Goal: Task Accomplishment & Management: Manage account settings

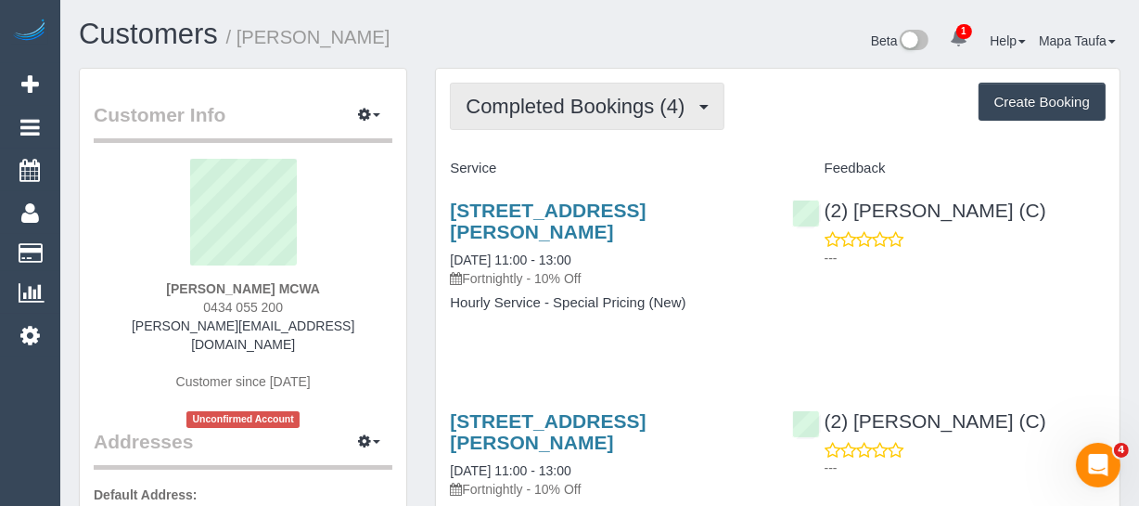
drag, startPoint x: 489, startPoint y: 109, endPoint x: 489, endPoint y: 121, distance: 12.1
click at [489, 109] on span "Completed Bookings (4)" at bounding box center [580, 106] width 228 height 23
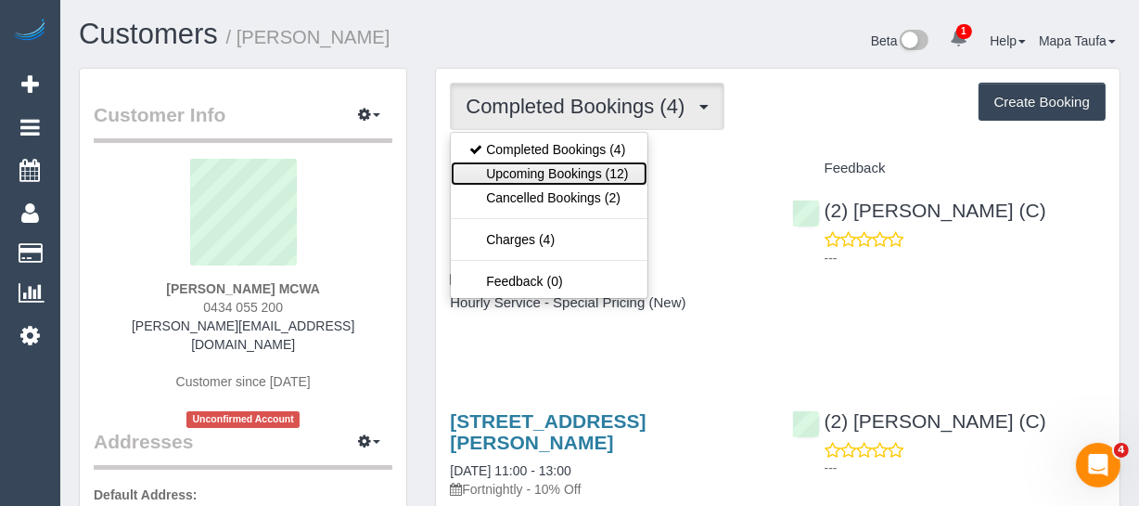
click at [492, 165] on link "Upcoming Bookings (12)" at bounding box center [549, 173] width 196 height 24
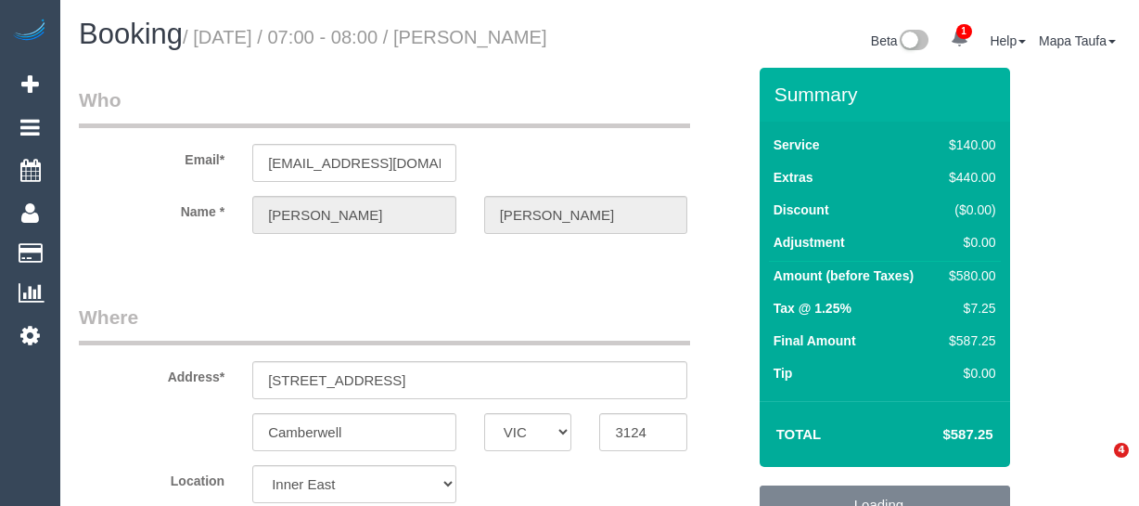
select select "VIC"
select select "string:stripe-pm_1S3qJP2GScqysDRVLOWGPqYg"
select select "number:28"
select select "number:14"
select select "number:18"
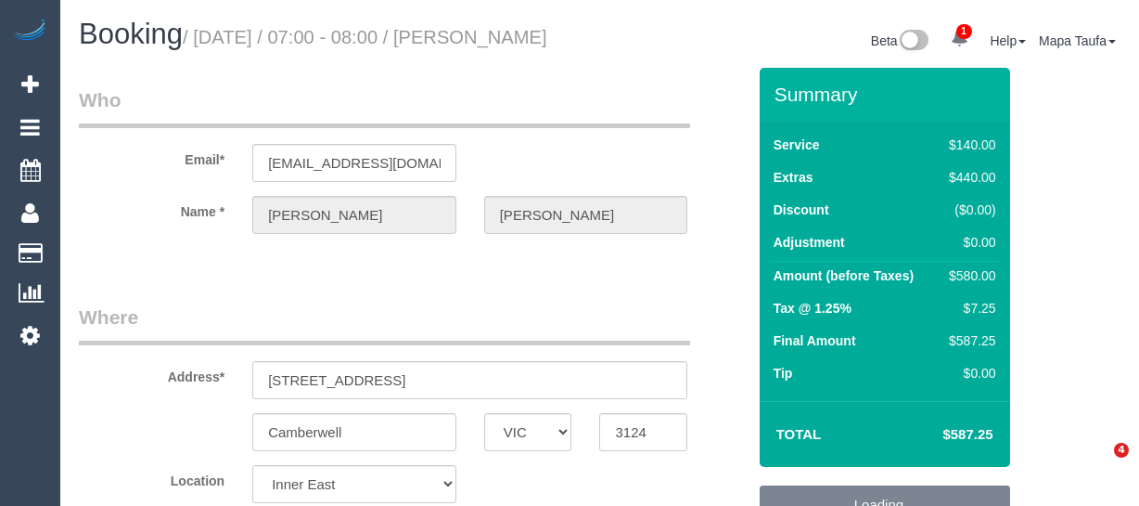
select select "number:25"
select select "object:1538"
select select "spot1"
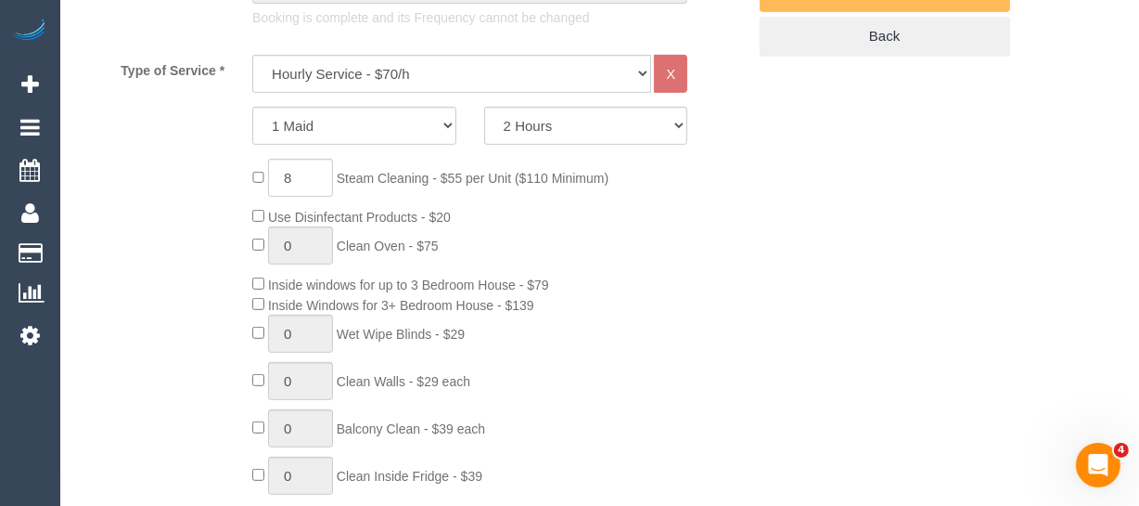
scroll to position [643, 0]
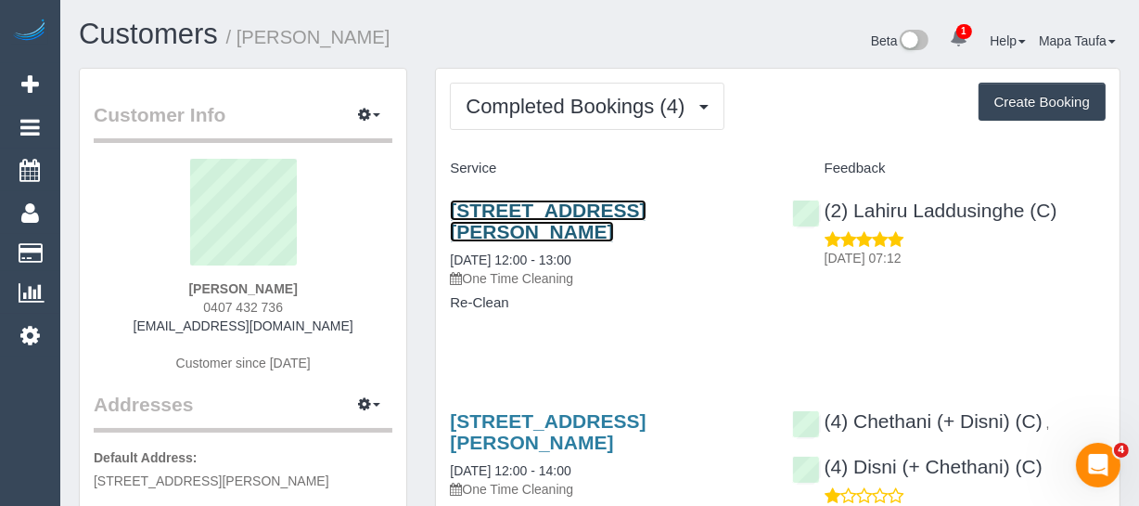
click at [497, 207] on link "12 Elliott St, Cheltenham, VIC 3192" at bounding box center [548, 220] width 196 height 43
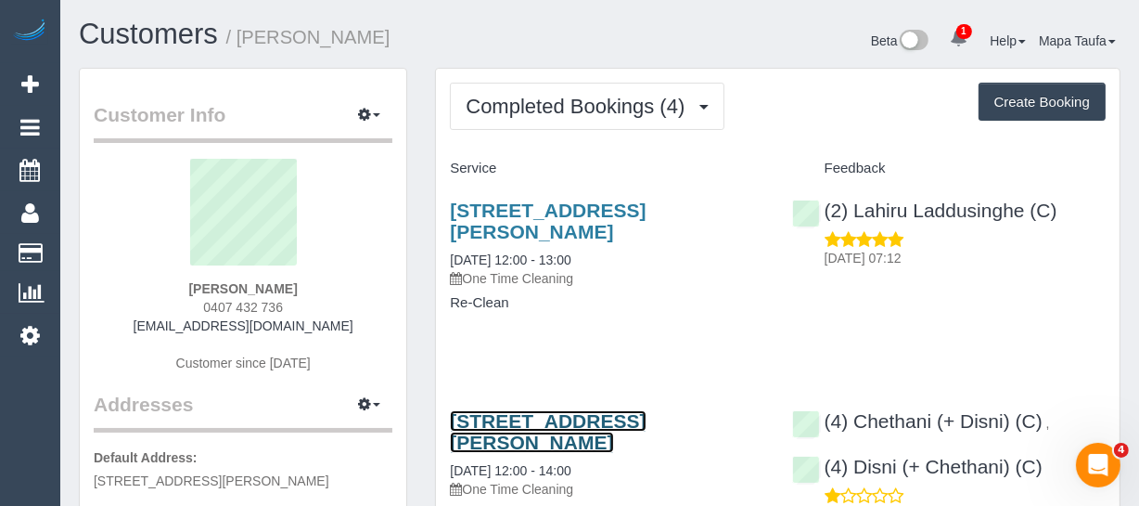
click at [529, 412] on link "12 Elliott St, Cheltenham, VIC 3192" at bounding box center [548, 431] width 196 height 43
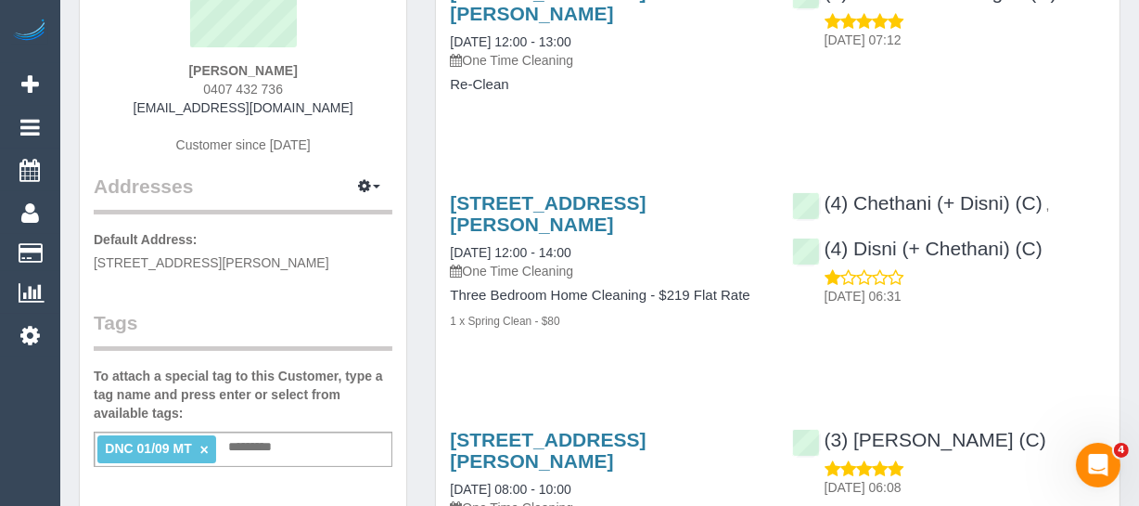
scroll to position [337, 0]
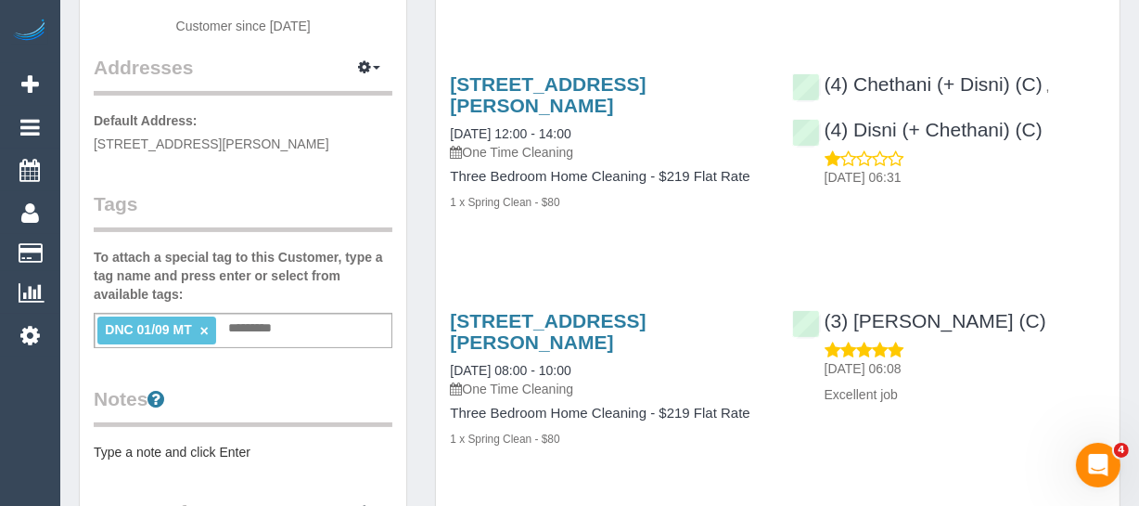
click at [206, 328] on link "×" at bounding box center [204, 331] width 8 height 16
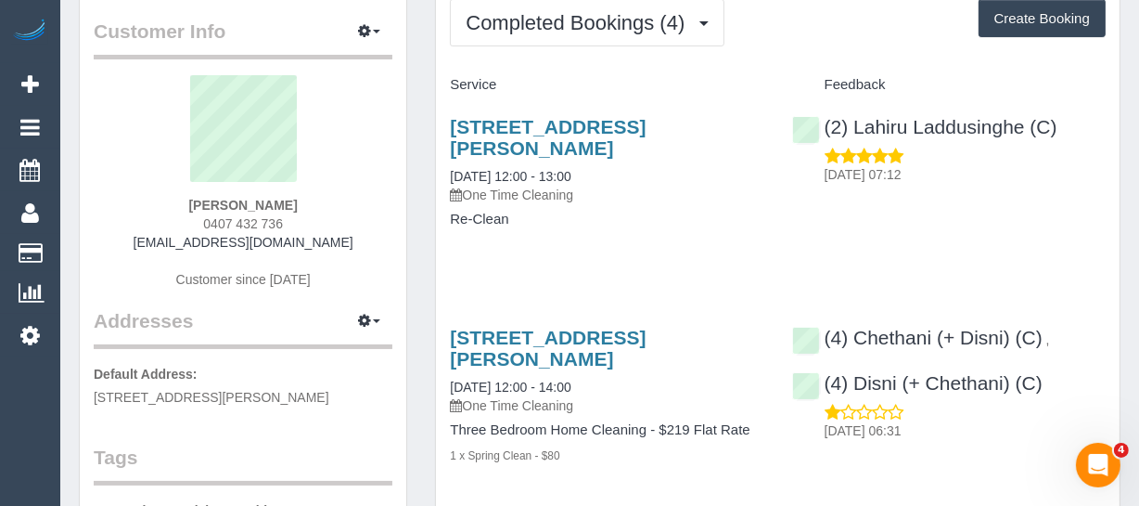
scroll to position [0, 0]
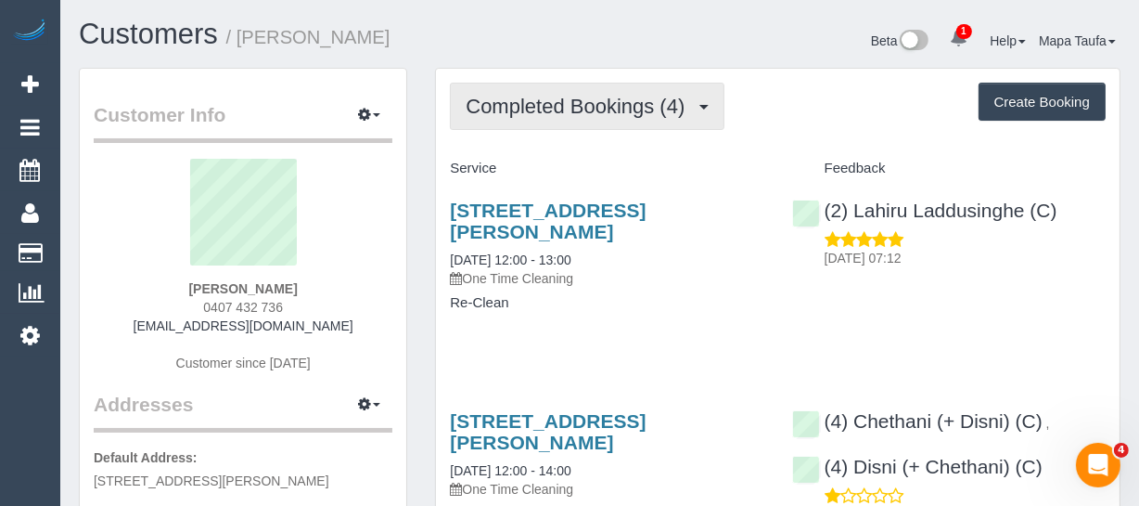
click at [562, 112] on span "Completed Bookings (4)" at bounding box center [580, 106] width 228 height 23
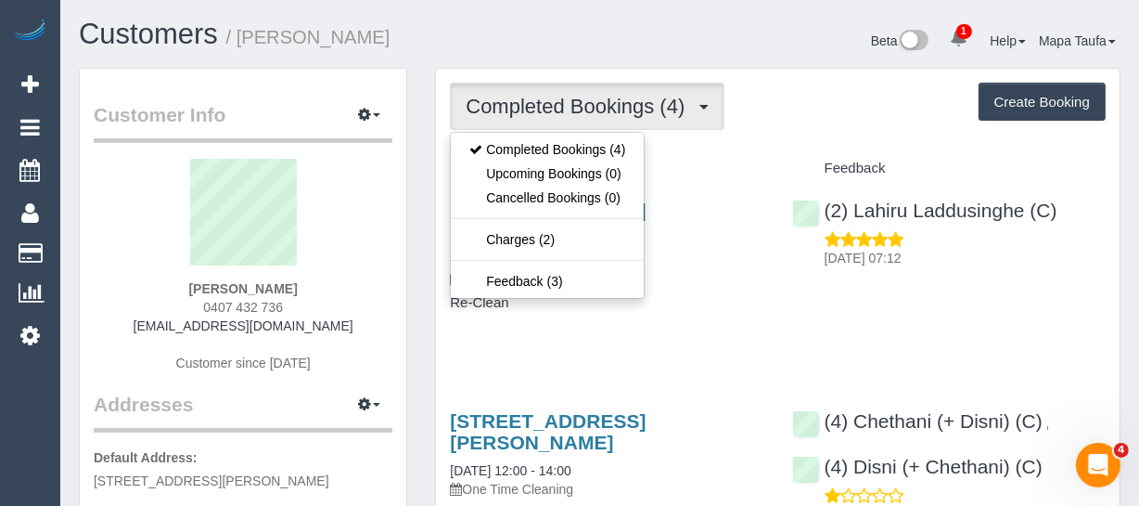
click at [778, 162] on div "Feedback" at bounding box center [948, 169] width 341 height 32
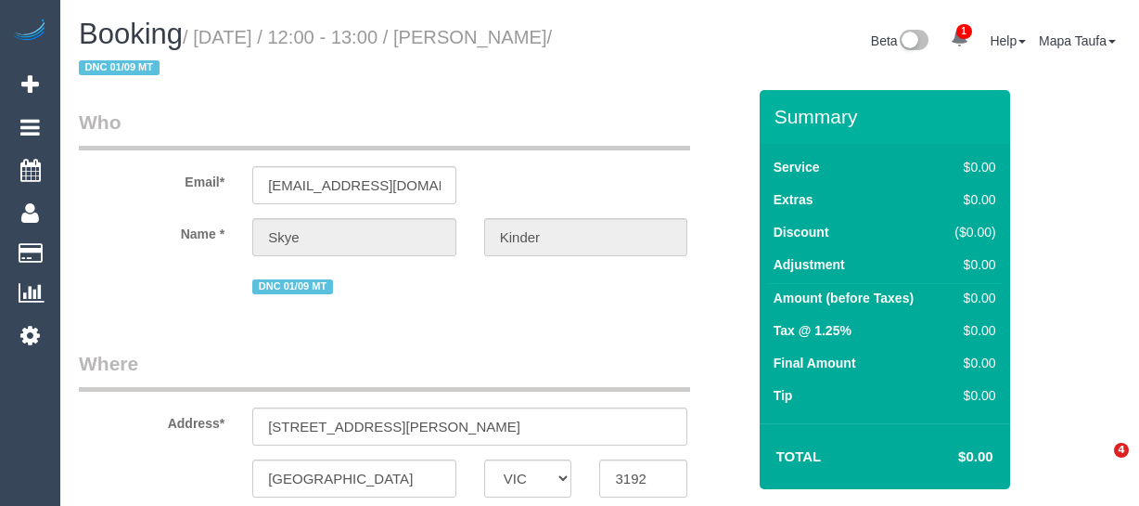
select select "VIC"
select select "number:29"
select select "number:14"
select select "number:19"
select select "number:24"
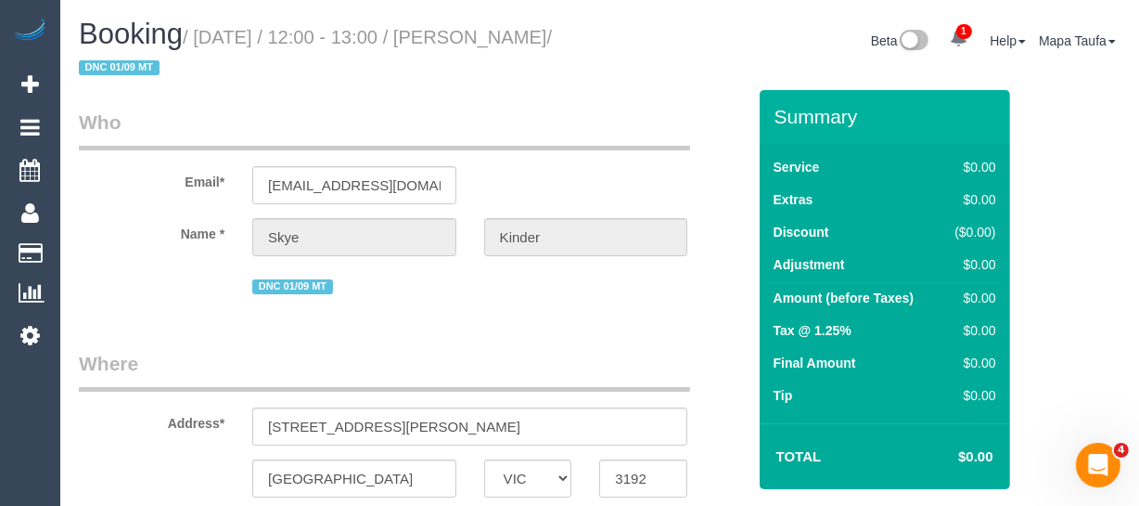
select select "number:13"
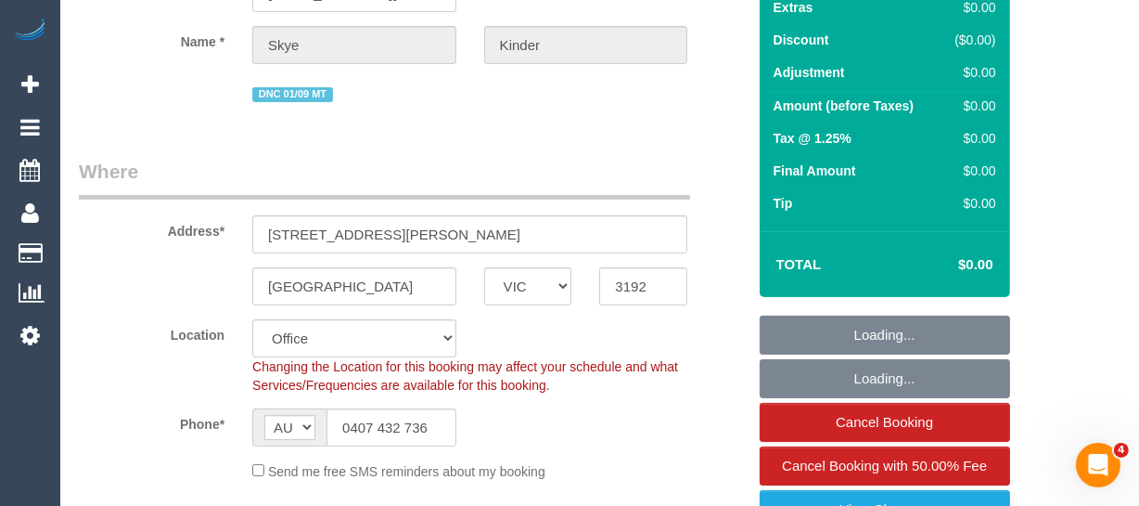
select select "object:846"
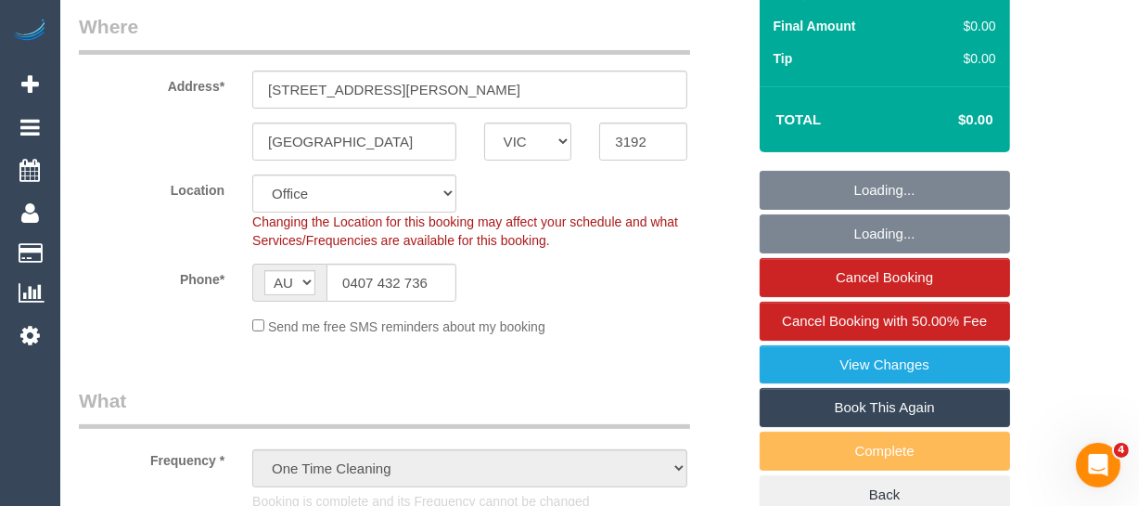
select select "string:stripe-pm_1RuB7k2GScqysDRVExNNQnZW"
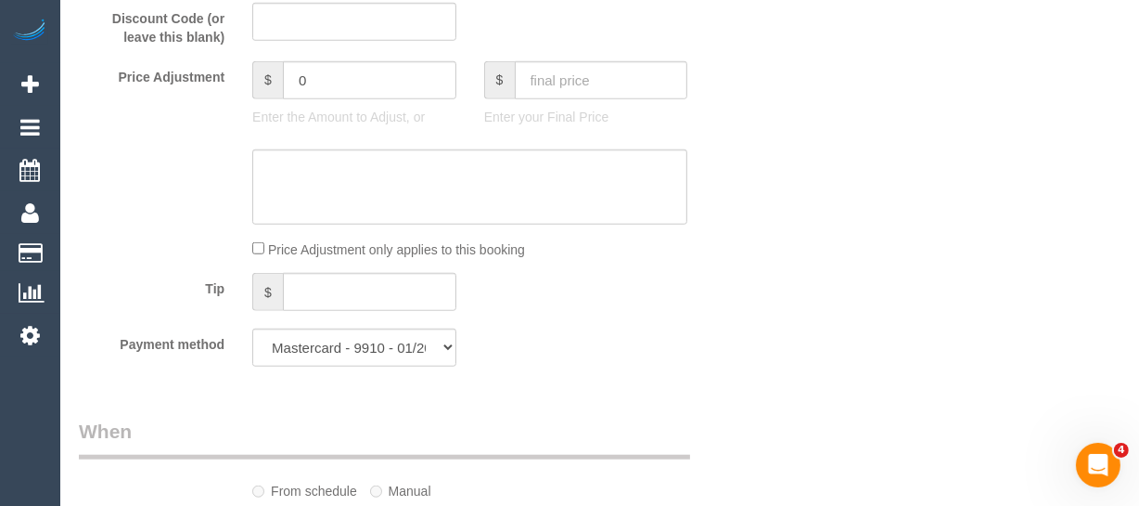
scroll to position [1343, 0]
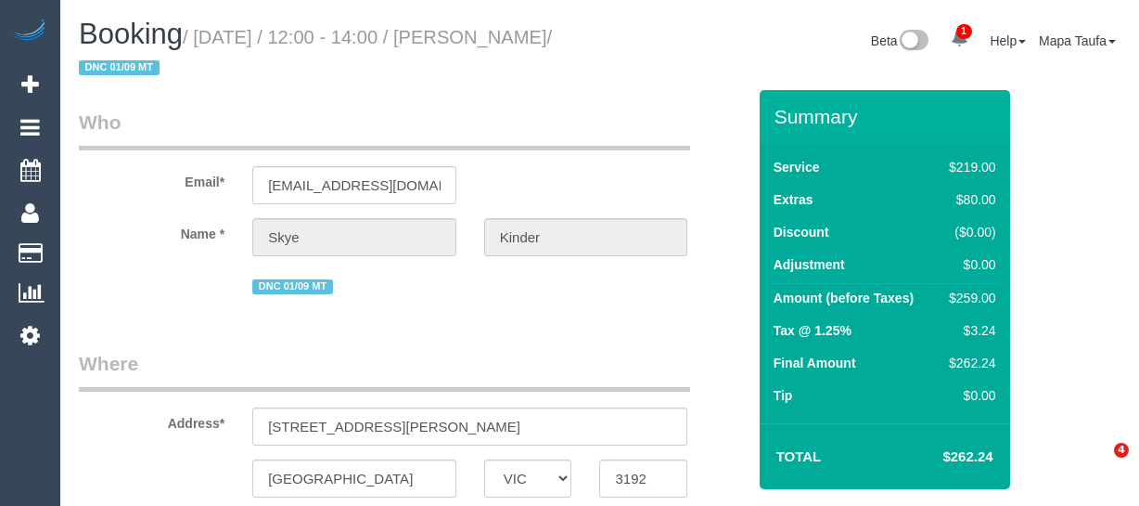
select select "VIC"
select select "number:29"
select select "number:14"
select select "number:19"
select select "number:24"
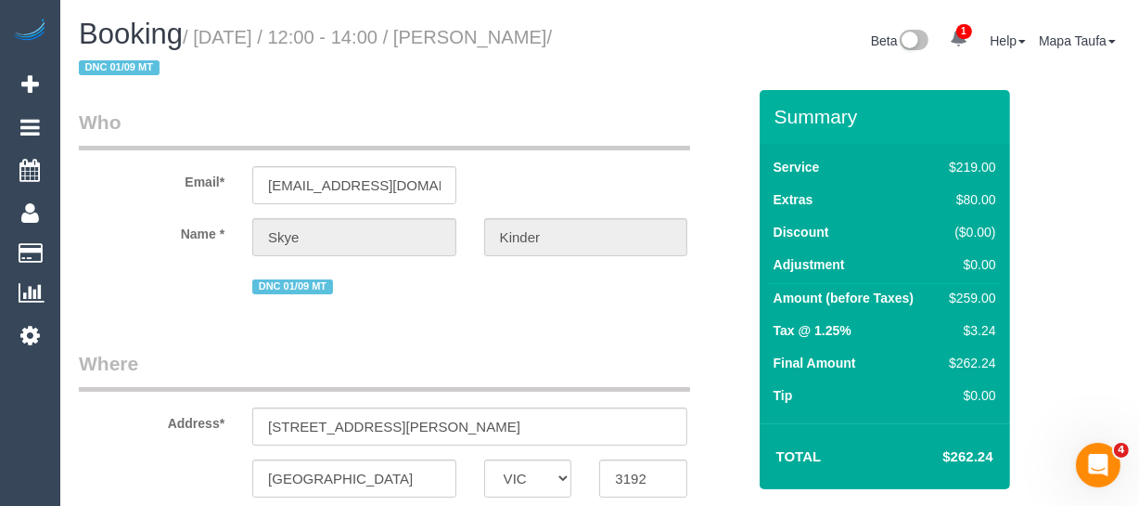
select select "number:13"
select select "string:AU"
select select "object:1383"
select select "string:stripe-pm_1RuB7k2GScqysDRVExNNQnZW"
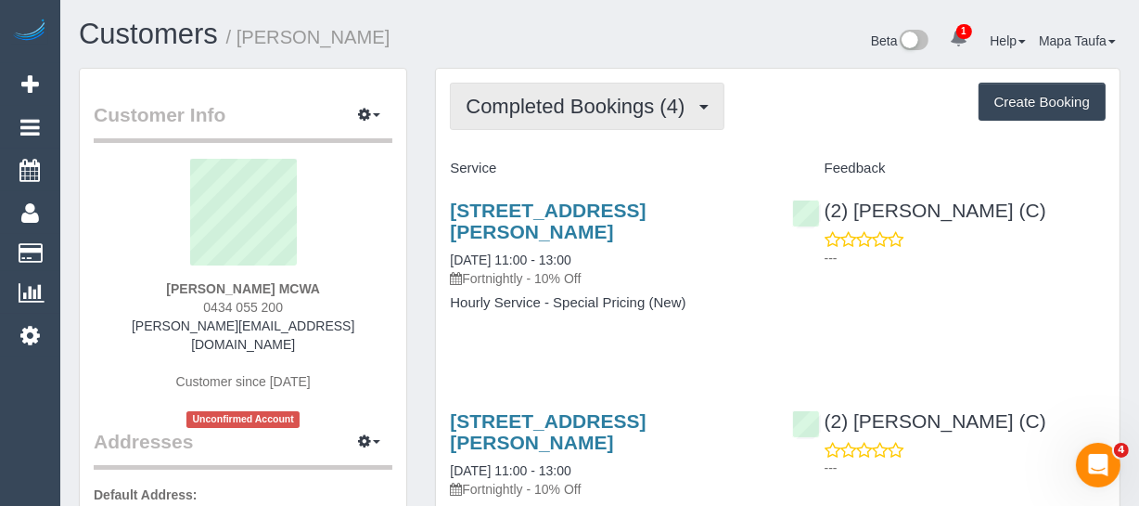
click at [624, 105] on span "Completed Bookings (4)" at bounding box center [580, 106] width 228 height 23
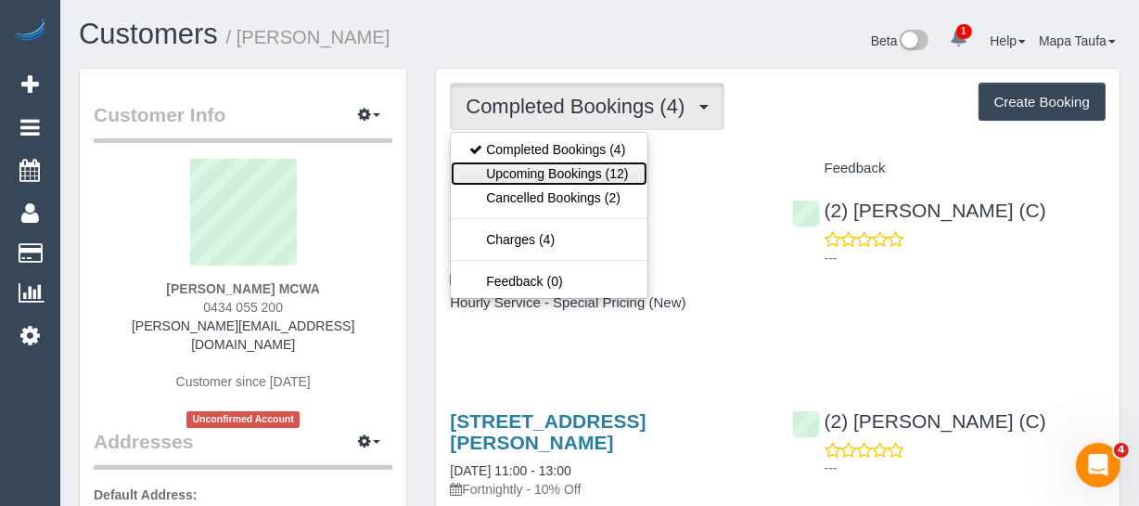
drag, startPoint x: 585, startPoint y: 176, endPoint x: 596, endPoint y: 174, distance: 10.4
click at [585, 176] on link "Upcoming Bookings (12)" at bounding box center [549, 173] width 196 height 24
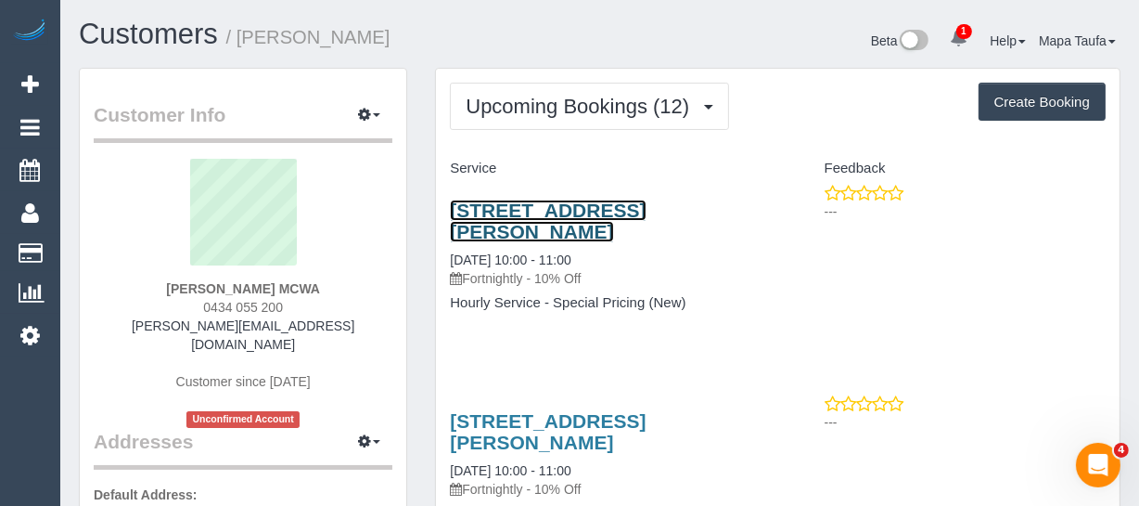
click at [518, 204] on link "2 Patterson Place, South Melbourne, VIC 3205" at bounding box center [548, 220] width 196 height 43
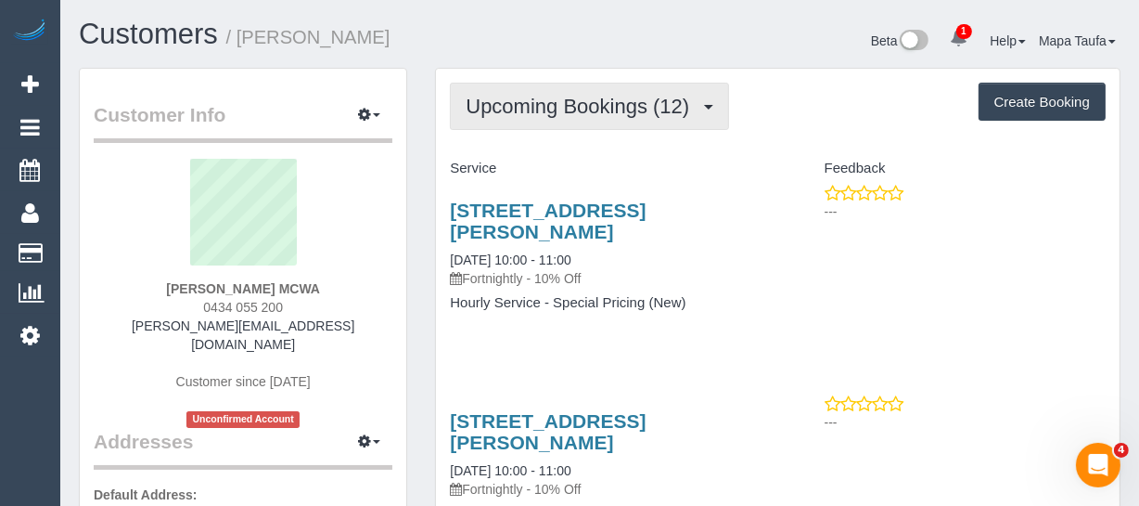
click at [565, 121] on button "Upcoming Bookings (12)" at bounding box center [589, 106] width 279 height 47
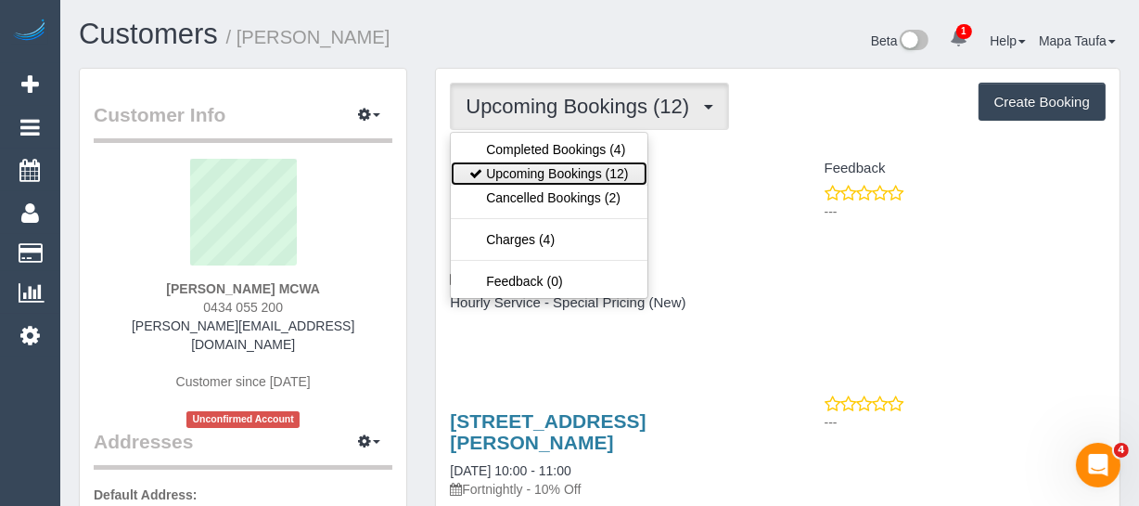
click at [556, 172] on link "Upcoming Bookings (12)" at bounding box center [549, 173] width 196 height 24
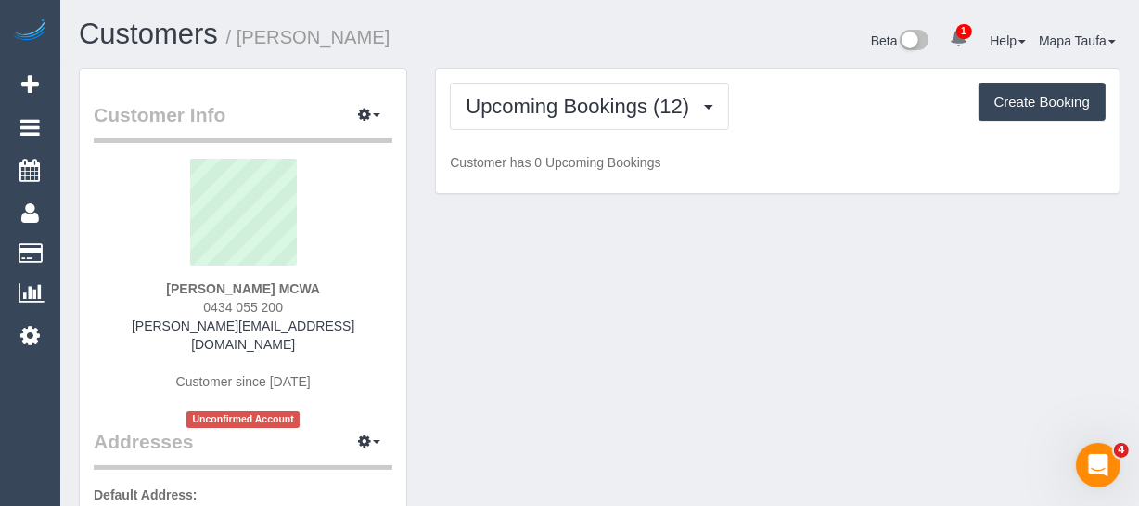
click at [652, 19] on div "Beta 1 Your Notifications You have 0 alerts × You have 1 to charge for 10/09/20…" at bounding box center [867, 43] width 535 height 49
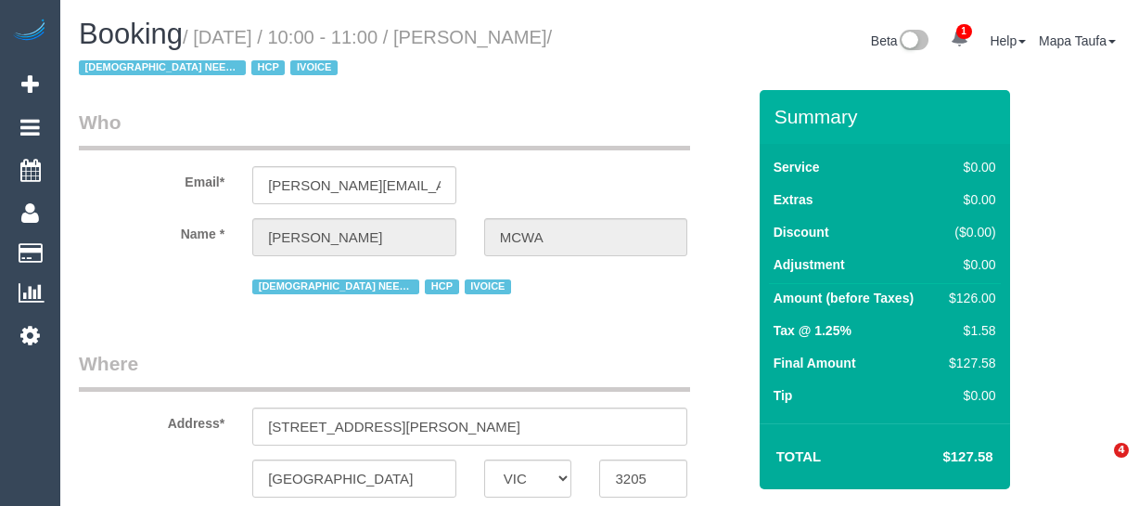
select select "VIC"
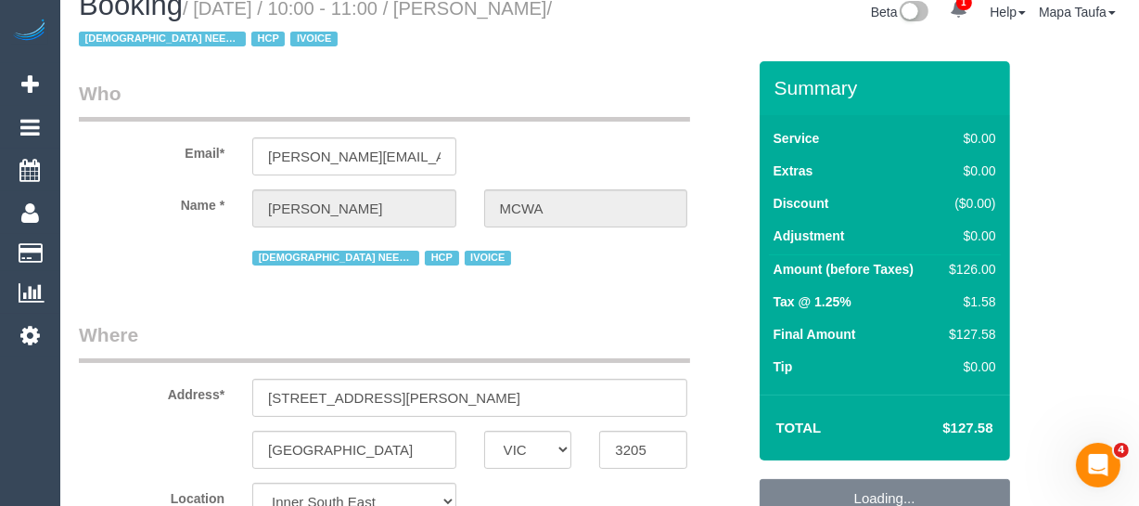
select select "object:628"
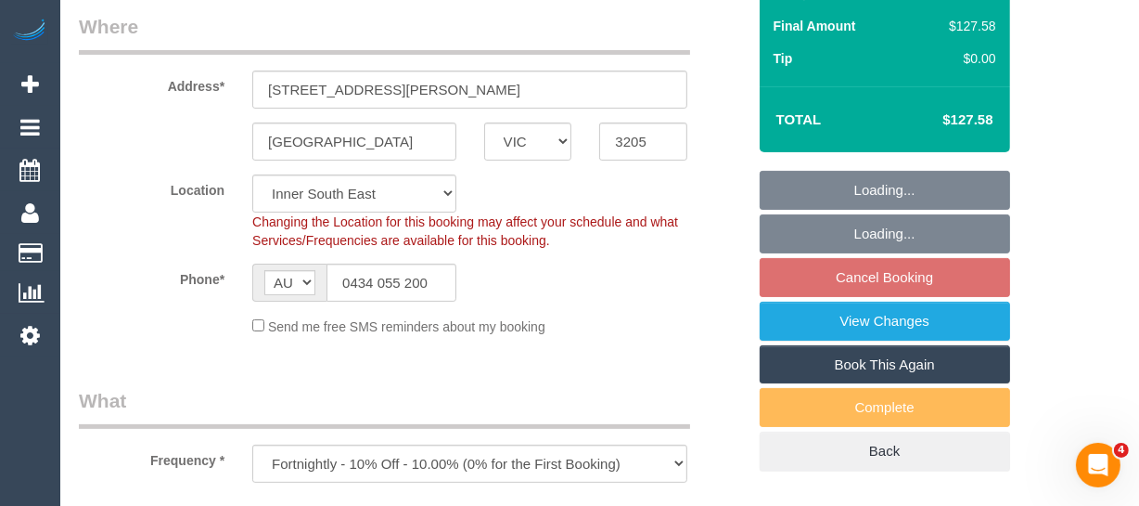
select select "120"
select select "number:28"
select select "number:16"
select select "number:19"
select select "number:25"
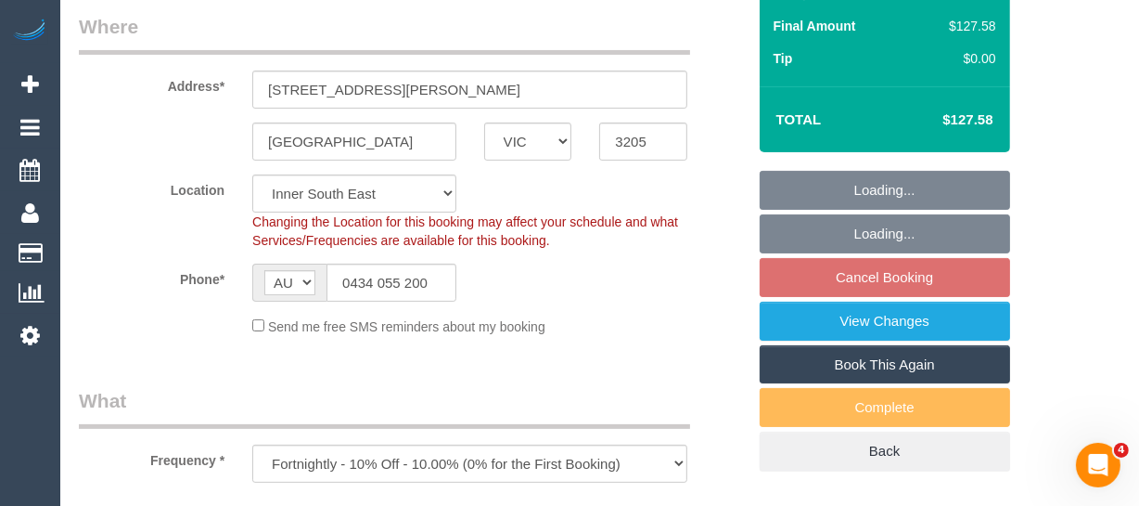
select select "number:35"
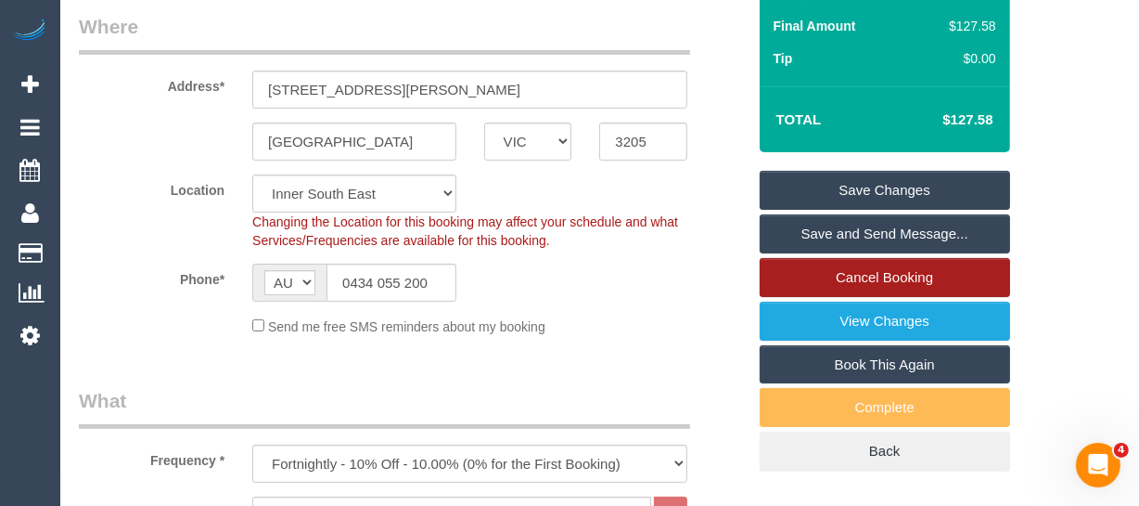
click at [923, 277] on link "Cancel Booking" at bounding box center [885, 277] width 251 height 39
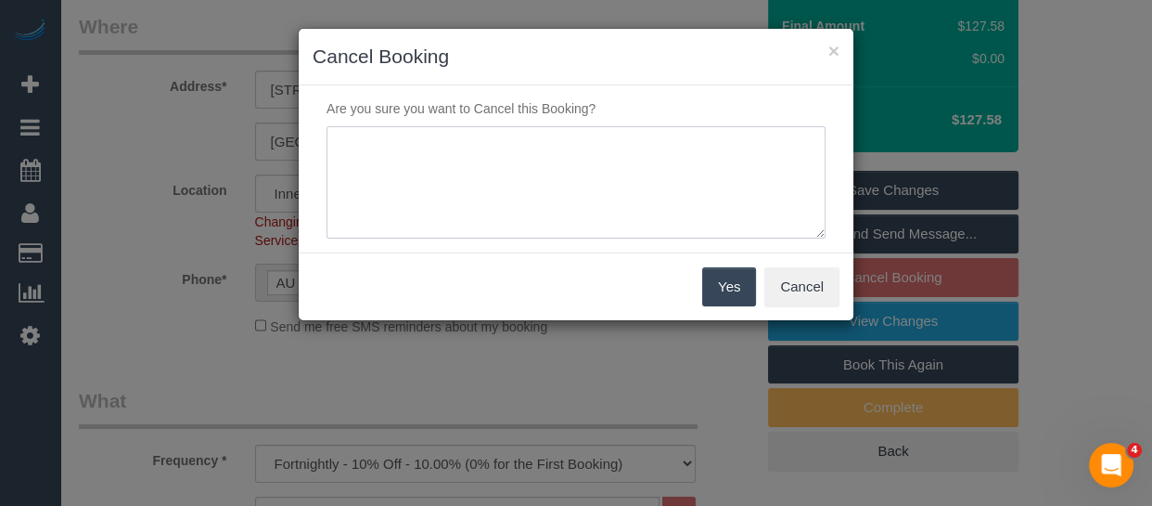
click at [549, 158] on textarea at bounding box center [576, 182] width 499 height 113
type textarea "services not needed via email -MT"
click at [719, 283] on button "Yes" at bounding box center [729, 286] width 54 height 39
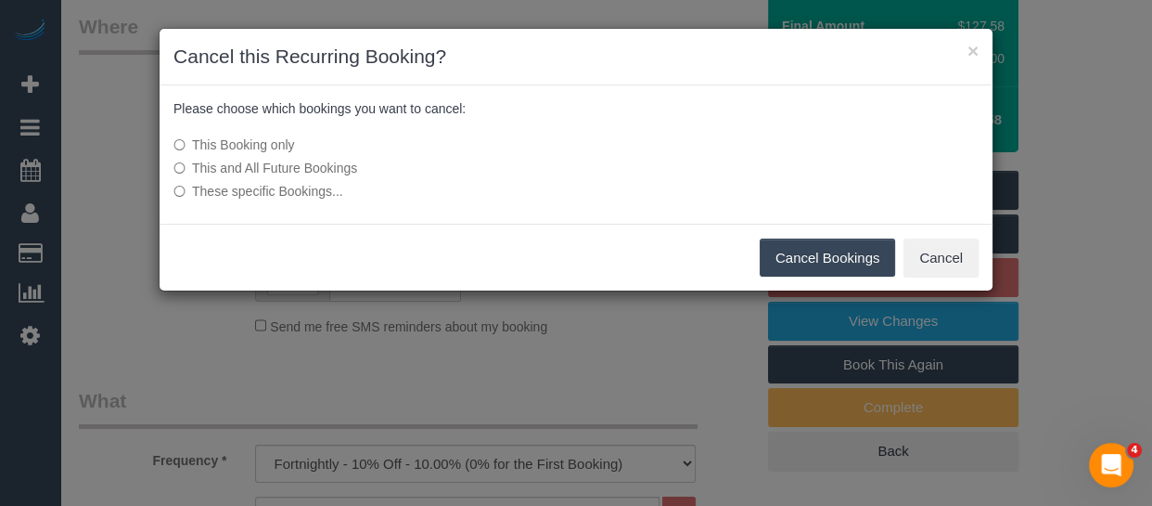
click at [274, 172] on label "This and All Future Bookings" at bounding box center [438, 168] width 528 height 19
click at [790, 258] on button "Cancel Bookings" at bounding box center [828, 257] width 136 height 39
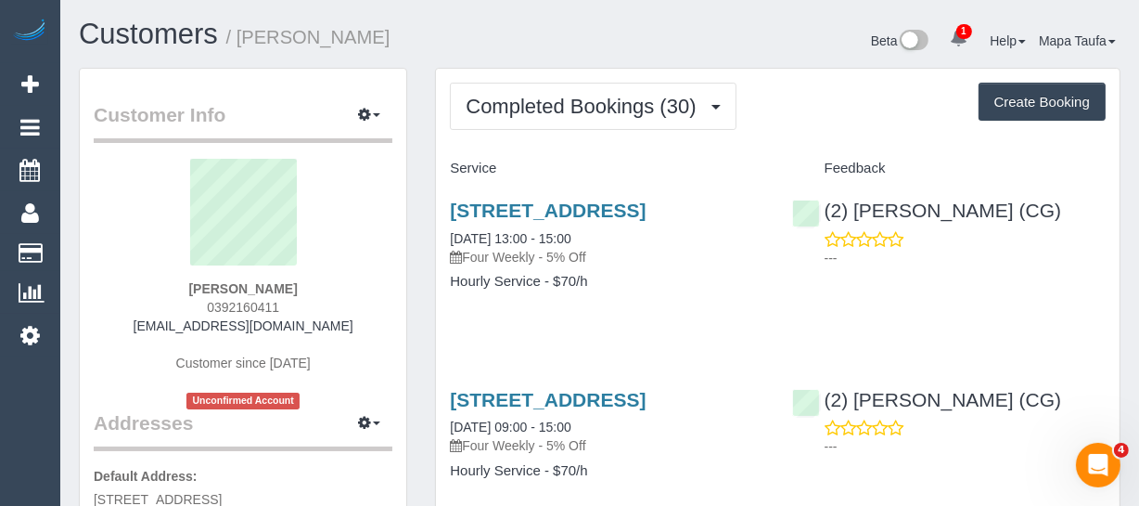
drag, startPoint x: 328, startPoint y: 324, endPoint x: 171, endPoint y: 316, distance: 157.9
click at [172, 315] on div "[PERSON_NAME] 0392160411 [EMAIL_ADDRESS][DOMAIN_NAME] Customer since [DATE] Unc…" at bounding box center [243, 284] width 299 height 251
copy link "[EMAIL_ADDRESS][DOMAIN_NAME]"
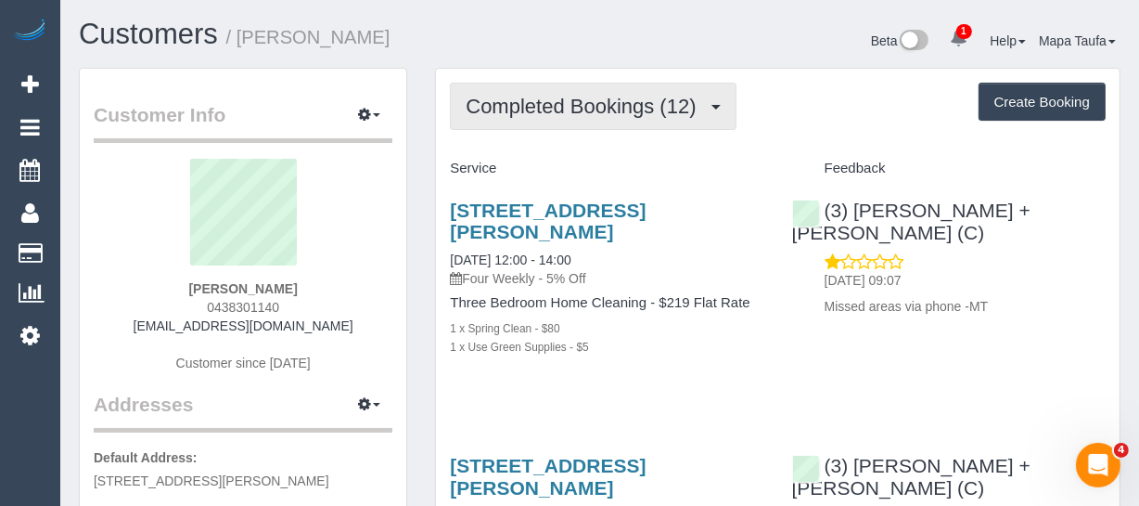
click at [520, 108] on span "Completed Bookings (12)" at bounding box center [585, 106] width 239 height 23
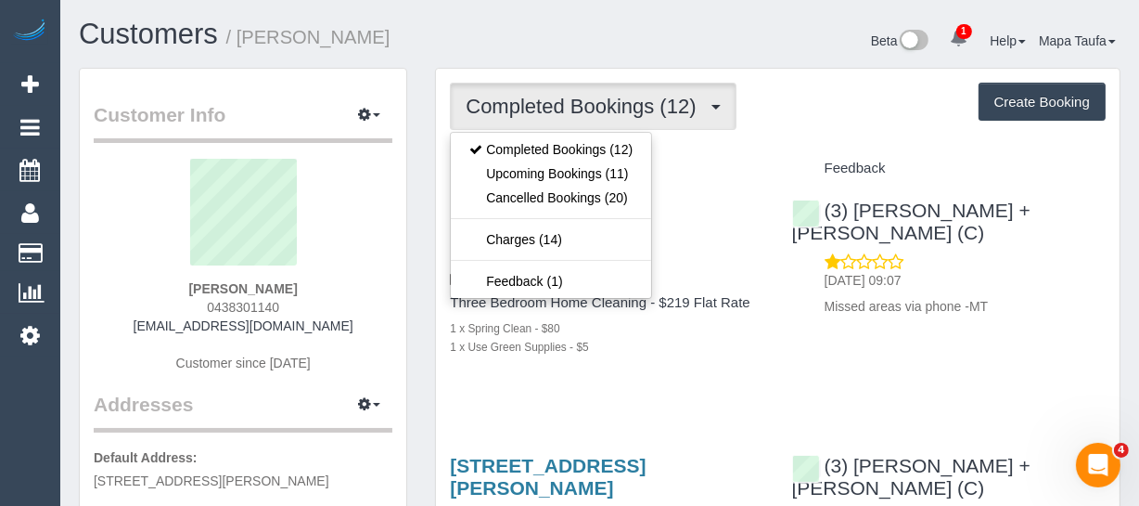
click at [556, 45] on h1 "Customers / Emily Hollosy" at bounding box center [333, 35] width 508 height 32
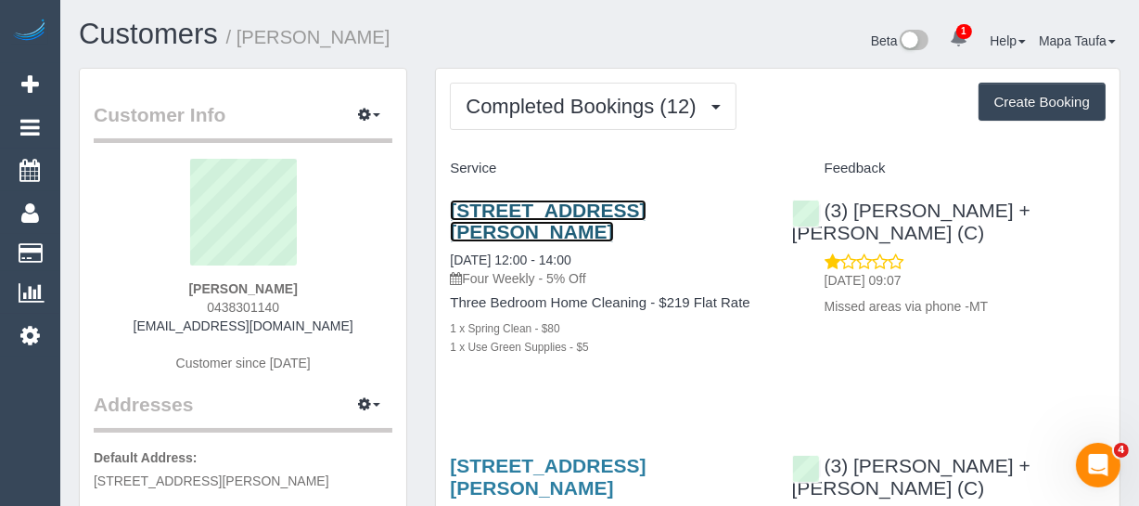
click at [495, 205] on link "4 Jamieson St, Coburg, VIC 3058" at bounding box center [548, 220] width 196 height 43
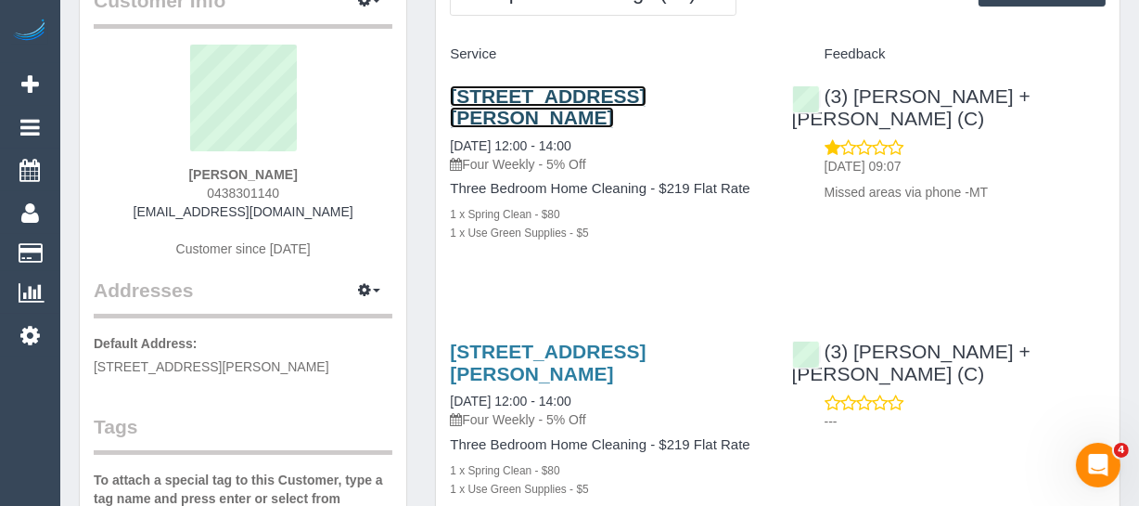
scroll to position [84, 0]
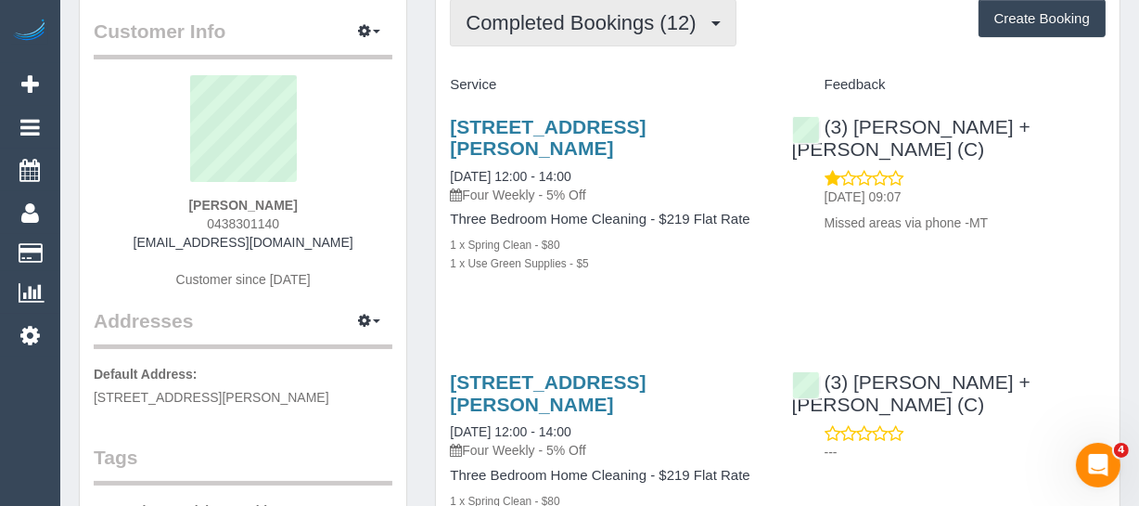
click at [587, 6] on button "Completed Bookings (12)" at bounding box center [593, 22] width 286 height 47
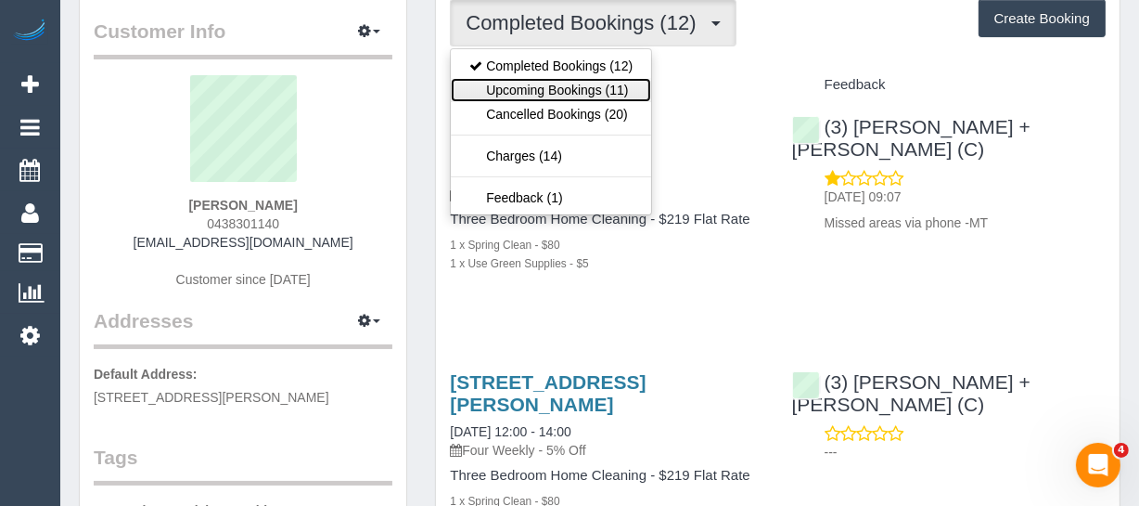
click at [574, 83] on link "Upcoming Bookings (11)" at bounding box center [551, 90] width 200 height 24
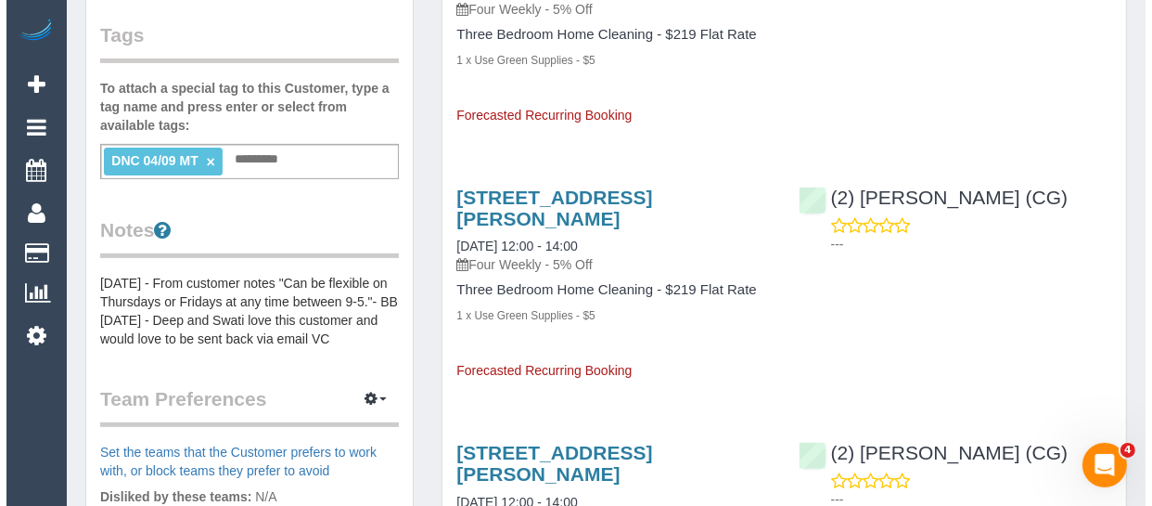
scroll to position [843, 0]
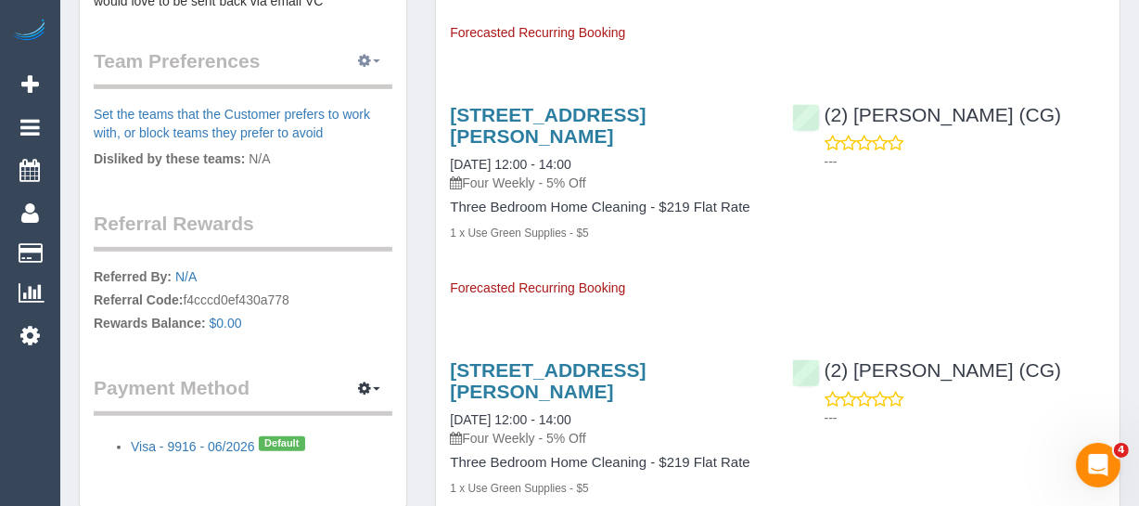
click at [361, 55] on icon "button" at bounding box center [364, 60] width 13 height 11
click at [351, 92] on link "Manage Preferences" at bounding box center [313, 96] width 158 height 24
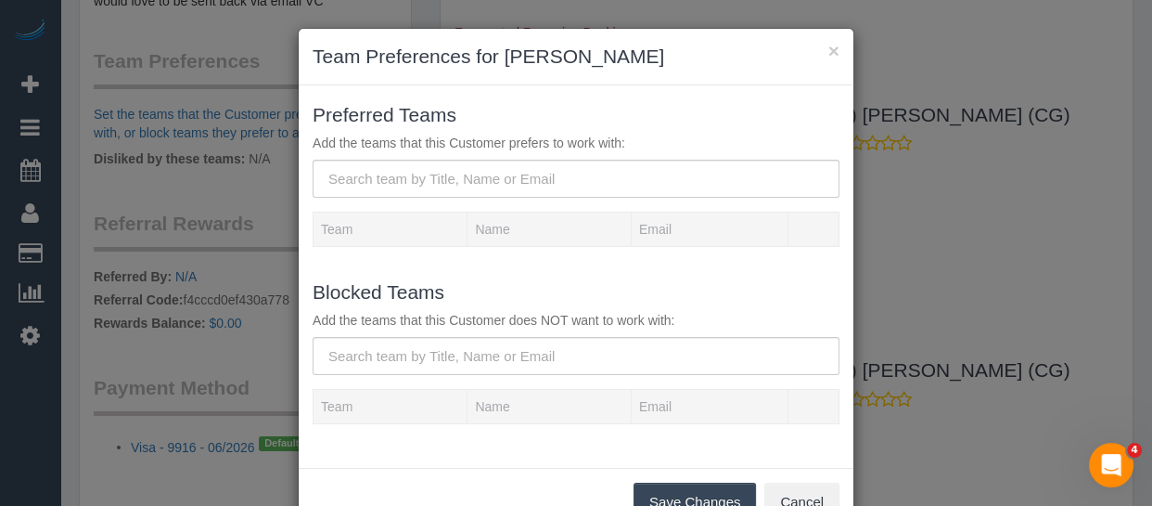
click at [370, 326] on p "Add the teams that this Customer does NOT want to work with:" at bounding box center [576, 320] width 527 height 19
drag, startPoint x: 370, startPoint y: 330, endPoint x: 370, endPoint y: 362, distance: 31.5
click at [371, 335] on div "Blocked Teams Add the teams that this Customer does NOT want to work with:" at bounding box center [576, 326] width 555 height 98
click at [367, 362] on input "text" at bounding box center [576, 356] width 527 height 38
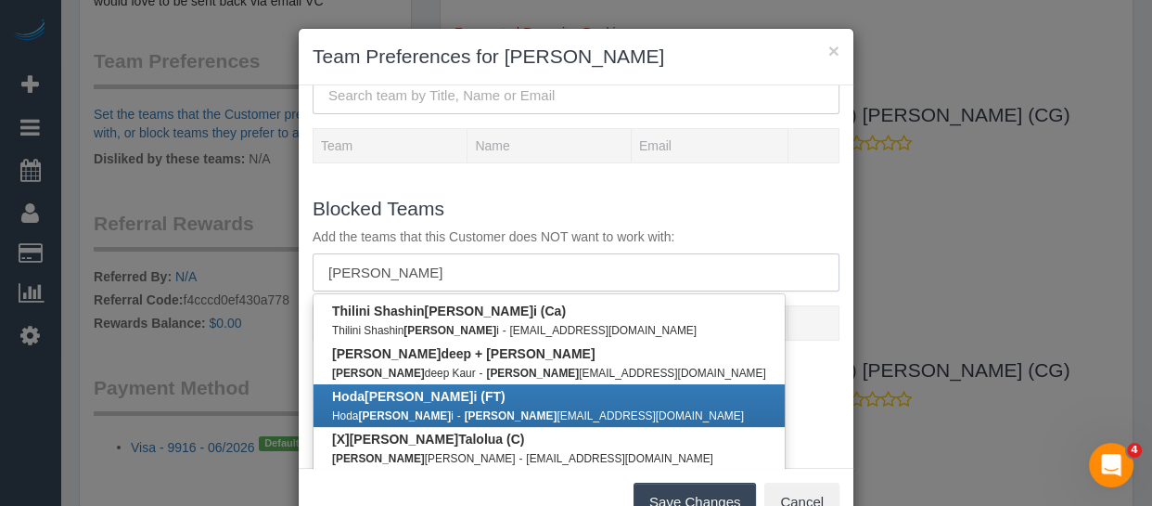
scroll to position [133, 0]
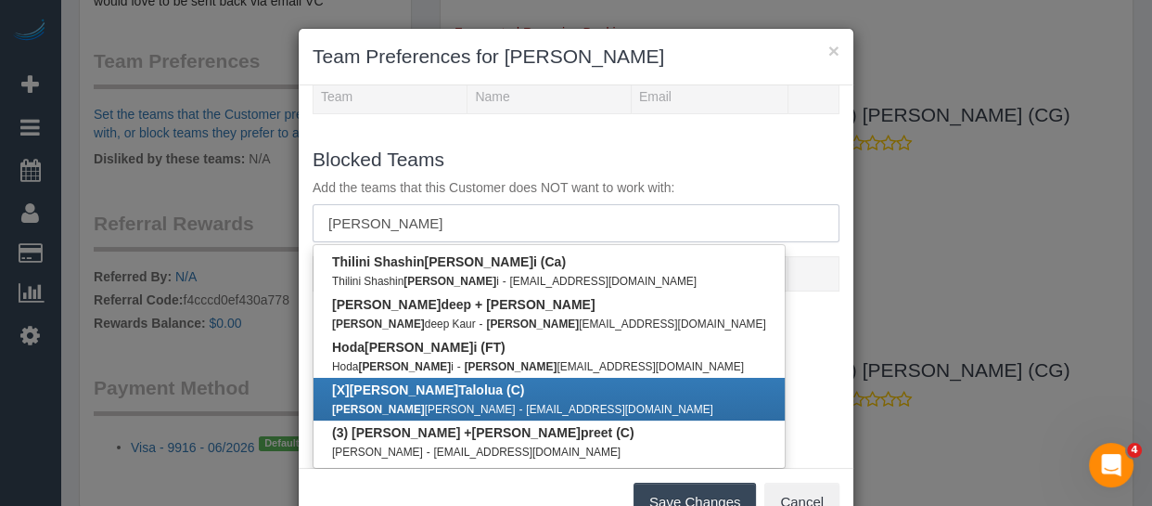
type input "kamal"
click at [452, 417] on link "[X] Kamal Talolua (C) Kamal Robert Talolua - kroberttalolua@gmail.com" at bounding box center [549, 399] width 471 height 43
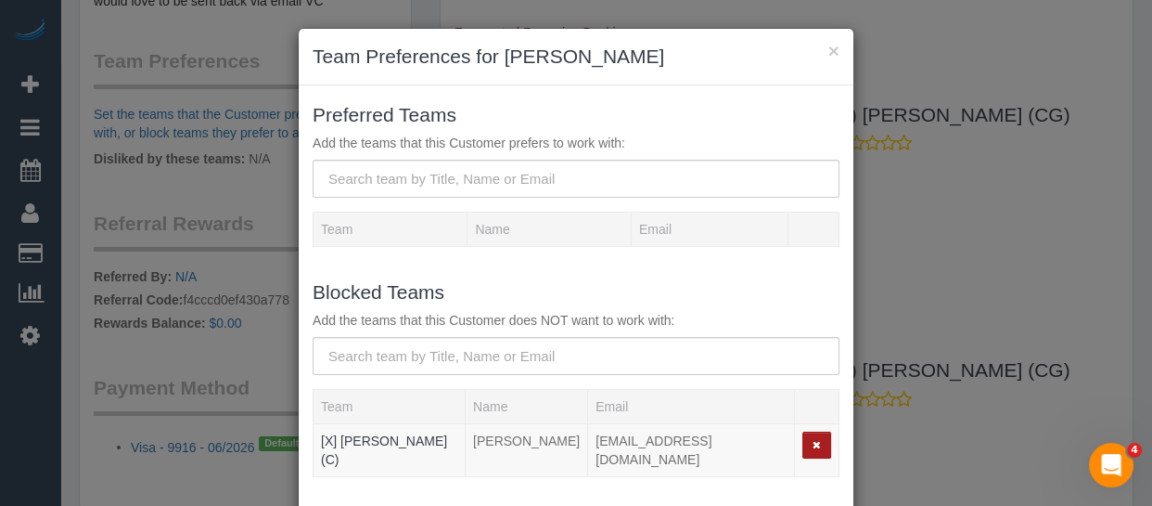
drag, startPoint x: 806, startPoint y: 444, endPoint x: 618, endPoint y: 397, distance: 194.0
click at [794, 444] on td at bounding box center [816, 450] width 45 height 53
click at [803, 444] on button "button" at bounding box center [817, 444] width 29 height 27
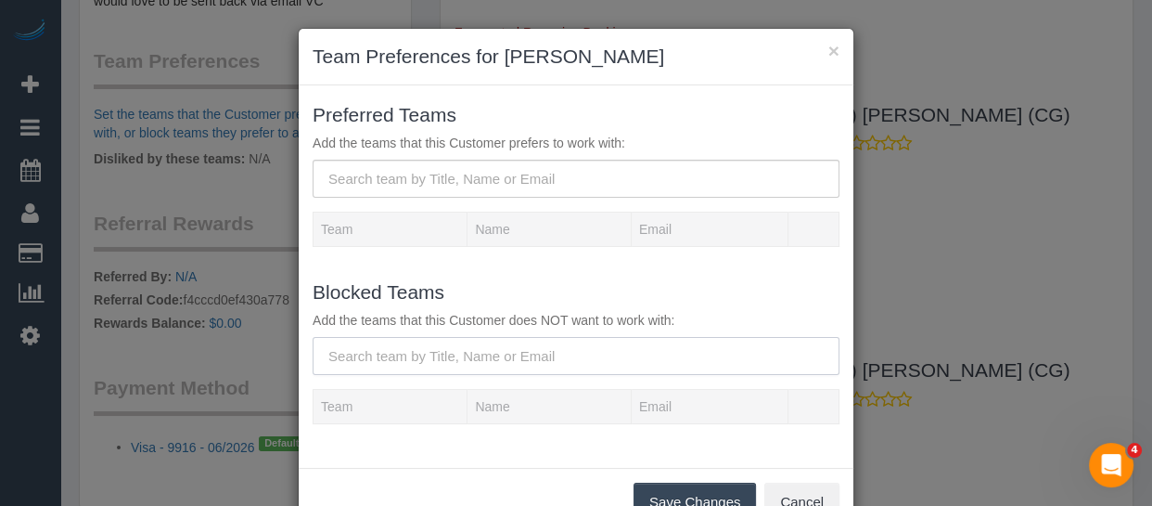
click at [585, 371] on input "text" at bounding box center [576, 356] width 527 height 38
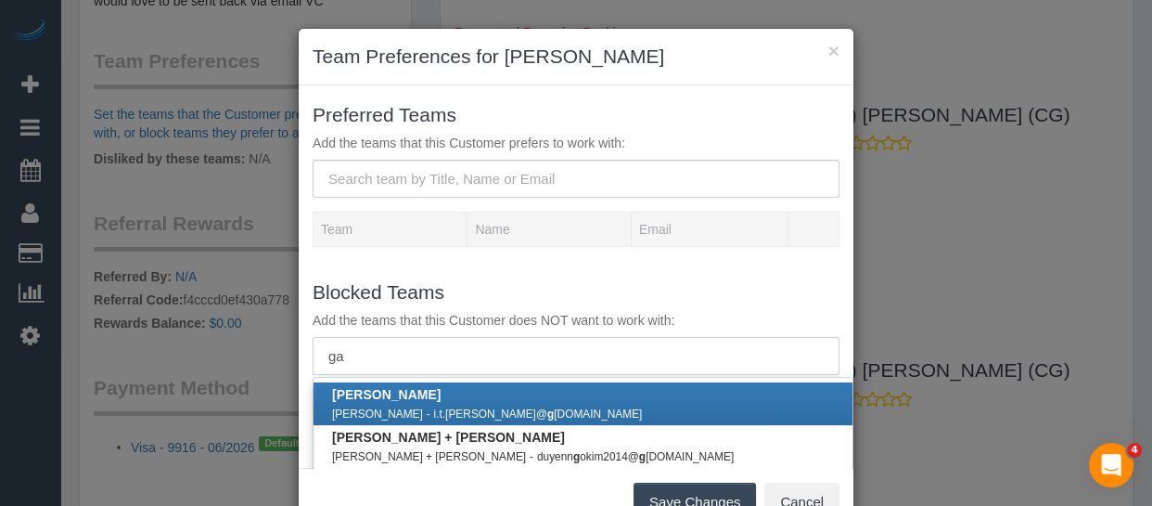
type input "g"
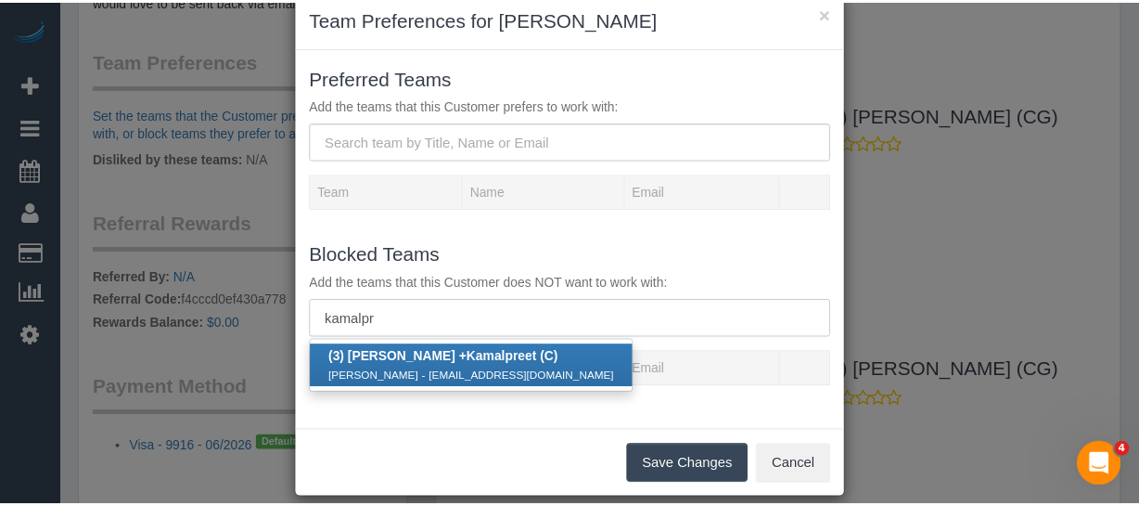
scroll to position [58, 0]
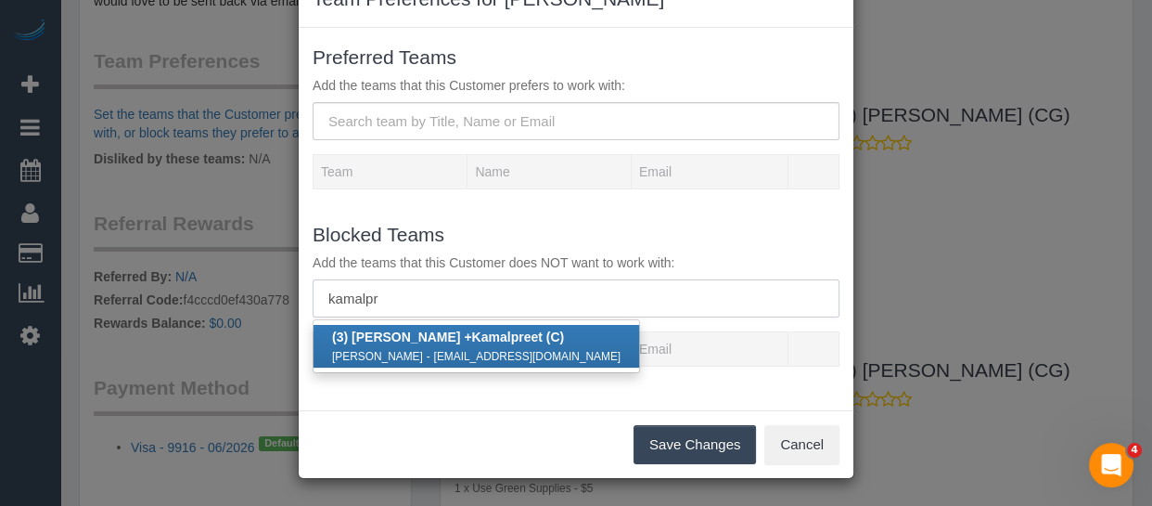
type input "kamalpr"
click at [458, 362] on div "Gurdeep Kaur - gkmehra7002@gmail.com" at bounding box center [476, 355] width 289 height 19
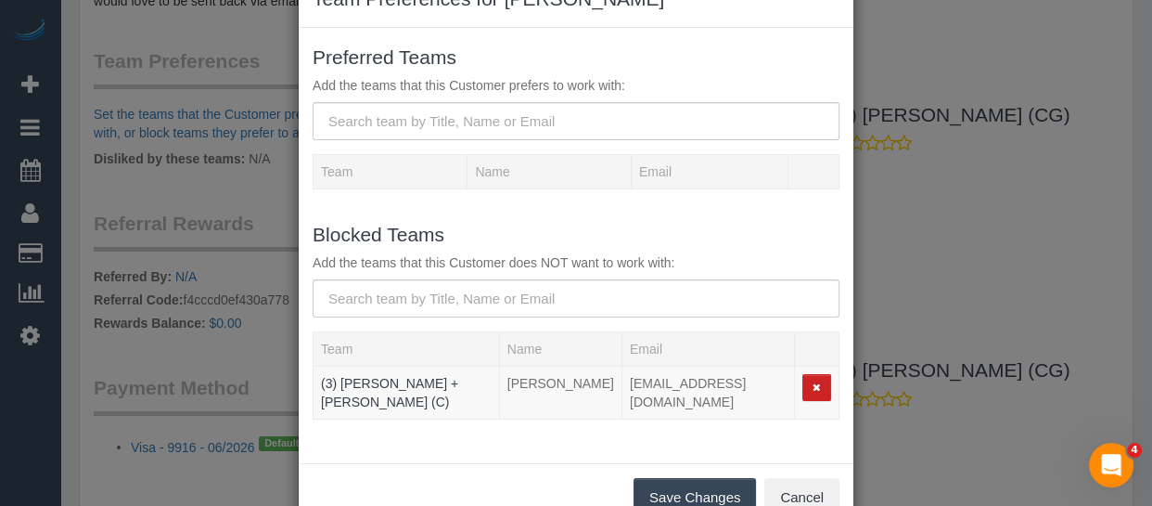
click at [660, 478] on button "Save Changes" at bounding box center [695, 497] width 122 height 39
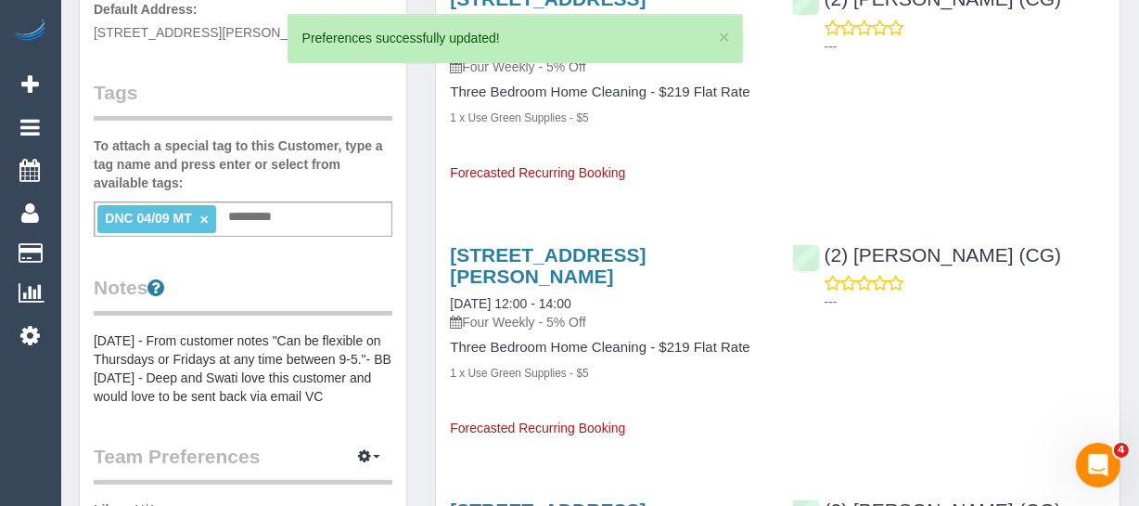
scroll to position [337, 0]
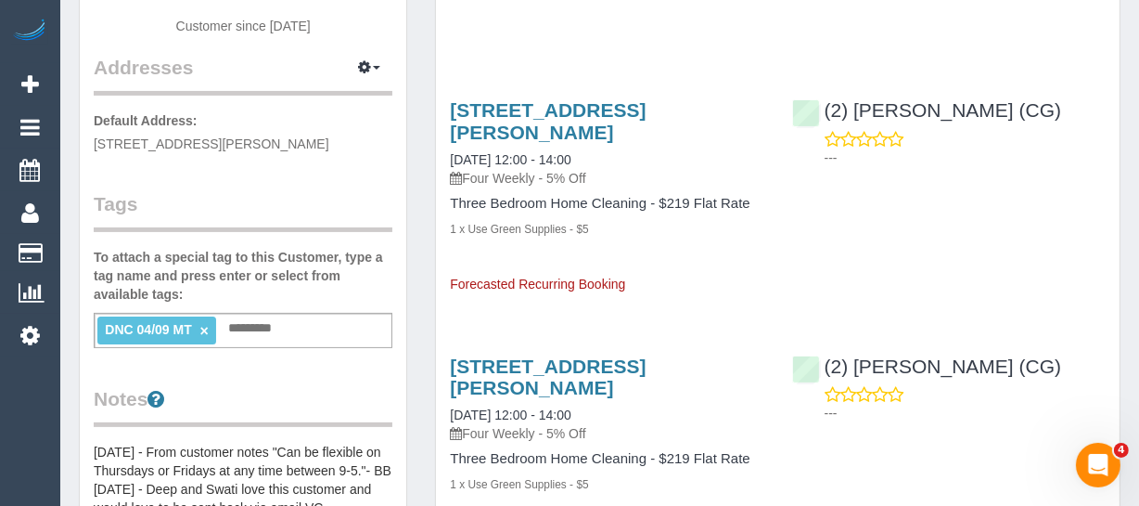
click at [203, 326] on link "×" at bounding box center [204, 331] width 8 height 16
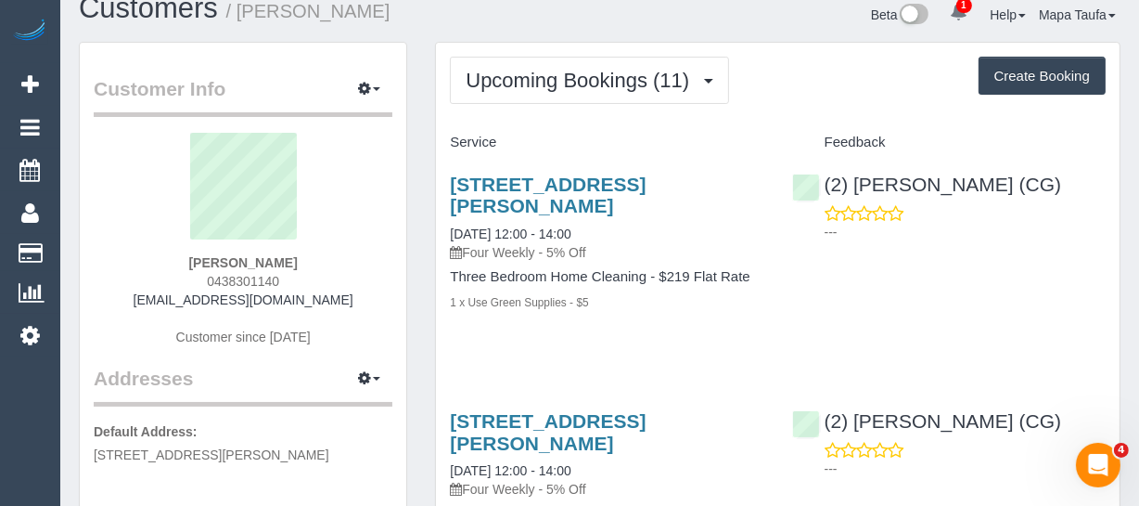
scroll to position [0, 0]
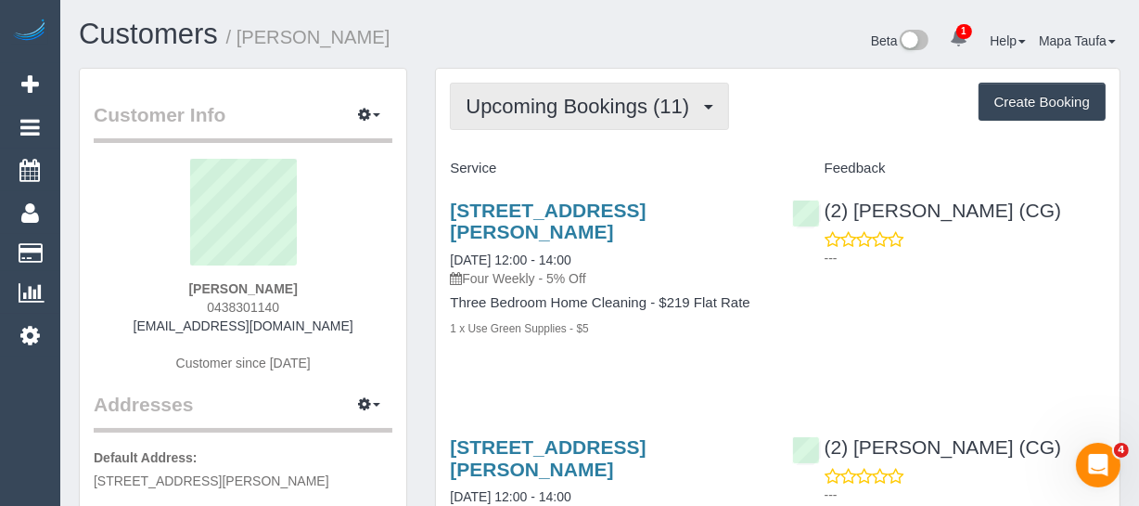
click at [497, 99] on span "Upcoming Bookings (11)" at bounding box center [582, 106] width 233 height 23
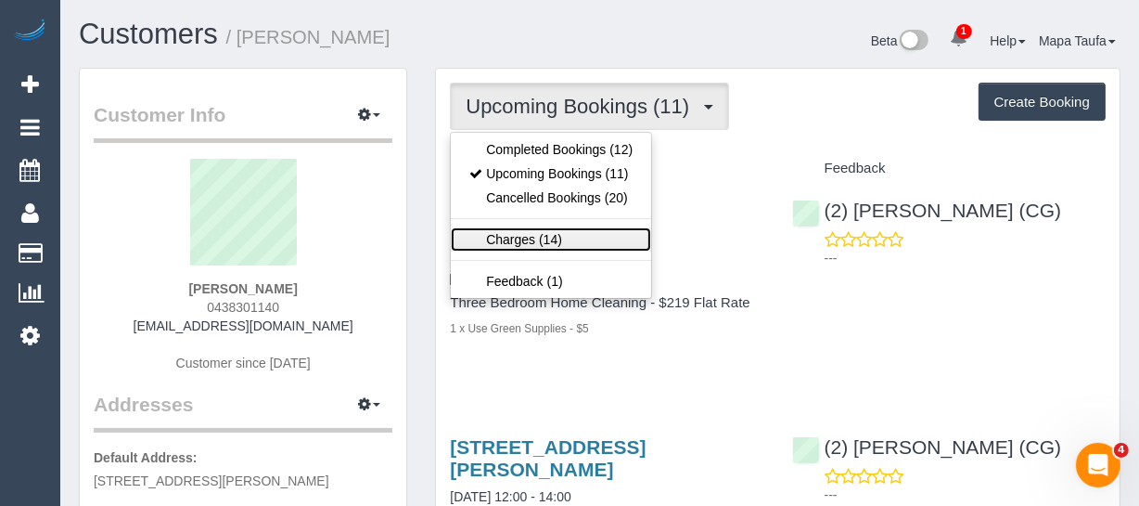
click at [522, 239] on link "Charges (14)" at bounding box center [551, 239] width 200 height 24
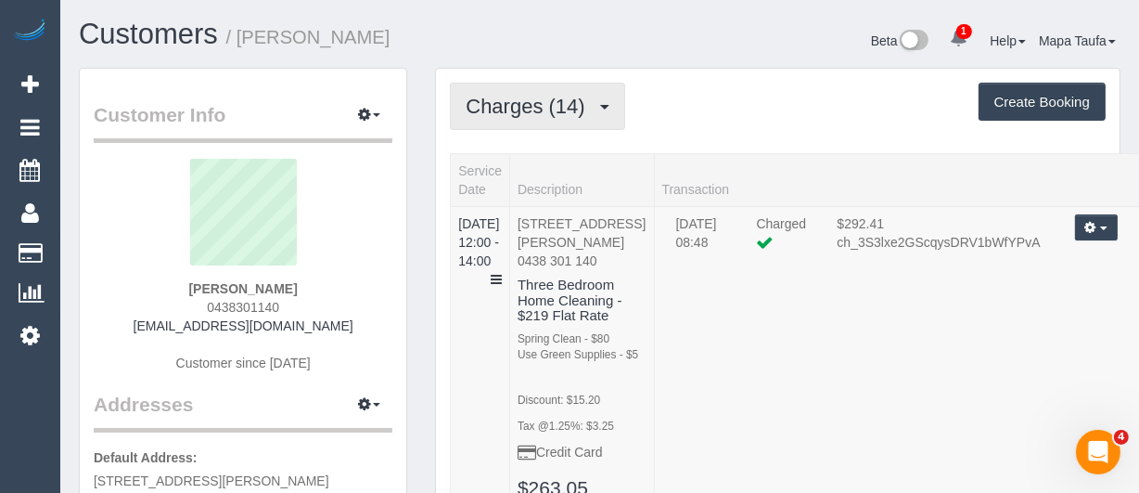
click at [557, 110] on span "Charges (14)" at bounding box center [530, 106] width 128 height 23
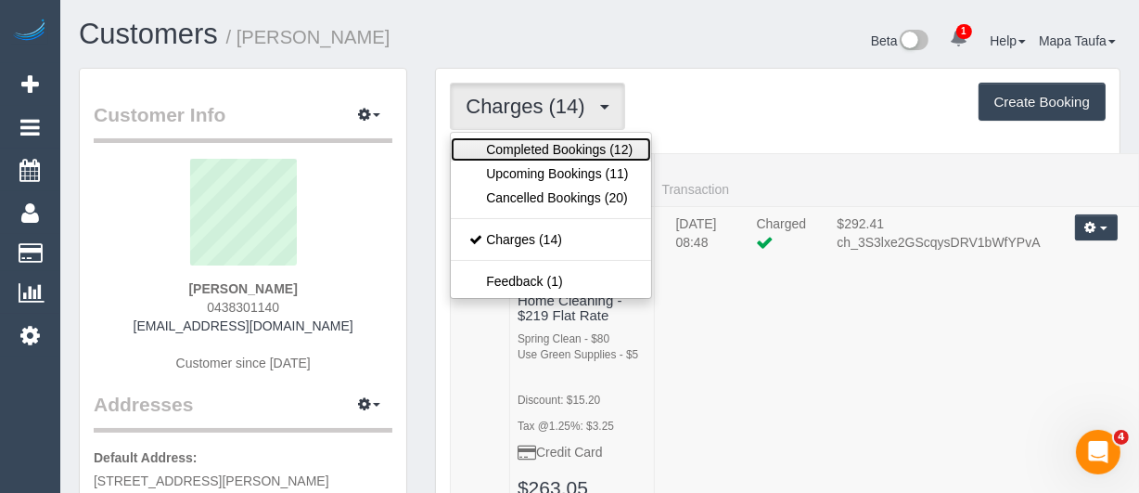
click at [548, 148] on link "Completed Bookings (12)" at bounding box center [551, 149] width 200 height 24
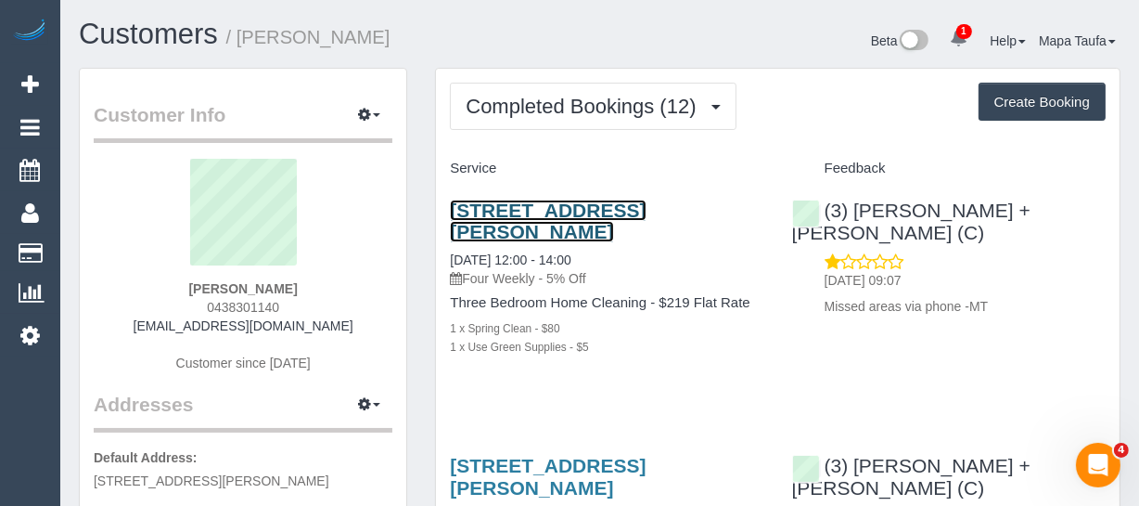
click at [499, 203] on link "4 Jamieson St, Coburg, VIC 3058" at bounding box center [548, 220] width 196 height 43
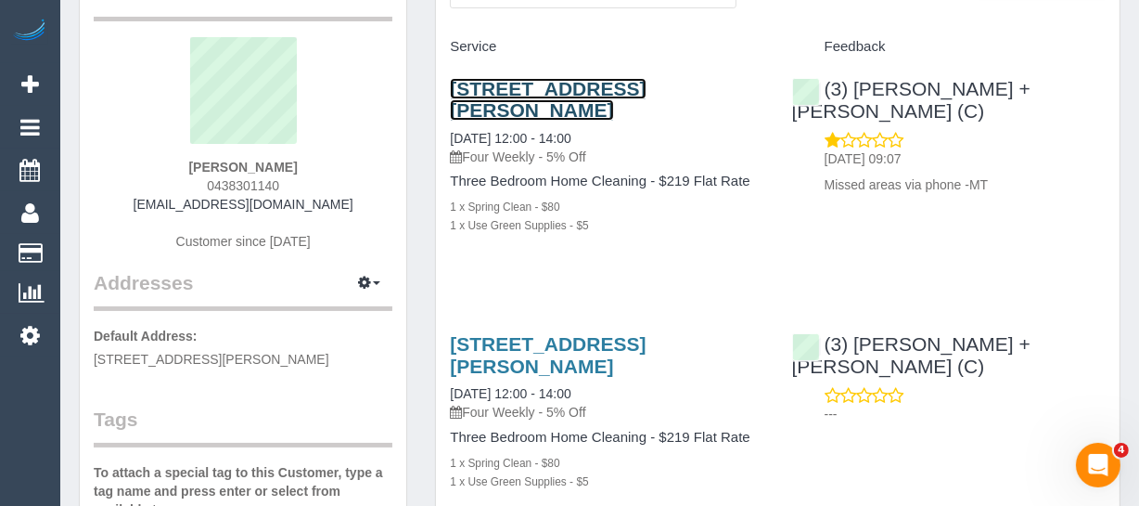
scroll to position [84, 0]
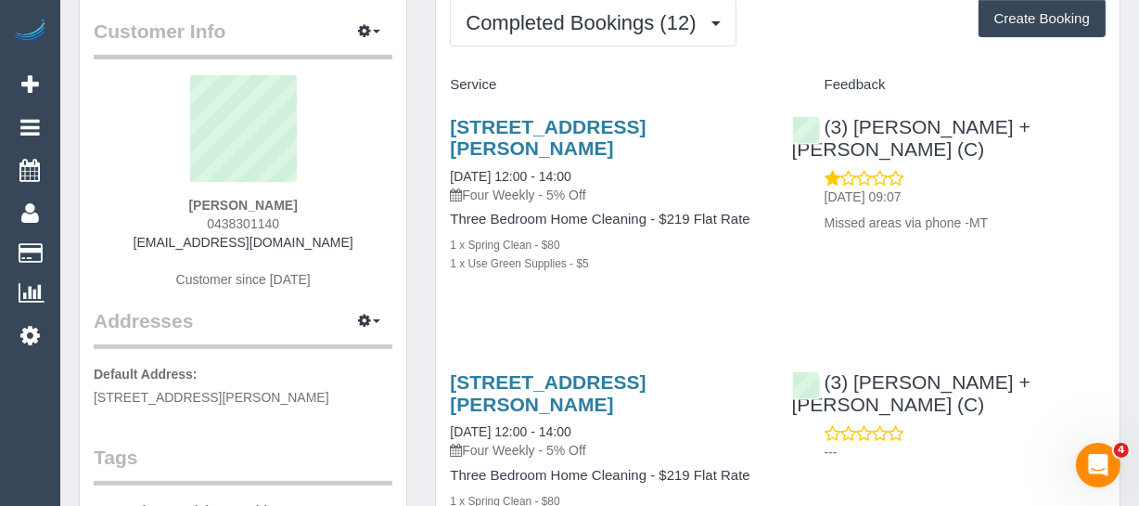
drag, startPoint x: 291, startPoint y: 210, endPoint x: 212, endPoint y: 210, distance: 78.9
click at [212, 210] on div "Emily Hollosy 0438301140 brollosylyf@gmail.com Customer since 2023" at bounding box center [243, 191] width 299 height 232
click at [306, 221] on div "Emily Hollosy 0438301140 brollosylyf@gmail.com Customer since 2023" at bounding box center [243, 191] width 299 height 232
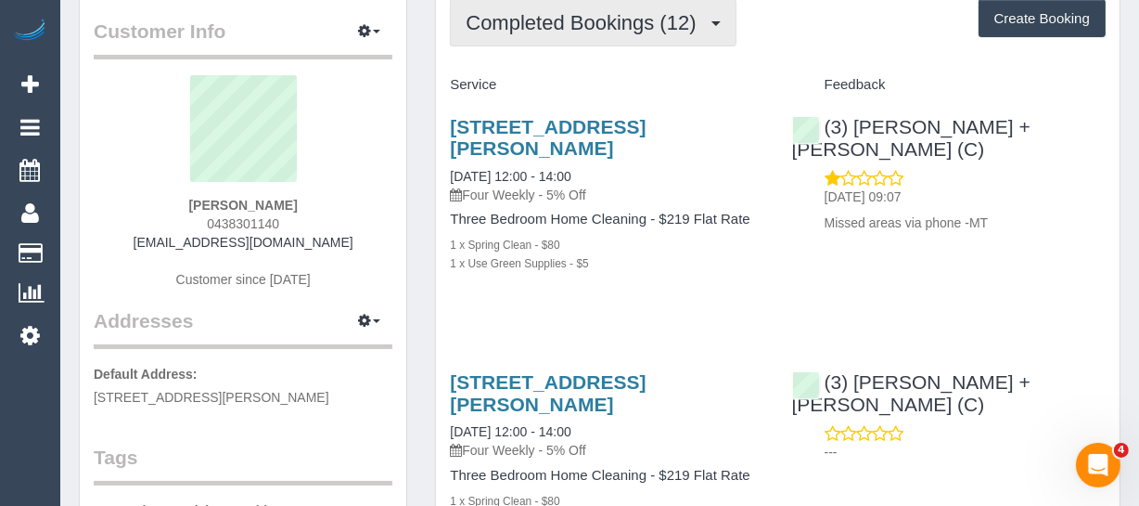
drag, startPoint x: 549, startPoint y: 30, endPoint x: 549, endPoint y: 52, distance: 22.3
click at [549, 31] on span "Completed Bookings (12)" at bounding box center [585, 22] width 239 height 23
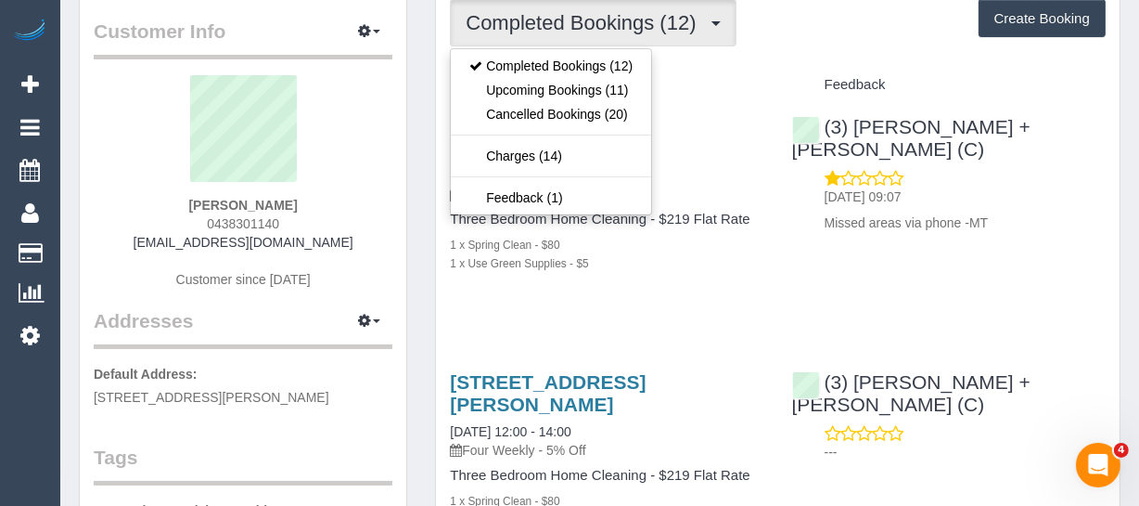
click at [766, 101] on div "4 Jamieson St, Coburg, VIC 3058 04/09/2025 12:00 - 14:00 Four Weekly - 5% Off T…" at bounding box center [606, 204] width 341 height 209
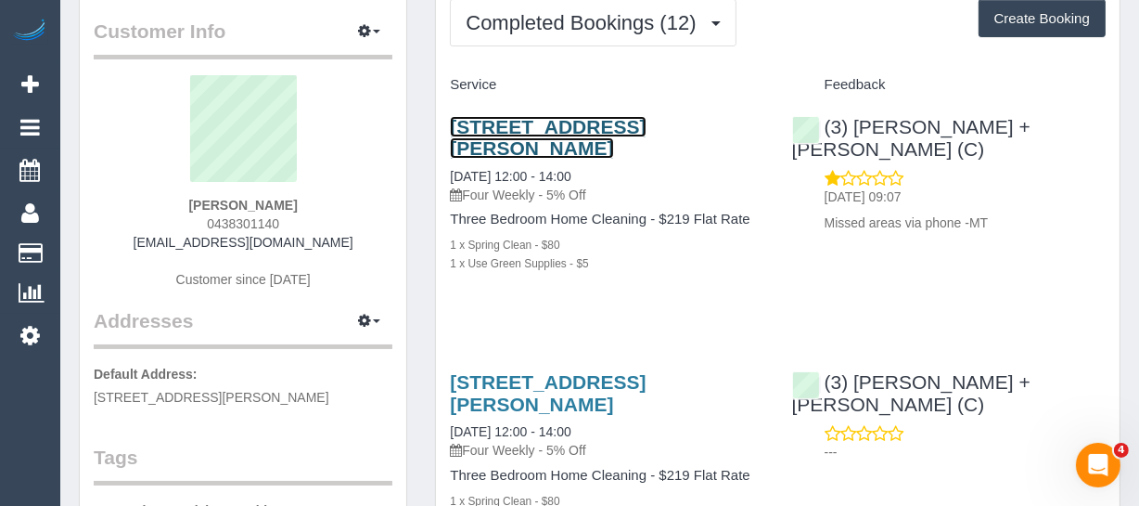
click at [633, 125] on link "4 Jamieson St, Coburg, VIC 3058" at bounding box center [548, 137] width 196 height 43
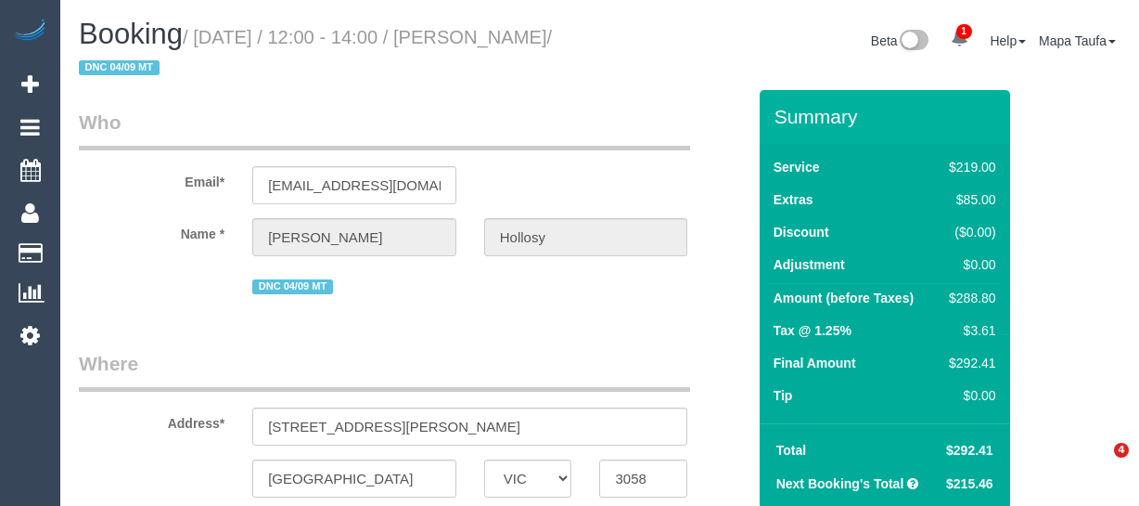
select select "VIC"
select select "string:stripe-pm_1NgGI72GScqysDRVoQg6tyGh"
select select "string:AU"
select select "object:579"
select select "number:28"
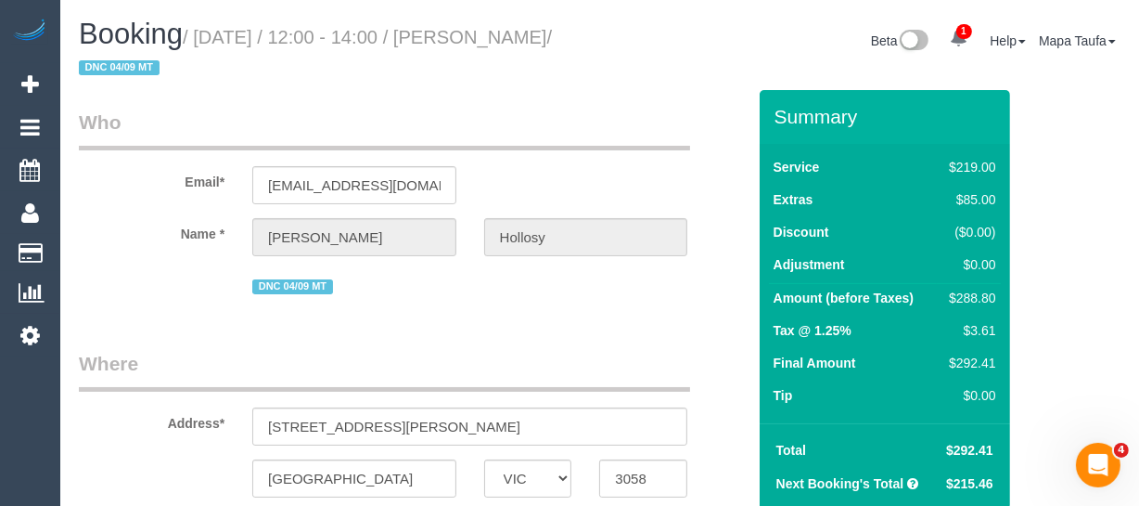
select select "number:14"
select select "number:19"
select select "number:36"
select select "number:34"
select select "number:13"
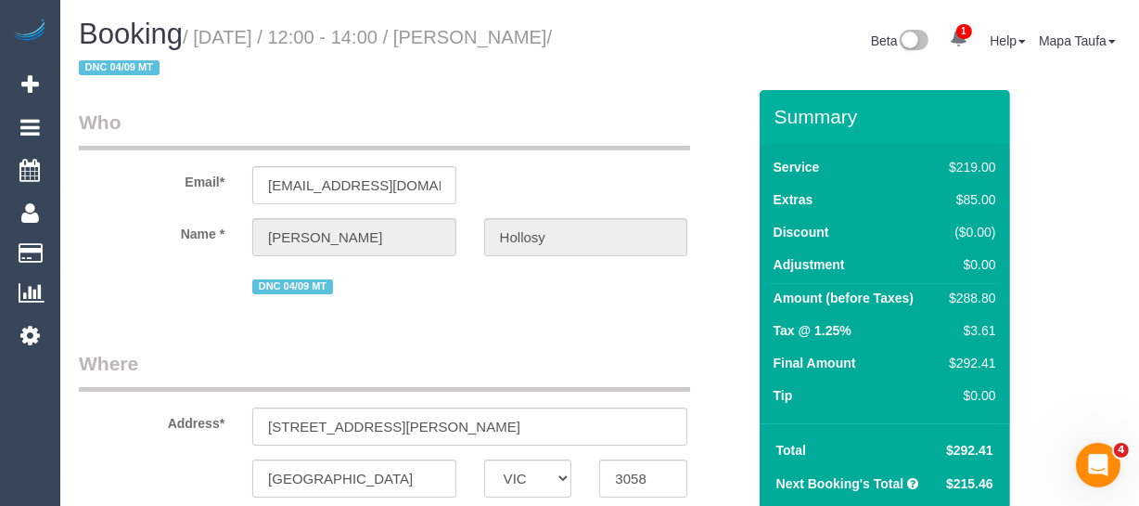
select select "object:1570"
select select "spot1"
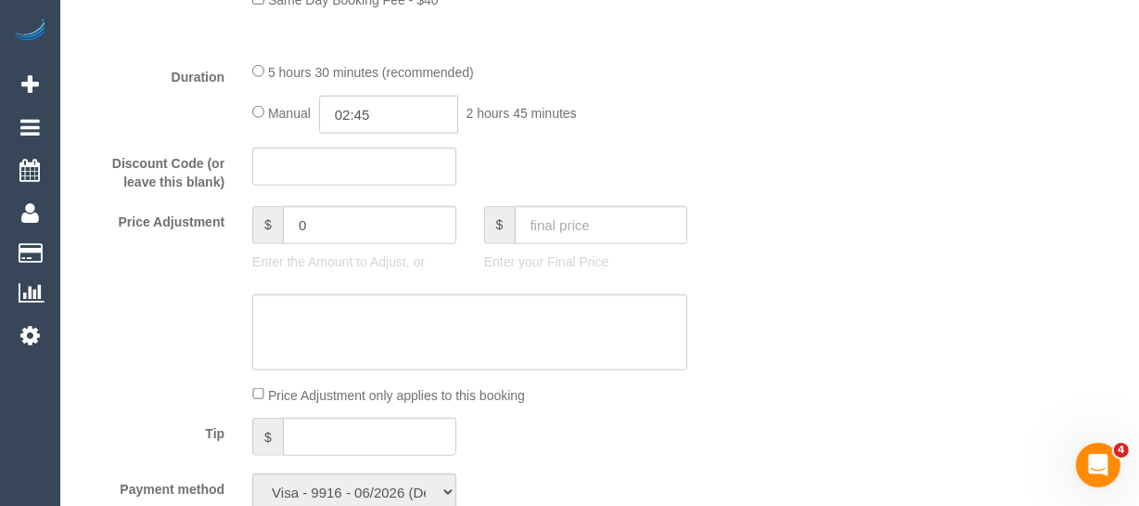
scroll to position [1602, 0]
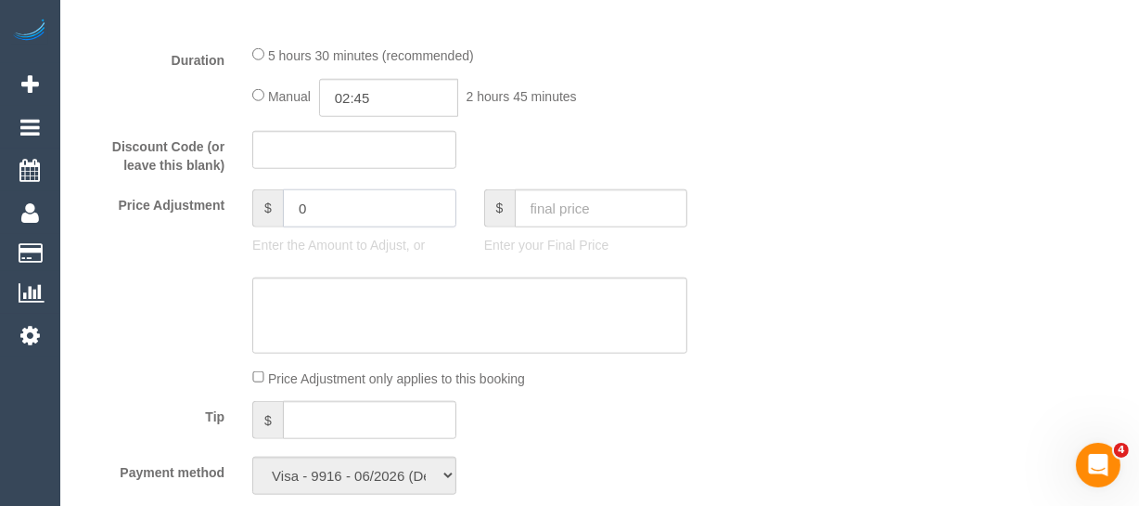
drag, startPoint x: 293, startPoint y: 231, endPoint x: 257, endPoint y: 233, distance: 36.2
click at [257, 227] on div "$ 0" at bounding box center [354, 208] width 204 height 38
type input "-29"
click at [348, 306] on textarea at bounding box center [469, 315] width 435 height 76
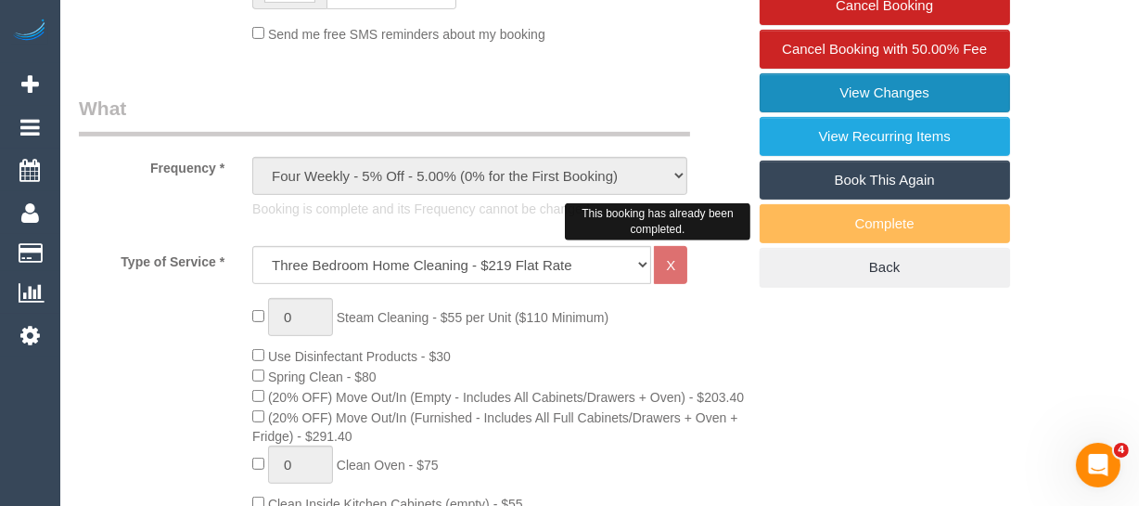
scroll to position [506, 0]
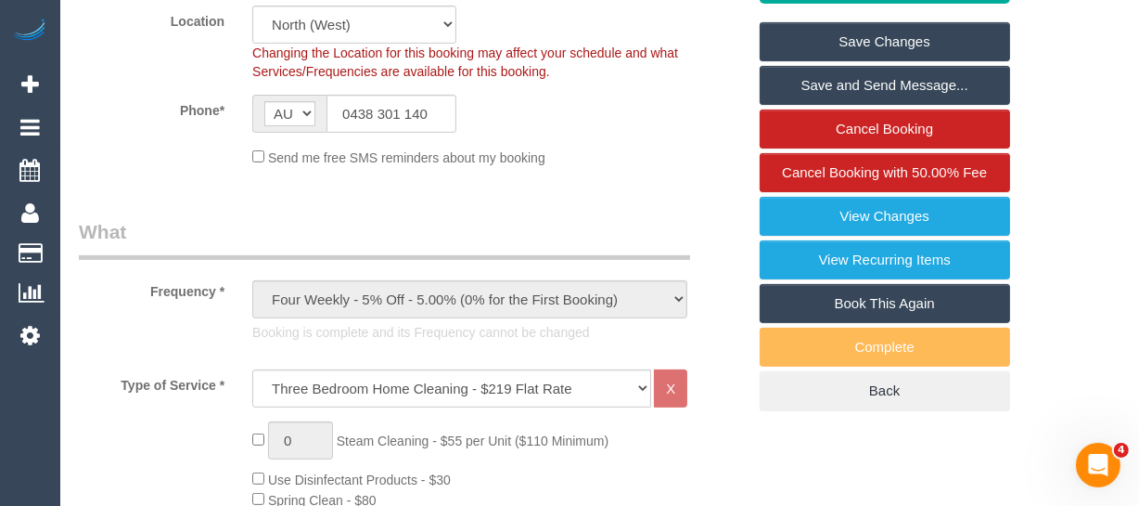
type textarea "discount for complaint -MT"
click at [840, 39] on link "Save Changes" at bounding box center [885, 41] width 251 height 39
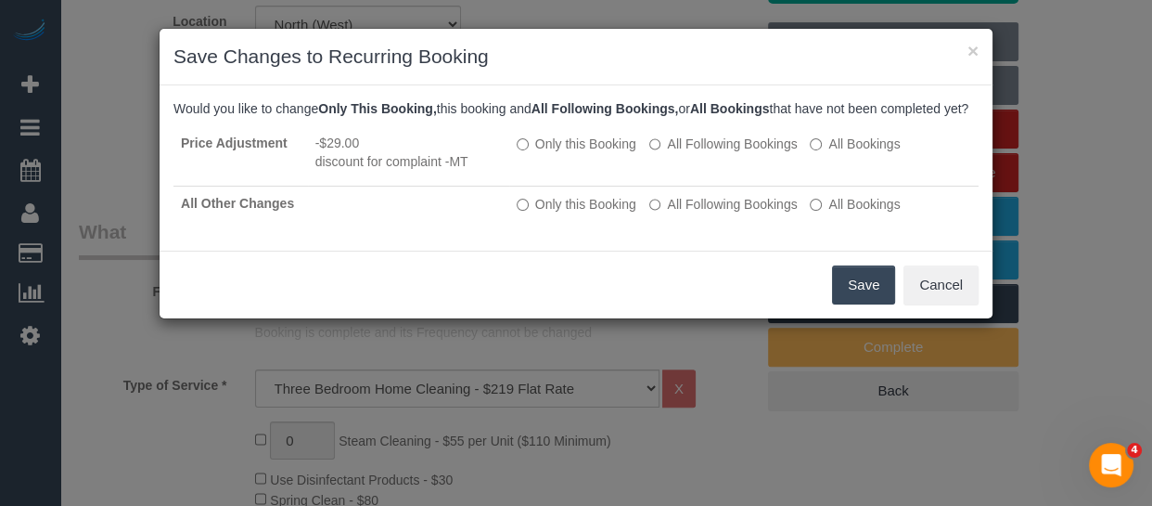
click at [858, 302] on button "Save" at bounding box center [863, 284] width 63 height 39
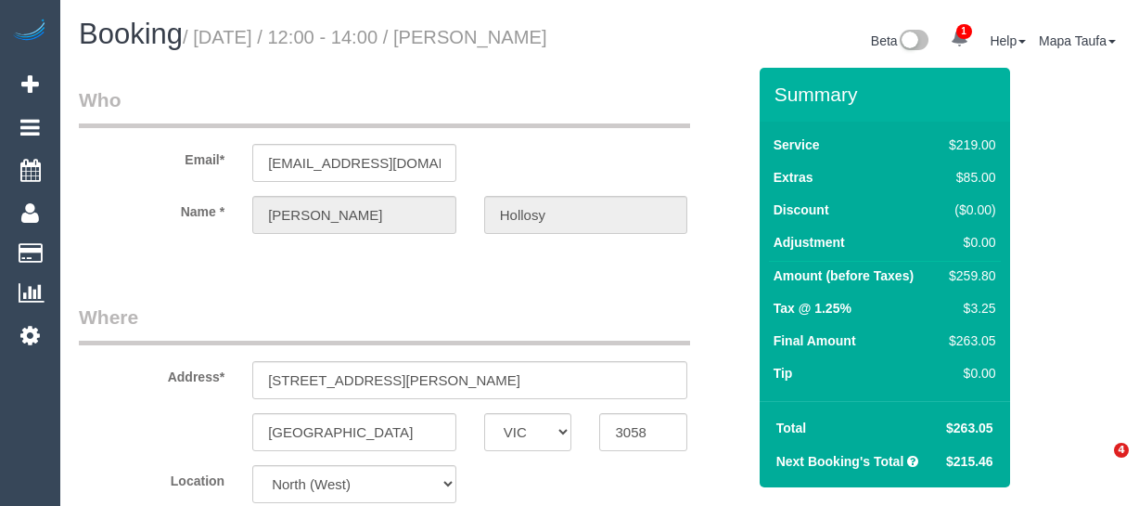
select select "VIC"
select select "number:28"
select select "number:14"
select select "number:19"
select select "number:36"
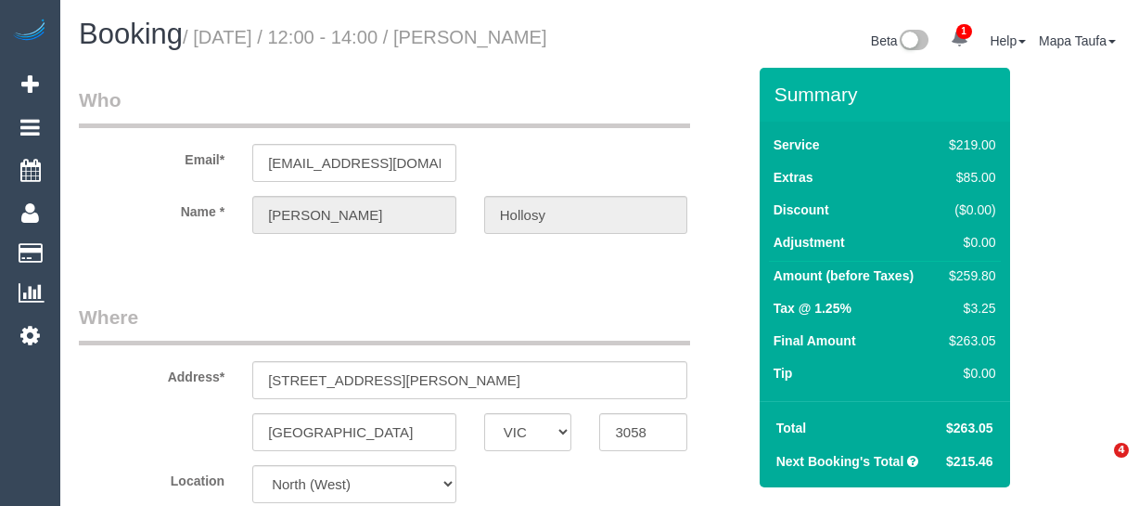
select select "number:34"
select select "number:13"
select select "spot1"
select select "VIC"
select select "spot1"
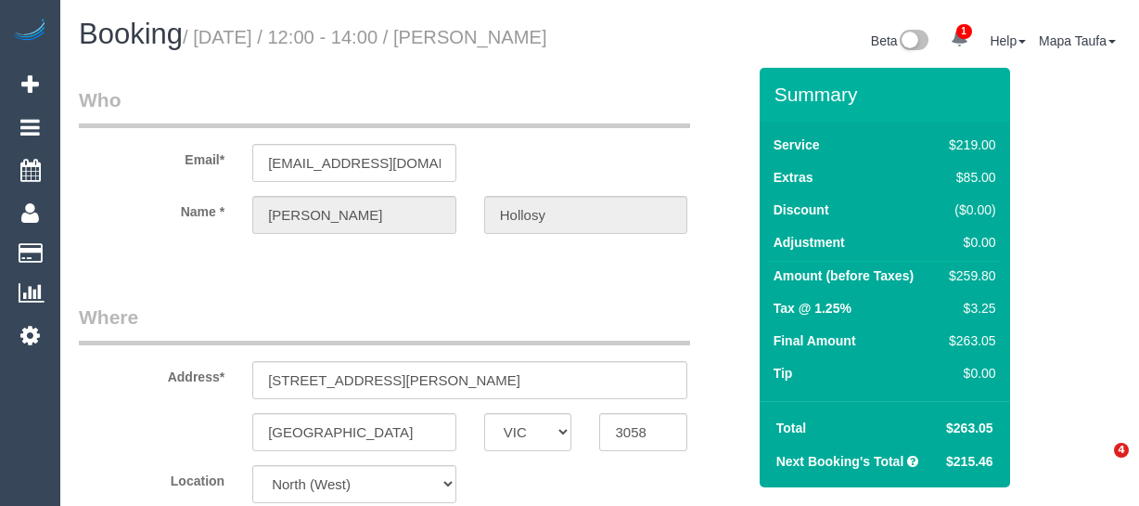
select select "number:28"
select select "number:14"
select select "number:19"
select select "number:36"
select select "number:34"
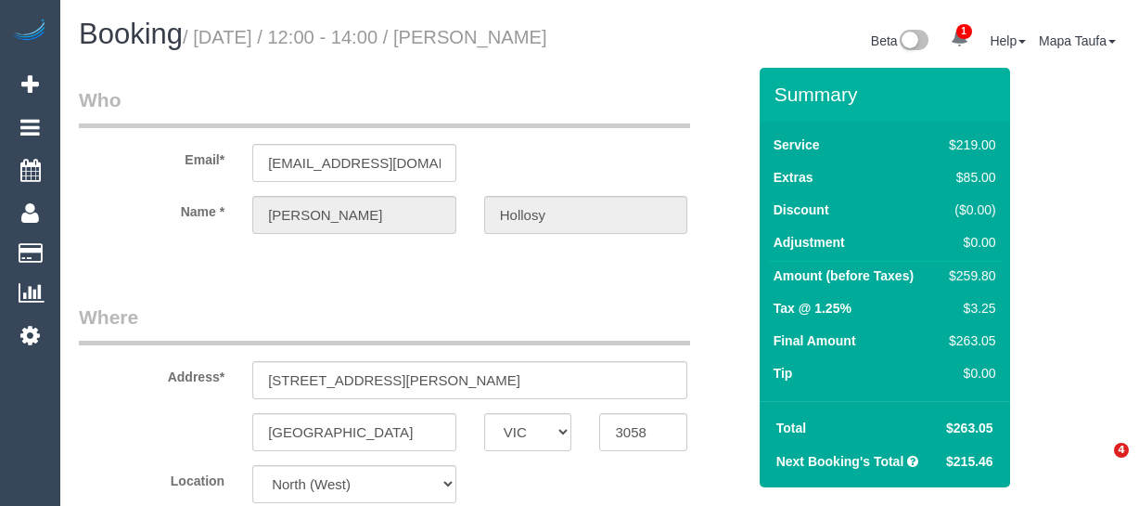
select select "number:13"
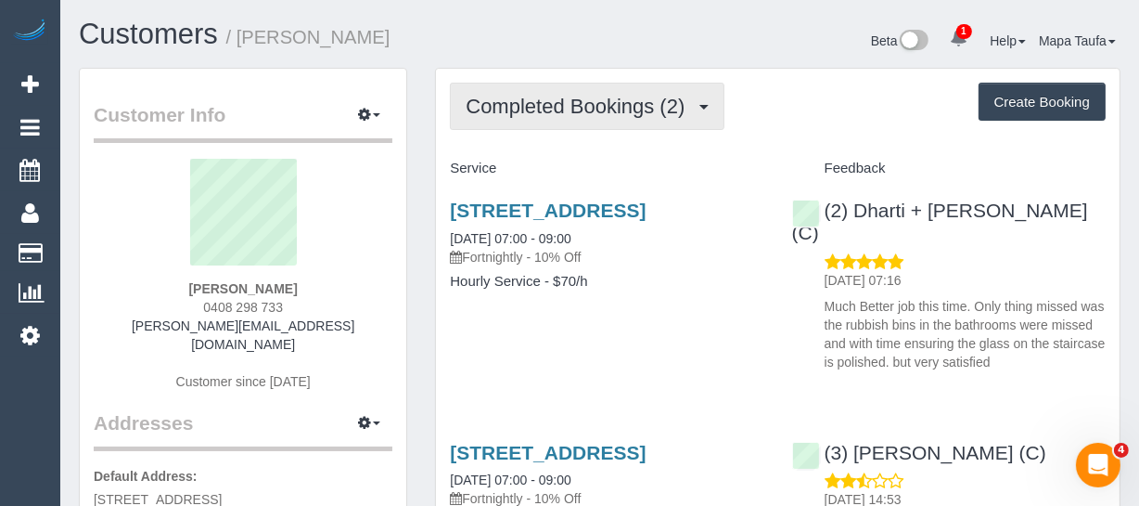
click at [557, 87] on button "Completed Bookings (2)" at bounding box center [587, 106] width 275 height 47
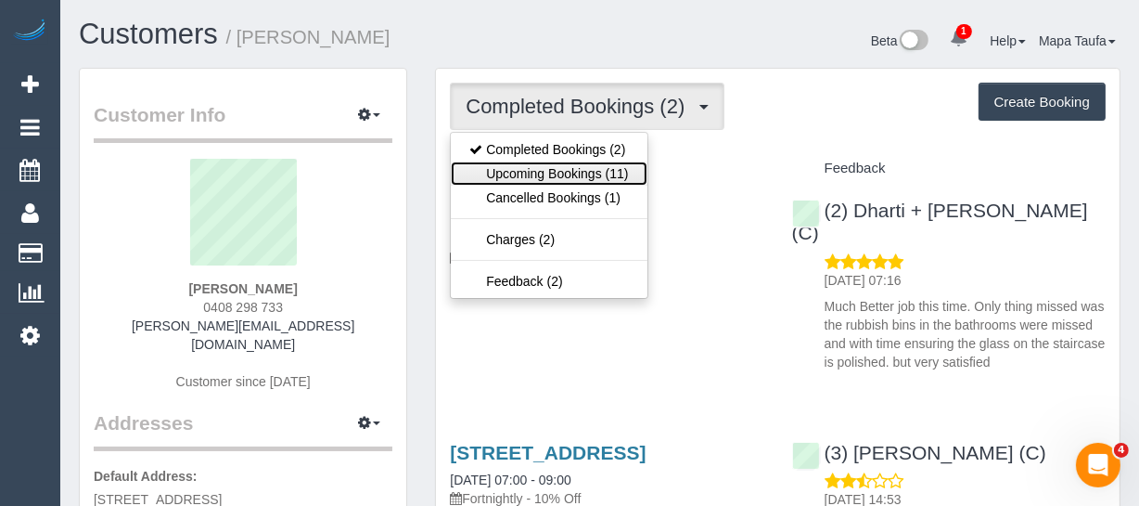
click at [555, 164] on link "Upcoming Bookings (11)" at bounding box center [549, 173] width 196 height 24
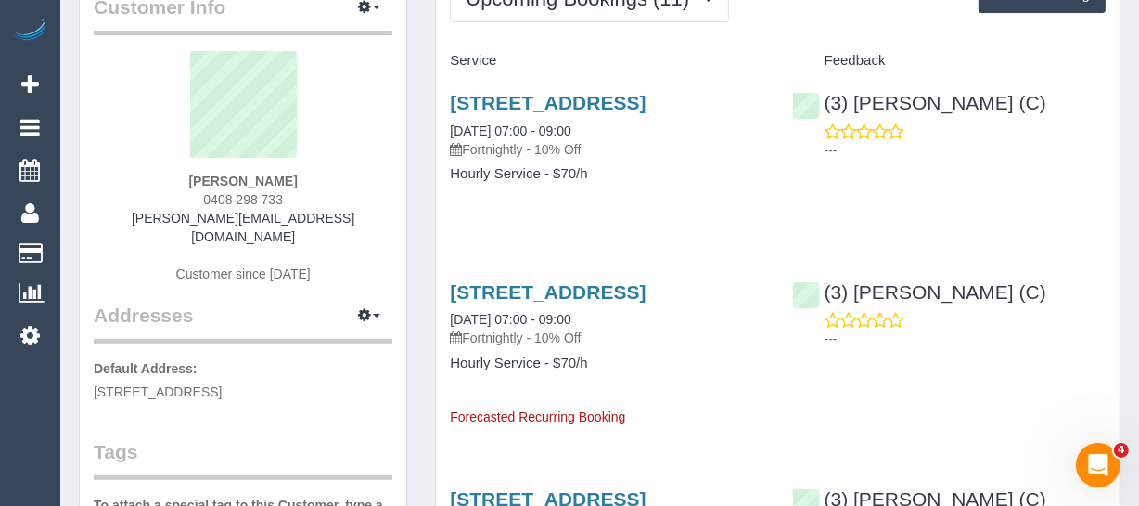
scroll to position [84, 0]
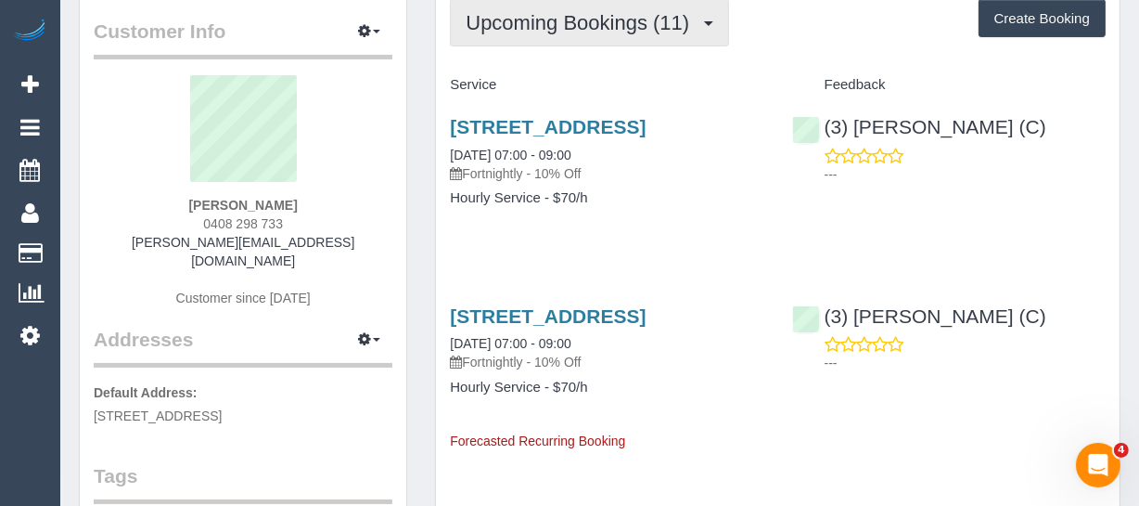
click at [534, 32] on button "Upcoming Bookings (11)" at bounding box center [589, 22] width 279 height 47
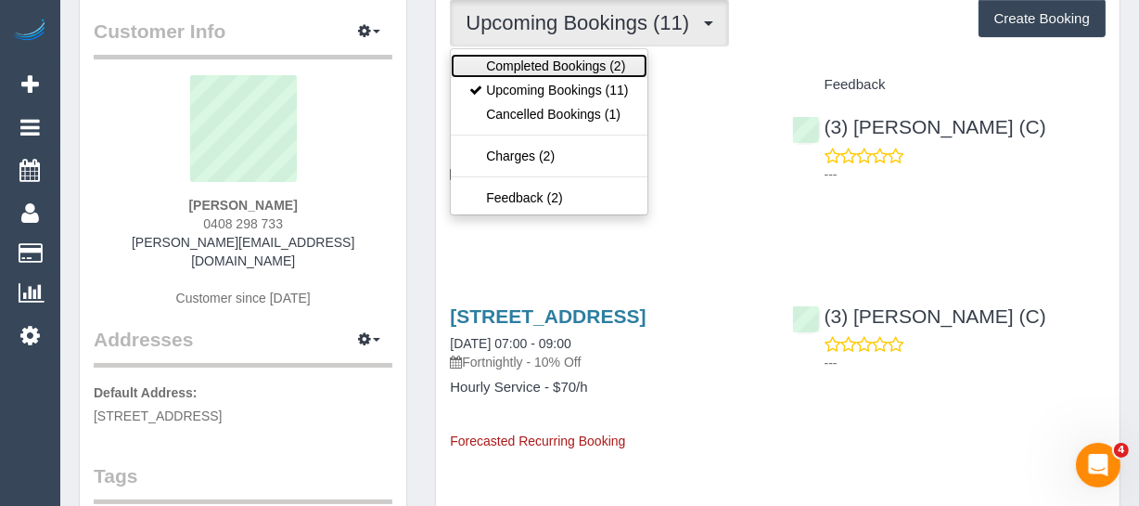
click at [541, 55] on link "Completed Bookings (2)" at bounding box center [549, 66] width 196 height 24
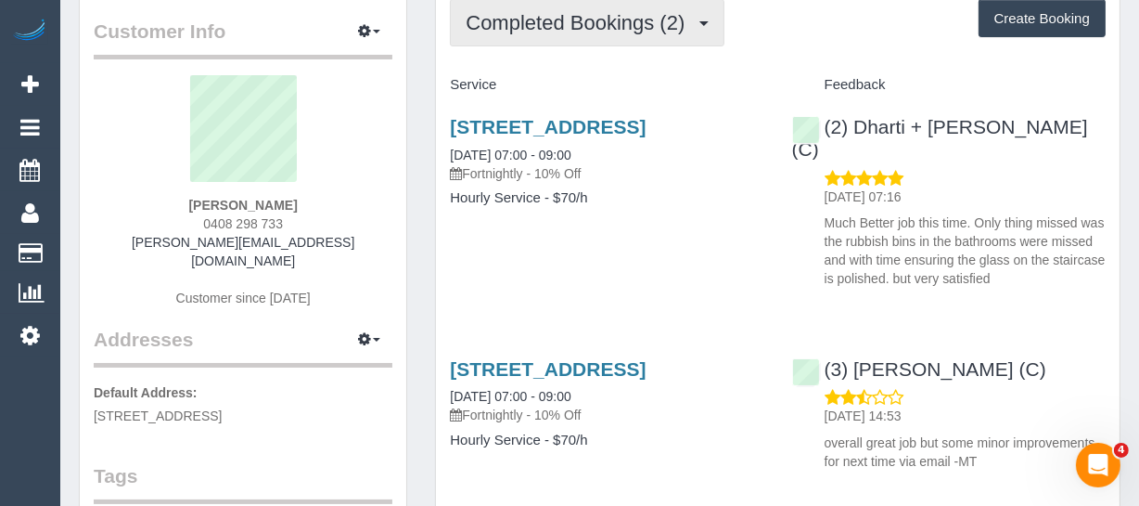
click at [547, 25] on span "Completed Bookings (2)" at bounding box center [580, 22] width 228 height 23
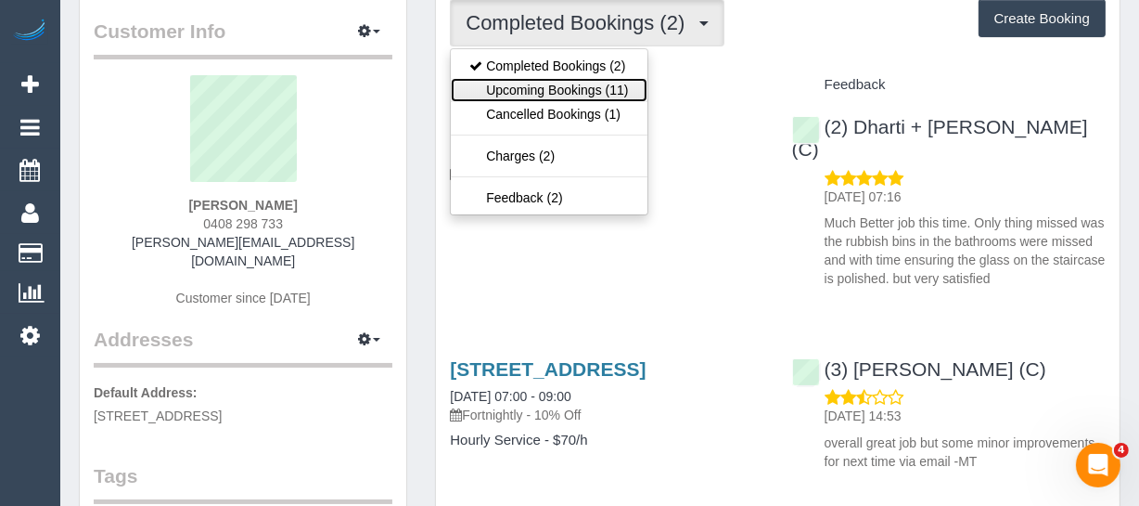
click at [539, 84] on link "Upcoming Bookings (11)" at bounding box center [549, 90] width 196 height 24
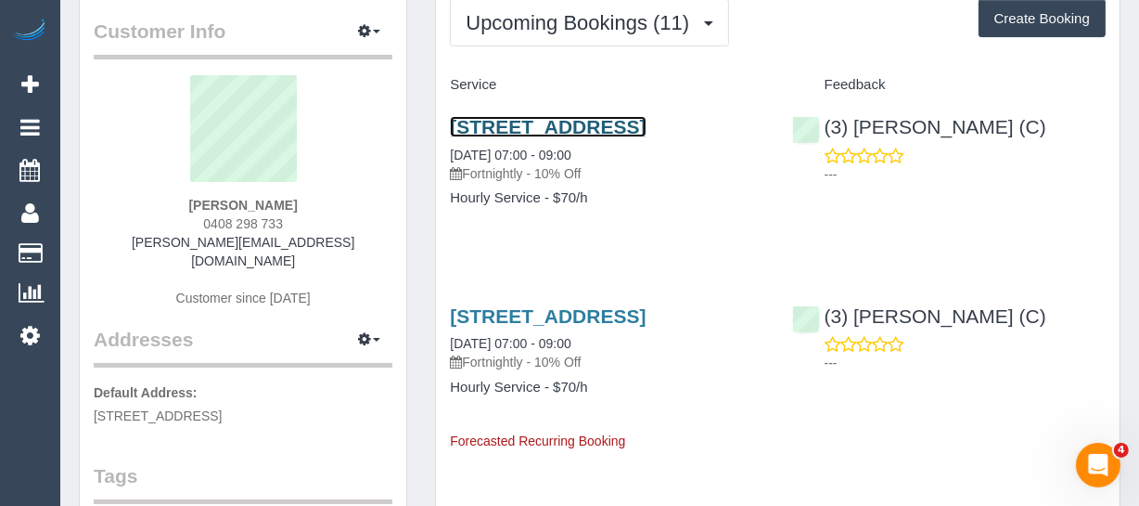
click at [515, 137] on link "34 Sparrowhawk Crescent, Deanside, VIC 3336" at bounding box center [548, 126] width 196 height 21
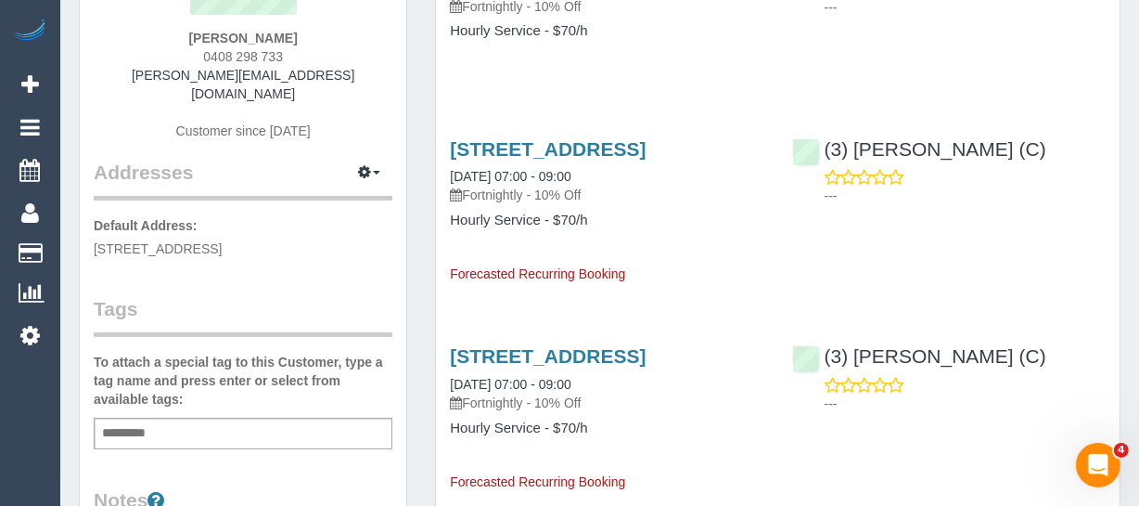
scroll to position [0, 0]
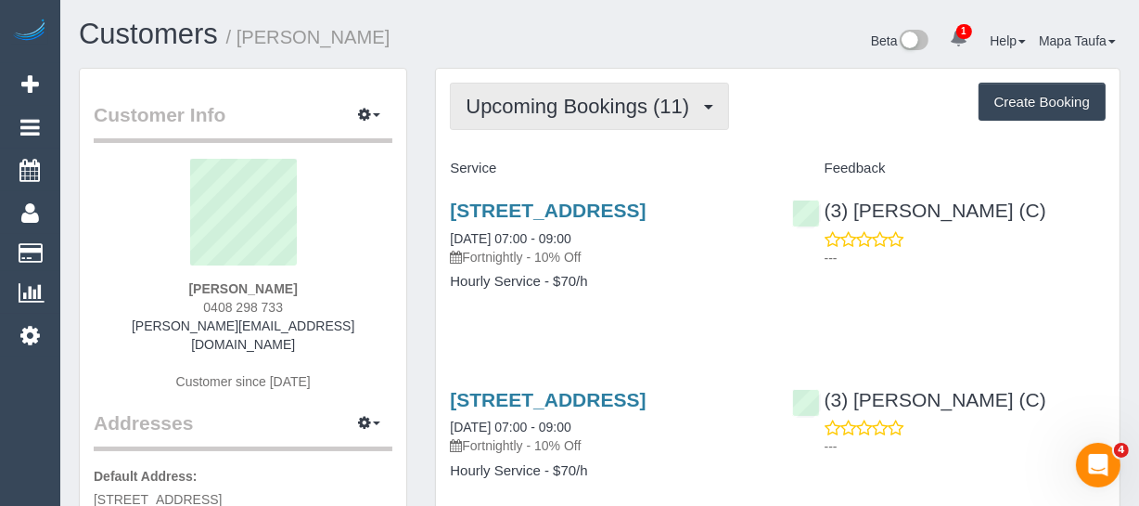
click at [530, 101] on span "Upcoming Bookings (11)" at bounding box center [582, 106] width 233 height 23
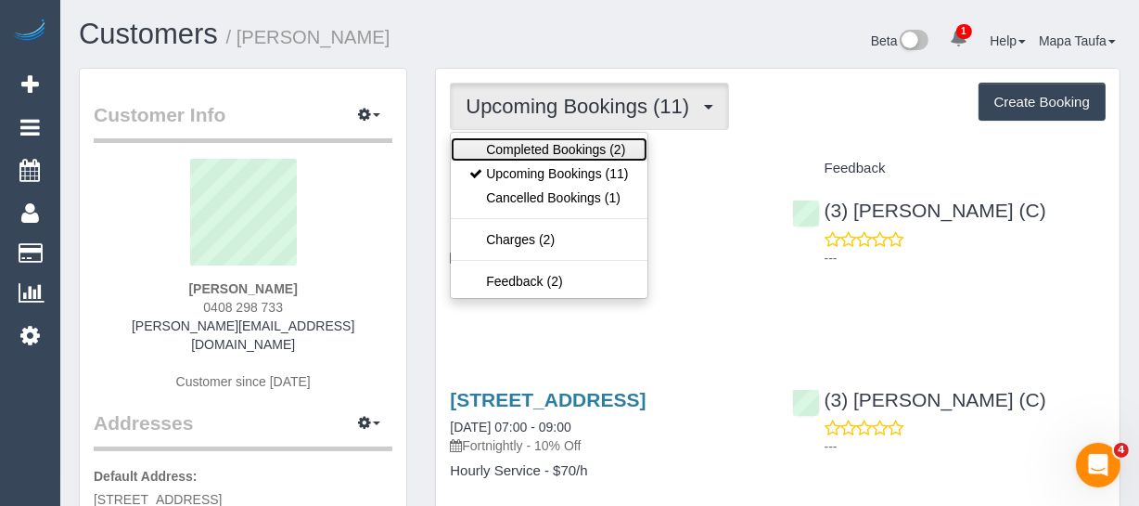
click at [538, 137] on link "Completed Bookings (2)" at bounding box center [549, 149] width 196 height 24
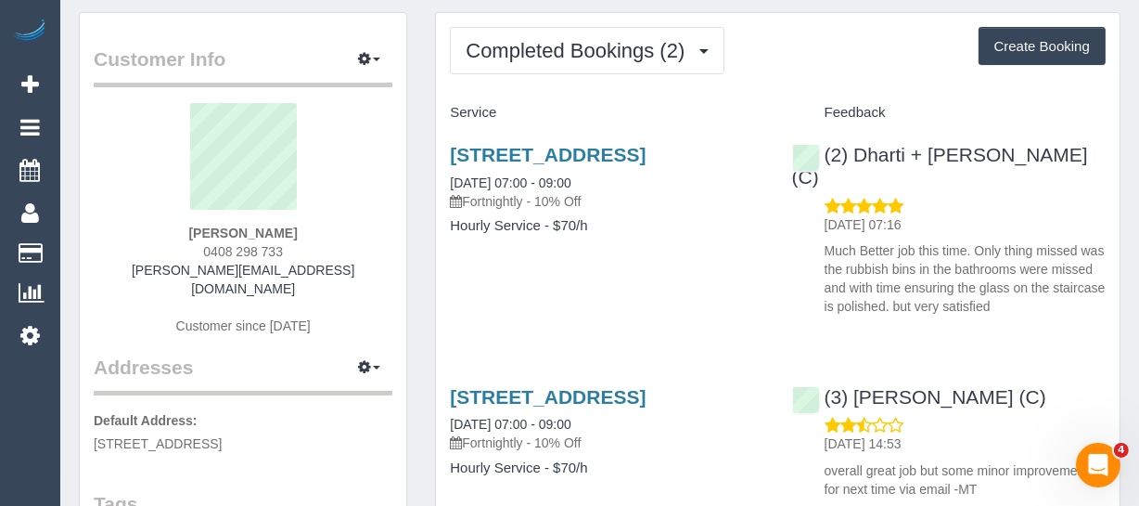
scroll to position [84, 0]
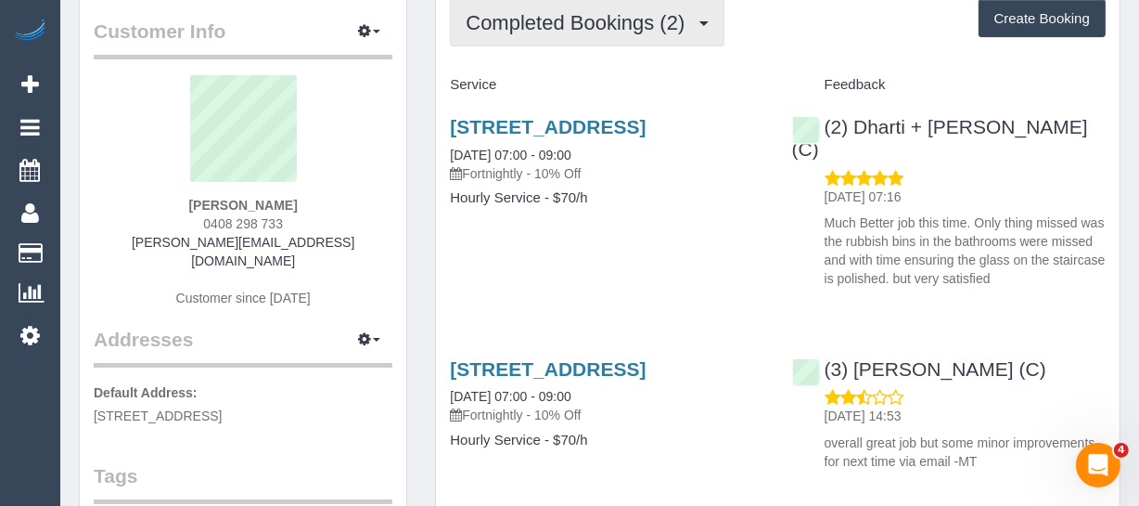
drag, startPoint x: 496, startPoint y: 27, endPoint x: 501, endPoint y: 36, distance: 10.4
click at [497, 32] on button "Completed Bookings (2)" at bounding box center [587, 22] width 275 height 47
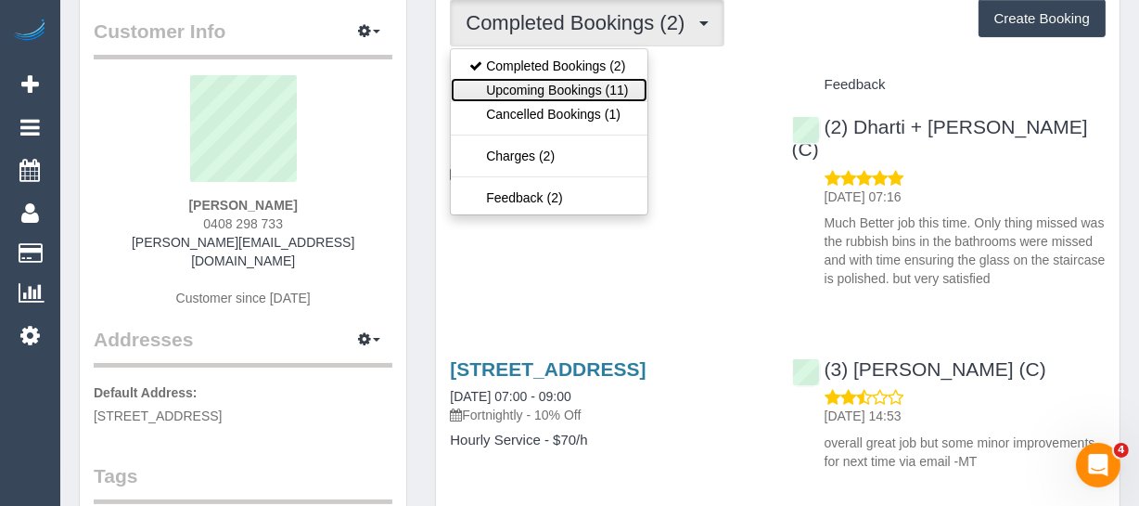
click at [533, 90] on link "Upcoming Bookings (11)" at bounding box center [549, 90] width 196 height 24
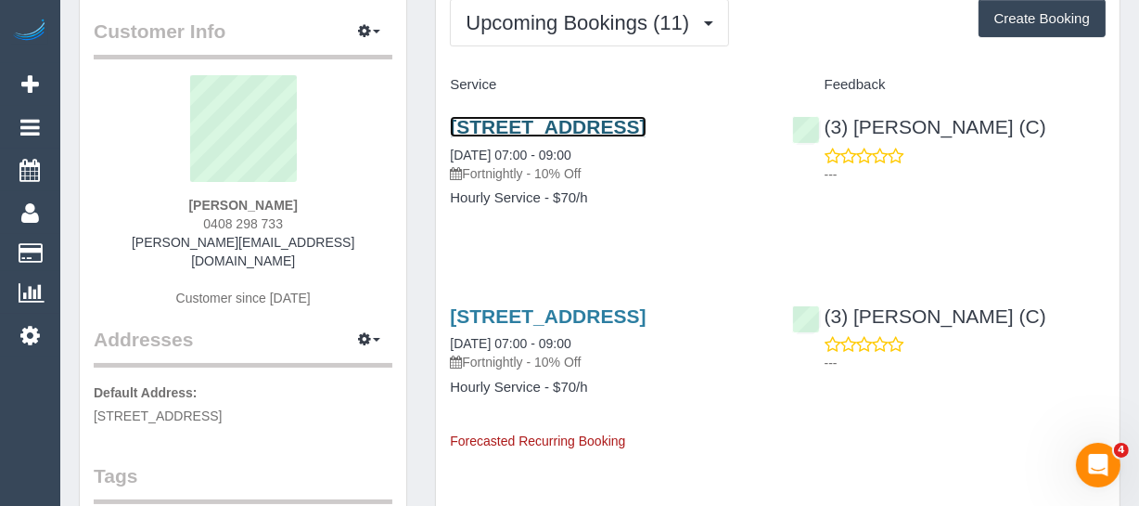
click at [530, 137] on link "34 Sparrowhawk Crescent, Deanside, VIC 3336" at bounding box center [548, 126] width 196 height 21
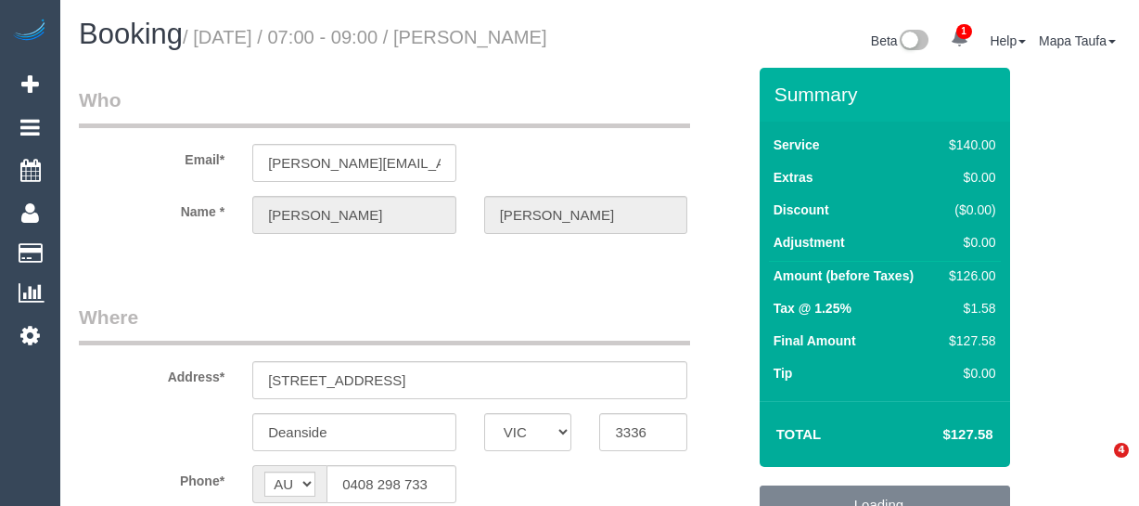
select select "VIC"
select select "string:stripe-pm_1Rtirs2GScqysDRVX7B13LOd"
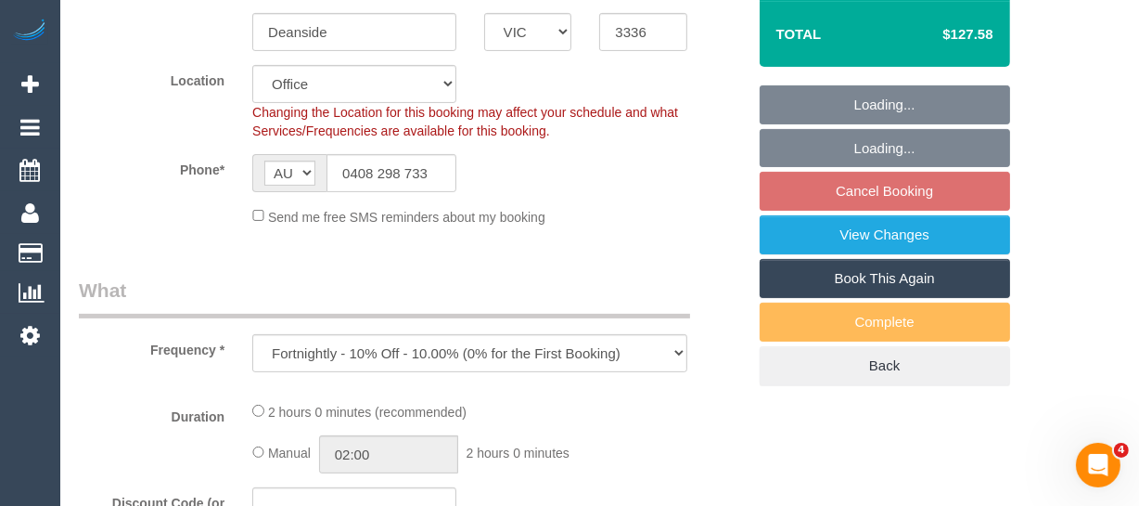
select select "object:722"
select select "number:27"
select select "number:14"
select select "number:18"
select select "number:25"
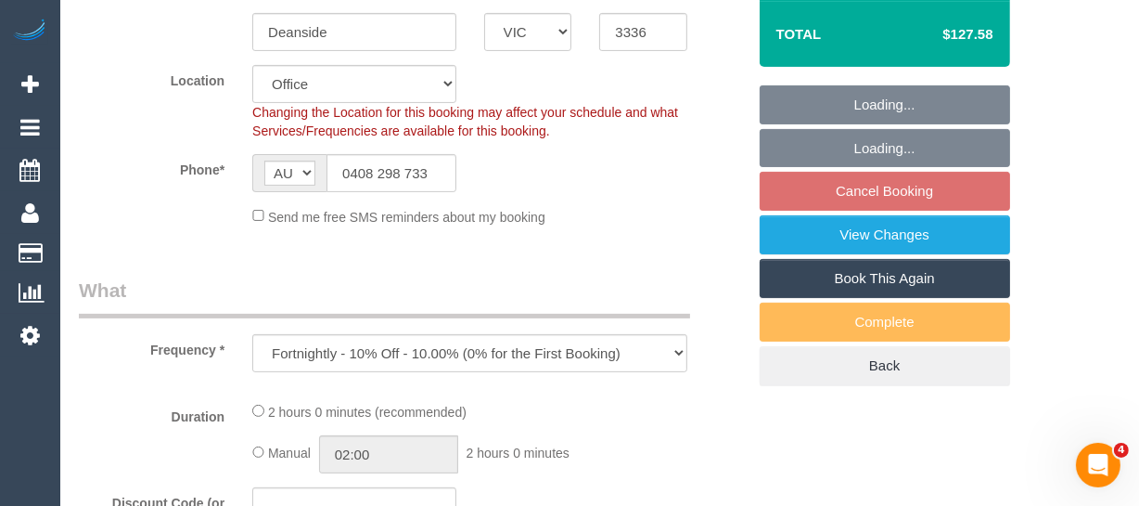
select select "number:34"
select select "number:13"
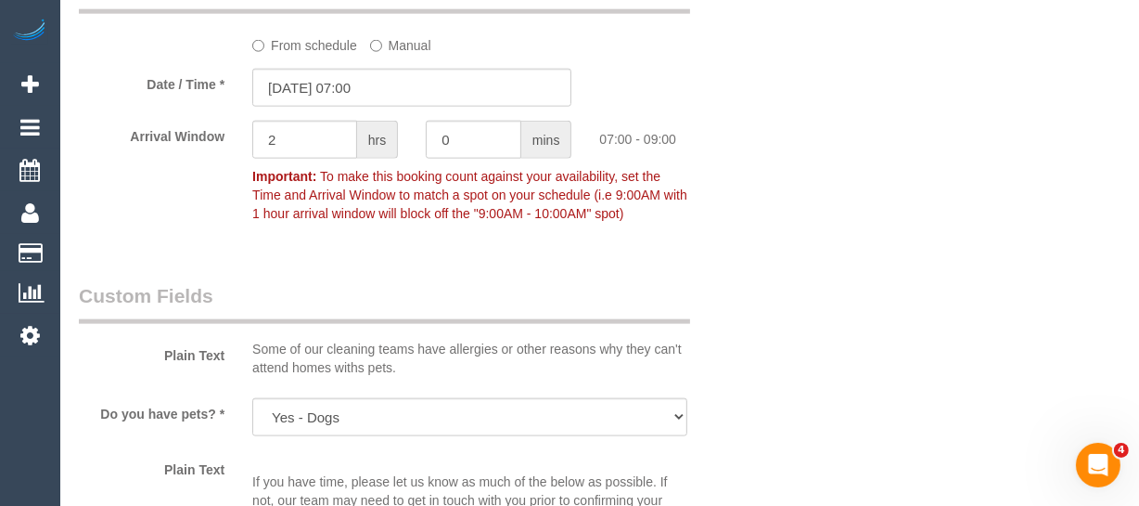
scroll to position [2026, 0]
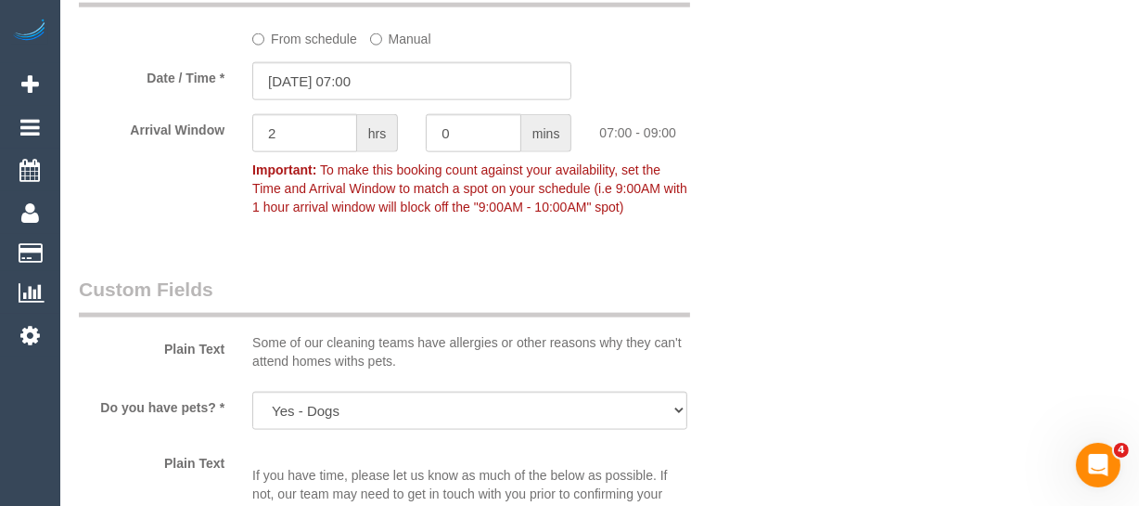
click at [337, 48] on label "From schedule" at bounding box center [304, 35] width 105 height 25
click at [313, 48] on label "From schedule" at bounding box center [304, 35] width 105 height 25
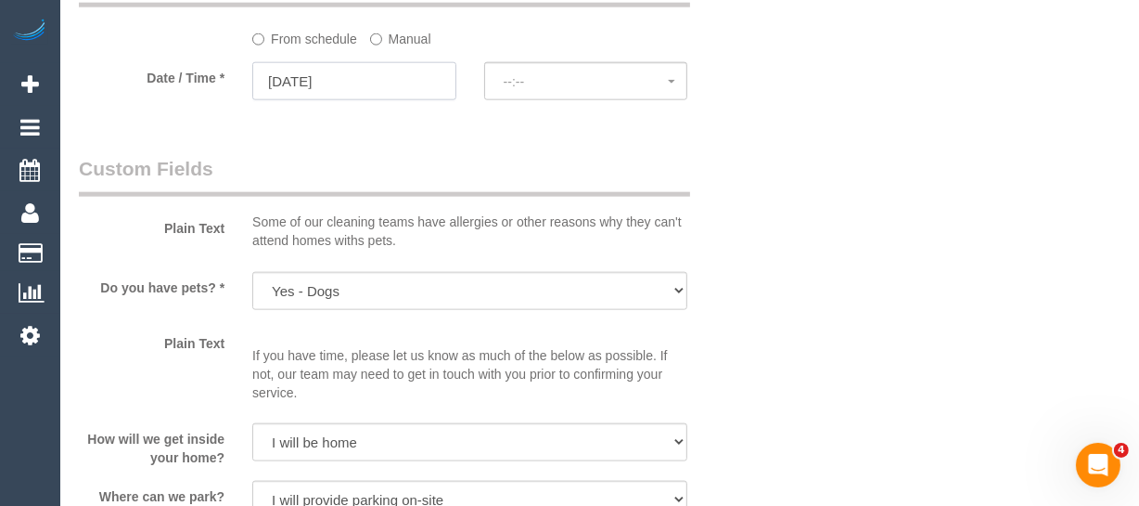
click at [367, 100] on input "[DATE]" at bounding box center [354, 81] width 204 height 38
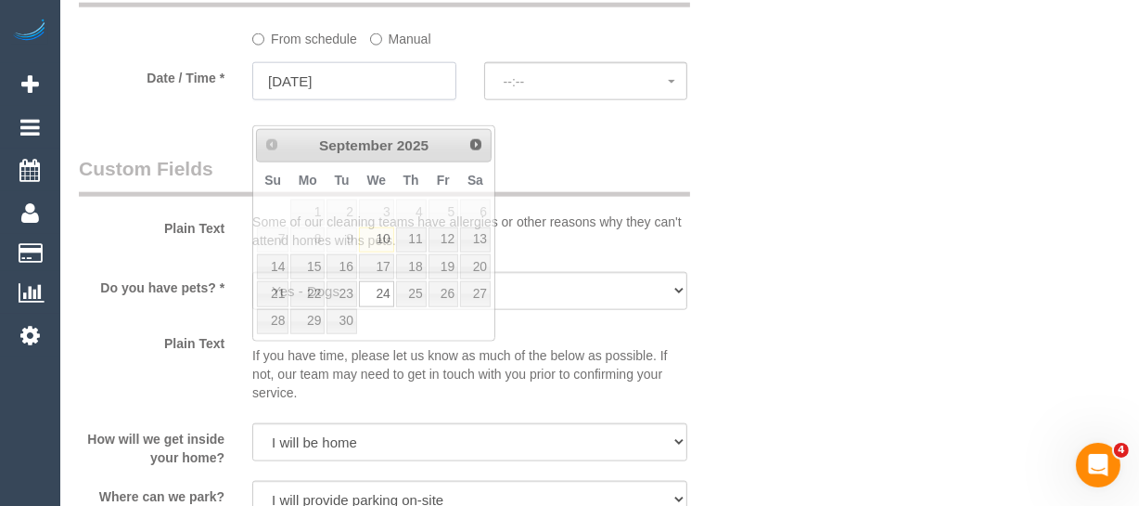
select select "spot6"
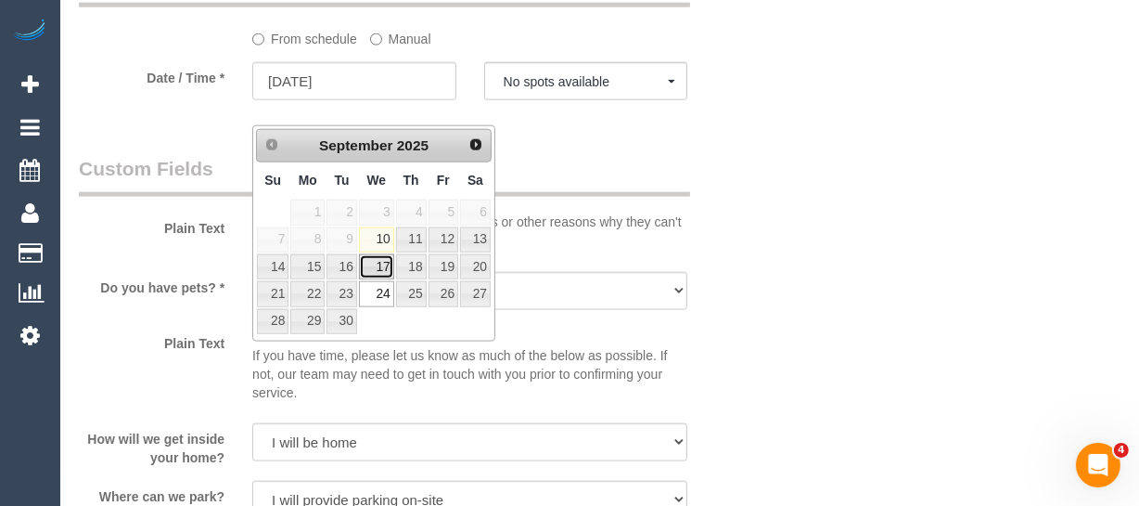
click at [388, 264] on link "17" at bounding box center [376, 266] width 35 height 25
type input "17/09/2025"
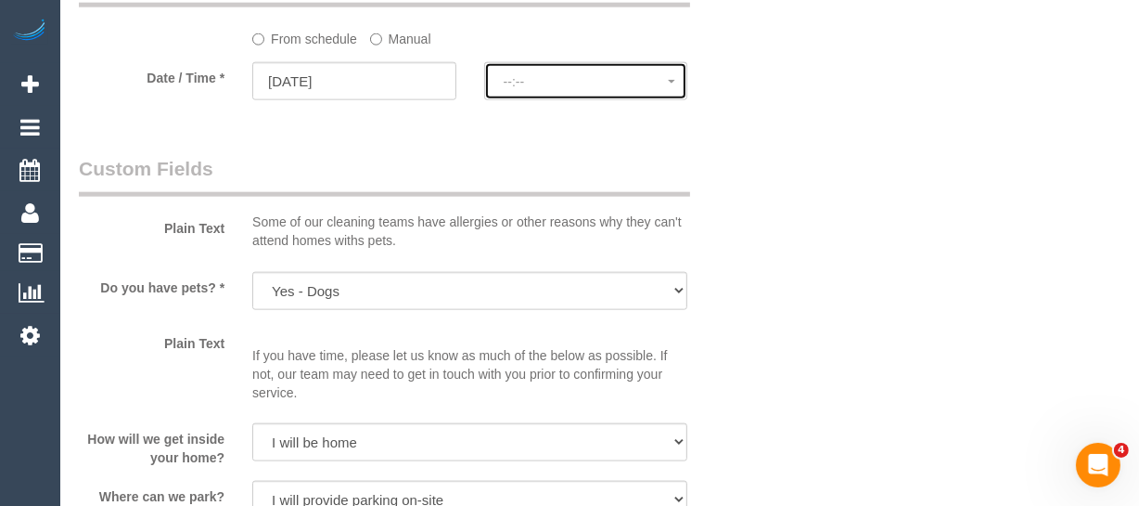
click at [540, 100] on button "--:--" at bounding box center [586, 81] width 204 height 38
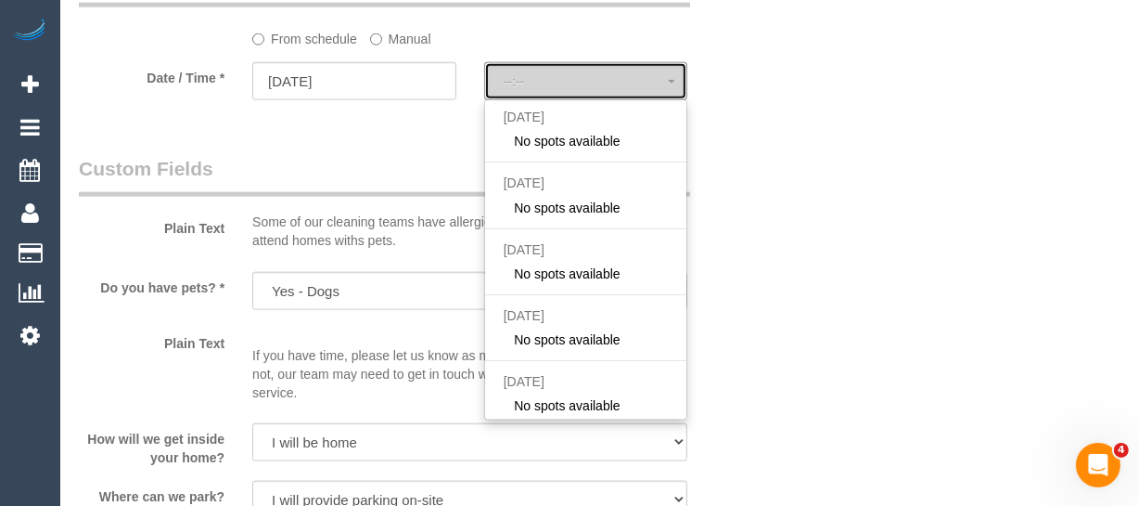
select select "spot11"
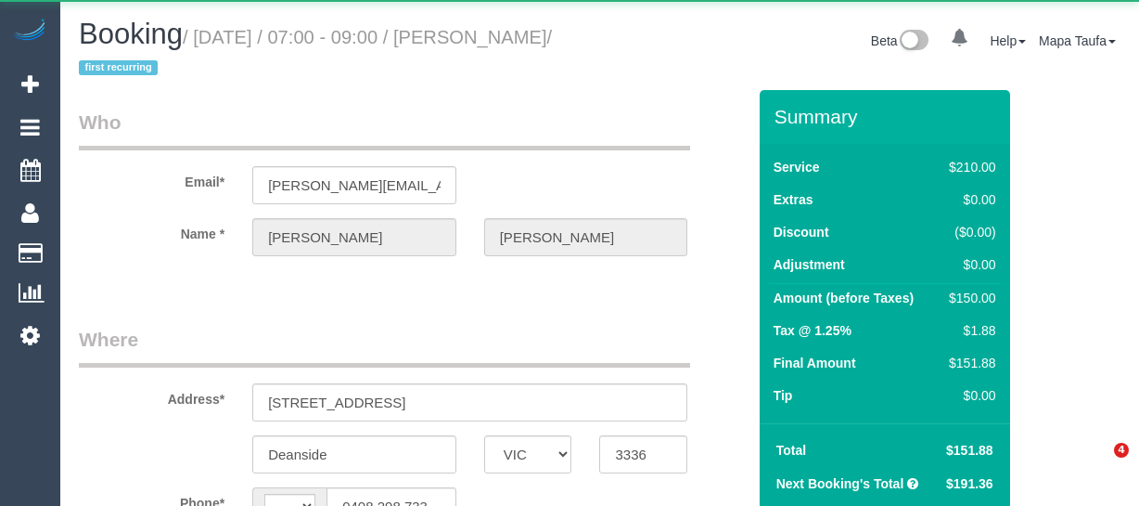
select select "VIC"
select select "string:stripe-pm_1Rtirs2GScqysDRVX7B13LOd"
select select "number:27"
select select "number:14"
select select "number:18"
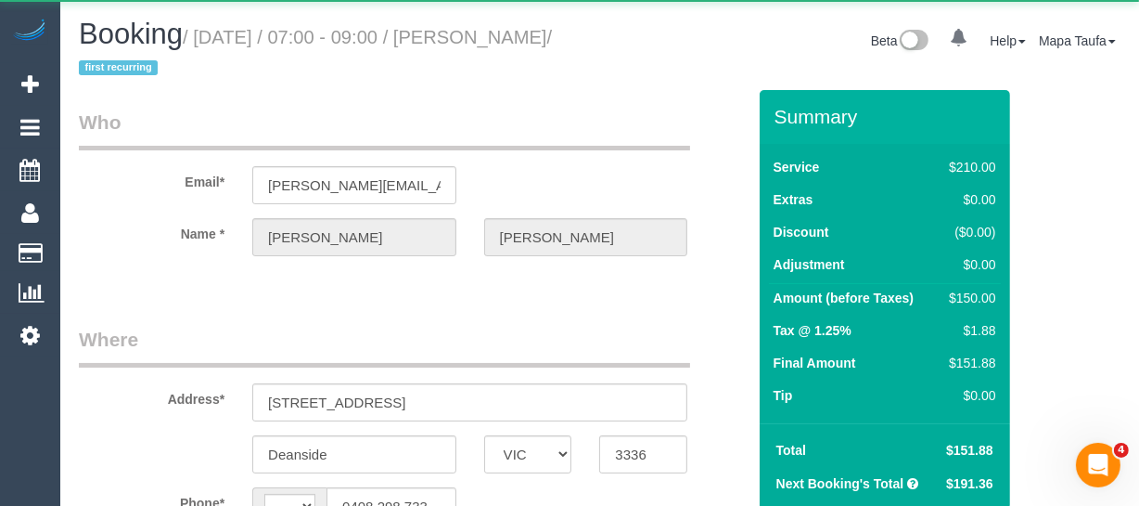
select select "number:25"
select select "number:34"
select select "number:13"
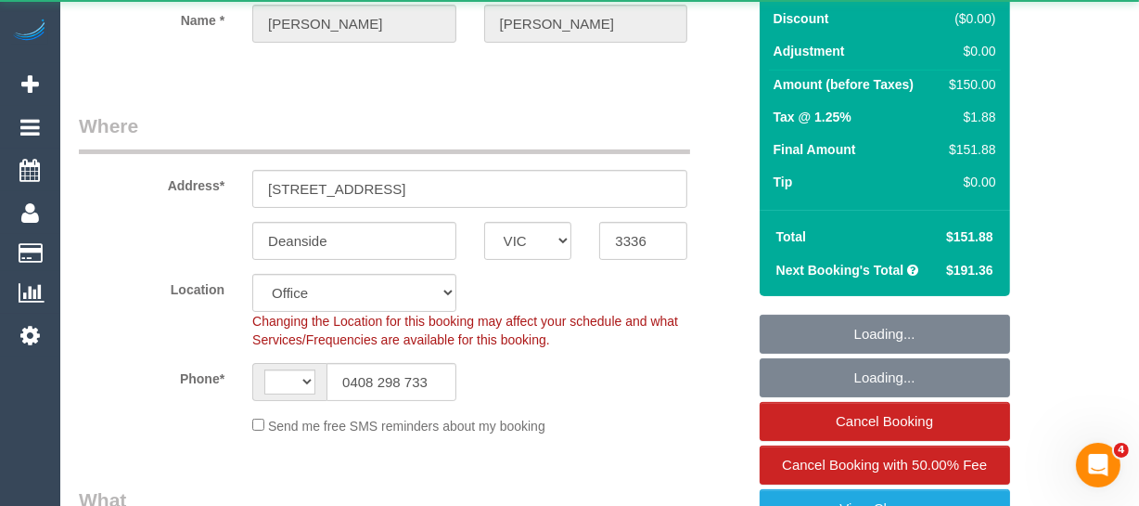
select select "string:AU"
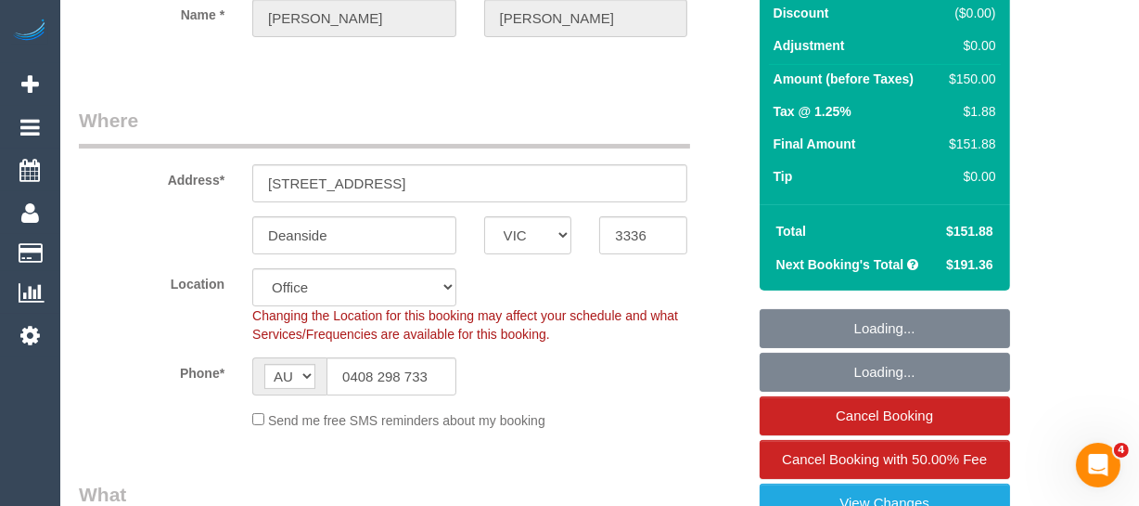
select select "object:895"
select select "180"
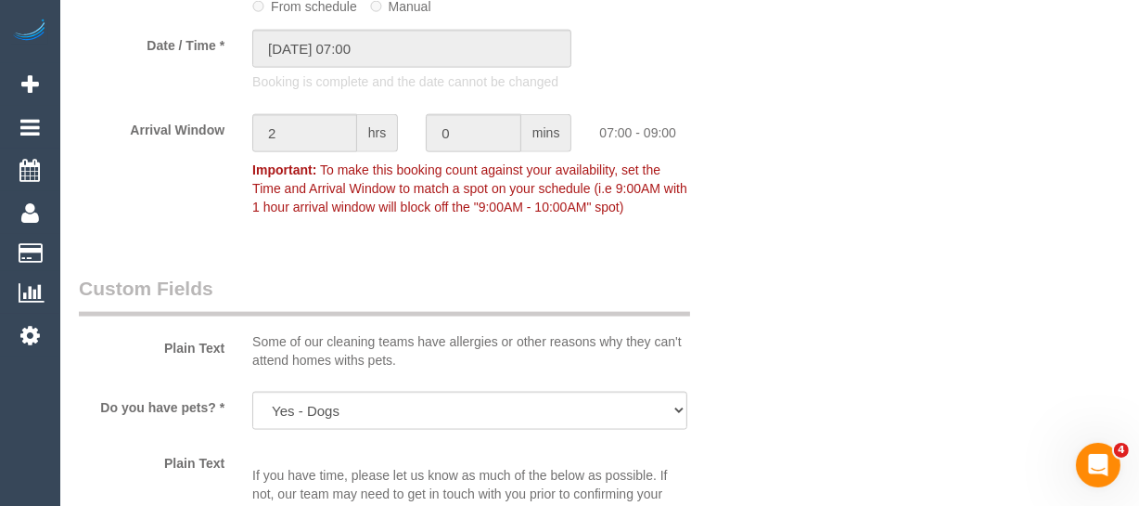
scroll to position [2135, 0]
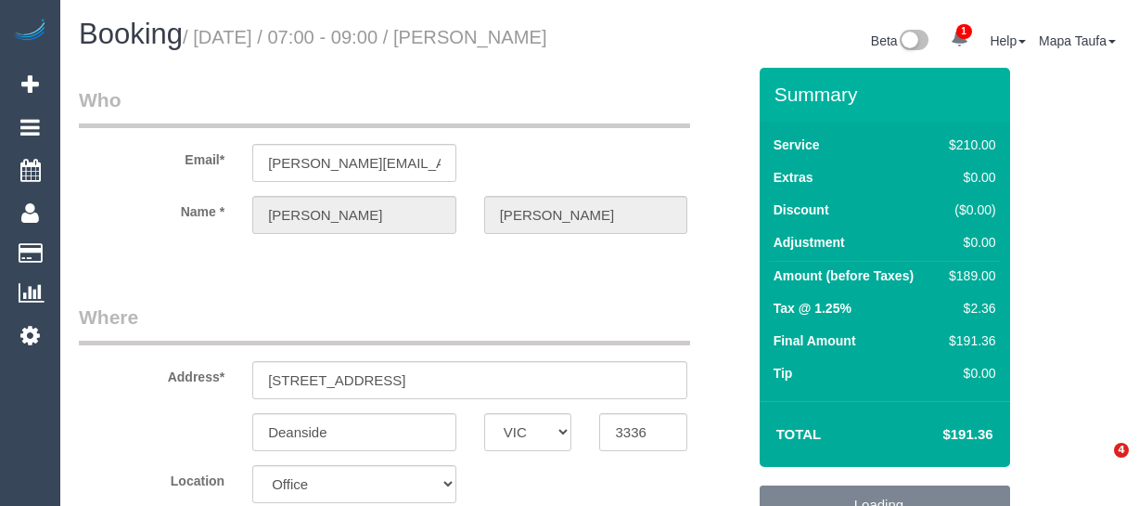
select select "VIC"
select select "180"
select select "number:27"
select select "number:14"
select select "number:18"
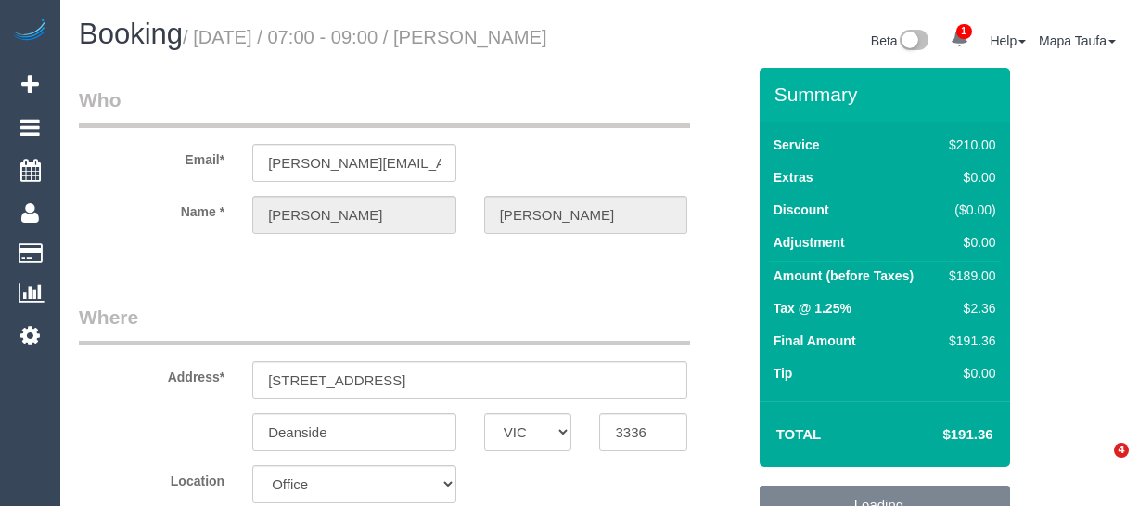
select select "number:25"
select select "number:34"
select select "number:13"
select select "VIC"
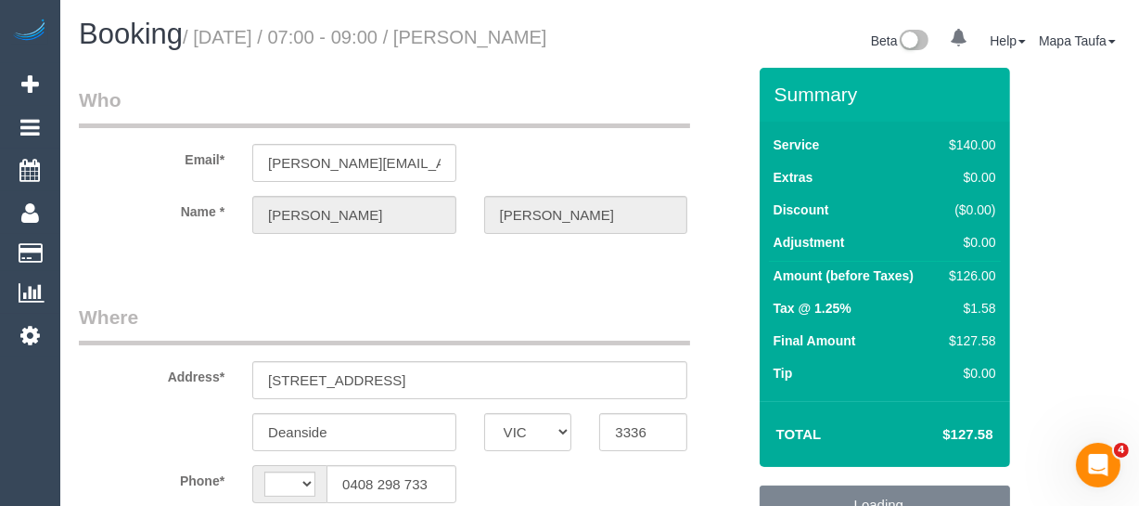
select select "string:AU"
select select "object:537"
select select "string:stripe-pm_1Rtirs2GScqysDRVX7B13LOd"
select select "object:708"
select select "number:27"
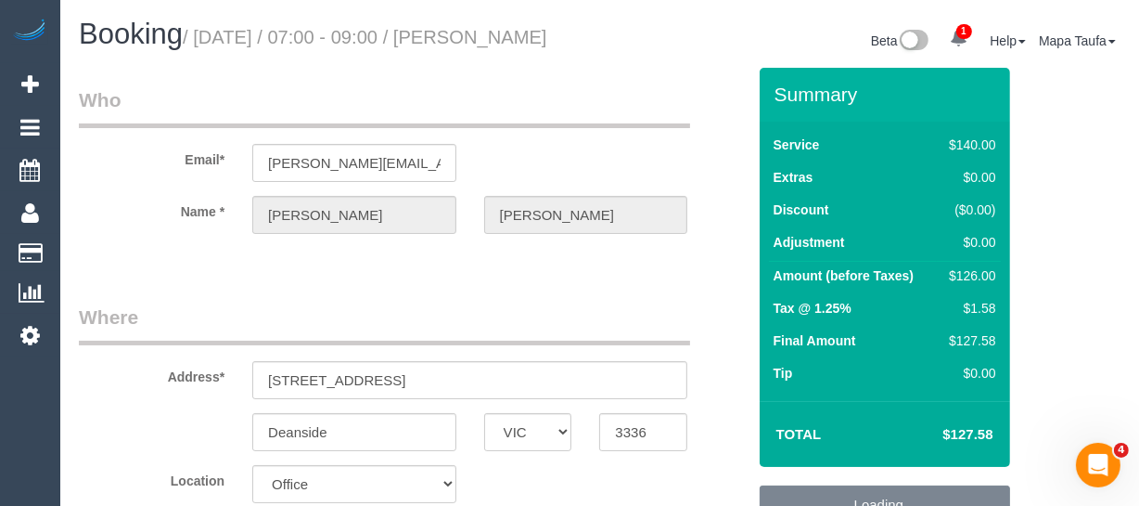
select select "number:14"
select select "number:18"
select select "number:25"
select select "number:34"
select select "number:13"
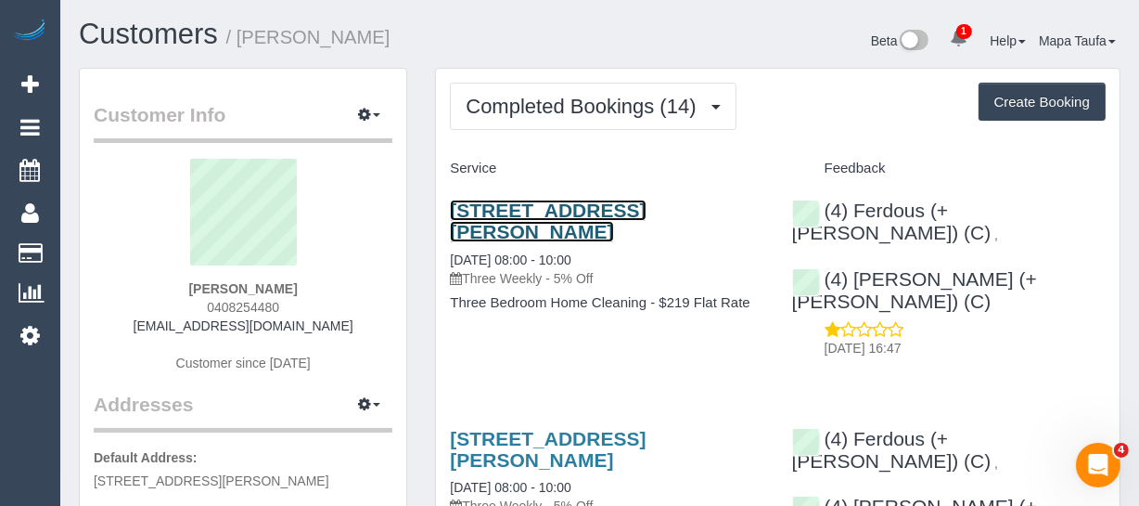
click at [492, 229] on link "[STREET_ADDRESS][PERSON_NAME]" at bounding box center [548, 220] width 196 height 43
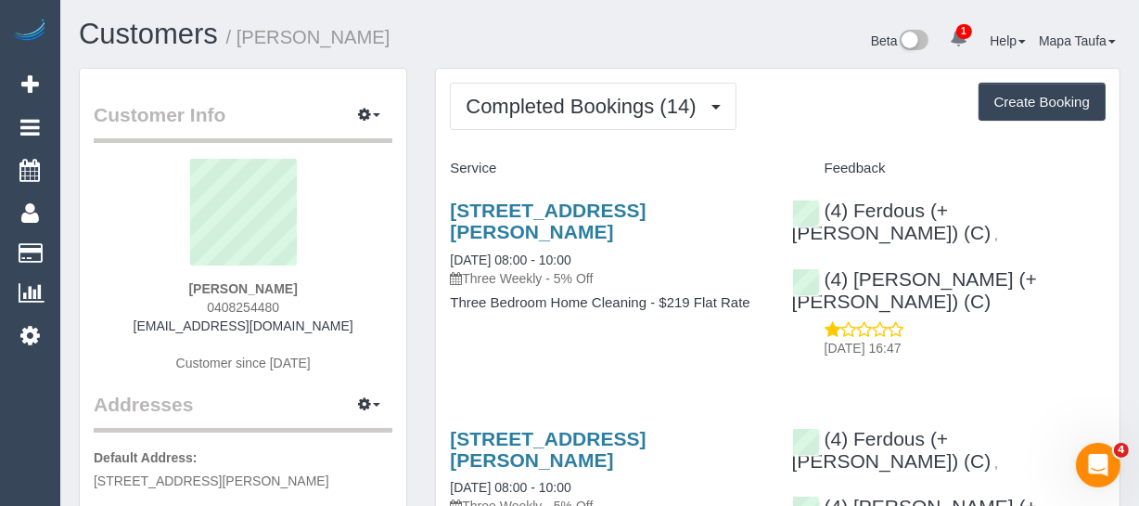
drag, startPoint x: 311, startPoint y: 308, endPoint x: 171, endPoint y: 312, distance: 140.2
click at [173, 309] on div "[PERSON_NAME] 0408254480 [EMAIL_ADDRESS][DOMAIN_NAME] Customer since [DATE]" at bounding box center [243, 275] width 299 height 232
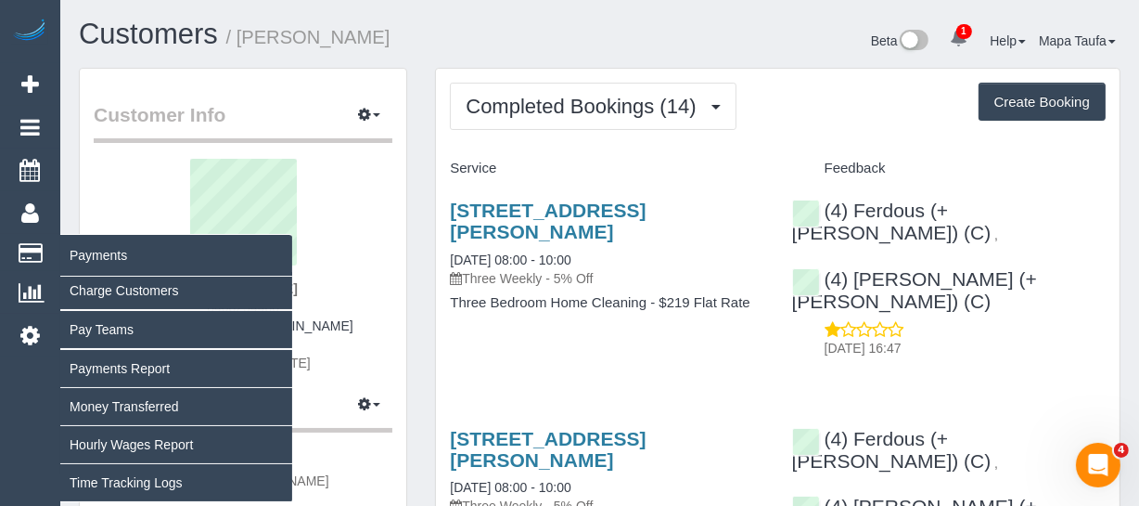
copy span "0408254480"
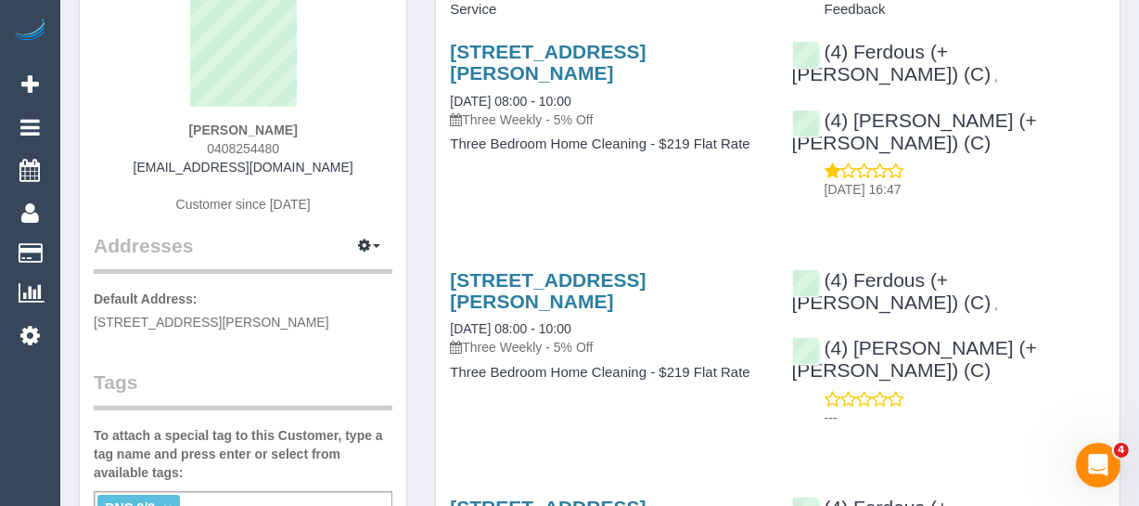
scroll to position [337, 0]
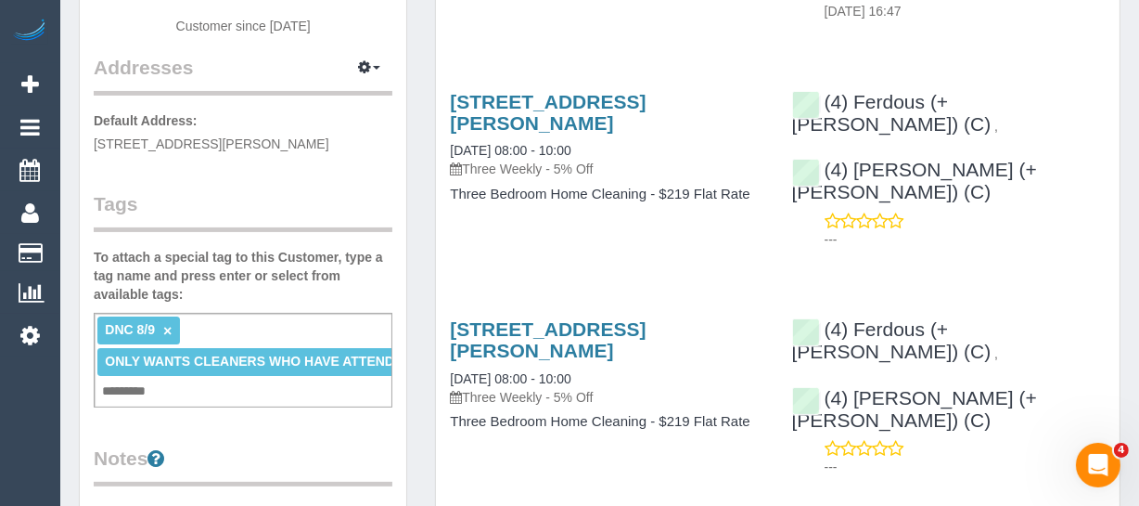
drag, startPoint x: 167, startPoint y: 325, endPoint x: 179, endPoint y: 325, distance: 12.1
click at [167, 325] on link "×" at bounding box center [167, 331] width 8 height 16
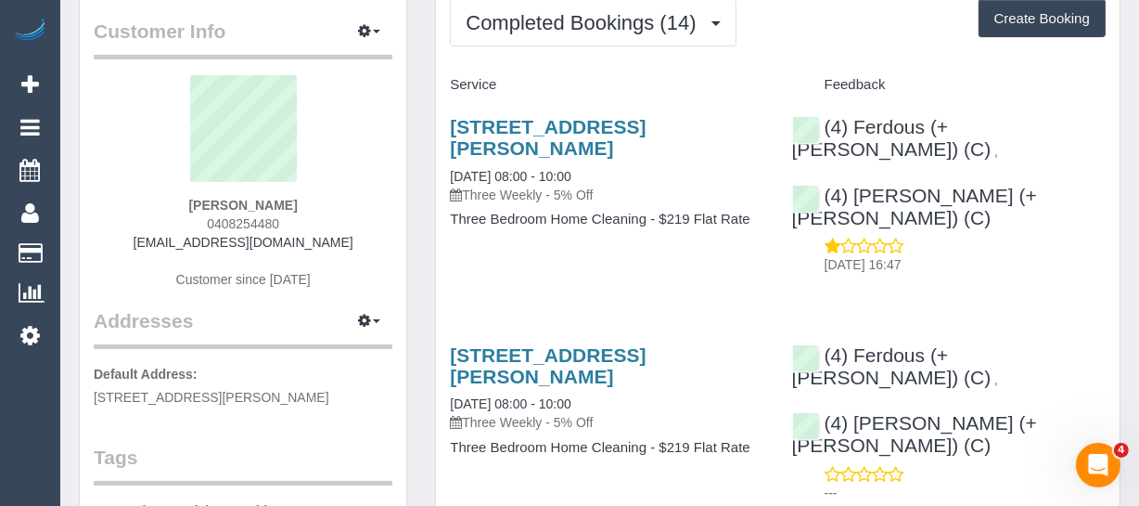
scroll to position [0, 0]
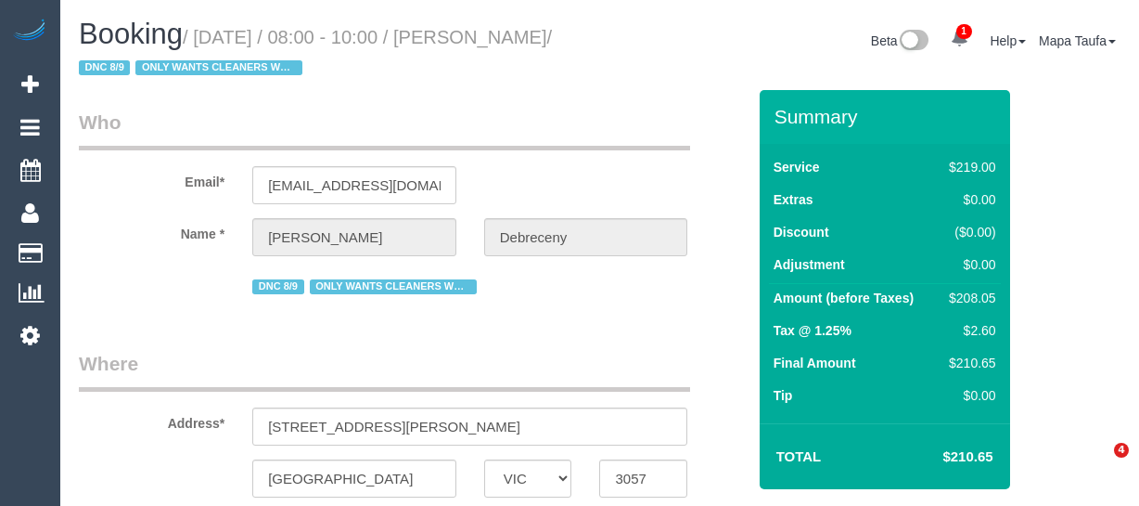
select select "VIC"
select select "string:stripe-pm_1QSYE42GScqysDRV0aWtKGdt"
select select "number:30"
select select "number:16"
select select "number:19"
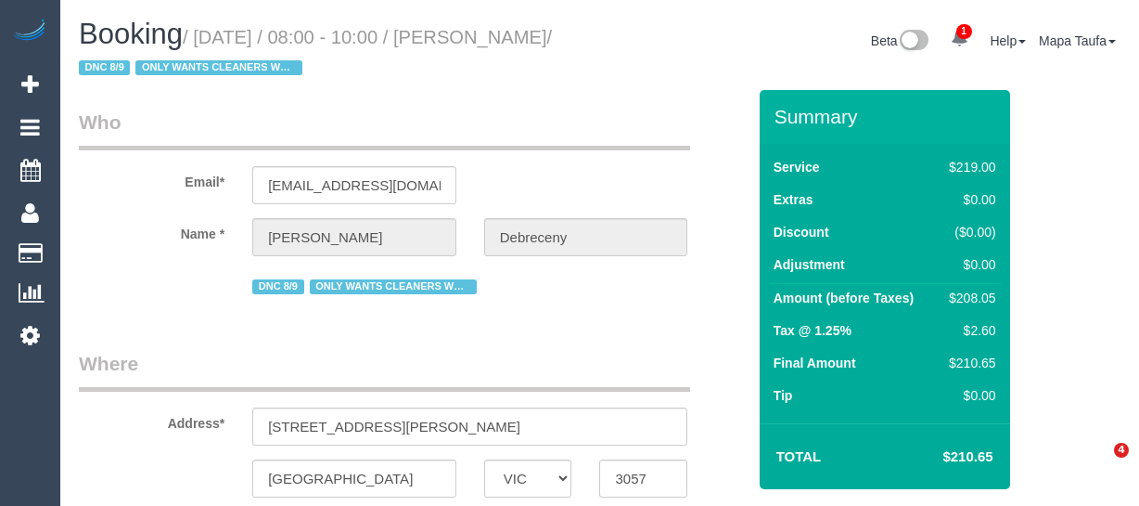
select select "number:22"
select select "number:34"
select select "number:13"
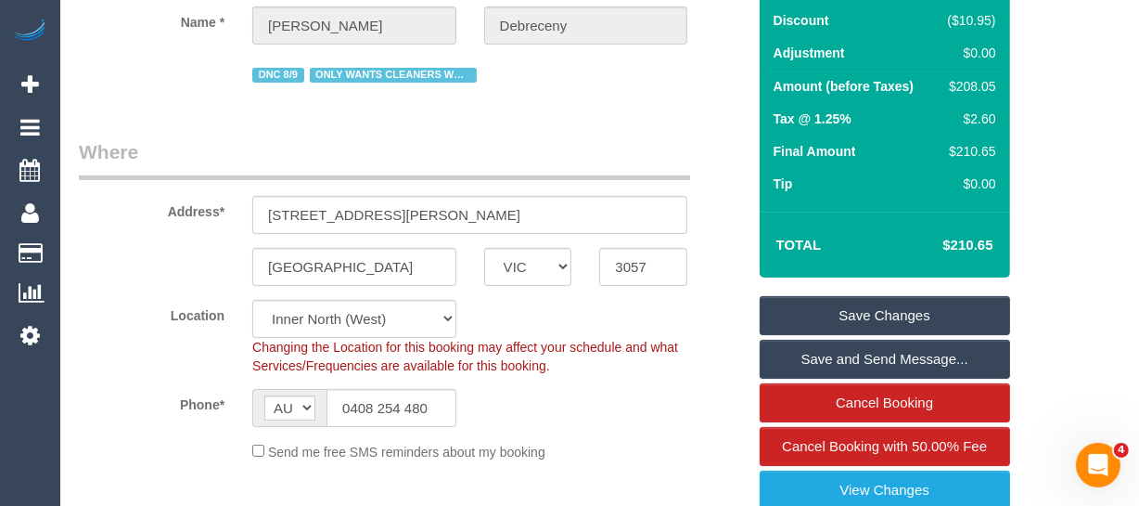
scroll to position [84, 0]
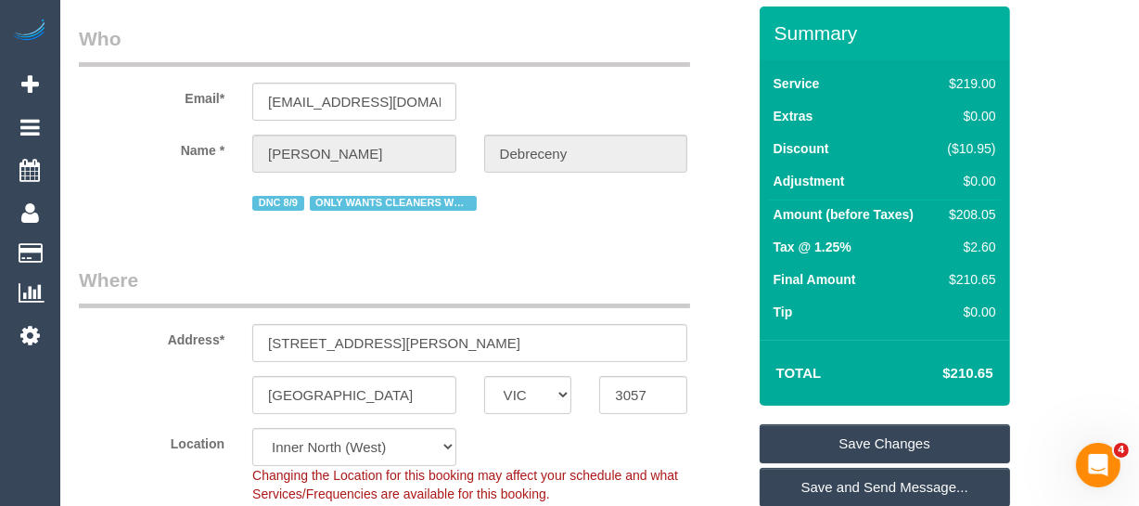
drag, startPoint x: 1002, startPoint y: 376, endPoint x: 951, endPoint y: 371, distance: 51.2
click at [951, 371] on div "Total $210.65" at bounding box center [885, 373] width 251 height 66
copy table "Total $"
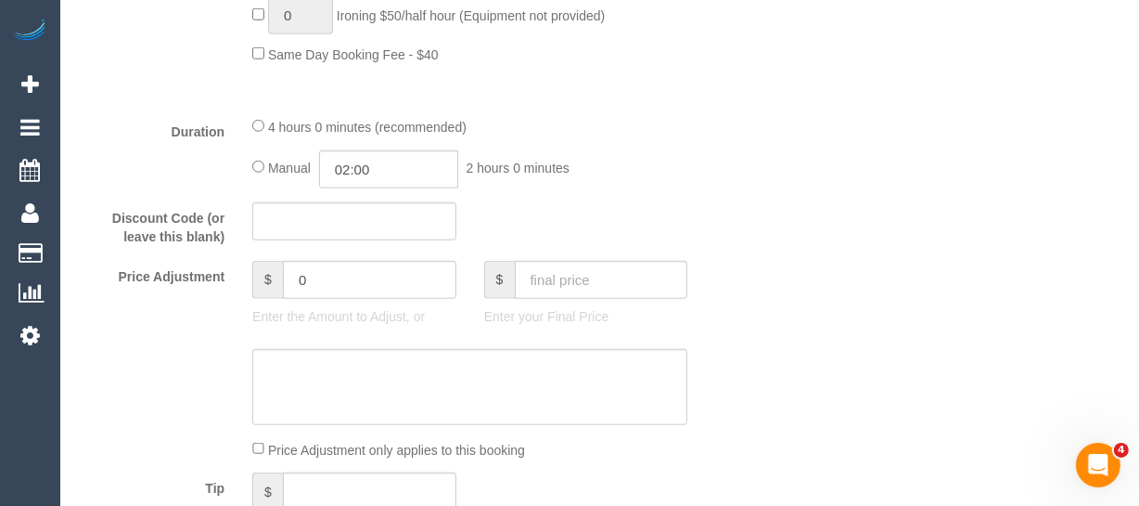
scroll to position [1530, 0]
drag, startPoint x: 338, startPoint y: 317, endPoint x: 265, endPoint y: 321, distance: 72.5
click at [267, 300] on div "$ 0" at bounding box center [354, 281] width 204 height 38
type input "-30"
click at [363, 371] on sui-booking-price-adjustment "Price Adjustment $ -30 Enter the Amount to Adjust, or $ Enter your Final Price …" at bounding box center [412, 361] width 667 height 199
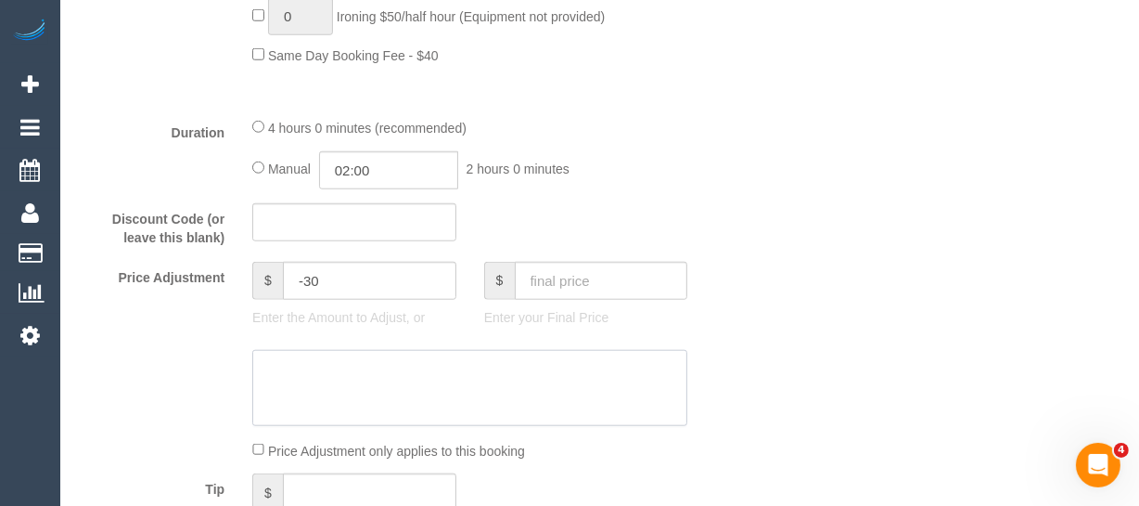
click at [386, 413] on textarea at bounding box center [469, 388] width 435 height 76
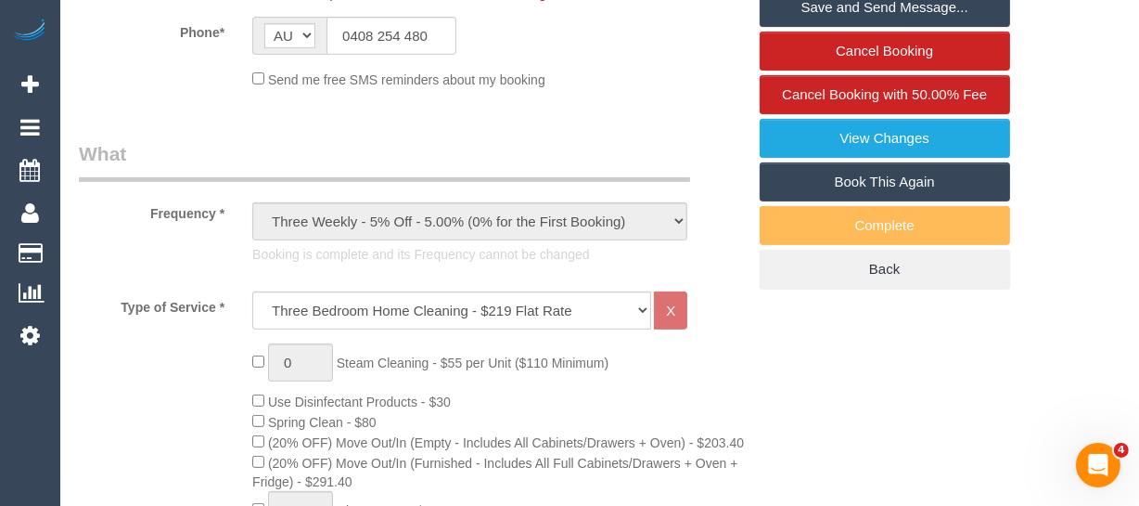
scroll to position [264, 0]
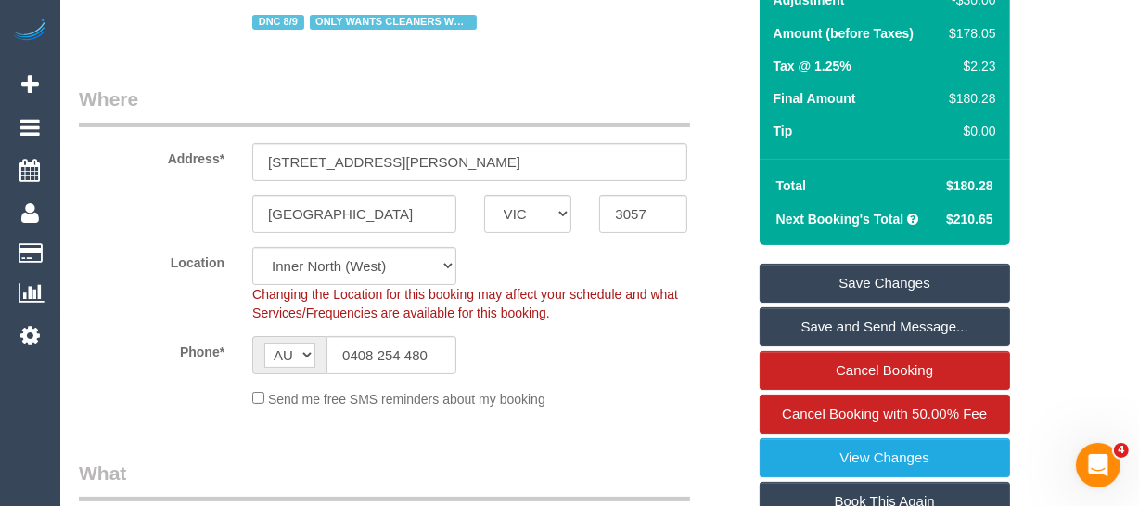
type textarea "discount for complaint -MT"
click at [858, 273] on link "Save Changes" at bounding box center [885, 283] width 251 height 39
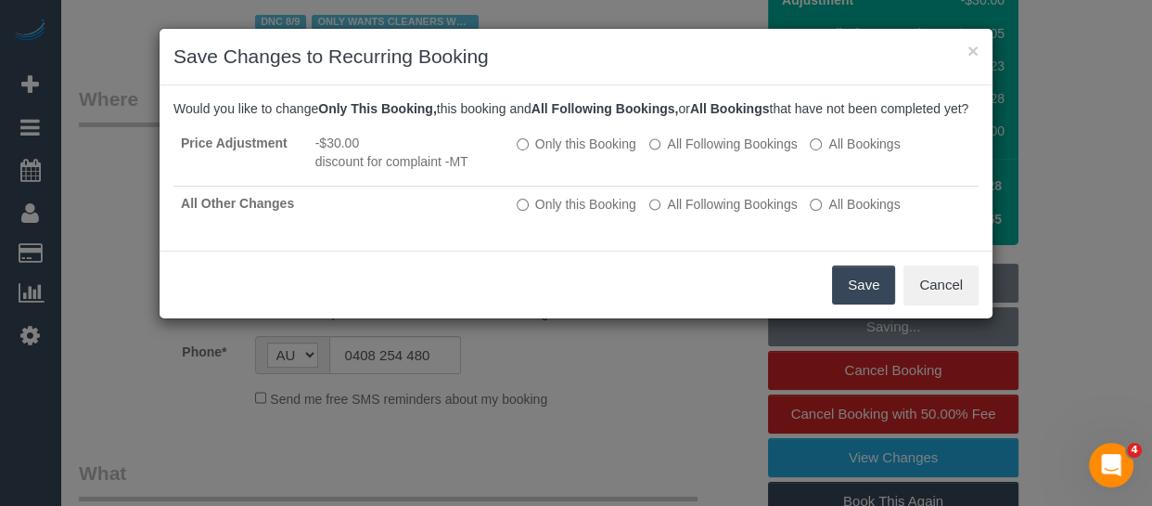
click at [835, 292] on button "Save" at bounding box center [863, 284] width 63 height 39
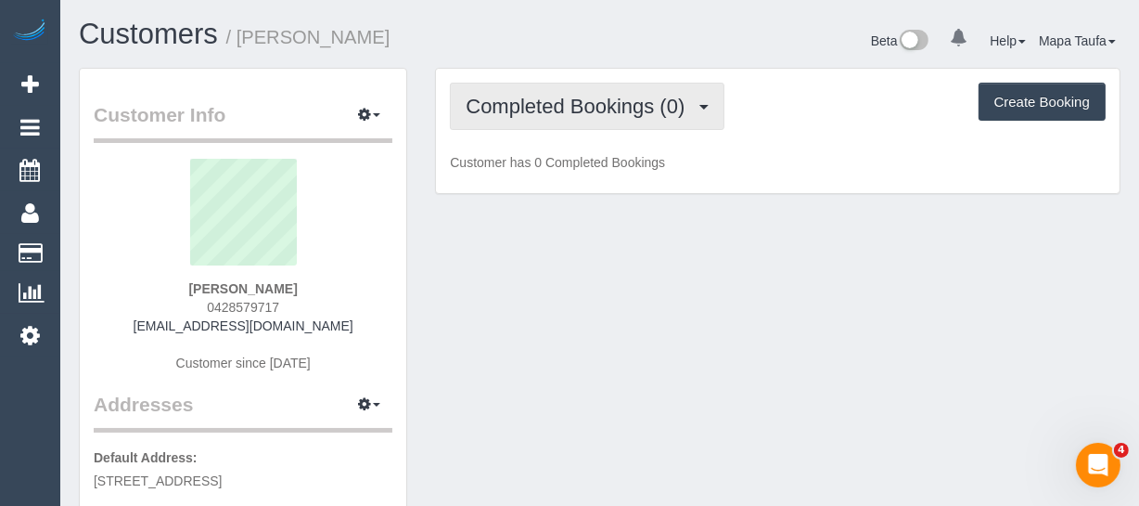
click at [667, 101] on span "Completed Bookings (0)" at bounding box center [580, 106] width 228 height 23
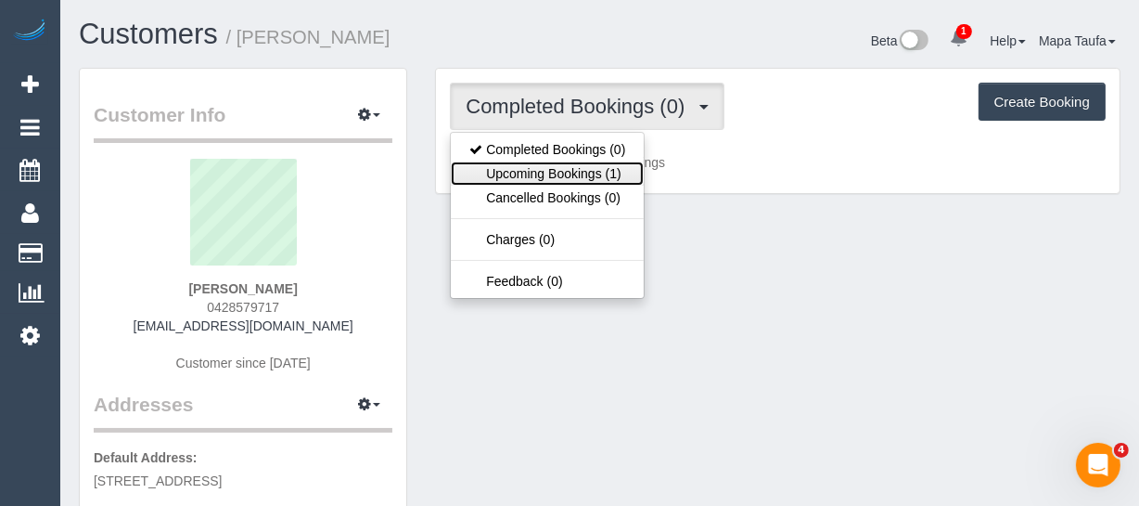
click at [631, 164] on link "Upcoming Bookings (1)" at bounding box center [547, 173] width 193 height 24
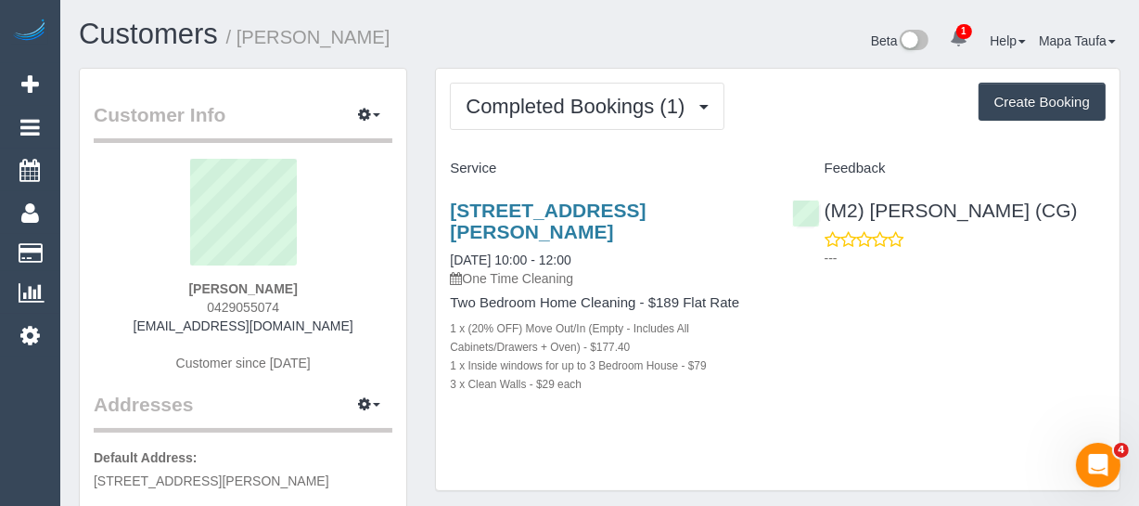
drag, startPoint x: 217, startPoint y: 286, endPoint x: 204, endPoint y: 286, distance: 13.0
click at [204, 286] on div "[PERSON_NAME] 0429055074 [EMAIL_ADDRESS][DOMAIN_NAME] Customer since [DATE]" at bounding box center [243, 275] width 299 height 232
click at [332, 284] on div "[PERSON_NAME] 0429055074 [EMAIL_ADDRESS][DOMAIN_NAME] Customer since [DATE]" at bounding box center [243, 275] width 299 height 232
drag, startPoint x: 252, startPoint y: 288, endPoint x: 198, endPoint y: 289, distance: 54.8
click at [195, 288] on div "[PERSON_NAME] 0429055074 [EMAIL_ADDRESS][DOMAIN_NAME] Customer since [DATE]" at bounding box center [243, 275] width 299 height 232
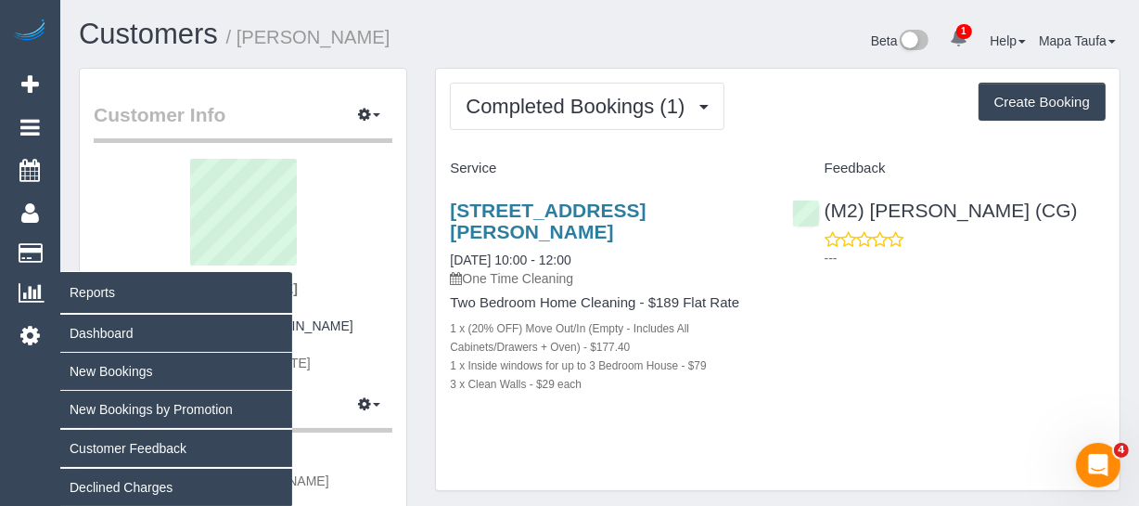
copy strong "[PERSON_NAME]"
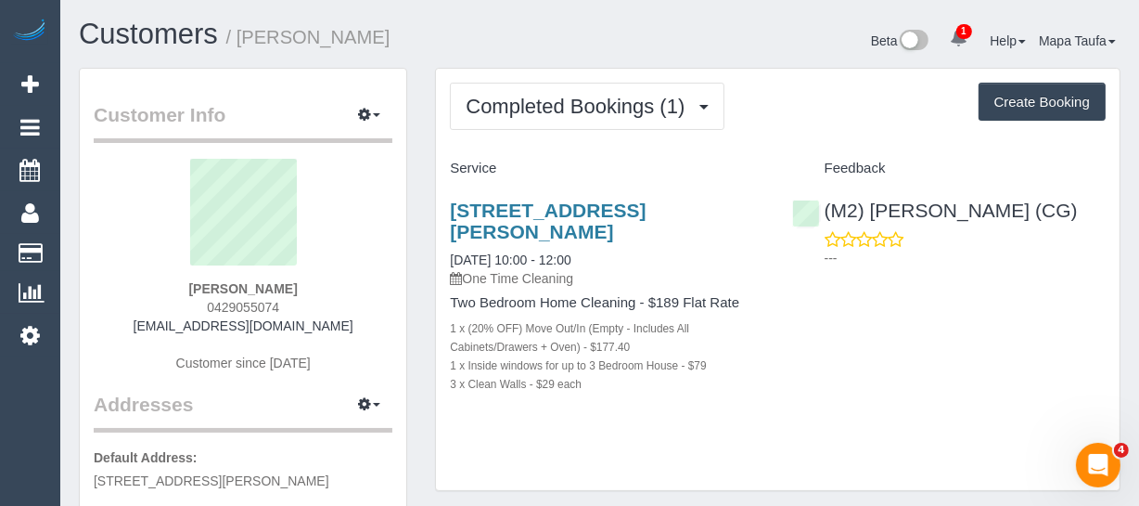
drag, startPoint x: 217, startPoint y: 307, endPoint x: 195, endPoint y: 310, distance: 22.4
click at [202, 307] on div "[PERSON_NAME] 0429055074 [EMAIL_ADDRESS][DOMAIN_NAME] Customer since [DATE]" at bounding box center [243, 275] width 299 height 232
copy span "0429055074"
click at [758, 355] on div "1 x Inside windows for up to 3 Bedroom House - $79" at bounding box center [607, 364] width 314 height 19
drag, startPoint x: 251, startPoint y: 289, endPoint x: 174, endPoint y: 295, distance: 76.4
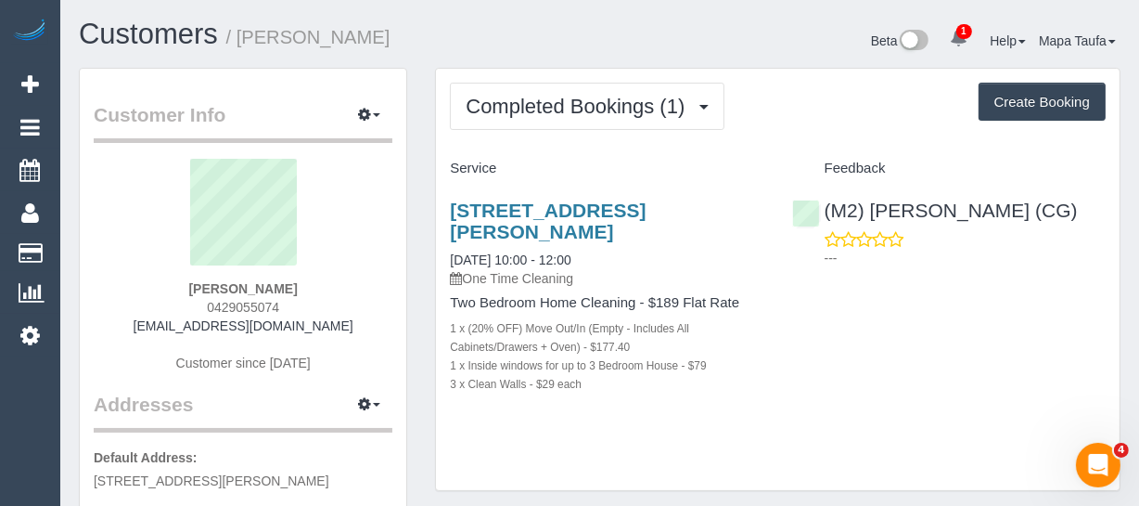
click at [174, 294] on div "[PERSON_NAME] 0429055074 [EMAIL_ADDRESS][DOMAIN_NAME] Customer since [DATE]" at bounding box center [243, 275] width 299 height 232
copy strong "[PERSON_NAME]"
drag, startPoint x: 1022, startPoint y: 208, endPoint x: 871, endPoint y: 208, distance: 150.3
click at [871, 208] on div "(M2) [PERSON_NAME] (CG) ---" at bounding box center [948, 229] width 341 height 91
copy link "[PERSON_NAME] (CG)"
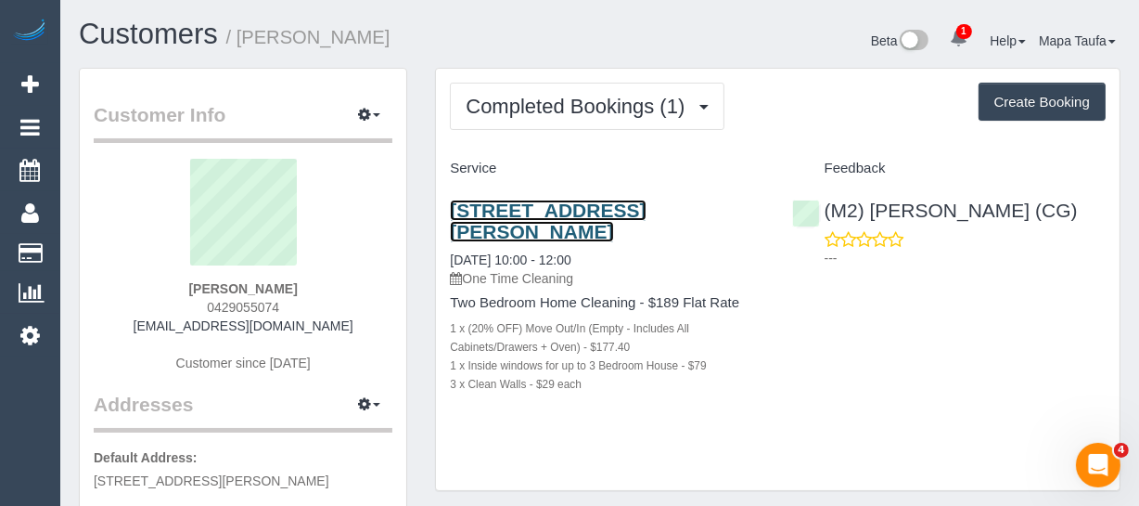
click at [495, 207] on link "[STREET_ADDRESS][PERSON_NAME]" at bounding box center [548, 220] width 196 height 43
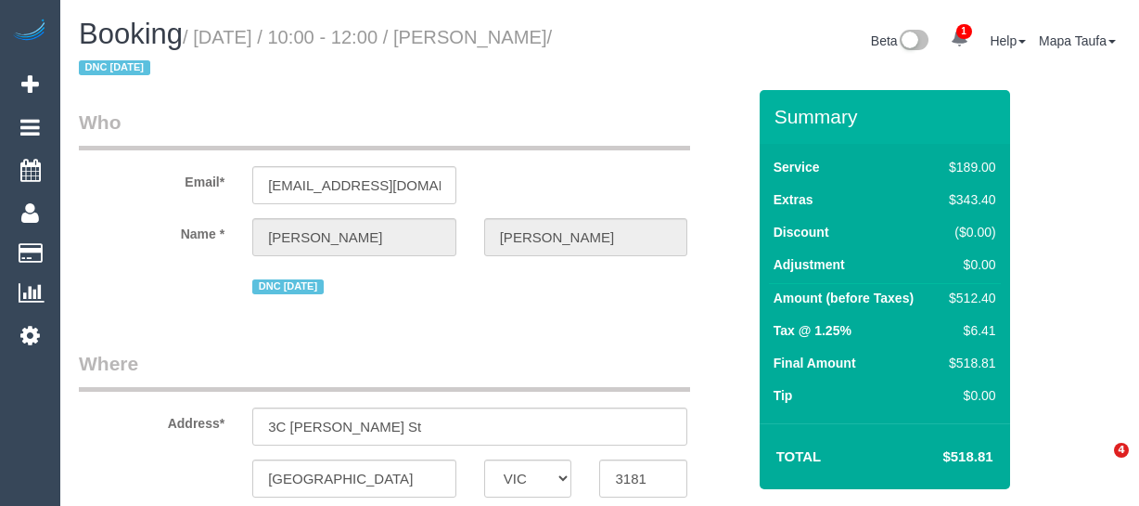
select select "VIC"
select select "object:841"
select select "number:27"
select select "number:14"
select select "number:19"
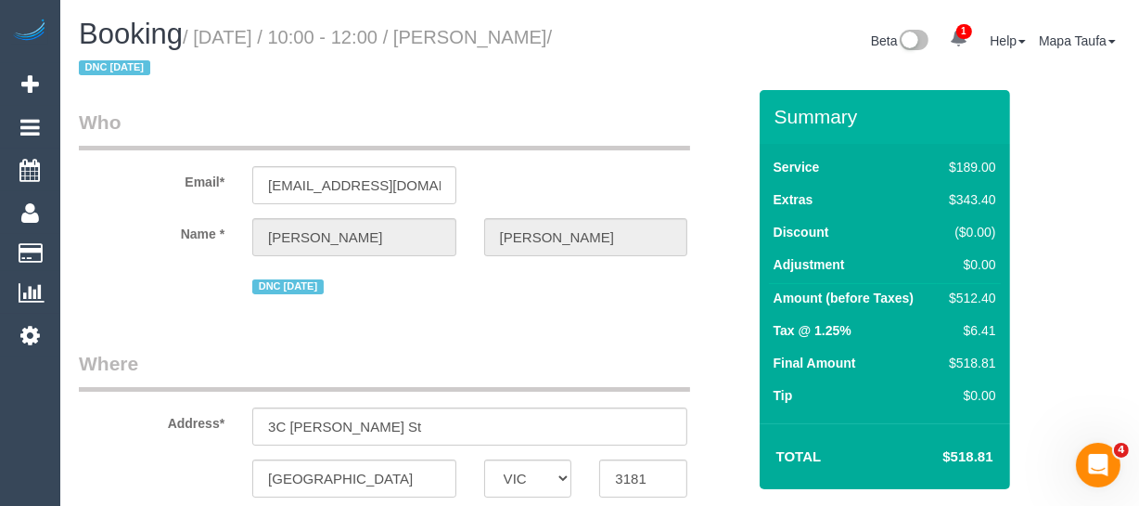
select select "number:36"
select select "number:33"
select select "number:26"
select select "string:stripe-pm_1RyNHv2GScqysDRV4EQFoe0R"
select select "object:2139"
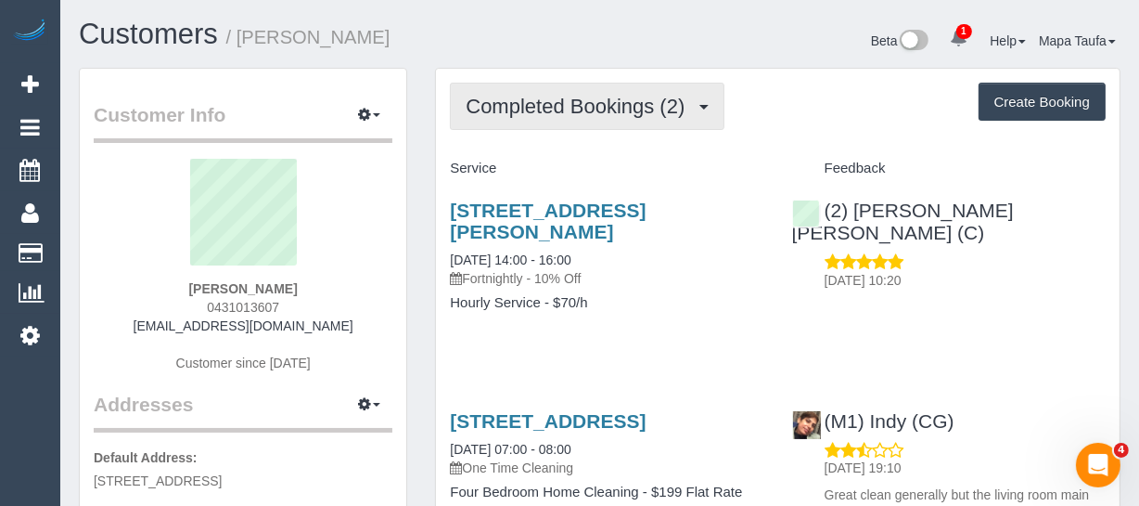
click at [537, 112] on span "Completed Bookings (2)" at bounding box center [580, 106] width 228 height 23
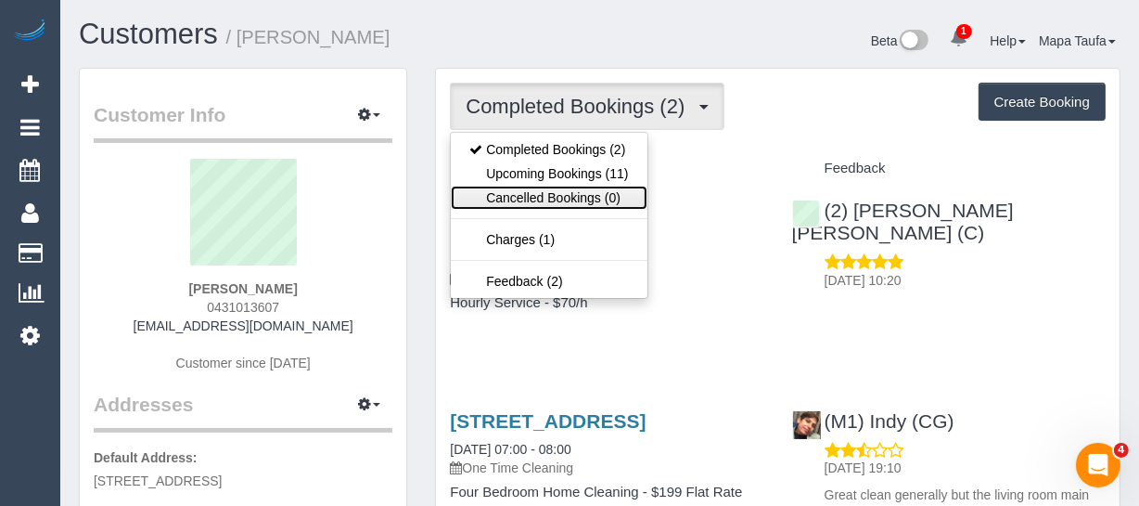
click at [539, 186] on link "Cancelled Bookings (0)" at bounding box center [549, 198] width 196 height 24
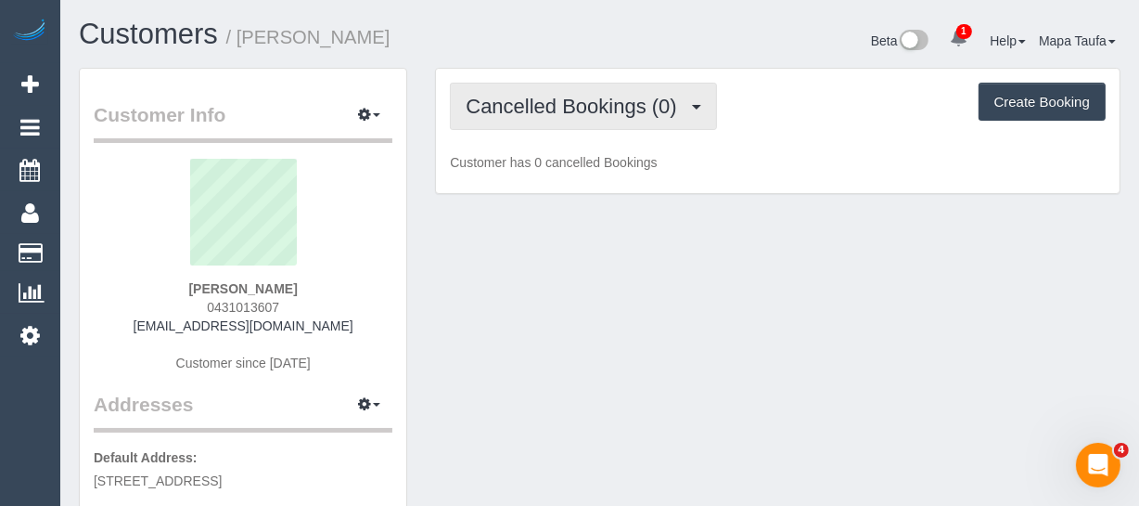
click at [536, 114] on span "Cancelled Bookings (0)" at bounding box center [576, 106] width 220 height 23
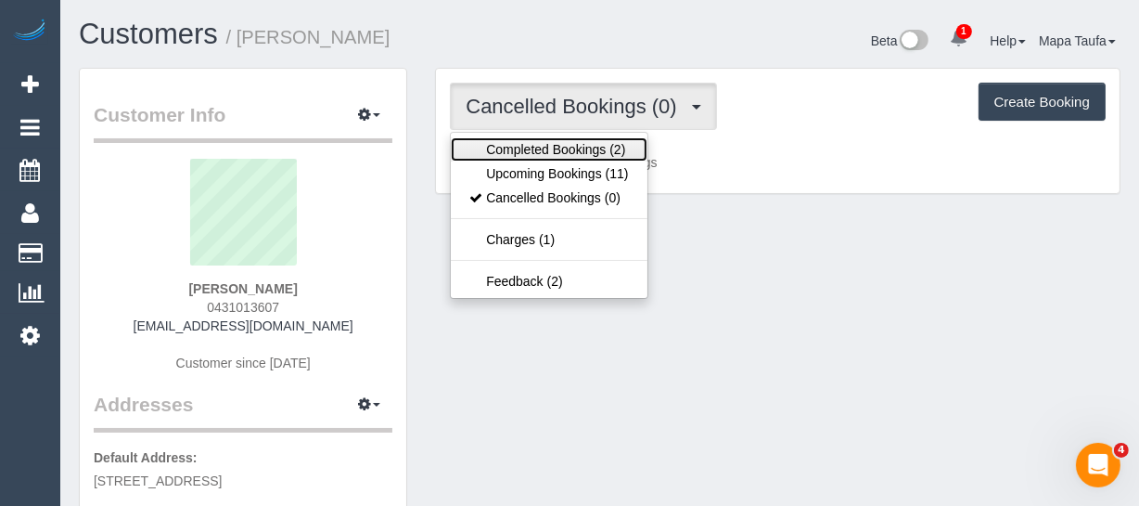
click at [532, 158] on link "Completed Bookings (2)" at bounding box center [549, 149] width 196 height 24
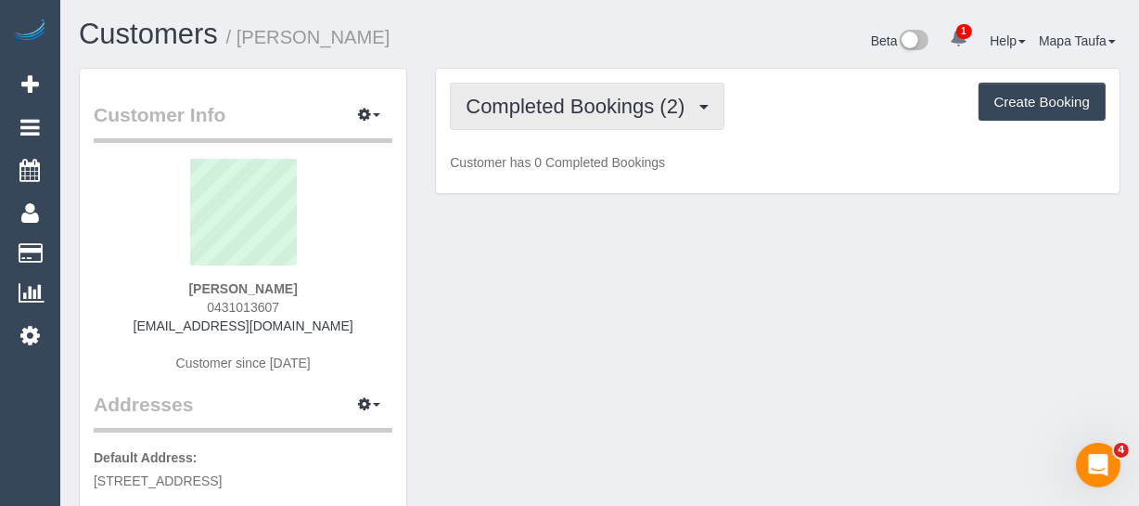
drag, startPoint x: 540, startPoint y: 101, endPoint x: 539, endPoint y: 159, distance: 57.5
click at [540, 104] on span "Completed Bookings (2)" at bounding box center [580, 106] width 228 height 23
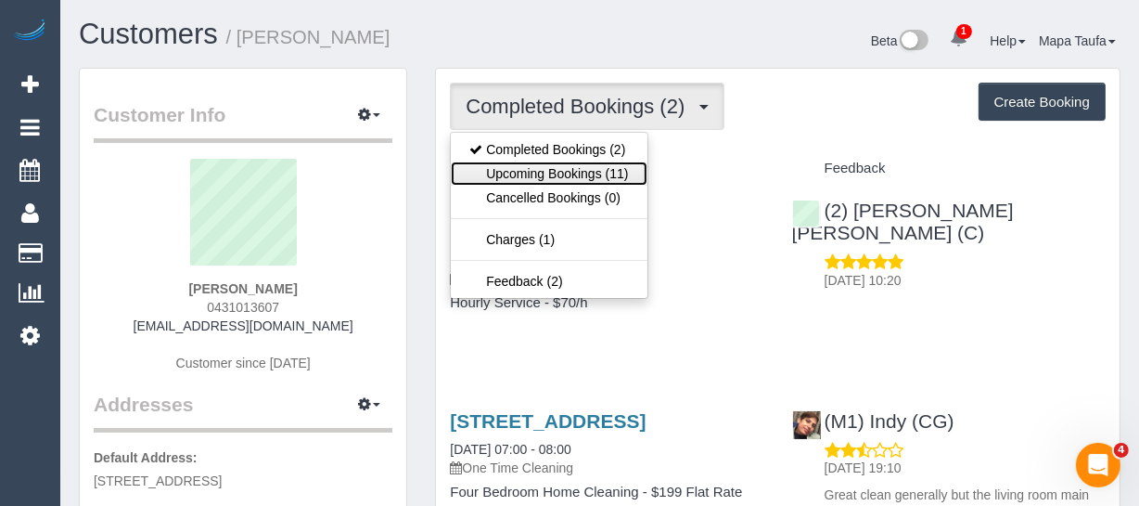
click at [539, 163] on link "Upcoming Bookings (11)" at bounding box center [549, 173] width 196 height 24
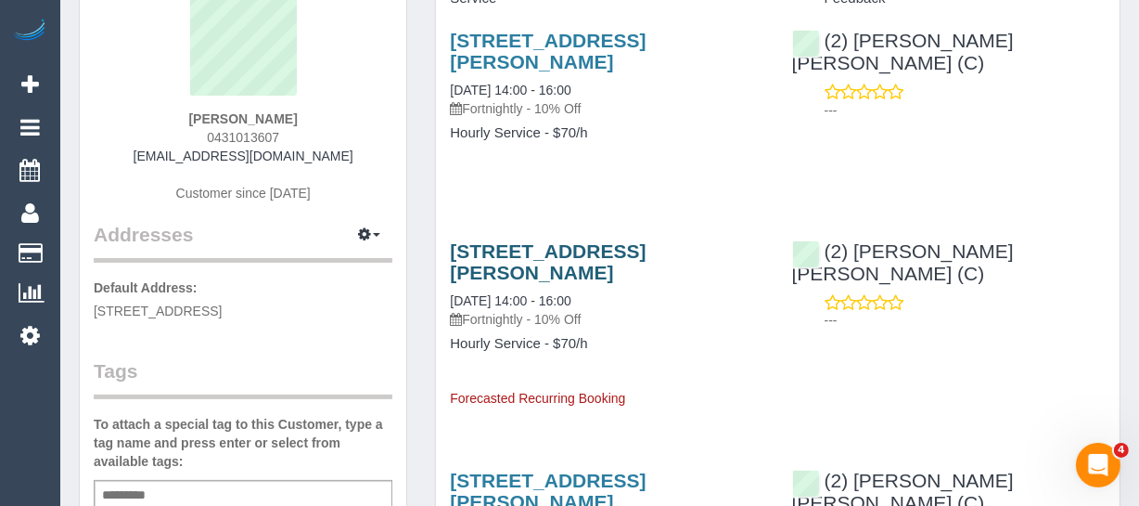
scroll to position [168, 0]
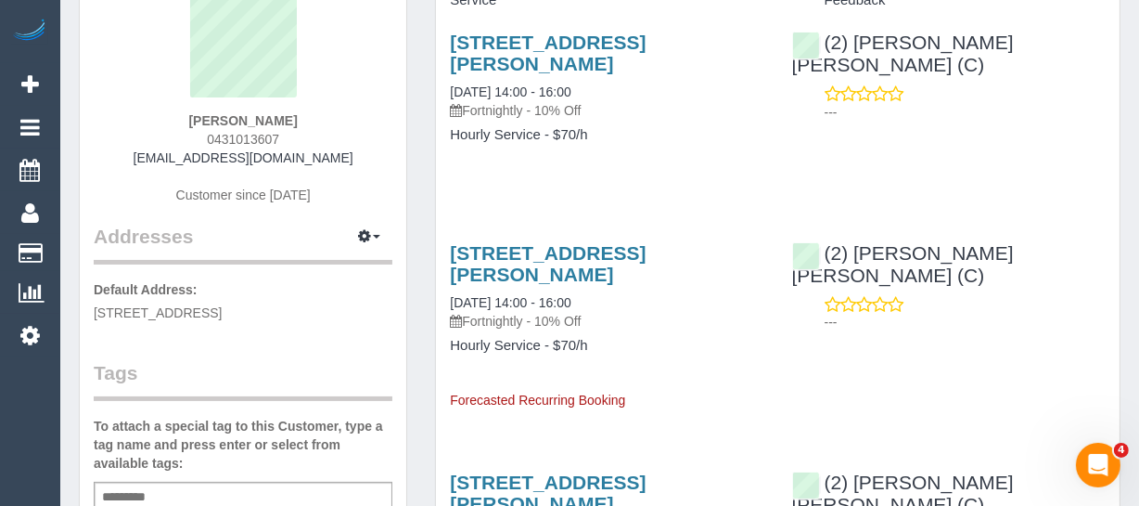
click at [526, 226] on div "3/41 Kerr Street, Fitzroy, VIC 3065 06/10/2025 14:00 - 16:00 Fortnightly - 10% …" at bounding box center [606, 317] width 341 height 183
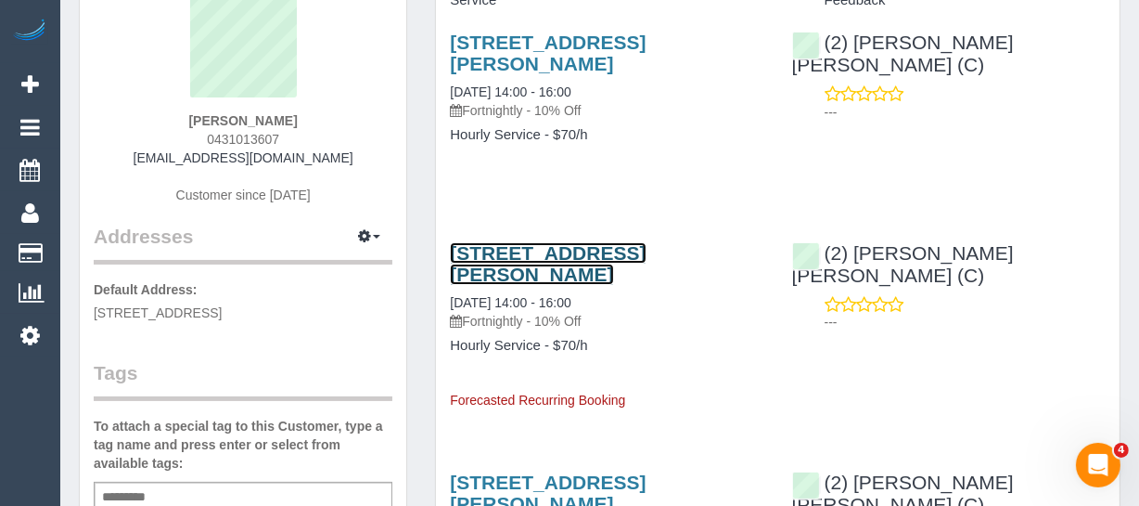
click at [527, 242] on link "3/41 Kerr Street, Fitzroy, VIC 3065" at bounding box center [548, 263] width 196 height 43
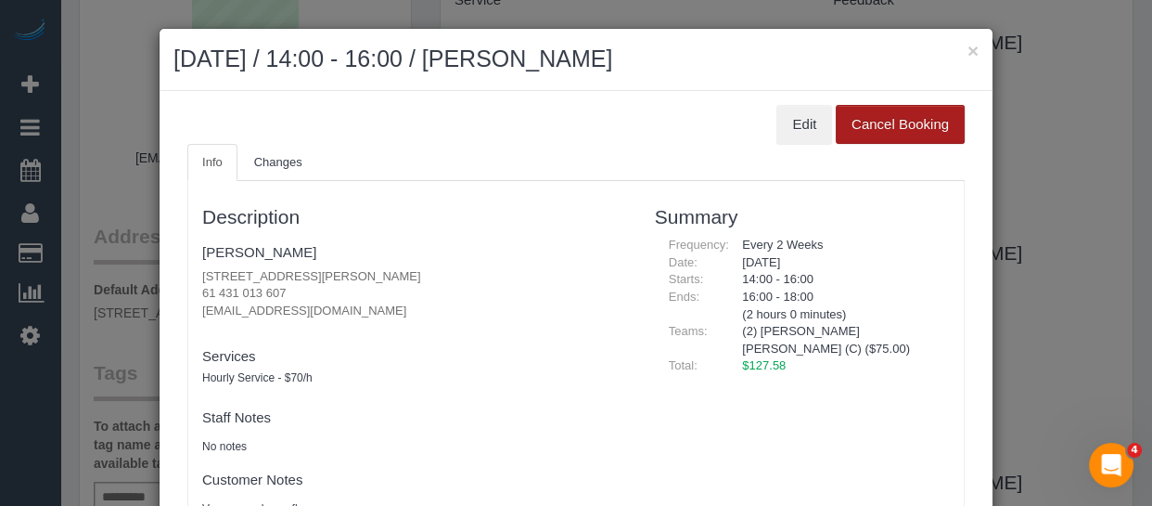
click at [860, 138] on button "Cancel Booking" at bounding box center [900, 124] width 129 height 39
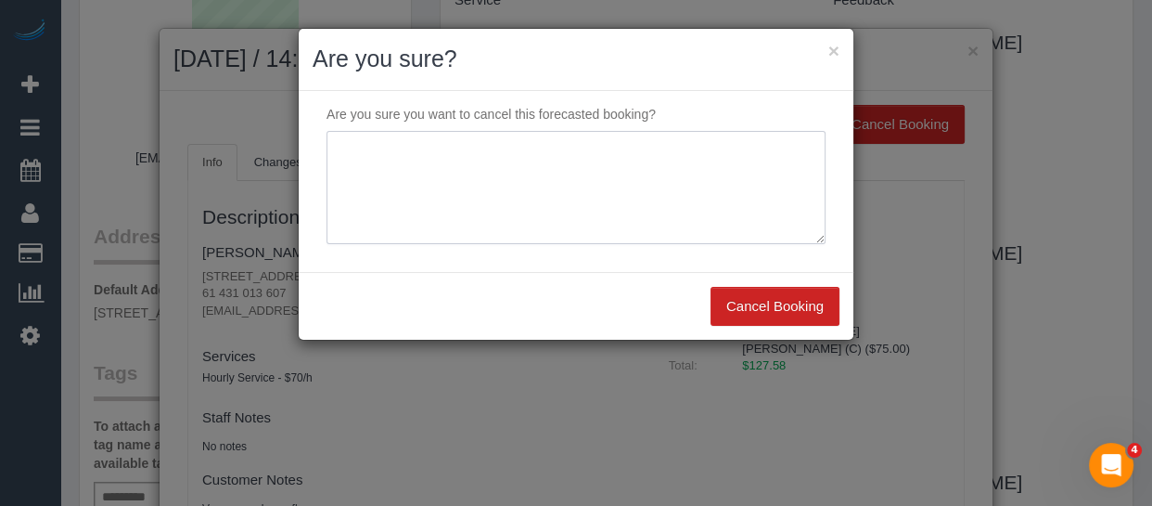
click at [358, 158] on textarea at bounding box center [576, 187] width 499 height 113
type textarea "service not needed via email -MT"
click at [740, 302] on button "Cancel Booking" at bounding box center [775, 306] width 129 height 39
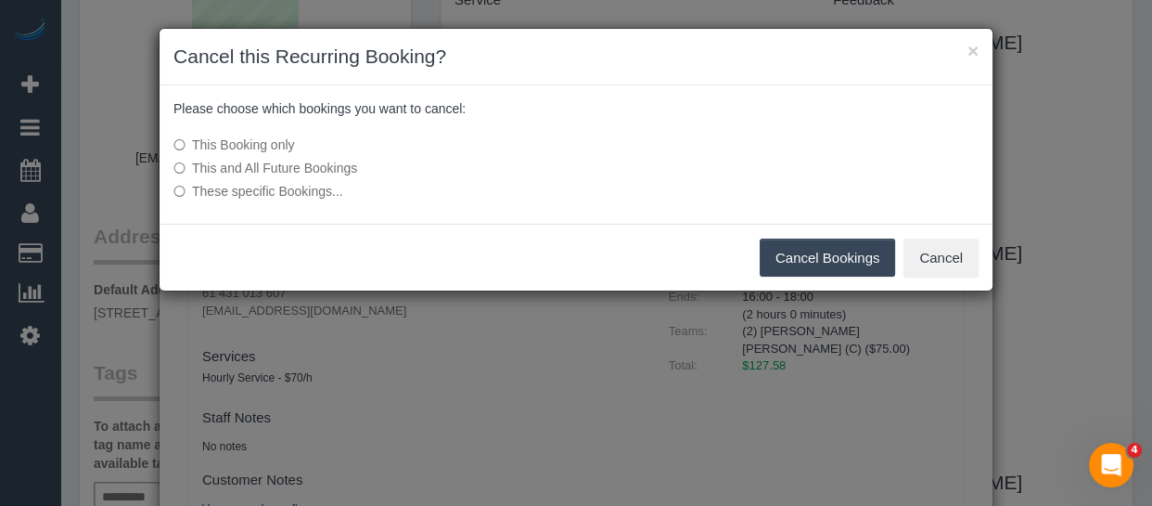
click at [262, 189] on label "These specific Bookings..." at bounding box center [438, 191] width 528 height 19
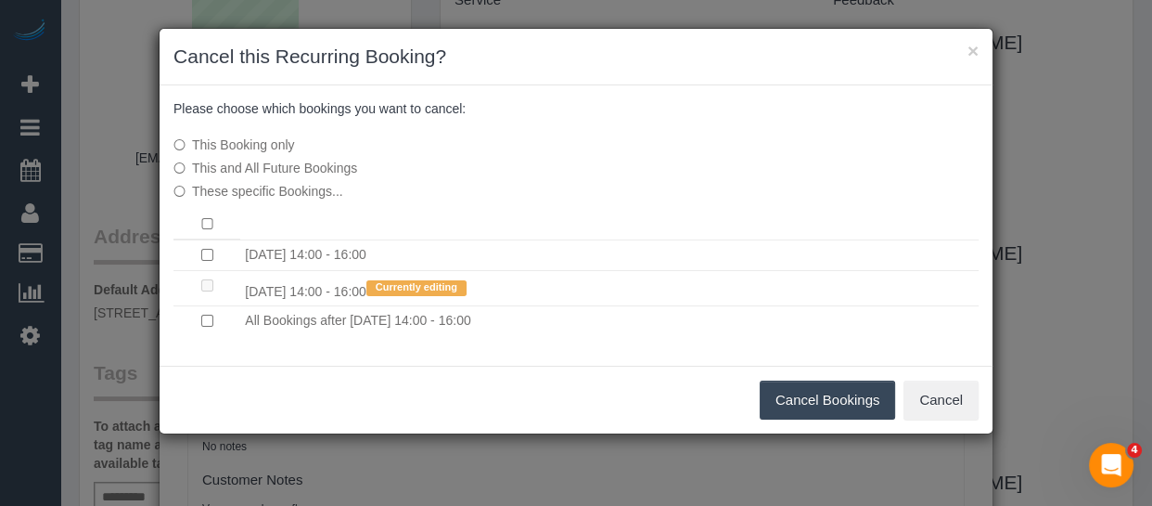
click at [791, 379] on div "Cancel Bookings Cancel" at bounding box center [576, 400] width 833 height 68
click at [792, 392] on button "Cancel Bookings" at bounding box center [828, 399] width 136 height 39
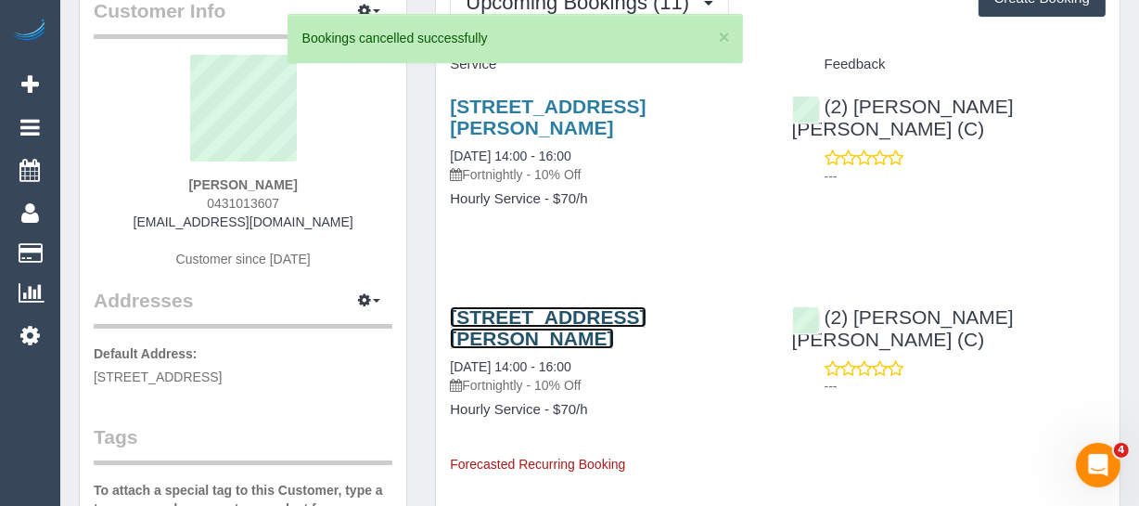
scroll to position [0, 0]
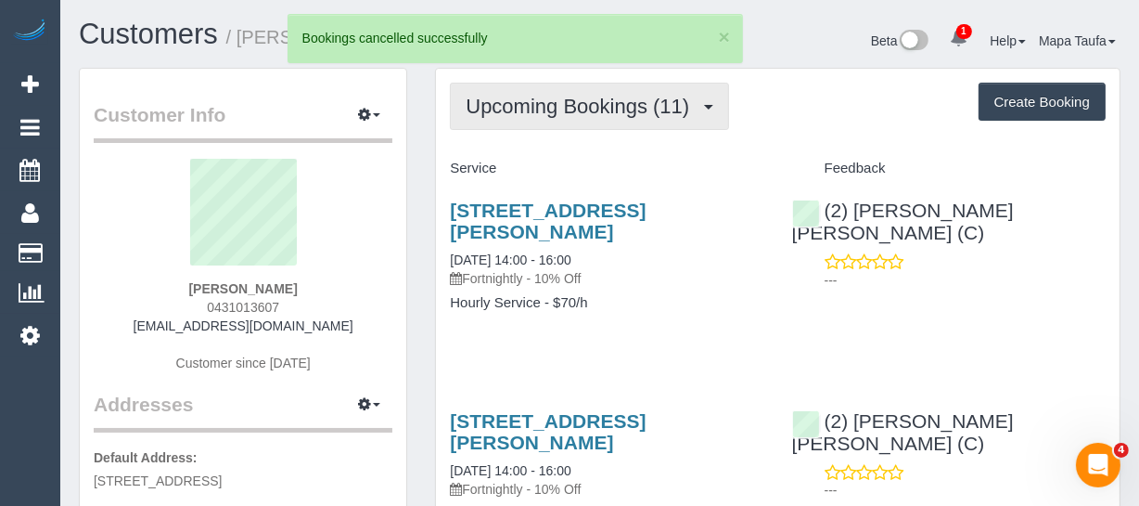
drag, startPoint x: 513, startPoint y: 104, endPoint x: 511, endPoint y: 124, distance: 20.5
click at [511, 115] on span "Upcoming Bookings (11)" at bounding box center [582, 106] width 233 height 23
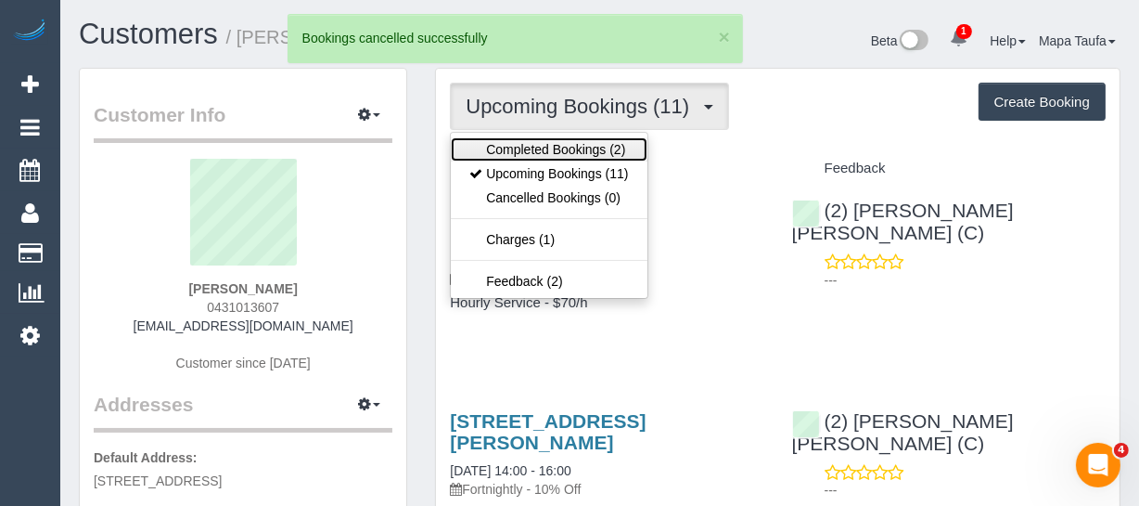
click at [511, 157] on link "Completed Bookings (2)" at bounding box center [549, 149] width 196 height 24
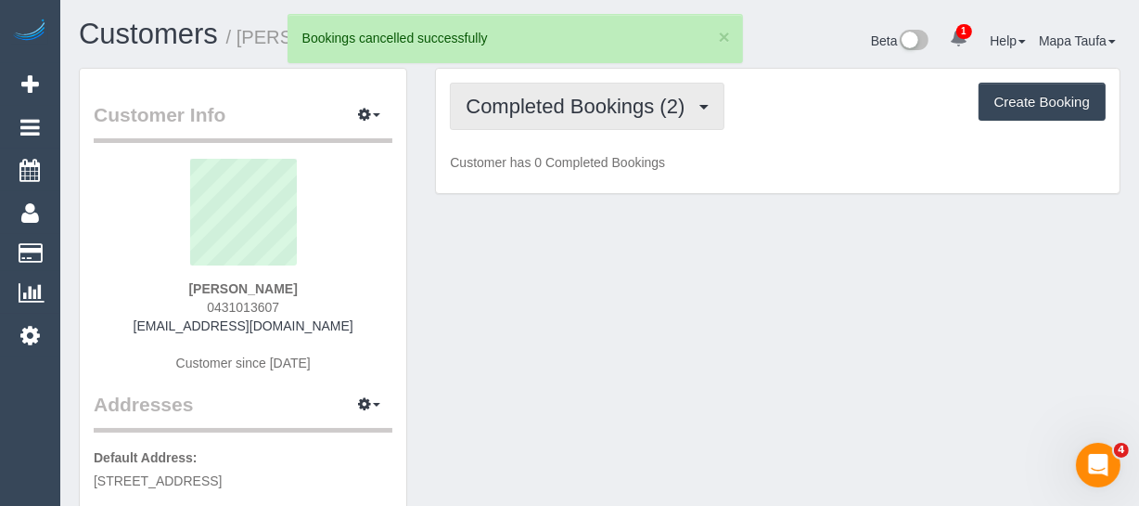
drag, startPoint x: 521, startPoint y: 96, endPoint x: 521, endPoint y: 155, distance: 59.4
click at [521, 100] on span "Completed Bookings (2)" at bounding box center [580, 106] width 228 height 23
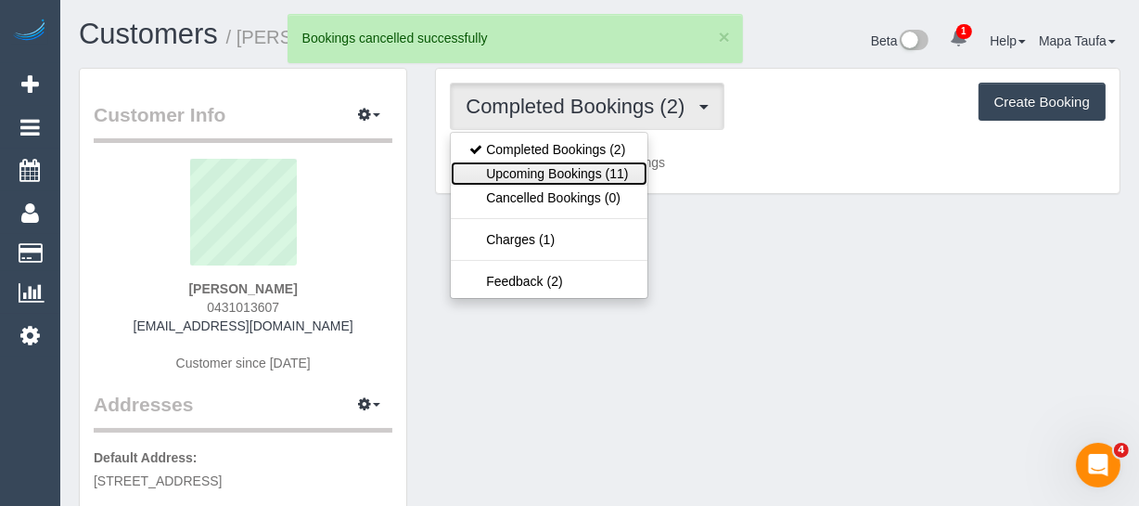
click at [521, 167] on link "Upcoming Bookings (11)" at bounding box center [549, 173] width 196 height 24
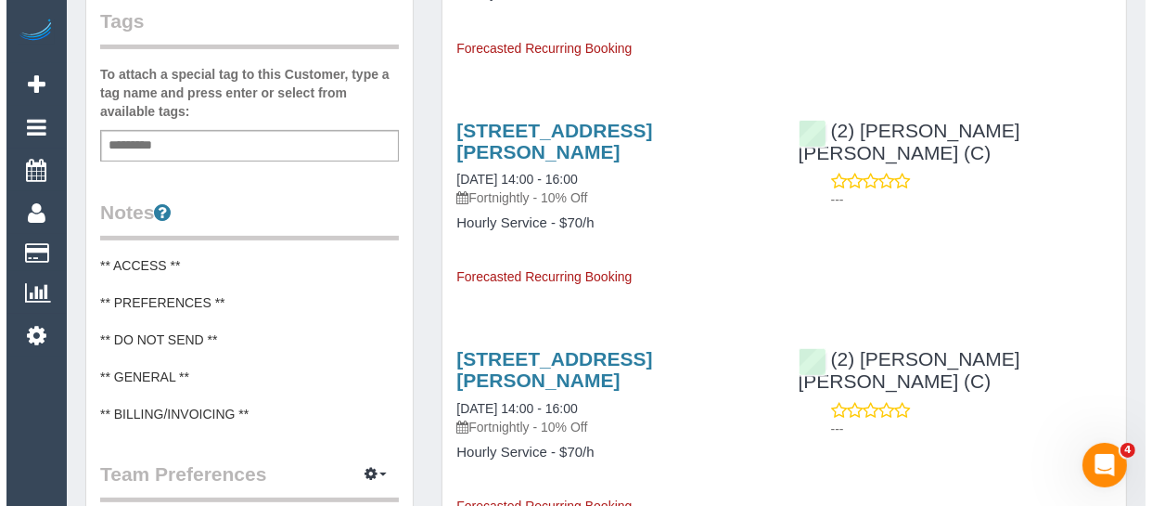
scroll to position [675, 0]
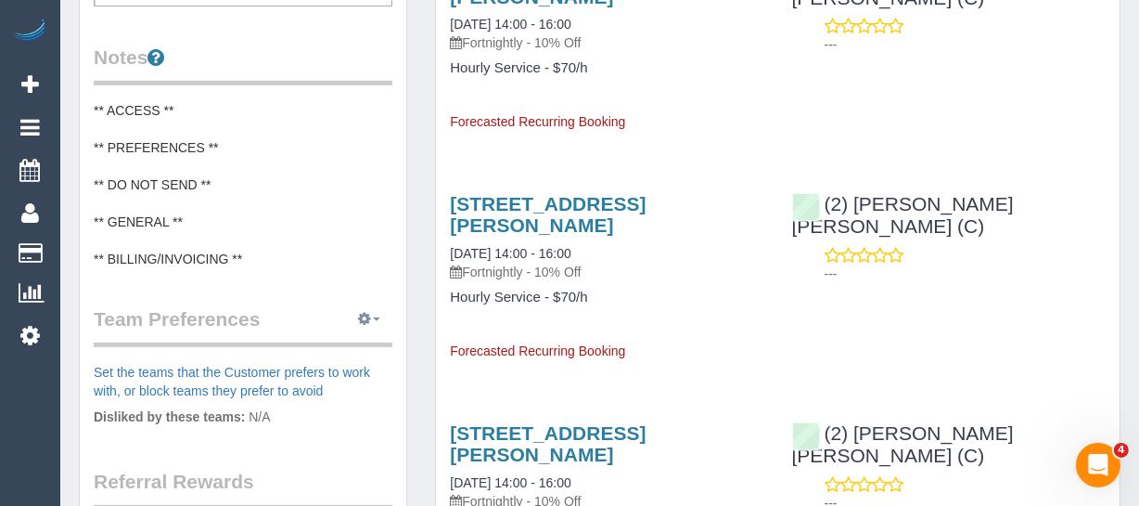
click at [379, 322] on button "button" at bounding box center [369, 319] width 46 height 29
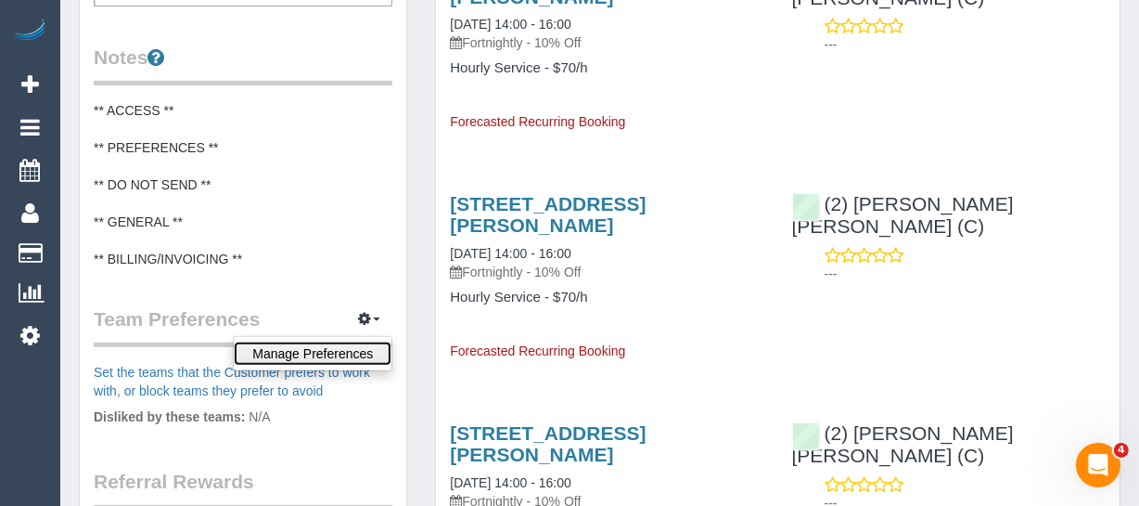
click at [351, 346] on link "Manage Preferences" at bounding box center [313, 353] width 158 height 24
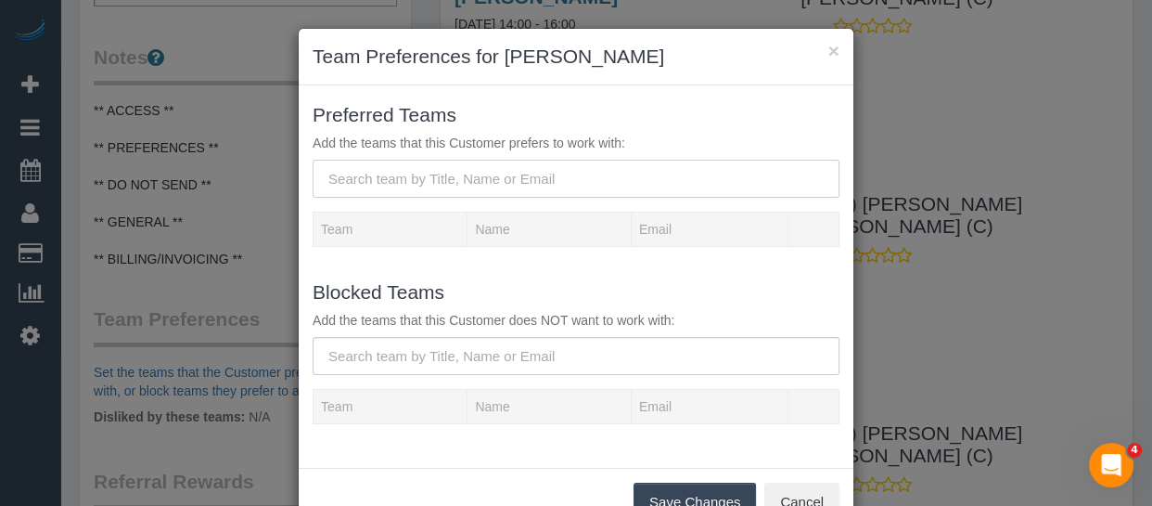
click at [399, 175] on input "text" at bounding box center [576, 179] width 527 height 38
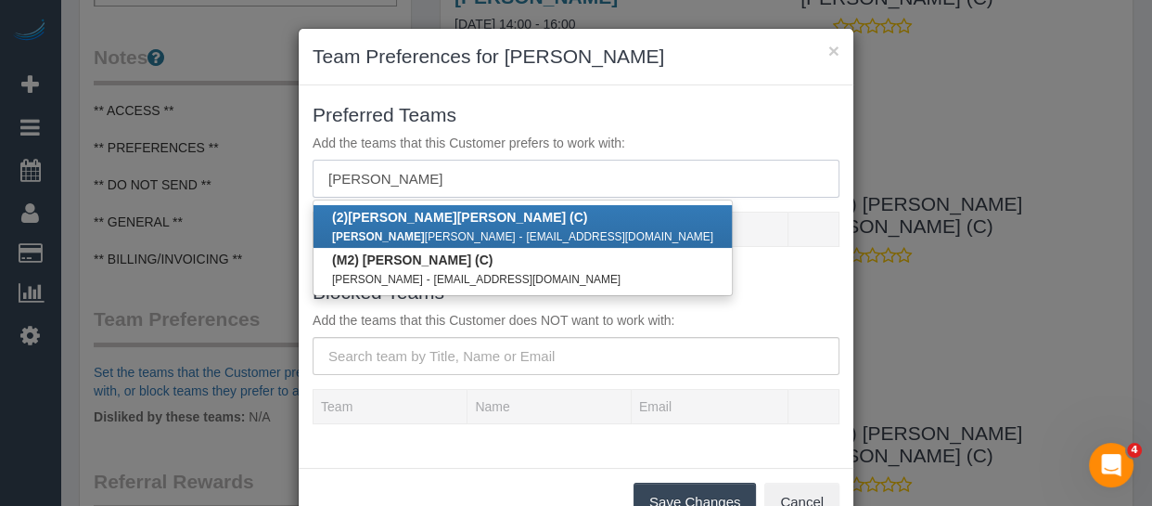
type input "joel"
click at [387, 212] on b "(2) Joel Wei Ong (C)" at bounding box center [459, 217] width 255 height 15
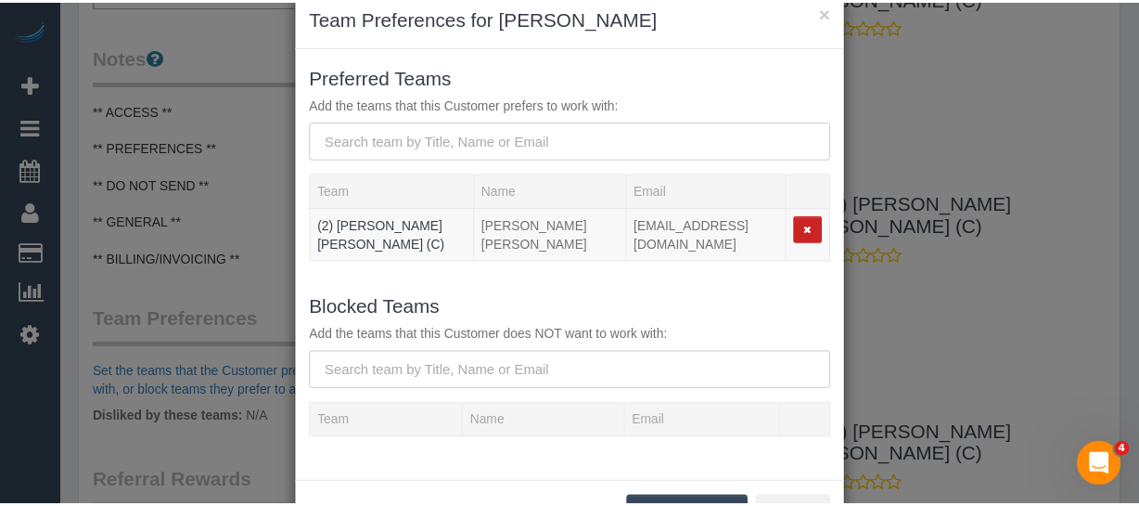
scroll to position [100, 0]
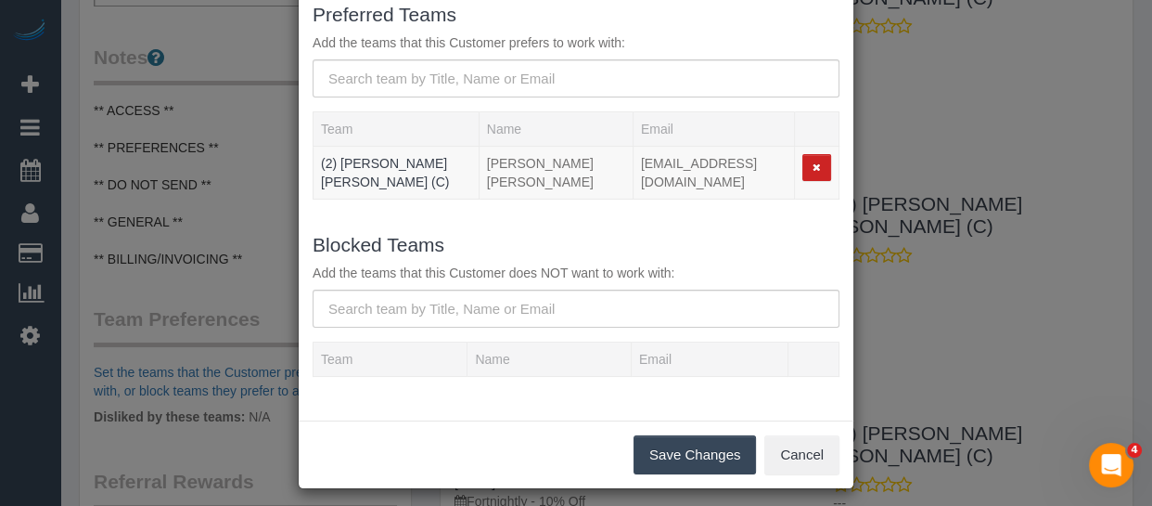
click at [687, 447] on button "Save Changes" at bounding box center [695, 454] width 122 height 39
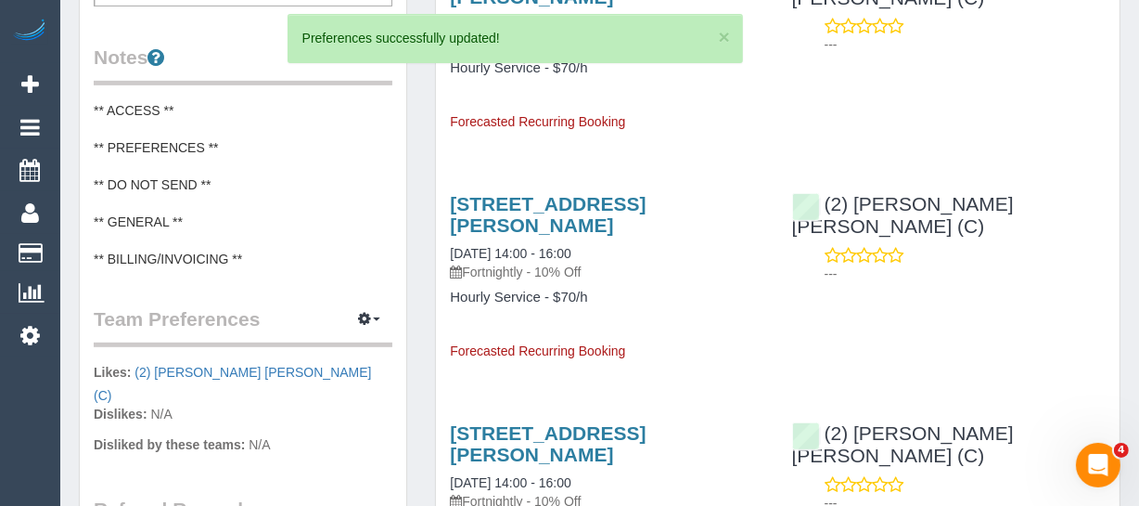
click at [212, 148] on pre "** ACCESS ** ** PREFERENCES ** ** DO NOT SEND ** ** GENERAL ** ** BILLING/INVOI…" at bounding box center [243, 184] width 299 height 167
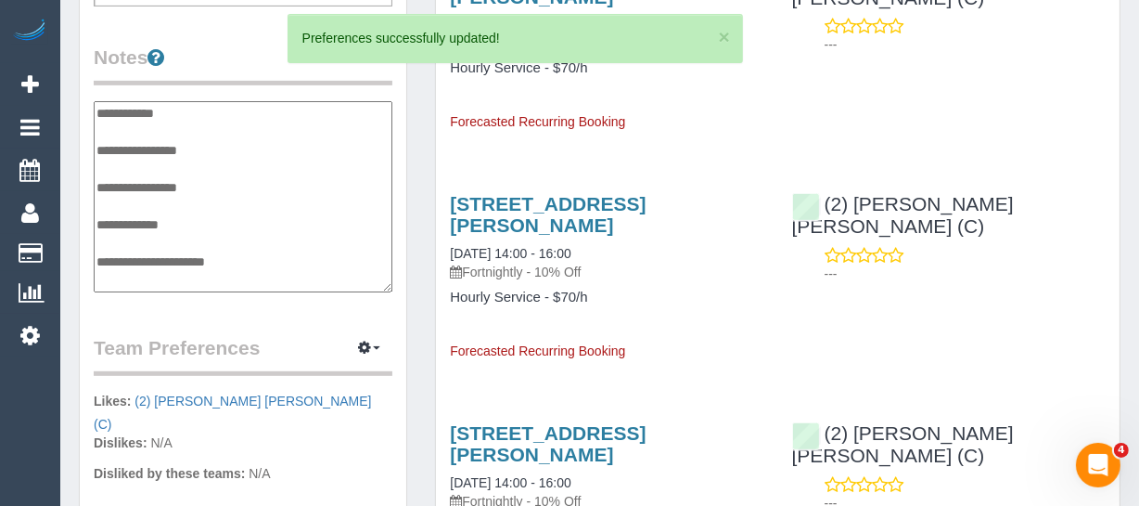
click at [228, 148] on textarea "**********" at bounding box center [243, 196] width 299 height 191
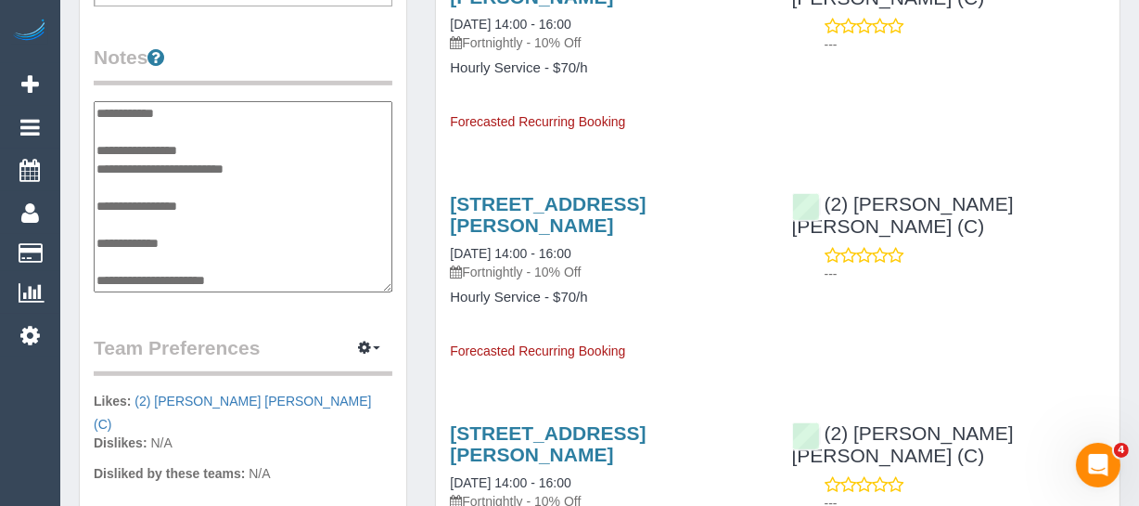
type textarea "**********"
click at [264, 66] on legend "Notes" at bounding box center [243, 65] width 299 height 42
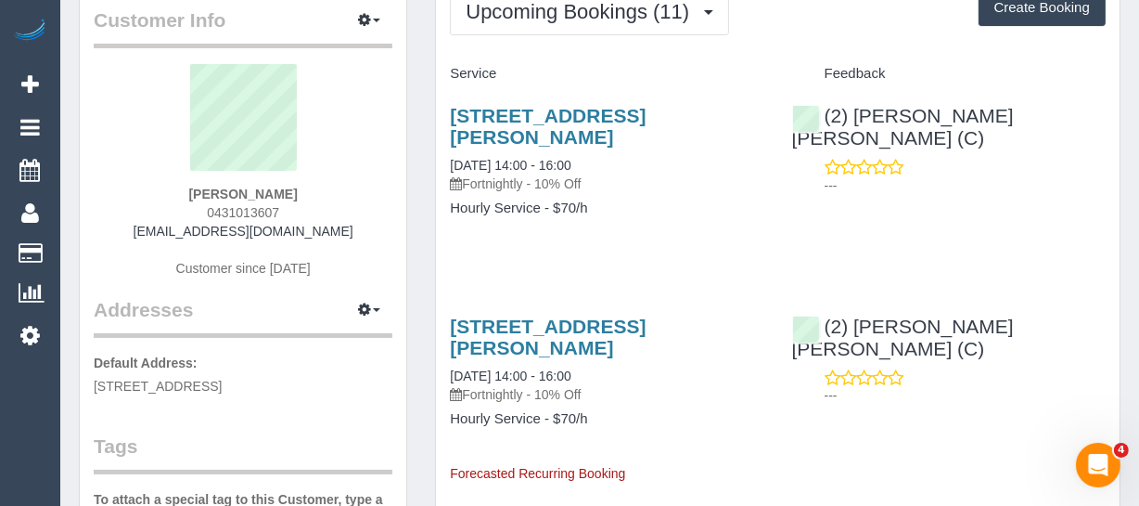
scroll to position [0, 0]
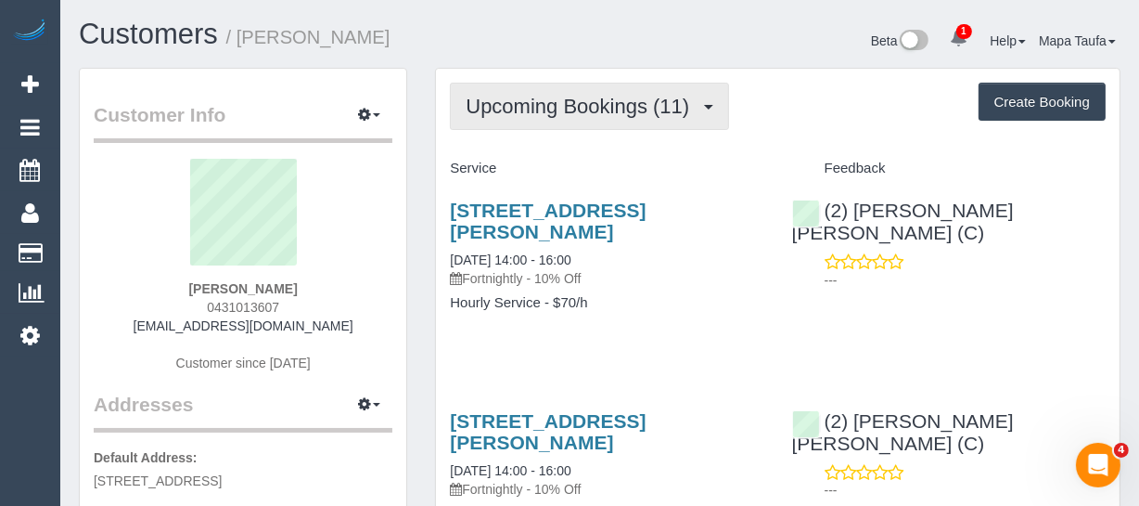
click at [530, 110] on span "Upcoming Bookings (11)" at bounding box center [582, 106] width 233 height 23
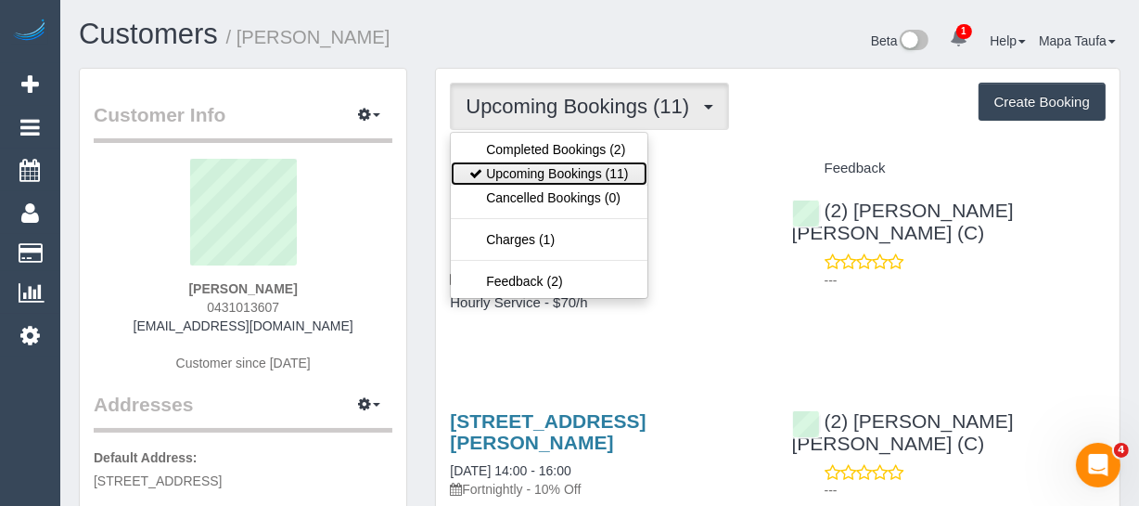
click at [537, 166] on link "Upcoming Bookings (11)" at bounding box center [549, 173] width 196 height 24
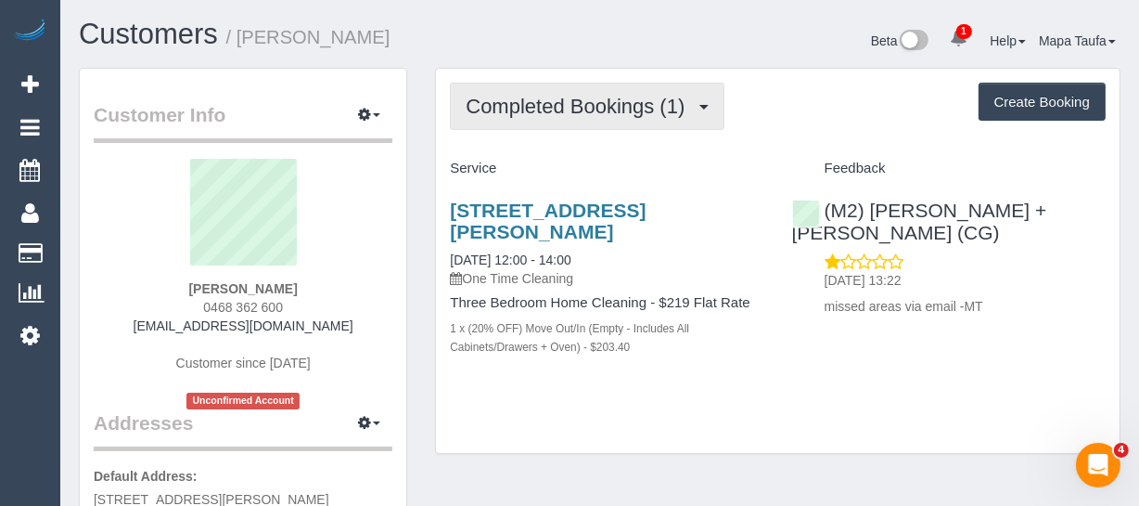
click at [573, 111] on span "Completed Bookings (1)" at bounding box center [580, 106] width 228 height 23
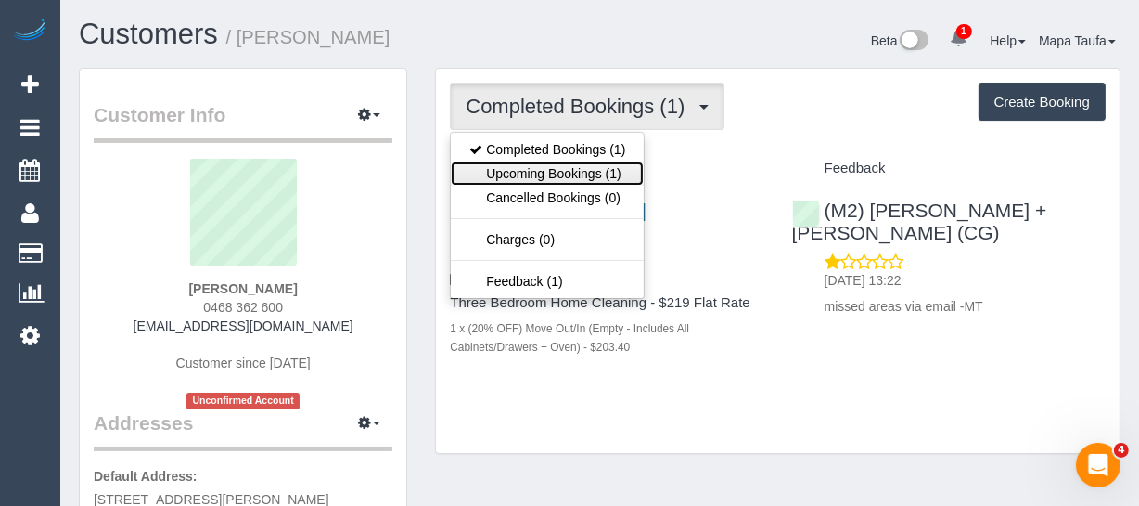
click at [569, 167] on link "Upcoming Bookings (1)" at bounding box center [547, 173] width 193 height 24
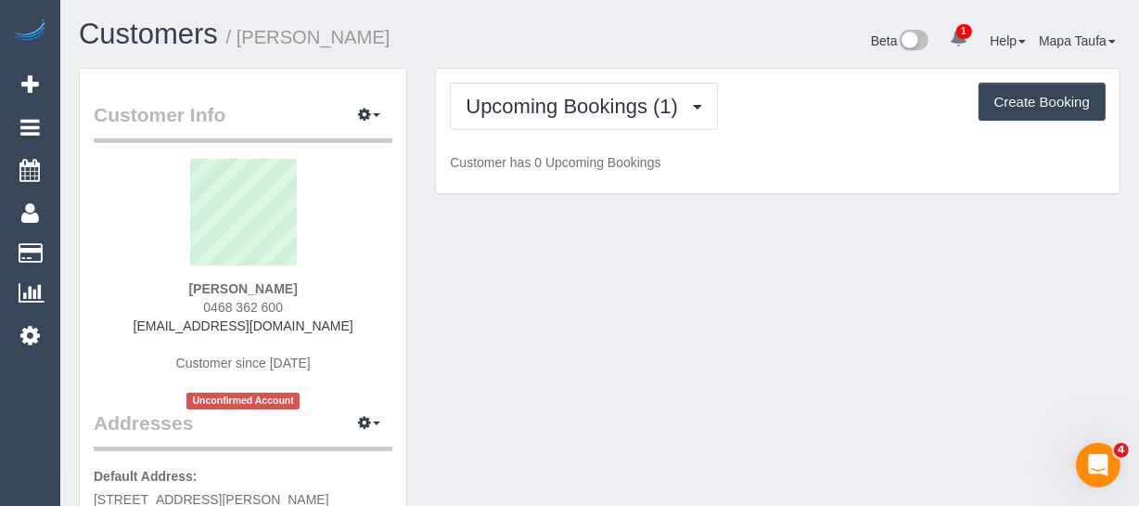
click at [778, 121] on div "Upcoming Bookings (1) Completed Bookings (1) Upcoming Bookings (1) Cancelled Bo…" at bounding box center [778, 106] width 656 height 47
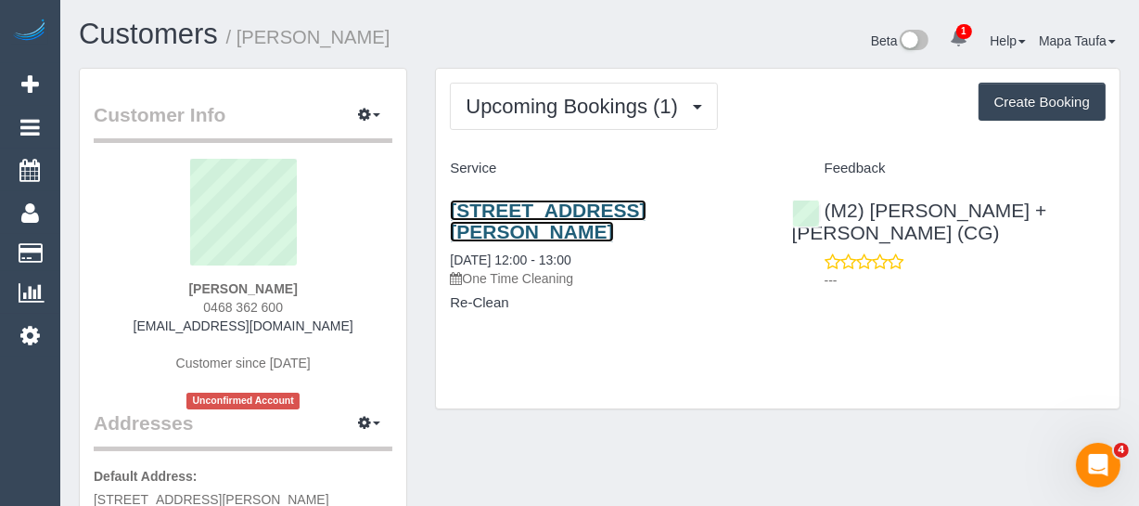
click at [563, 208] on link "65 Quarry Road, 2, Mitchem, VIC 3132" at bounding box center [548, 220] width 196 height 43
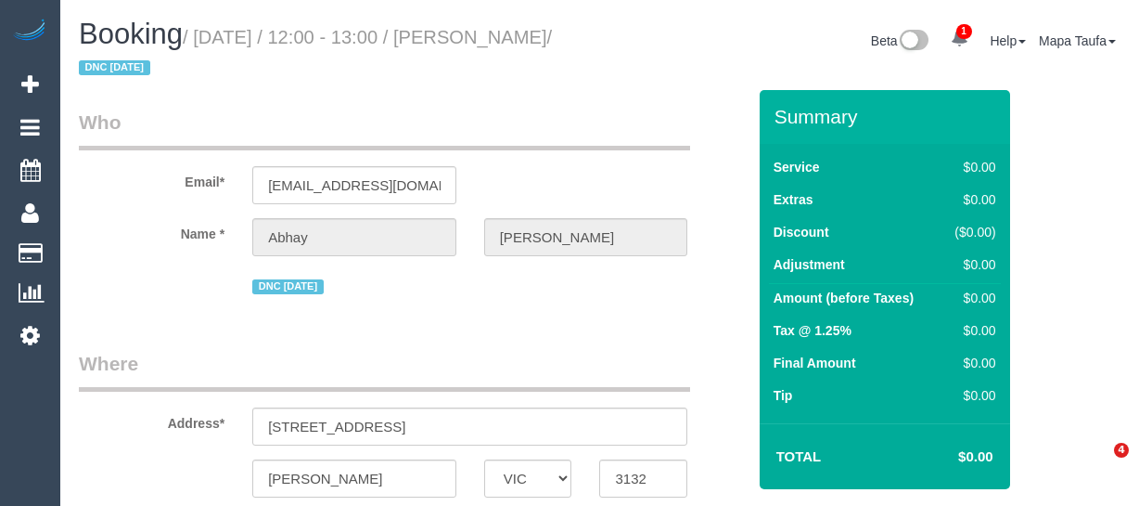
select select "VIC"
select select "string:stripe-pm_1Rzrem2GScqysDRVBNb4qXdH"
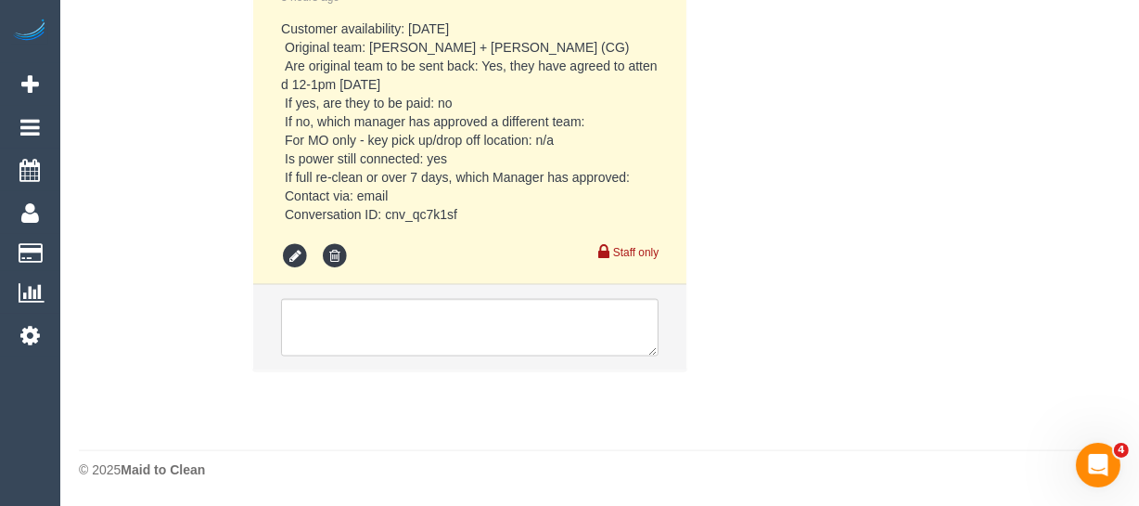
select select "string:AU"
select select "object:715"
select select "number:28"
select select "number:14"
select select "number:19"
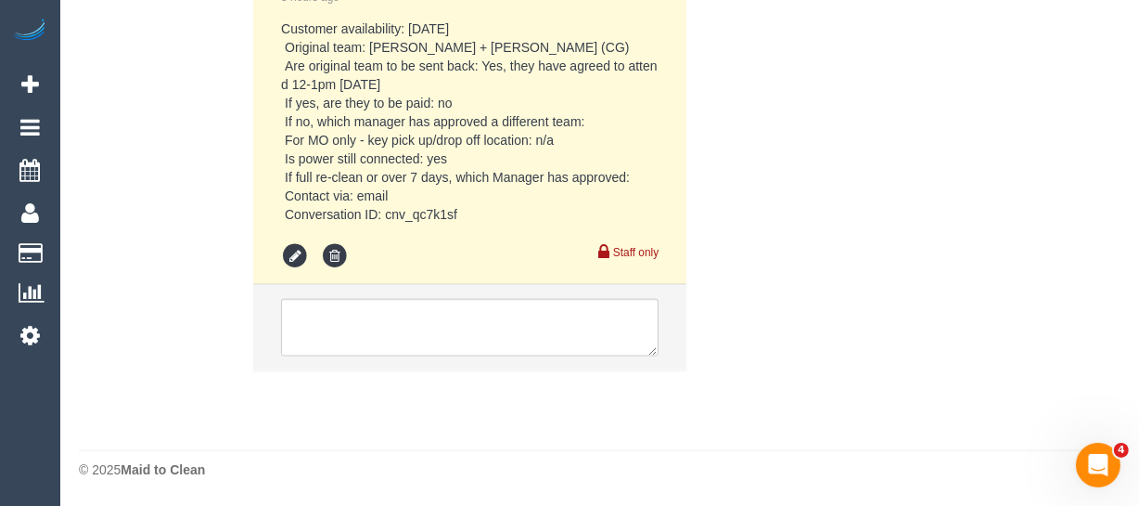
select select "number:24"
select select "number:35"
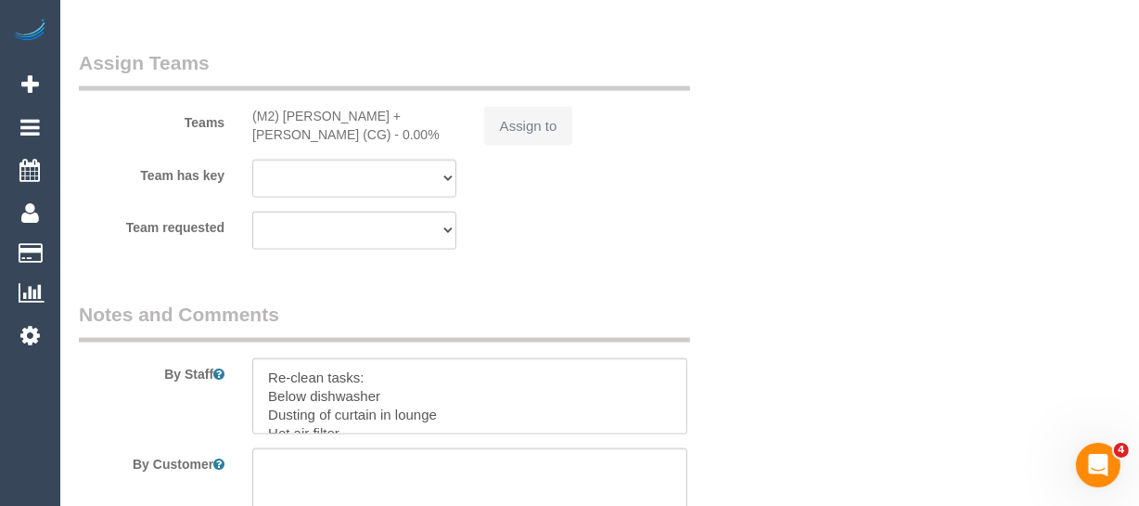
select select "object:734"
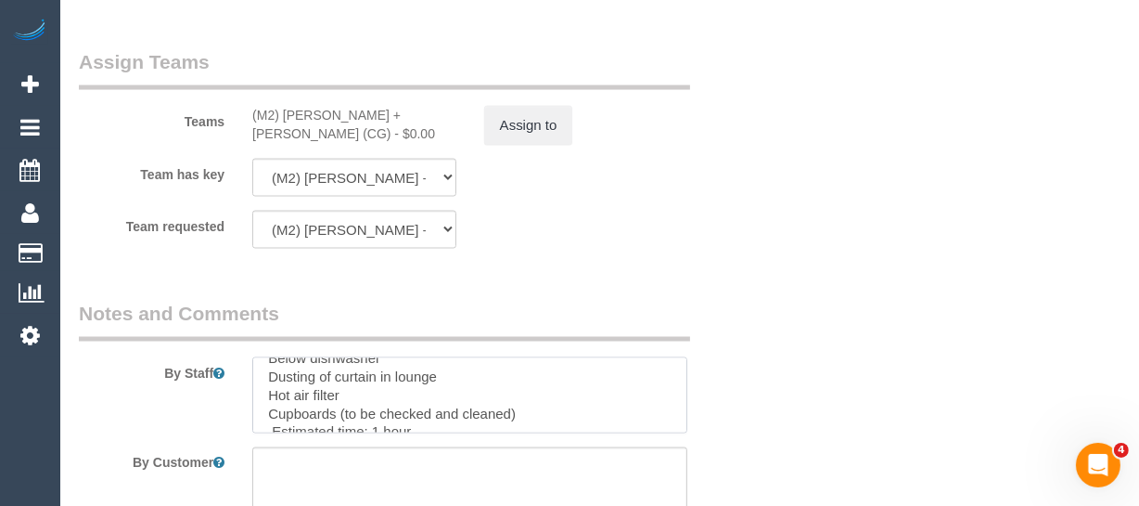
scroll to position [0, 0]
drag, startPoint x: 368, startPoint y: 390, endPoint x: 254, endPoint y: 390, distance: 114.1
click at [254, 390] on textarea at bounding box center [469, 395] width 435 height 76
drag, startPoint x: 532, startPoint y: 410, endPoint x: 26, endPoint y: 405, distance: 505.7
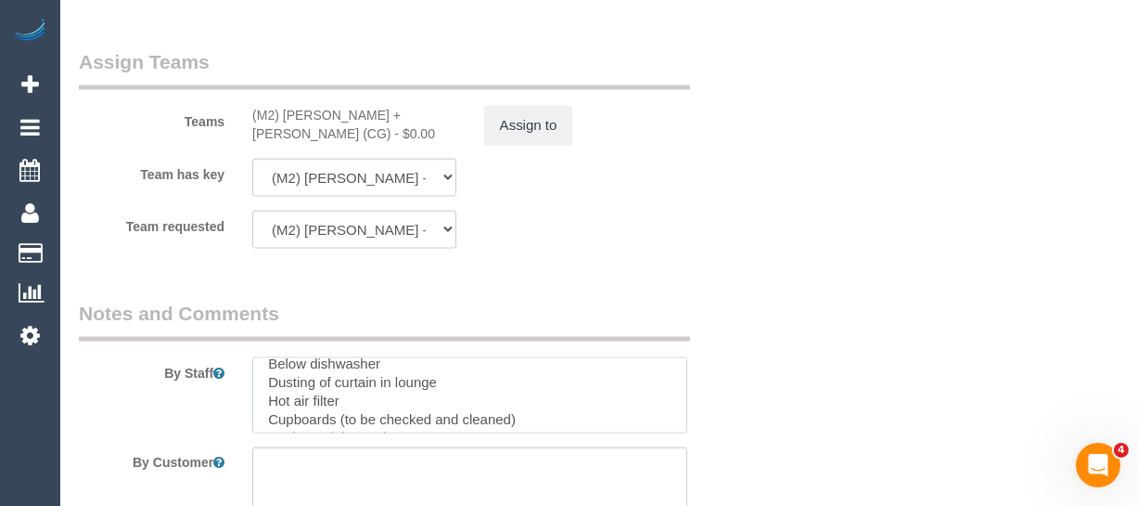
click at [260, 412] on textarea at bounding box center [469, 395] width 435 height 76
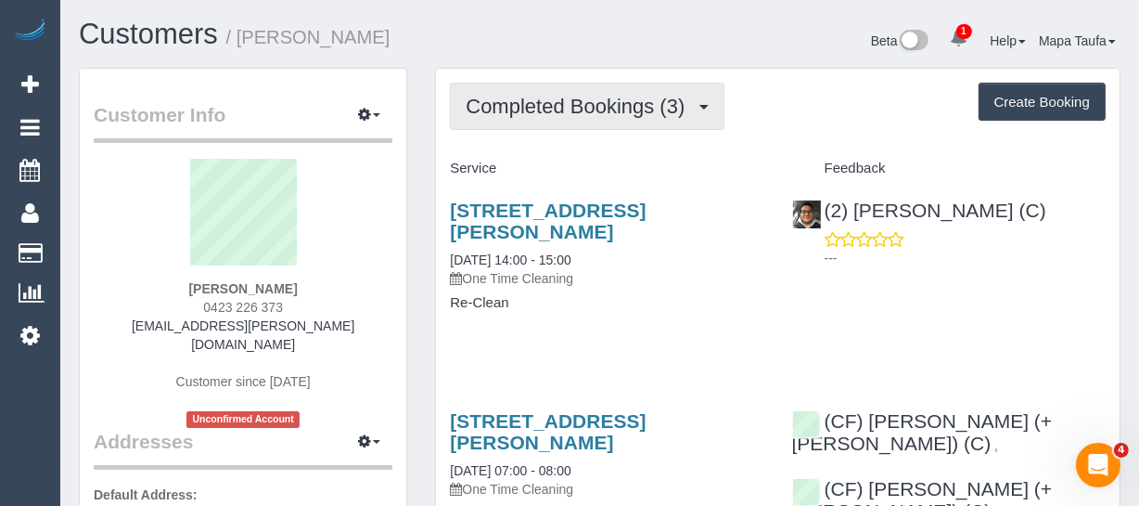
click at [521, 101] on span "Completed Bookings (3)" at bounding box center [580, 106] width 228 height 23
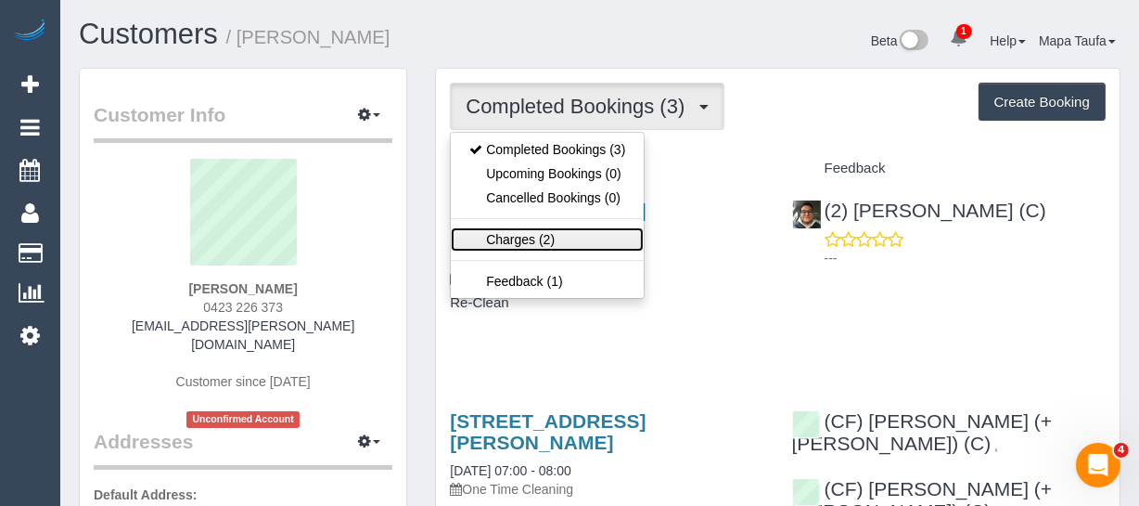
click at [526, 231] on link "Charges (2)" at bounding box center [547, 239] width 193 height 24
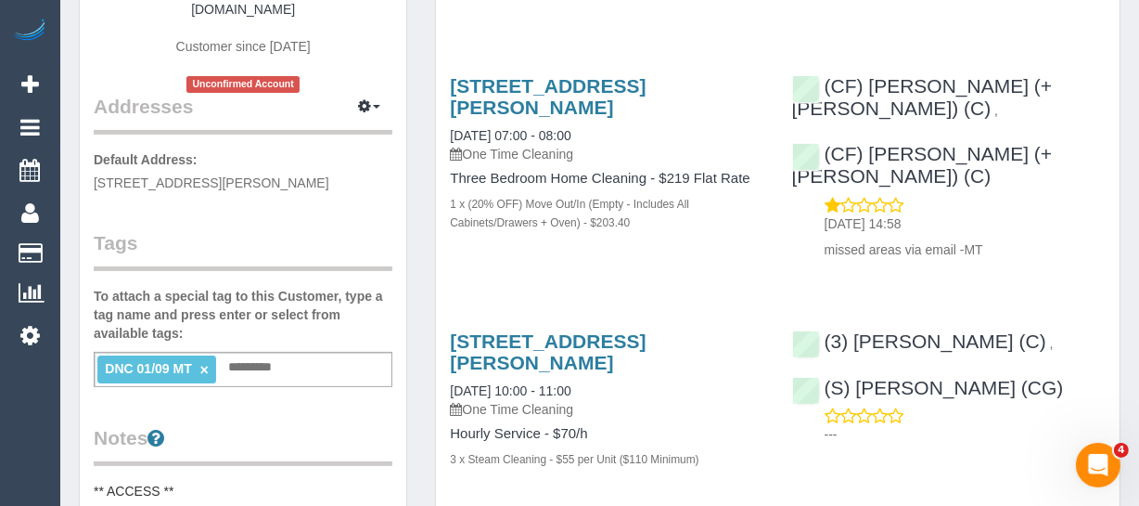
scroll to position [337, 0]
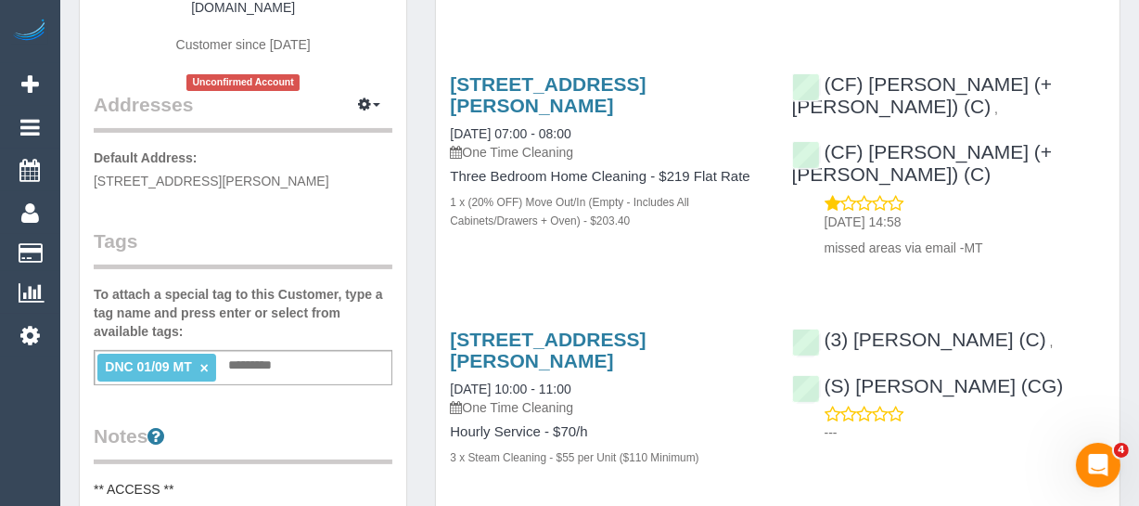
click at [200, 360] on link "×" at bounding box center [204, 368] width 8 height 16
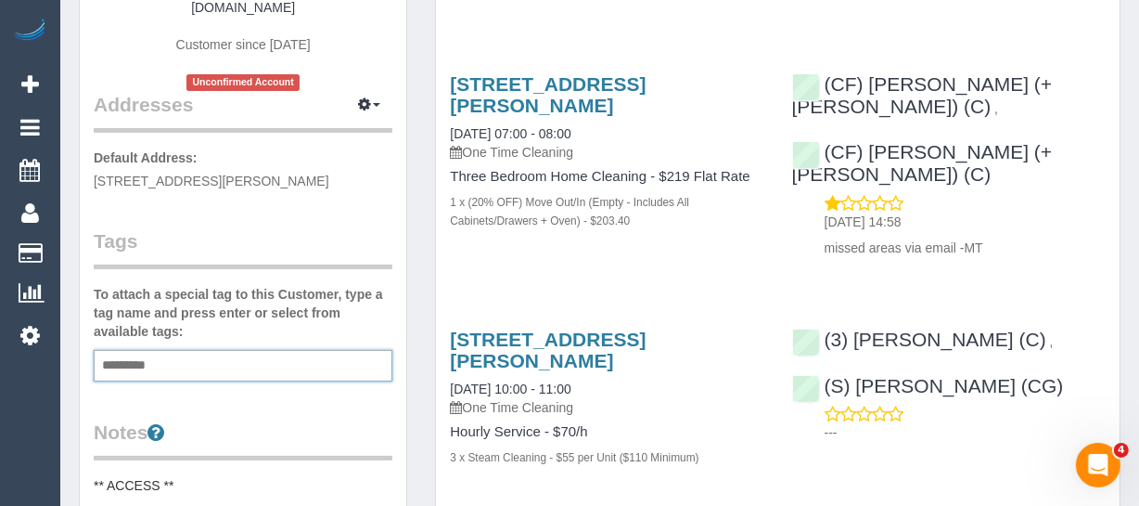
scroll to position [84, 0]
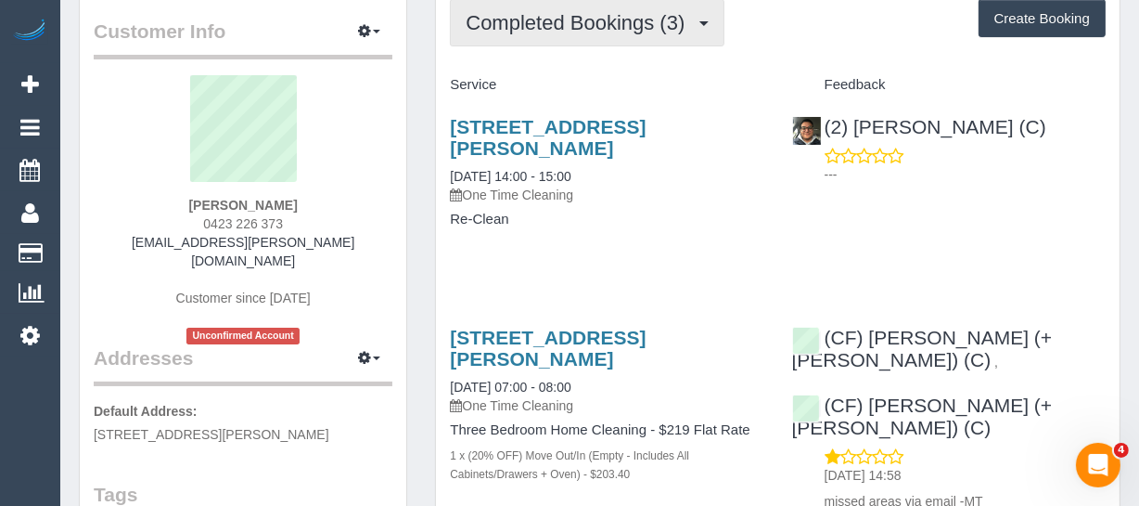
drag, startPoint x: 510, startPoint y: 24, endPoint x: 514, endPoint y: 34, distance: 10.9
click at [510, 24] on span "Completed Bookings (3)" at bounding box center [580, 22] width 228 height 23
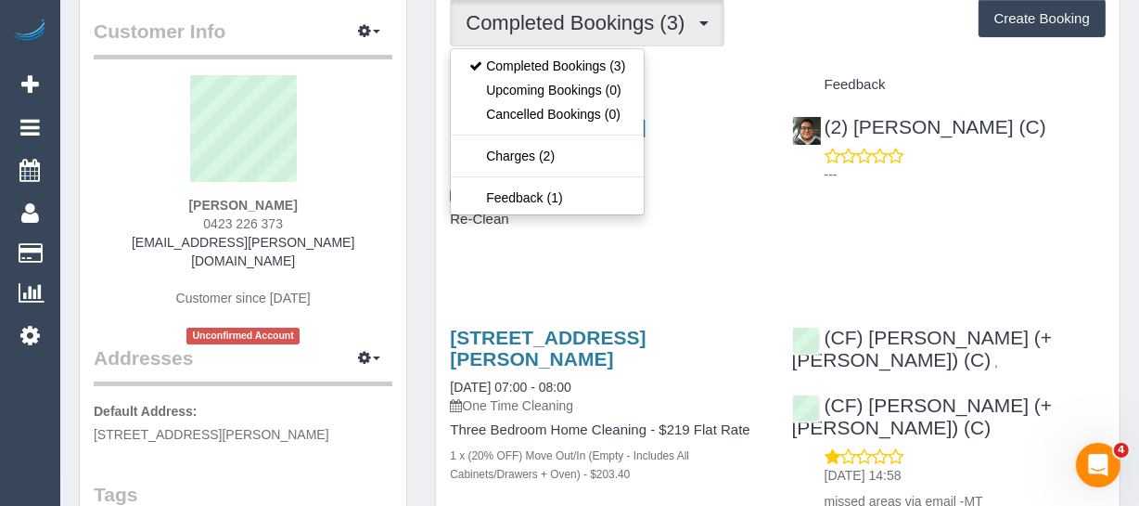
click at [686, 203] on div "[STREET_ADDRESS][PERSON_NAME] [DATE] 14:00 - 15:00 One Time Cleaning Re-Clean" at bounding box center [606, 182] width 341 height 164
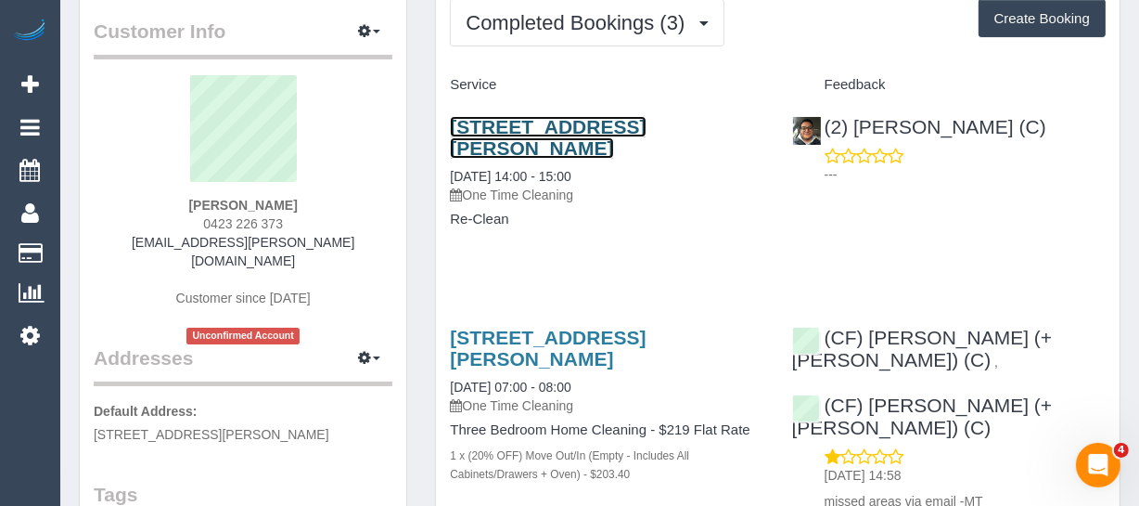
click at [571, 123] on link "[STREET_ADDRESS][PERSON_NAME]" at bounding box center [548, 137] width 196 height 43
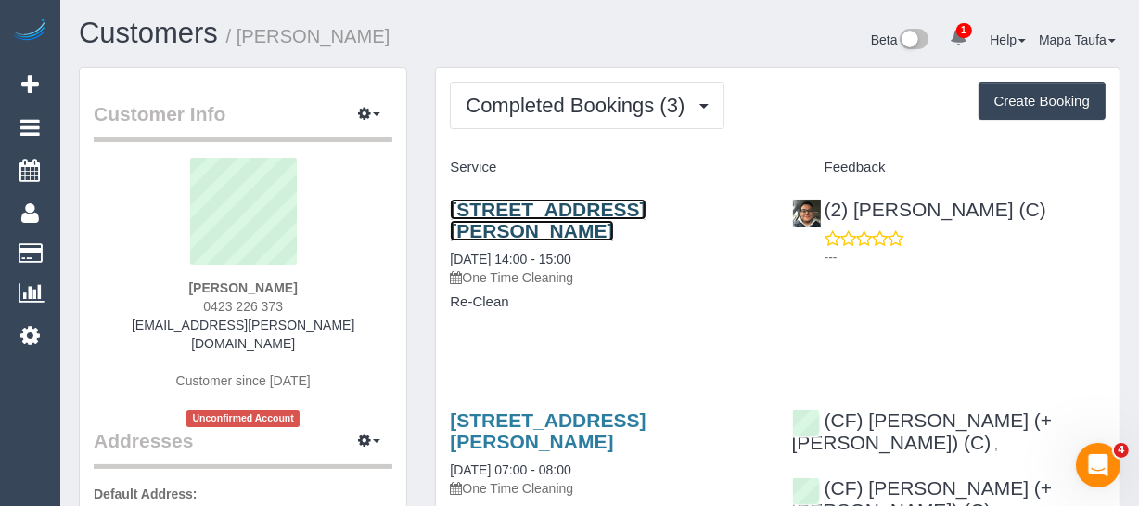
scroll to position [0, 0]
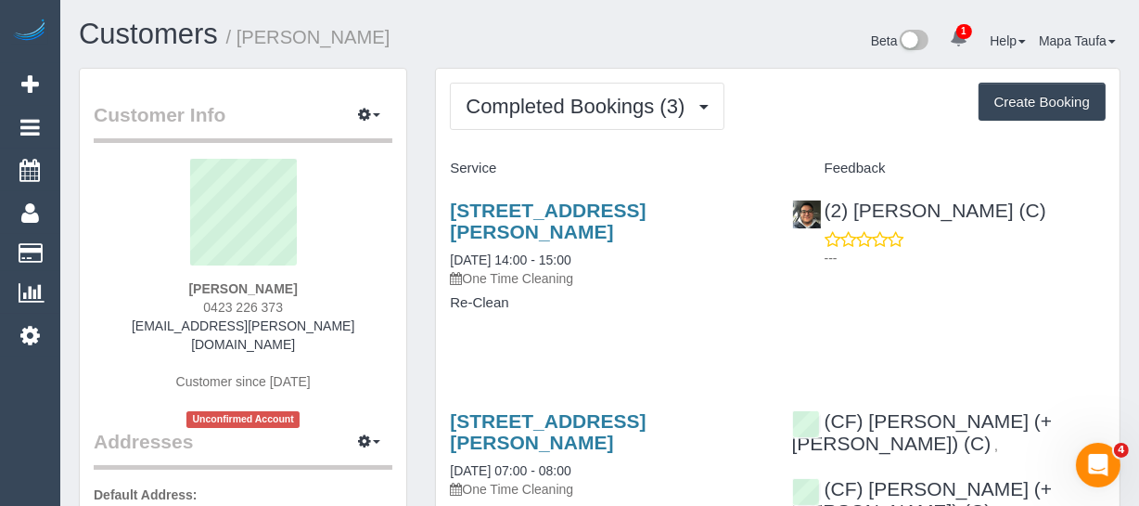
drag, startPoint x: 622, startPoint y: 315, endPoint x: 612, endPoint y: 254, distance: 61.0
click at [621, 306] on div "[STREET_ADDRESS][PERSON_NAME] [DATE] 14:00 - 15:00 One Time Cleaning Re-Clean" at bounding box center [606, 266] width 341 height 164
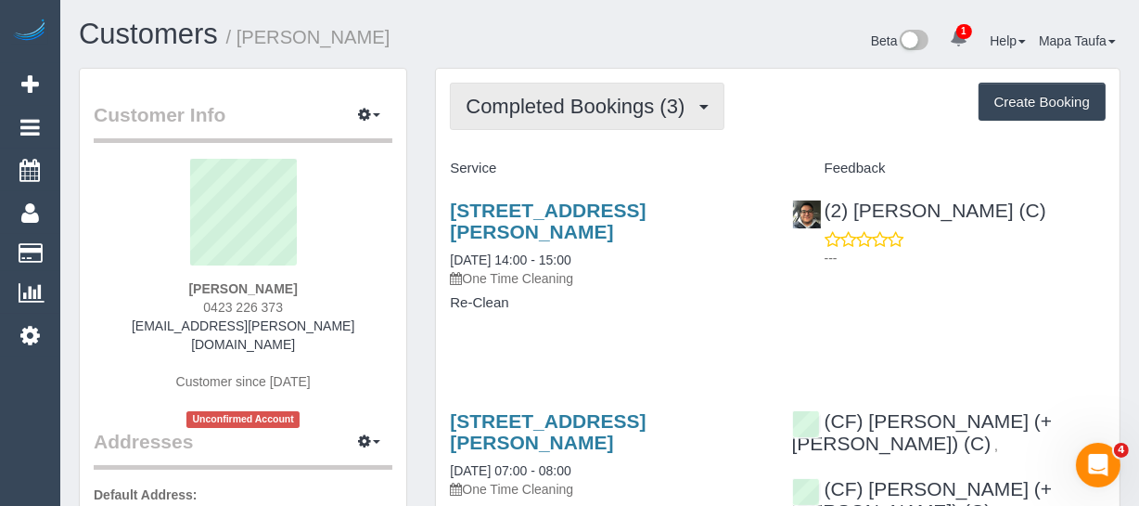
drag, startPoint x: 585, startPoint y: 96, endPoint x: 553, endPoint y: 203, distance: 111.3
click at [584, 97] on span "Completed Bookings (3)" at bounding box center [580, 106] width 228 height 23
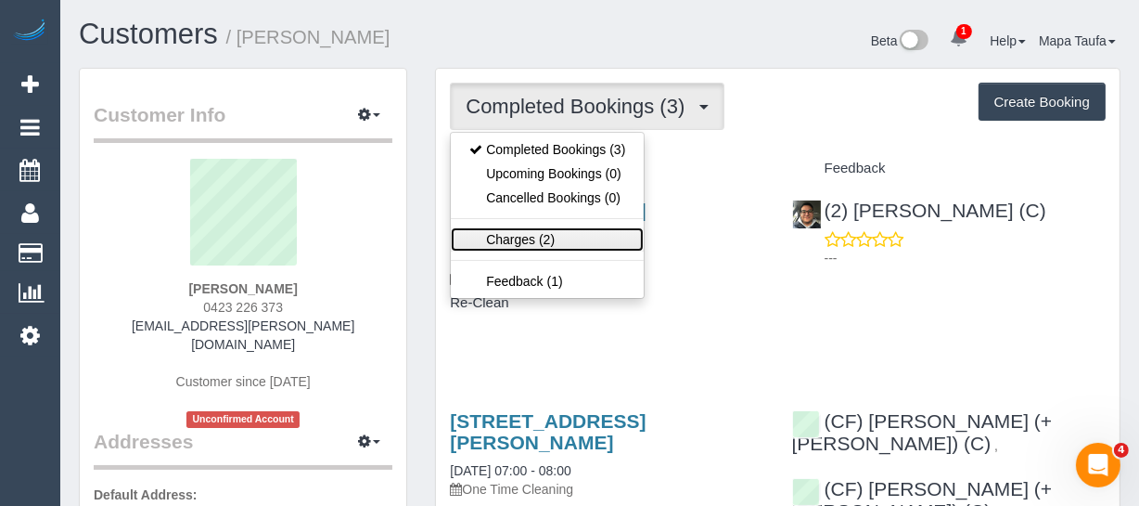
click at [546, 239] on link "Charges (2)" at bounding box center [547, 239] width 193 height 24
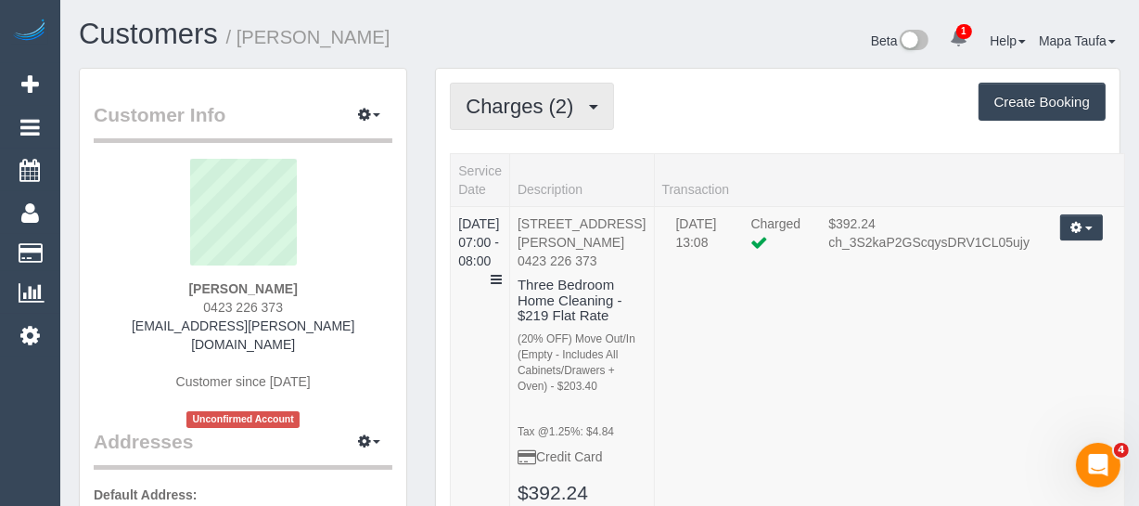
click at [572, 99] on span "Charges (2)" at bounding box center [524, 106] width 117 height 23
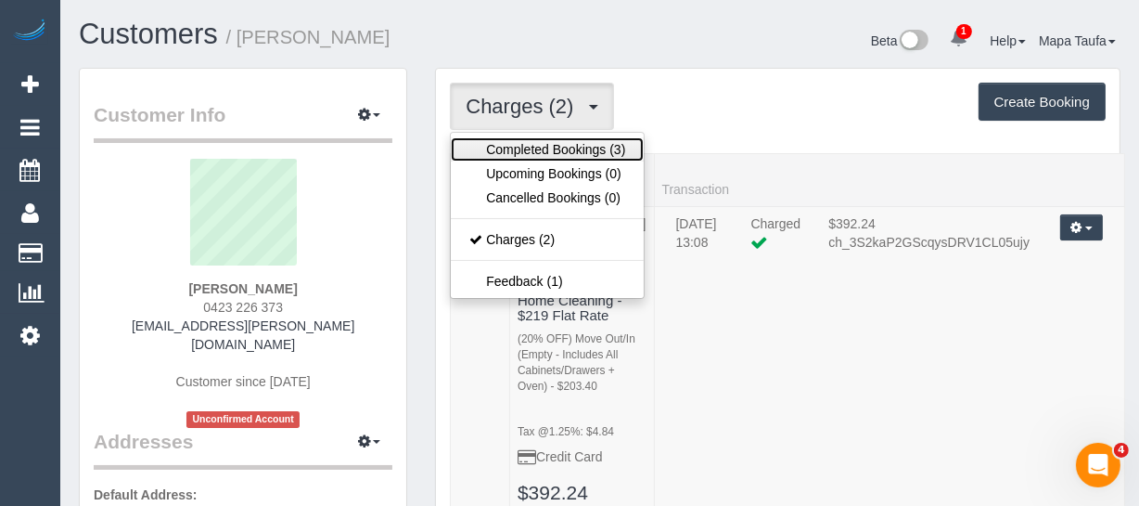
click at [558, 142] on link "Completed Bookings (3)" at bounding box center [547, 149] width 193 height 24
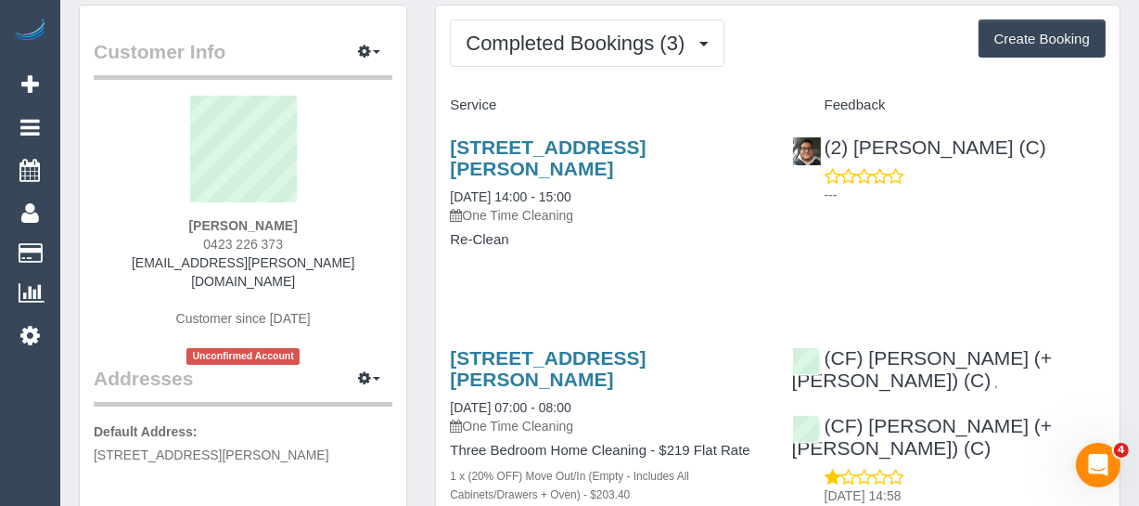
scroll to position [168, 0]
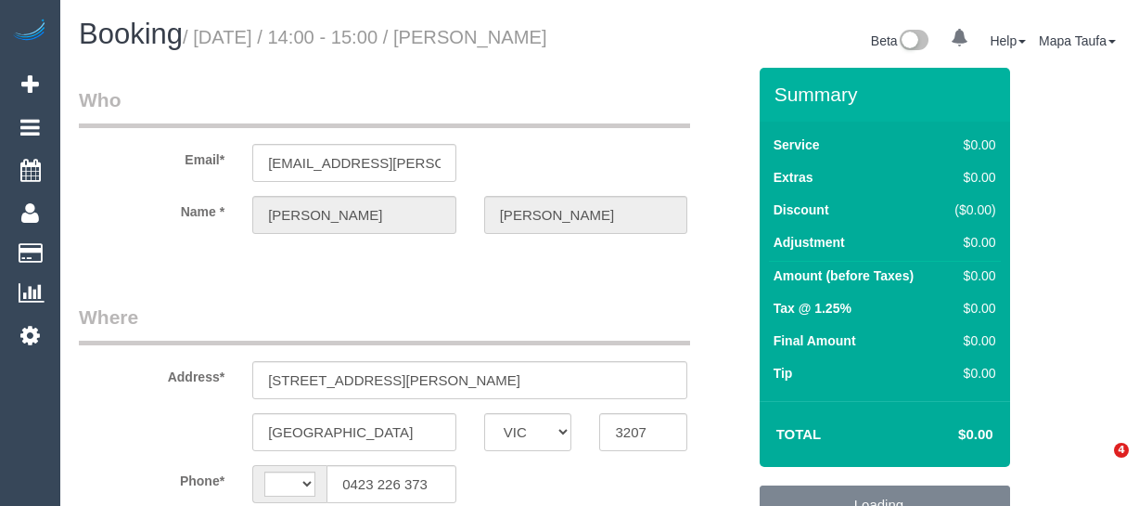
select select "VIC"
select select "string:AU"
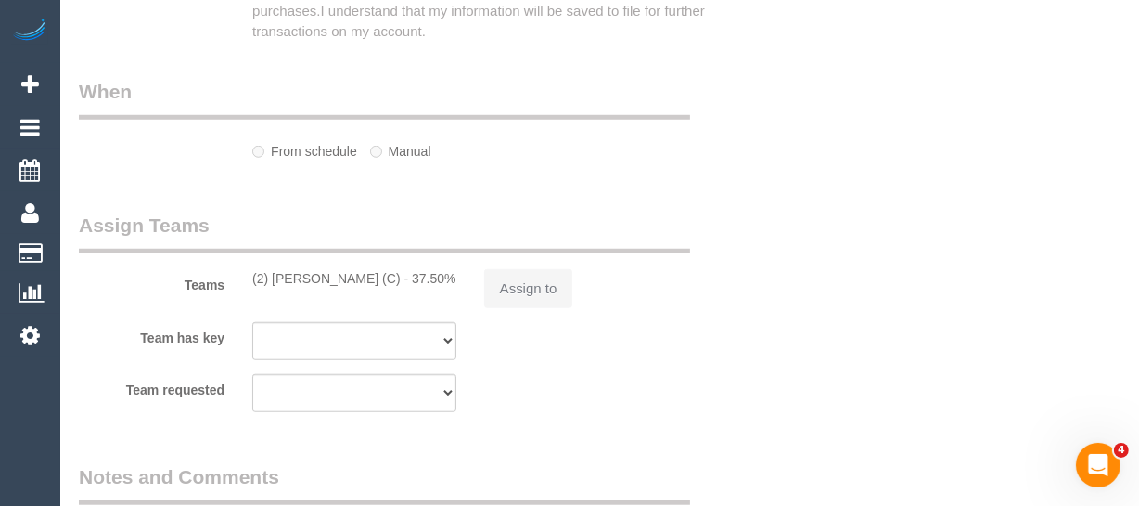
select select "object:569"
select select "string:stripe-pm_1RqRQ82GScqysDRVwoOBDfRc"
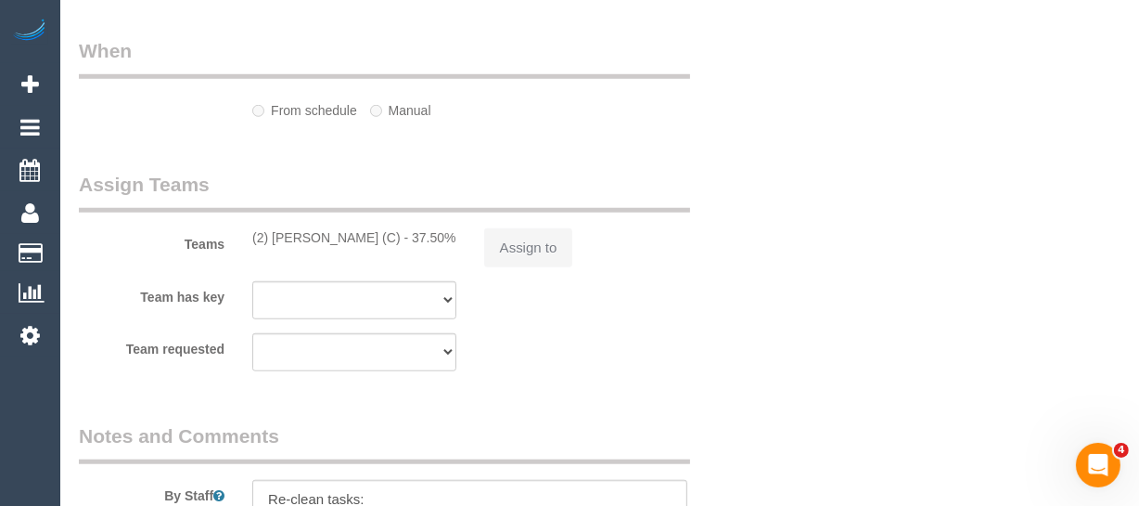
select select "number:28"
select select "number:14"
select select "number:19"
select select "number:24"
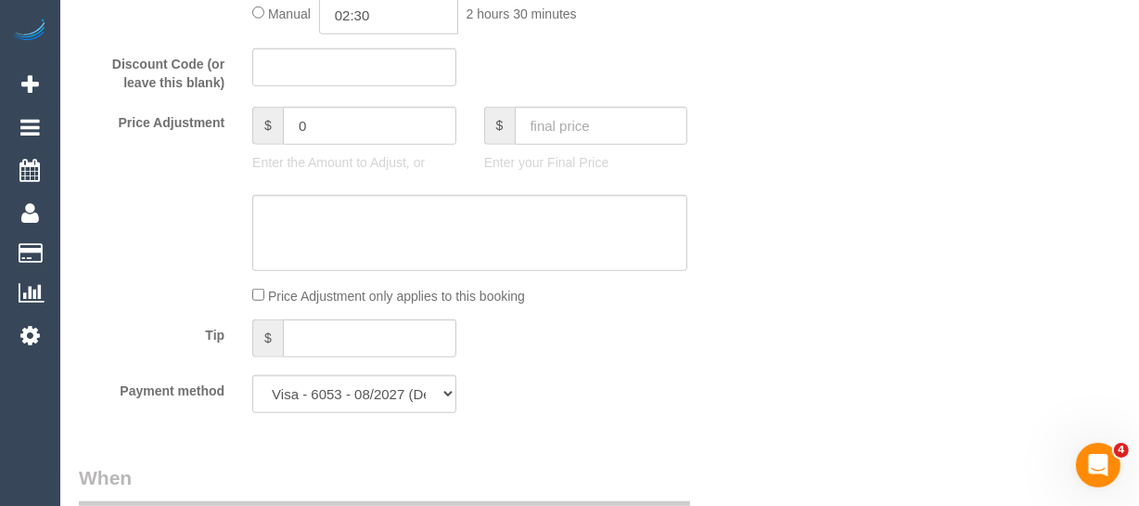
select select "object:2086"
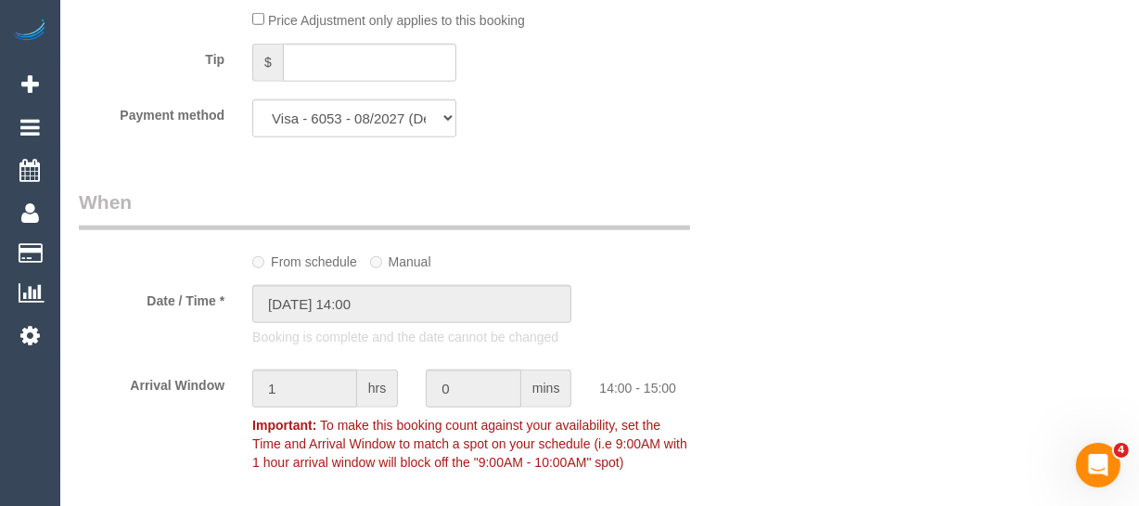
scroll to position [2170, 0]
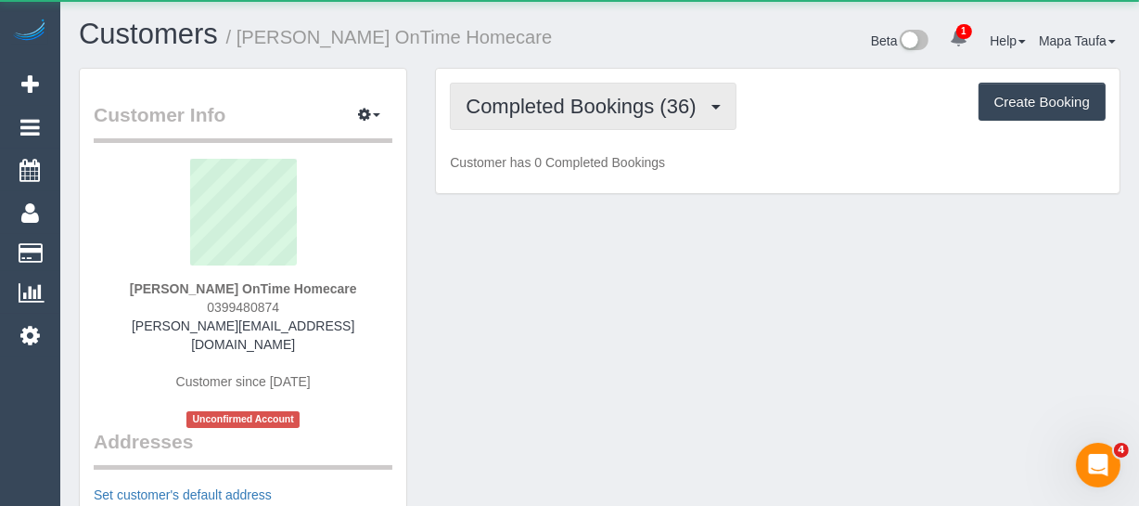
click at [559, 95] on span "Completed Bookings (36)" at bounding box center [585, 106] width 239 height 23
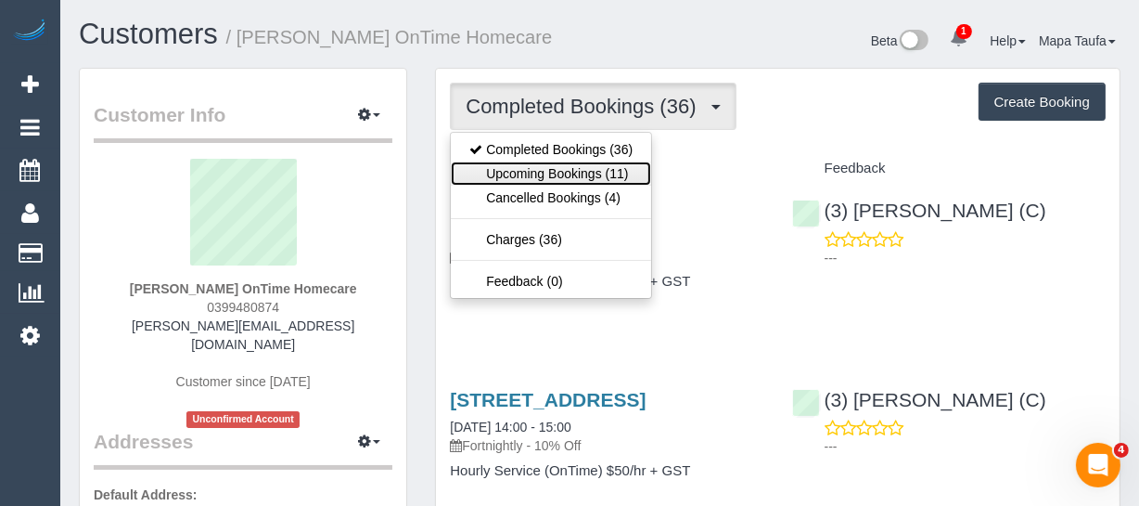
click at [565, 163] on link "Upcoming Bookings (11)" at bounding box center [551, 173] width 200 height 24
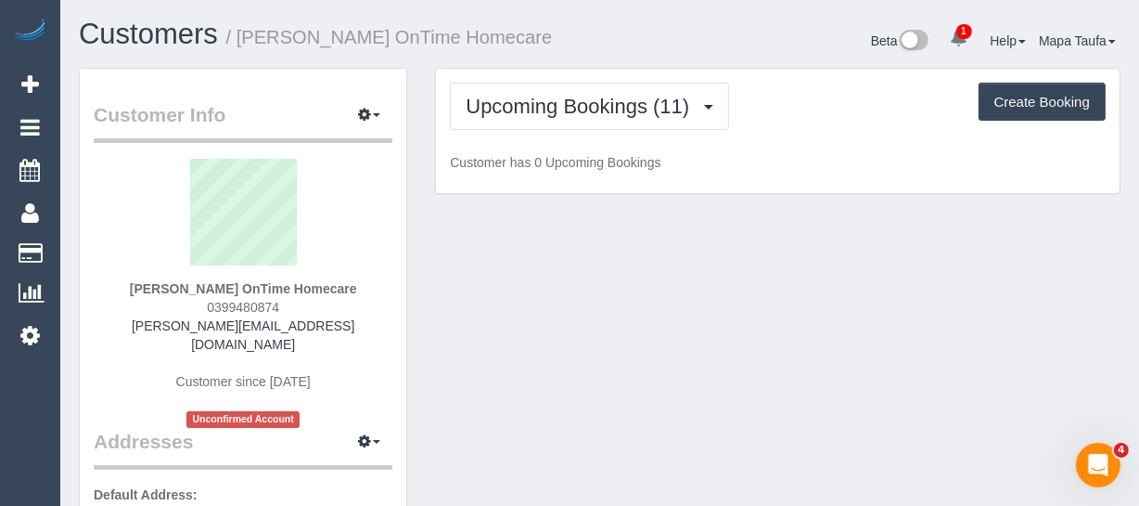
click at [575, 29] on h1 "Customers / [PERSON_NAME] OnTime Homecare" at bounding box center [333, 35] width 508 height 32
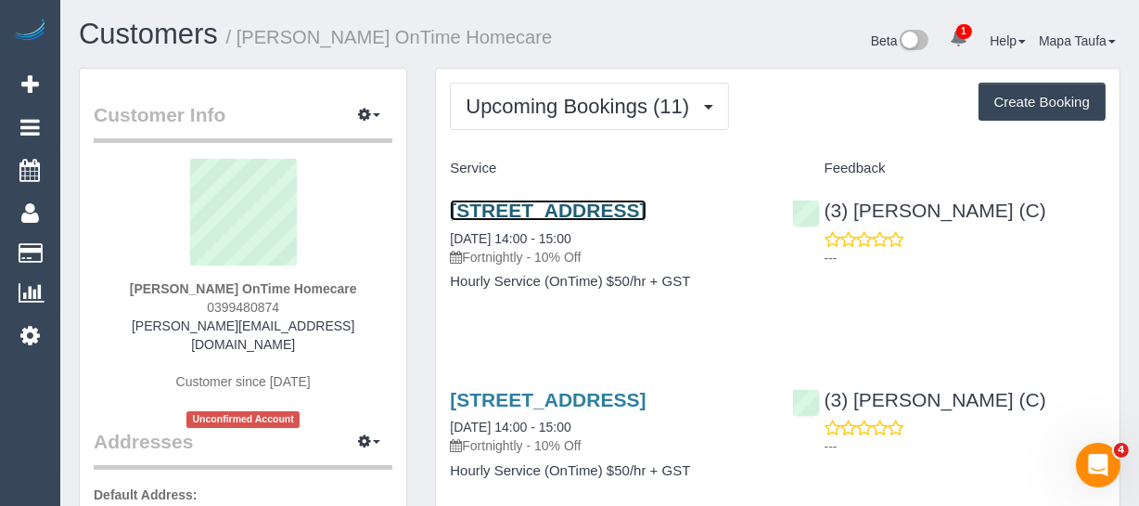
click at [482, 219] on link "9 Mokoan Close, Manor Lakes, VIC 3024" at bounding box center [548, 209] width 196 height 21
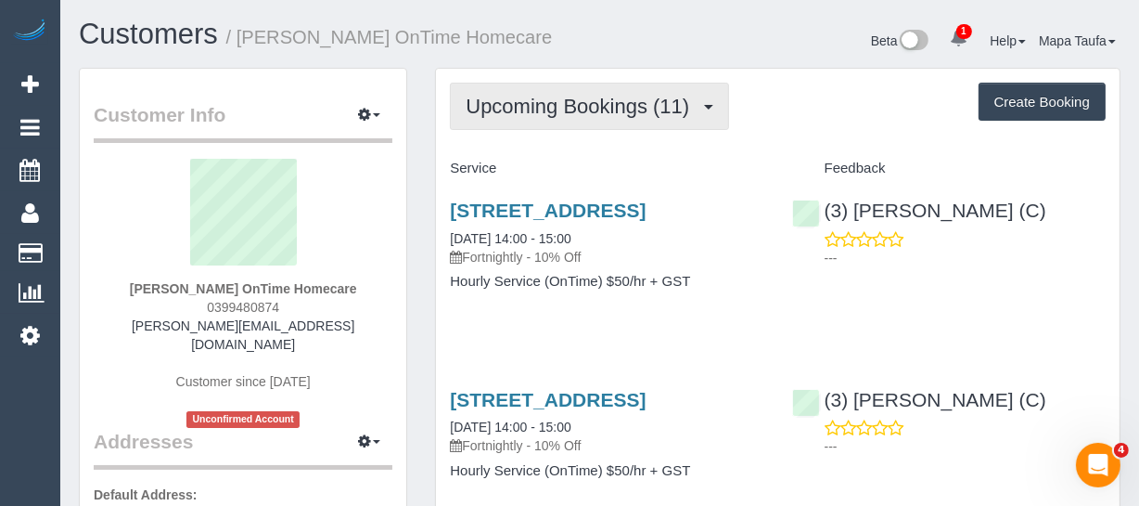
drag, startPoint x: 519, startPoint y: 116, endPoint x: 519, endPoint y: 141, distance: 25.1
click at [519, 119] on button "Upcoming Bookings (11)" at bounding box center [589, 106] width 279 height 47
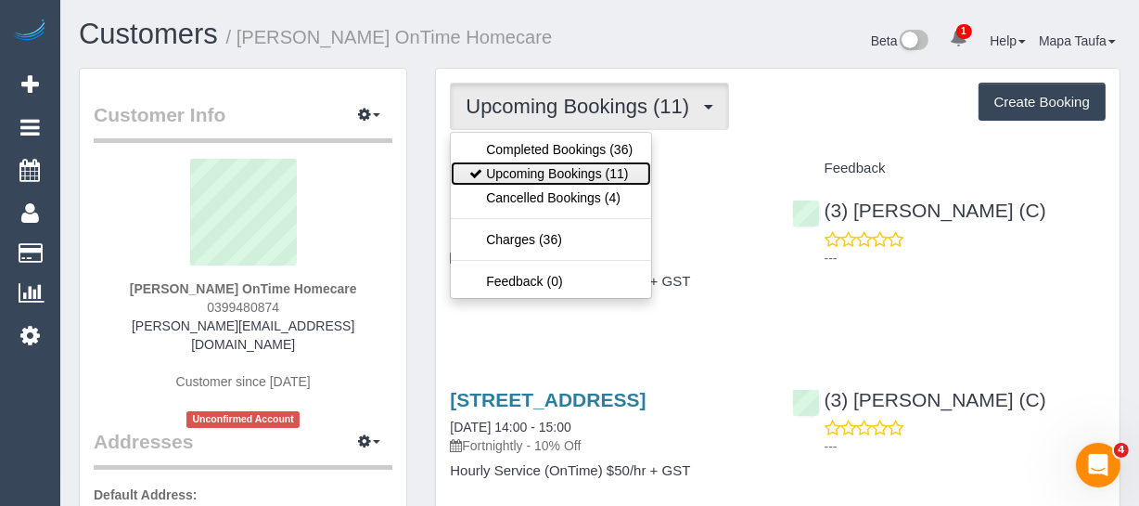
click at [522, 161] on link "Upcoming Bookings (11)" at bounding box center [551, 173] width 200 height 24
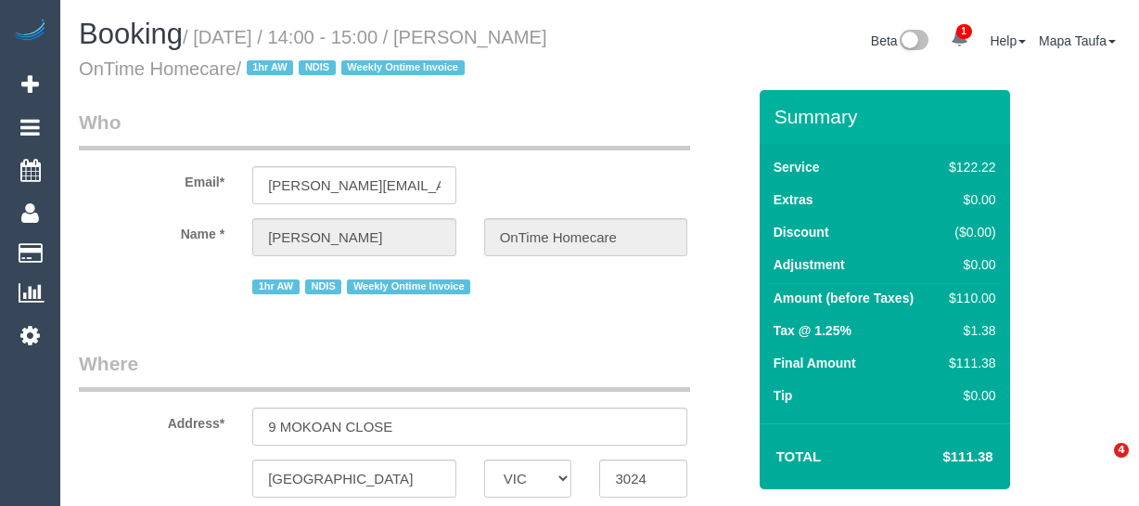
select select "VIC"
select select "number:28"
select select "number:14"
select select "number:19"
select select "number:25"
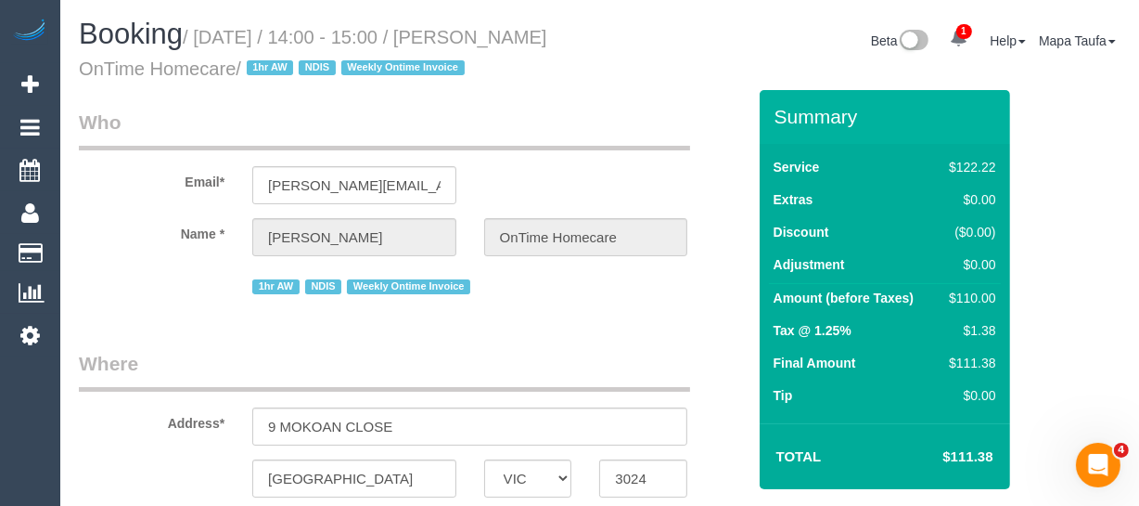
select select "number:35"
select select "string:AU"
select select "object:444"
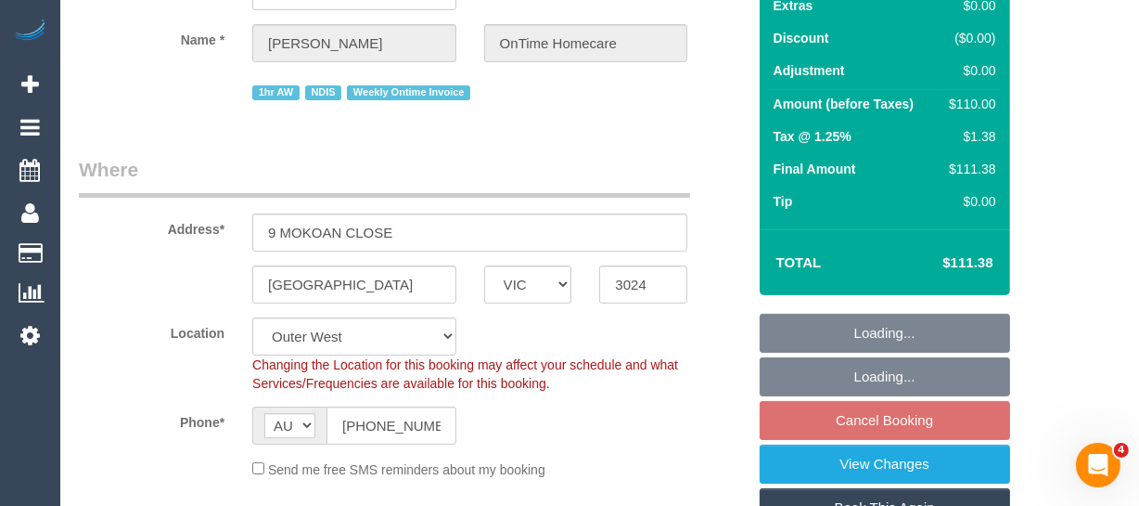
scroll to position [421, 0]
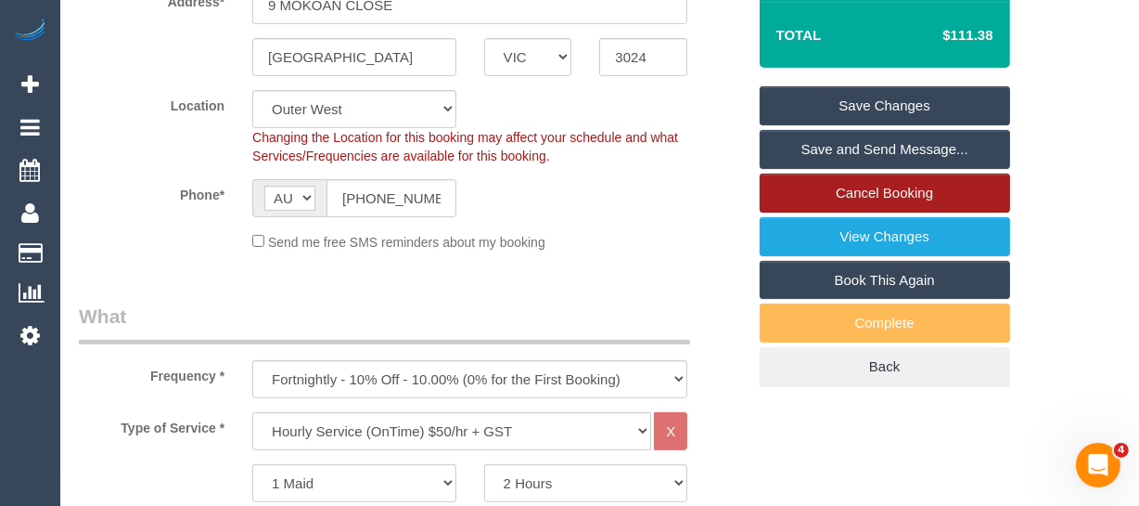
click at [884, 192] on link "Cancel Booking" at bounding box center [885, 193] width 251 height 39
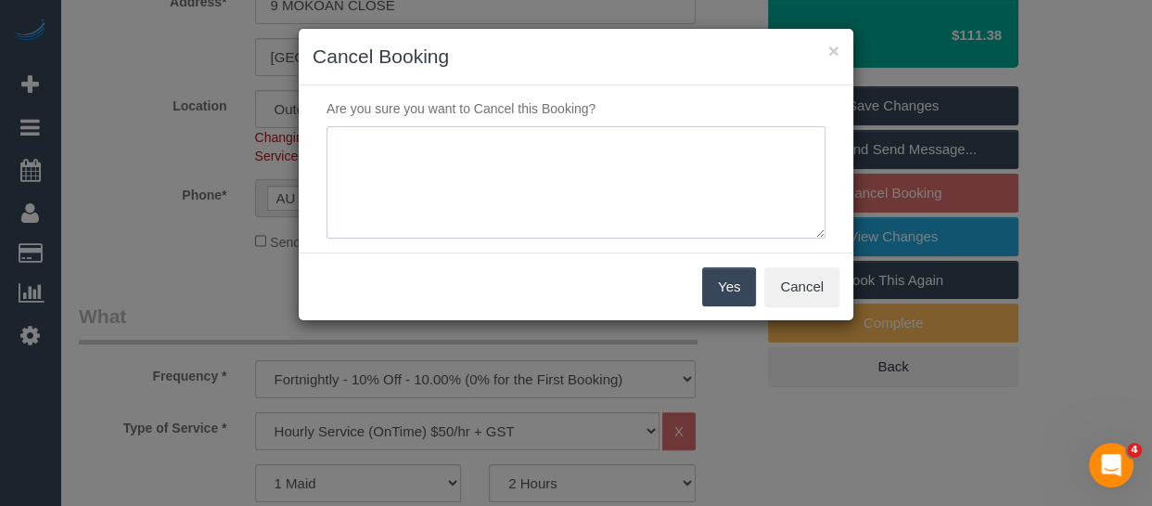
click at [454, 158] on textarea at bounding box center [576, 182] width 499 height 113
type textarea "service not needed via email -MT"
click at [719, 289] on button "Yes" at bounding box center [729, 286] width 54 height 39
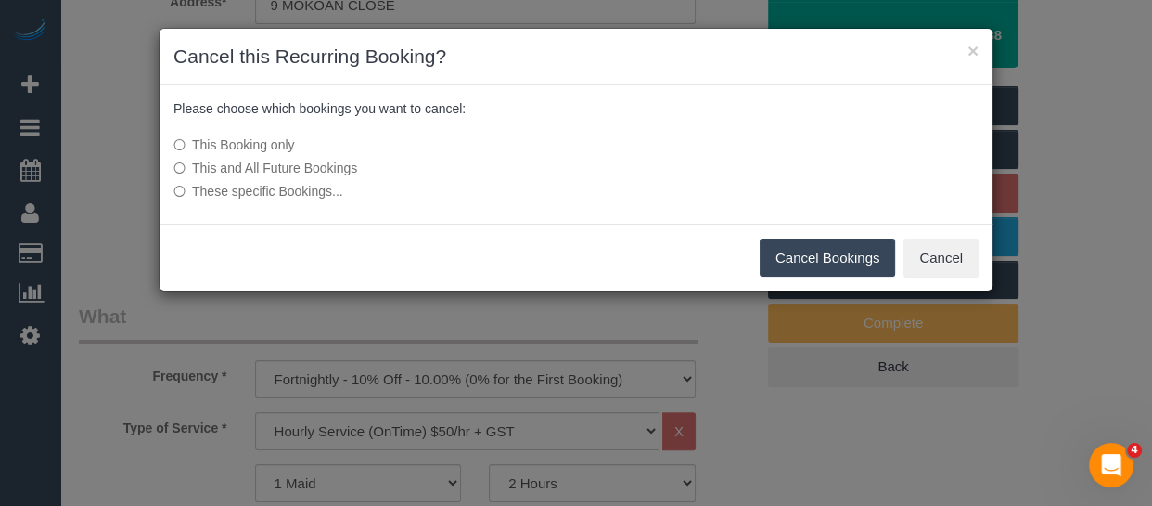
drag, startPoint x: 819, startPoint y: 251, endPoint x: 817, endPoint y: 261, distance: 10.4
click at [819, 251] on button "Cancel Bookings" at bounding box center [828, 257] width 136 height 39
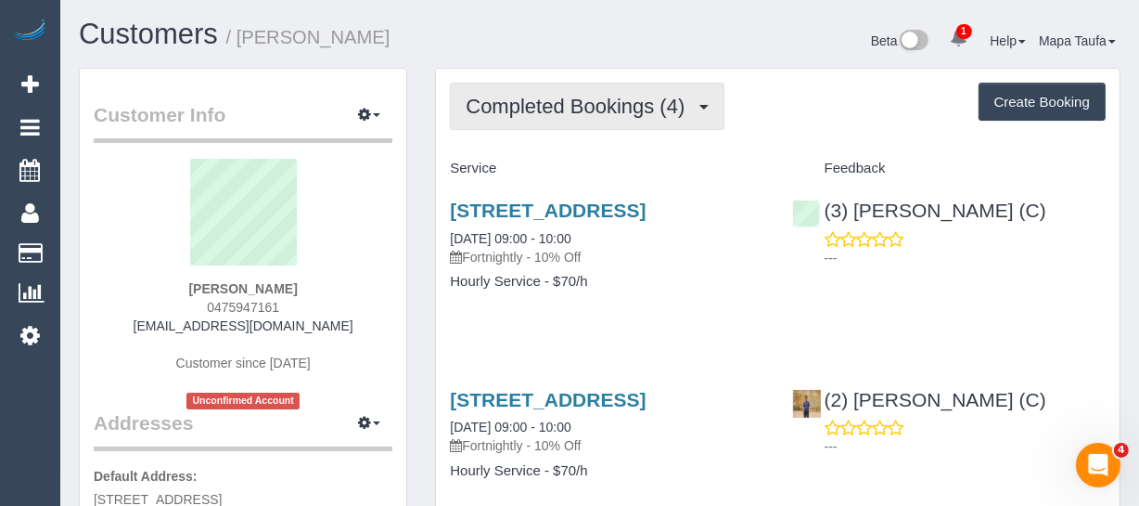
drag, startPoint x: 575, startPoint y: 122, endPoint x: 577, endPoint y: 143, distance: 20.5
click at [575, 122] on button "Completed Bookings (4)" at bounding box center [587, 106] width 275 height 47
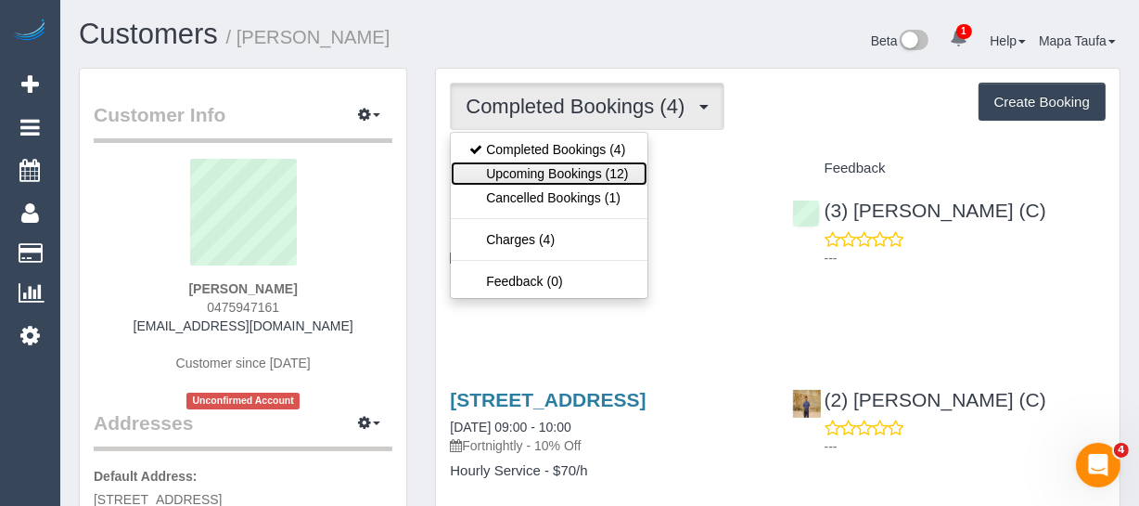
click at [574, 169] on link "Upcoming Bookings (12)" at bounding box center [549, 173] width 196 height 24
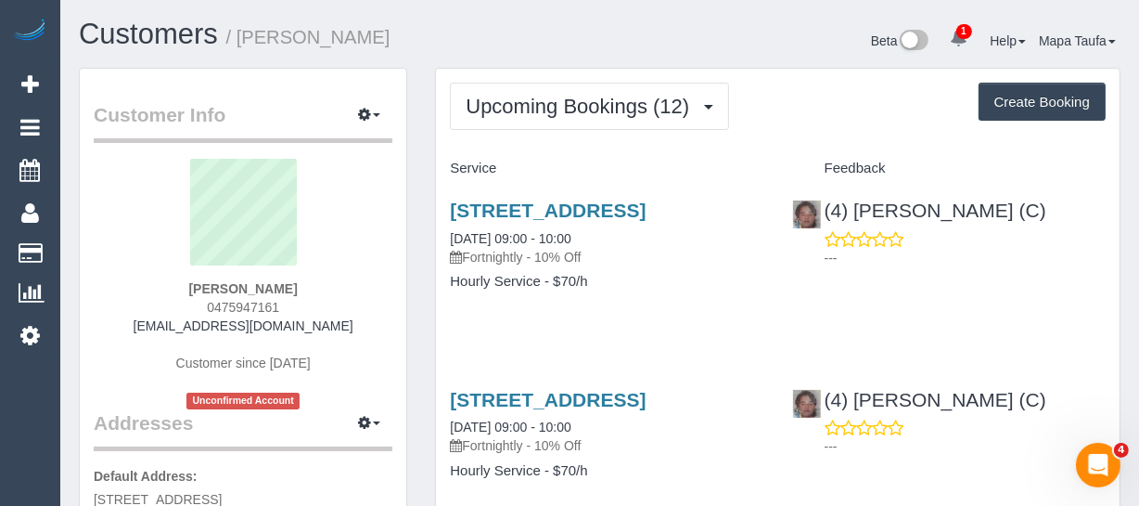
scroll to position [168, 0]
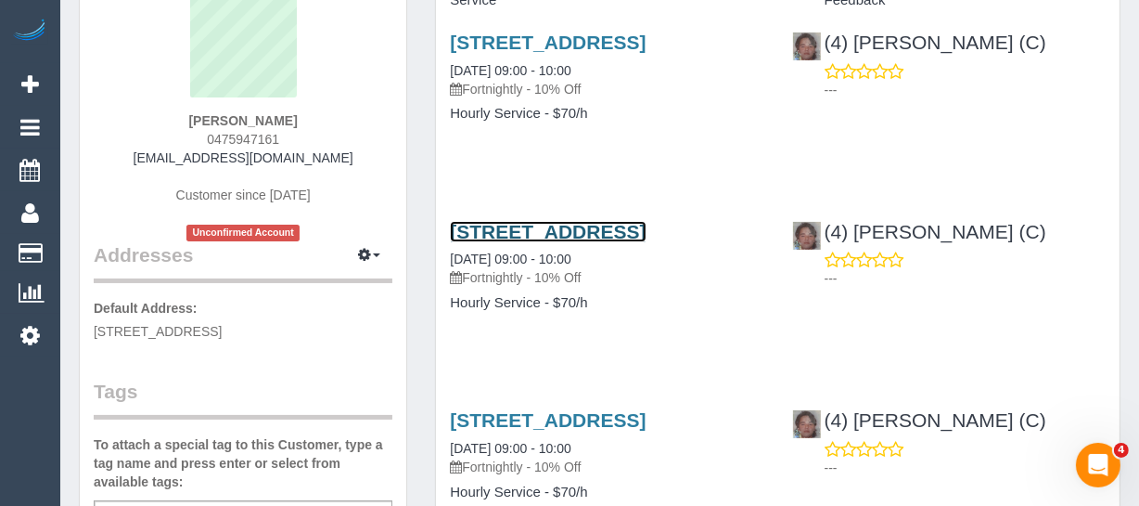
click at [585, 242] on link "[STREET_ADDRESS]" at bounding box center [548, 231] width 196 height 21
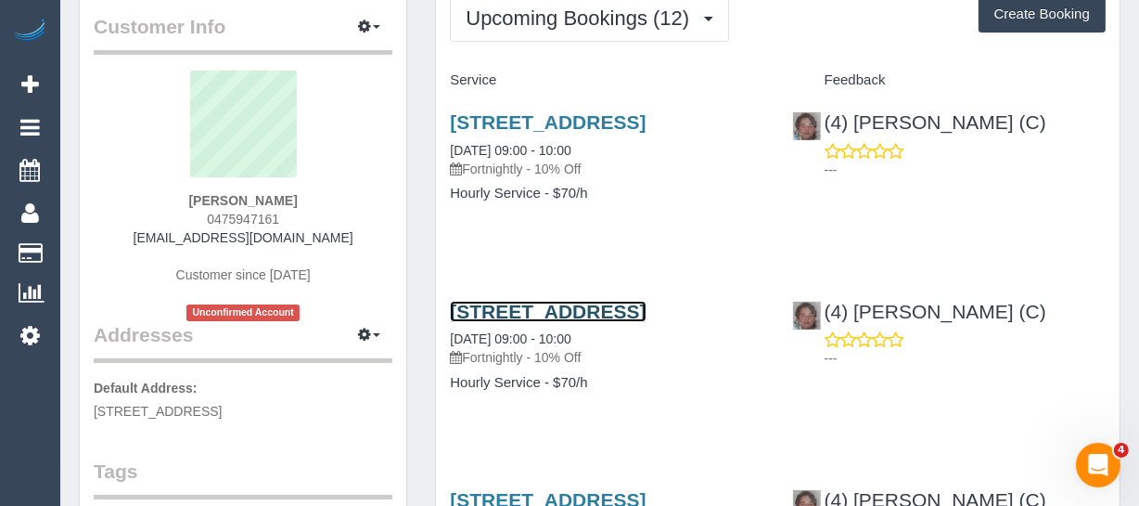
scroll to position [0, 0]
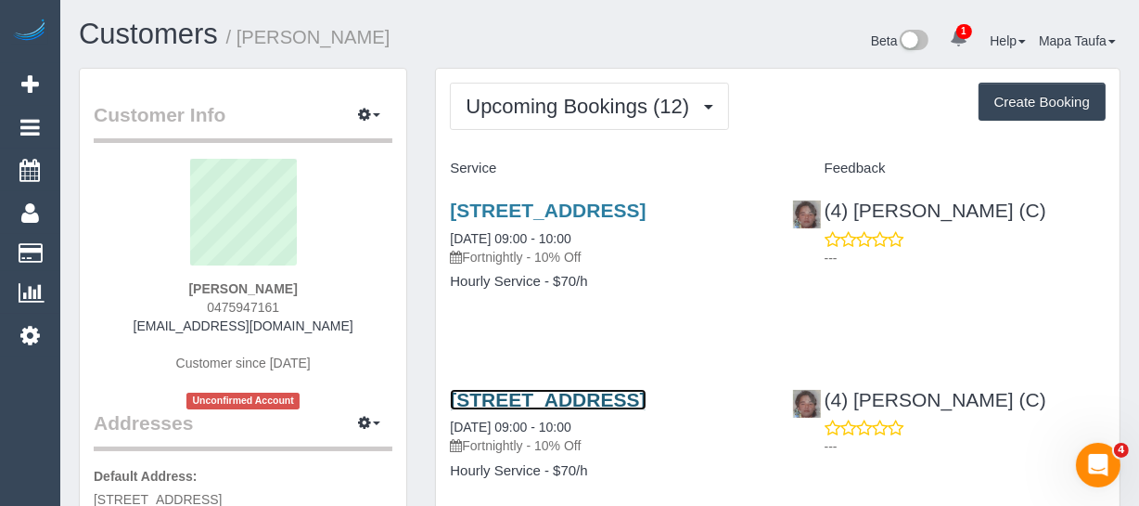
click at [494, 410] on link "[STREET_ADDRESS]" at bounding box center [548, 399] width 196 height 21
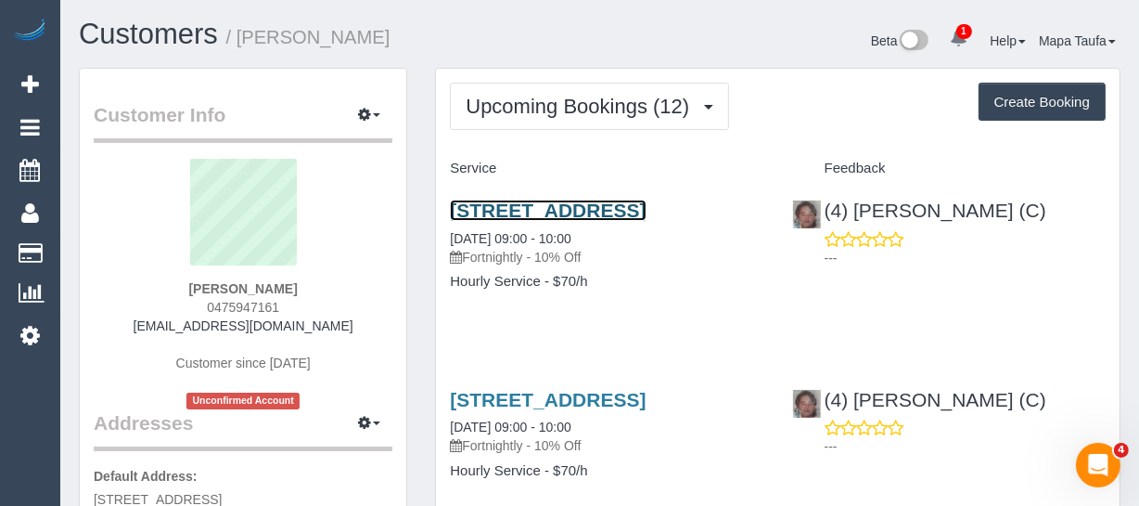
click at [528, 215] on link "[STREET_ADDRESS]" at bounding box center [548, 209] width 196 height 21
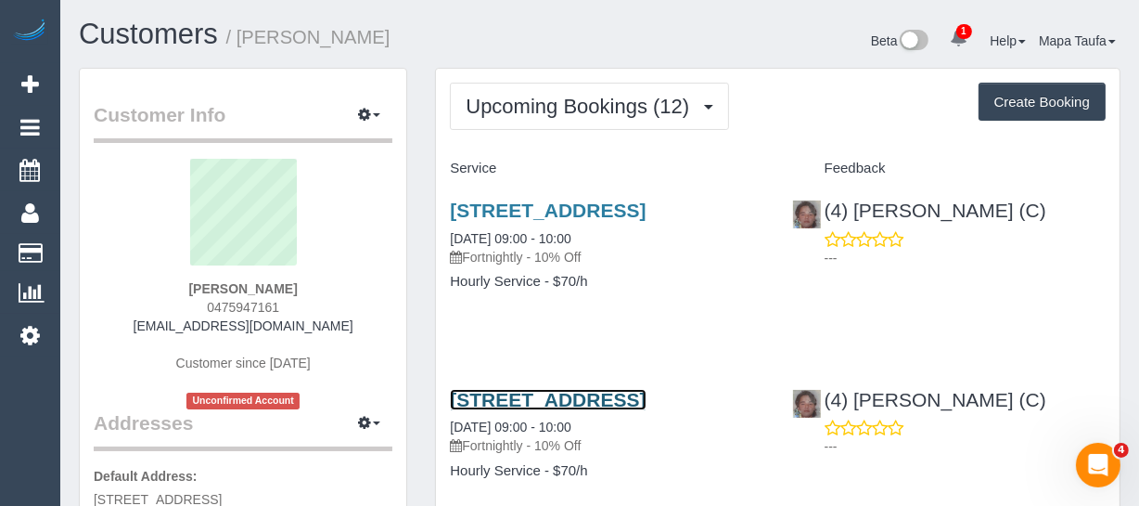
click at [458, 410] on link "[STREET_ADDRESS]" at bounding box center [548, 399] width 196 height 21
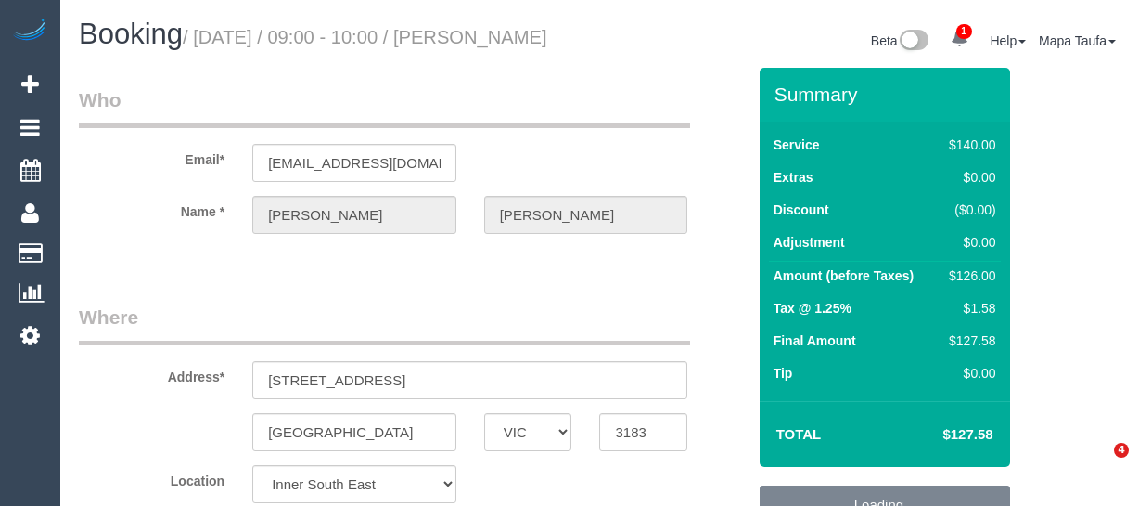
select select "VIC"
select select "string:AU"
select select "string:stripe-pm_1RZgHV2GScqysDRVjifgrRAw"
select select "object:868"
select select "number:27"
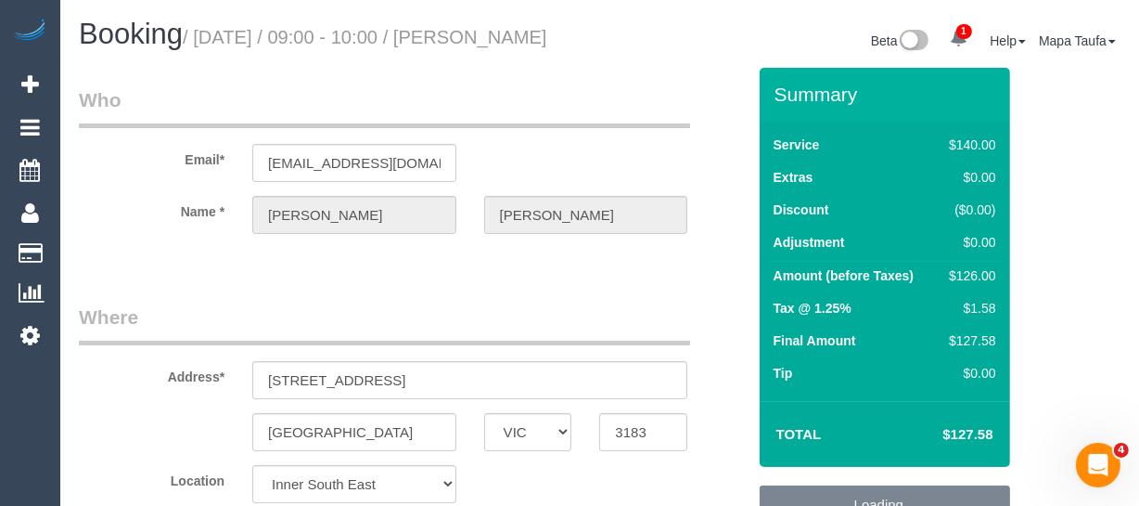
select select "number:14"
select select "number:19"
select select "number:22"
select select "number:35"
select select "number:13"
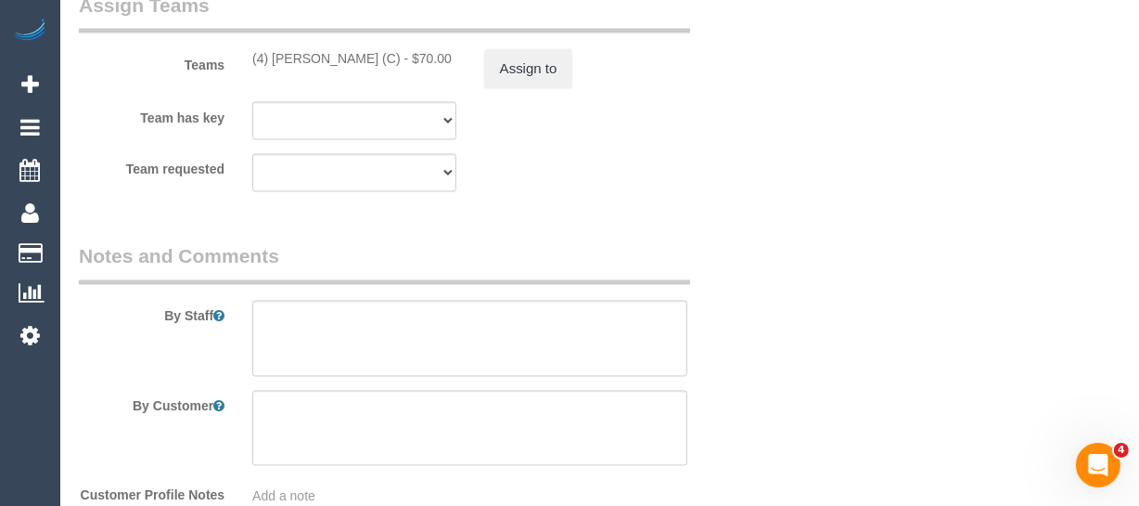
scroll to position [3288, 0]
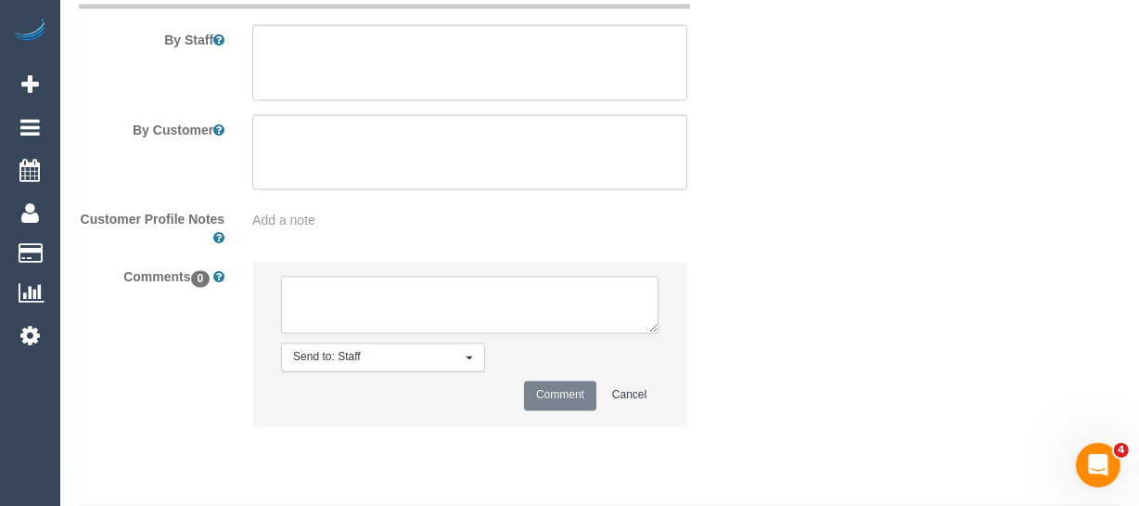
click at [426, 333] on textarea at bounding box center [470, 305] width 378 height 58
paste textarea "If you prefer to cancel or reschedule it's fine."
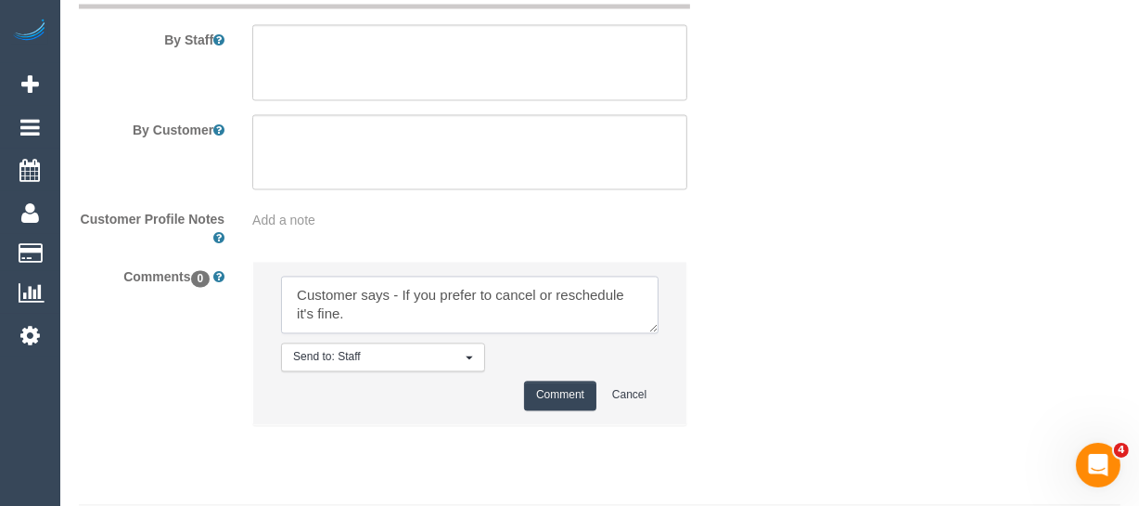
click at [400, 315] on textarea at bounding box center [470, 305] width 378 height 58
type textarea "Customer says - If you prefer to cancel or reschedule it's fine."
click at [564, 409] on button "Comment" at bounding box center [560, 394] width 72 height 29
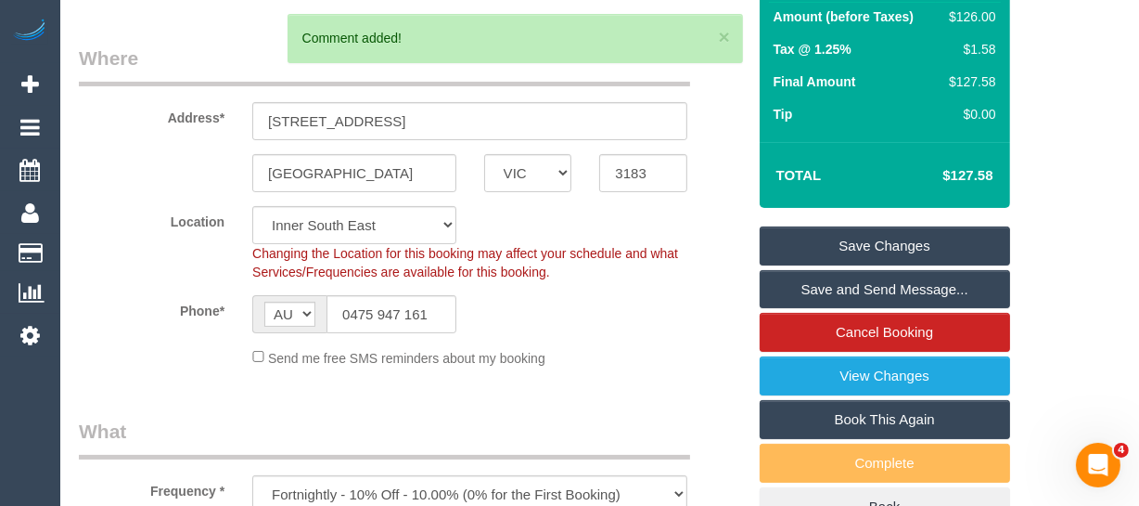
scroll to position [251, 0]
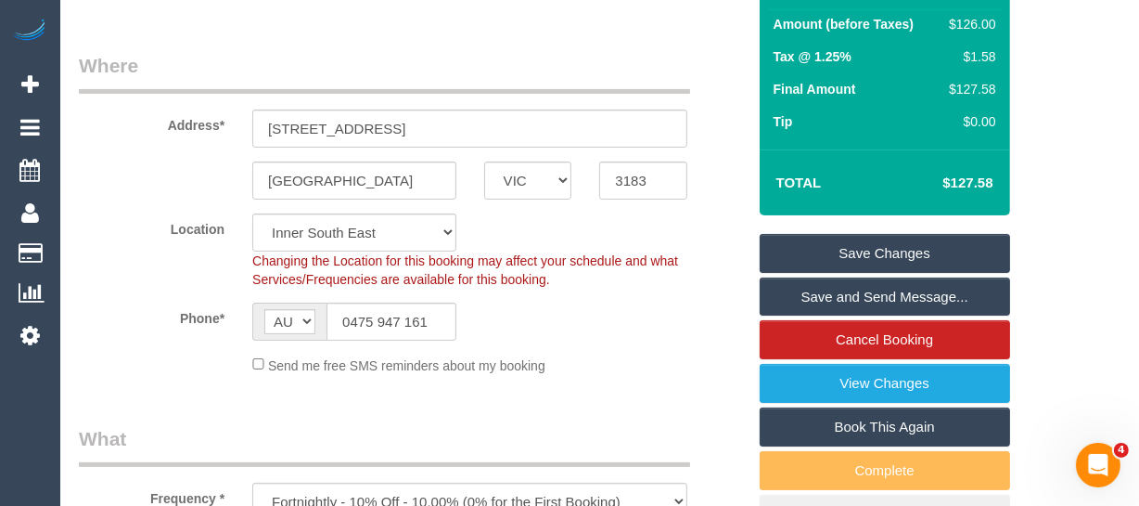
click at [891, 266] on link "Save Changes" at bounding box center [885, 253] width 251 height 39
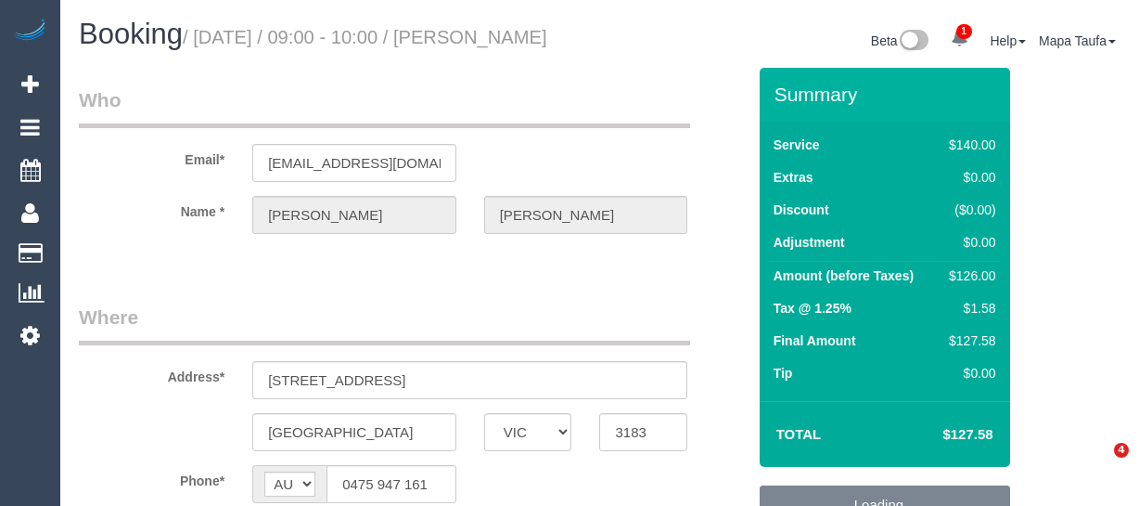
select select "VIC"
select select "object:875"
select select "string:stripe-pm_1RZgHV2GScqysDRVjifgrRAw"
select select "number:27"
select select "number:14"
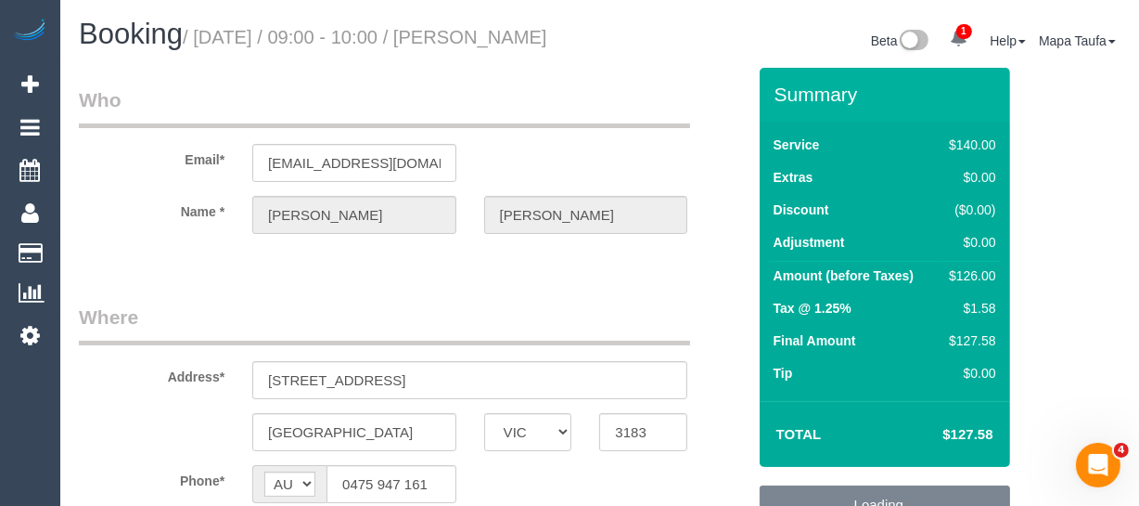
select select "number:19"
select select "number:22"
select select "number:35"
select select "number:13"
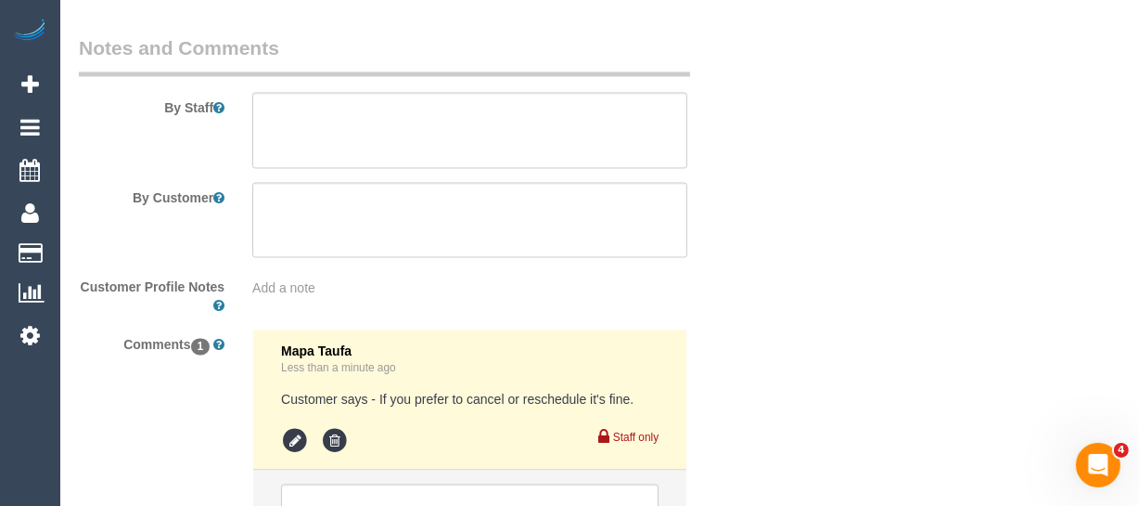
scroll to position [3389, 0]
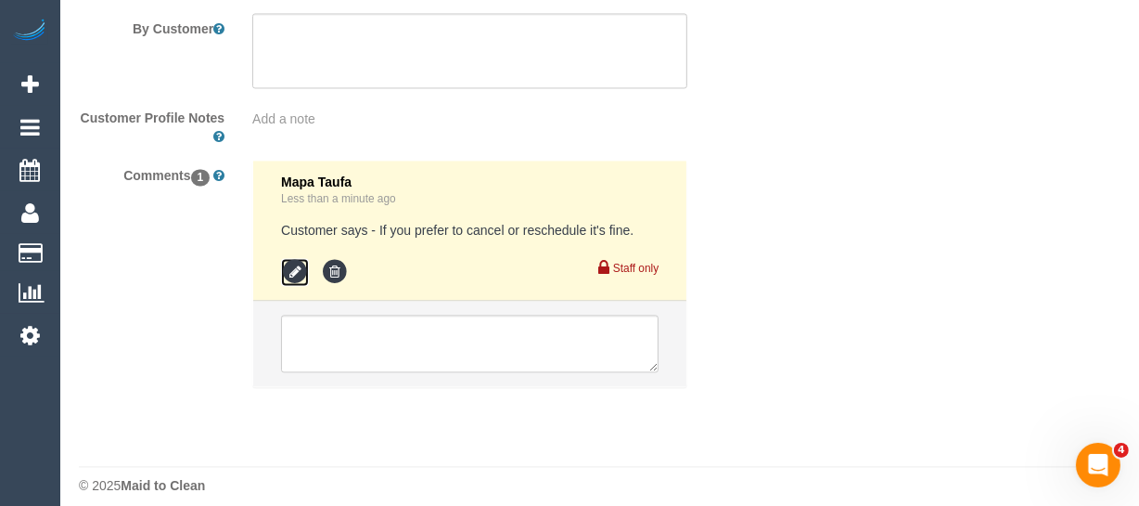
click at [296, 286] on icon at bounding box center [295, 272] width 28 height 28
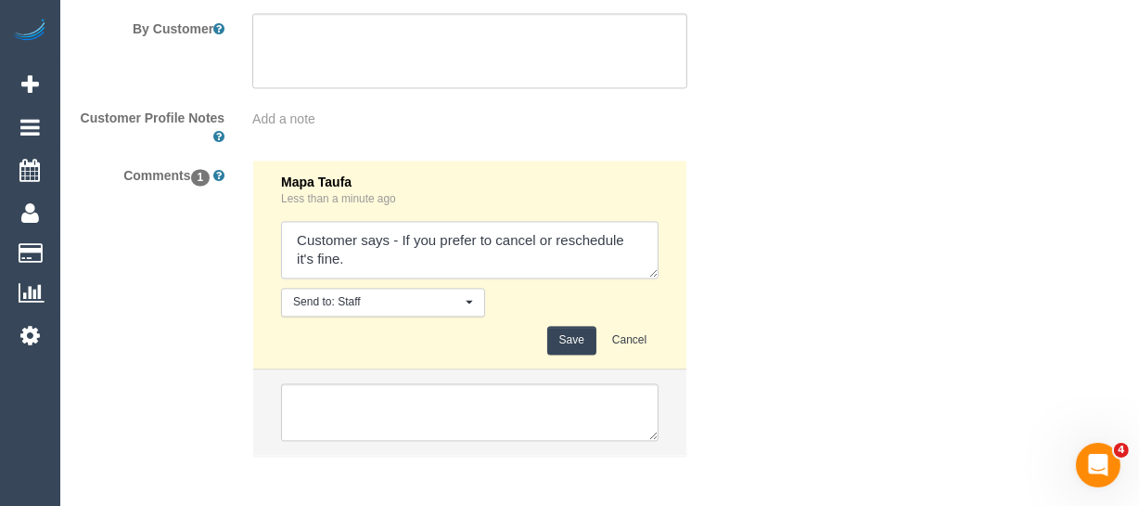
click at [435, 276] on textarea at bounding box center [470, 250] width 378 height 58
type textarea "Customer says - If you prefer to cancel or reschedule it's fine. told him we wo…"
click at [554, 354] on button "Save" at bounding box center [571, 340] width 49 height 29
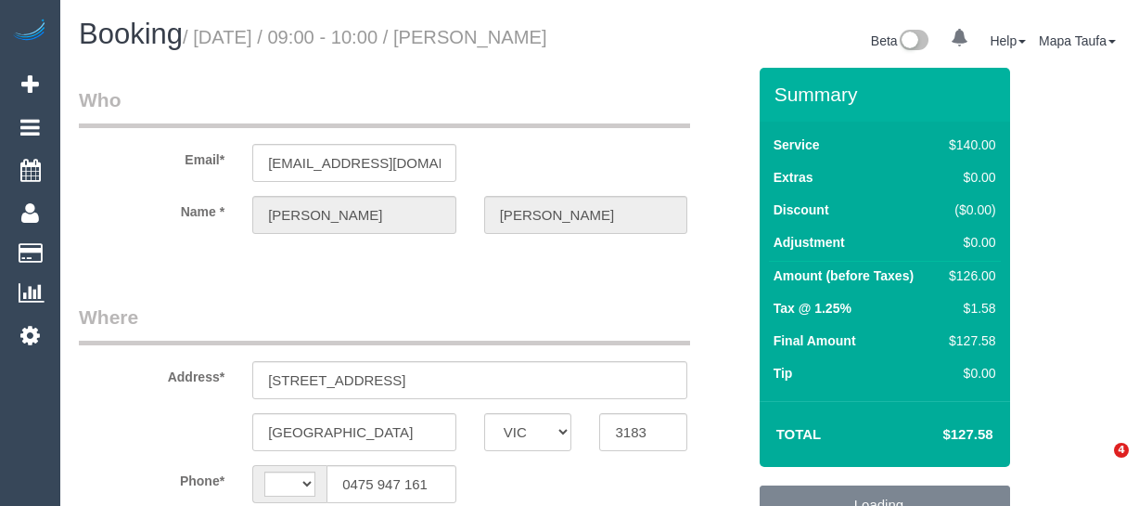
select select "VIC"
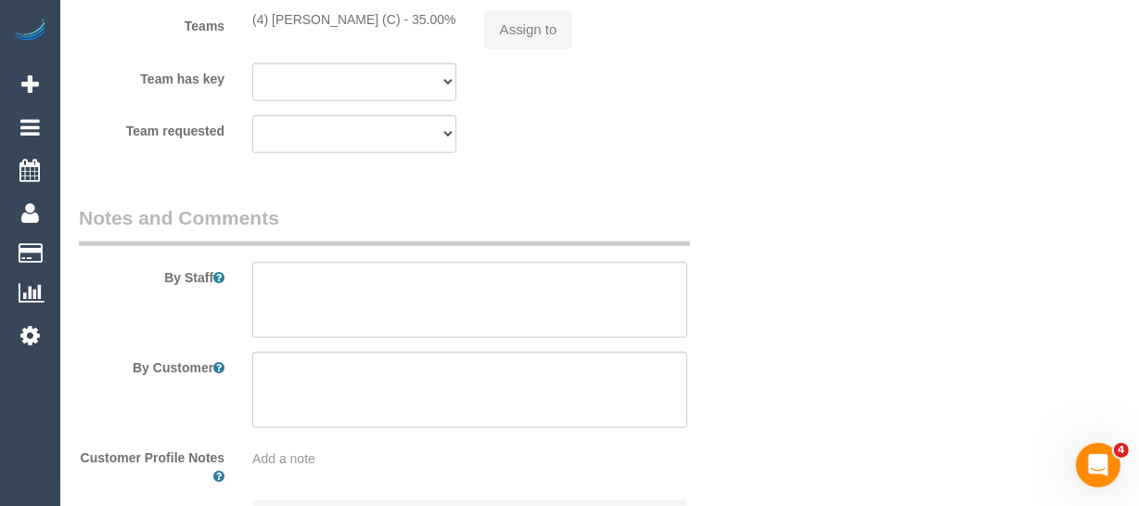
select select "string:AU"
select select "object:537"
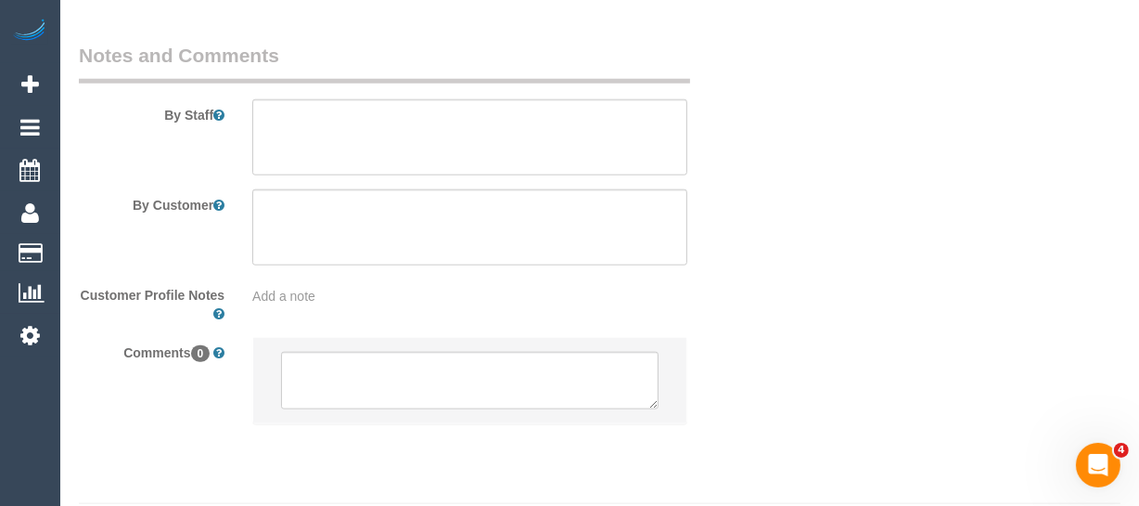
select select "string:stripe-pm_1RZgHV2GScqysDRVjifgrRAw"
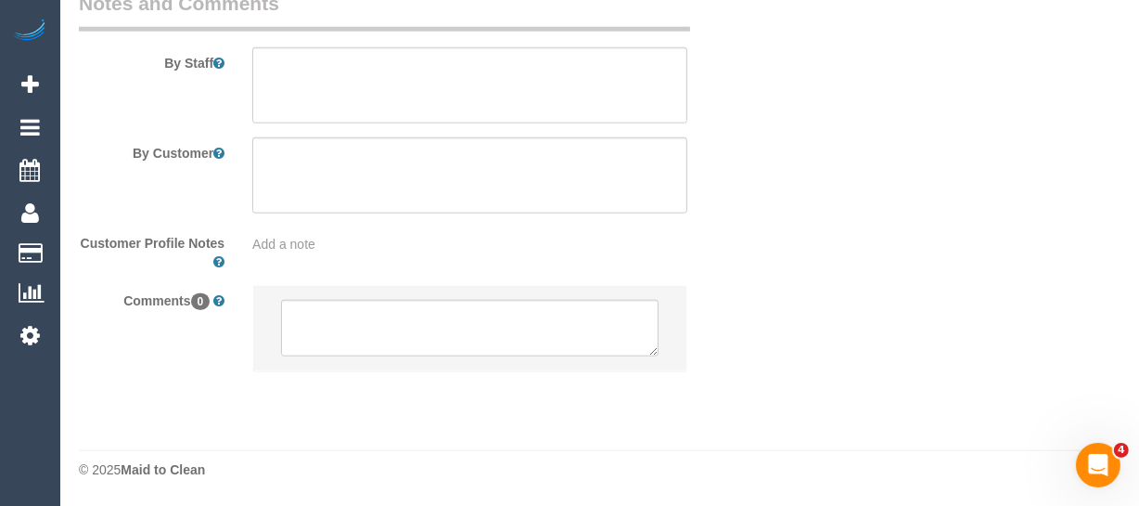
select select "number:27"
select select "number:14"
select select "number:19"
select select "number:22"
select select "number:35"
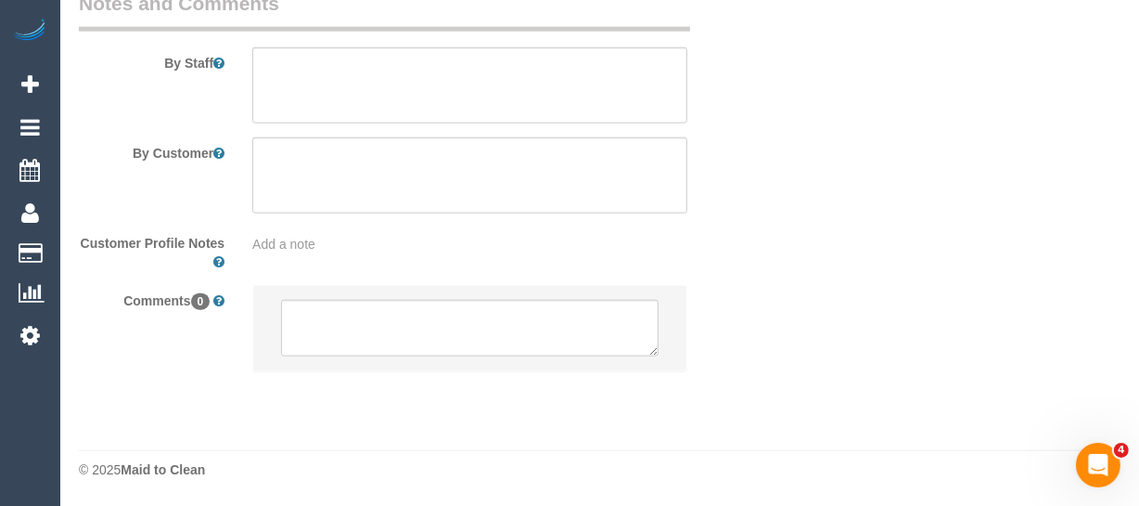
select select "number:13"
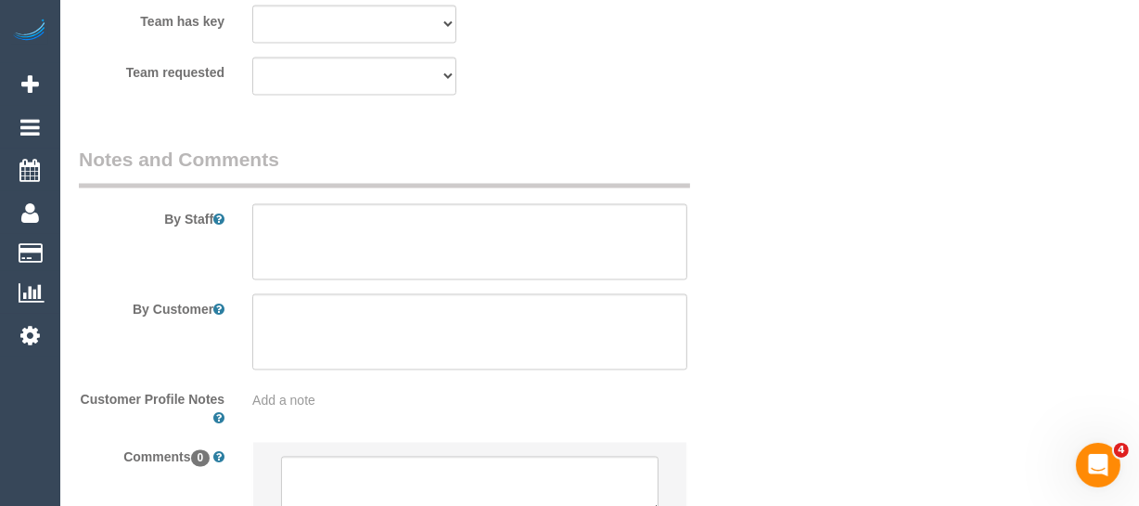
select select "object:1432"
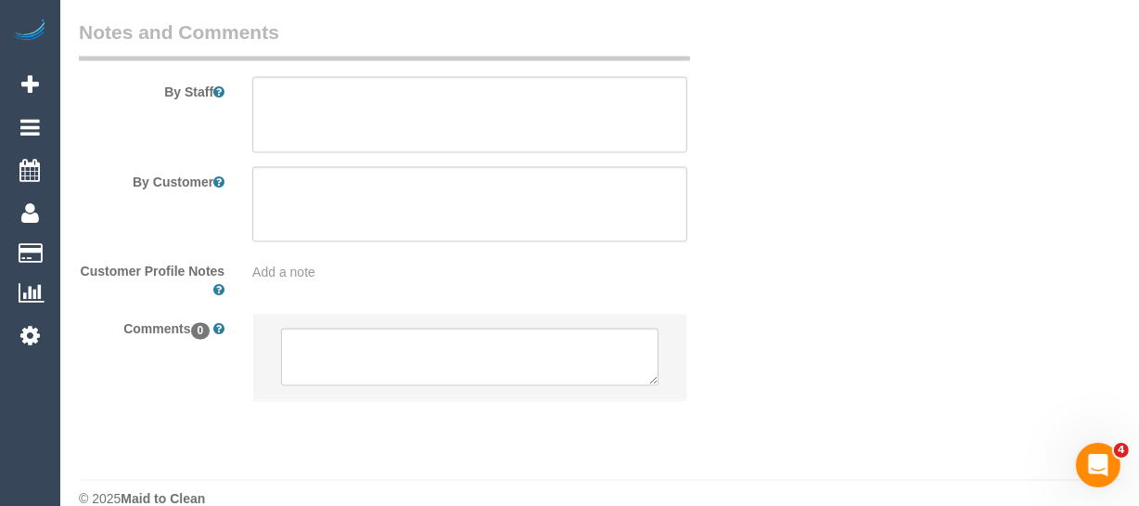
scroll to position [3338, 0]
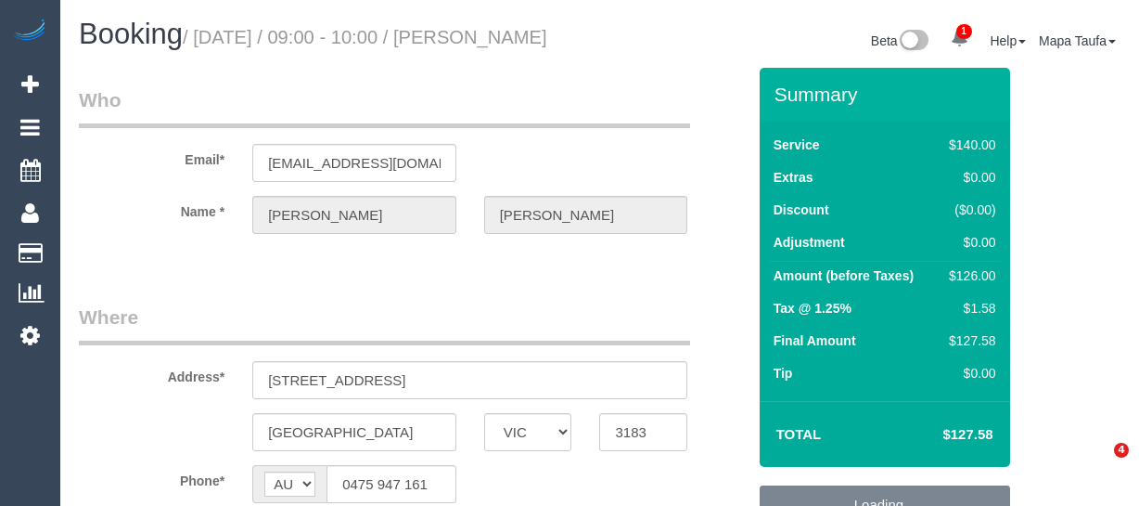
select select "VIC"
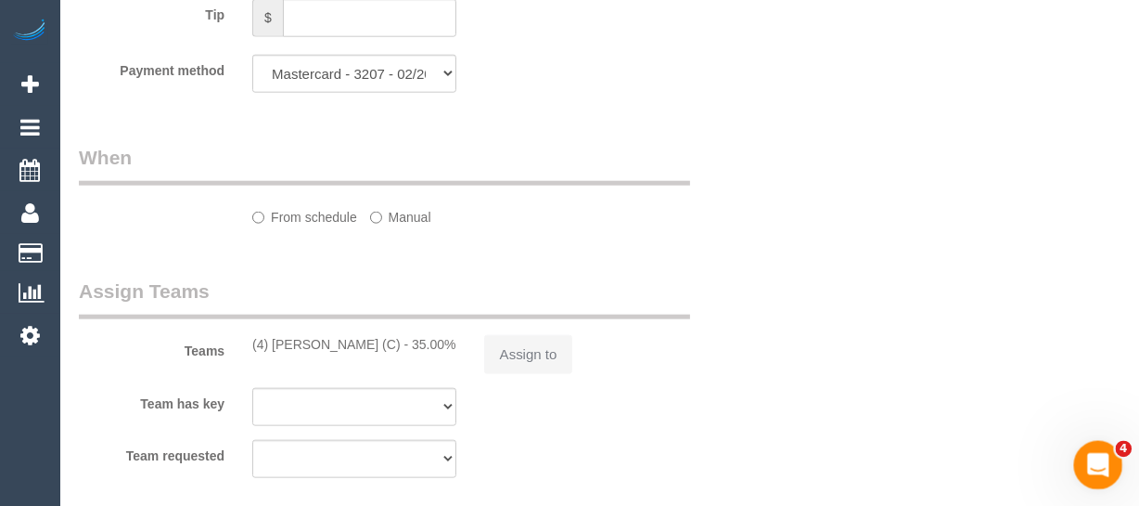
select select "string:stripe-pm_1RZgHV2GScqysDRVjifgrRAw"
select select "object:727"
select select "number:27"
select select "number:14"
select select "number:19"
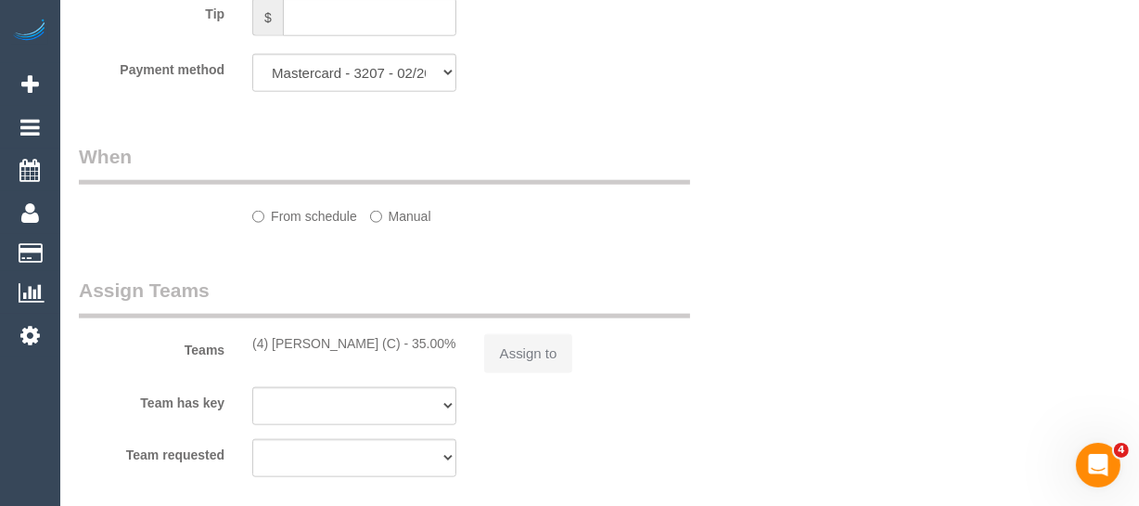
select select "number:22"
select select "number:35"
select select "number:13"
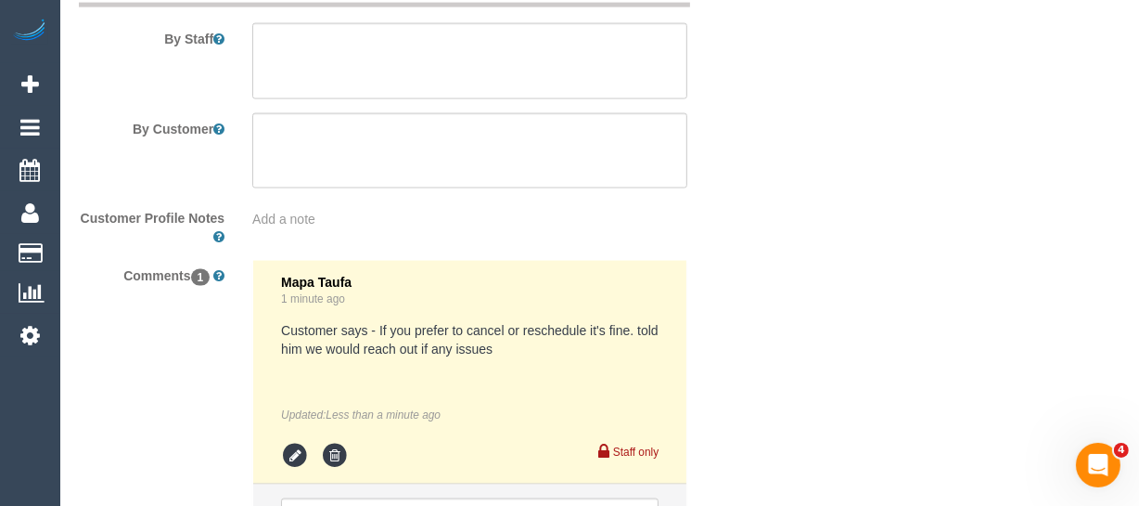
select select "object:1470"
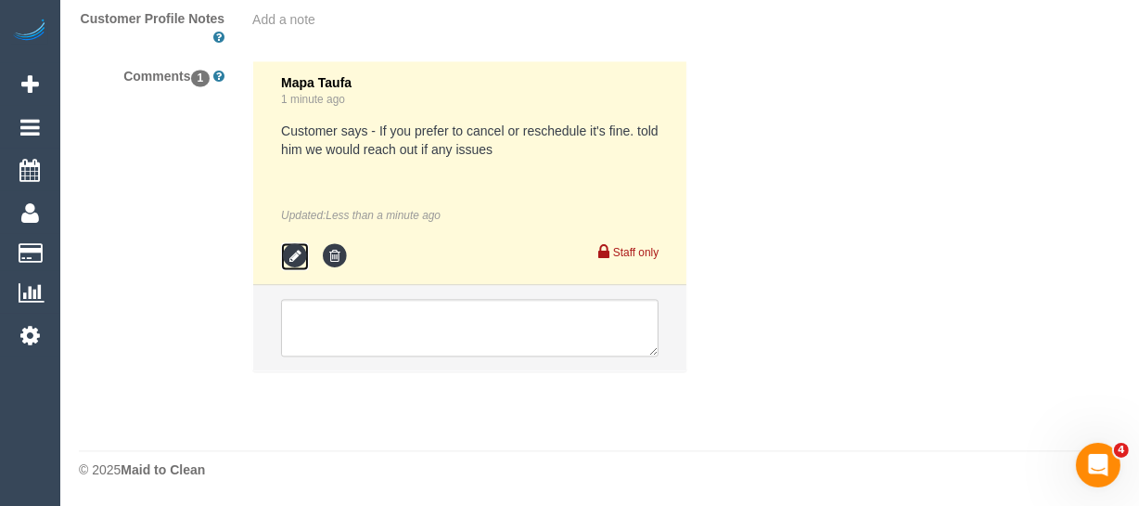
click at [290, 242] on icon at bounding box center [295, 256] width 28 height 28
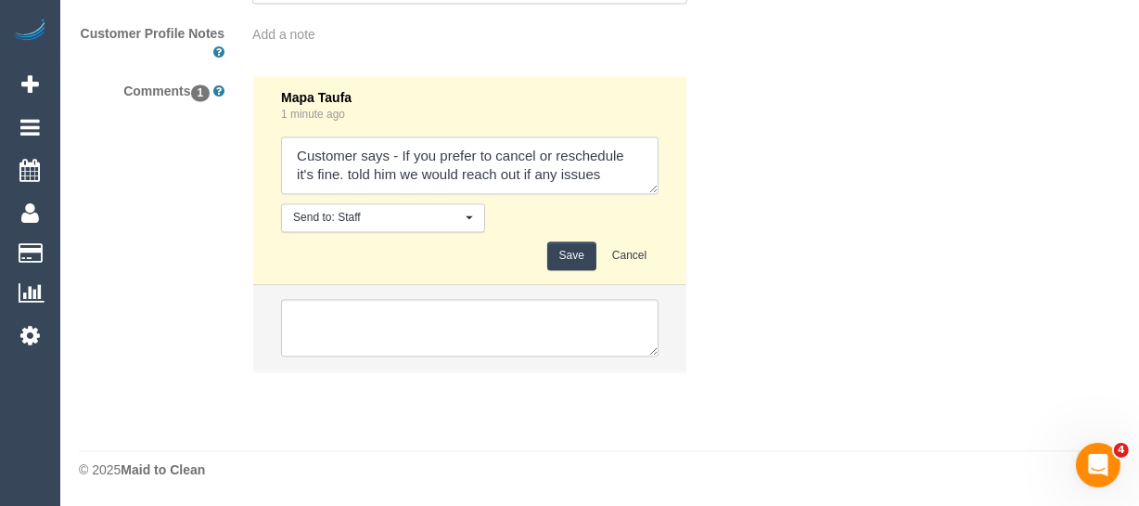
click at [622, 165] on textarea at bounding box center [470, 165] width 378 height 58
click at [626, 181] on textarea at bounding box center [470, 165] width 378 height 58
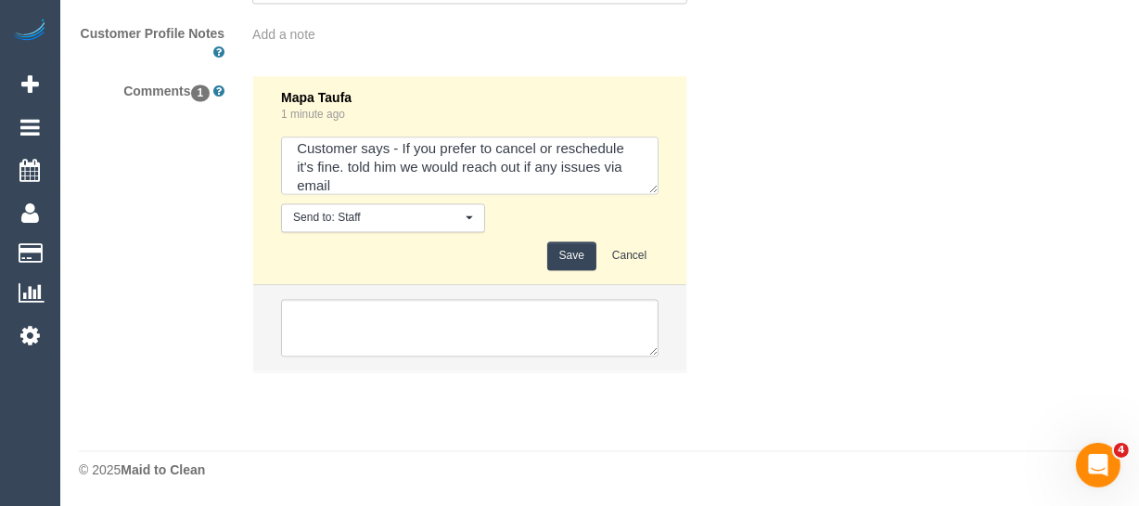
type textarea "Customer says - If you prefer to cancel or reschedule it's fine. told him we wo…"
click at [559, 258] on button "Save" at bounding box center [571, 255] width 49 height 29
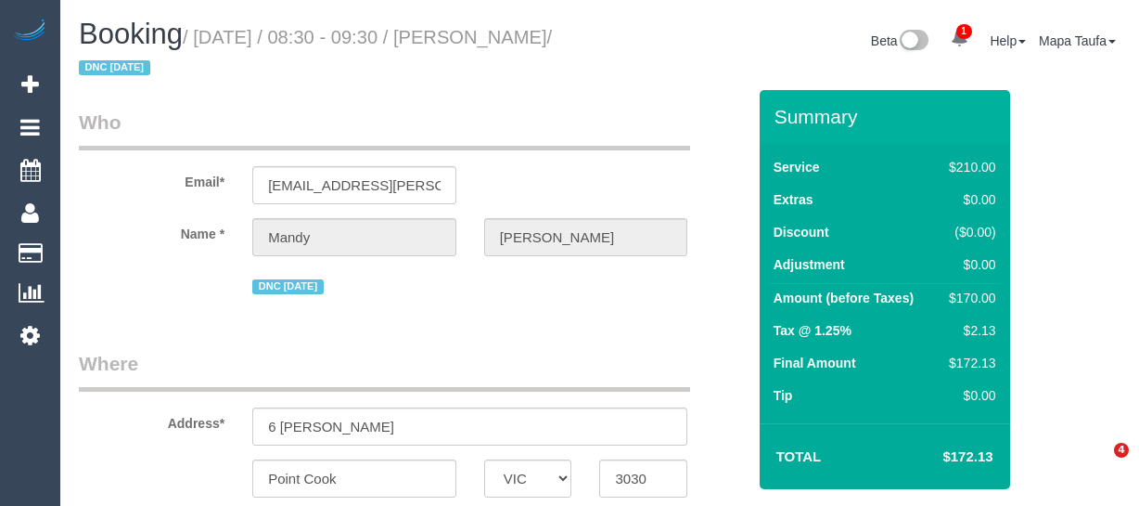
select select "VIC"
select select "string:stripe-pm_1QyNxO2GScqysDRVICVBsnbp"
select select "180"
select select "object:479"
select select "string:AU"
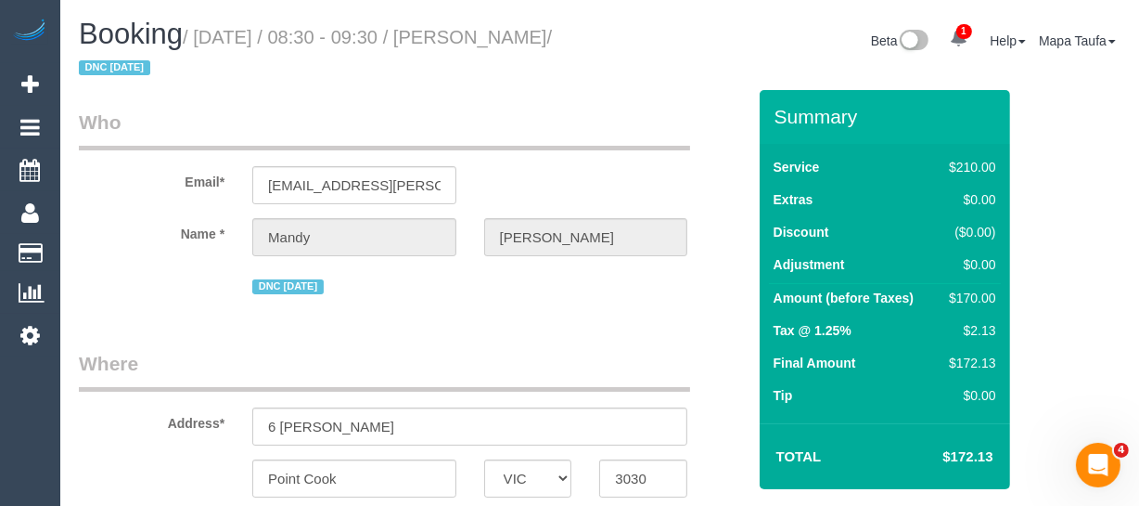
select select "number:27"
select select "number:14"
select select "number:19"
select select "number:22"
drag, startPoint x: 110, startPoint y: 59, endPoint x: 512, endPoint y: 23, distance: 403.4
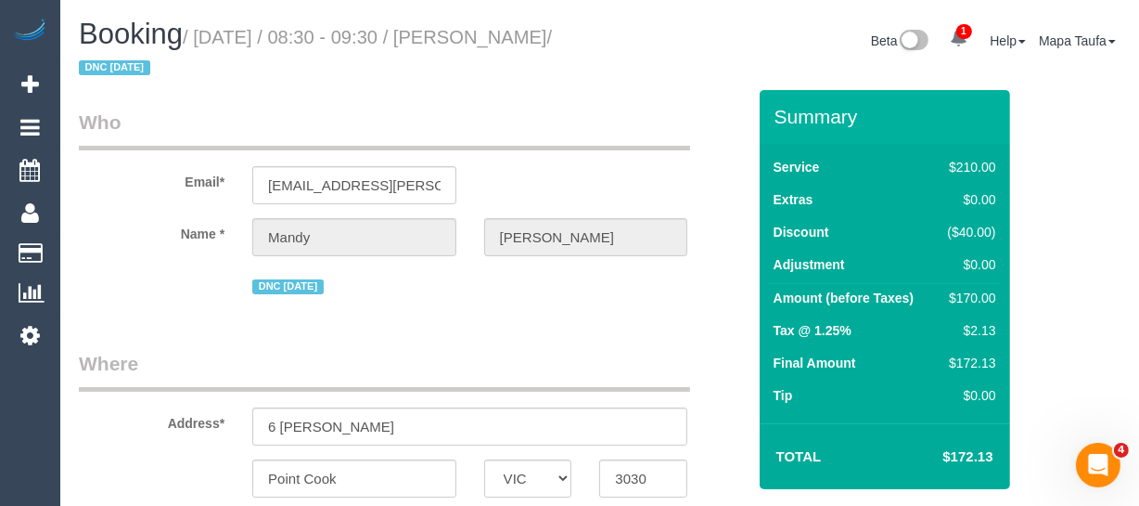
click at [512, 22] on h1 "Booking / [DATE] / 08:30 - 09:30 / [PERSON_NAME] / DNC [DATE]" at bounding box center [333, 50] width 508 height 63
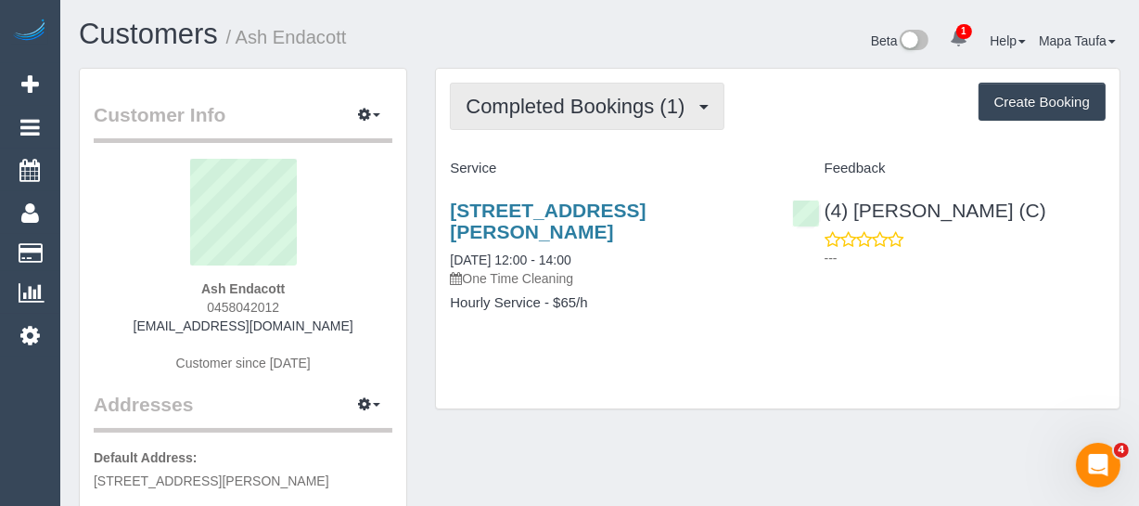
drag, startPoint x: 547, startPoint y: 104, endPoint x: 547, endPoint y: 131, distance: 26.9
click at [547, 107] on span "Completed Bookings (1)" at bounding box center [580, 106] width 228 height 23
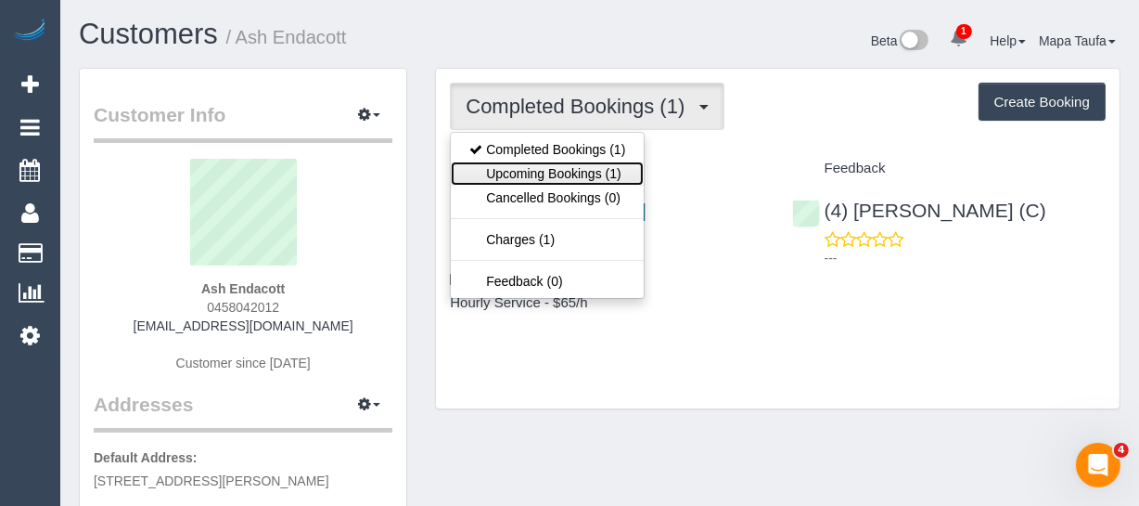
click at [555, 167] on link "Upcoming Bookings (1)" at bounding box center [547, 173] width 193 height 24
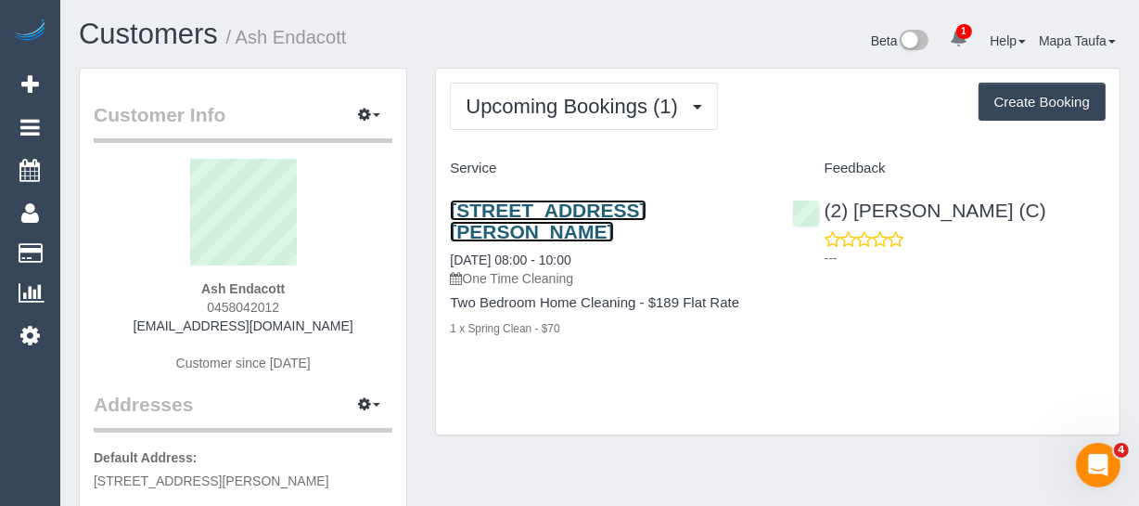
click at [550, 212] on link "[STREET_ADDRESS][PERSON_NAME]" at bounding box center [548, 220] width 196 height 43
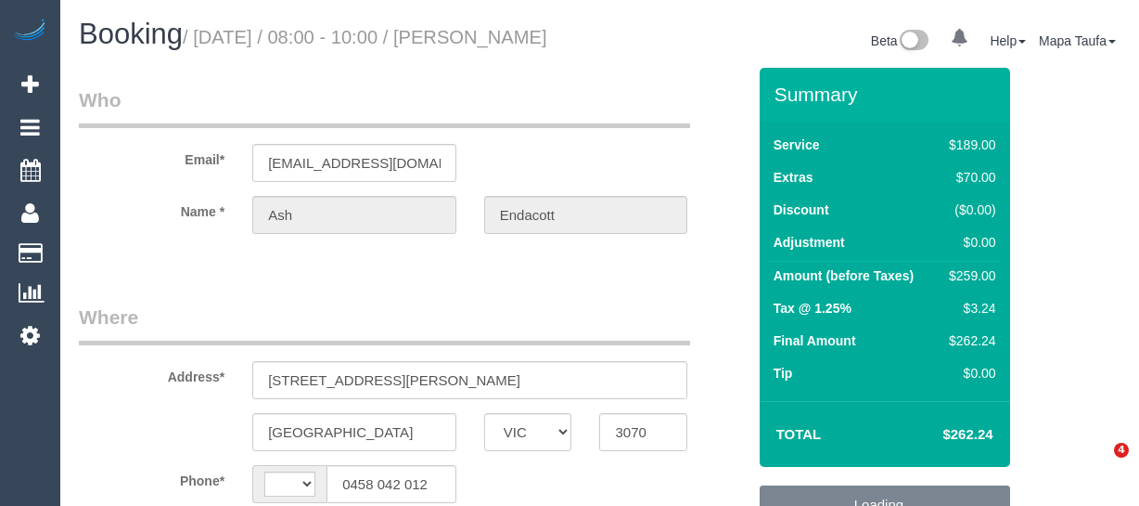
select select "VIC"
select select "string:AU"
select select "object:539"
select select "string:stripe-pm_1PWSCx2GScqysDRVVFoqAGw8"
select select "spot1"
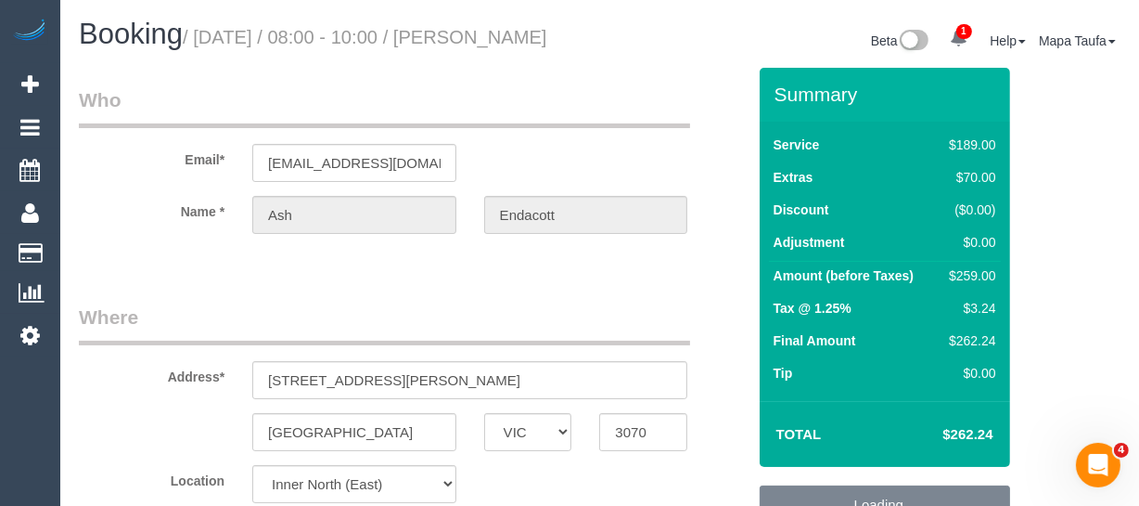
select select "number:28"
select select "number:15"
select select "number:19"
select select "number:25"
select select "number:26"
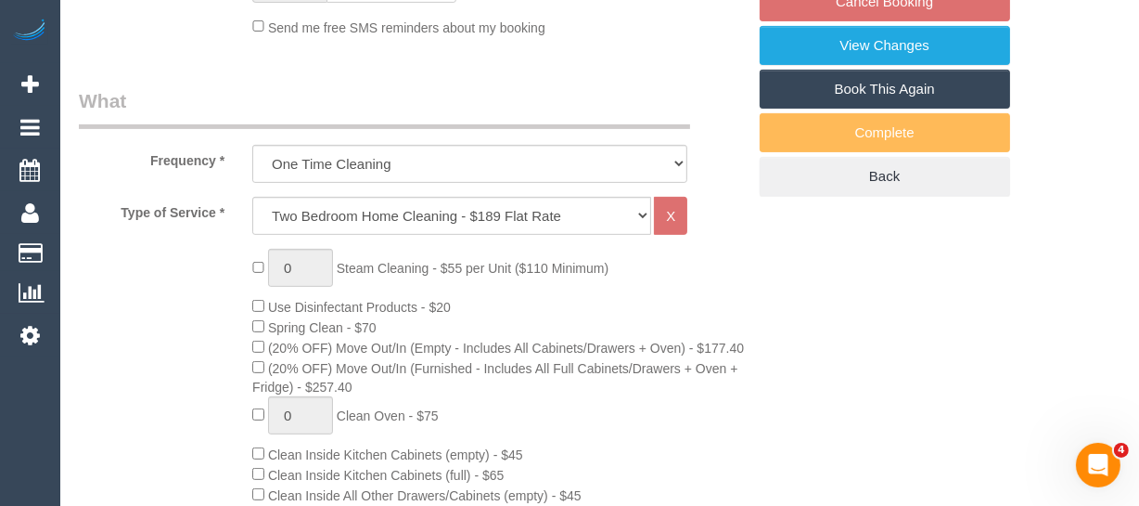
select select "object:791"
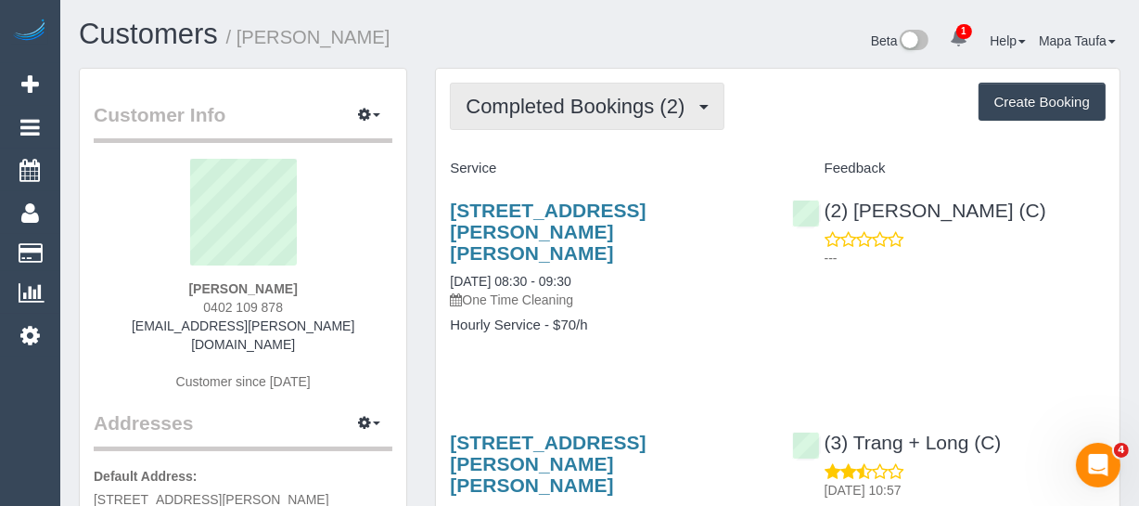
click at [559, 113] on span "Completed Bookings (2)" at bounding box center [580, 106] width 228 height 23
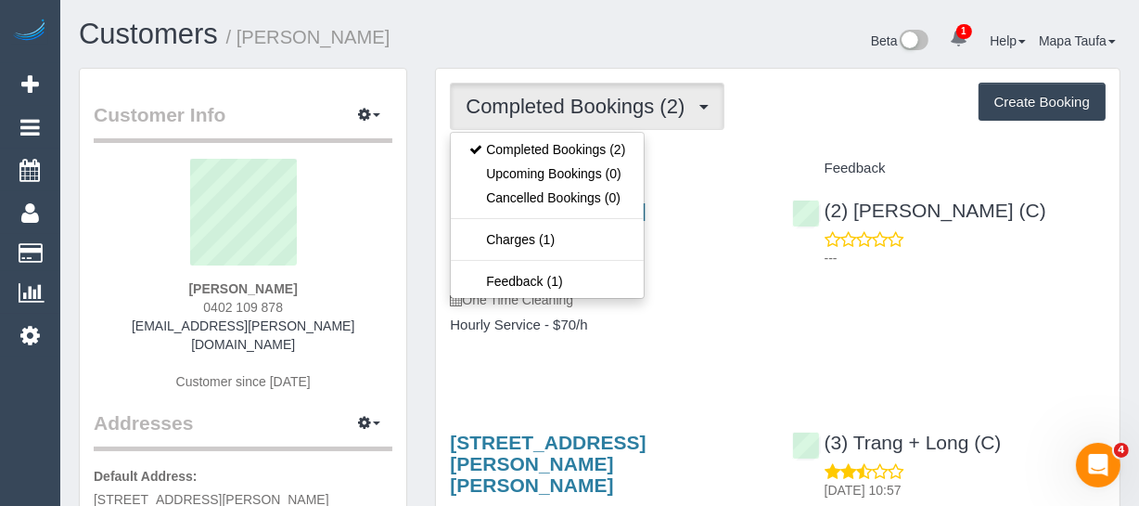
click at [726, 148] on div "Completed Bookings (2) Completed Bookings (2) Upcoming Bookings (0) Cancelled B…" at bounding box center [778, 388] width 684 height 638
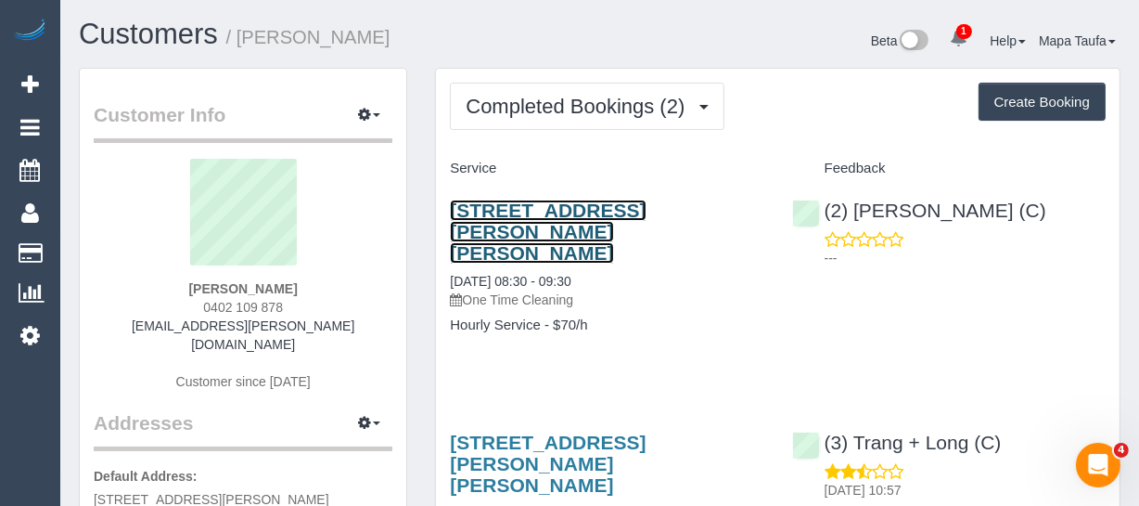
click at [543, 203] on link "[STREET_ADDRESS][PERSON_NAME][PERSON_NAME]" at bounding box center [548, 231] width 196 height 64
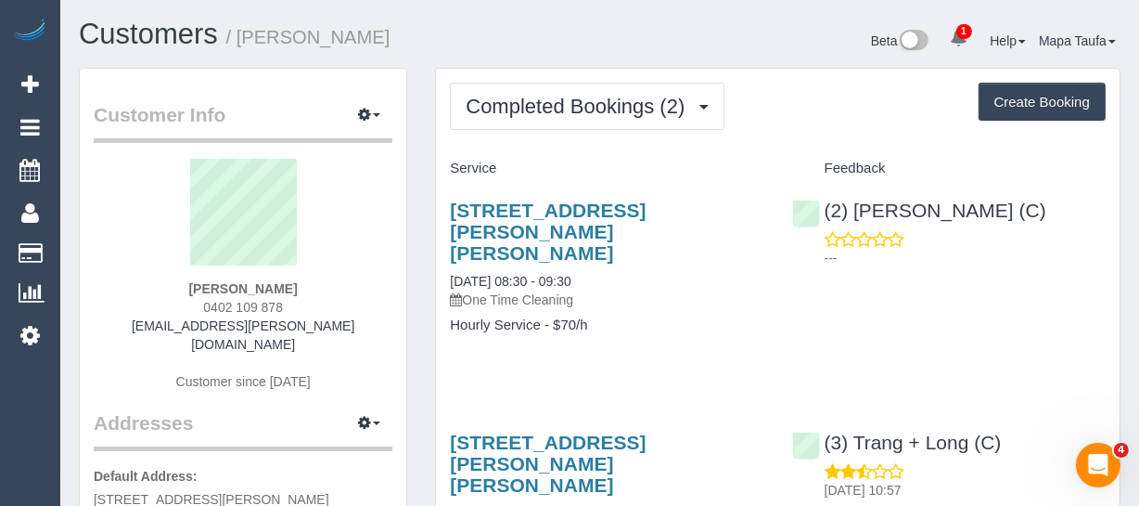
drag, startPoint x: 263, startPoint y: 288, endPoint x: 179, endPoint y: 291, distance: 83.6
click at [179, 287] on div "[PERSON_NAME] 0402 109 878 [EMAIL_ADDRESS][PERSON_NAME][DOMAIN_NAME] Customer s…" at bounding box center [243, 284] width 299 height 251
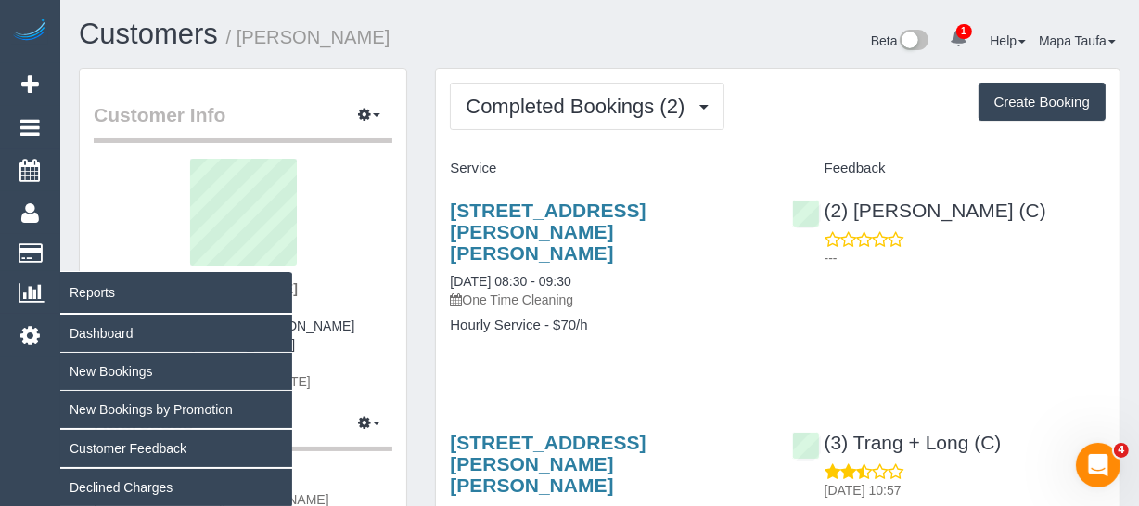
copy strong "[PERSON_NAME]"
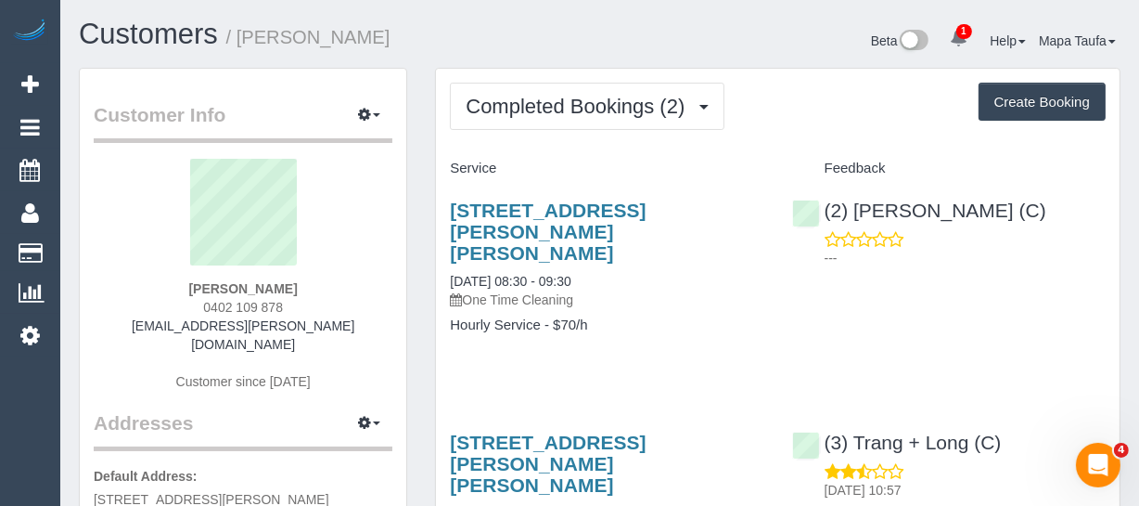
drag, startPoint x: 502, startPoint y: 225, endPoint x: 440, endPoint y: 199, distance: 67.4
click at [440, 199] on div "[STREET_ADDRESS][PERSON_NAME][PERSON_NAME] [DATE] 08:30 - 09:30 One Time Cleani…" at bounding box center [606, 277] width 341 height 186
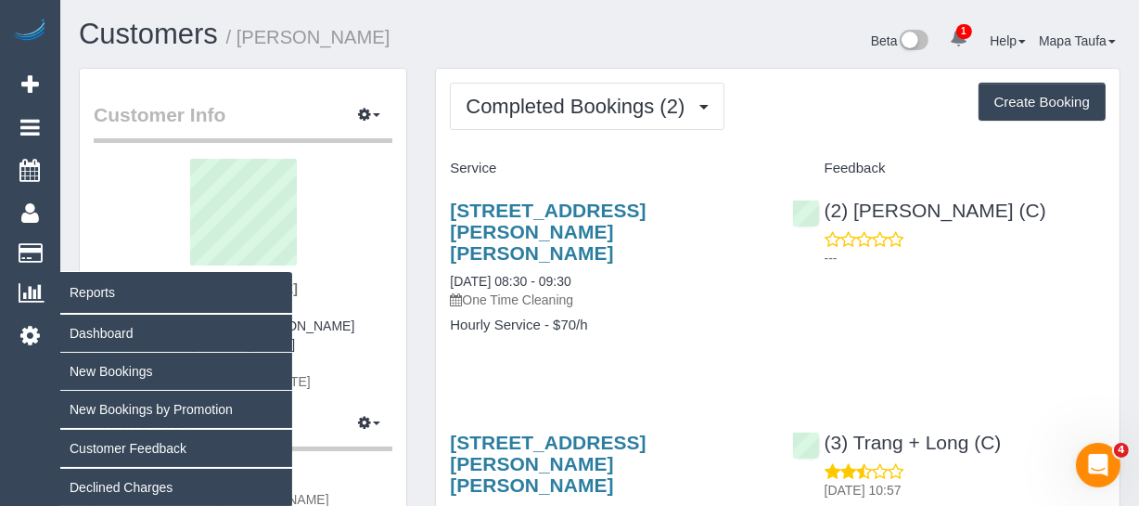
copy link "[STREET_ADDRESS][PERSON_NAME][PERSON_NAME]"
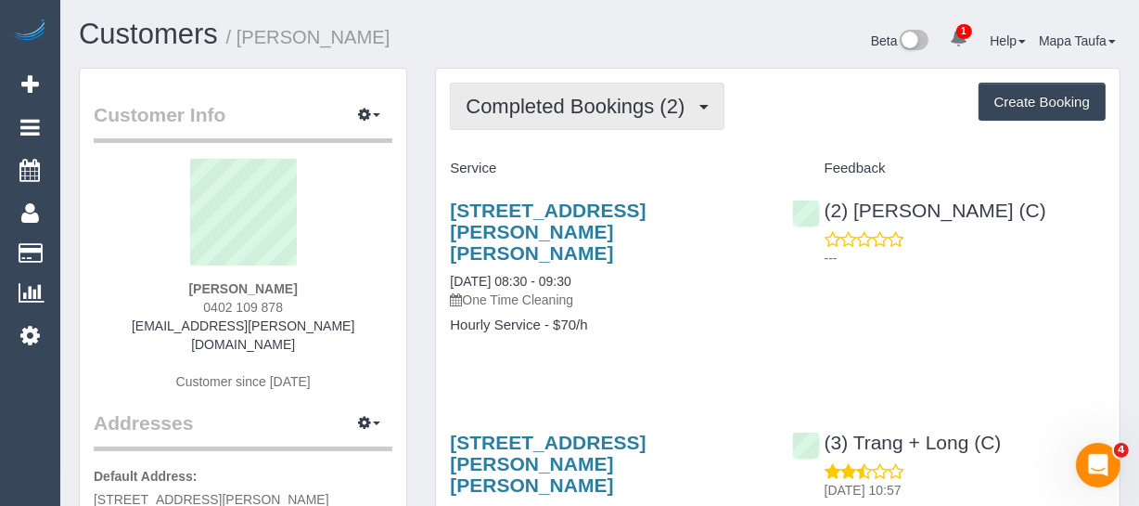
click at [463, 99] on button "Completed Bookings (2)" at bounding box center [587, 106] width 275 height 47
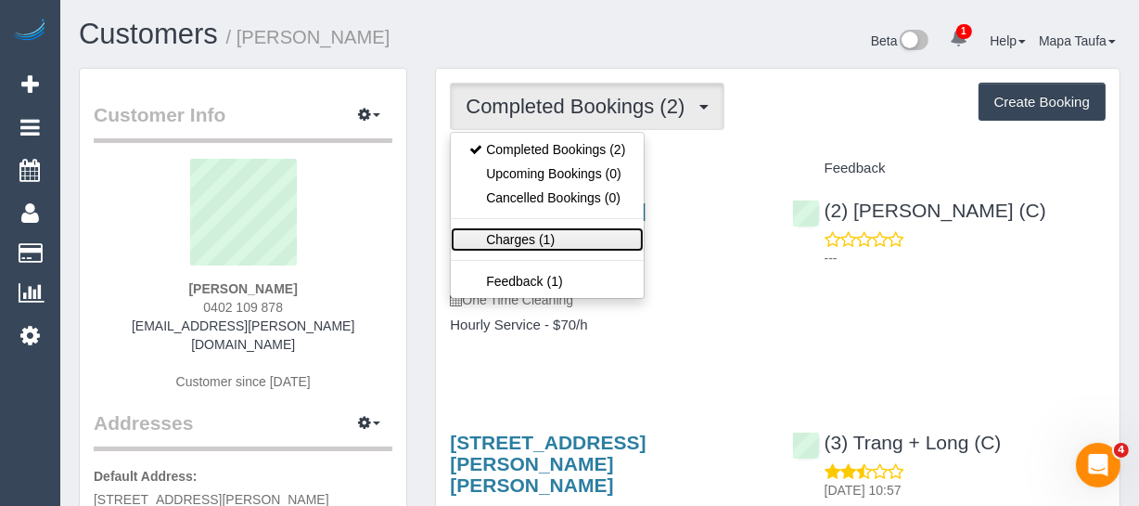
click at [543, 241] on link "Charges (1)" at bounding box center [547, 239] width 193 height 24
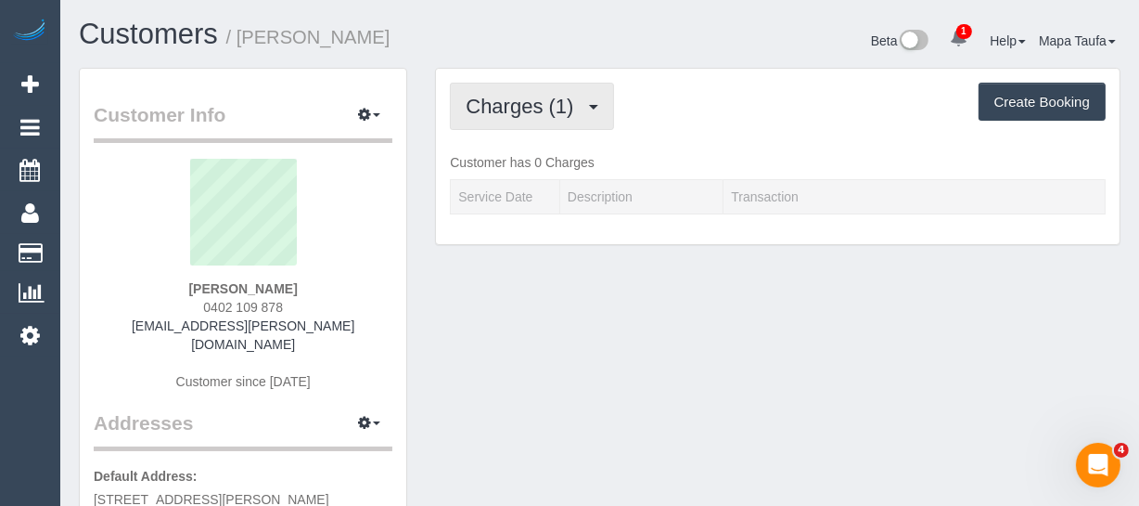
click at [547, 96] on span "Charges (1)" at bounding box center [524, 106] width 117 height 23
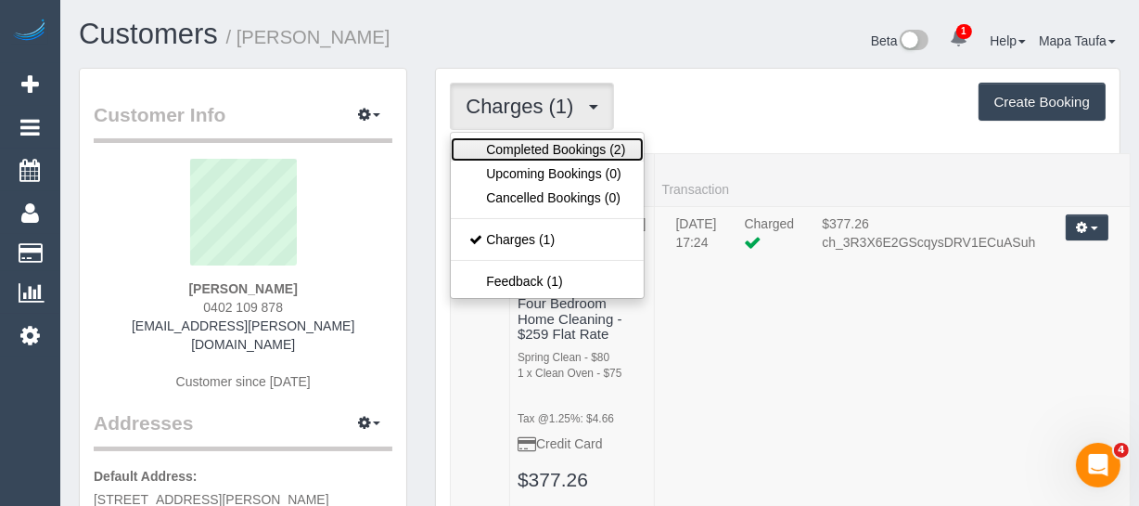
click at [540, 140] on link "Completed Bookings (2)" at bounding box center [547, 149] width 193 height 24
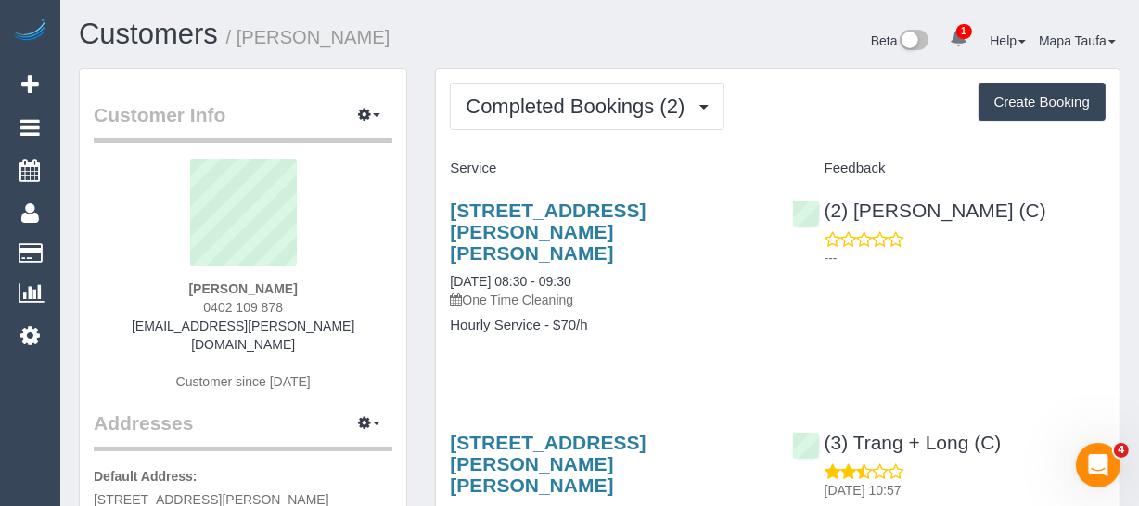
drag, startPoint x: 288, startPoint y: 303, endPoint x: 183, endPoint y: 302, distance: 104.9
click at [183, 302] on div "Mandy Griffiths 0402 109 878 mandy11.griffiths@gmail.com Customer since 2025" at bounding box center [243, 284] width 299 height 251
copy span "0402 109 878"
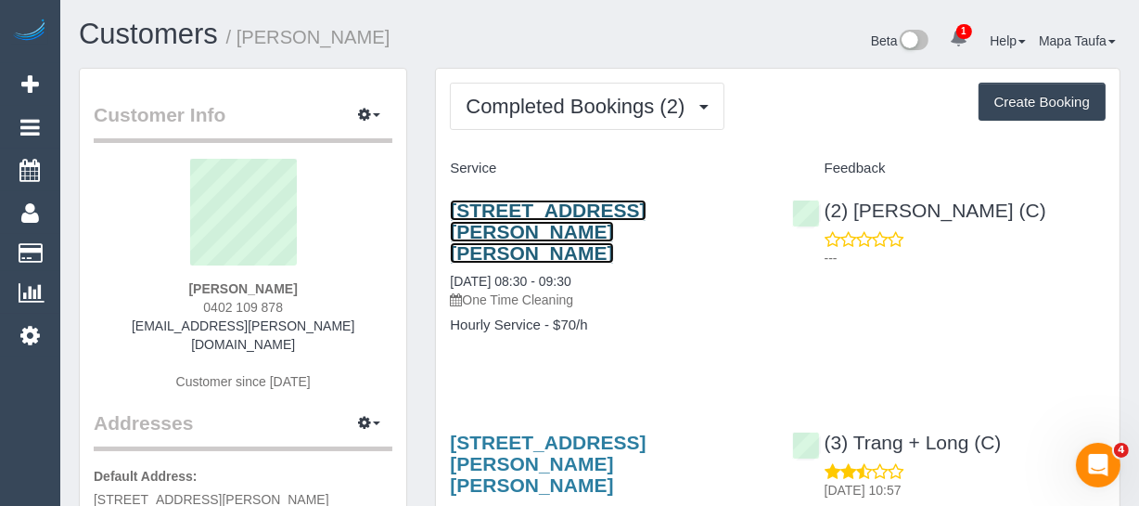
click at [497, 211] on link "6 Winton Grange, Point Cook, VIC 3030" at bounding box center [548, 231] width 196 height 64
click at [544, 214] on link "6 Winton Grange, Point Cook, VIC 3030" at bounding box center [548, 231] width 196 height 64
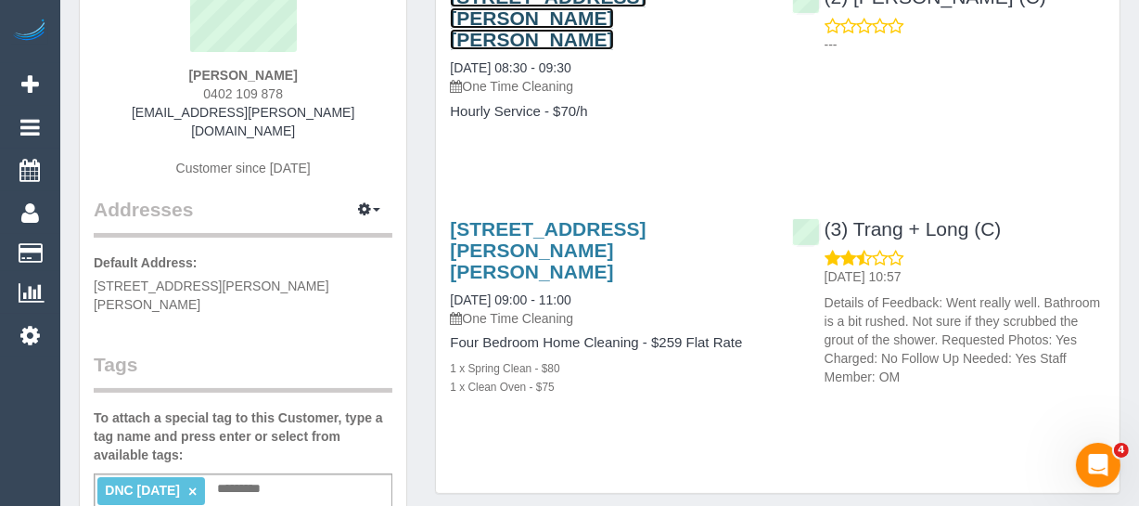
scroll to position [337, 0]
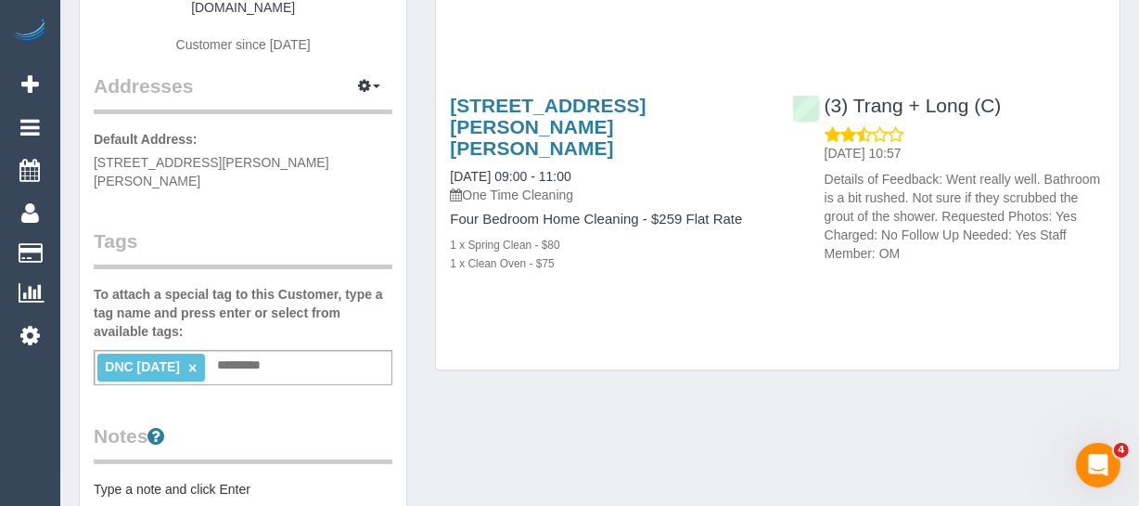
click at [197, 360] on link "×" at bounding box center [192, 368] width 8 height 16
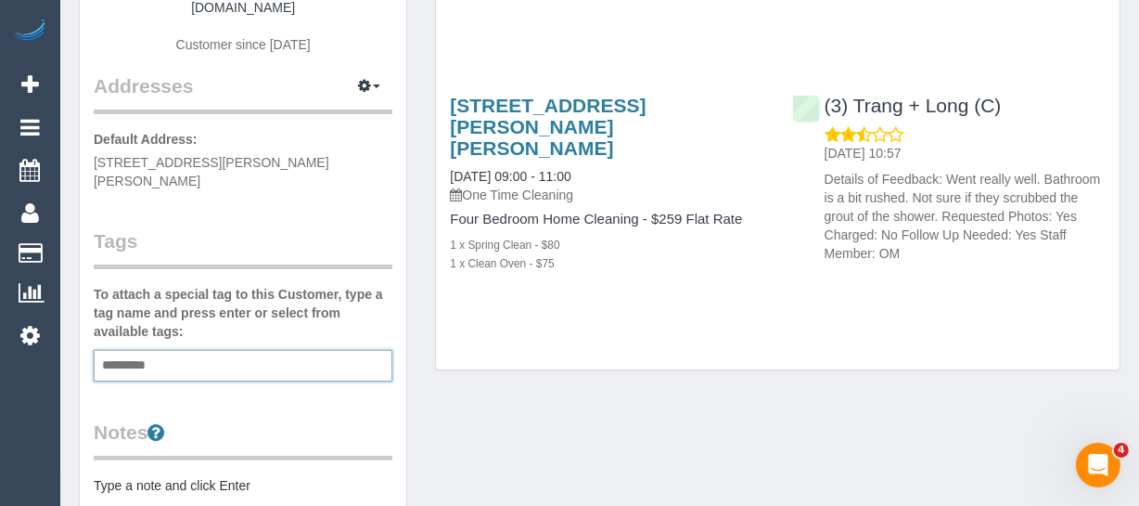
click at [583, 362] on div "Customer Info Edit Contact Info Send Message Email Preferences Special Sales Ta…" at bounding box center [600, 371] width 1070 height 1280
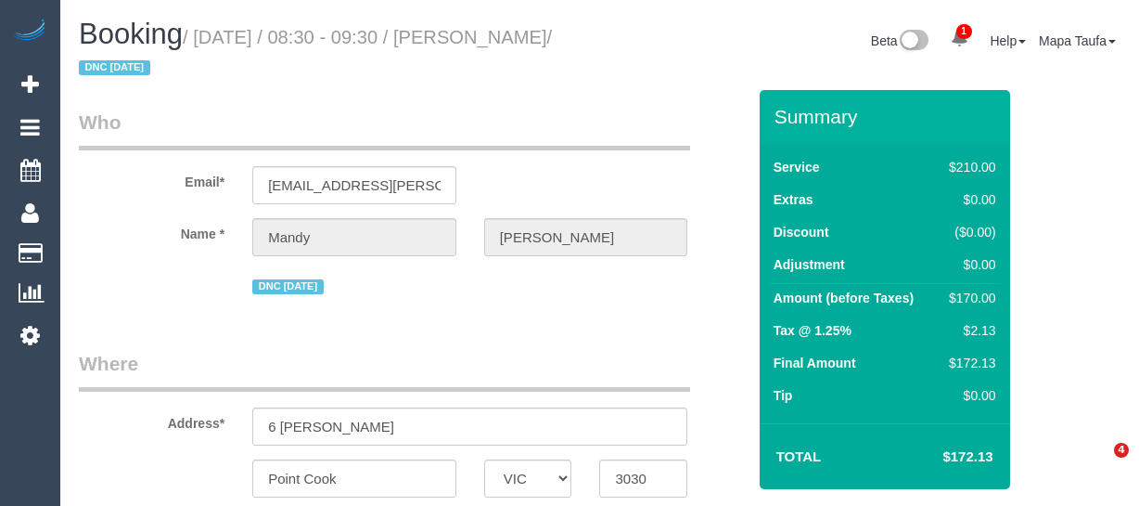
select select "VIC"
select select "string:stripe-pm_1QyNxO2GScqysDRVICVBsnbp"
select select "string:AU"
select select "object:1155"
select select "180"
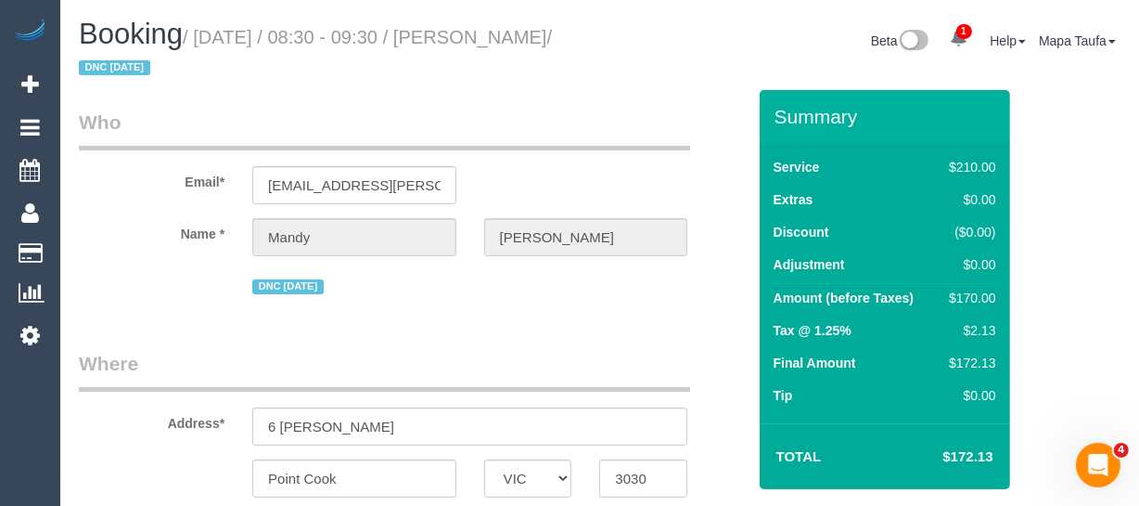
select select "number:27"
select select "number:14"
select select "number:19"
select select "number:22"
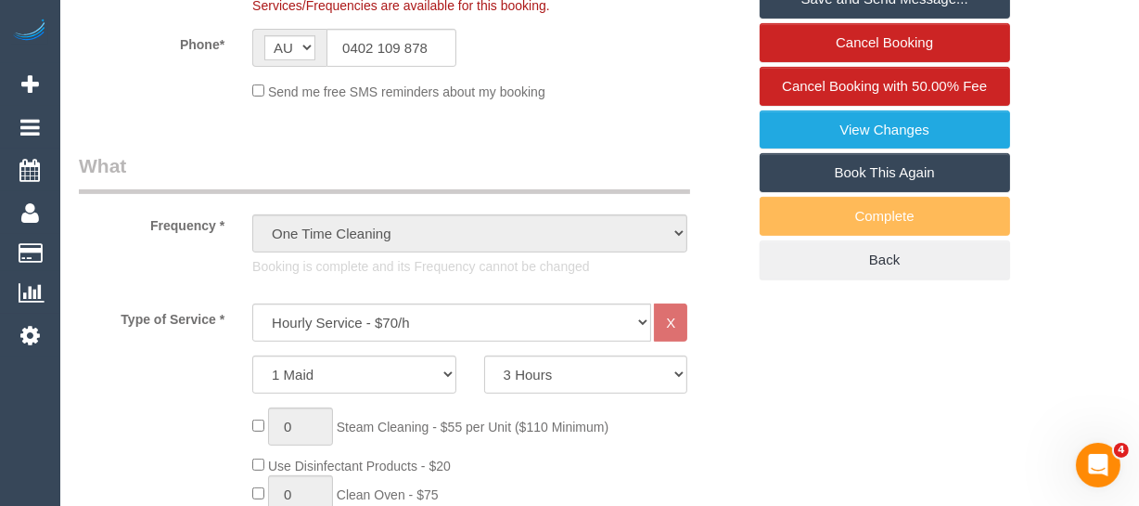
scroll to position [759, 0]
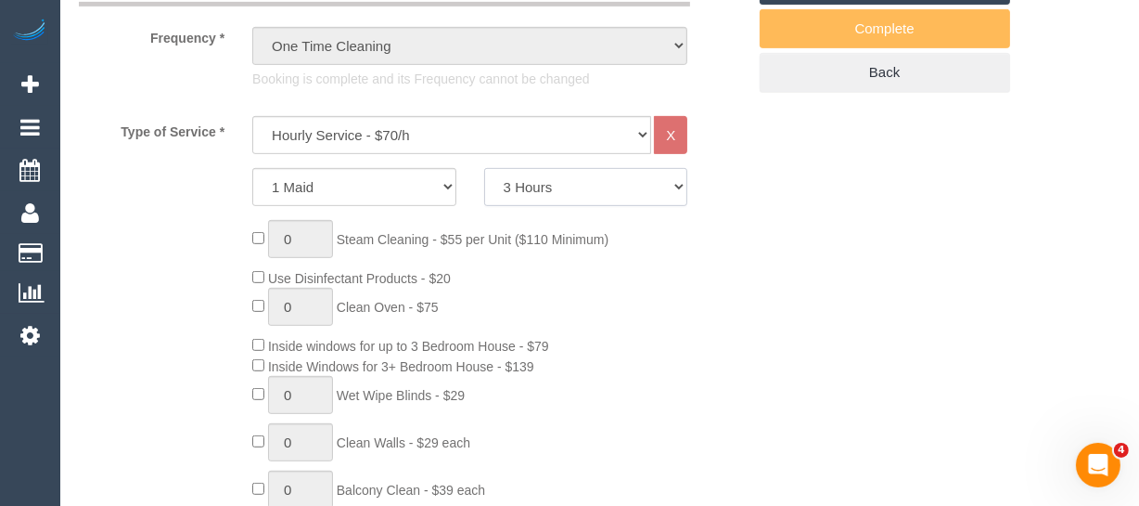
drag, startPoint x: 553, startPoint y: 194, endPoint x: 556, endPoint y: 203, distance: 9.7
click at [553, 194] on select "2 Hours 2.5 Hours 3 Hours 3.5 Hours 4 Hours 4.5 Hours 5 Hours 5.5 Hours 6 Hours…" at bounding box center [586, 187] width 204 height 38
select select "150"
click at [484, 168] on select "2 Hours 2.5 Hours 3 Hours 3.5 Hours 4 Hours 4.5 Hours 5 Hours 5.5 Hours 6 Hours…" at bounding box center [586, 187] width 204 height 38
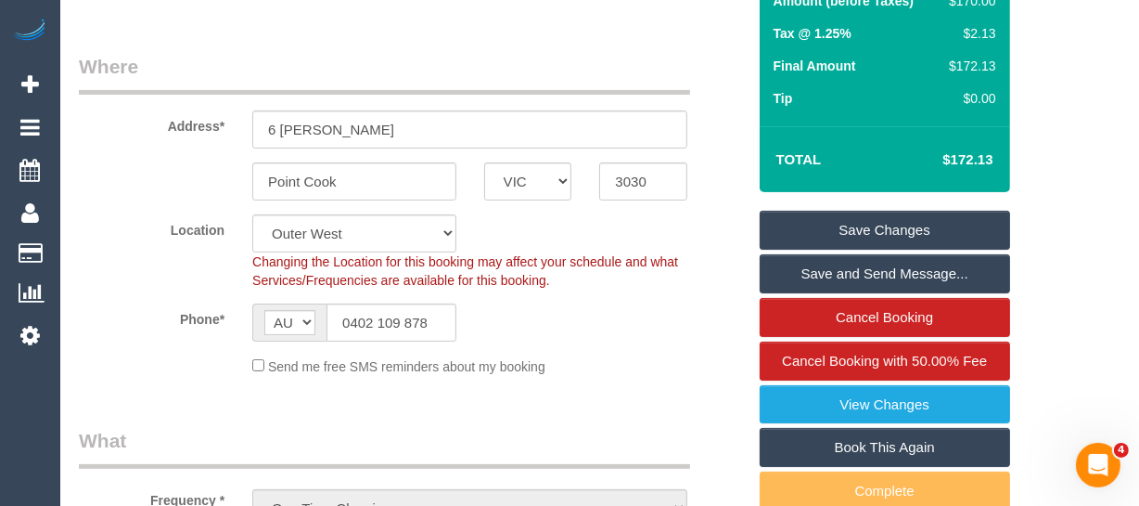
scroll to position [168, 0]
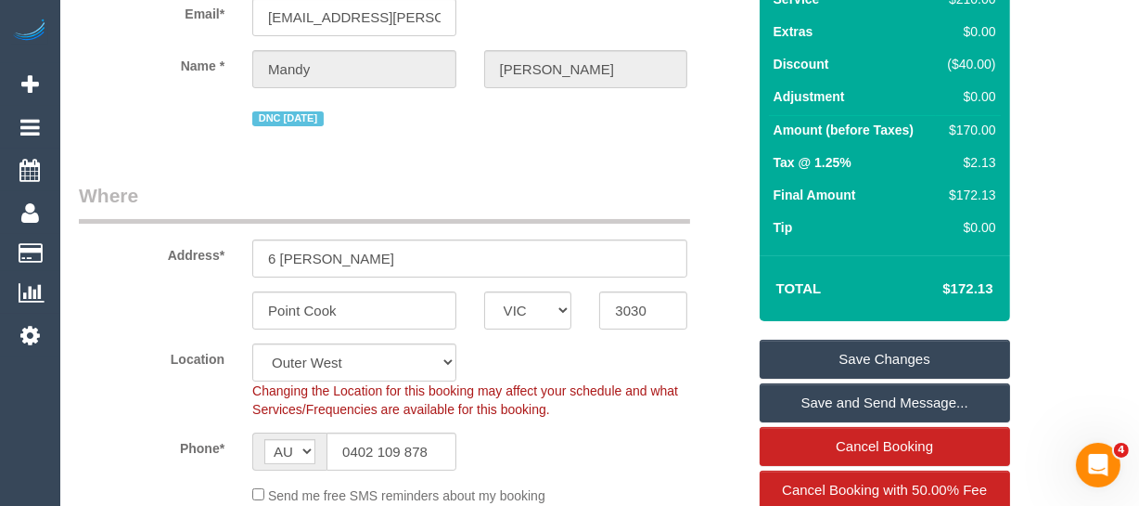
click at [831, 346] on link "Save Changes" at bounding box center [885, 359] width 251 height 39
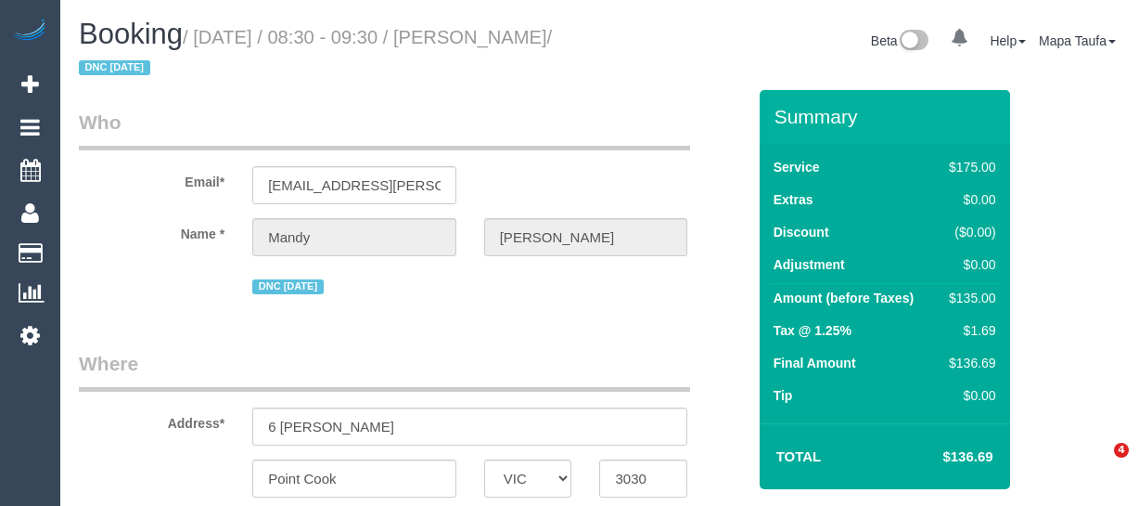
select select "VIC"
select select "string:stripe-pm_1QyNxO2GScqysDRVICVBsnbp"
select select "number:27"
select select "number:14"
select select "number:19"
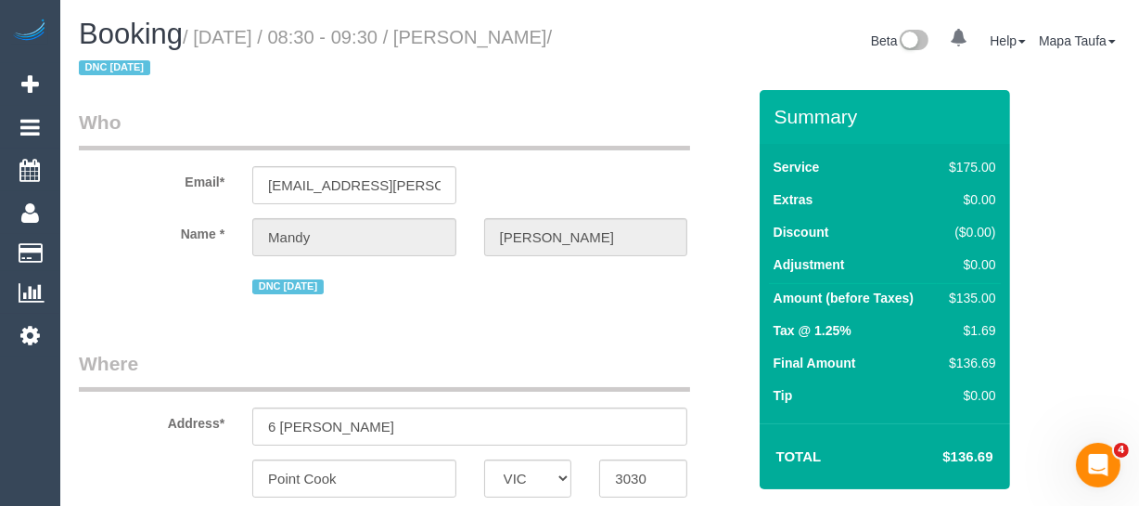
select select "number:22"
select select "string:AU"
select select "150"
select select "object:1301"
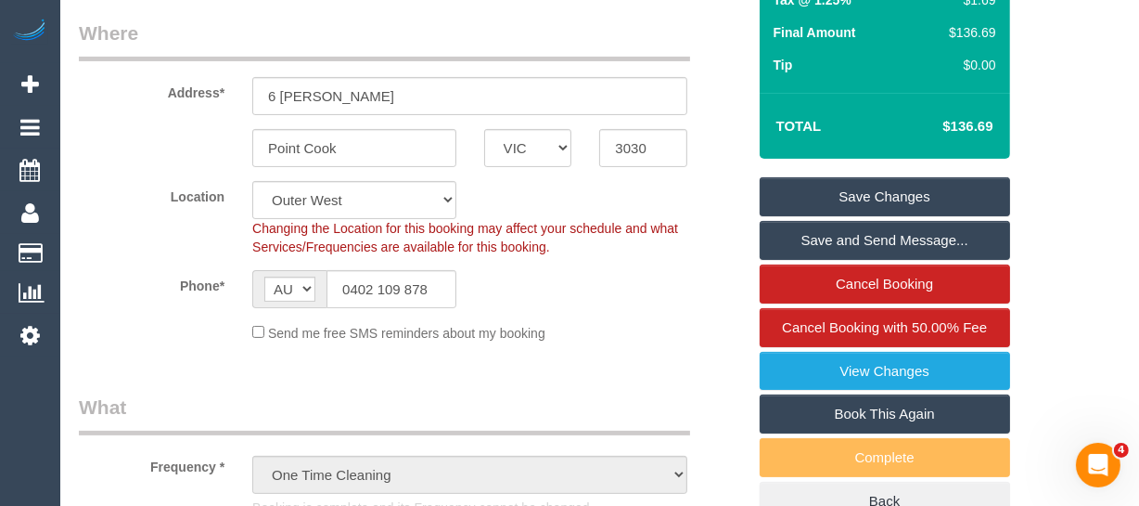
scroll to position [368, 0]
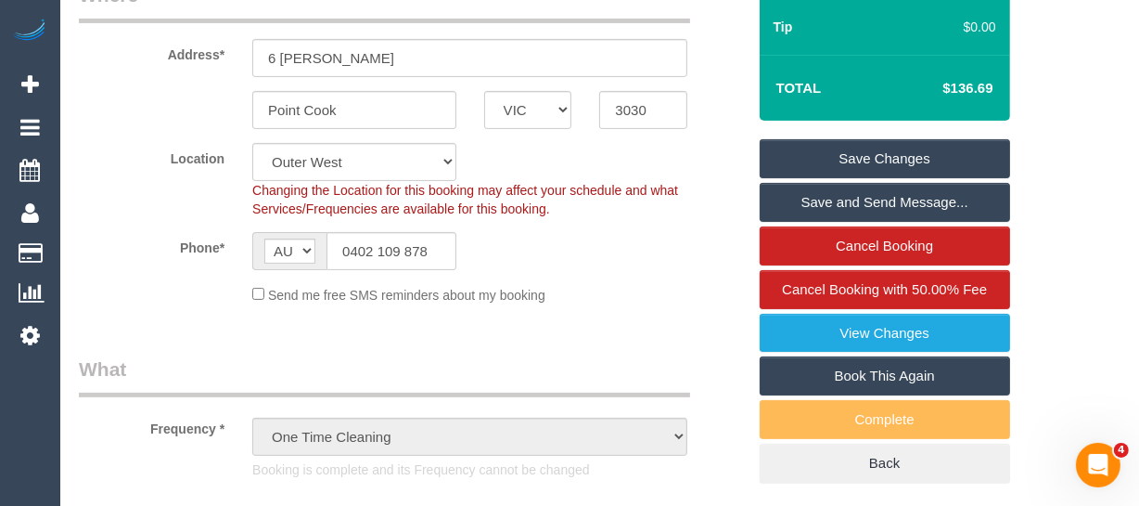
click at [956, 149] on link "Save Changes" at bounding box center [885, 158] width 251 height 39
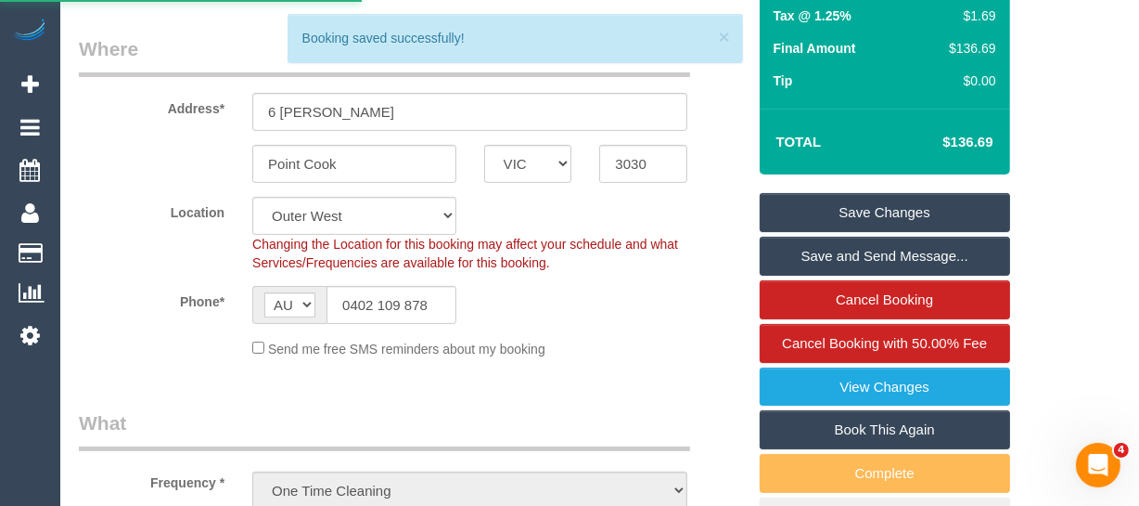
scroll to position [284, 0]
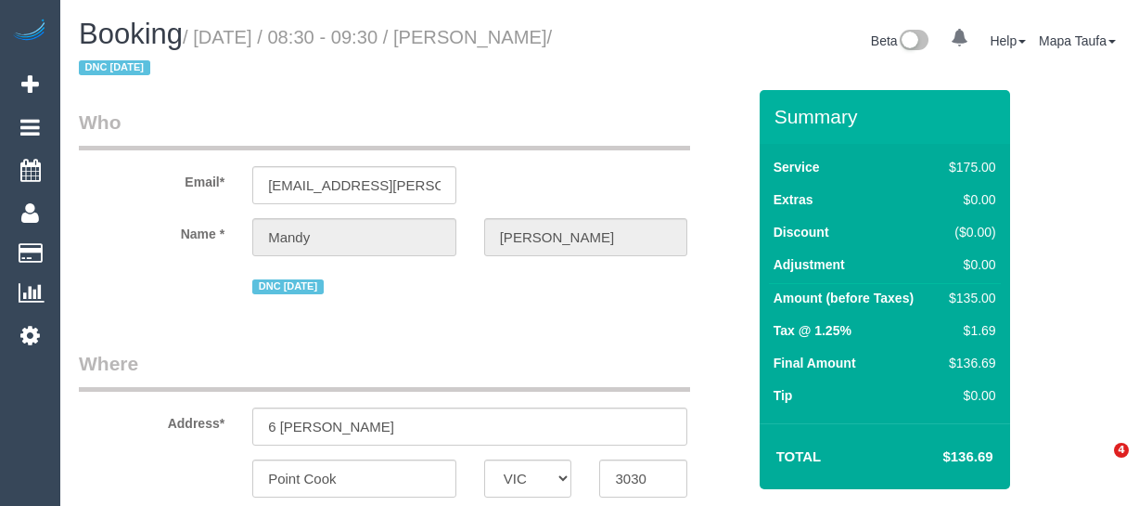
select select "VIC"
select select "object:596"
select select "string:stripe-pm_1QyNxO2GScqysDRVICVBsnbp"
select select "150"
select select "number:27"
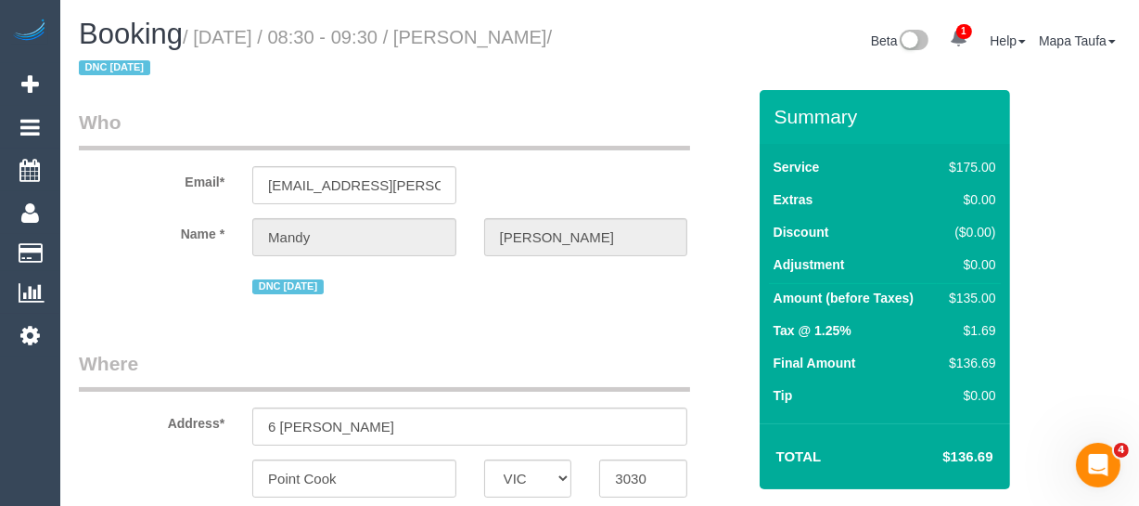
select select "number:14"
select select "number:19"
select select "number:22"
select select "object:913"
drag, startPoint x: 1135, startPoint y: 65, endPoint x: 1135, endPoint y: 75, distance: 10.2
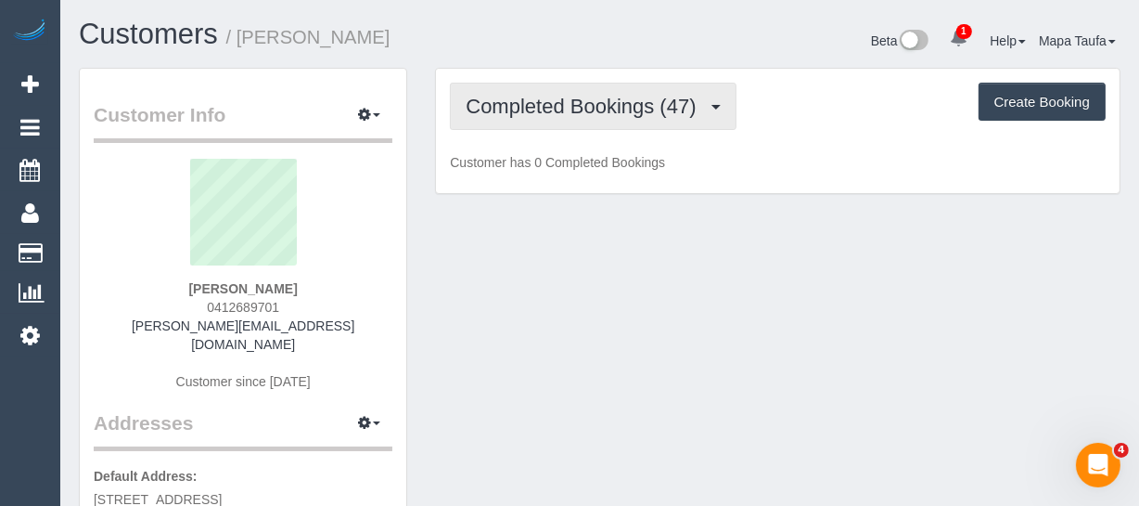
click at [608, 107] on span "Completed Bookings (47)" at bounding box center [585, 106] width 239 height 23
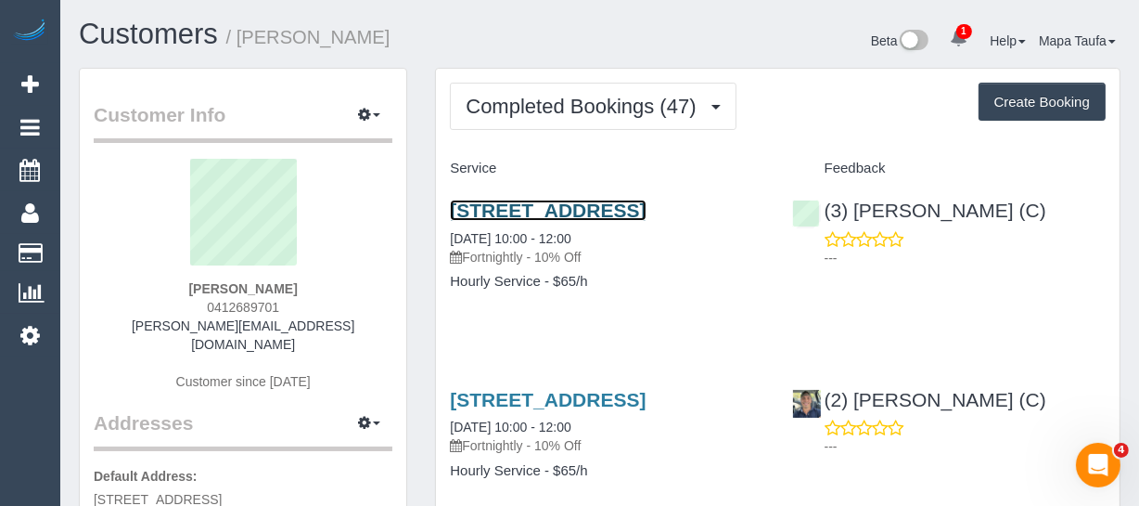
click at [565, 212] on link "35 Napolean Street, West Footscray, VIC 3012" at bounding box center [548, 209] width 196 height 21
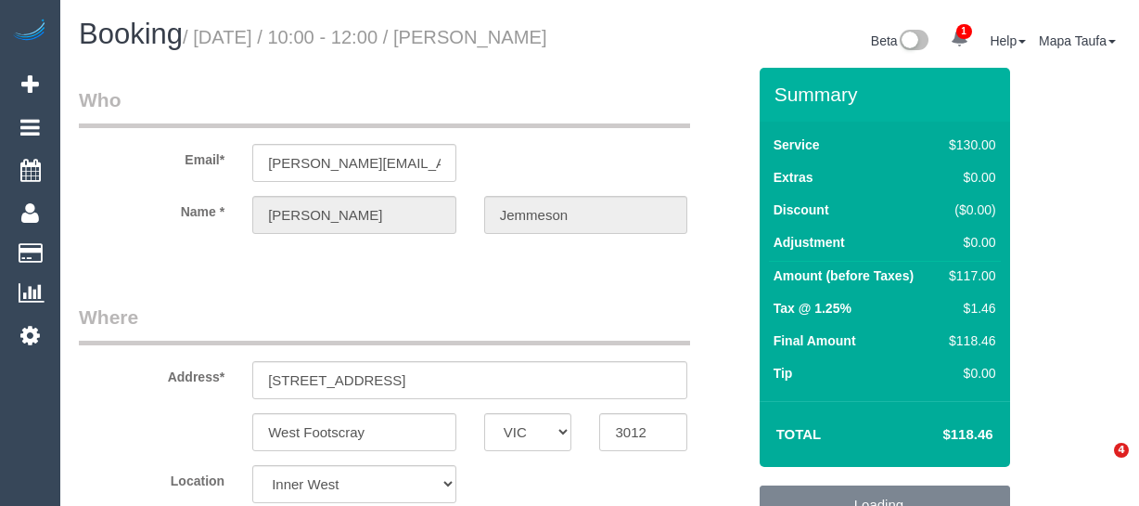
select select "VIC"
select select "string:stripe-pm_1P1FOG2GScqysDRV3NUqTSZo"
select select "spot1"
select select "number:28"
select select "number:14"
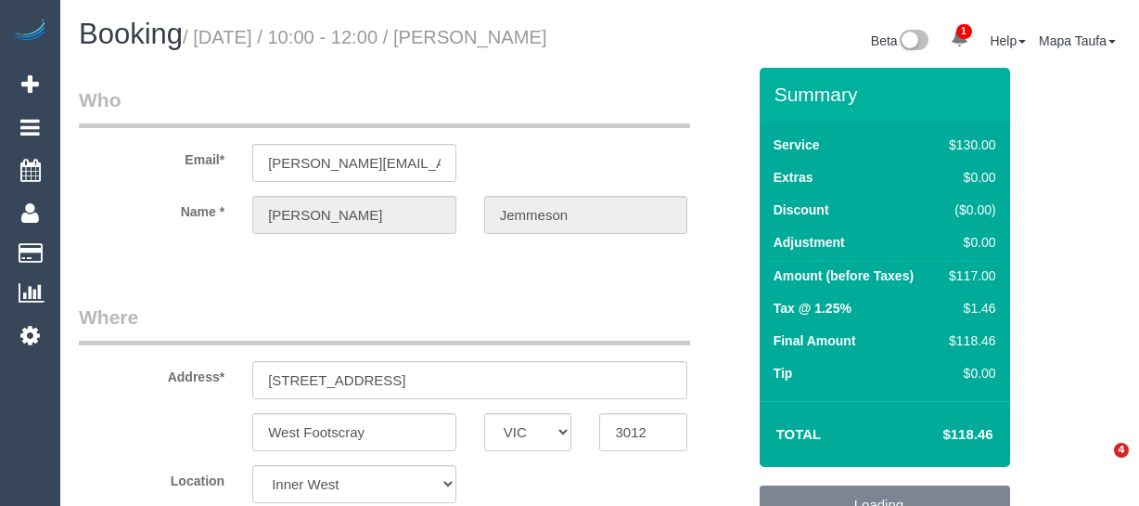
select select "number:19"
select select "number:36"
select select "number:34"
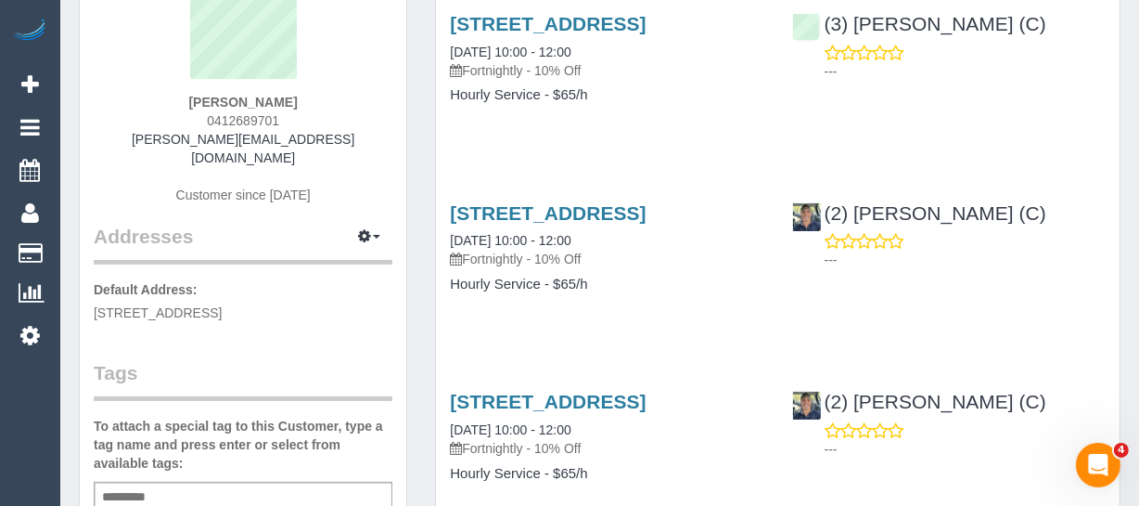
scroll to position [84, 0]
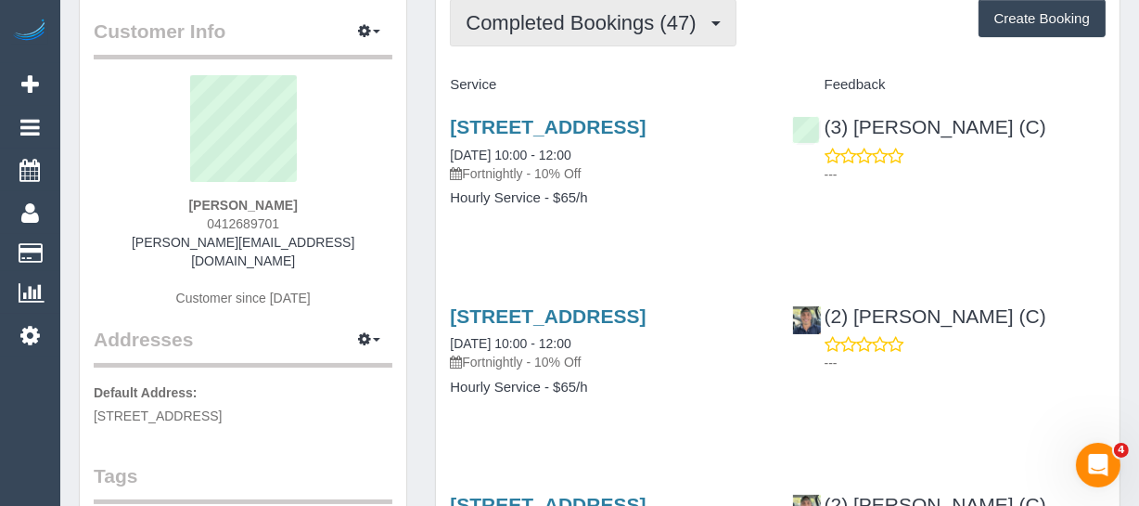
click at [581, 41] on button "Completed Bookings (47)" at bounding box center [593, 22] width 286 height 47
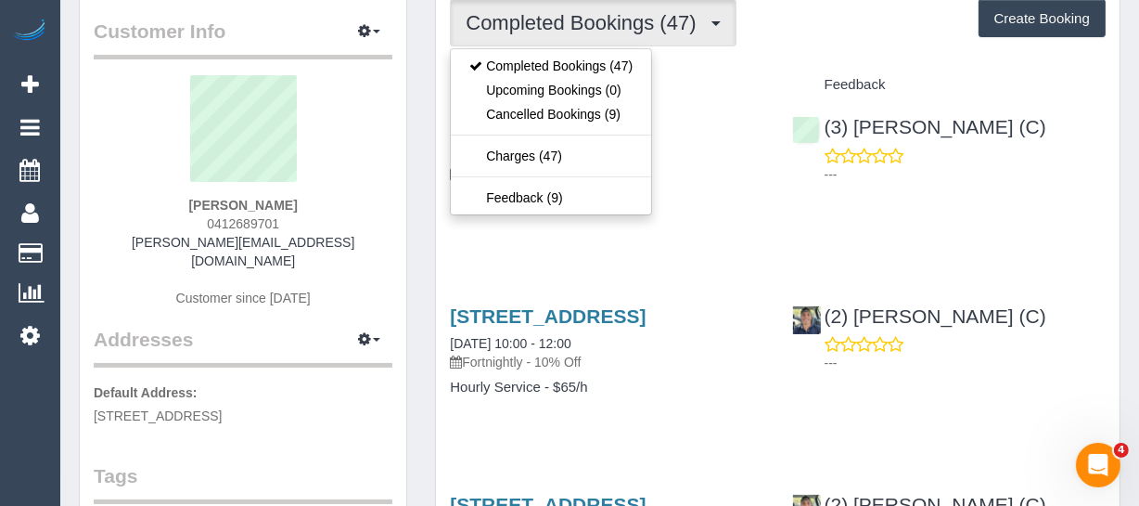
drag, startPoint x: 705, startPoint y: 71, endPoint x: 646, endPoint y: 92, distance: 63.1
click at [707, 77] on div "Service" at bounding box center [606, 86] width 341 height 32
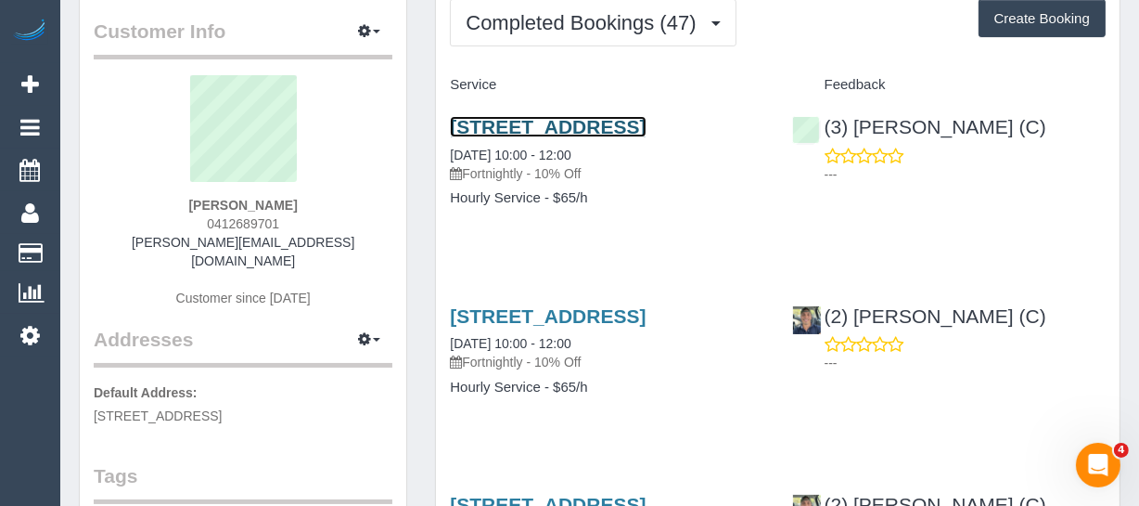
click at [580, 133] on link "35 Napolean Street, West Footscray, VIC 3012" at bounding box center [548, 126] width 196 height 21
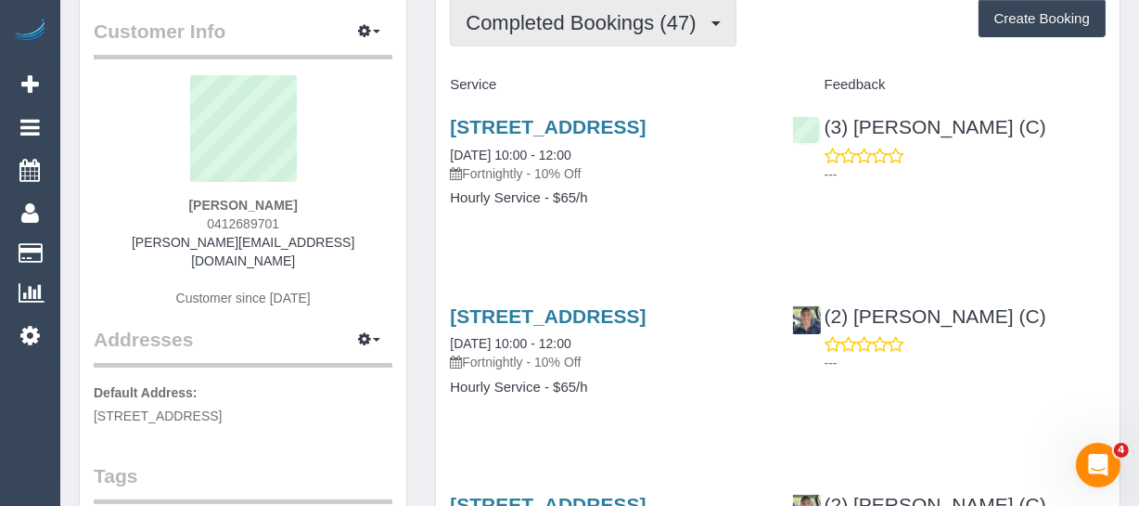
click at [586, 21] on span "Completed Bookings (47)" at bounding box center [585, 22] width 239 height 23
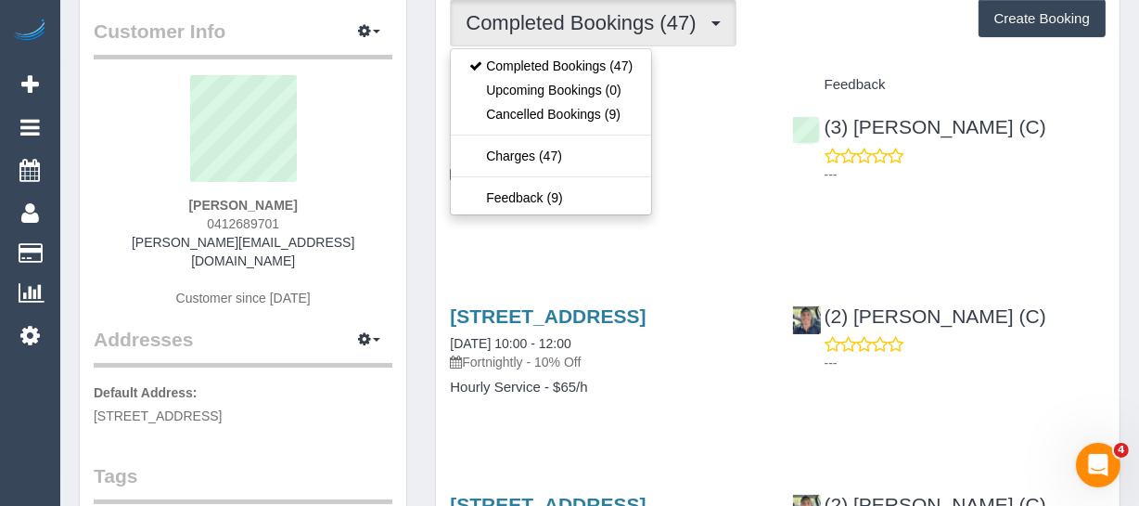
drag, startPoint x: 714, startPoint y: 240, endPoint x: 850, endPoint y: 211, distance: 138.7
click at [717, 240] on div "35 Napolean Street, West Footscray, VIC 3012 01/07/2024 10:00 - 12:00 Fortnight…" at bounding box center [606, 171] width 341 height 143
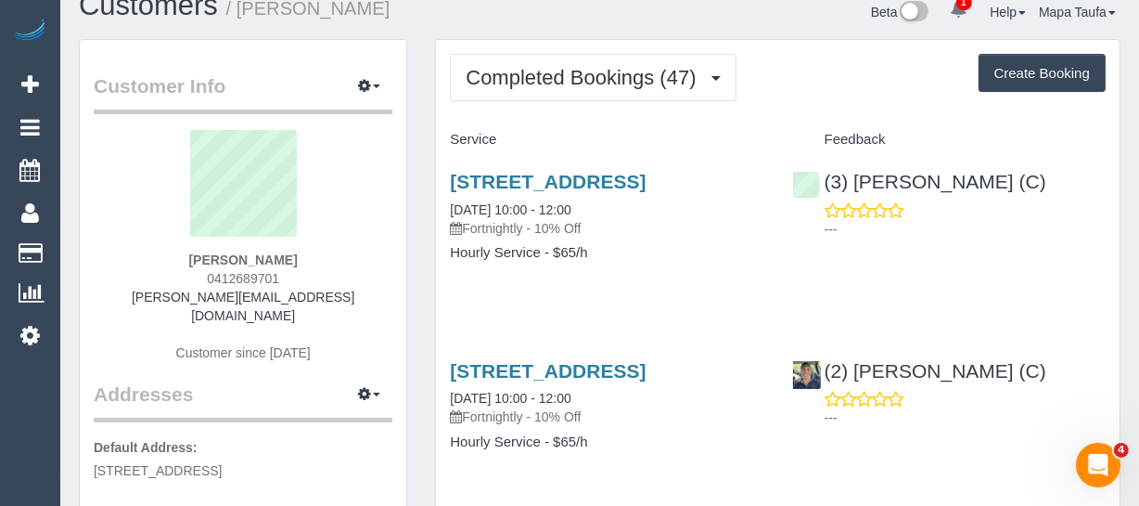
scroll to position [0, 0]
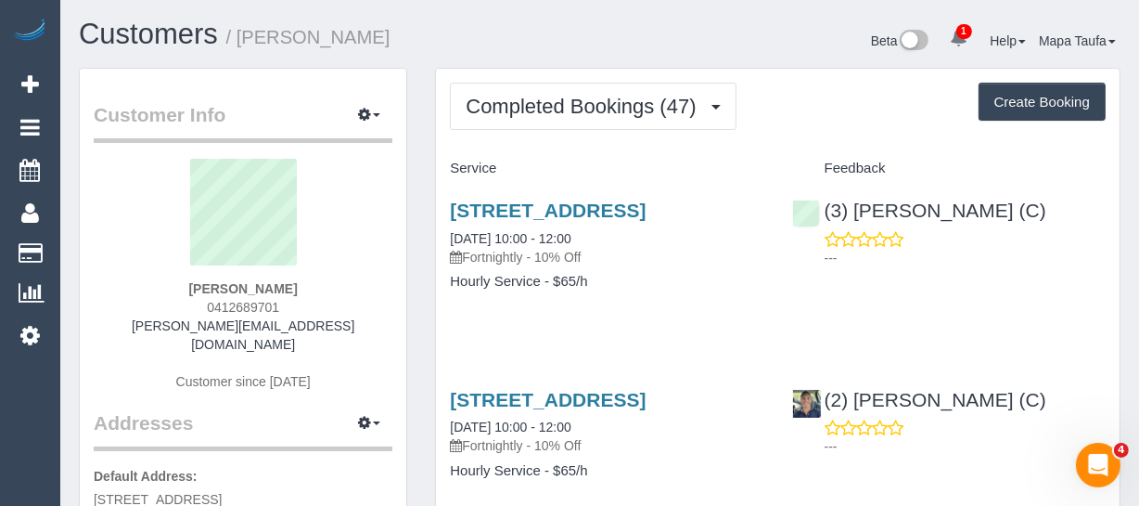
click at [1021, 101] on button "Create Booking" at bounding box center [1042, 102] width 127 height 39
select select "VIC"
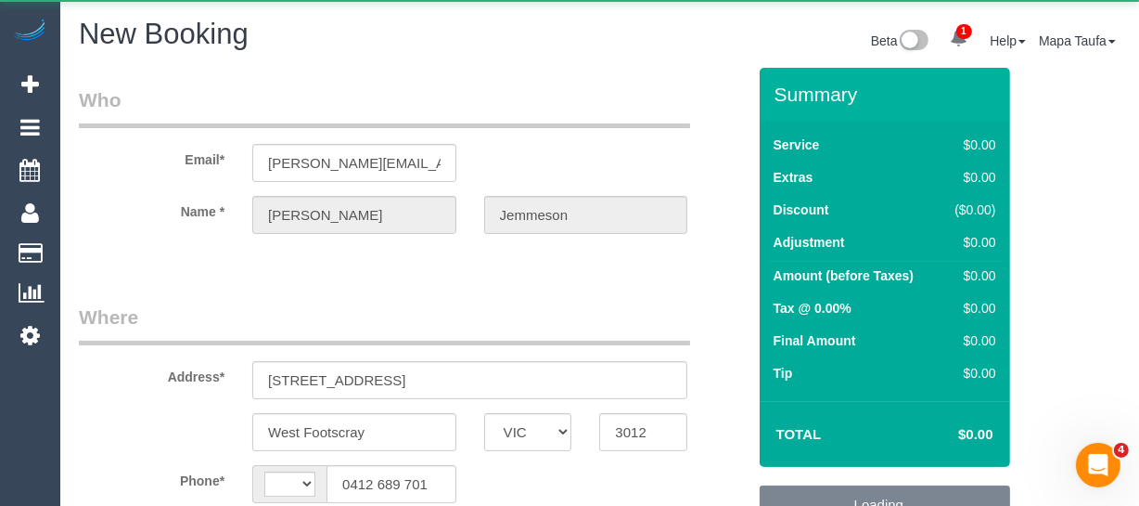
select select "string:AU"
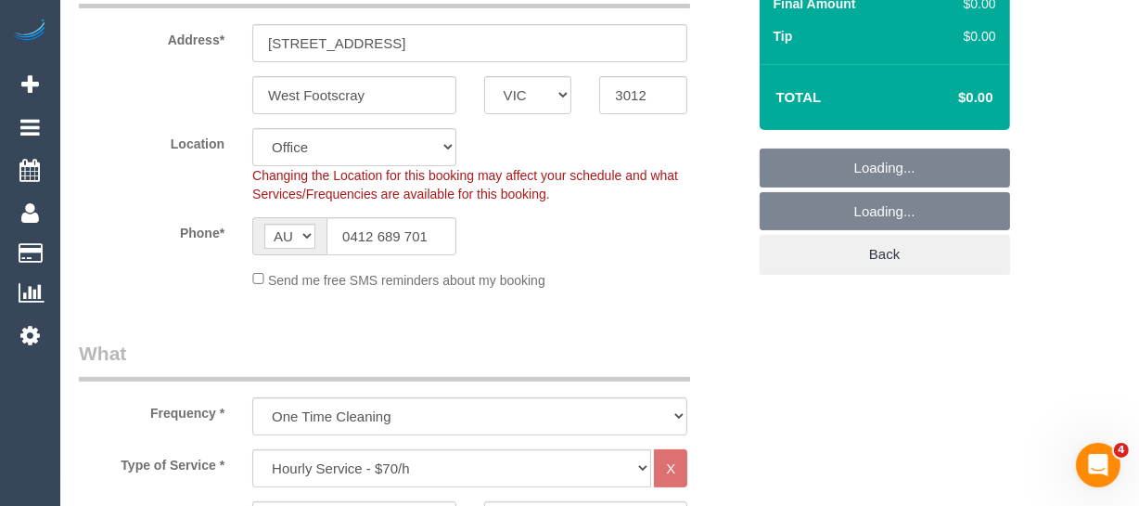
select select "object:2515"
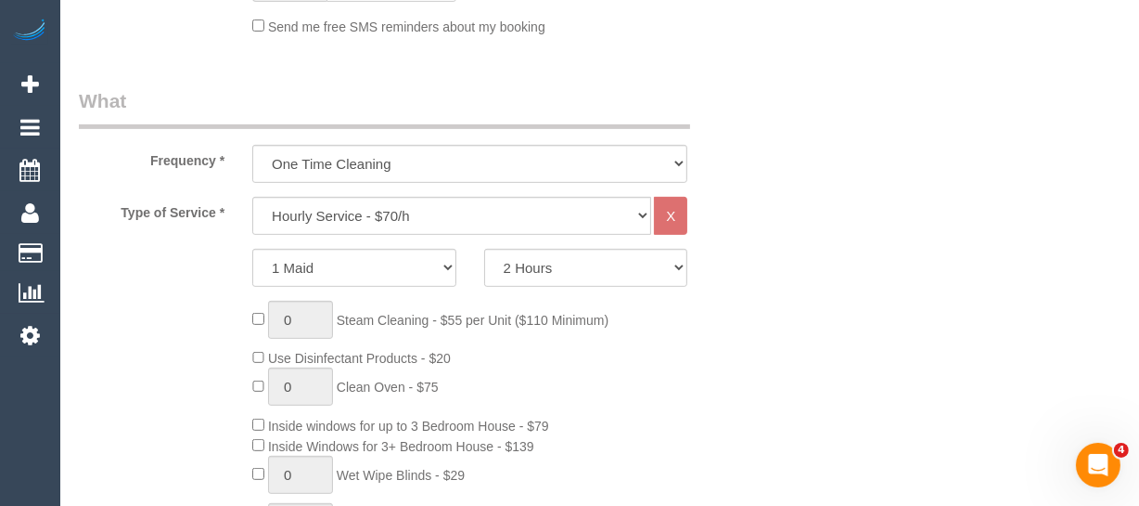
select select "string:stripe-pm_1P1FOG2GScqysDRV3NUqTSZo"
select select "59"
click at [402, 217] on select "Hourly Service - $70/h Hourly Service - $65/h Hourly Service - $60/h Hourly Ser…" at bounding box center [451, 216] width 399 height 38
select select "object:3816"
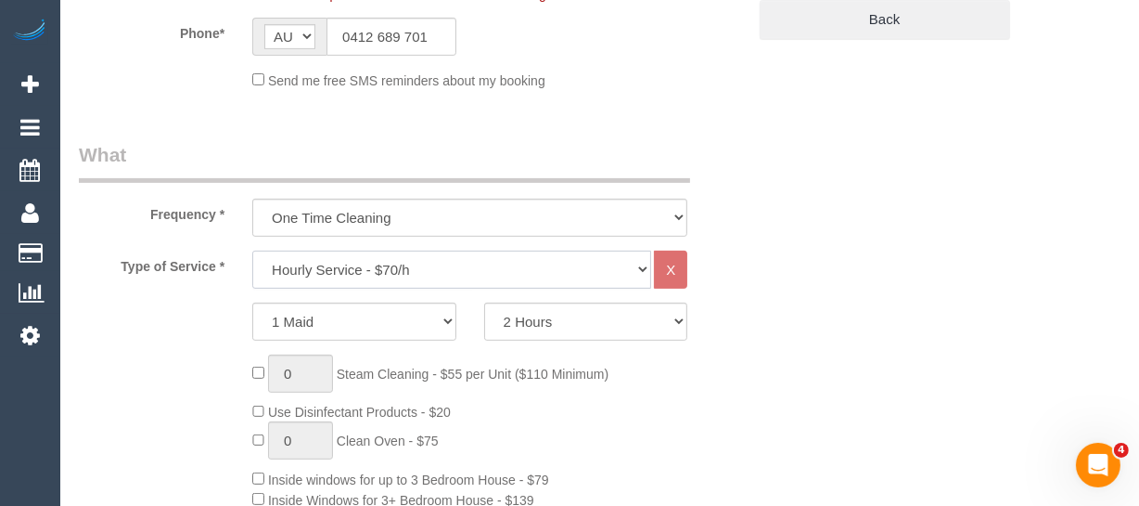
scroll to position [541, 0]
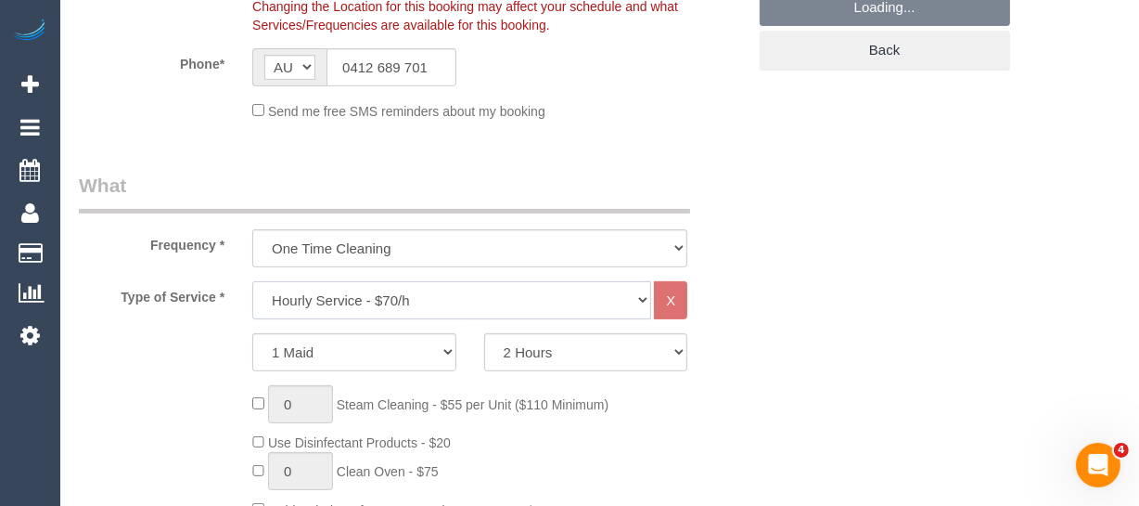
click at [362, 291] on select "Hourly Service - $70/h Hourly Service - $65/h Hourly Service - $60/h Hourly Ser…" at bounding box center [451, 300] width 399 height 38
click at [379, 306] on select "Hourly Service - $70/h Hourly Service - $65/h Hourly Service - $60/h Hourly Ser…" at bounding box center [451, 300] width 399 height 38
click at [398, 287] on select "Hourly Service - $70/h Hourly Service - $65/h Hourly Service - $60/h Hourly Ser…" at bounding box center [451, 300] width 399 height 38
select select "29"
click at [252, 281] on select "Hourly Service - $70/h Hourly Service - $65/h Hourly Service - $60/h Hourly Ser…" at bounding box center [451, 300] width 399 height 38
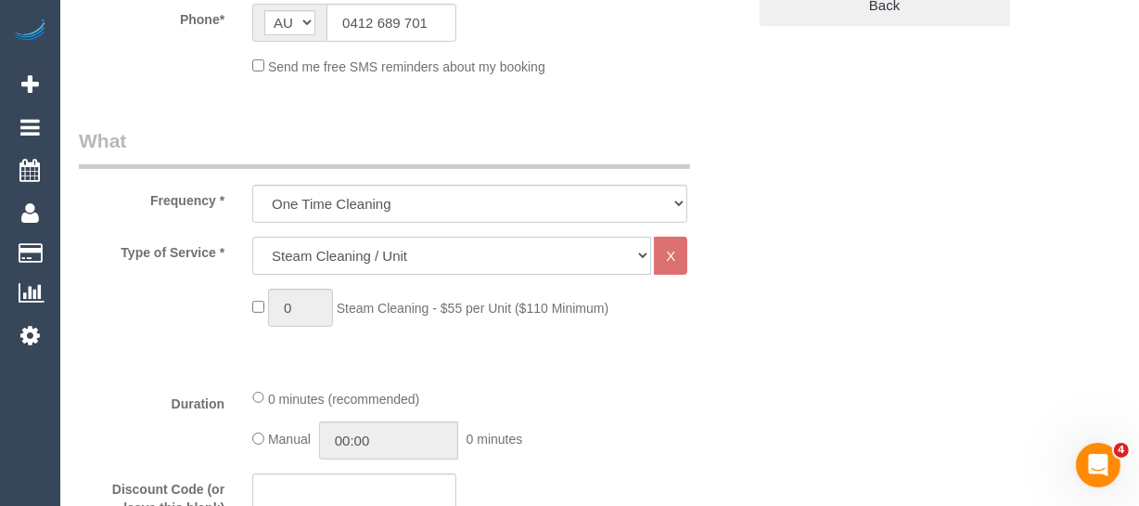
scroll to position [710, 0]
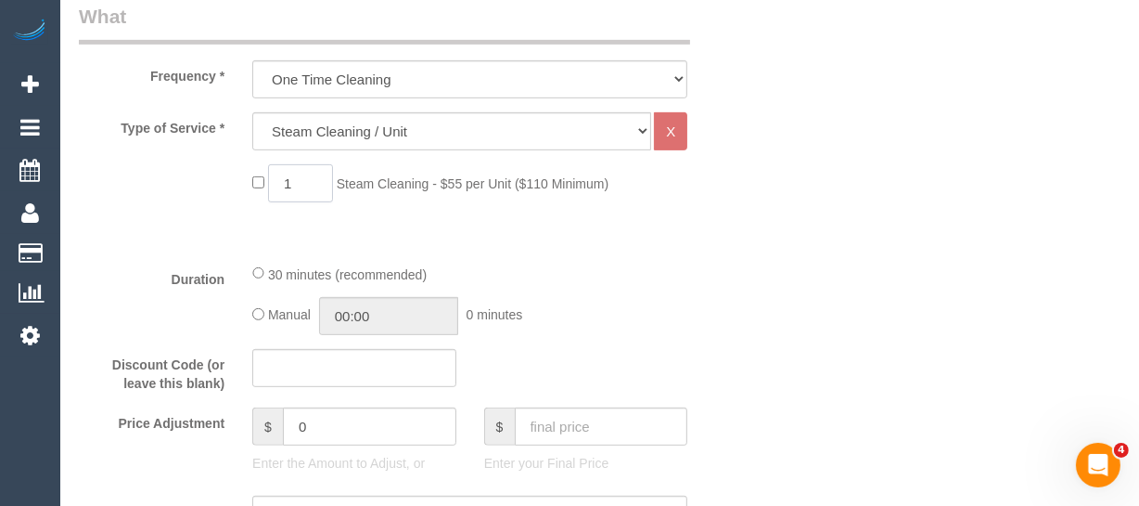
click at [289, 185] on input "1" at bounding box center [300, 183] width 65 height 38
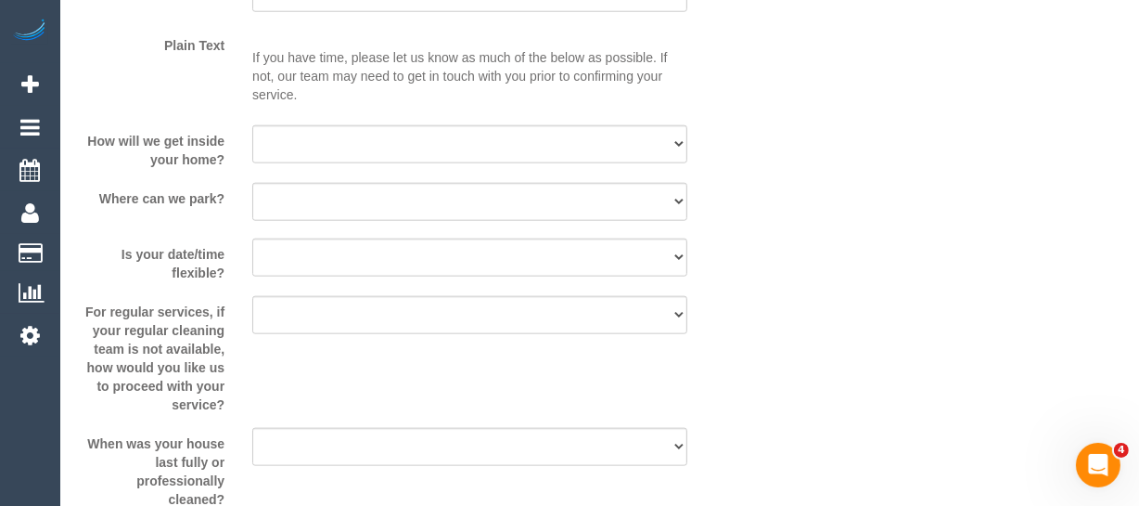
scroll to position [1469, 0]
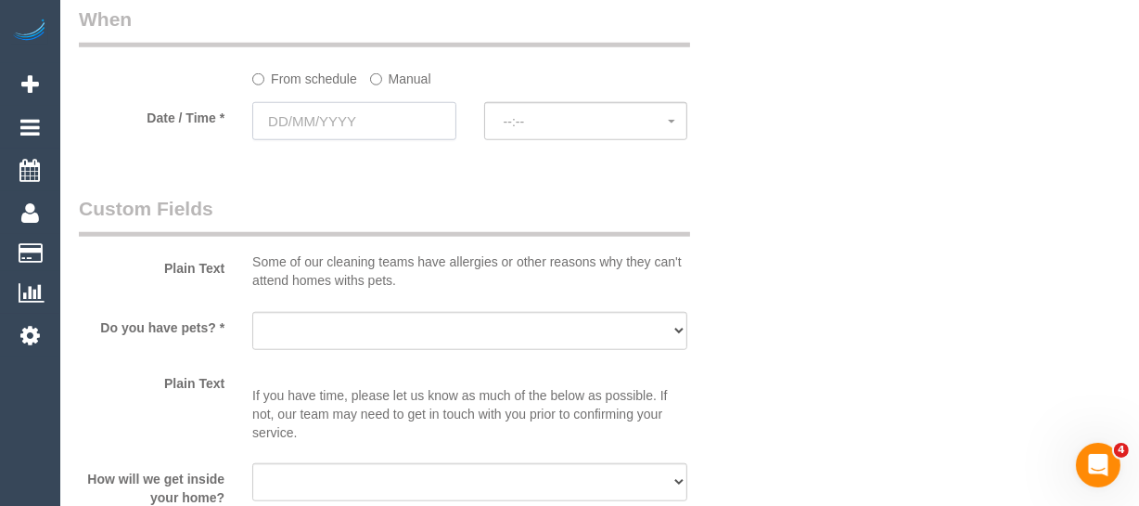
click at [421, 110] on input "text" at bounding box center [354, 121] width 204 height 38
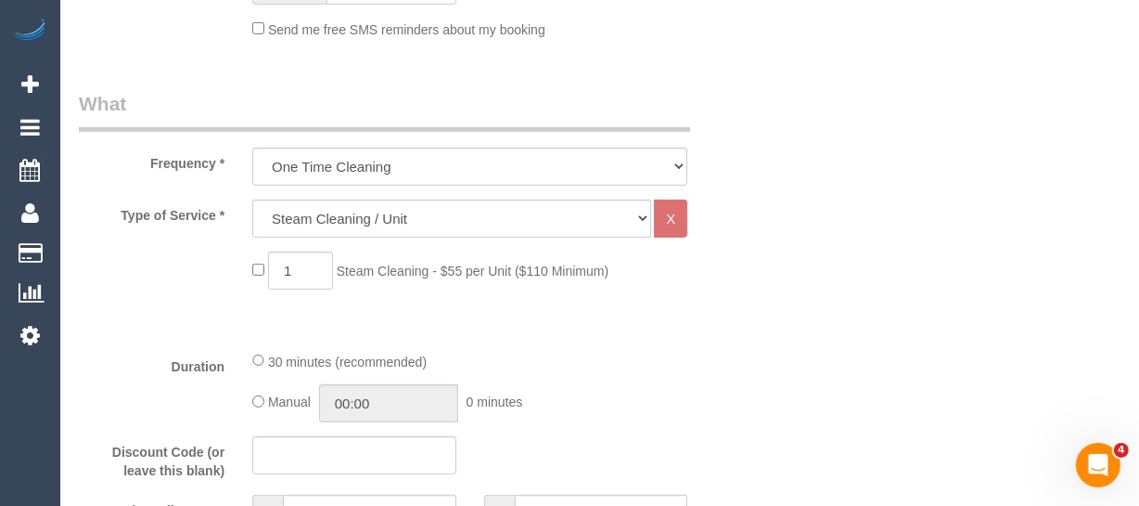
scroll to position [541, 0]
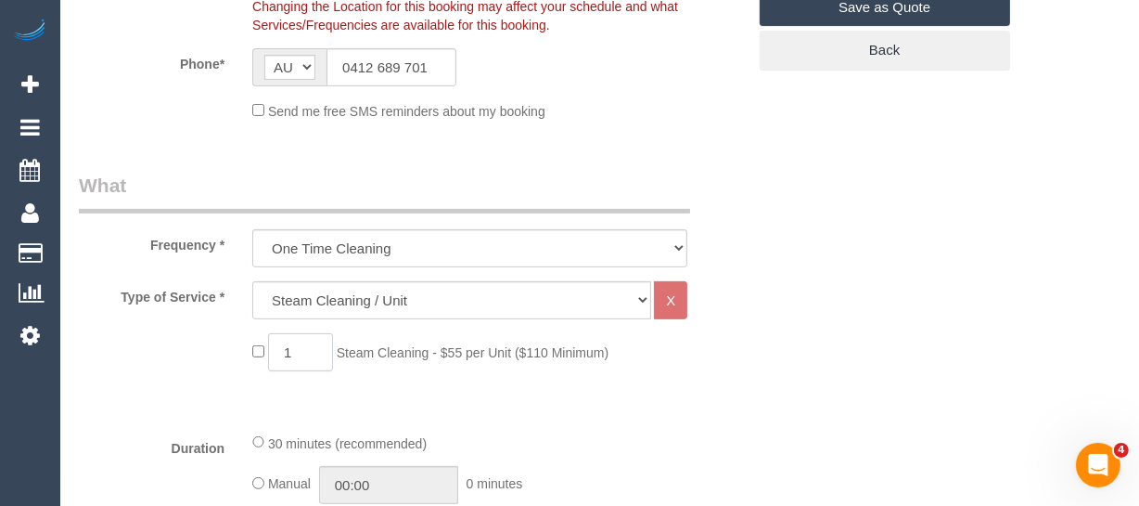
click at [293, 339] on input "1" at bounding box center [300, 352] width 65 height 38
drag, startPoint x: 296, startPoint y: 348, endPoint x: 231, endPoint y: 346, distance: 65.0
click at [231, 346] on div "4 Steam Cleaning - $55 per Unit ($110 Minimum)" at bounding box center [412, 356] width 695 height 47
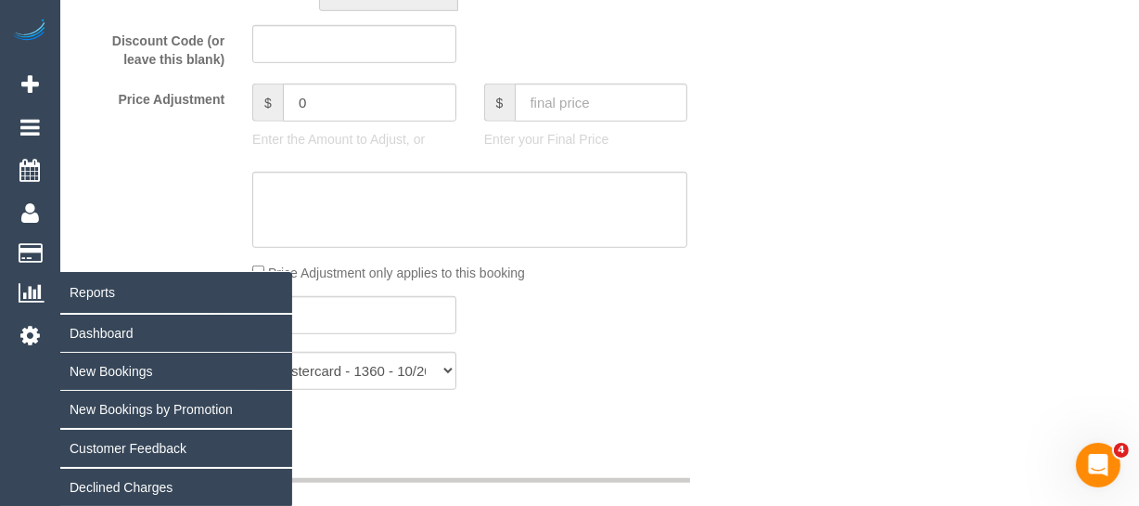
scroll to position [1048, 0]
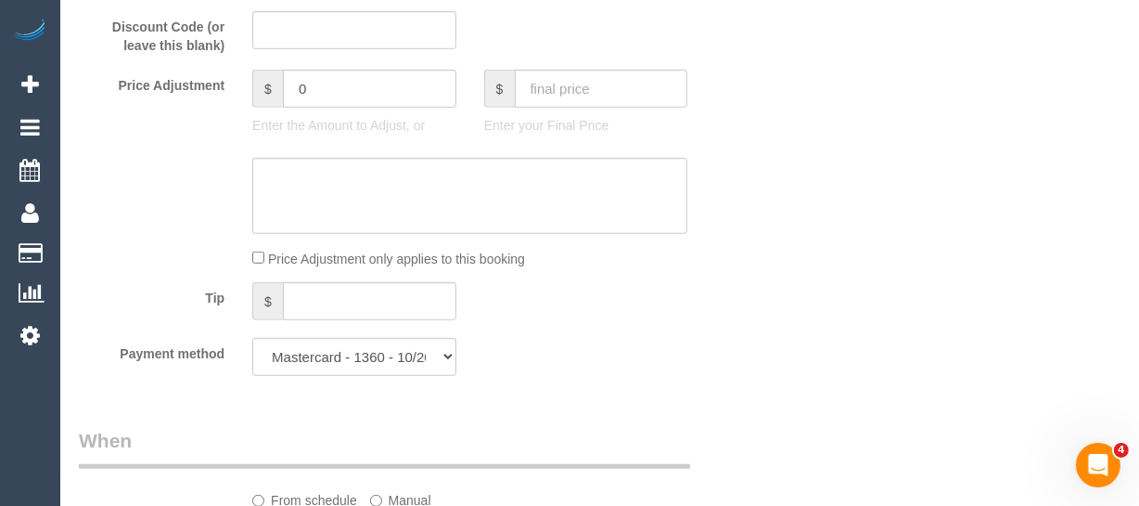
type input "7"
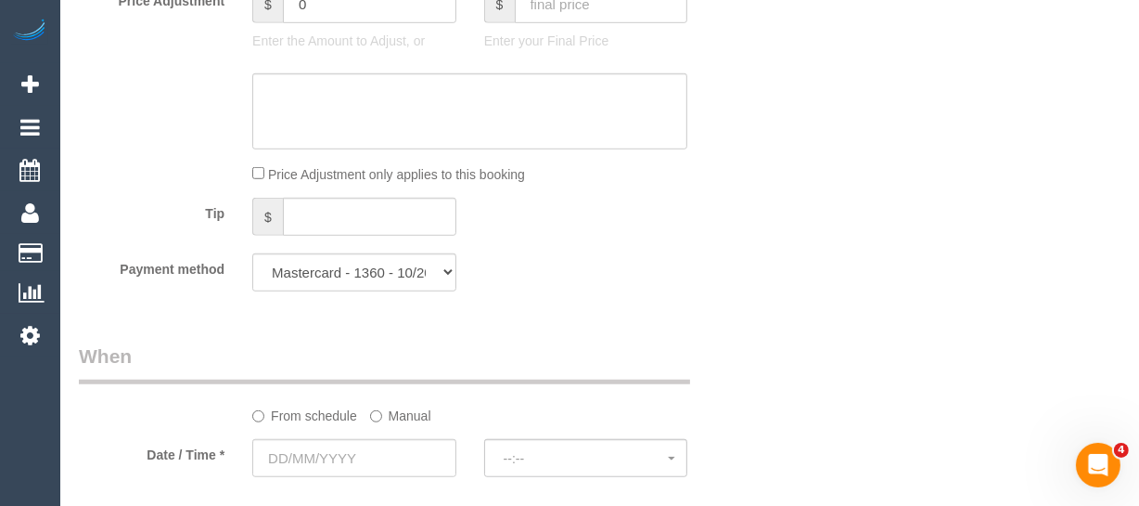
scroll to position [1384, 0]
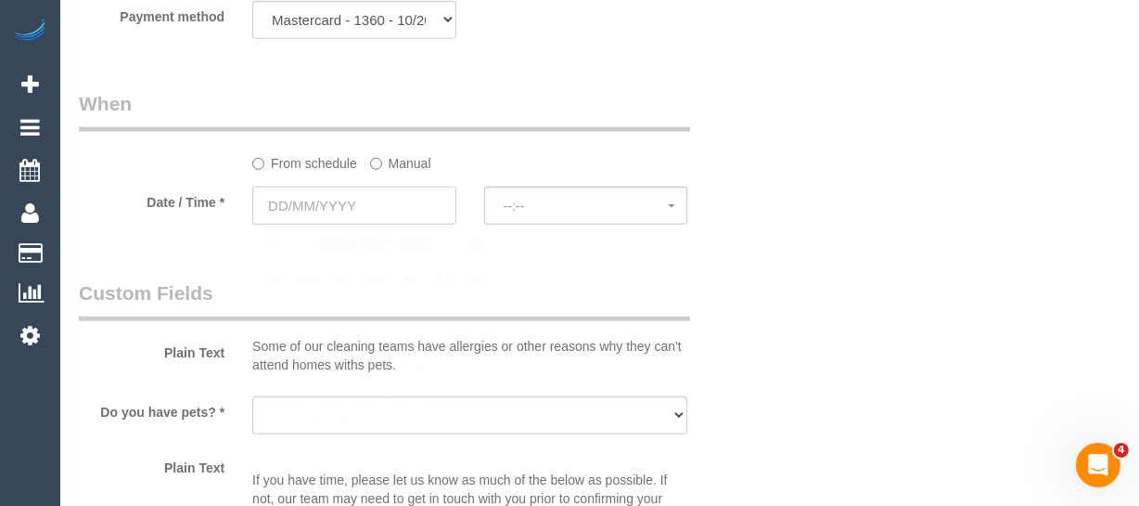
click at [361, 207] on input "text" at bounding box center [354, 205] width 204 height 38
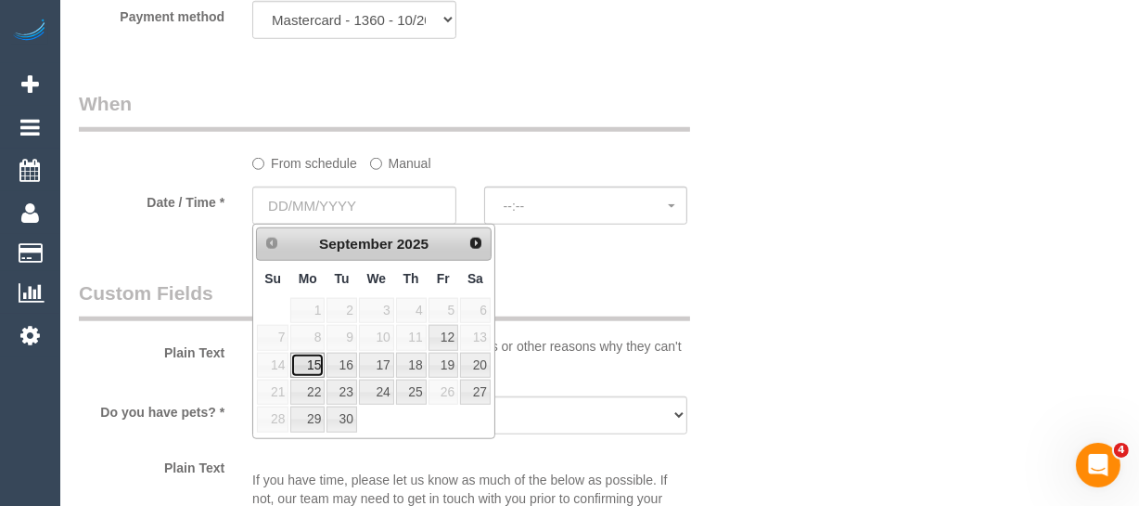
click at [304, 362] on link "15" at bounding box center [307, 365] width 34 height 25
type input "15/09/2025"
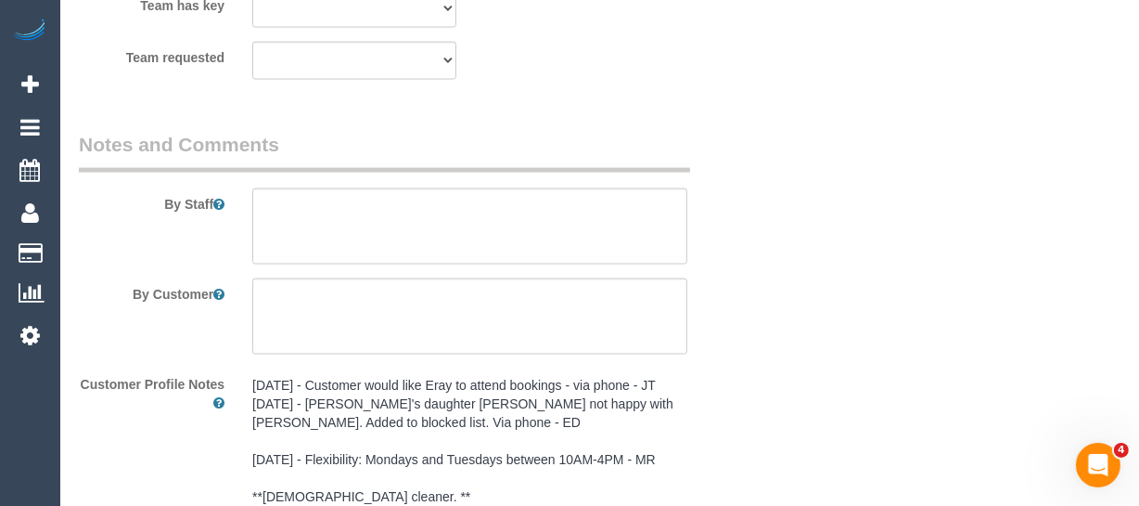
select select "spot1"
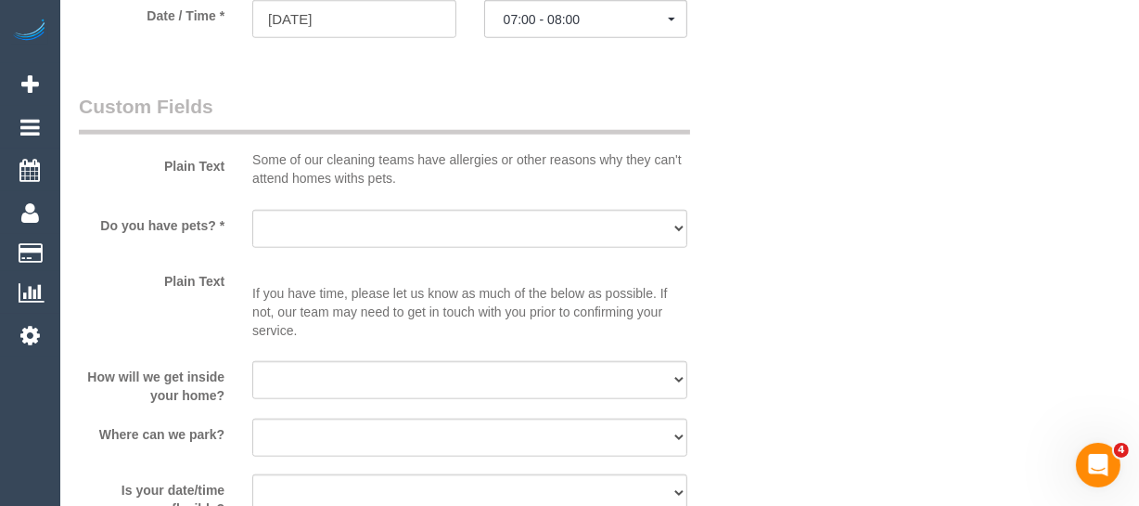
scroll to position [1473, 0]
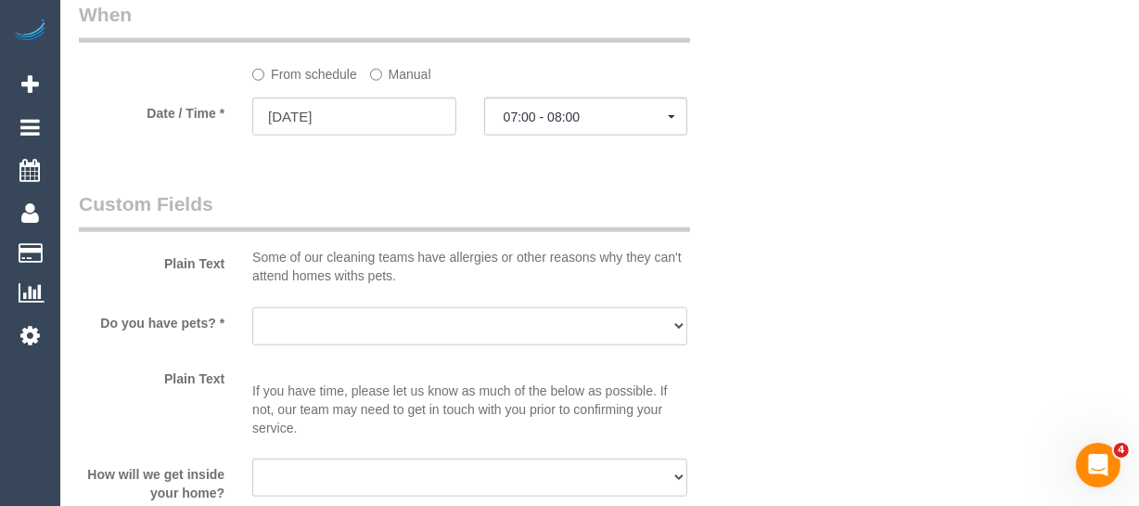
click at [385, 307] on select "Yes - Cats Yes - Dogs No pets Yes - Dogs and Cats Yes - Other" at bounding box center [469, 326] width 435 height 38
click at [364, 315] on select "Yes - Cats Yes - Dogs No pets Yes - Dogs and Cats Yes - Other" at bounding box center [469, 326] width 435 height 38
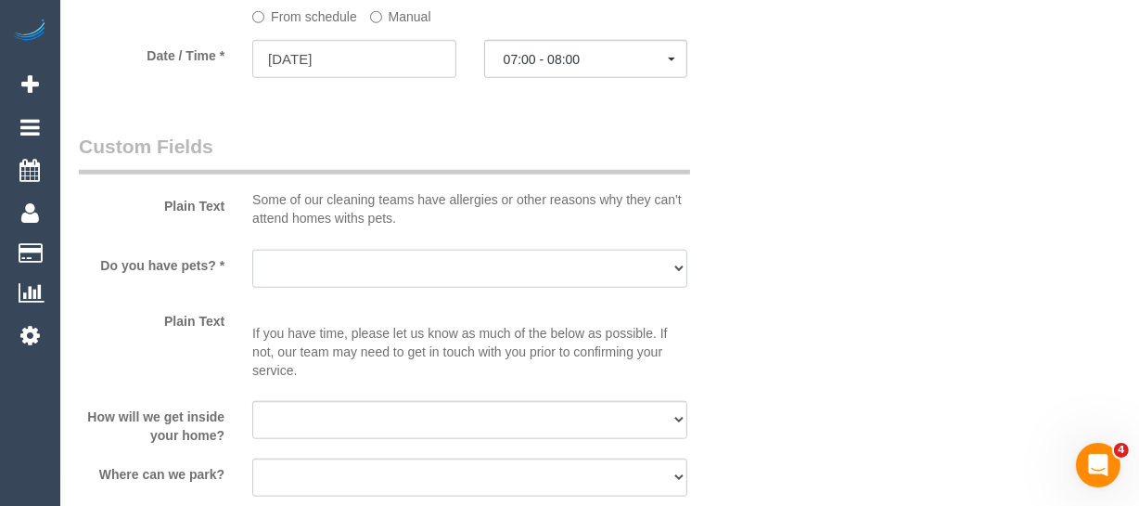
scroll to position [1558, 0]
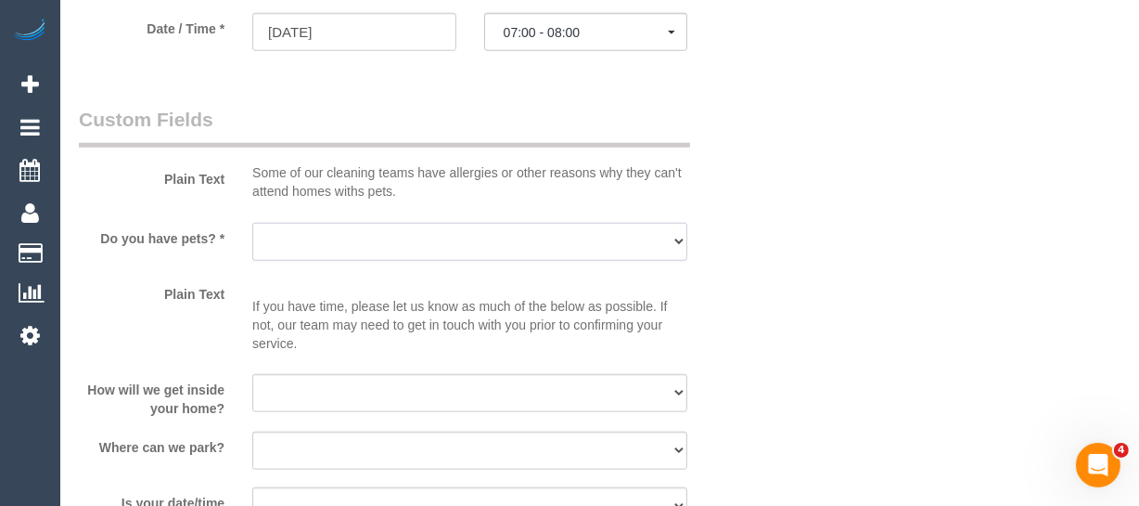
click at [426, 228] on select "Yes - Cats Yes - Dogs No pets Yes - Dogs and Cats Yes - Other" at bounding box center [469, 242] width 435 height 38
select select "number:28"
click at [252, 223] on select "Yes - Cats Yes - Dogs No pets Yes - Dogs and Cats Yes - Other" at bounding box center [469, 242] width 435 height 38
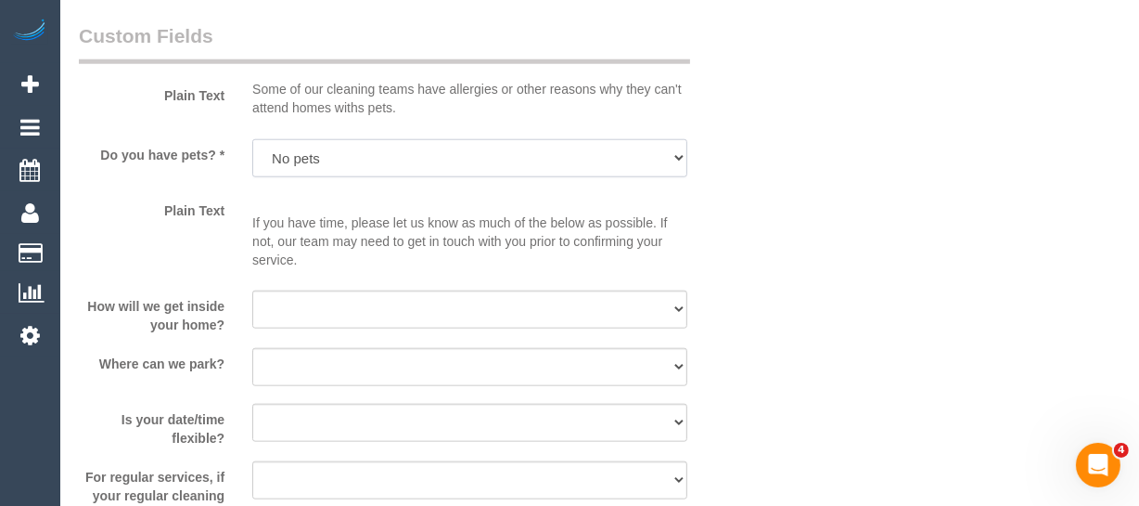
scroll to position [1642, 0]
click at [347, 308] on select "I will be home Key will be left (please provide details below) Lock box/Access …" at bounding box center [469, 308] width 435 height 38
select select "number:14"
click at [252, 289] on select "I will be home Key will be left (please provide details below) Lock box/Access …" at bounding box center [469, 308] width 435 height 38
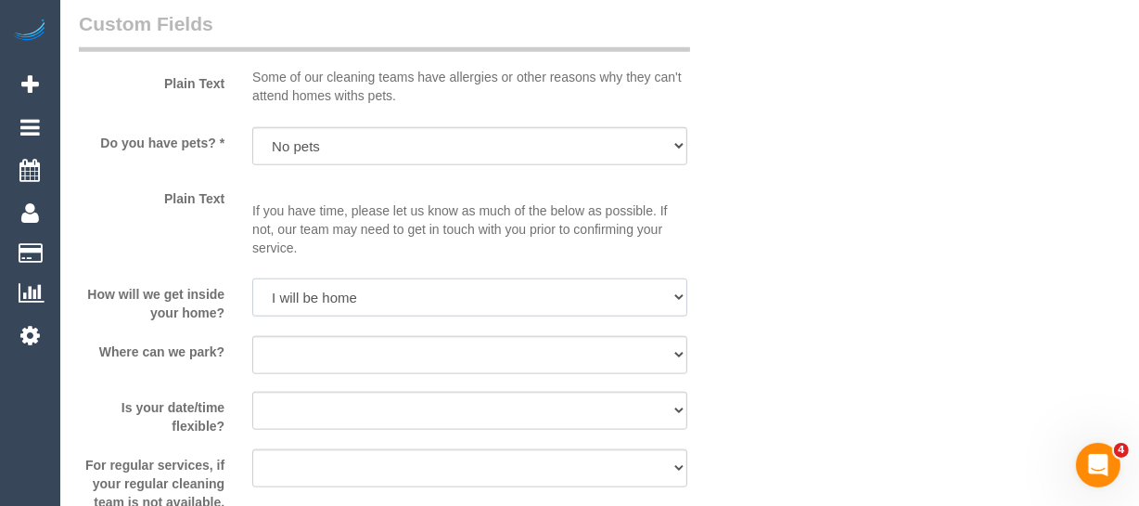
scroll to position [1726, 0]
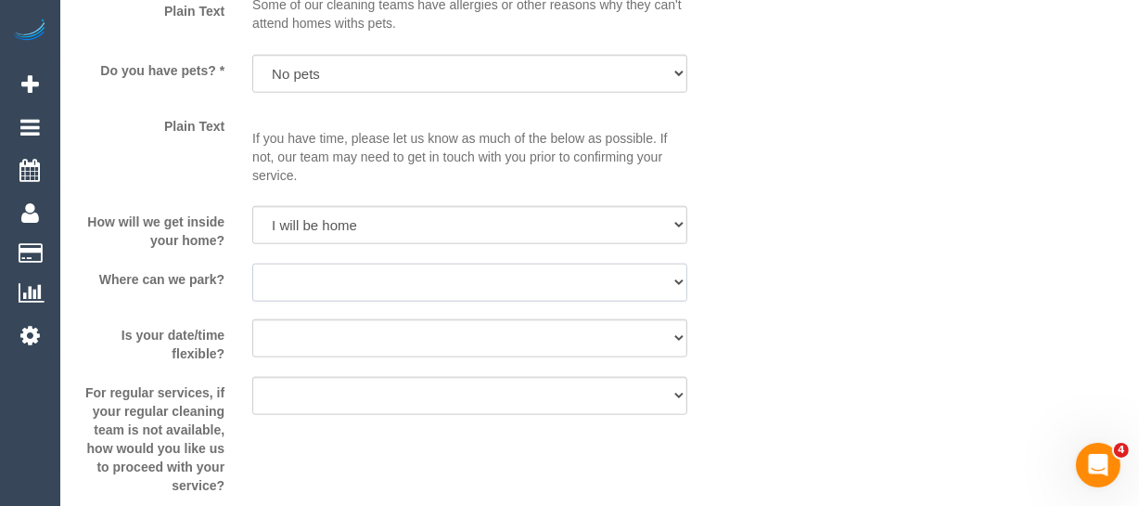
click at [312, 289] on select "I will provide parking on-site Free street parking Paid street parking (cost wi…" at bounding box center [469, 283] width 435 height 38
click at [314, 283] on select "I will provide parking on-site Free street parking Paid street parking (cost wi…" at bounding box center [469, 283] width 435 height 38
select select "number:18"
click at [252, 264] on select "I will provide parking on-site Free street parking Paid street parking (cost wi…" at bounding box center [469, 283] width 435 height 38
click at [314, 330] on select "Yes - date and time Yes - date but not time Yes - time but not date No - No fle…" at bounding box center [469, 338] width 435 height 38
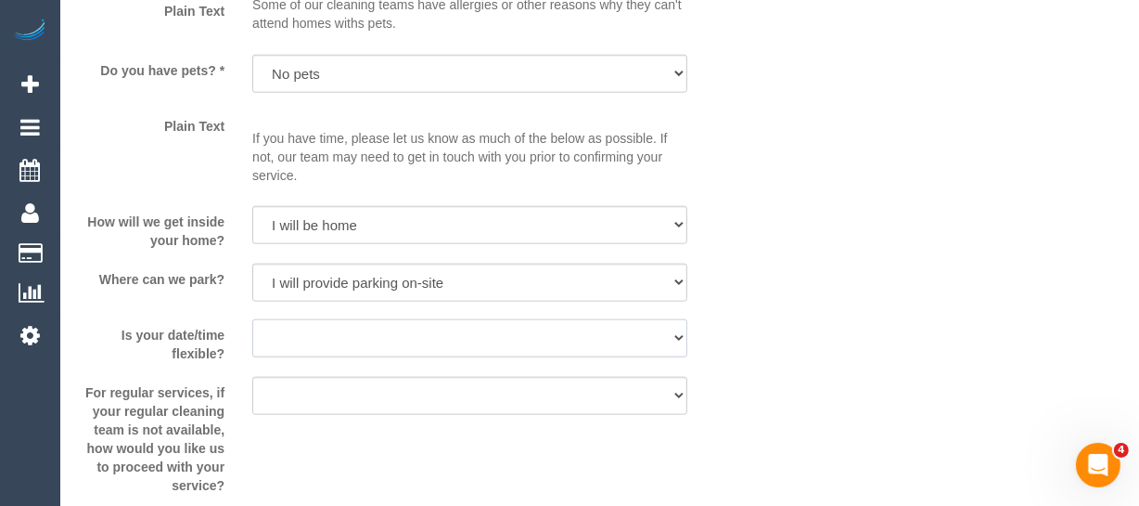
select select "number:22"
click at [252, 319] on select "Yes - date and time Yes - date but not time Yes - time but not date No - No fle…" at bounding box center [469, 338] width 435 height 38
click at [367, 391] on select "Arrange a cleaner to cover and do not bother you Arrange a cleaner to cover and…" at bounding box center [469, 396] width 435 height 38
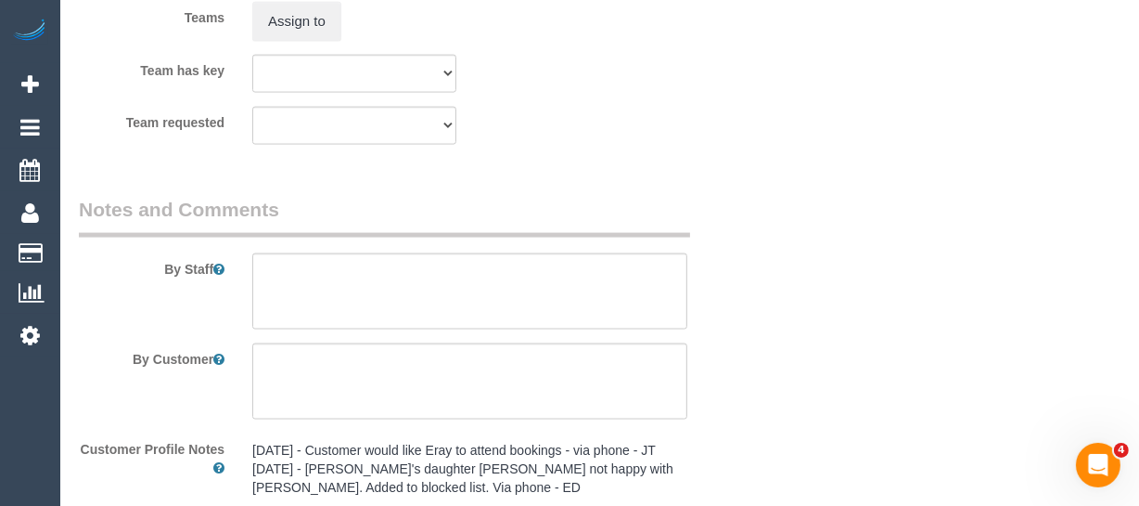
scroll to position [2570, 0]
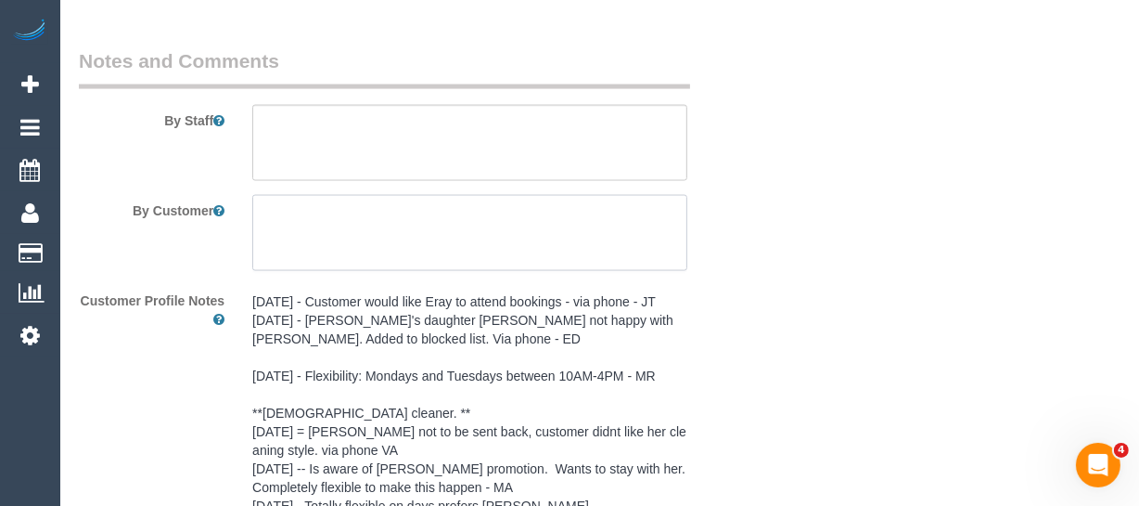
drag, startPoint x: 303, startPoint y: 216, endPoint x: 288, endPoint y: 185, distance: 35.3
click at [301, 217] on textarea at bounding box center [469, 233] width 435 height 76
click at [306, 119] on textarea at bounding box center [469, 143] width 435 height 76
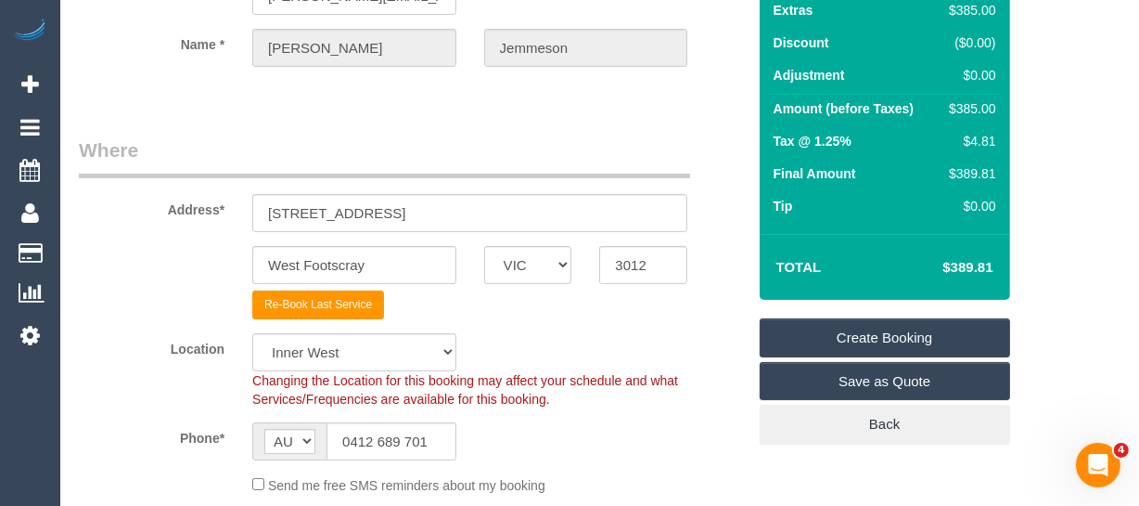
scroll to position [252, 0]
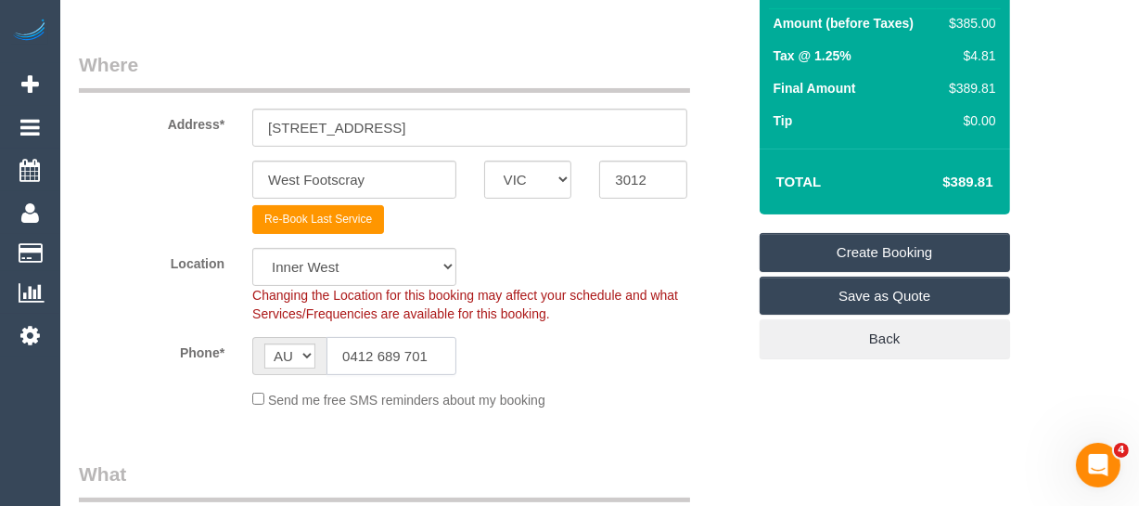
click at [401, 352] on input "0412 689 701" at bounding box center [392, 356] width 130 height 38
click at [418, 350] on input "0412 689 701" at bounding box center [392, 356] width 130 height 38
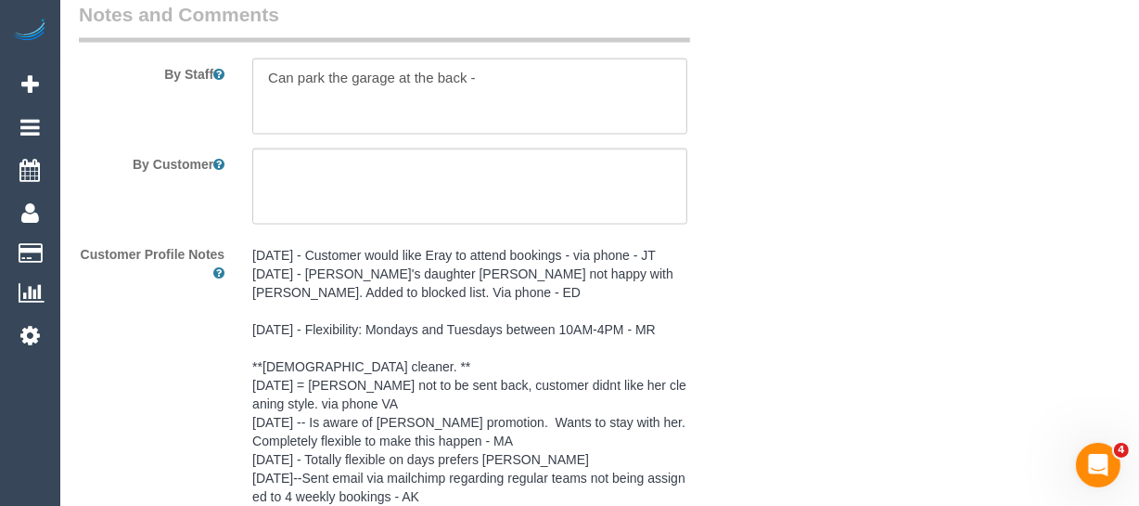
scroll to position [2524, 0]
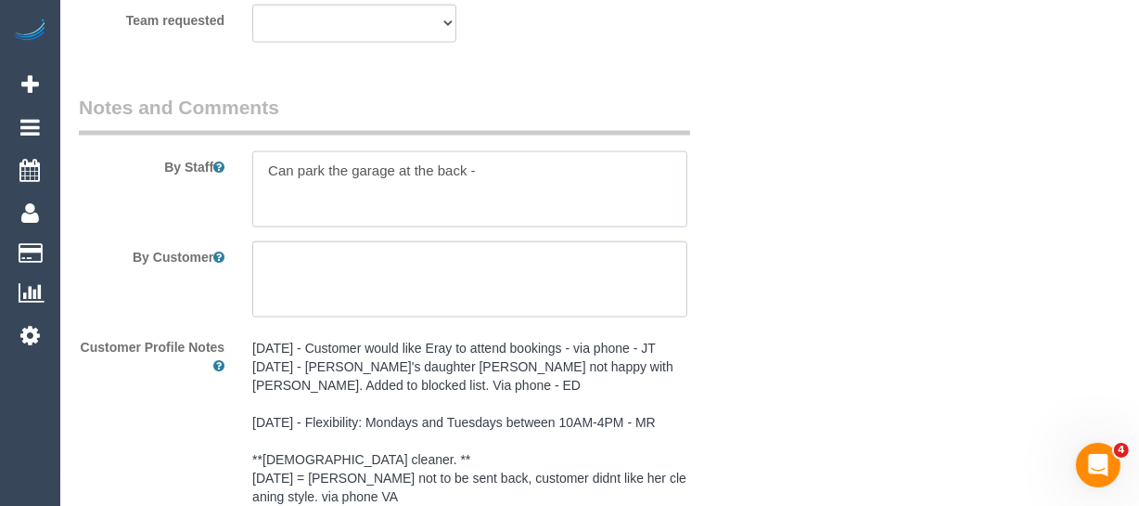
click at [555, 173] on textarea at bounding box center [469, 189] width 435 height 76
paste textarea "0412 689 701"
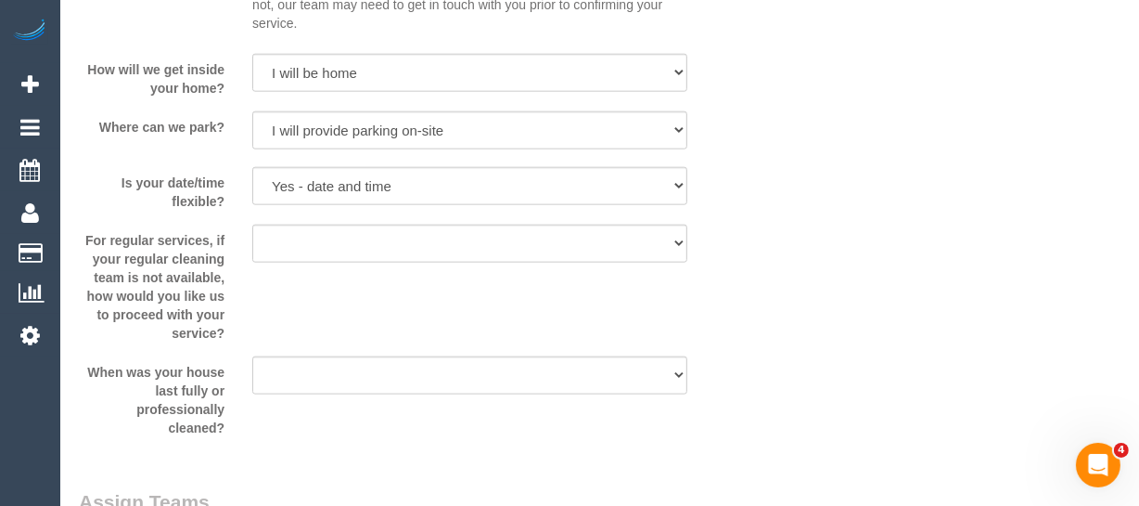
scroll to position [1849, 0]
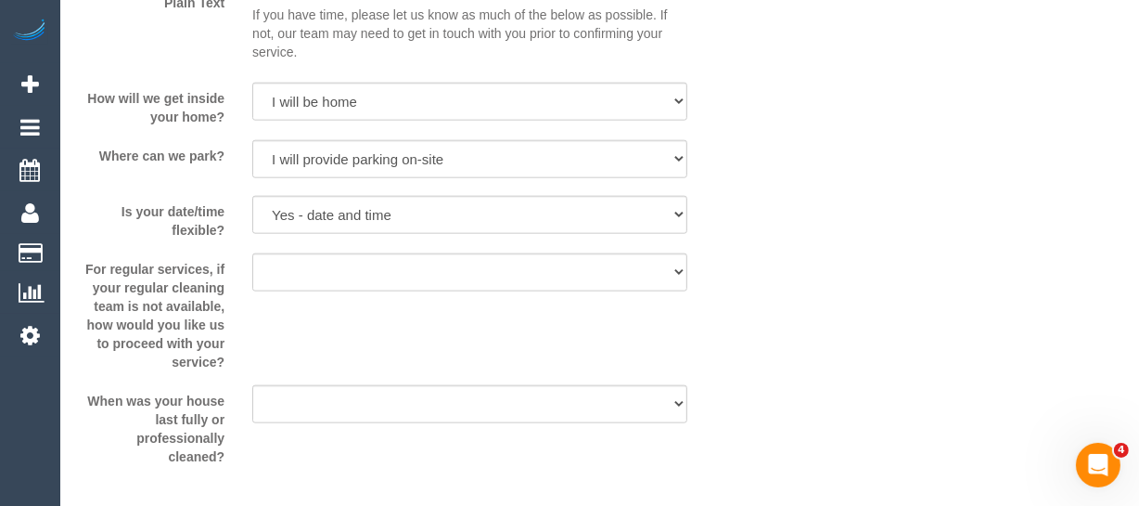
type textarea "Can park the garage at the back - 0412 689 701"
click at [346, 266] on select "Arrange a cleaner to cover and do not bother you Arrange a cleaner to cover and…" at bounding box center [469, 272] width 435 height 38
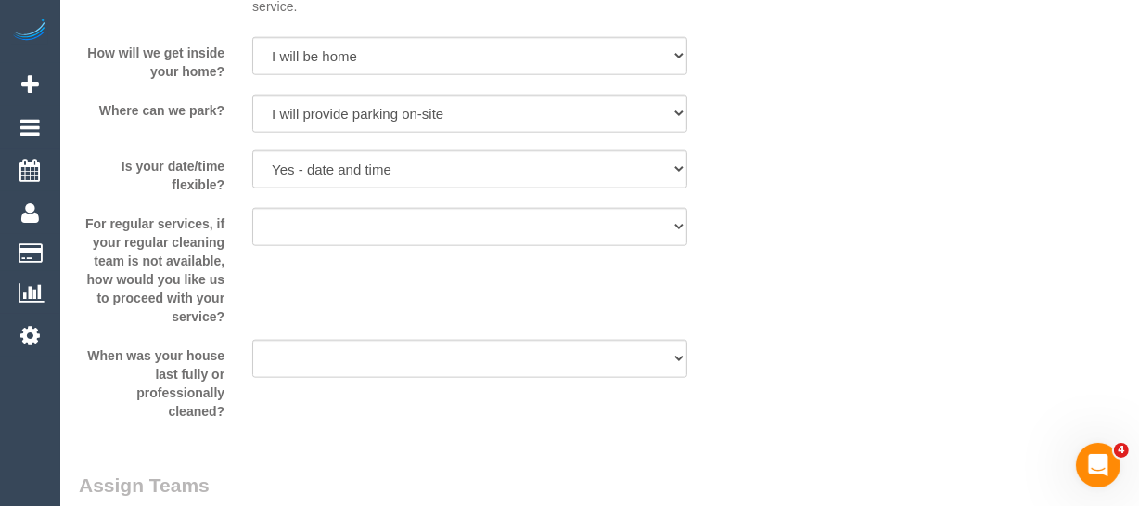
scroll to position [1934, 0]
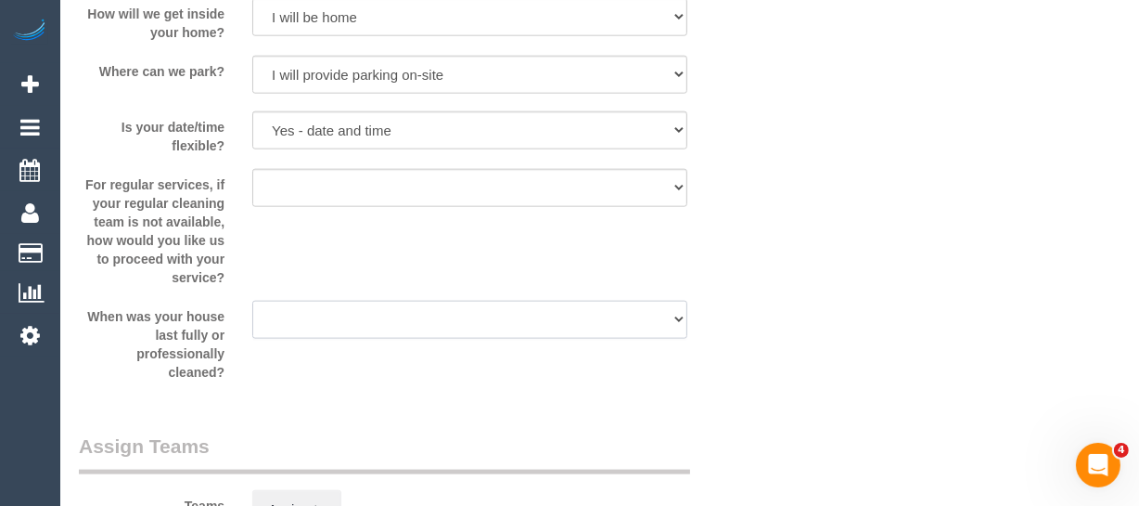
click at [373, 306] on select "Within 1-2 weeks Within 2-4 weeks Within 1-4 months Over 4 months ago" at bounding box center [469, 320] width 435 height 38
drag, startPoint x: 714, startPoint y: 296, endPoint x: 692, endPoint y: 333, distance: 43.3
click at [715, 296] on sui-booking-custom-fields "Plain Text Some of our cleaning teams have allergies or other reasons why they …" at bounding box center [412, 55] width 667 height 651
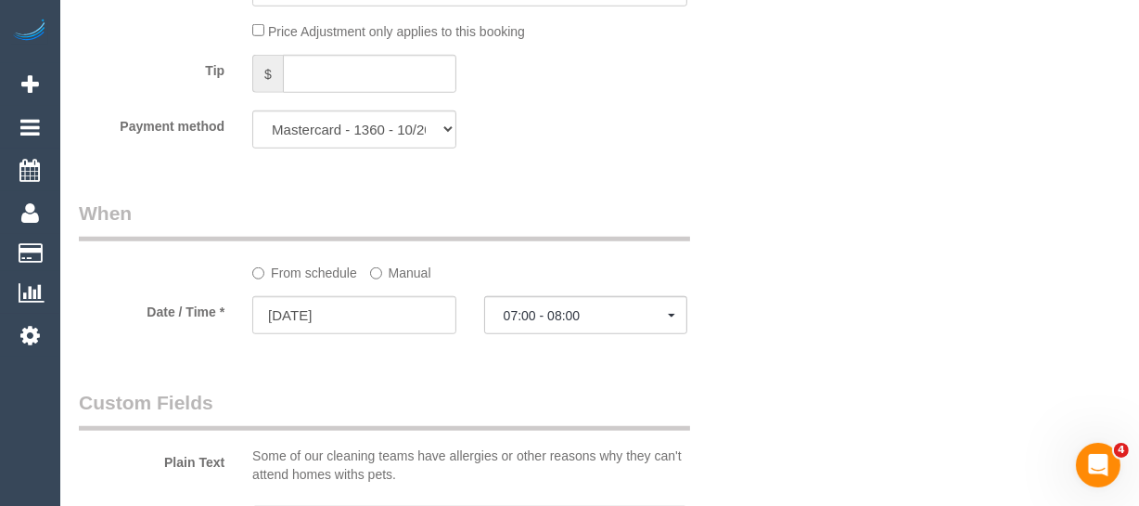
scroll to position [1364, 0]
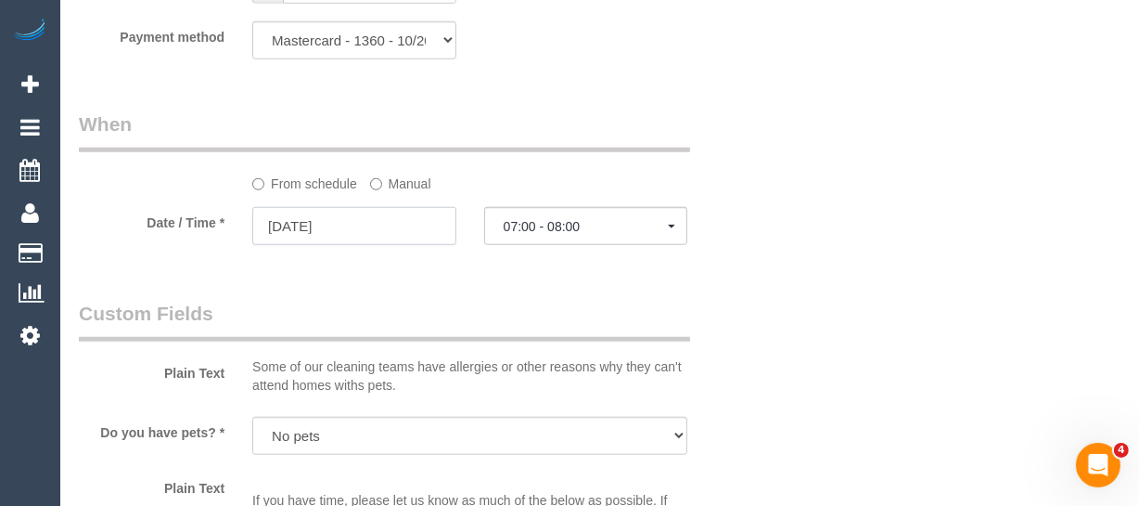
click at [375, 215] on input "15/09/2025" at bounding box center [354, 226] width 204 height 38
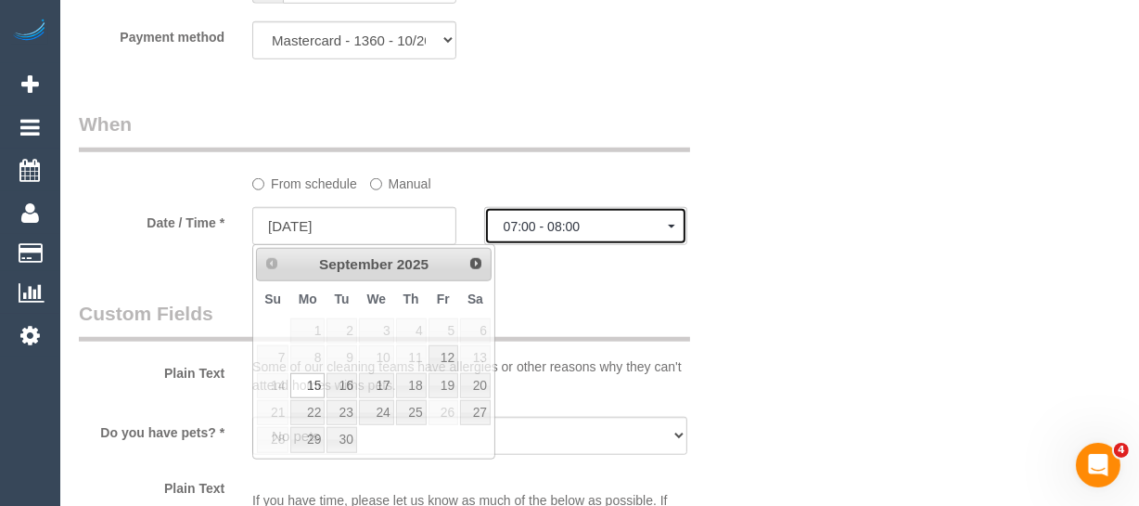
click at [534, 225] on span "07:00 - 08:00" at bounding box center [586, 226] width 165 height 15
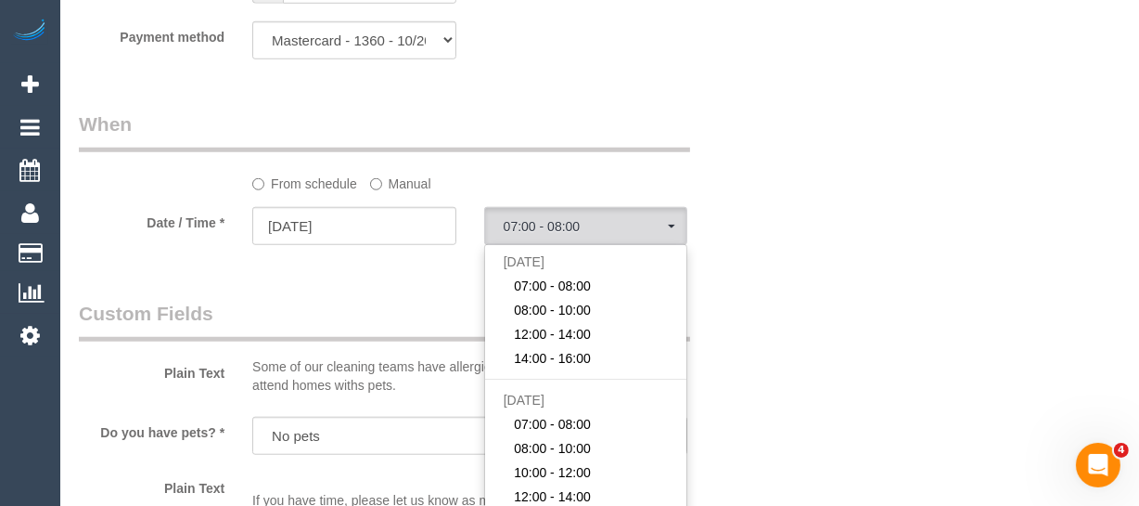
click at [394, 186] on label "Manual" at bounding box center [400, 180] width 61 height 25
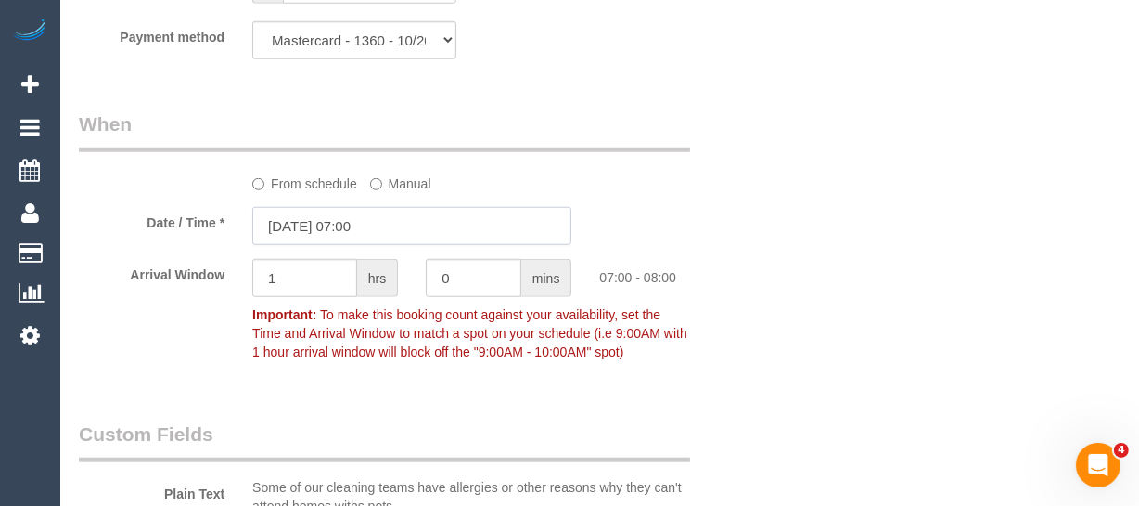
click at [330, 237] on input "15/09/2025 07:00" at bounding box center [411, 226] width 319 height 38
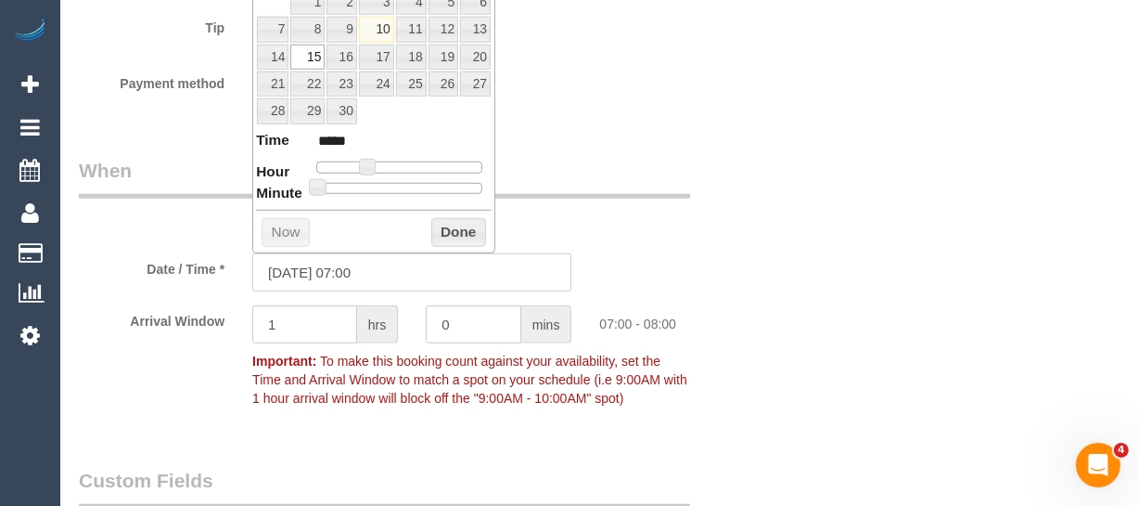
scroll to position [1280, 0]
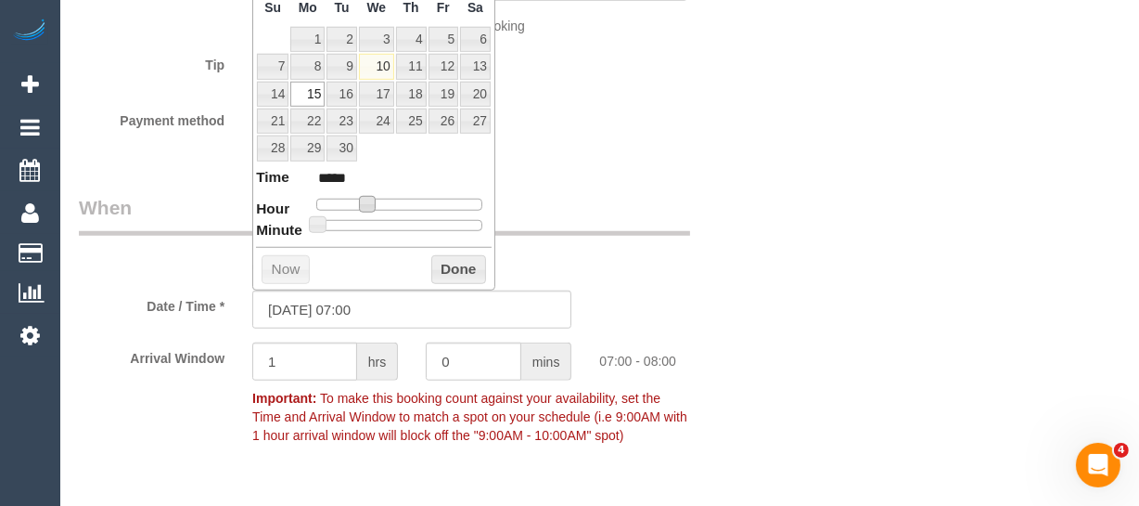
type input "15/09/2025 10:00"
type input "*****"
type input "15/09/2025 09:00"
type input "*****"
drag, startPoint x: 367, startPoint y: 203, endPoint x: 385, endPoint y: 204, distance: 17.7
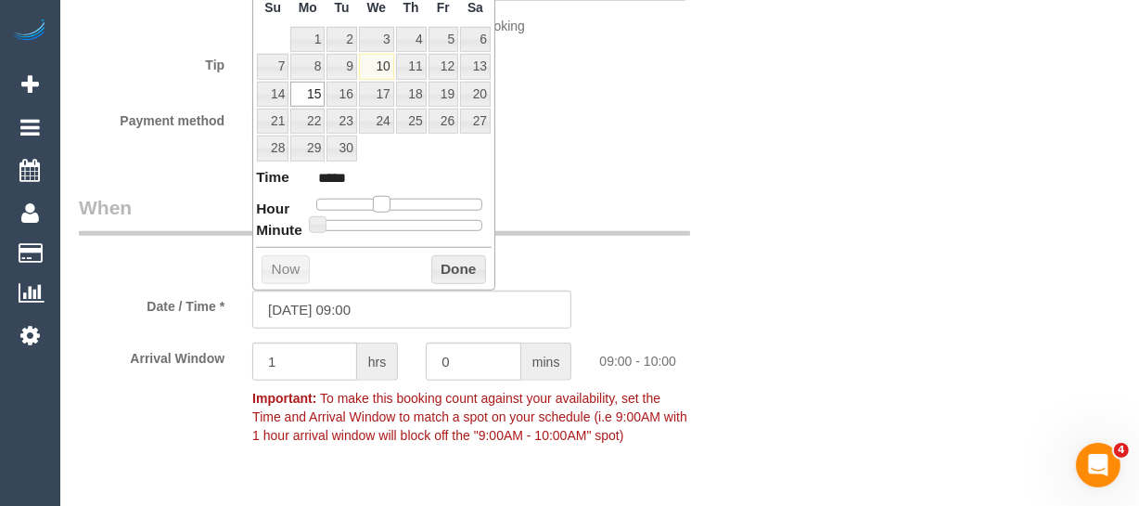
click at [385, 204] on span at bounding box center [381, 204] width 17 height 17
click at [457, 263] on button "Done" at bounding box center [458, 270] width 55 height 30
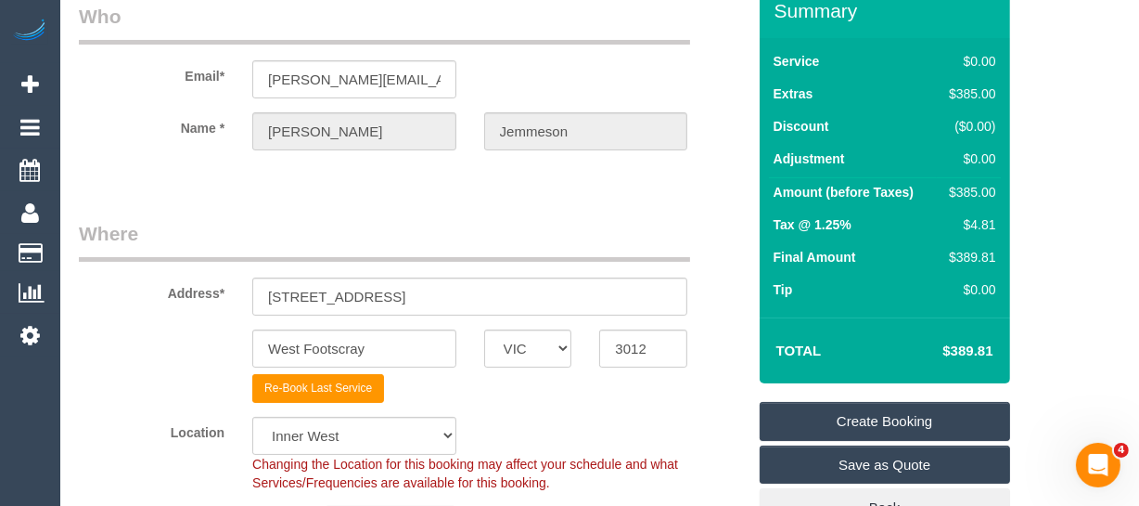
scroll to position [15, 0]
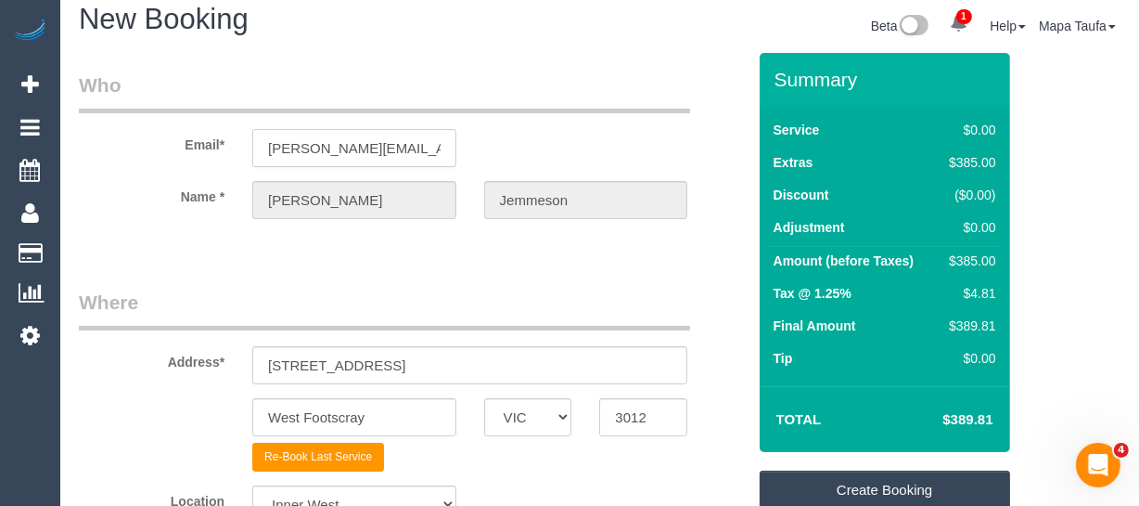
click at [281, 152] on input "david@wineunplugged.com.au" at bounding box center [354, 148] width 204 height 38
click at [333, 355] on input "35 Napolean Street" at bounding box center [469, 365] width 435 height 38
paste input "19 Clarendon S"
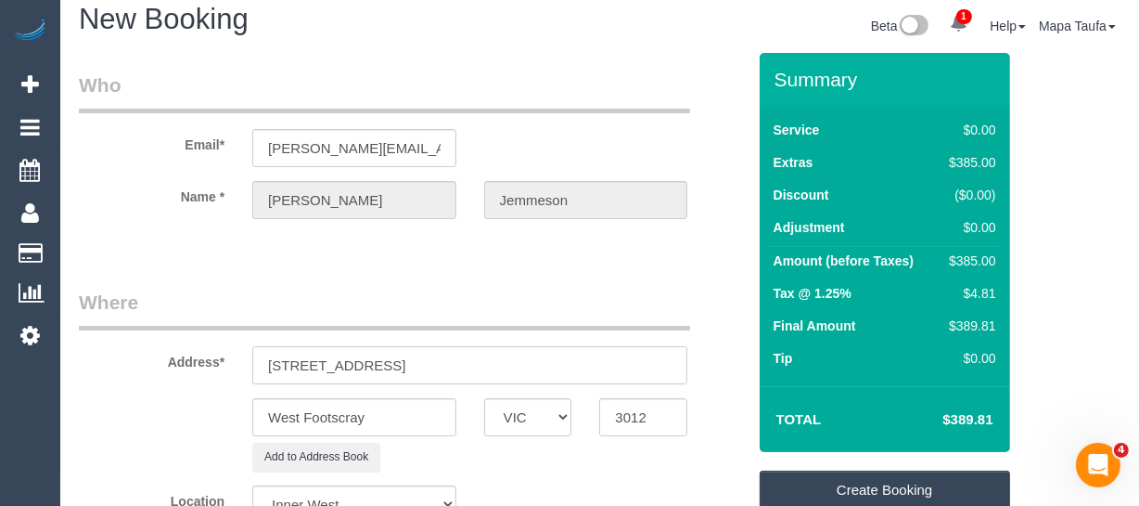
type input "19 Clarendon St"
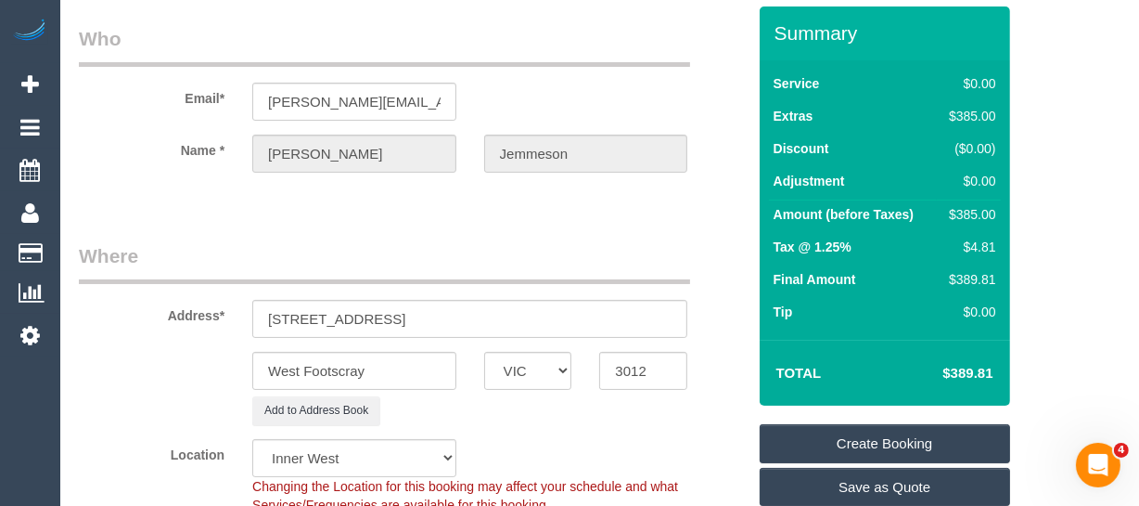
scroll to position [99, 0]
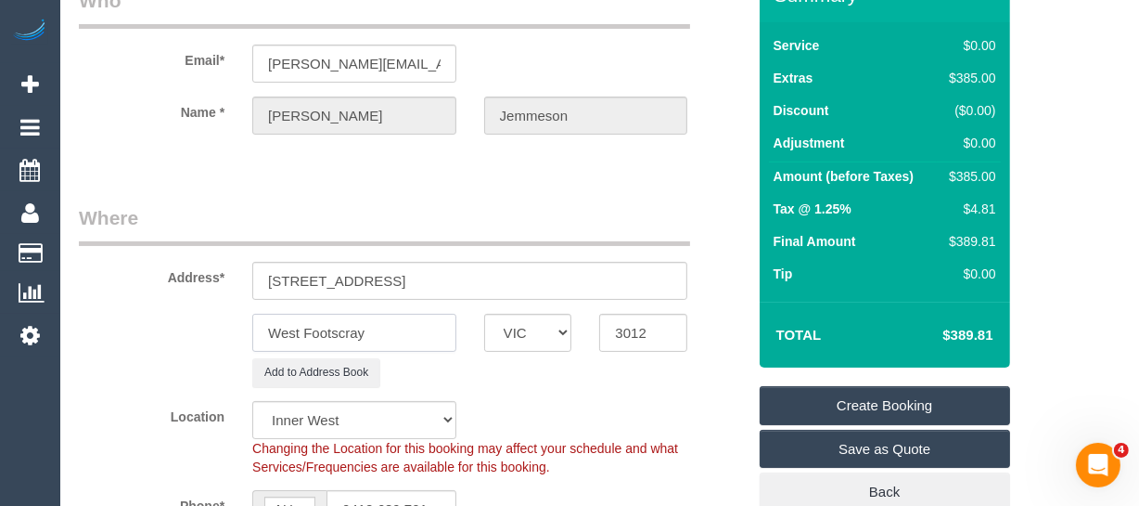
click at [329, 317] on input "West Footscray" at bounding box center [354, 333] width 204 height 38
paste input "Armadale"
type input "Armadale"
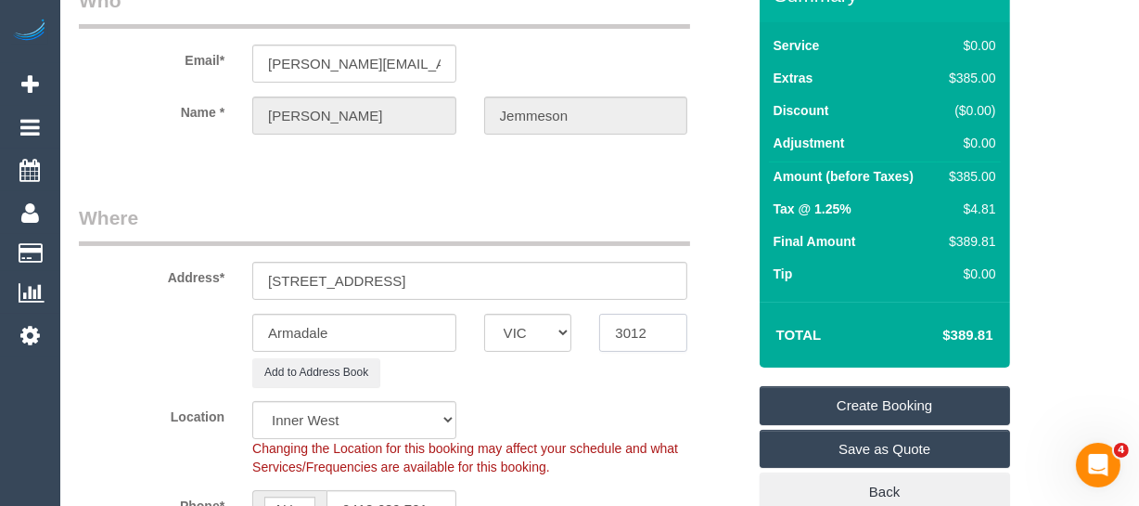
click at [628, 333] on input "3012" at bounding box center [643, 333] width 88 height 38
paste input "143"
type input "3143"
click at [628, 378] on div "Add to Address Book" at bounding box center [469, 372] width 463 height 29
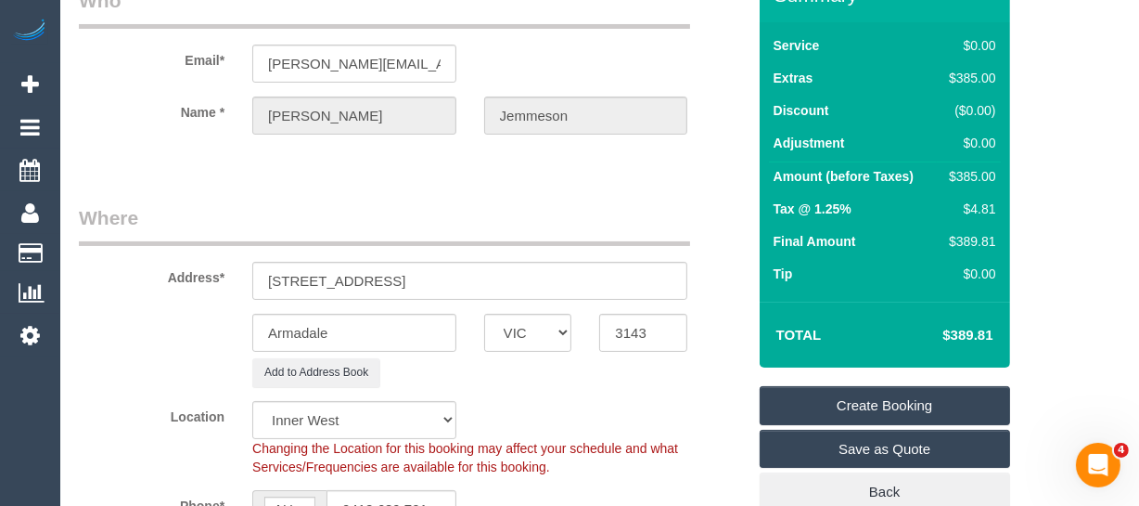
select select "55"
select select "object:6559"
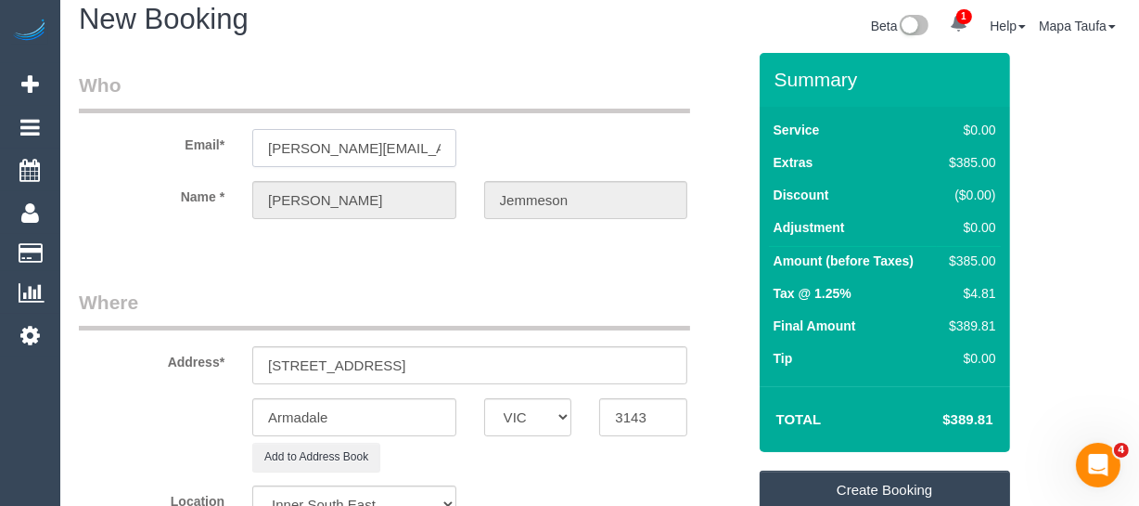
scroll to position [0, 19]
drag, startPoint x: 406, startPoint y: 155, endPoint x: 453, endPoint y: 155, distance: 46.4
click at [453, 155] on input "david@wineunplugged.com.au" at bounding box center [354, 148] width 204 height 38
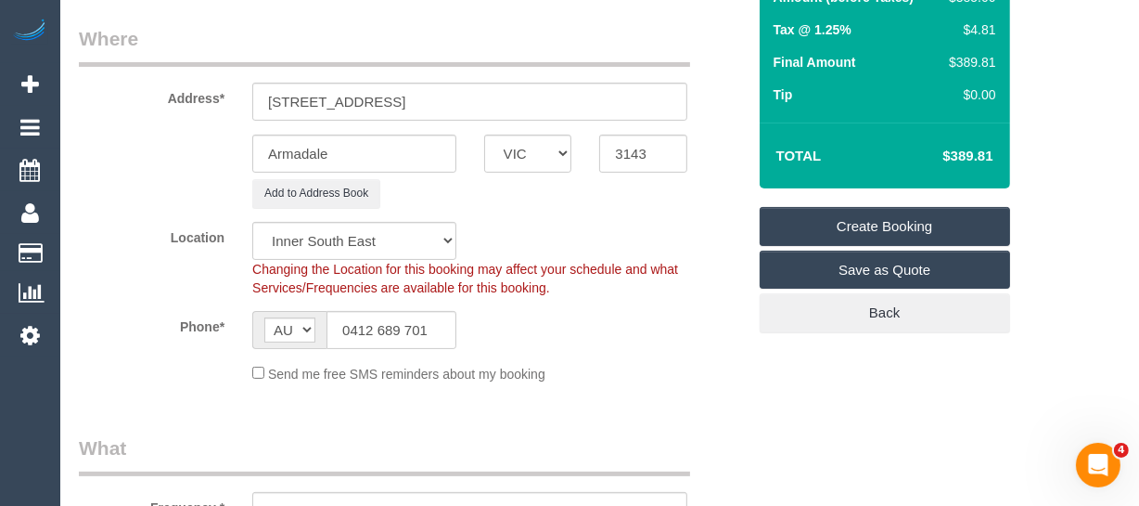
scroll to position [266, 0]
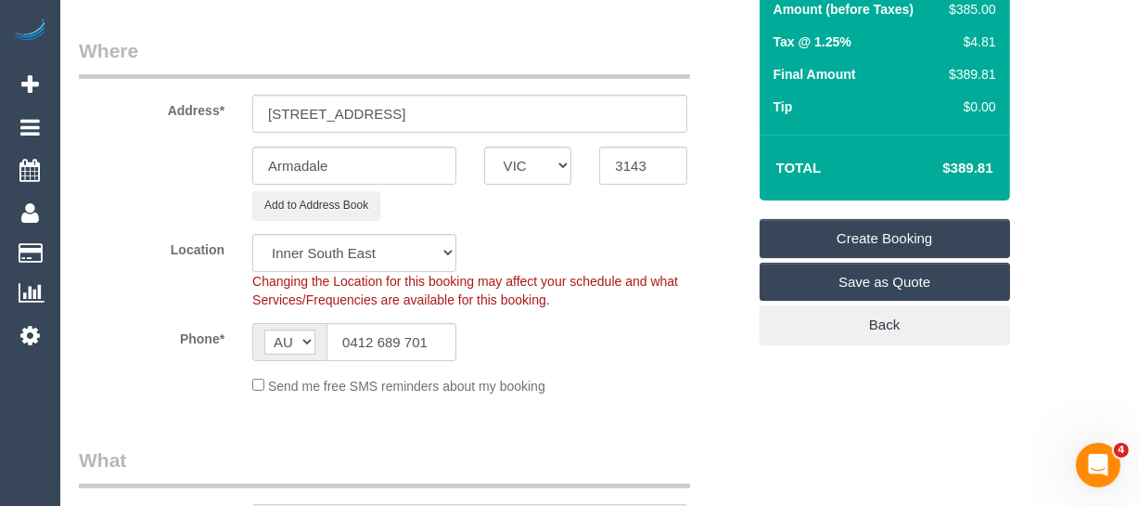
click at [581, 286] on div "Changing the Location for this booking may affect your schedule and what Servic…" at bounding box center [469, 290] width 463 height 37
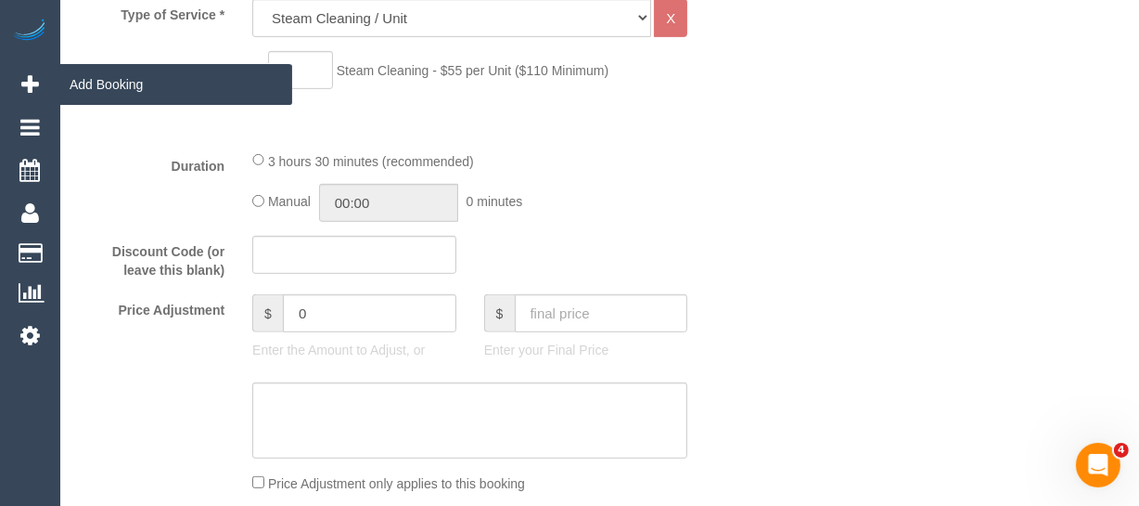
scroll to position [817, 0]
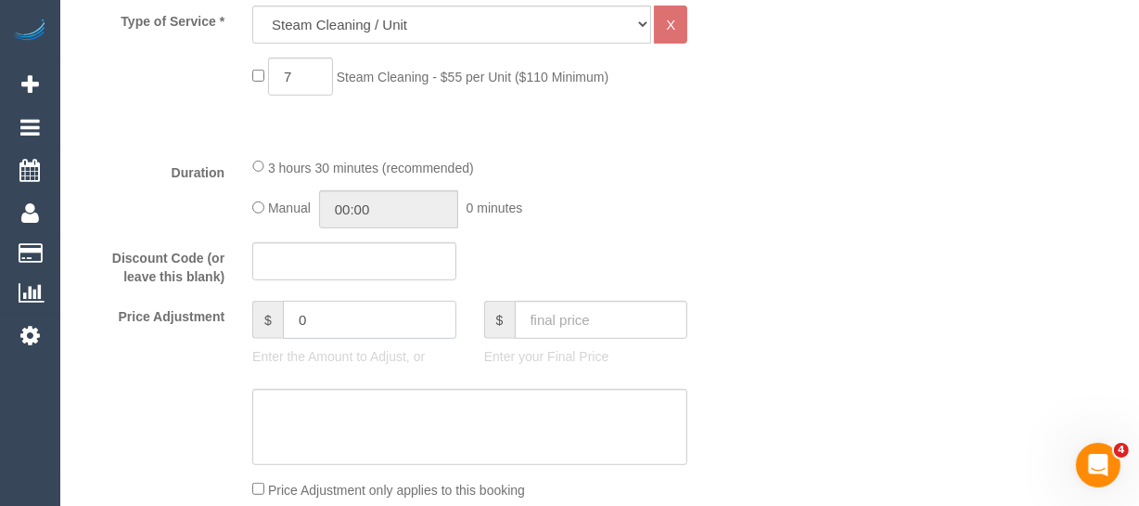
drag, startPoint x: 333, startPoint y: 318, endPoint x: 251, endPoint y: 318, distance: 82.6
click at [251, 318] on div "$ 0 Enter the Amount to Adjust, or" at bounding box center [354, 338] width 232 height 74
click at [304, 74] on input "7" at bounding box center [300, 77] width 65 height 38
type input "9"
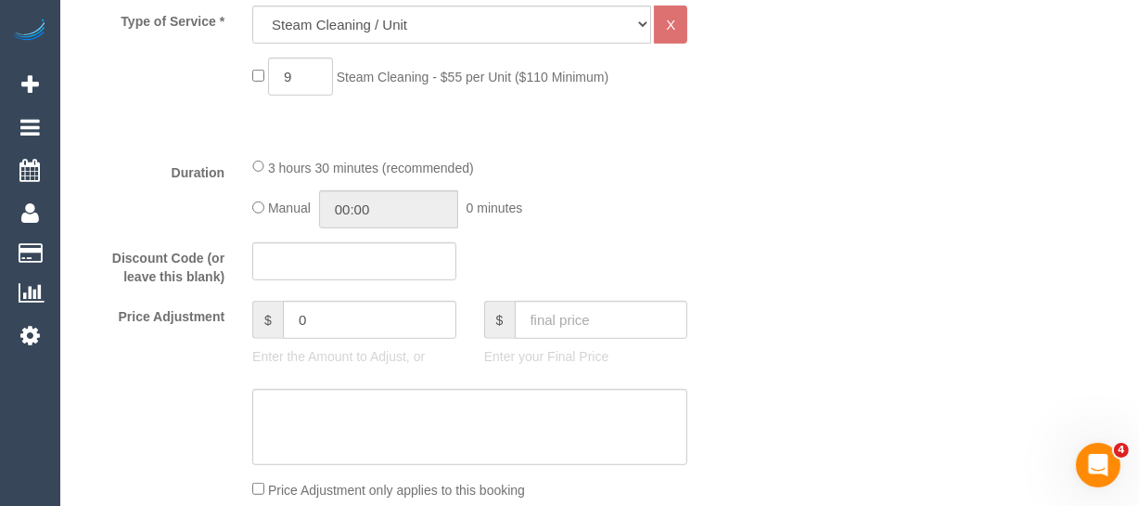
click at [700, 168] on div "3 hours 30 minutes (recommended) Manual 00:00 0 minutes" at bounding box center [469, 193] width 463 height 72
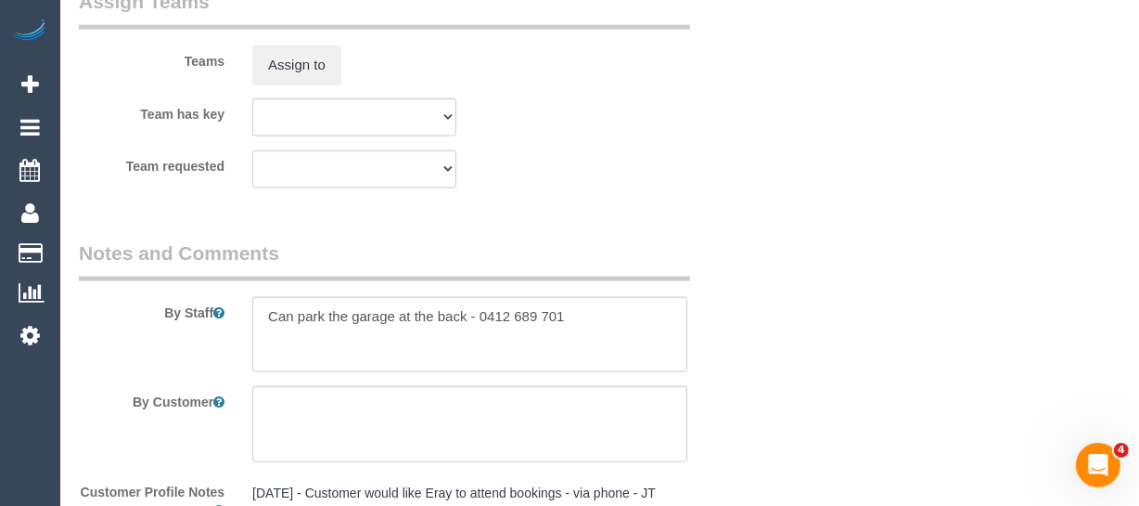
scroll to position [2672, 0]
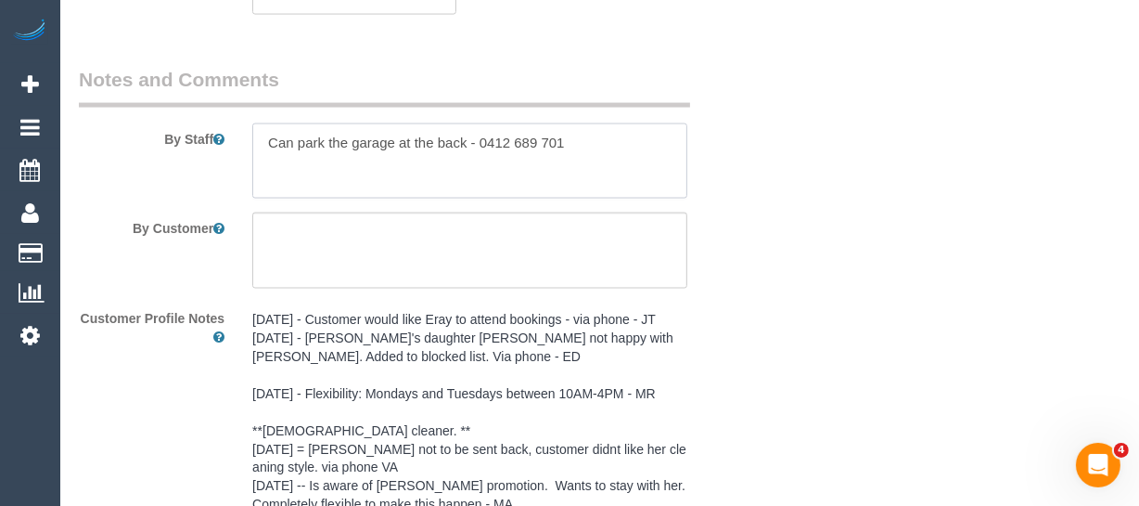
click at [594, 143] on textarea at bounding box center [469, 161] width 435 height 76
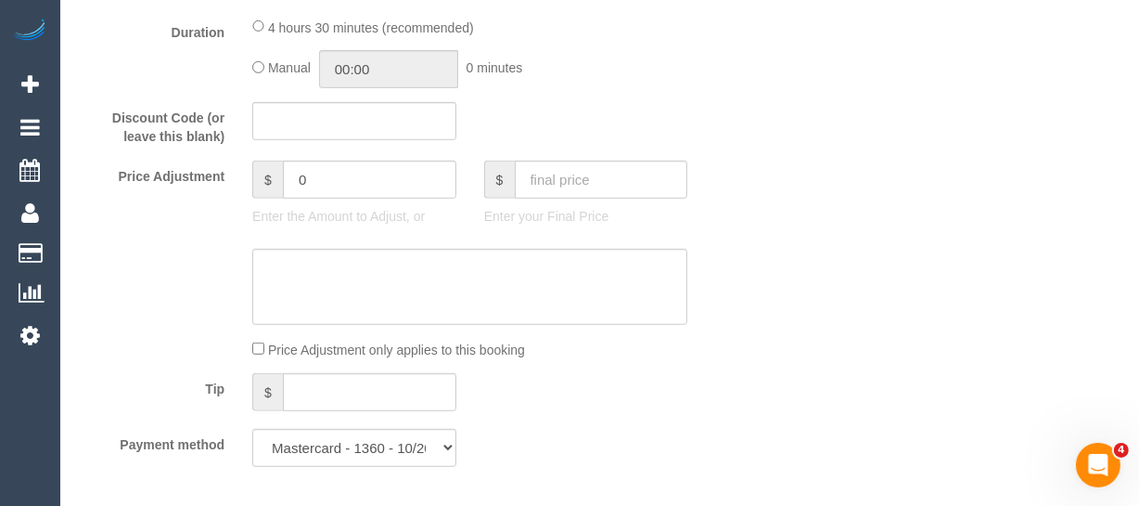
scroll to position [1053, 0]
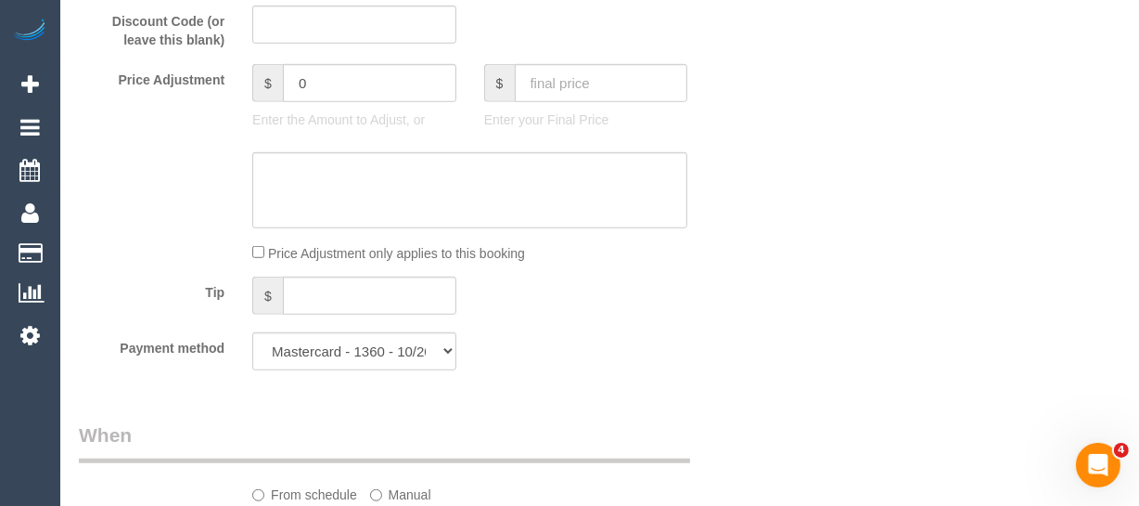
type textarea "Can park the garage at the back - 0412 689 701 x4 bedrooms, 1 flight of stairs,…"
click at [403, 332] on select "Mastercard - 0551 - 08/2023 Mastercard - 1360 - 10/2026 (Default) Add Credit Ca…" at bounding box center [354, 351] width 204 height 38
drag, startPoint x: 617, startPoint y: 339, endPoint x: 634, endPoint y: 339, distance: 16.7
click at [628, 339] on div "Payment method Mastercard - 0551 - 08/2023 Mastercard - 1360 - 10/2026 (Default…" at bounding box center [412, 351] width 695 height 38
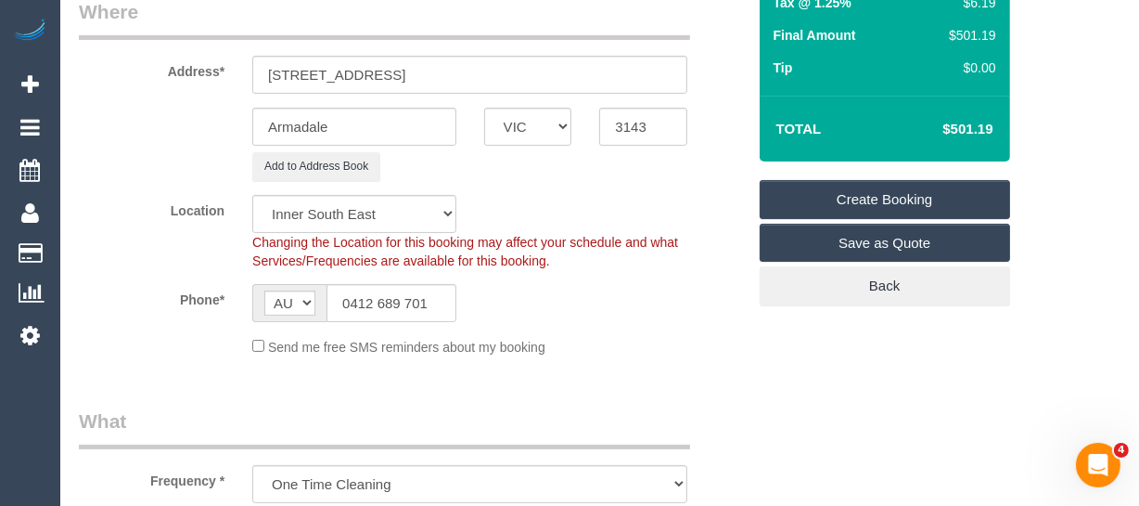
scroll to position [264, 0]
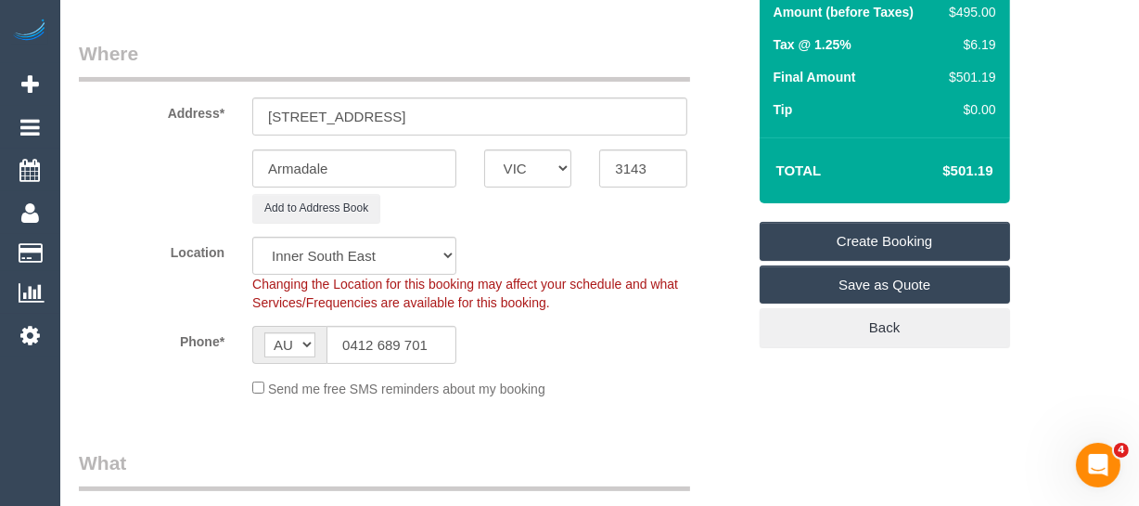
click at [849, 238] on link "Create Booking" at bounding box center [885, 241] width 251 height 39
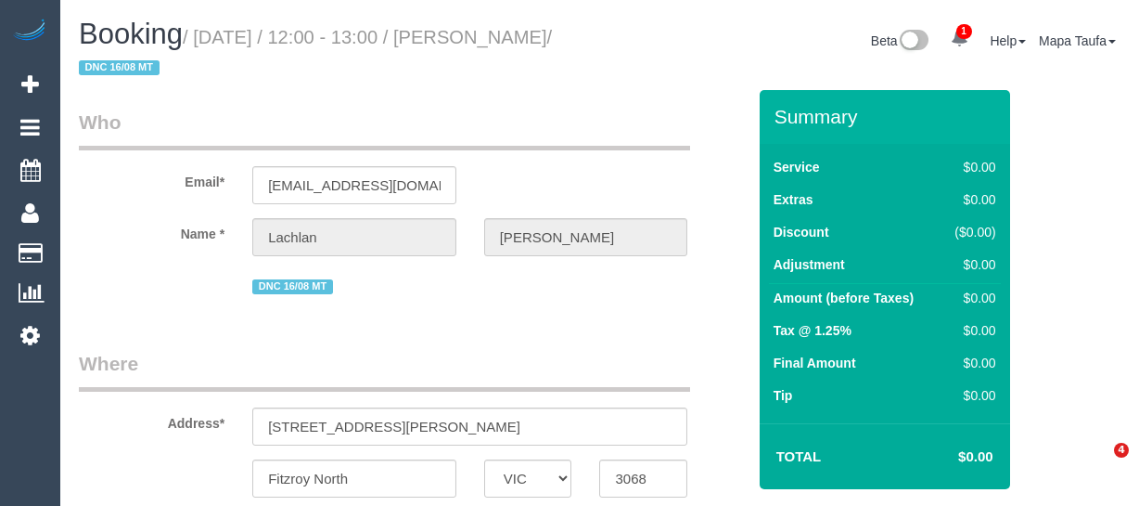
select select "VIC"
select select "string:AU"
select select "object:2759"
select select "number:28"
select select "number:14"
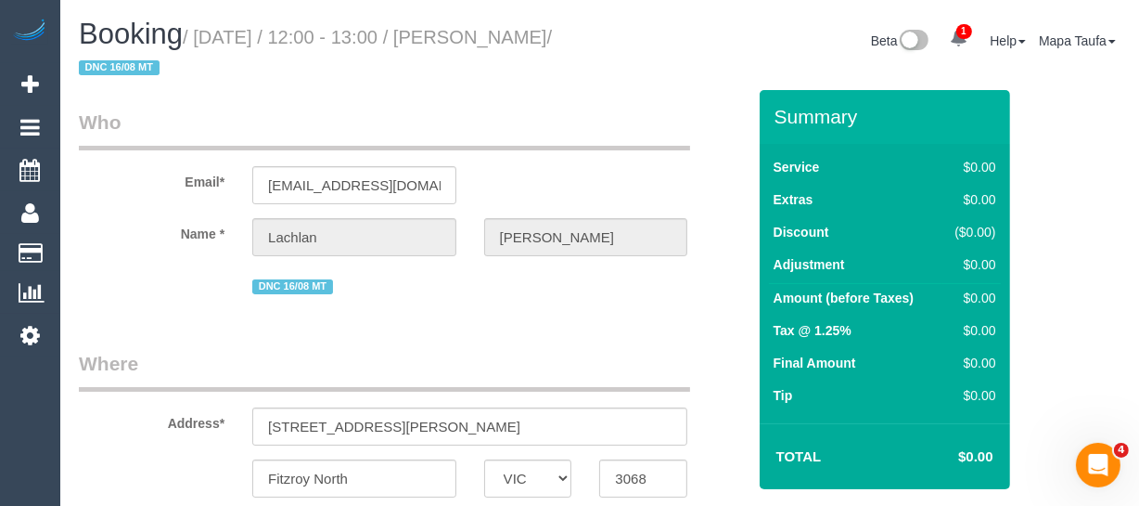
select select "number:19"
select select "number:24"
select select "number:26"
select select "object:4262"
select select "string:stripe-pm_1RutRM2GScqysDRVB29IUe5m"
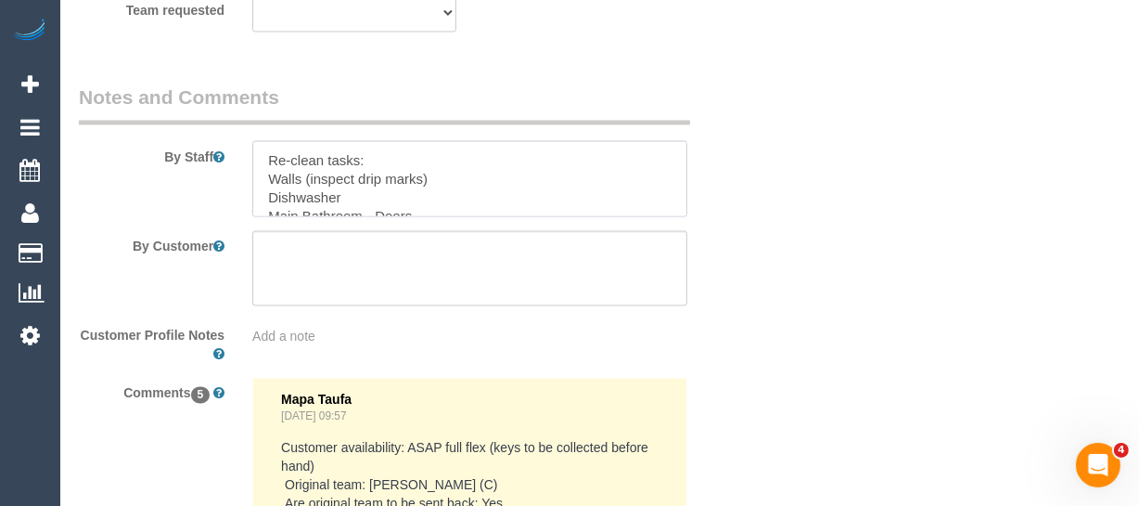
scroll to position [33, 0]
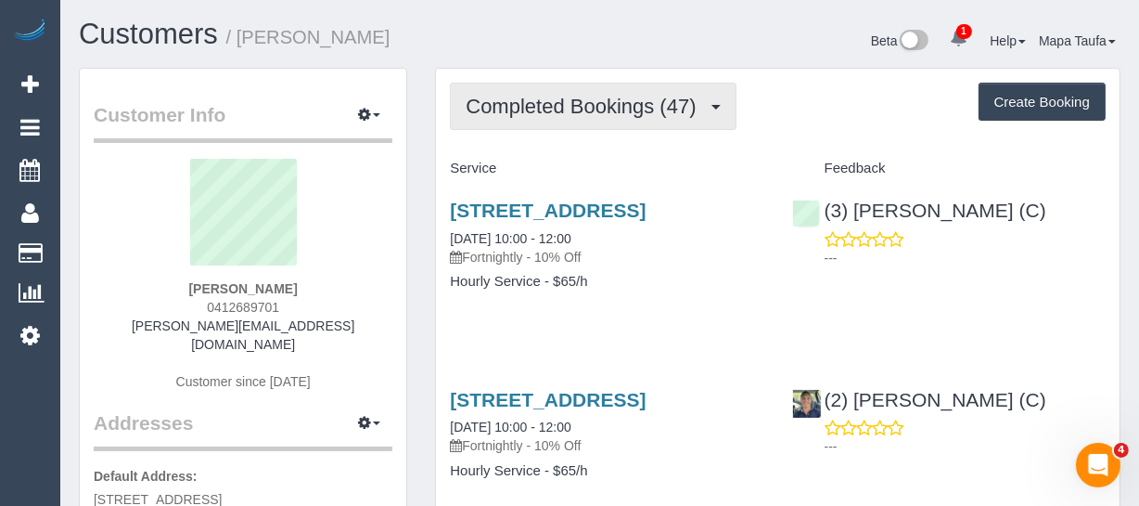
click at [503, 107] on span "Completed Bookings (47)" at bounding box center [585, 106] width 239 height 23
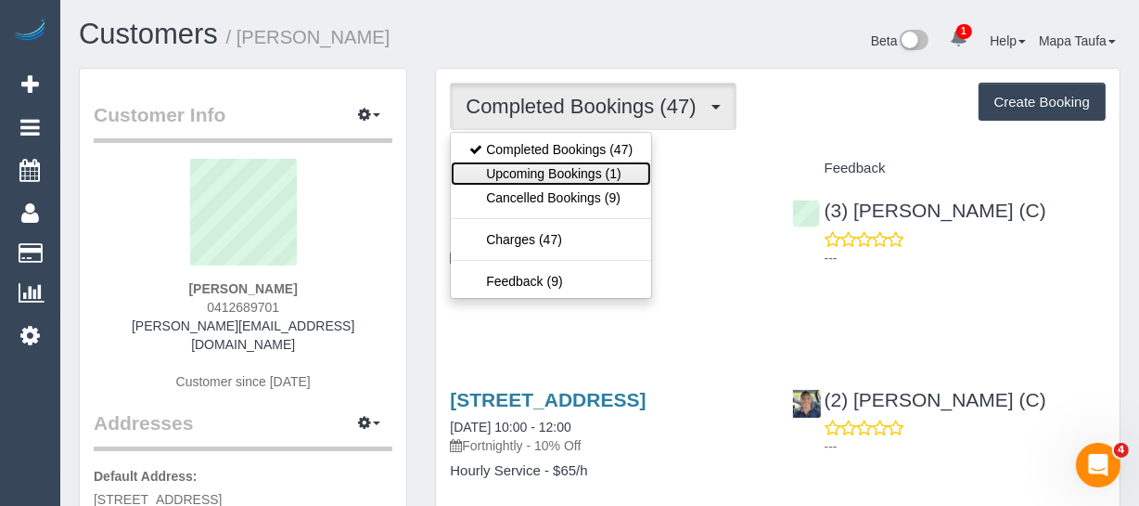
click at [526, 162] on link "Upcoming Bookings (1)" at bounding box center [551, 173] width 200 height 24
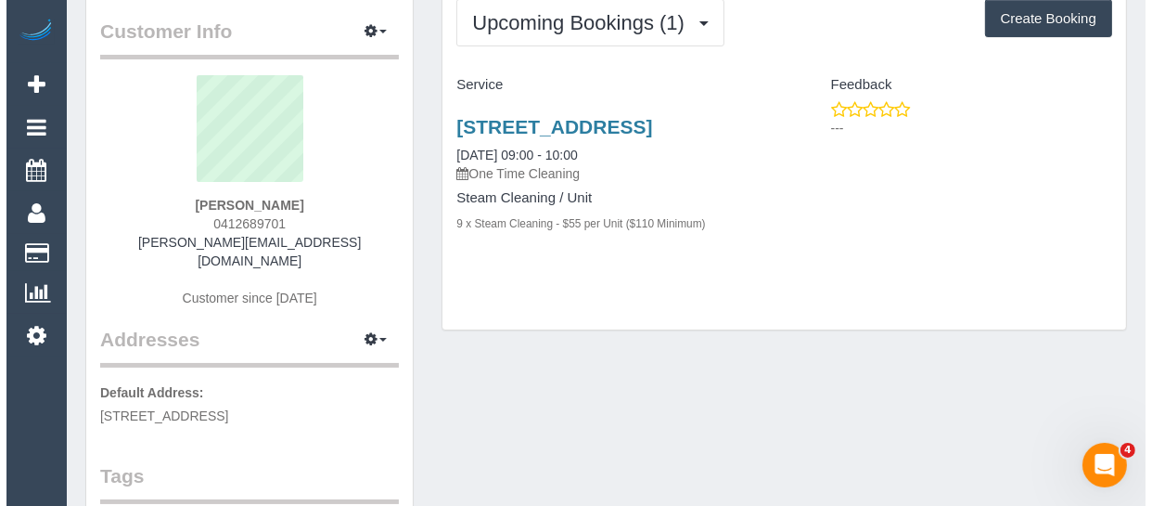
scroll to position [168, 0]
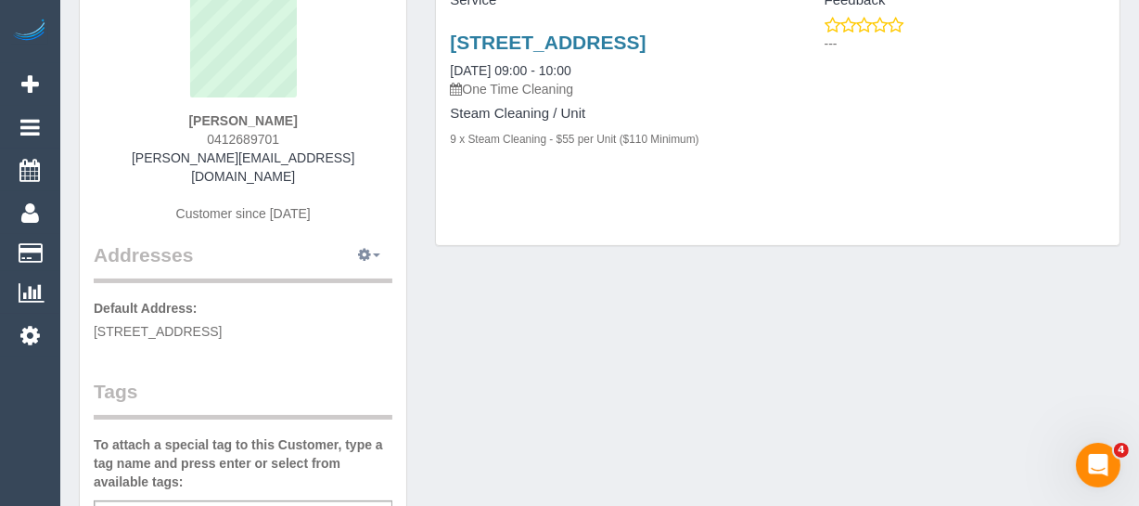
click at [354, 241] on button "button" at bounding box center [369, 255] width 46 height 29
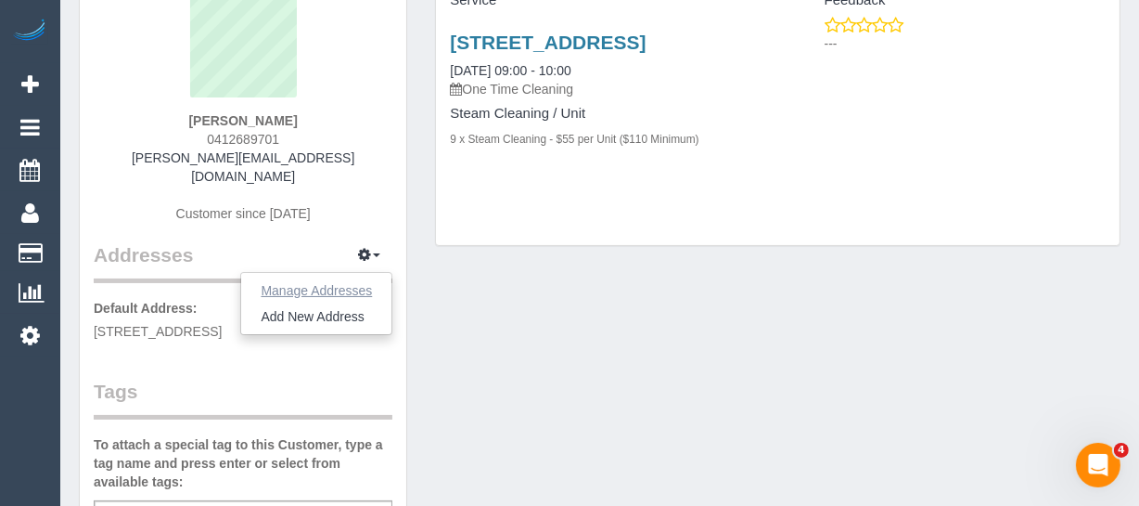
click at [345, 277] on button "Manage Addresses" at bounding box center [316, 290] width 150 height 26
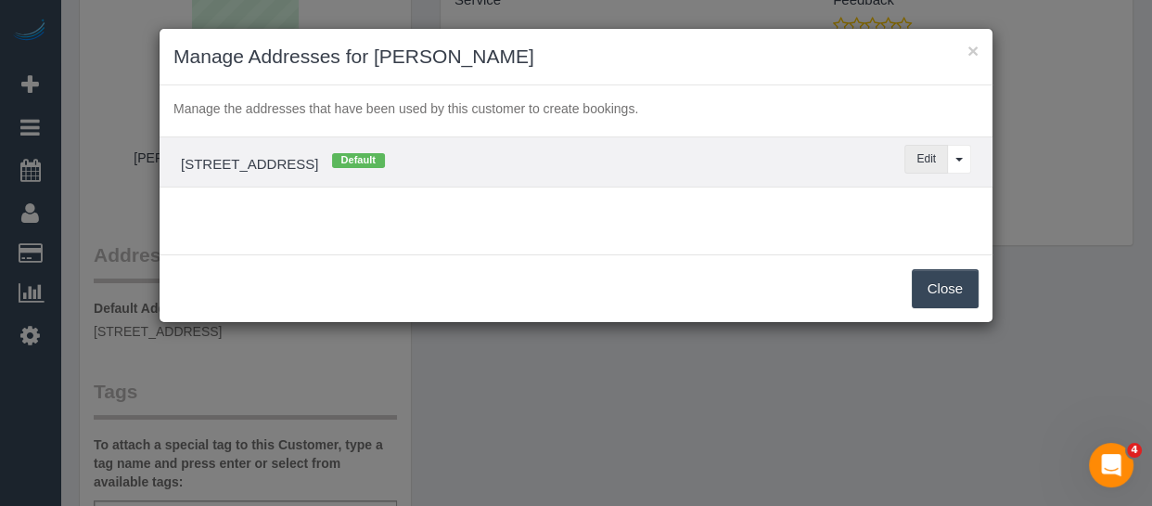
click at [918, 164] on button "Edit" at bounding box center [927, 159] width 44 height 29
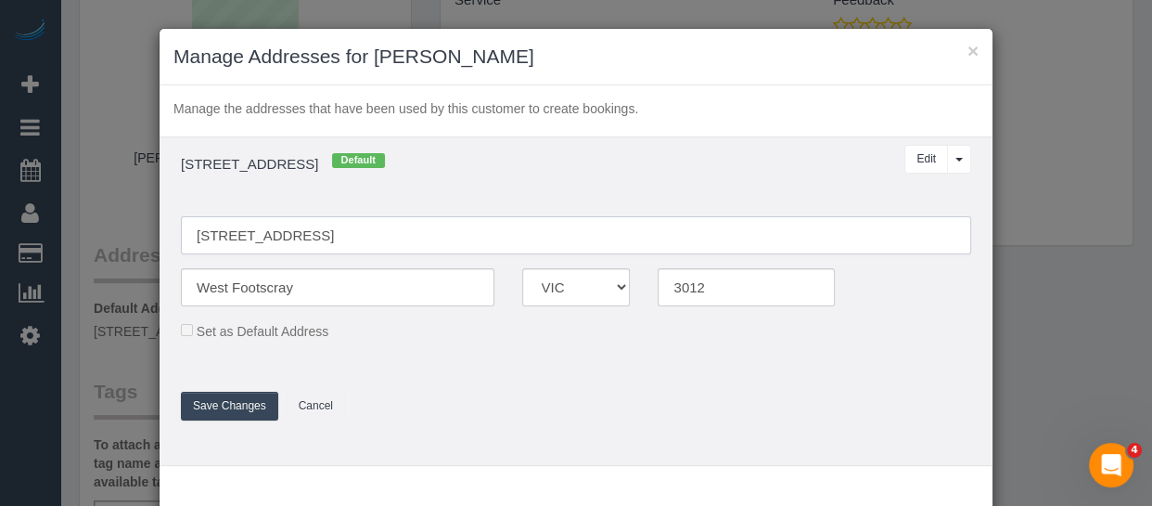
click at [298, 222] on input "35 Napolean Street" at bounding box center [576, 235] width 791 height 38
click at [354, 231] on input "35 Napolean Street" at bounding box center [576, 235] width 791 height 38
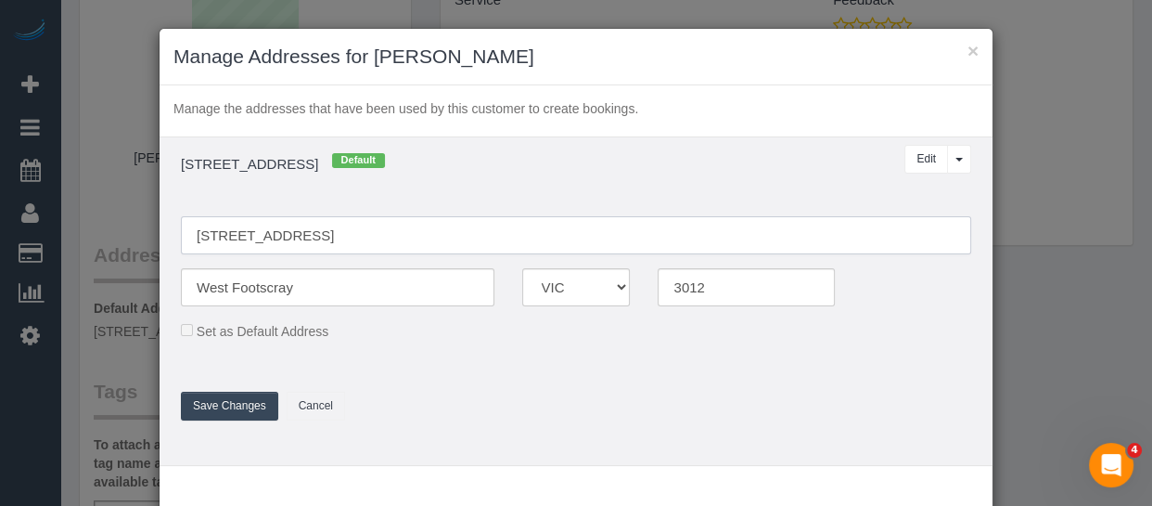
click at [354, 231] on input "35 Napolean Street" at bounding box center [576, 235] width 791 height 38
paste input "19 Clarendon S"
type input "19 Clarendon St"
click at [335, 289] on input "West Footscray" at bounding box center [338, 287] width 314 height 38
click at [324, 291] on input "West Footscray" at bounding box center [338, 287] width 314 height 38
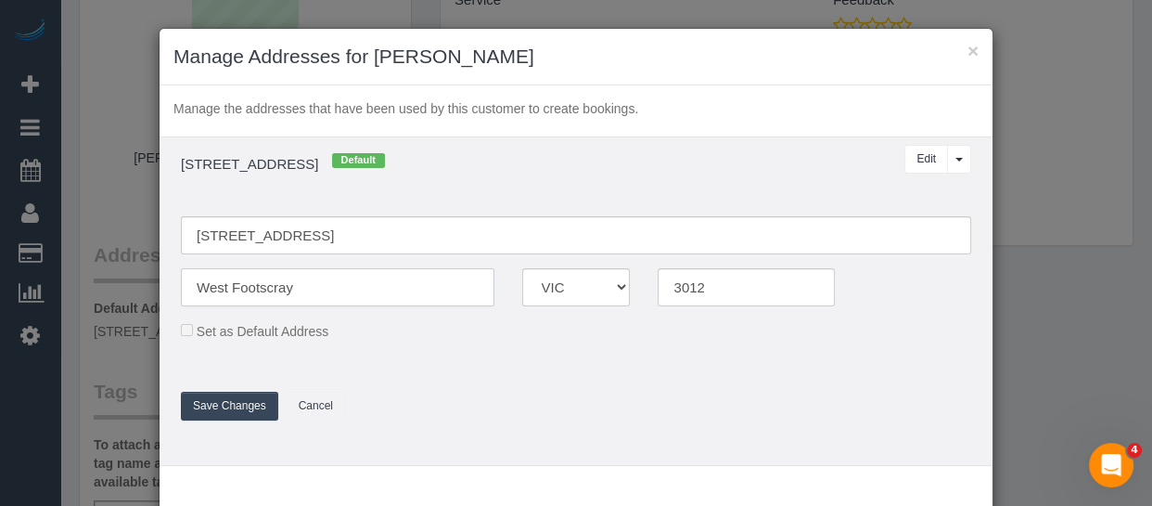
click at [324, 291] on input "West Footscray" at bounding box center [338, 287] width 314 height 38
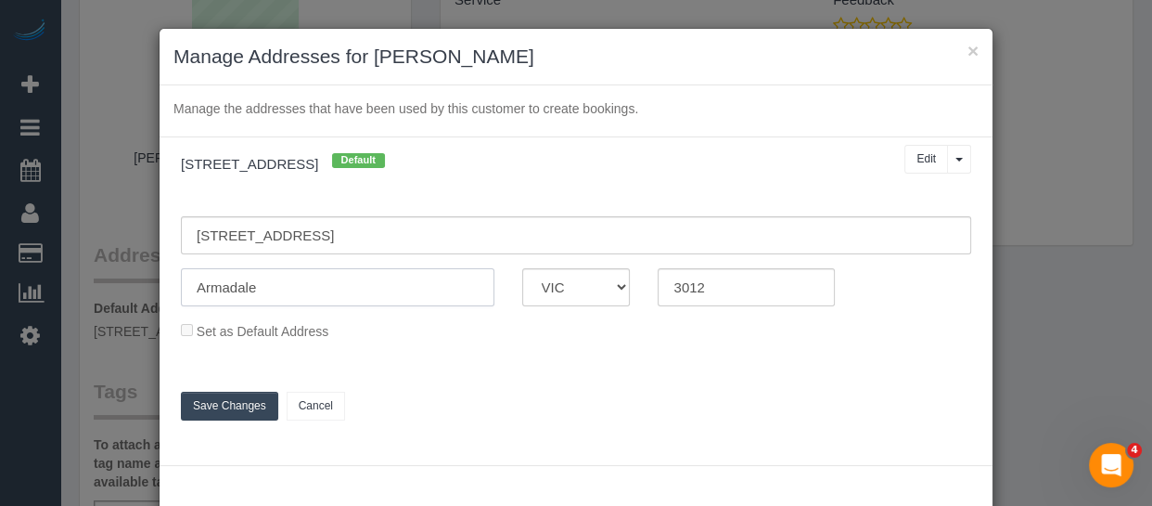
type input "Armadale"
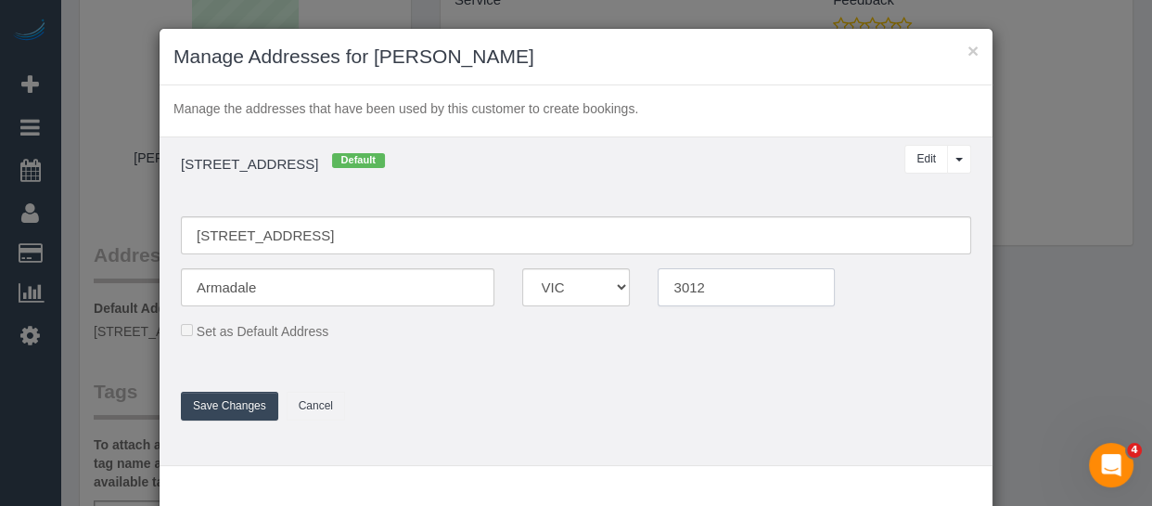
click at [689, 299] on input "3012" at bounding box center [746, 287] width 177 height 38
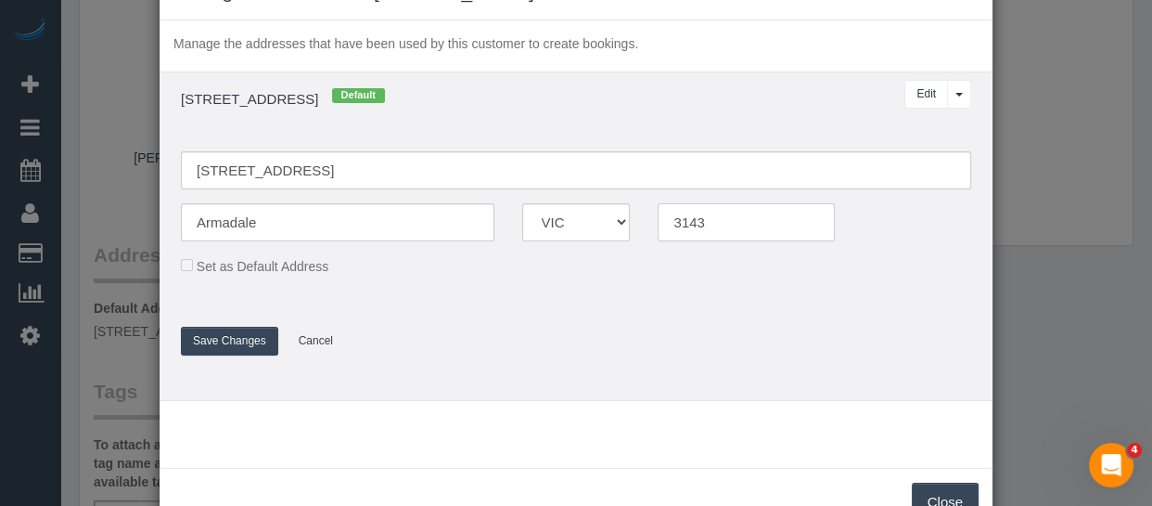
scroll to position [122, 0]
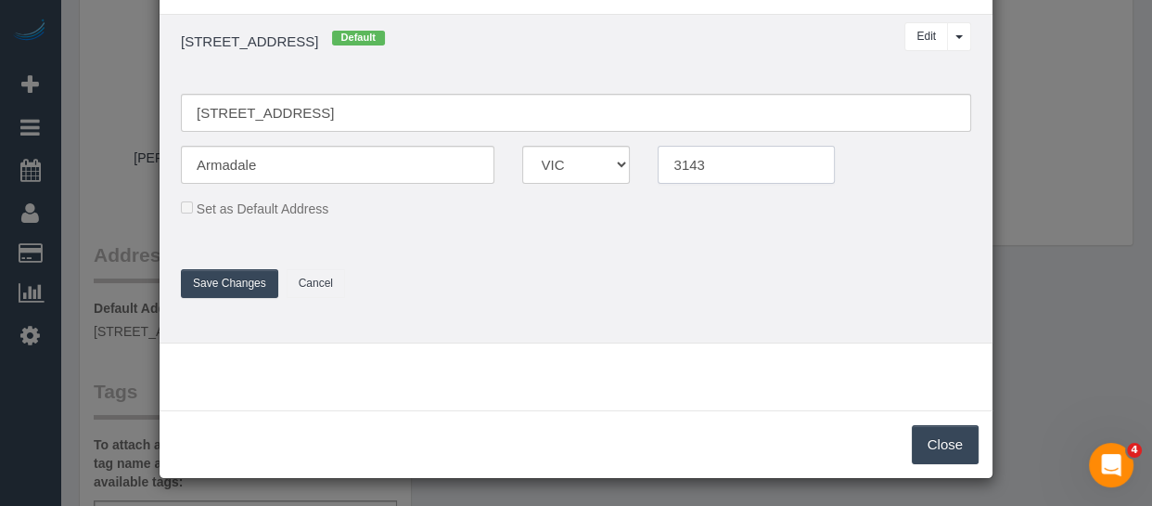
type input "3143"
click at [215, 272] on button "Save Changes" at bounding box center [229, 283] width 97 height 29
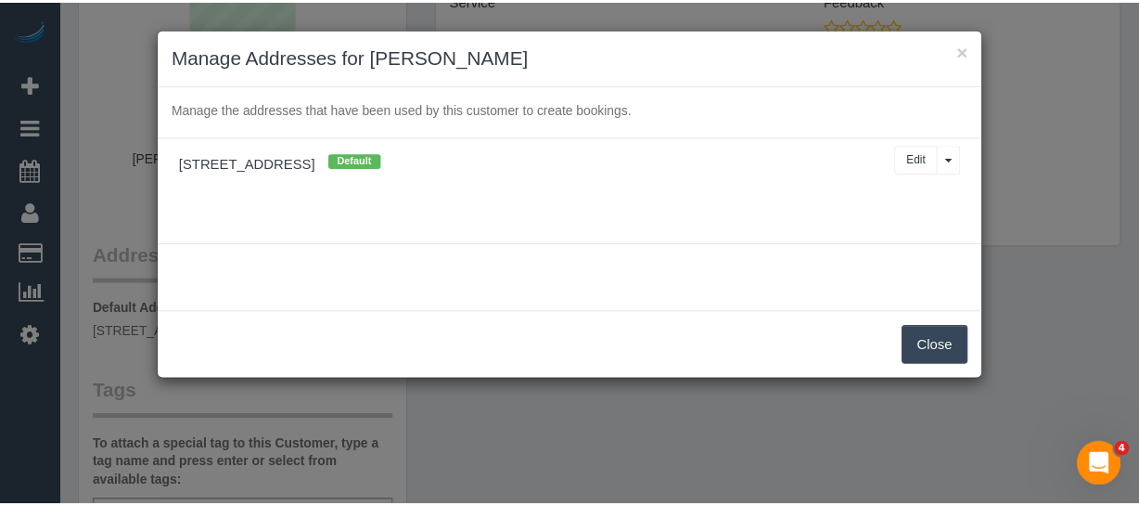
scroll to position [0, 0]
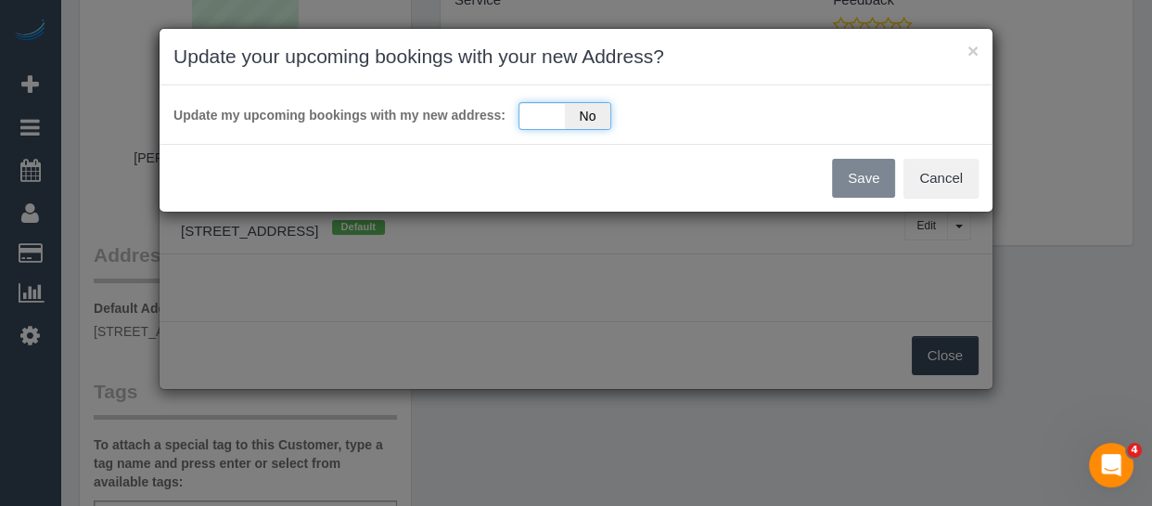
click at [556, 103] on div "Yes No" at bounding box center [565, 116] width 93 height 28
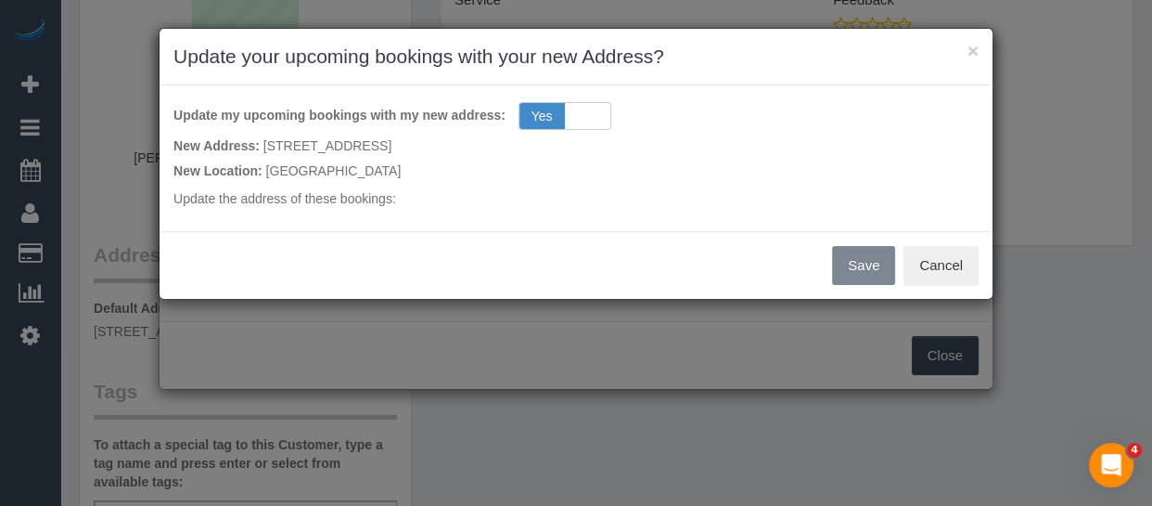
click at [868, 271] on div "Save Cancel" at bounding box center [576, 265] width 833 height 68
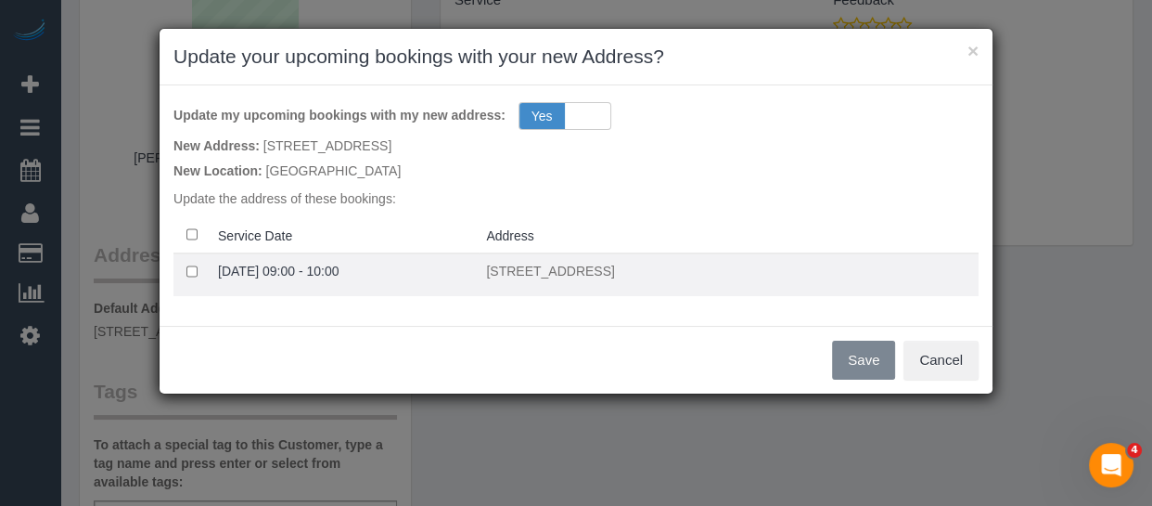
click at [571, 275] on p "19 Clarendon St, Armadale, VIC 3143" at bounding box center [728, 271] width 485 height 19
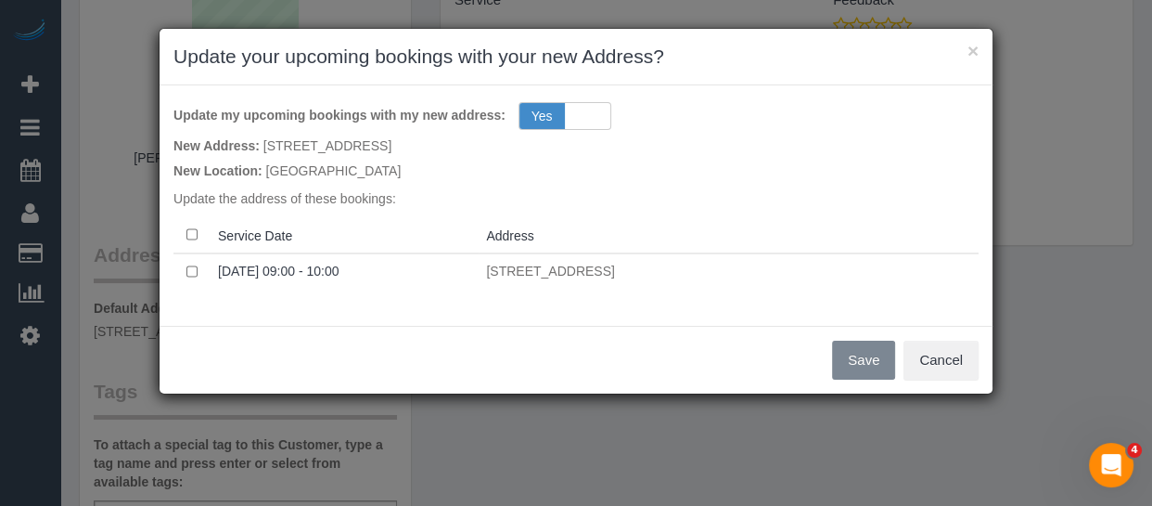
click at [192, 241] on th at bounding box center [192, 235] width 37 height 36
click at [859, 356] on button "Save" at bounding box center [863, 360] width 63 height 39
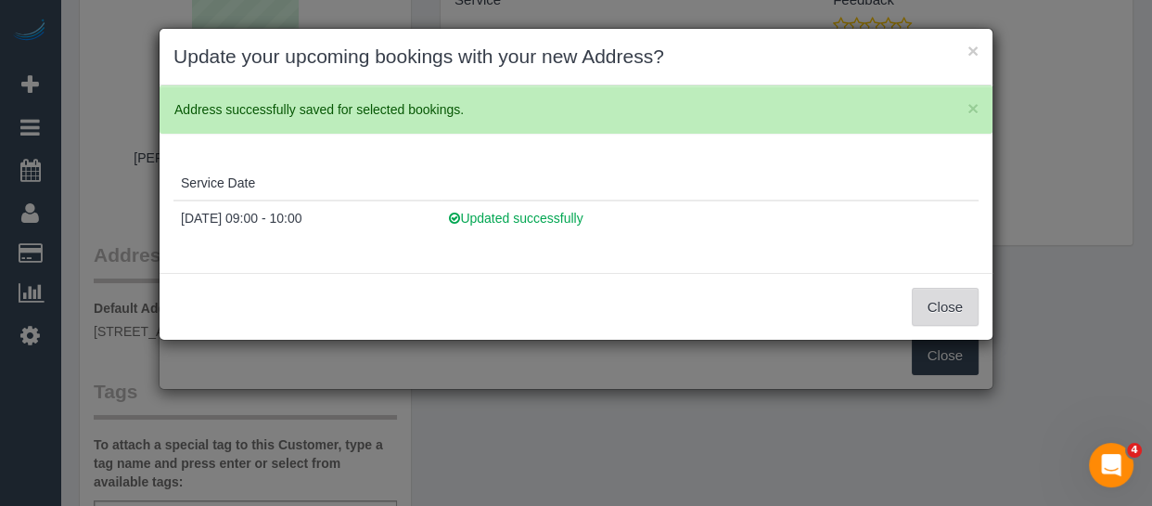
click at [945, 297] on button "Close" at bounding box center [945, 307] width 67 height 39
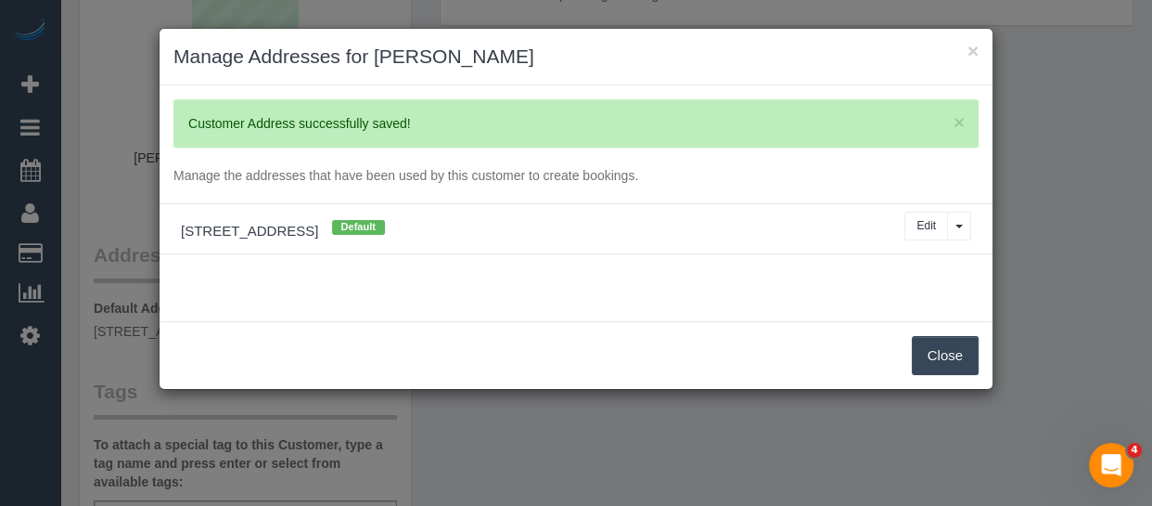
click at [944, 350] on button "Close" at bounding box center [945, 355] width 67 height 39
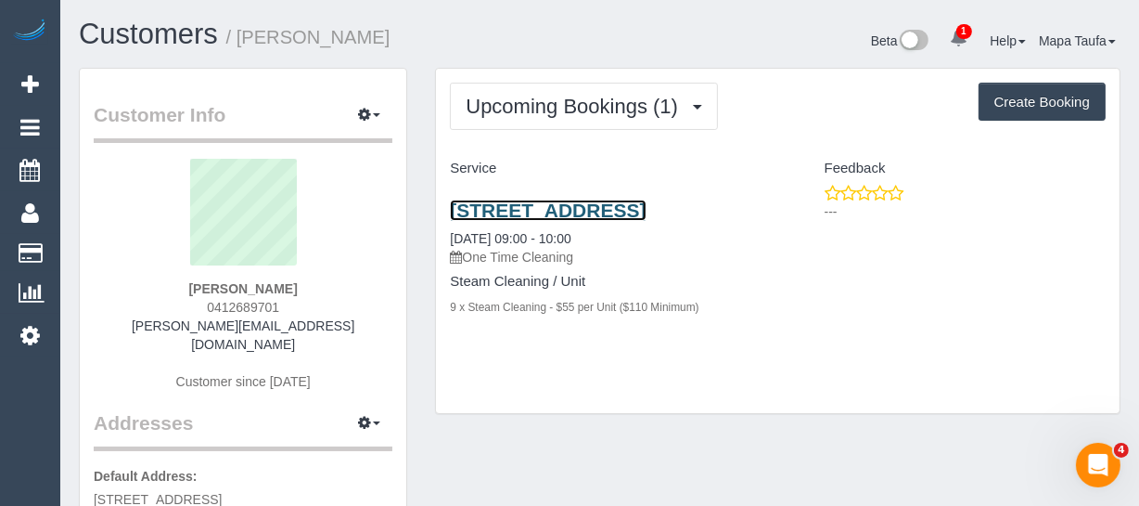
click at [506, 209] on link "19 Clarendon St, Armadale, VIC 3143" at bounding box center [548, 209] width 196 height 21
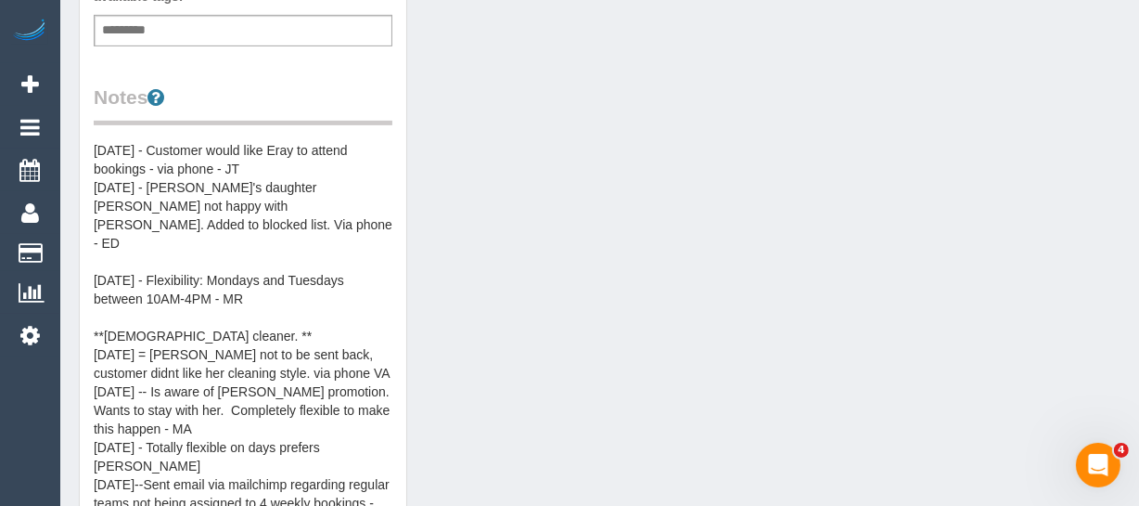
scroll to position [675, 0]
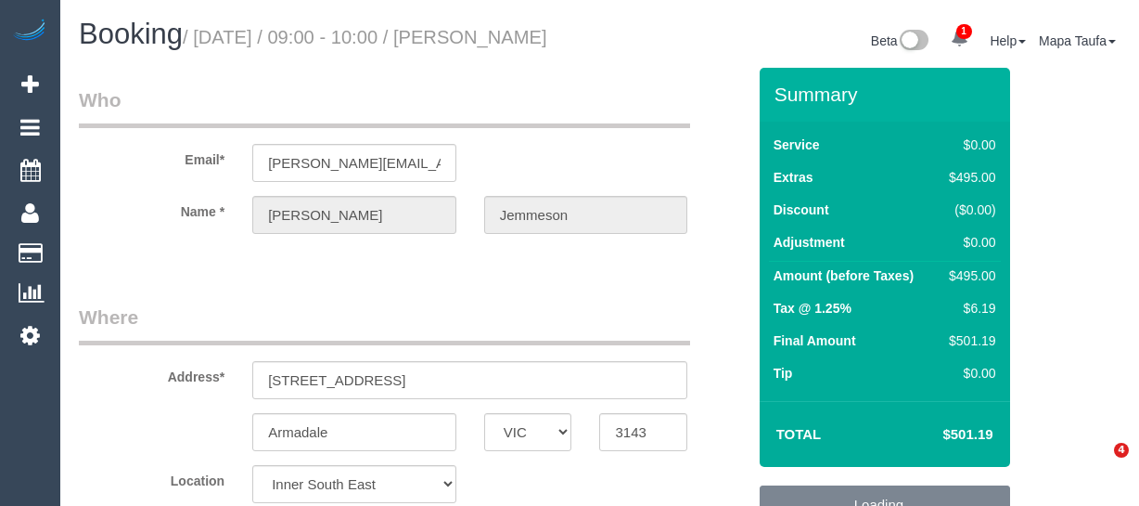
select select "VIC"
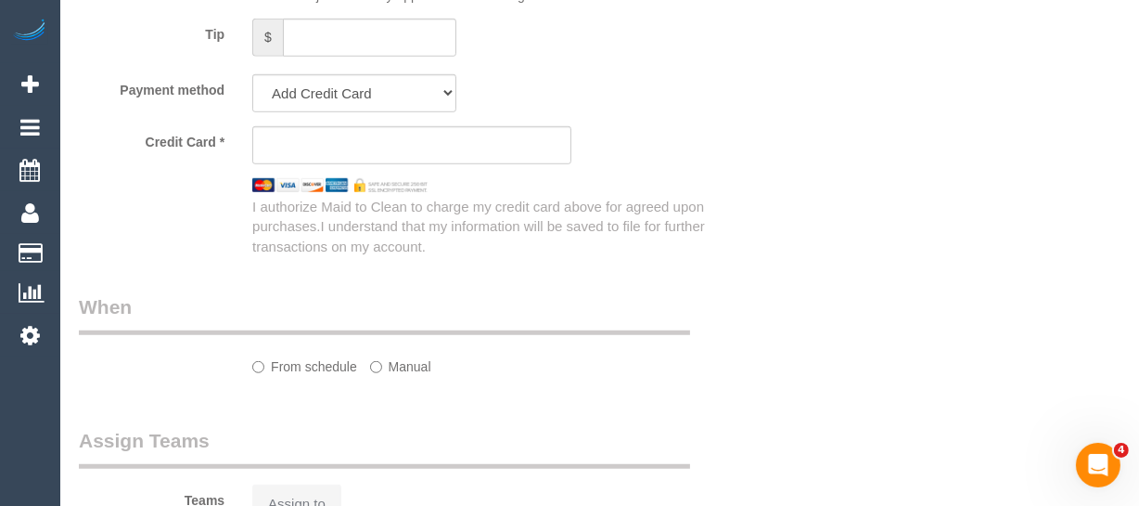
select select "string:stripe-pm_1P1FOG2GScqysDRV3NUqTSZo"
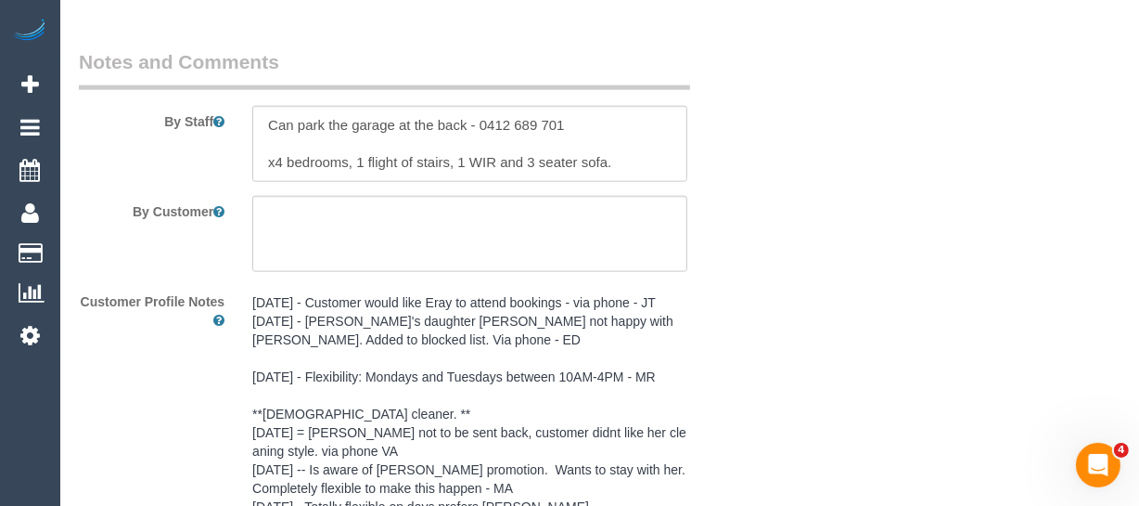
select select "object:721"
select select "number:28"
select select "number:14"
select select "number:18"
select select "number:22"
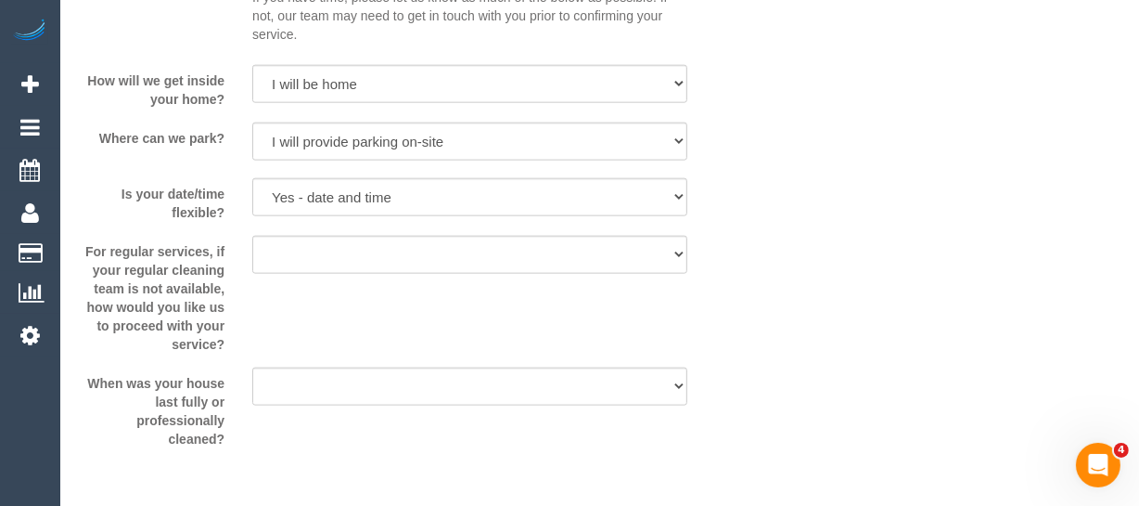
scroll to position [2628, 0]
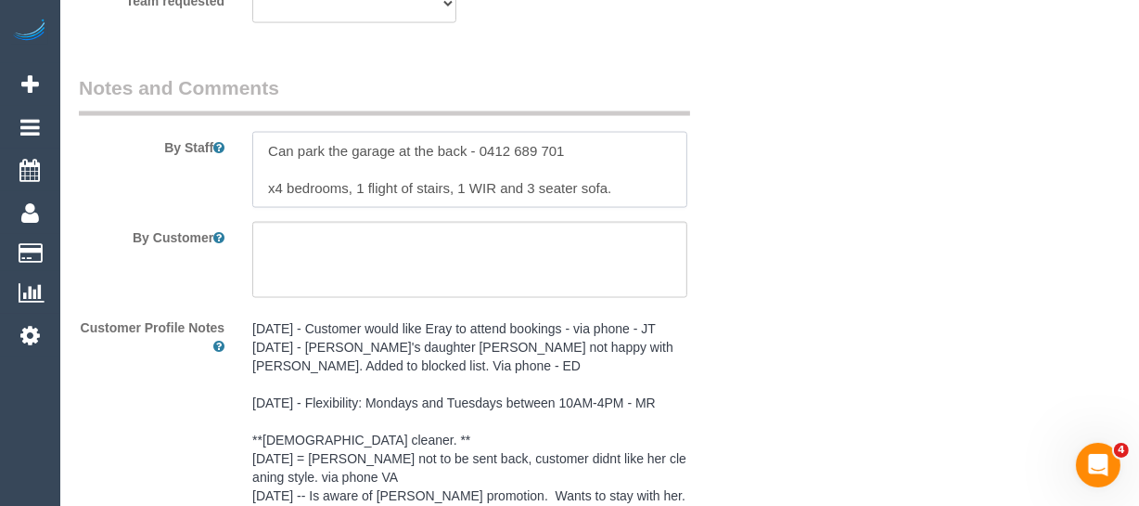
click at [373, 201] on textarea at bounding box center [469, 170] width 435 height 76
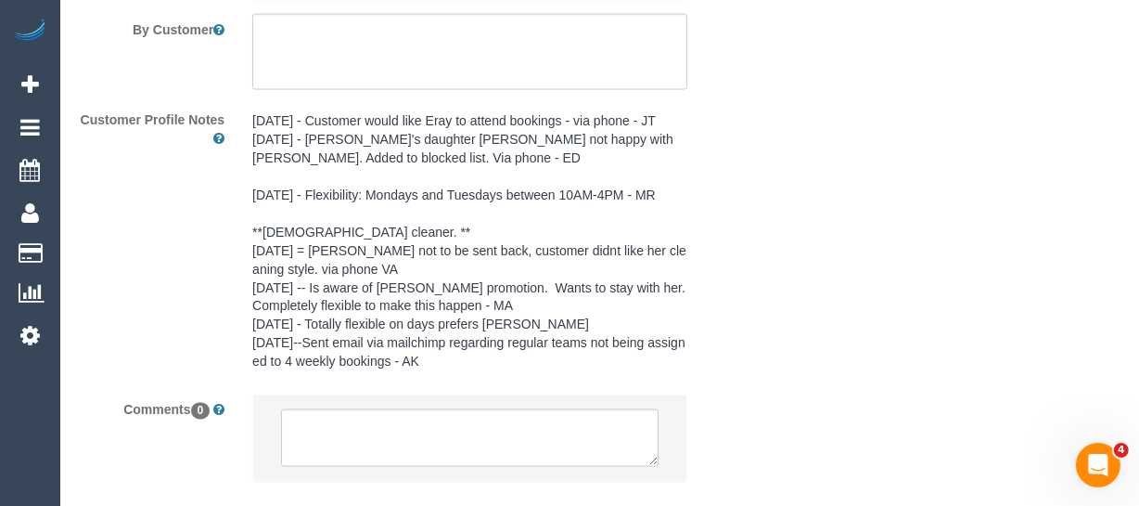
scroll to position [2965, 0]
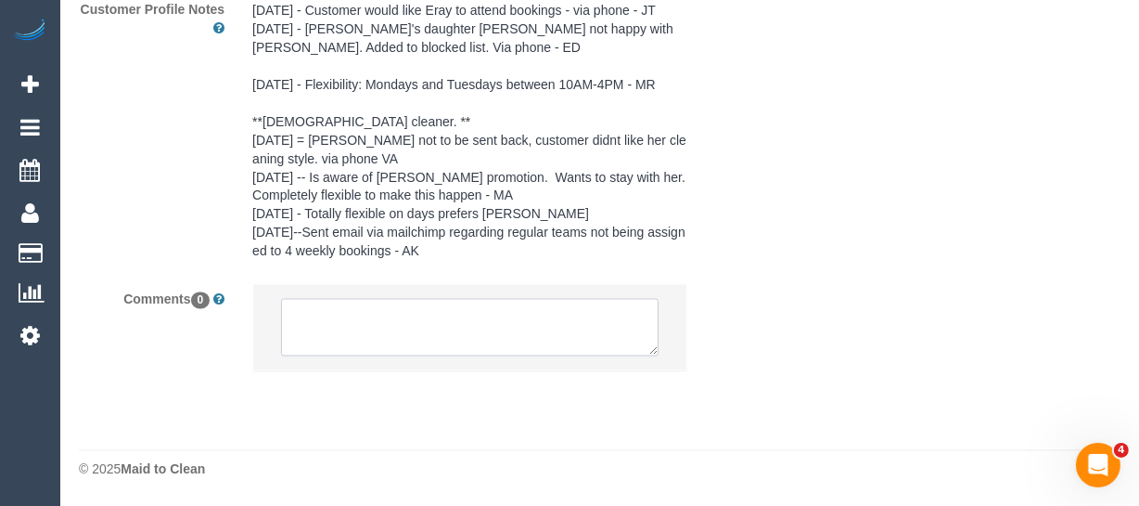
click at [419, 334] on textarea at bounding box center [470, 328] width 378 height 58
paste textarea "x4 bedrooms, 1 flight of stairs, 1 WIR and 3 seater sofa."
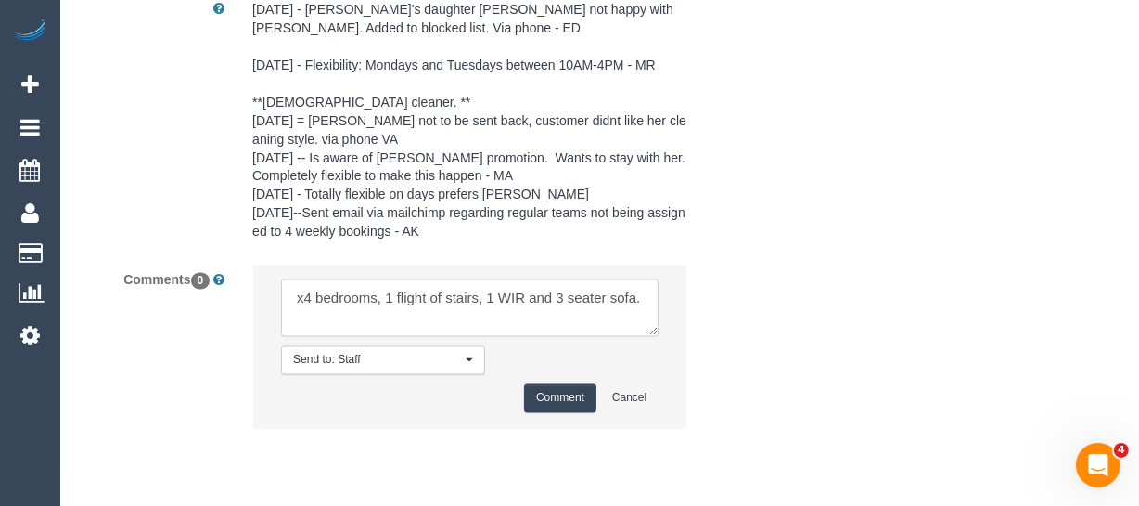
click at [649, 323] on textarea at bounding box center [470, 308] width 378 height 58
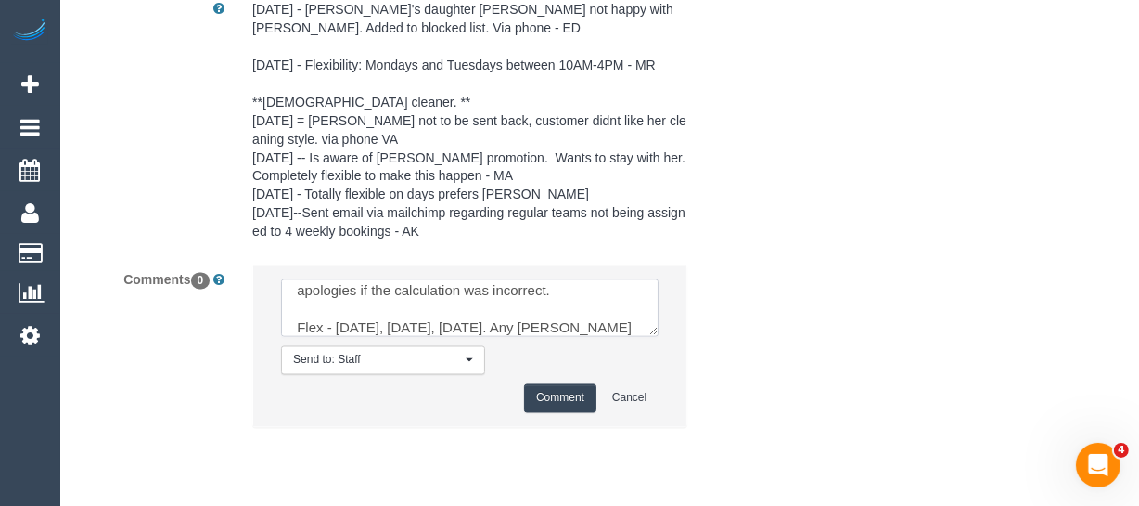
scroll to position [45, 0]
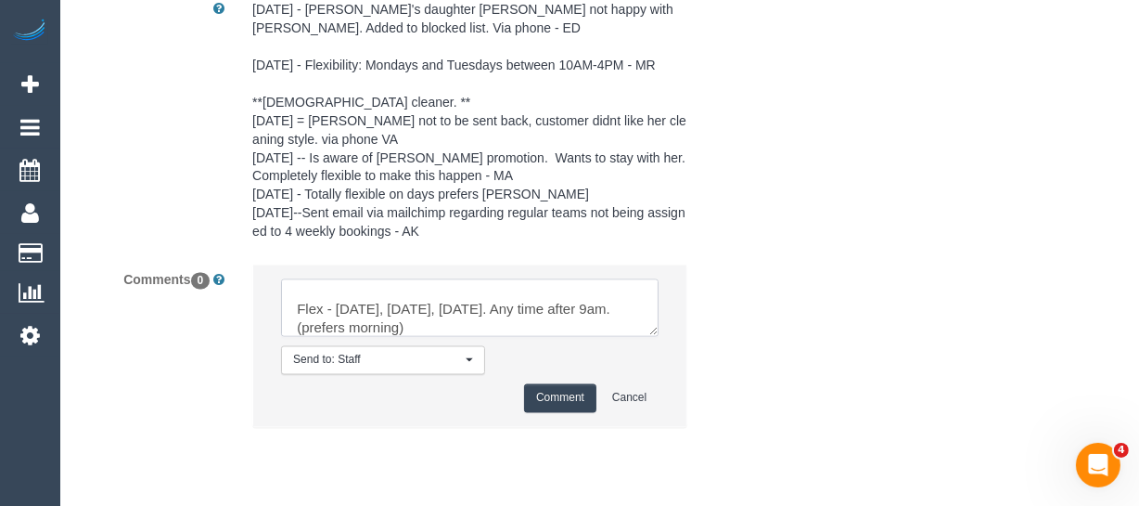
type textarea "x4 bedrooms, 1 flight of stairs, 1 WIR and 3 seater sofa. apologies if the calc…"
click at [566, 413] on button "Comment" at bounding box center [560, 398] width 72 height 29
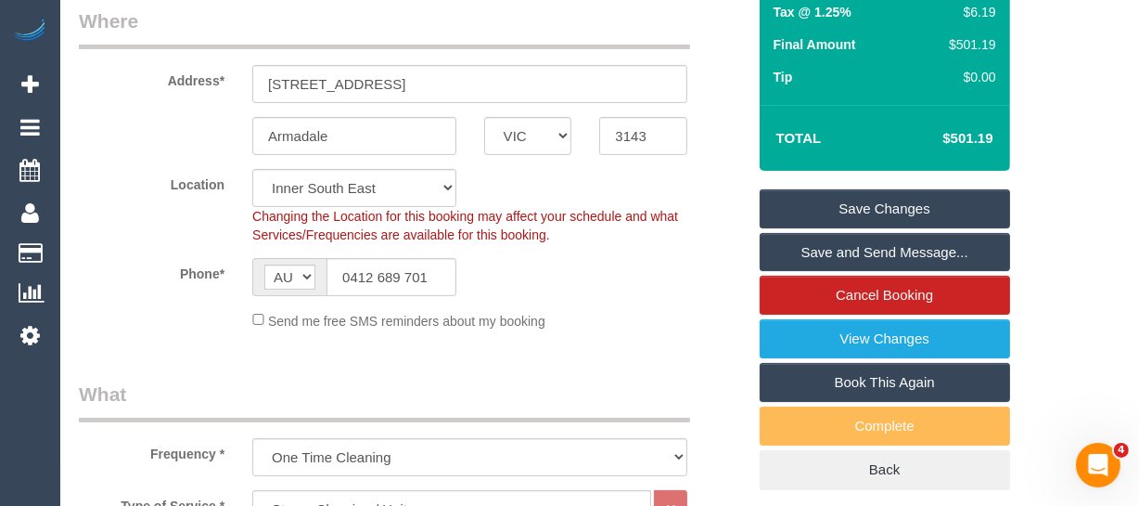
scroll to position [292, 0]
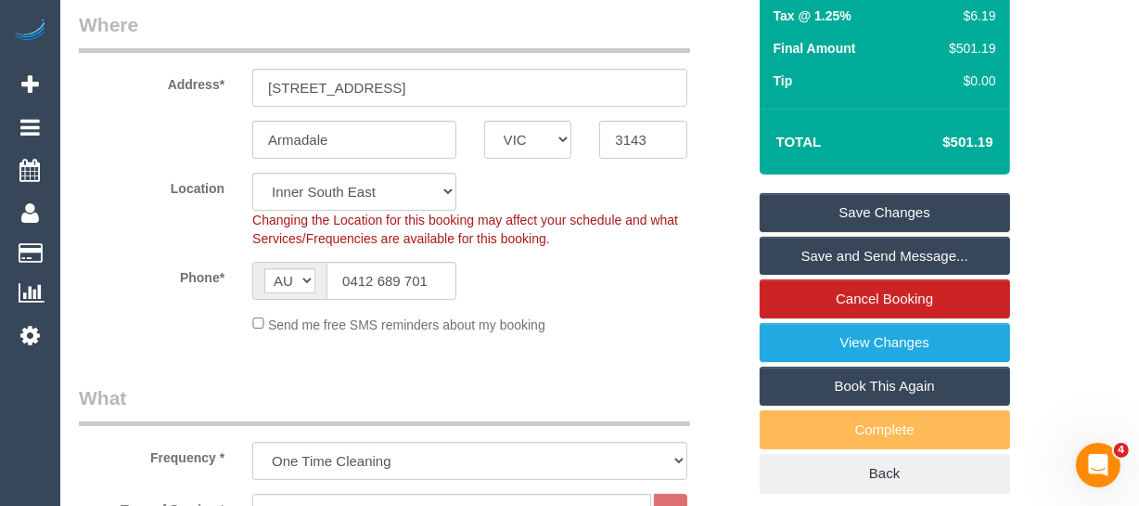
click at [907, 221] on link "Save Changes" at bounding box center [885, 212] width 251 height 39
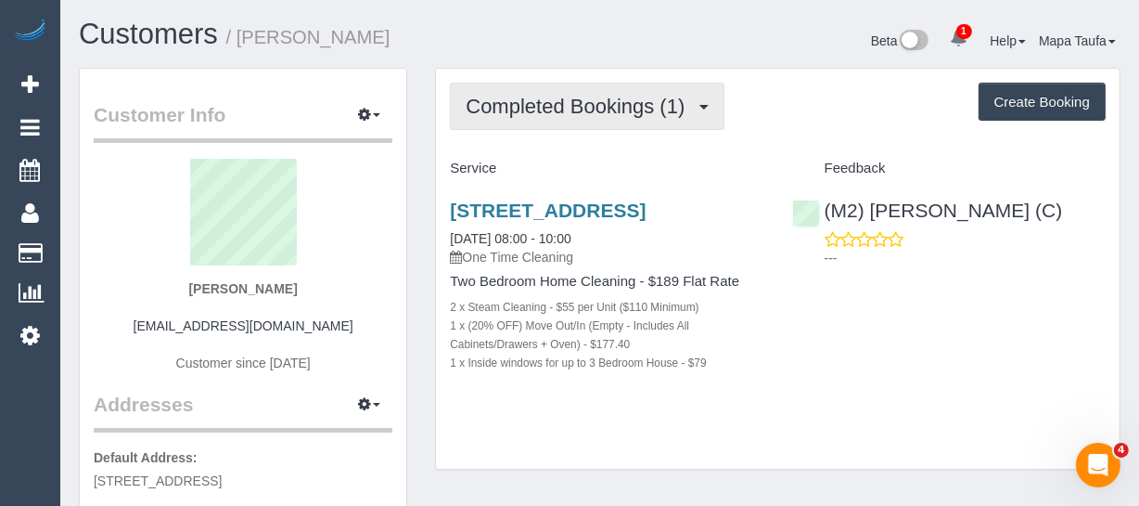
click at [547, 112] on span "Completed Bookings (1)" at bounding box center [580, 106] width 228 height 23
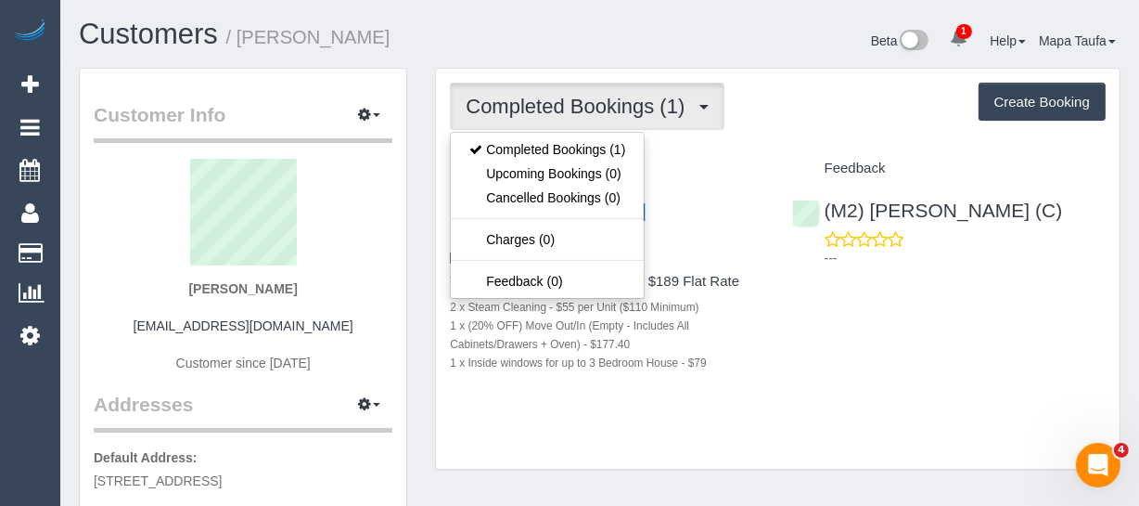
click at [731, 168] on h4 "Service" at bounding box center [607, 169] width 314 height 16
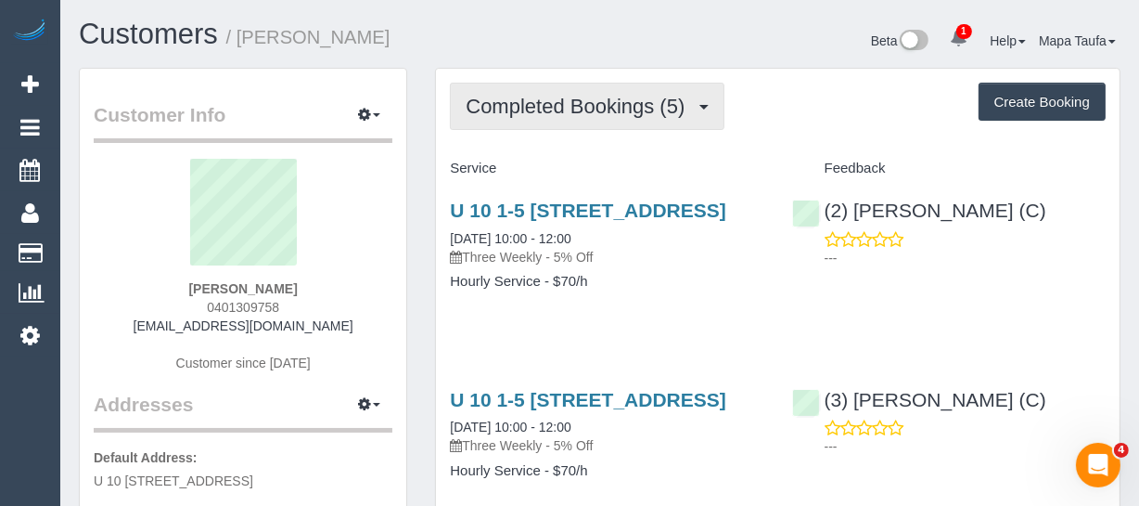
click at [492, 122] on button "Completed Bookings (5)" at bounding box center [587, 106] width 275 height 47
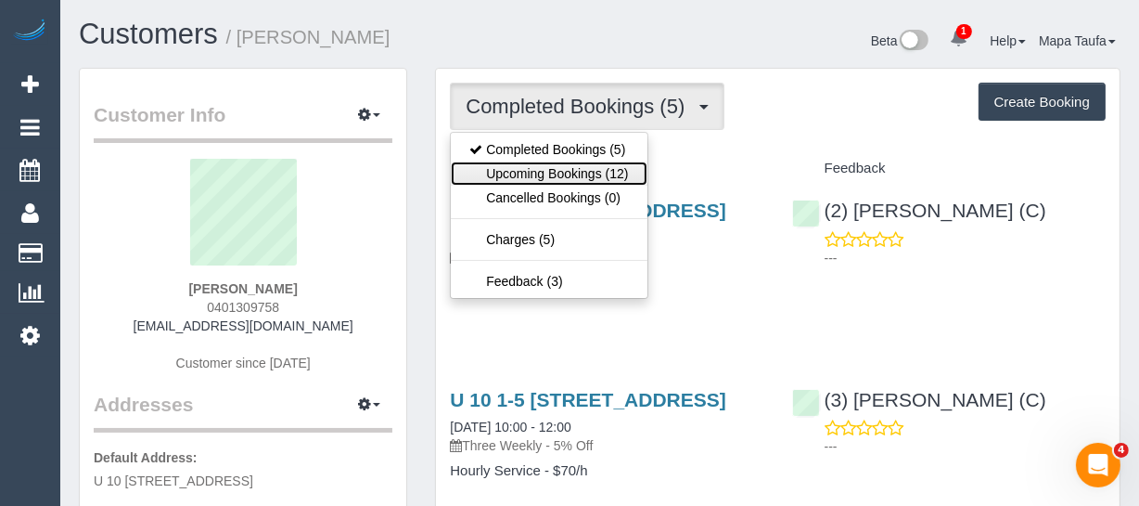
click at [506, 179] on link "Upcoming Bookings (12)" at bounding box center [549, 173] width 196 height 24
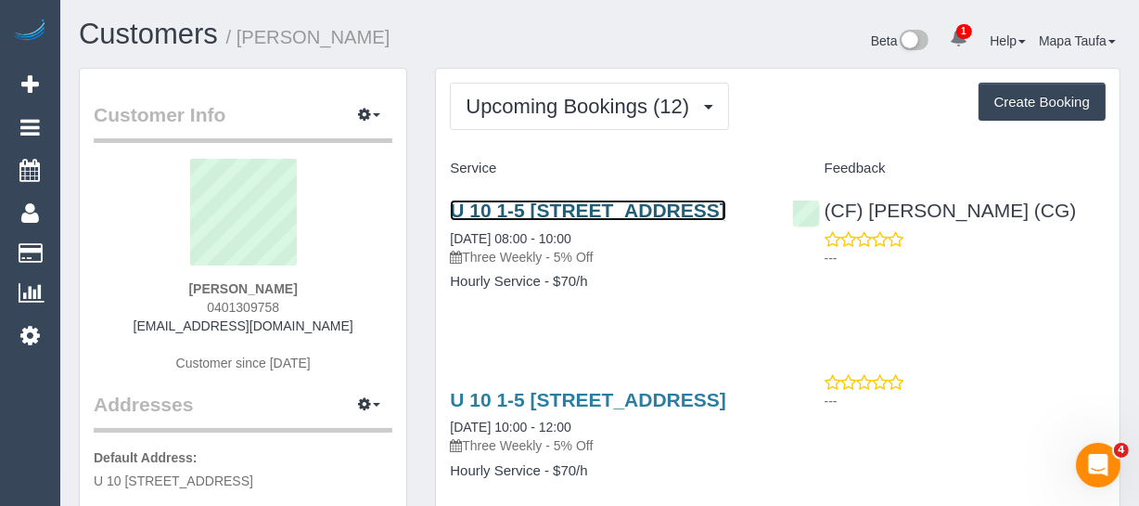
click at [574, 212] on link "U 10 1-5 [STREET_ADDRESS]" at bounding box center [588, 209] width 277 height 21
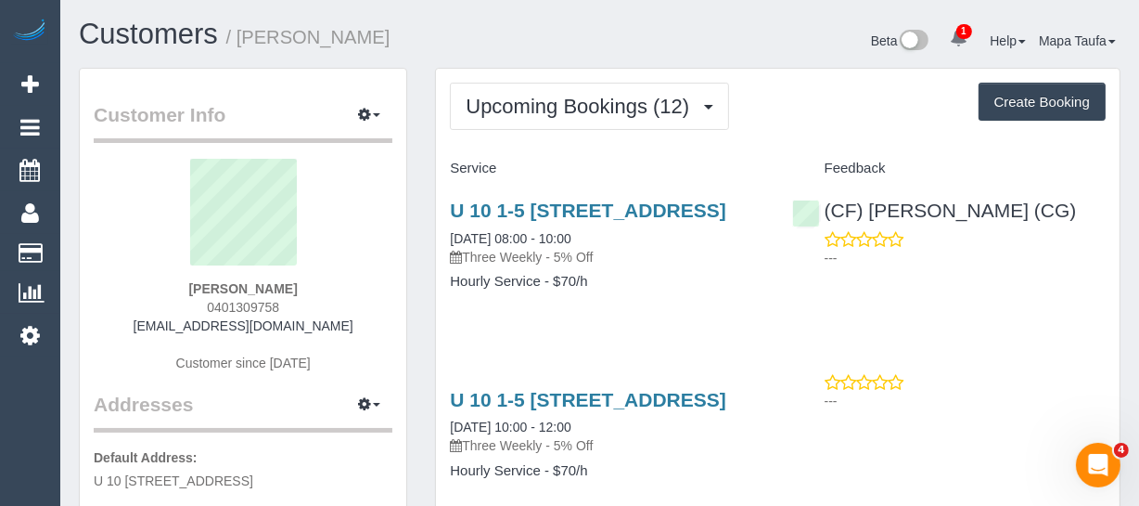
drag, startPoint x: 495, startPoint y: 46, endPoint x: 513, endPoint y: 49, distance: 18.8
click at [498, 46] on h1 "Customers / [PERSON_NAME]" at bounding box center [333, 35] width 508 height 32
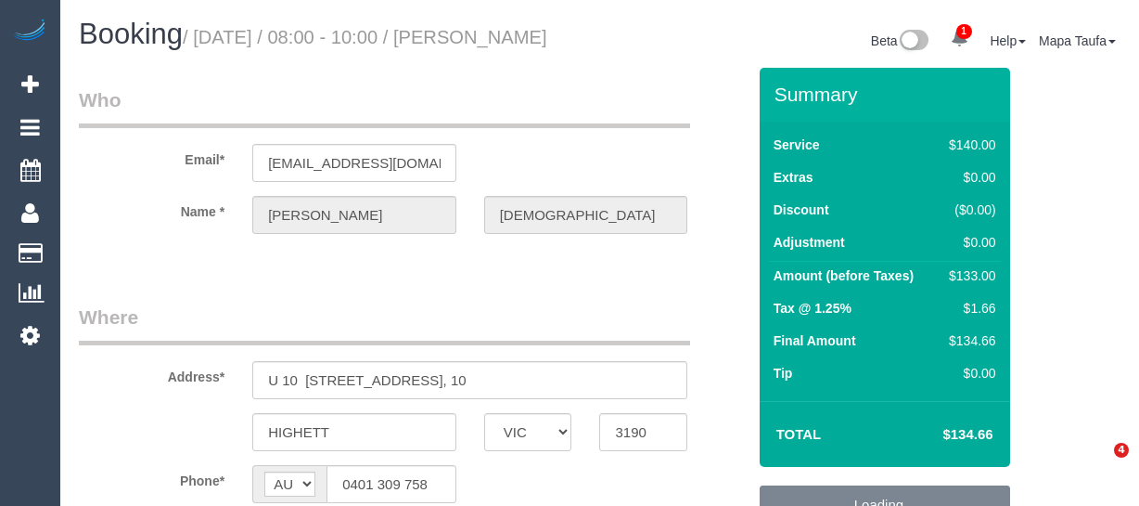
select select "VIC"
select select "string:stripe-pm_1RTuh22GScqysDRV0yB7a122"
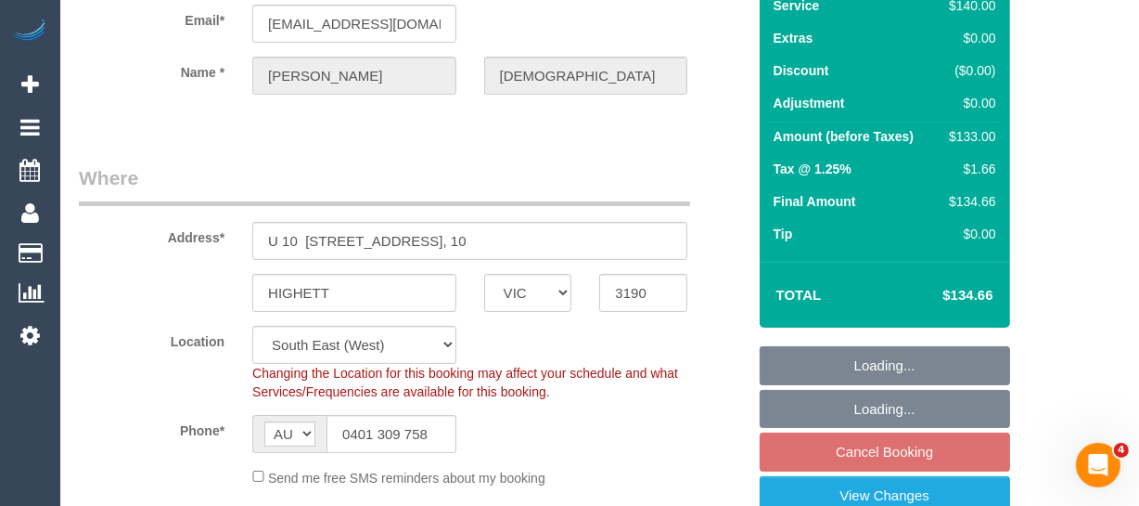
select select "object:617"
select select "number:28"
select select "number:16"
select select "number:19"
select select "number:22"
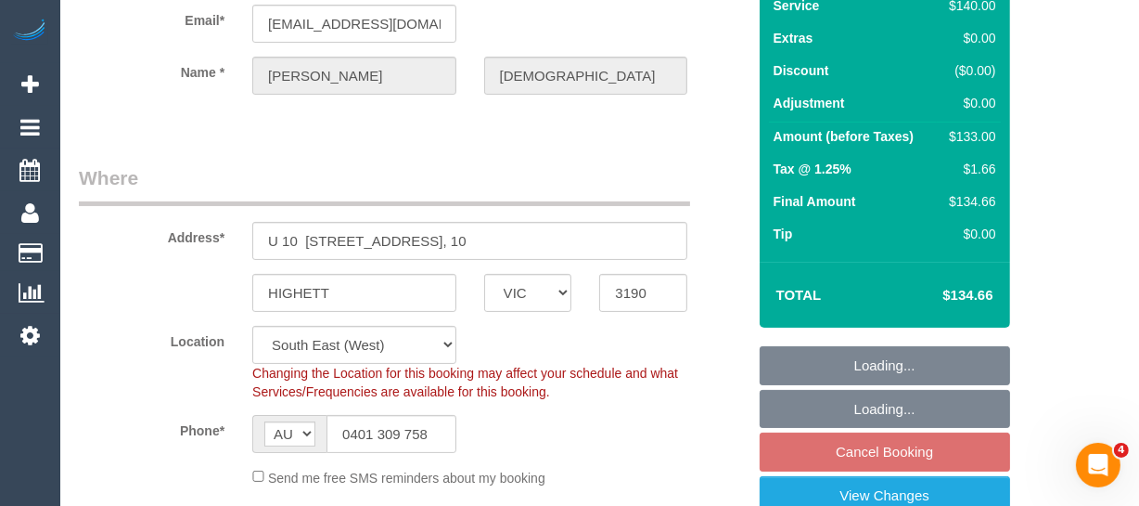
select select "number:34"
select select "number:12"
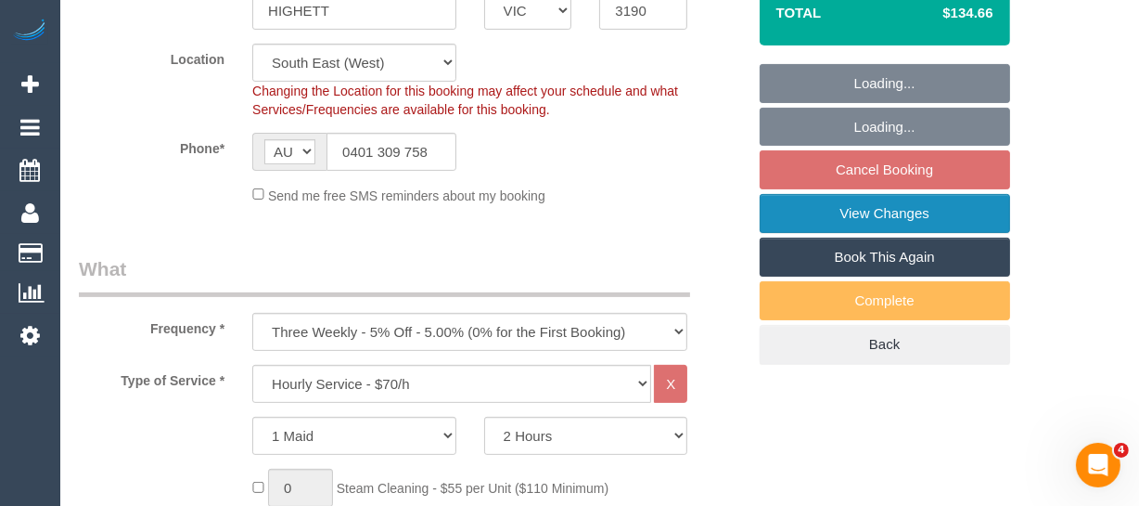
select select "object:936"
select select "spot1"
click at [907, 228] on link "View Changes" at bounding box center [885, 213] width 251 height 39
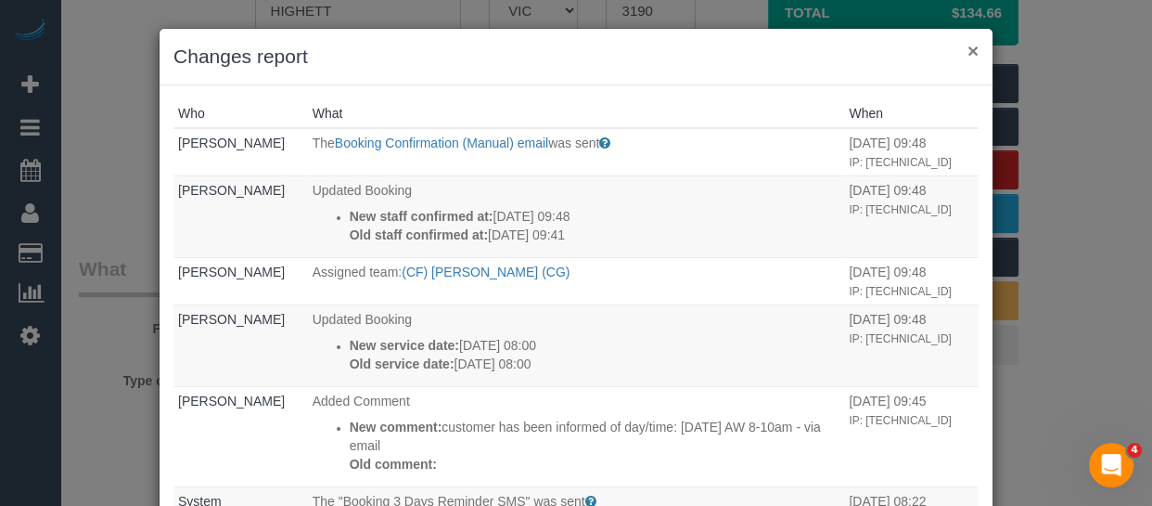
click at [968, 53] on button "×" at bounding box center [973, 50] width 11 height 19
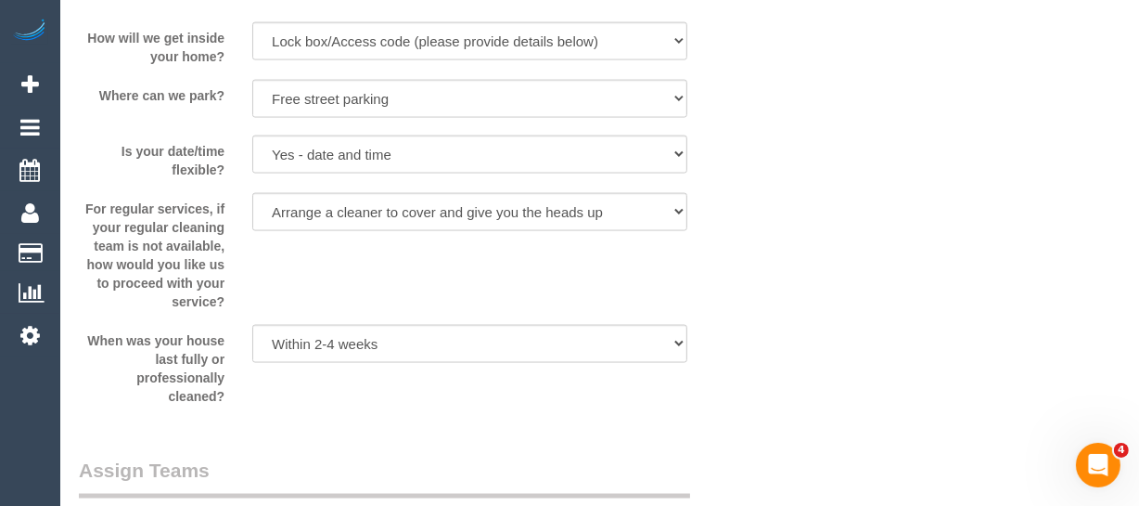
scroll to position [1972, 0]
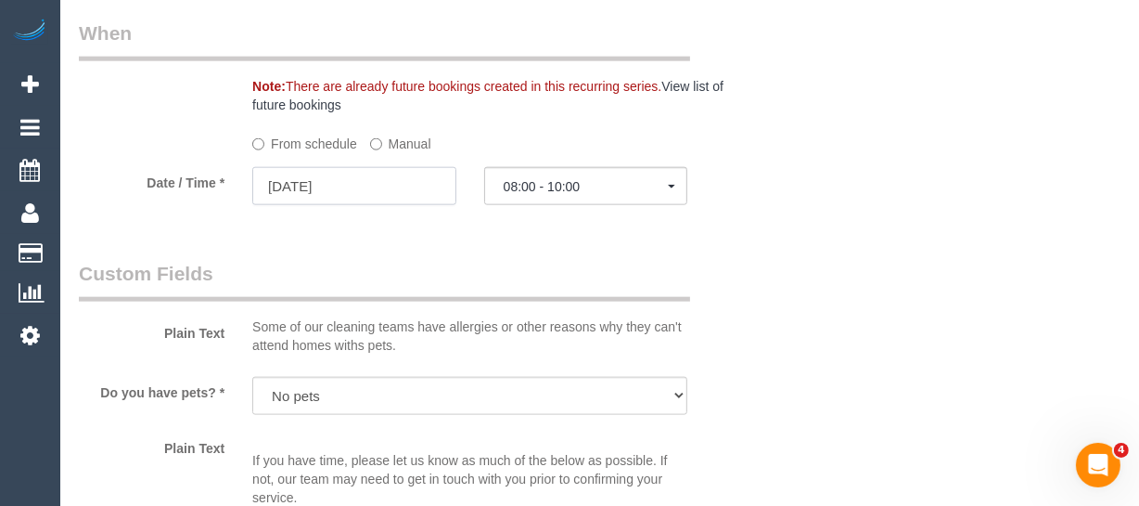
click at [374, 205] on input "[DATE]" at bounding box center [354, 186] width 204 height 38
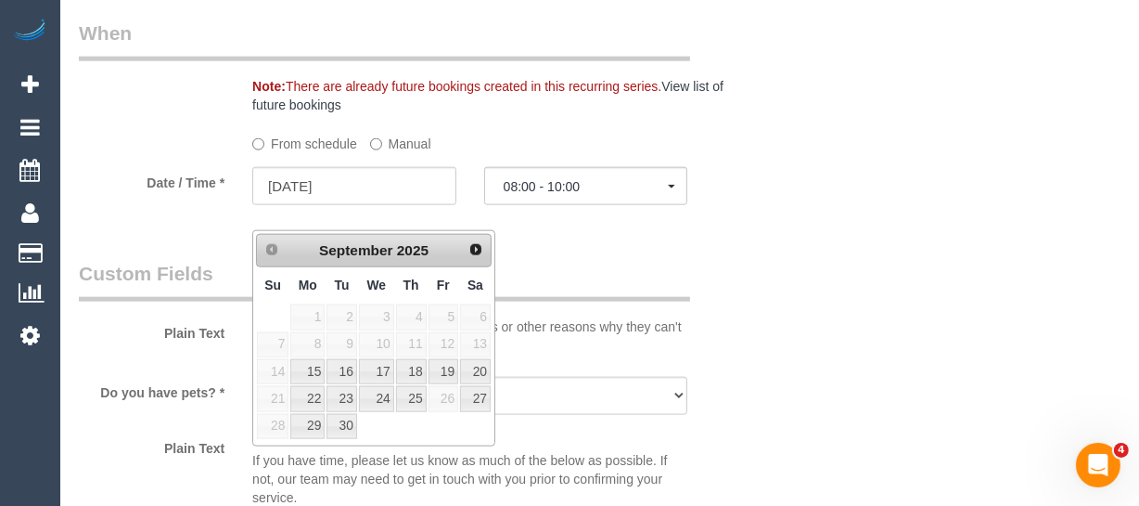
click at [799, 287] on div "Who Email* [EMAIL_ADDRESS][DOMAIN_NAME] Name * [PERSON_NAME][DEMOGRAPHIC_DATA] …" at bounding box center [600, 346] width 1042 height 4501
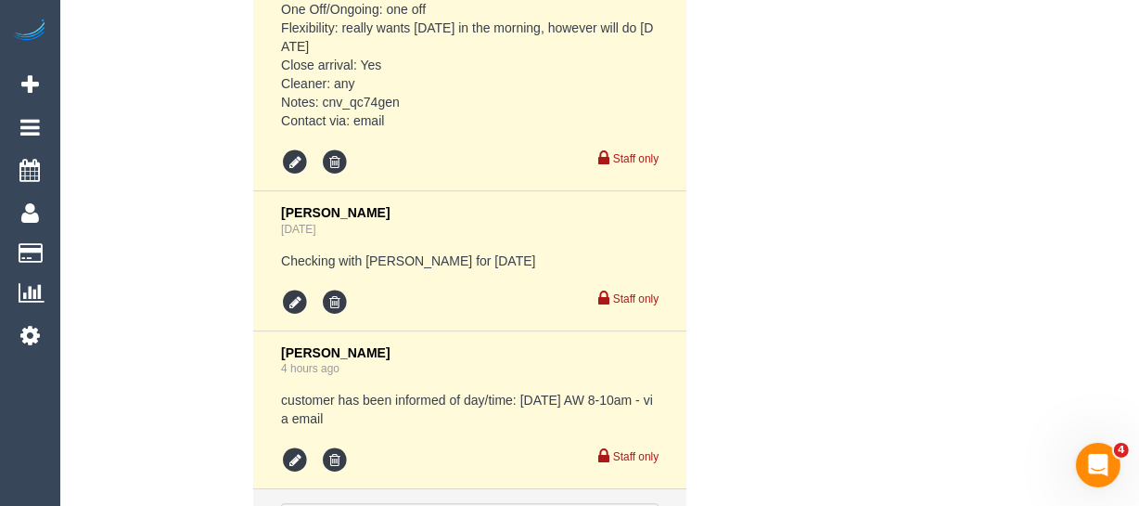
scroll to position [4006, 0]
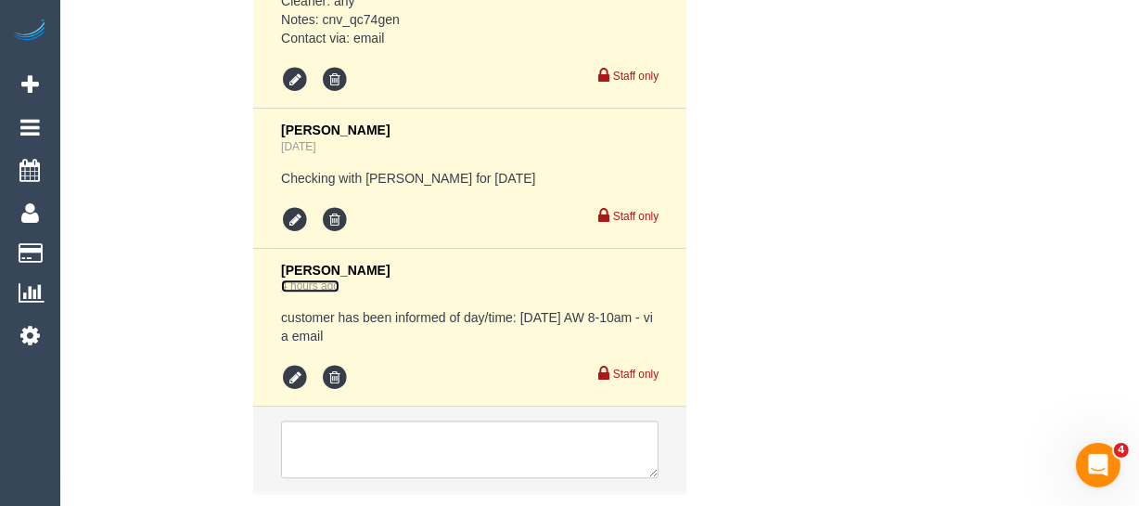
click at [317, 292] on link "4 hours ago" at bounding box center [310, 285] width 58 height 13
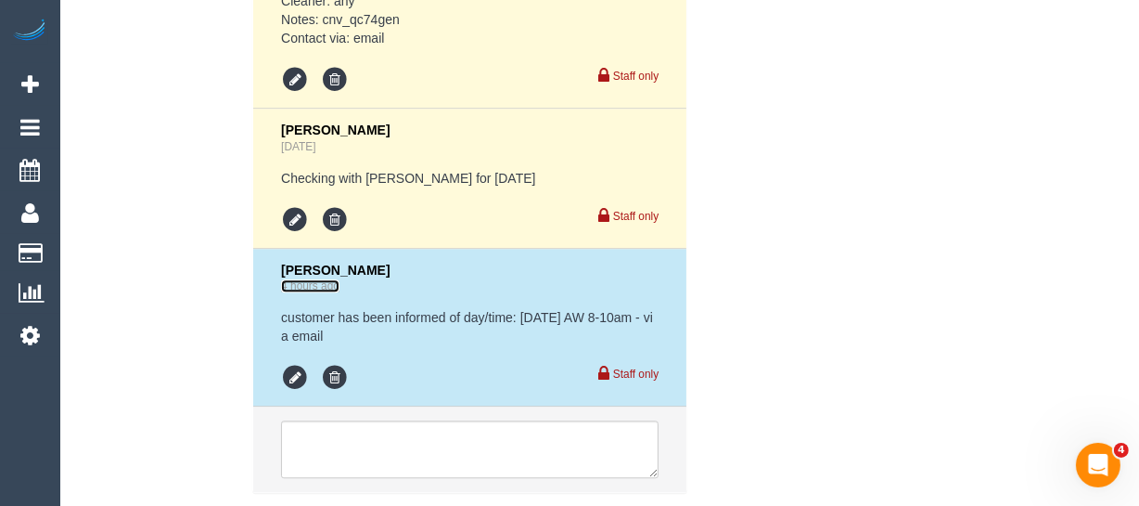
scroll to position [4149, 0]
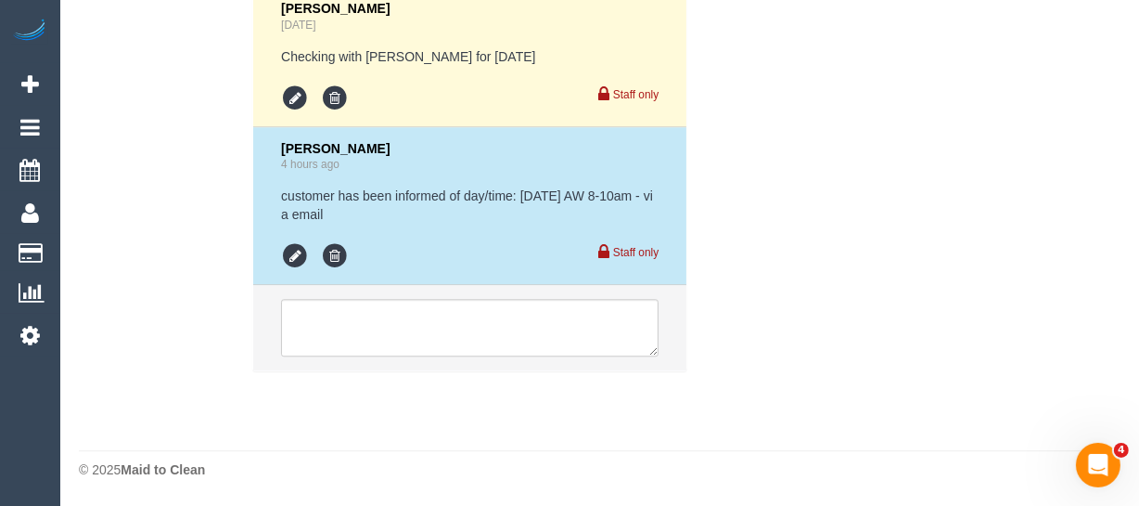
click at [414, 138] on li "[PERSON_NAME] 4 hours ago customer has been informed of day/time: [DATE] AW 8-1…" at bounding box center [469, 206] width 433 height 159
click at [302, 167] on link "4 hours ago" at bounding box center [310, 164] width 58 height 13
click at [460, 163] on div "[PERSON_NAME] 4 hours ago" at bounding box center [470, 157] width 378 height 32
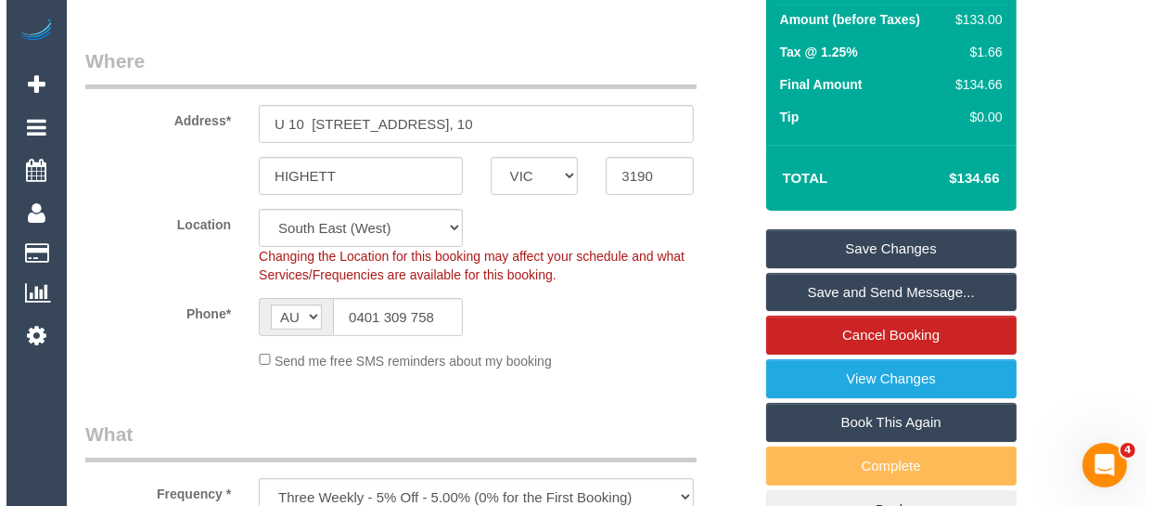
scroll to position [248, 0]
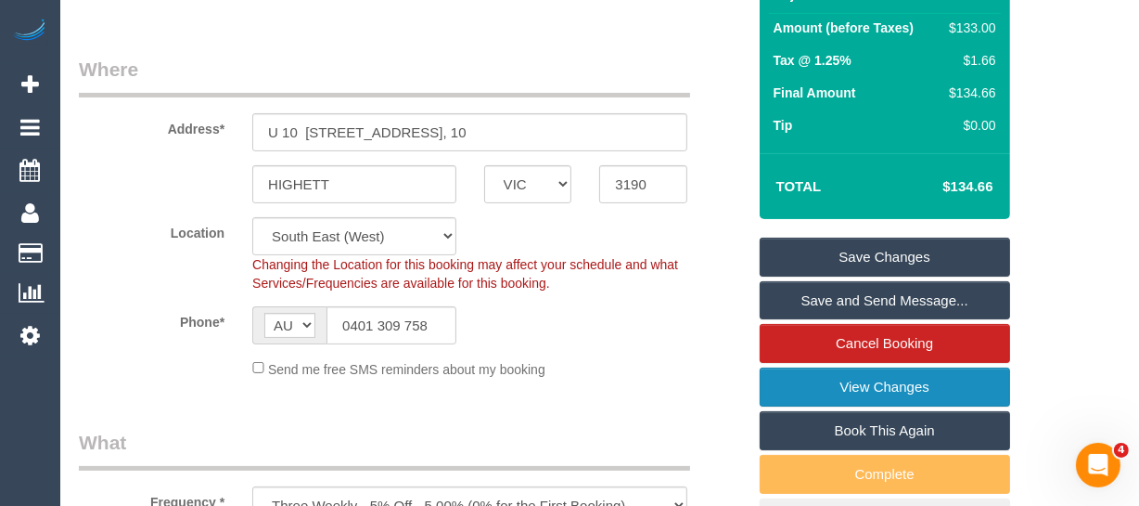
click at [876, 406] on link "View Changes" at bounding box center [885, 386] width 251 height 39
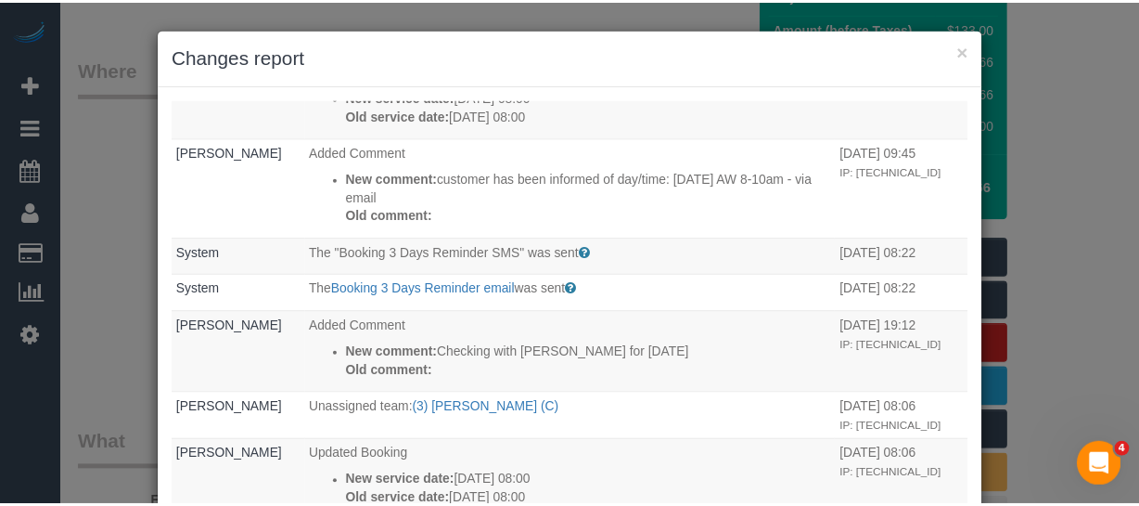
scroll to position [252, 0]
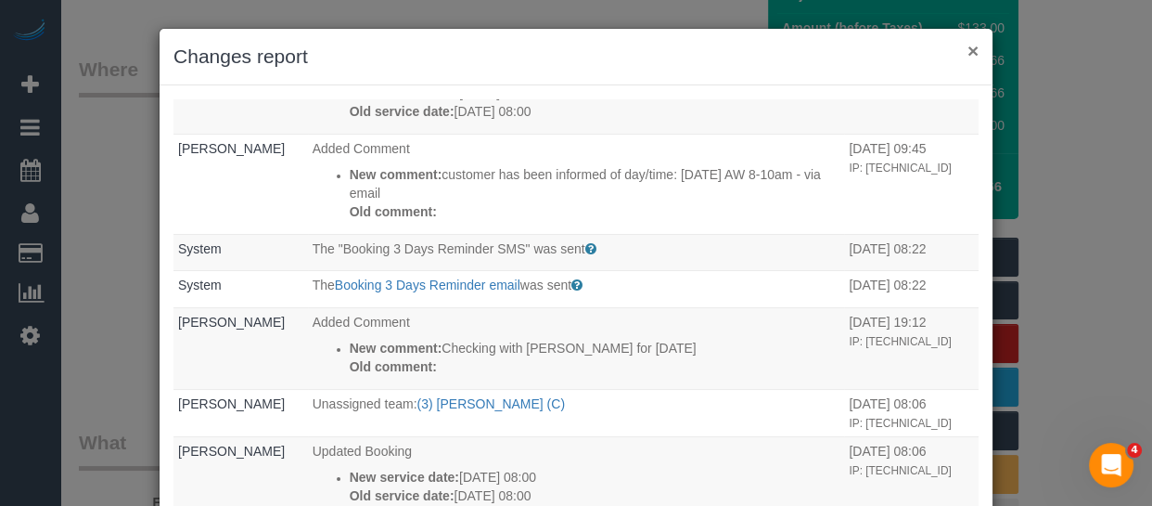
click at [969, 52] on button "×" at bounding box center [973, 50] width 11 height 19
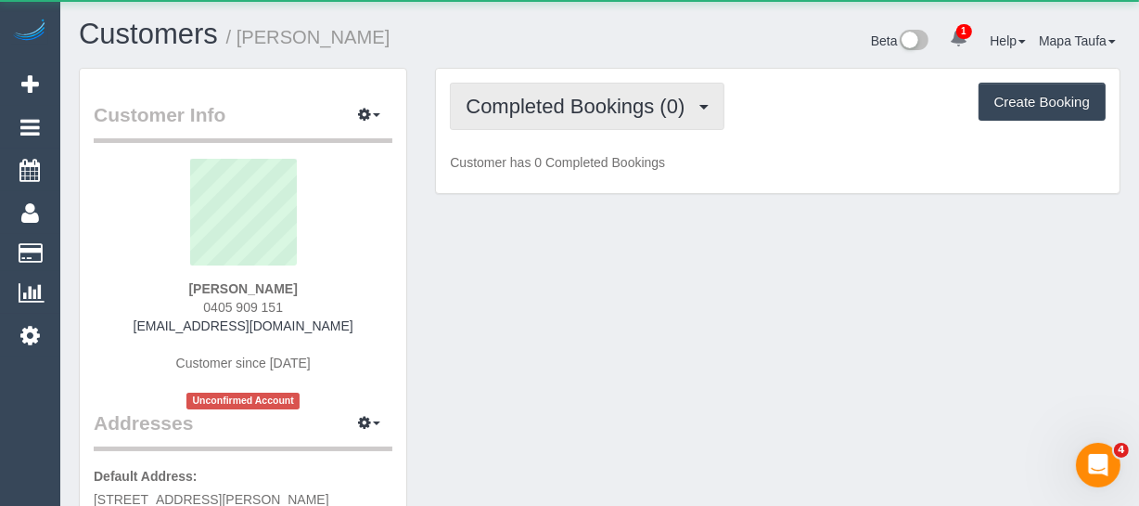
click at [585, 116] on button "Completed Bookings (0)" at bounding box center [587, 106] width 275 height 47
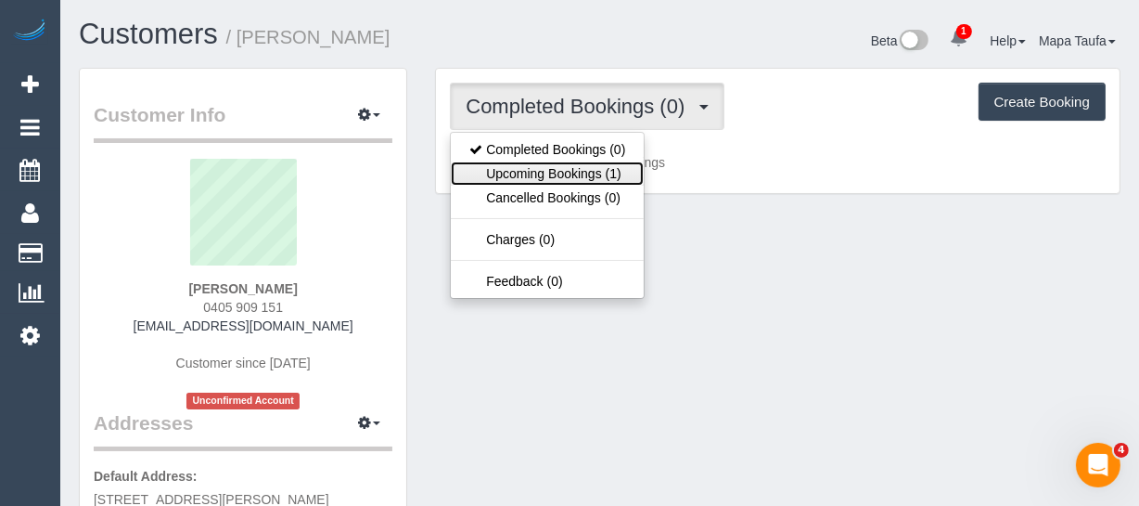
click at [563, 167] on link "Upcoming Bookings (1)" at bounding box center [547, 173] width 193 height 24
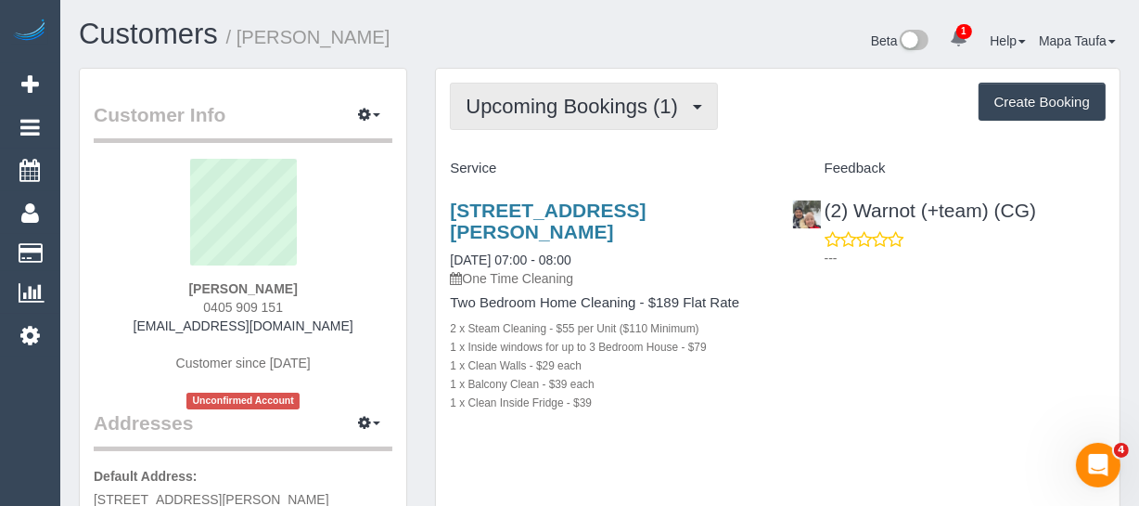
click at [571, 98] on span "Upcoming Bookings (1)" at bounding box center [577, 106] width 222 height 23
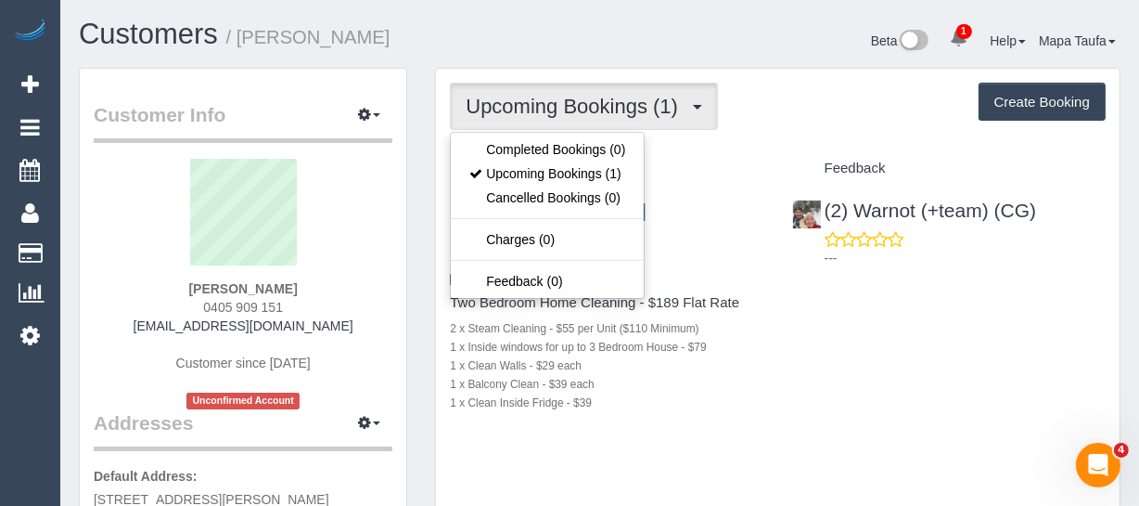
click at [699, 158] on div "Service" at bounding box center [606, 169] width 341 height 32
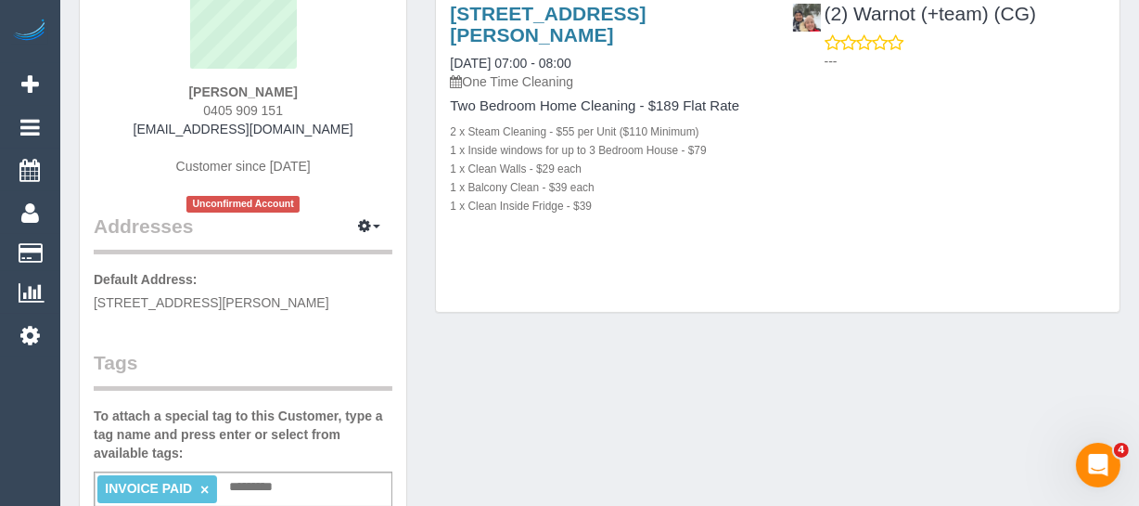
scroll to position [84, 0]
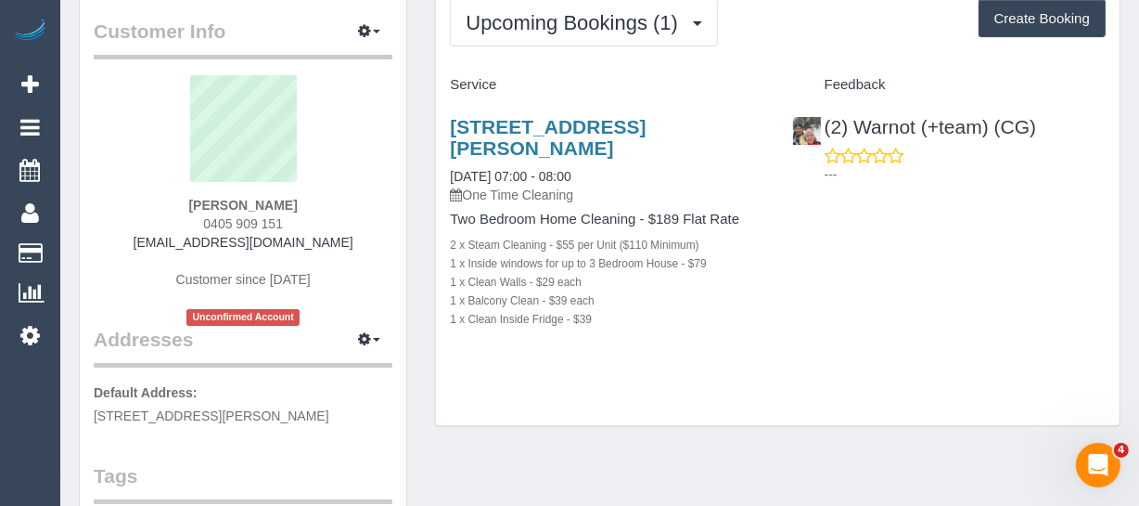
drag, startPoint x: 325, startPoint y: 224, endPoint x: 222, endPoint y: 216, distance: 103.3
click at [203, 216] on div "George Koukeris 0405 909 151 gkoukeris@hotmail.com Customer since 2025 Unconfir…" at bounding box center [243, 200] width 299 height 251
copy span "0405 909 151"
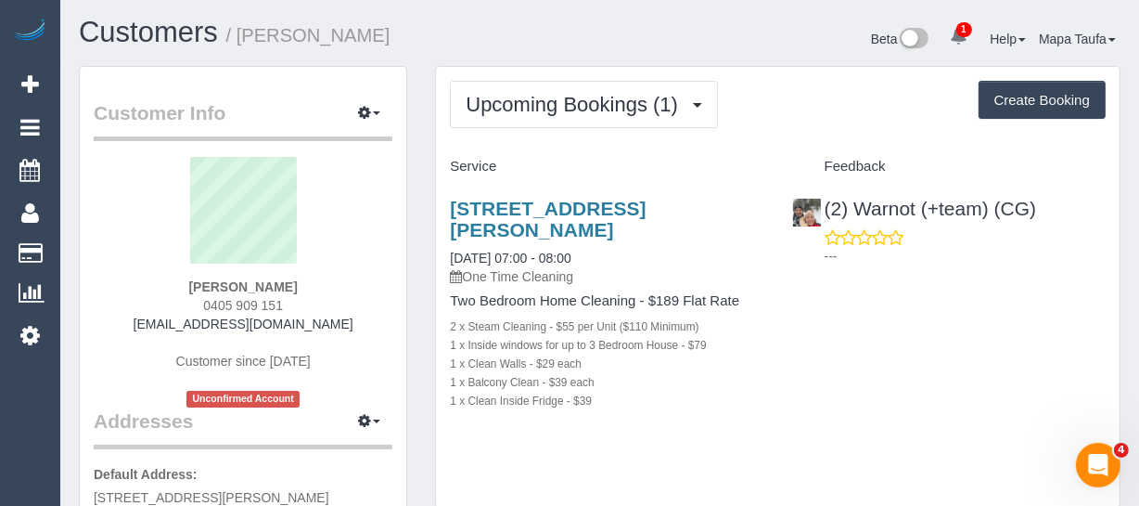
scroll to position [0, 0]
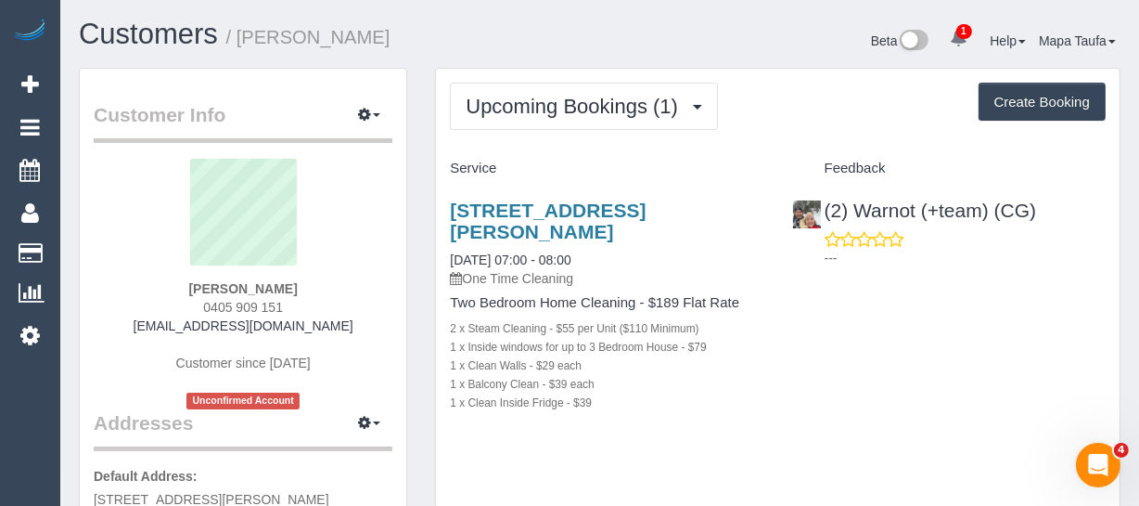
click at [347, 313] on div "George Koukeris 0405 909 151 gkoukeris@hotmail.com Customer since 2025 Unconfir…" at bounding box center [243, 284] width 299 height 251
drag, startPoint x: 333, startPoint y: 324, endPoint x: 168, endPoint y: 315, distance: 165.4
click at [168, 315] on div "George Koukeris 0405 909 151 gkoukeris@hotmail.com Customer since 2025 Unconfir…" at bounding box center [243, 284] width 299 height 251
copy link "gkoukeris@hotmail.com"
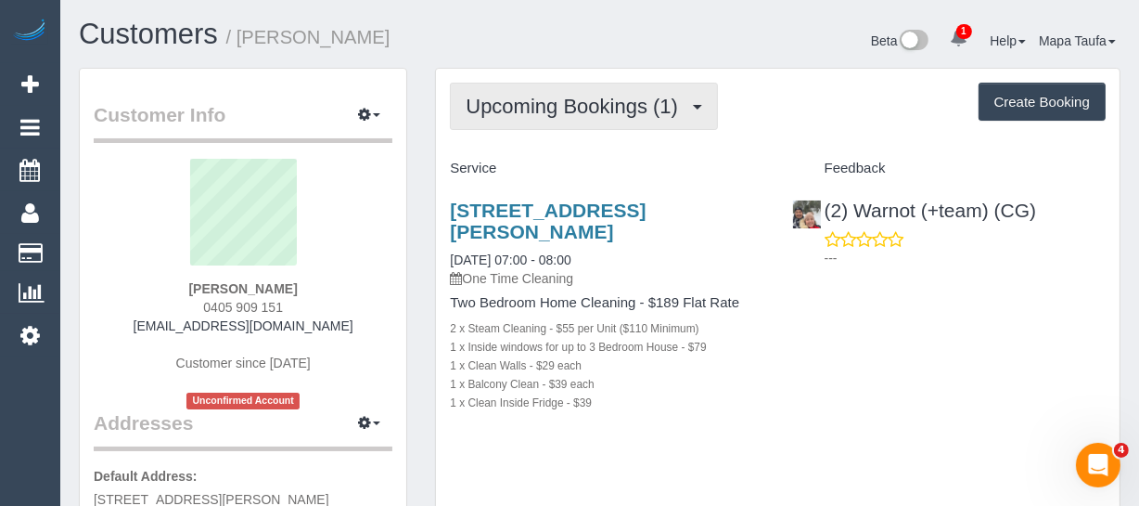
click at [556, 123] on button "Upcoming Bookings (1)" at bounding box center [584, 106] width 268 height 47
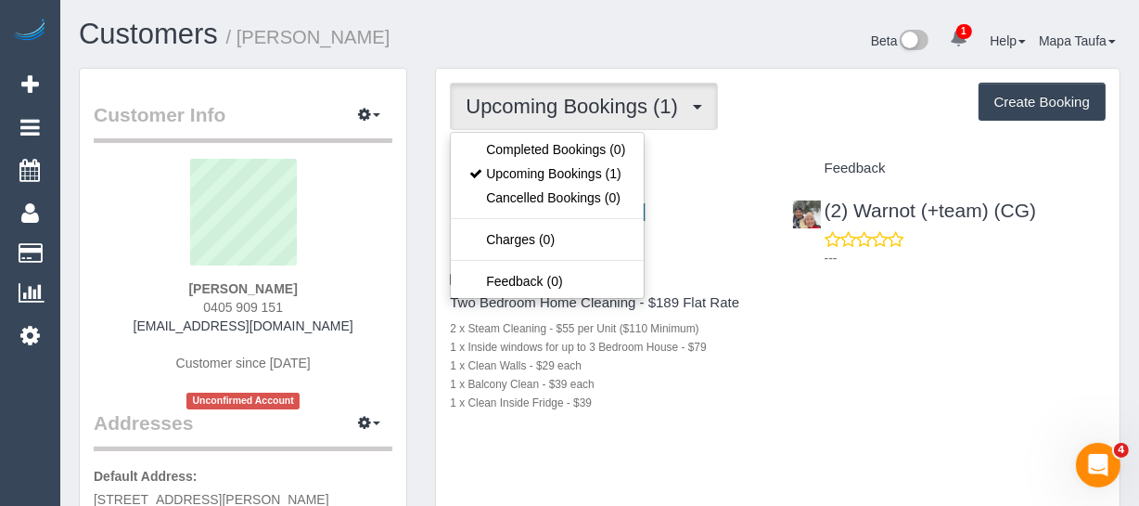
click at [853, 148] on div "Upcoming Bookings (1) Completed Bookings (0) Upcoming Bookings (1) Cancelled Bo…" at bounding box center [778, 289] width 684 height 441
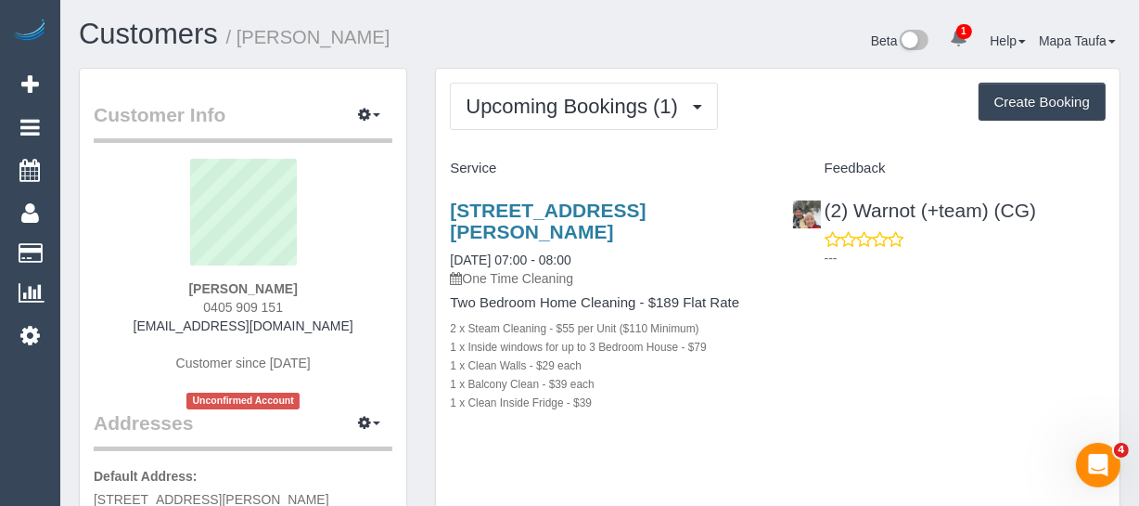
click at [859, 364] on div "705/35 Plentry Road, Preston, VIC 3072 10/09/2025 07:00 - 08:00 One Time Cleani…" at bounding box center [778, 316] width 684 height 264
drag, startPoint x: 572, startPoint y: 447, endPoint x: 516, endPoint y: 456, distance: 56.3
click at [567, 450] on div "Upcoming Bookings (1) Completed Bookings (0) Upcoming Bookings (1) Cancelled Bo…" at bounding box center [778, 289] width 684 height 441
click at [361, 120] on icon "button" at bounding box center [364, 114] width 13 height 11
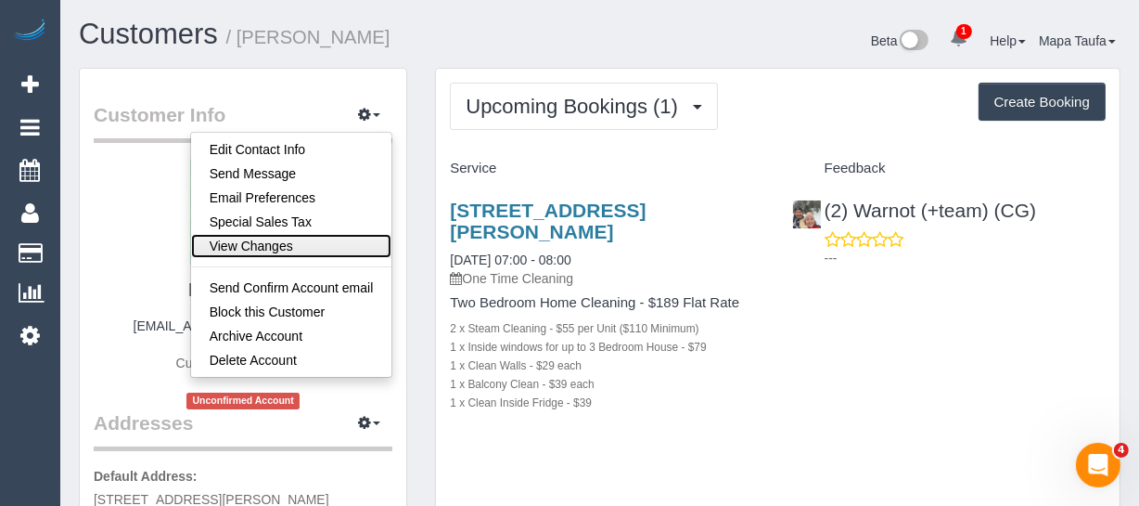
click at [298, 241] on link "View Changes" at bounding box center [291, 246] width 201 height 24
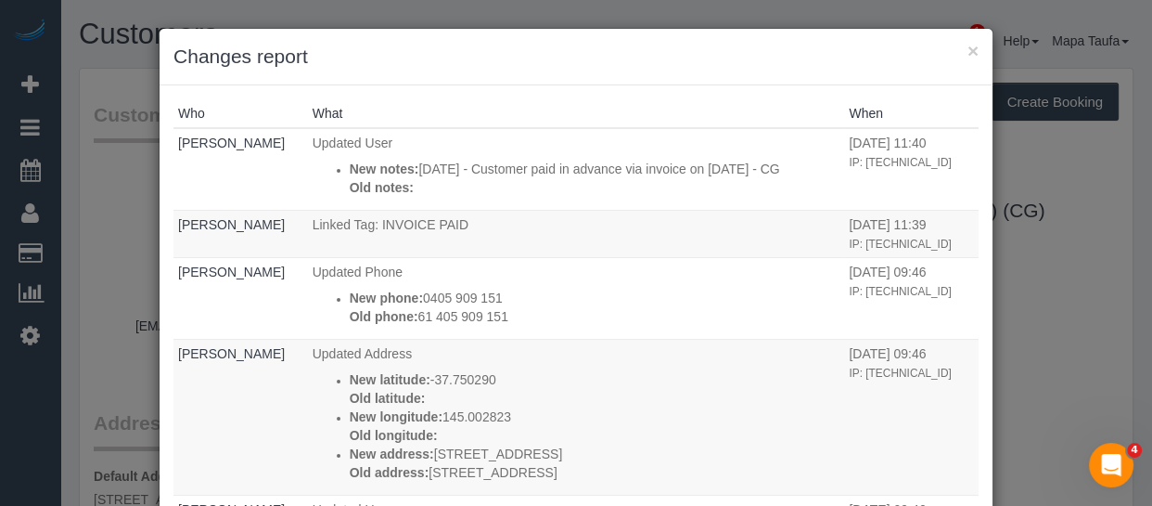
click at [977, 45] on div "× Changes report" at bounding box center [576, 57] width 833 height 57
click at [968, 46] on button "×" at bounding box center [973, 50] width 11 height 19
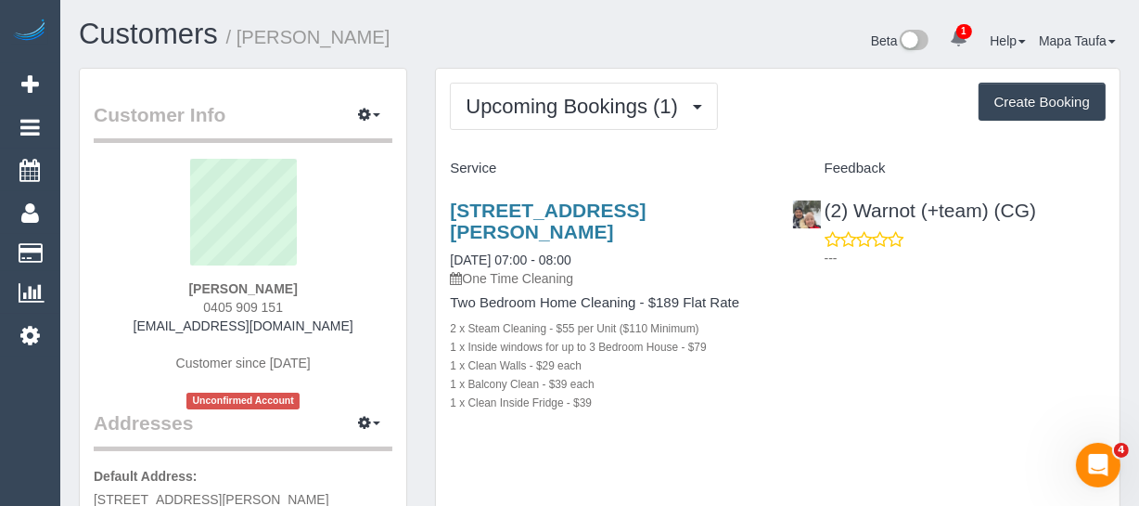
click at [341, 234] on sui-profile-pic at bounding box center [243, 219] width 271 height 121
drag, startPoint x: 306, startPoint y: 326, endPoint x: 184, endPoint y: 322, distance: 122.5
click at [165, 328] on div "George Koukeris 0405 909 151 gkoukeris@hotmail.com Customer since 2025 Unconfir…" at bounding box center [243, 284] width 299 height 251
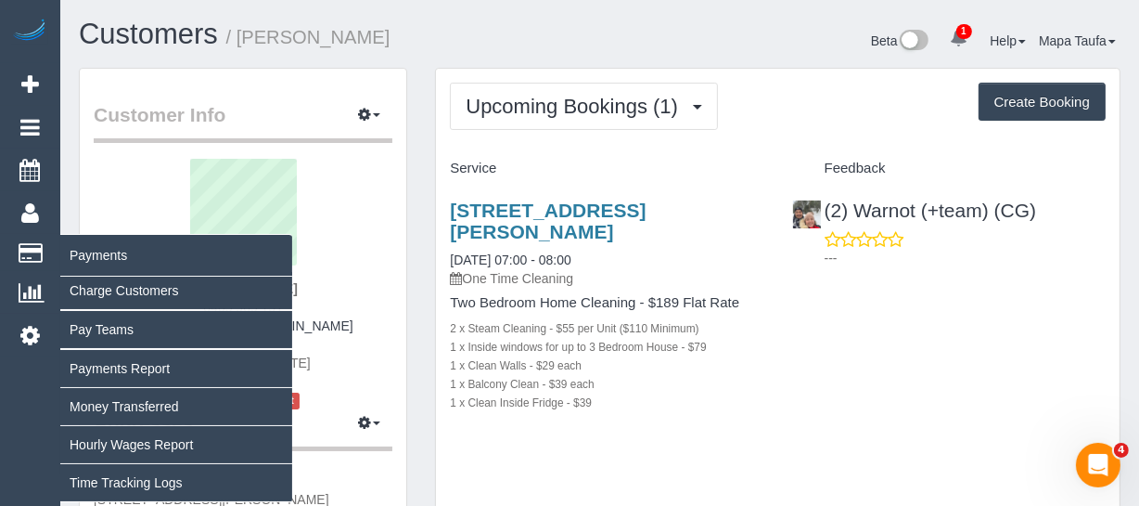
copy link "gkoukeris@hotmail.com"
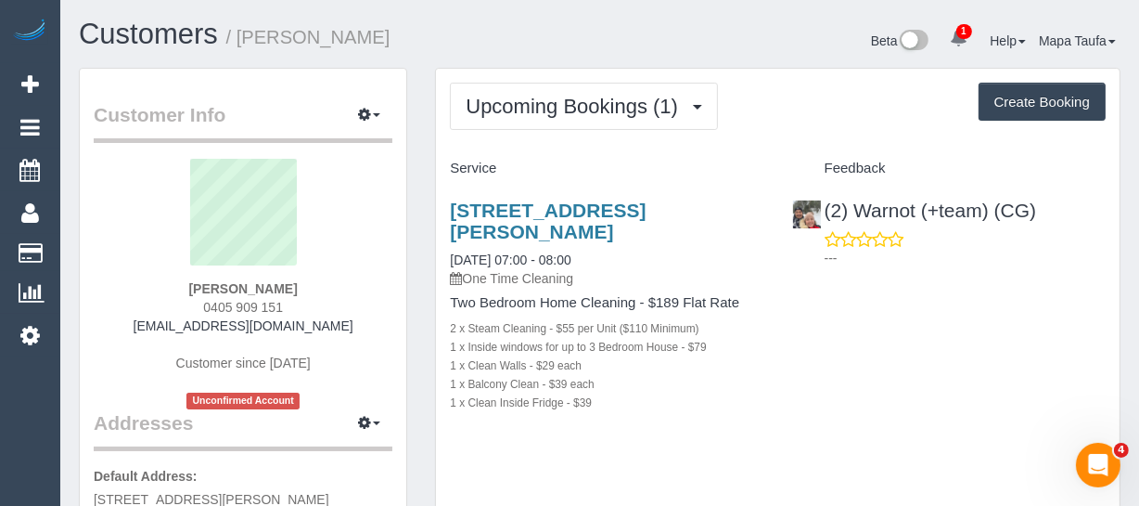
drag, startPoint x: 322, startPoint y: 278, endPoint x: 315, endPoint y: 299, distance: 21.7
click at [320, 282] on div "George Koukeris 0405 909 151 gkoukeris@hotmail.com Customer since 2025 Unconfir…" at bounding box center [243, 284] width 299 height 251
drag, startPoint x: 336, startPoint y: 325, endPoint x: 210, endPoint y: 305, distance: 127.7
click at [170, 324] on div "George Koukeris 0405 909 151 gkoukeris@hotmail.com Customer since 2025 Unconfir…" at bounding box center [243, 284] width 299 height 251
click at [334, 286] on div "George Koukeris 0405 909 151 gkoukeris@hotmail.com Customer since 2025 Unconfir…" at bounding box center [243, 284] width 299 height 251
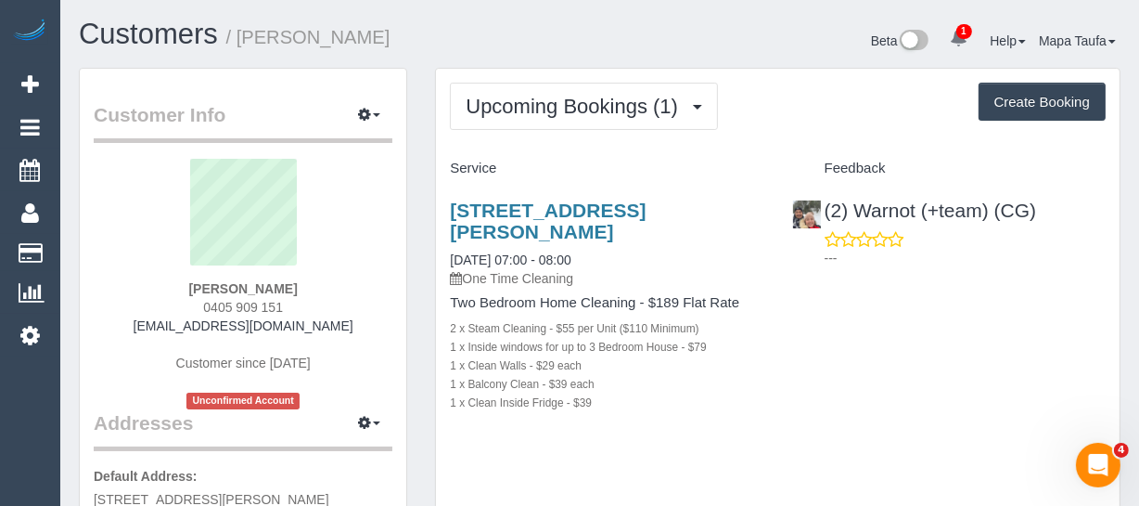
drag, startPoint x: 325, startPoint y: 278, endPoint x: 177, endPoint y: 285, distance: 147.7
click at [178, 283] on div "George Koukeris 0405 909 151 gkoukeris@hotmail.com Customer since 2025 Unconfir…" at bounding box center [243, 284] width 299 height 251
copy strong "George Koukeris"
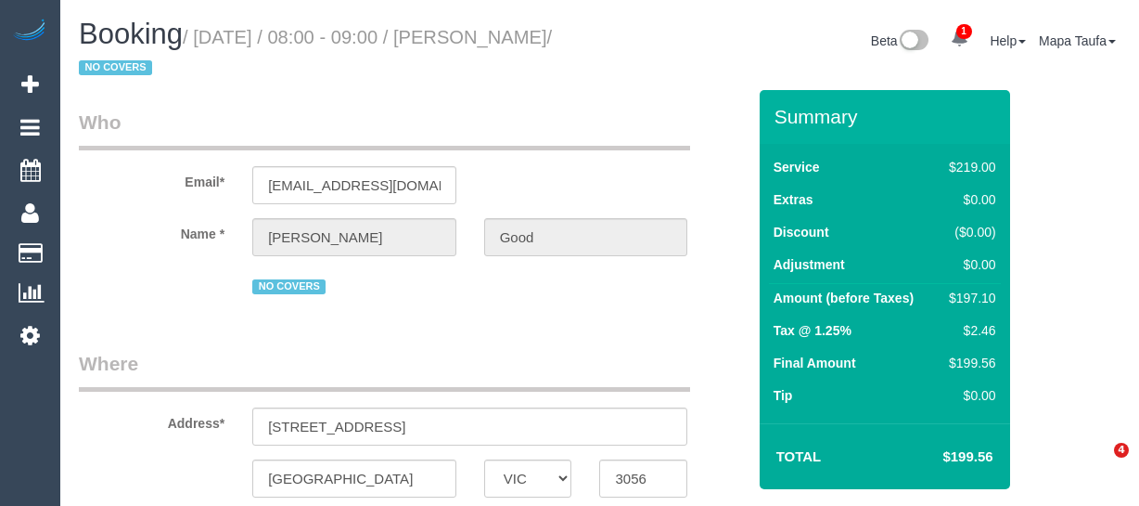
select select "VIC"
select select "string:stripe-pm_1MzIFF2GScqysDRV3l35c8su"
select select "object:794"
select select "number:27"
select select "number:14"
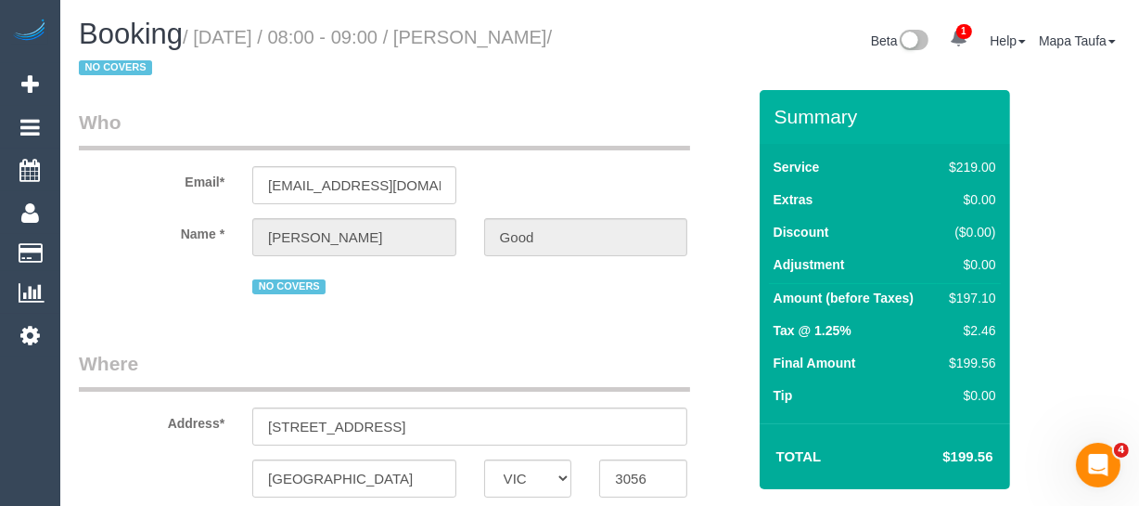
select select "number:19"
select select "number:24"
select select "number:34"
select select "number:13"
select select "object:1698"
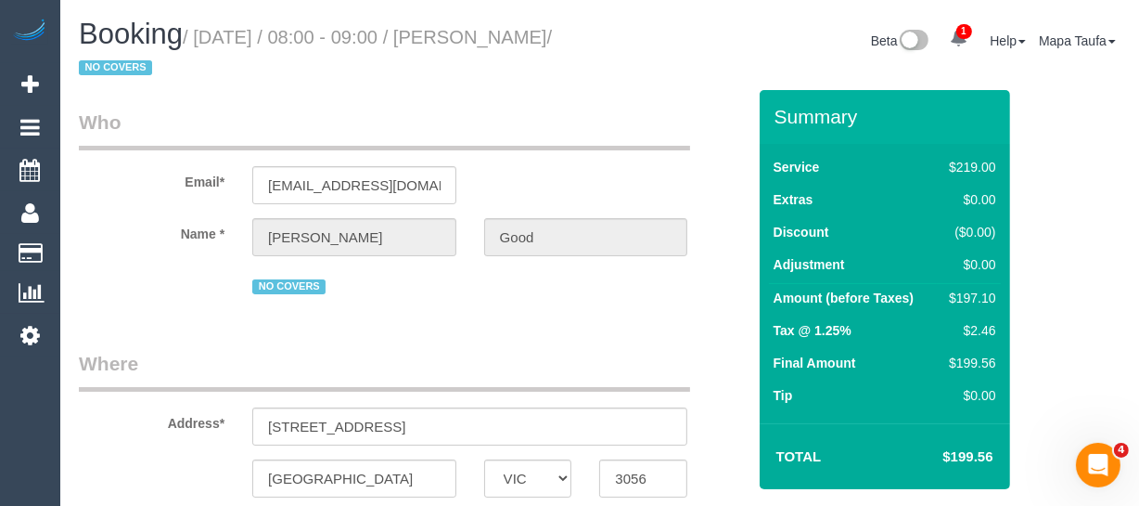
scroll to position [3598, 0]
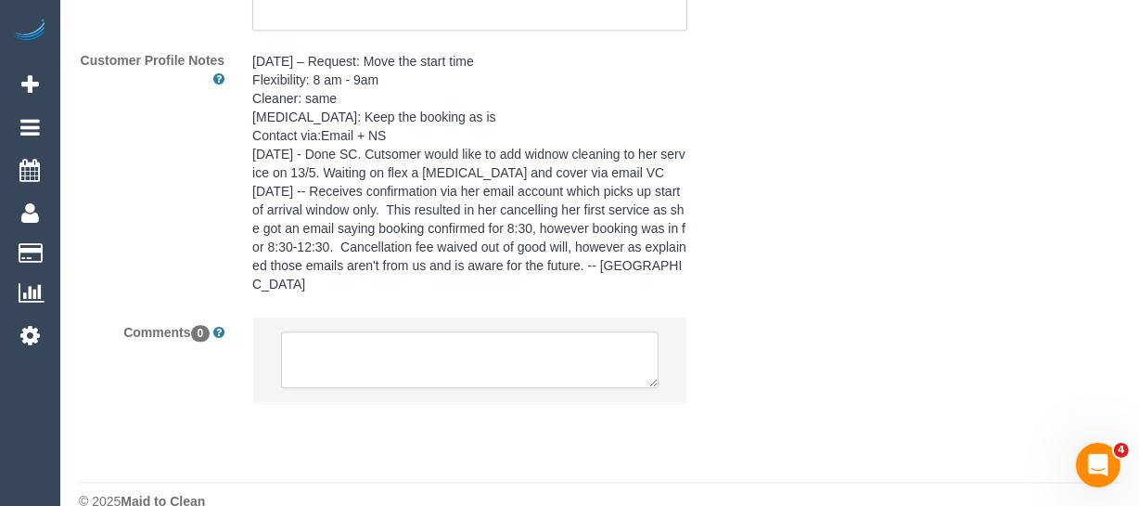
click at [457, 331] on textarea at bounding box center [470, 360] width 378 height 58
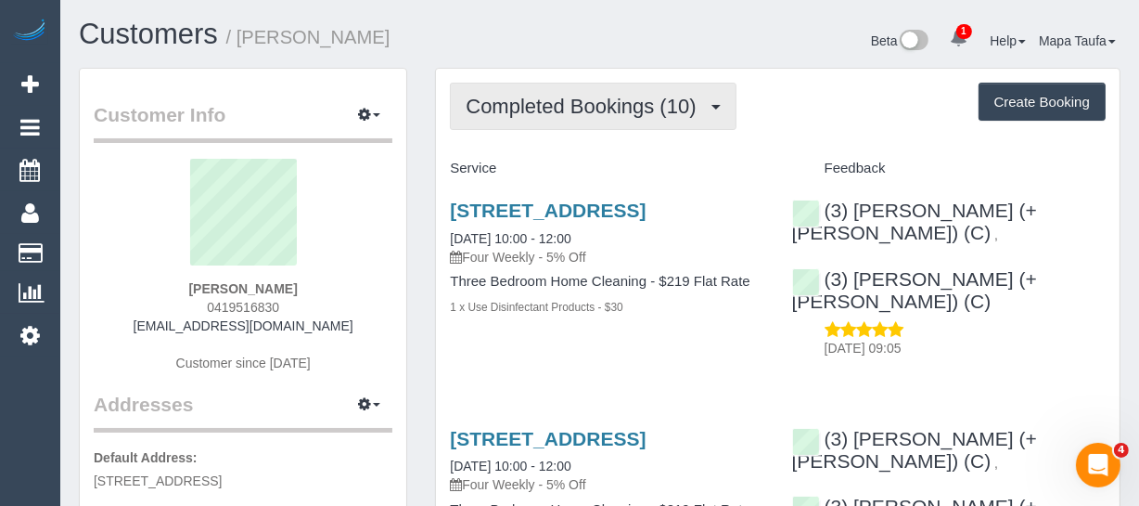
drag, startPoint x: 507, startPoint y: 104, endPoint x: 494, endPoint y: 121, distance: 21.2
click at [509, 104] on span "Completed Bookings (10)" at bounding box center [585, 106] width 239 height 23
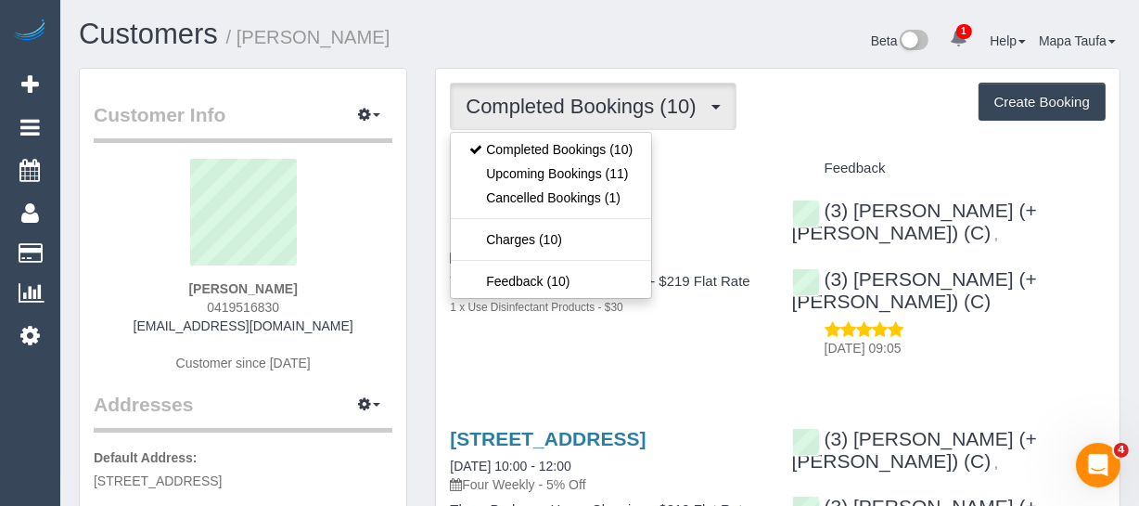
click at [343, 276] on sui-profile-pic at bounding box center [243, 219] width 271 height 121
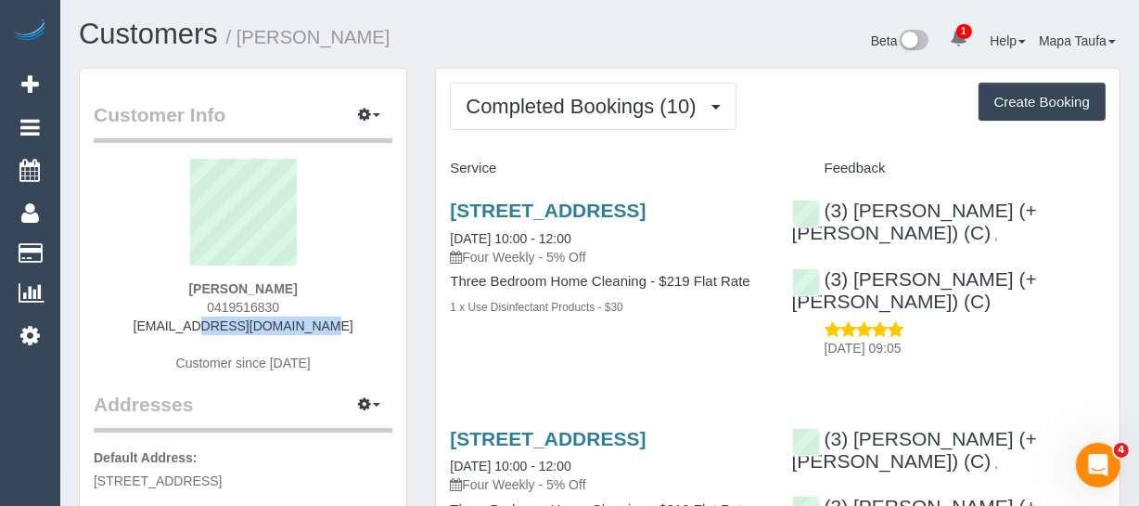
drag, startPoint x: 325, startPoint y: 329, endPoint x: 251, endPoint y: 303, distance: 77.8
click at [190, 317] on div "Peter Dobbin 0419516830 dobbinp@gmail.com Customer since 2024" at bounding box center [243, 275] width 299 height 232
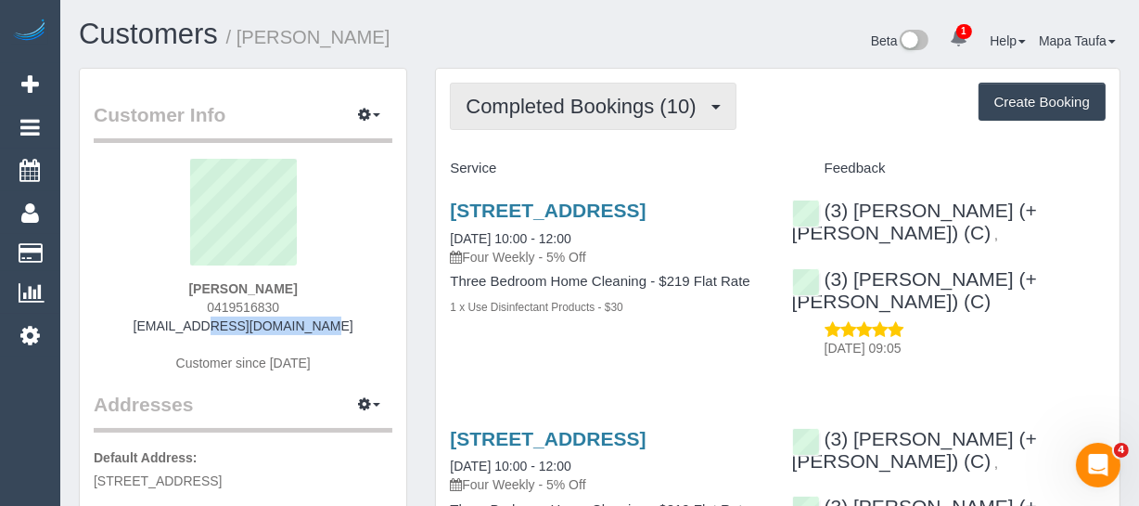
copy link "obbinp@gmail.com"
click at [578, 95] on span "Completed Bookings (10)" at bounding box center [585, 106] width 239 height 23
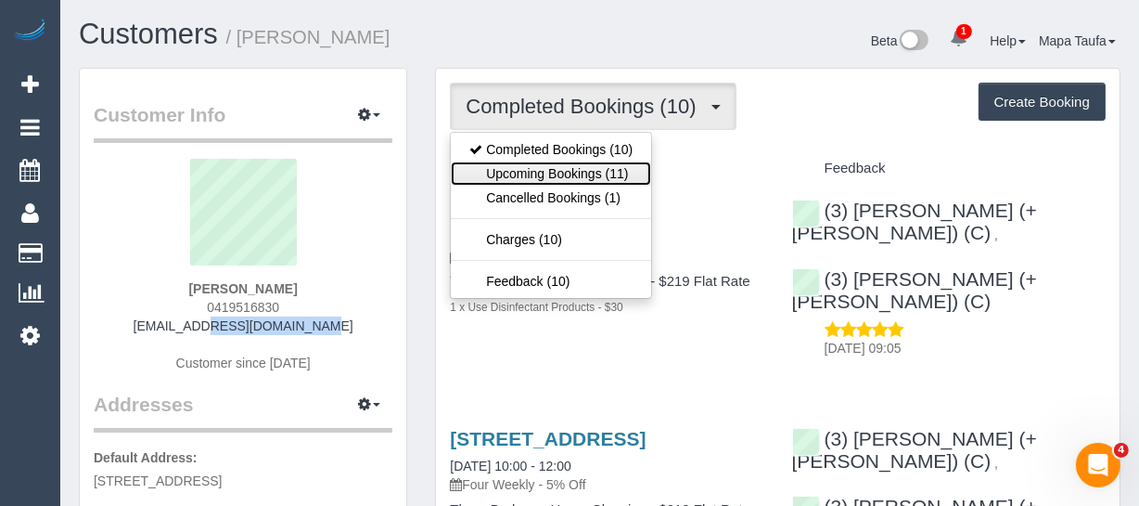
click at [571, 176] on link "Upcoming Bookings (11)" at bounding box center [551, 173] width 200 height 24
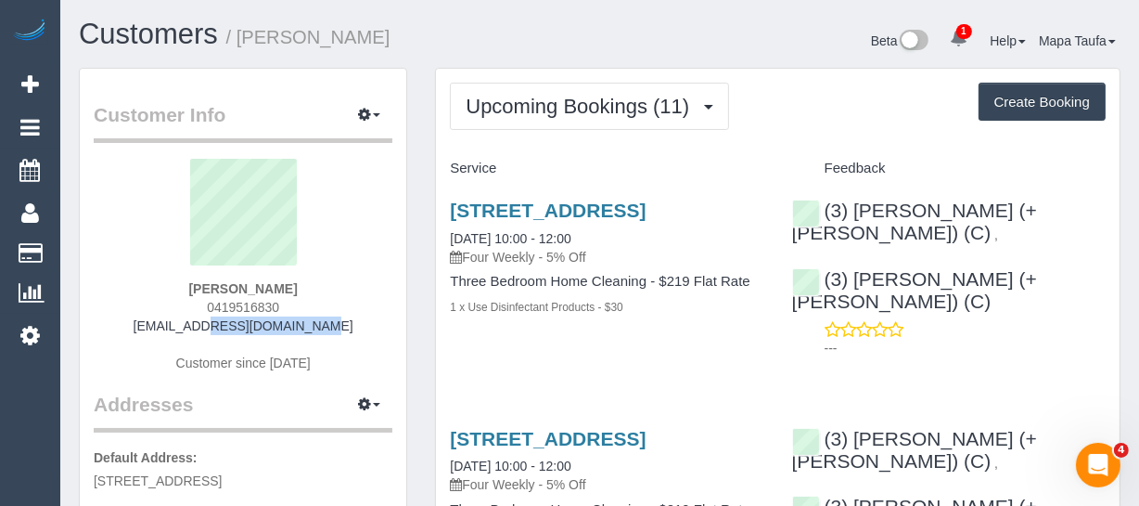
drag, startPoint x: 334, startPoint y: 317, endPoint x: 320, endPoint y: 321, distance: 14.4
click at [332, 318] on div "Peter Dobbin 0419516830 dobbinp@gmail.com Customer since 2024" at bounding box center [243, 275] width 299 height 232
click at [321, 324] on div "Peter Dobbin 0419516830 dobbinp@gmail.com Customer since 2024" at bounding box center [243, 275] width 299 height 232
drag, startPoint x: 321, startPoint y: 324, endPoint x: 184, endPoint y: 324, distance: 137.3
click at [184, 324] on div "Peter Dobbin 0419516830 dobbinp@gmail.com Customer since 2024" at bounding box center [243, 275] width 299 height 232
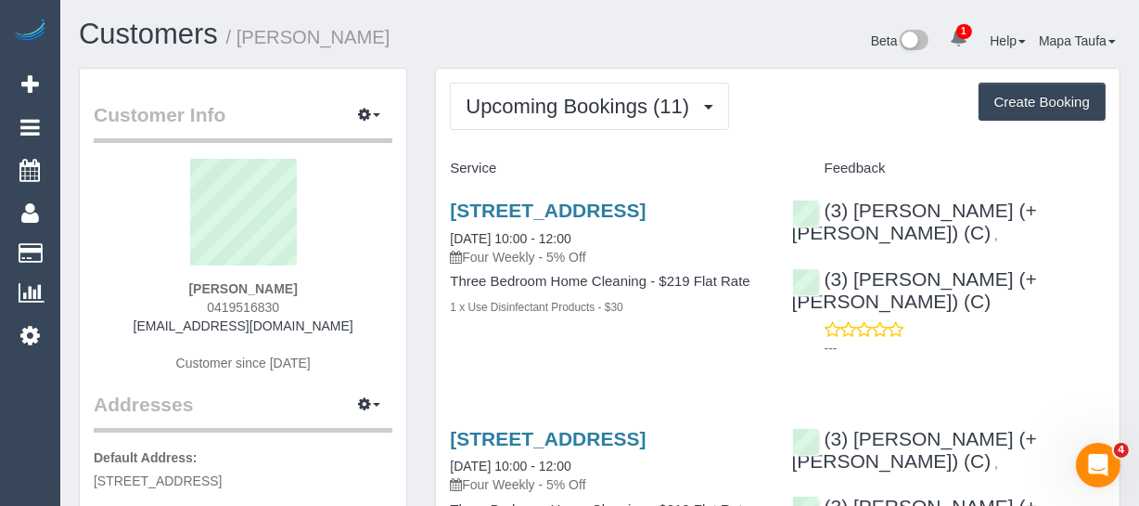
drag, startPoint x: 592, startPoint y: 144, endPoint x: 578, endPoint y: 107, distance: 39.6
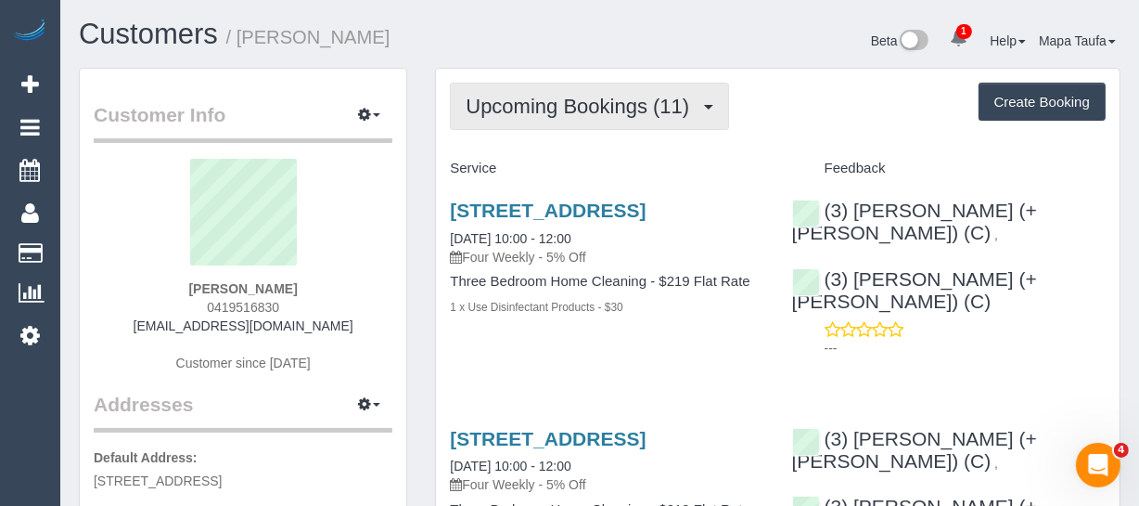
drag, startPoint x: 578, startPoint y: 106, endPoint x: 561, endPoint y: 130, distance: 29.3
click at [577, 105] on span "Upcoming Bookings (11)" at bounding box center [582, 106] width 233 height 23
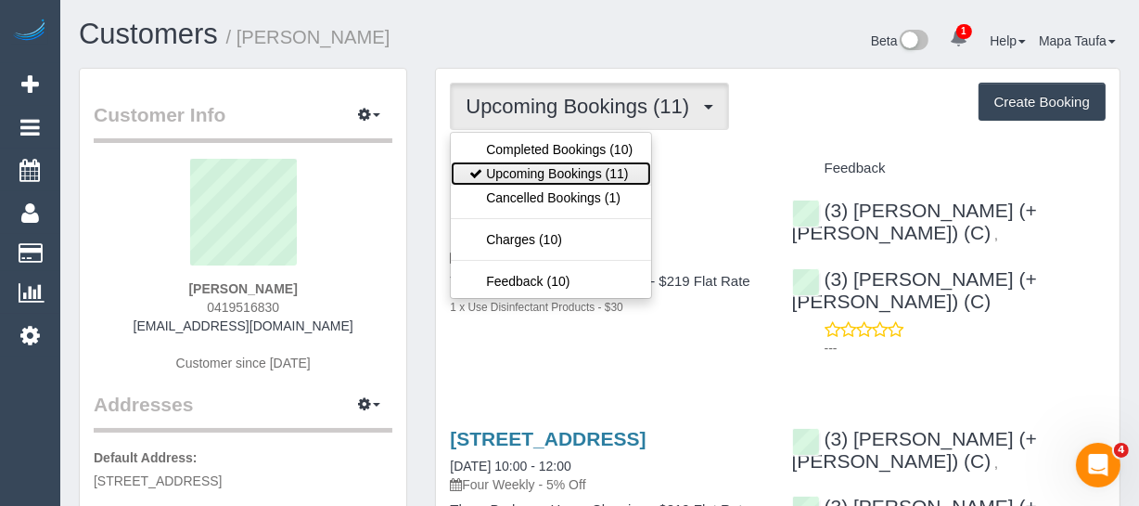
click at [557, 161] on link "Upcoming Bookings (11)" at bounding box center [551, 173] width 200 height 24
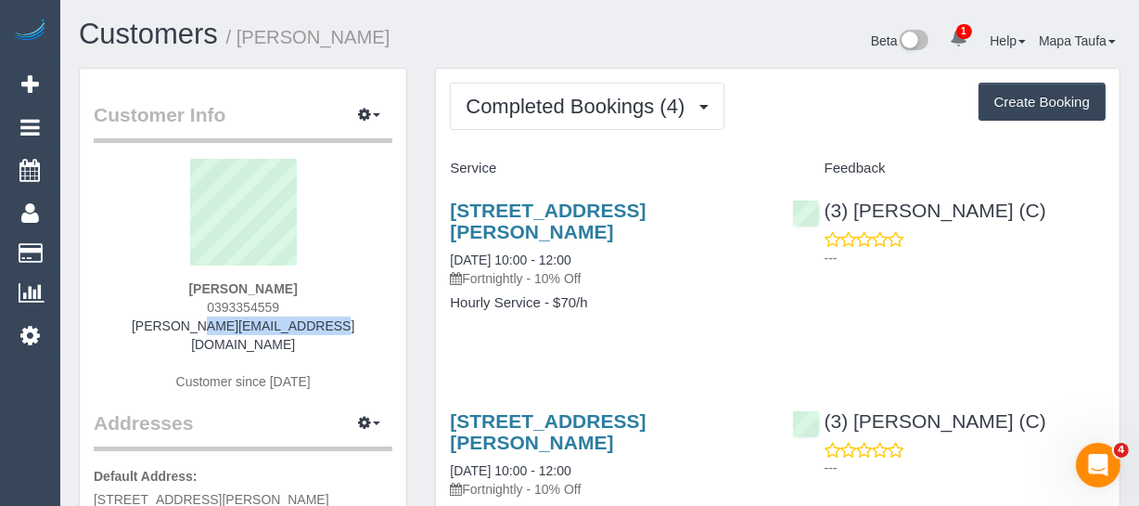
drag, startPoint x: 323, startPoint y: 316, endPoint x: 202, endPoint y: 322, distance: 120.7
click at [177, 325] on div "[PERSON_NAME] 0393354559 [PERSON_NAME][EMAIL_ADDRESS][DOMAIN_NAME] Customer sin…" at bounding box center [243, 284] width 299 height 251
copy link "[PERSON_NAME][EMAIL_ADDRESS][DOMAIN_NAME]"
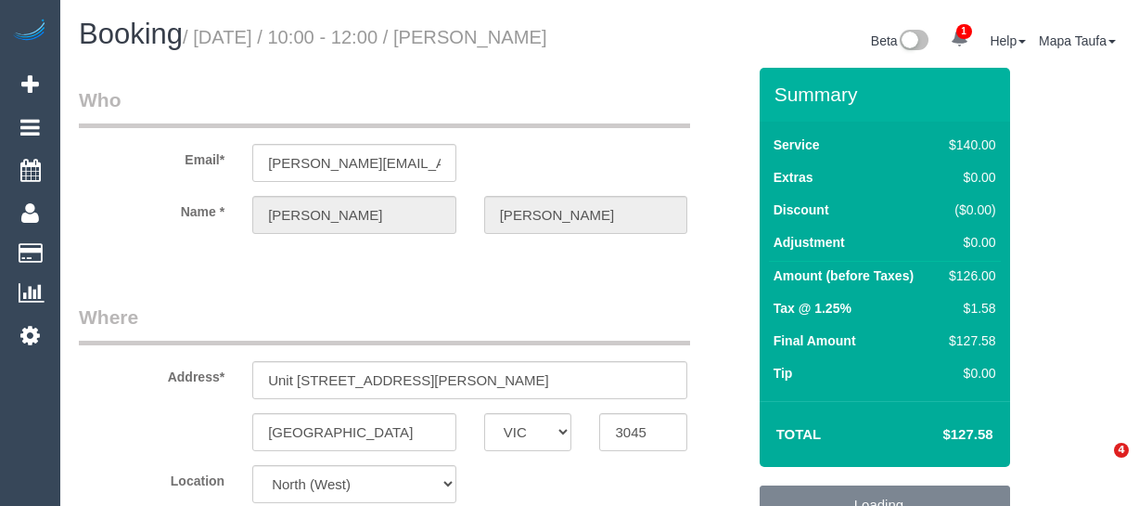
select select "VIC"
select select "number:28"
select select "number:17"
select select "number:21"
select select "number:23"
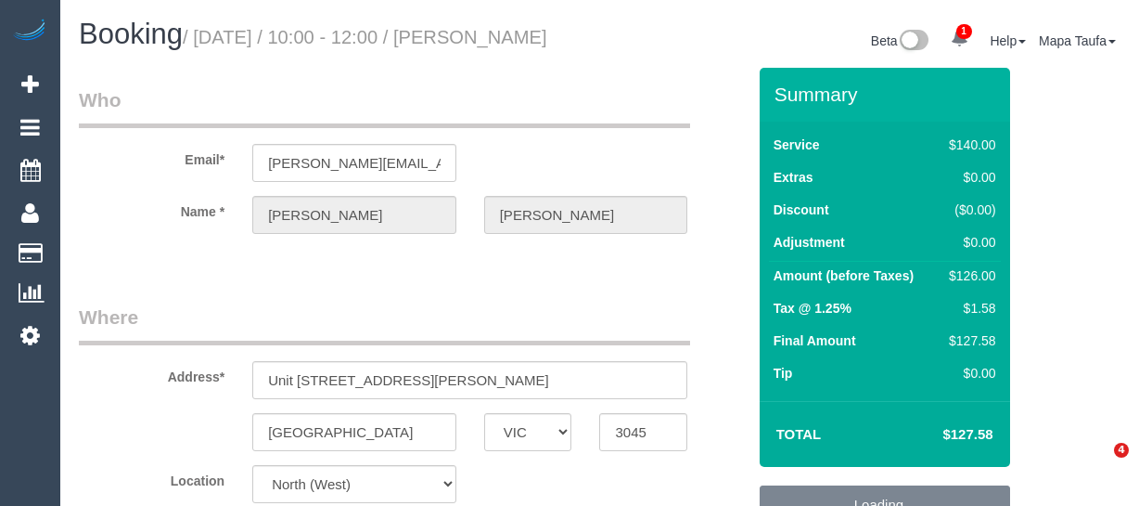
select select "object:859"
select select "spot3"
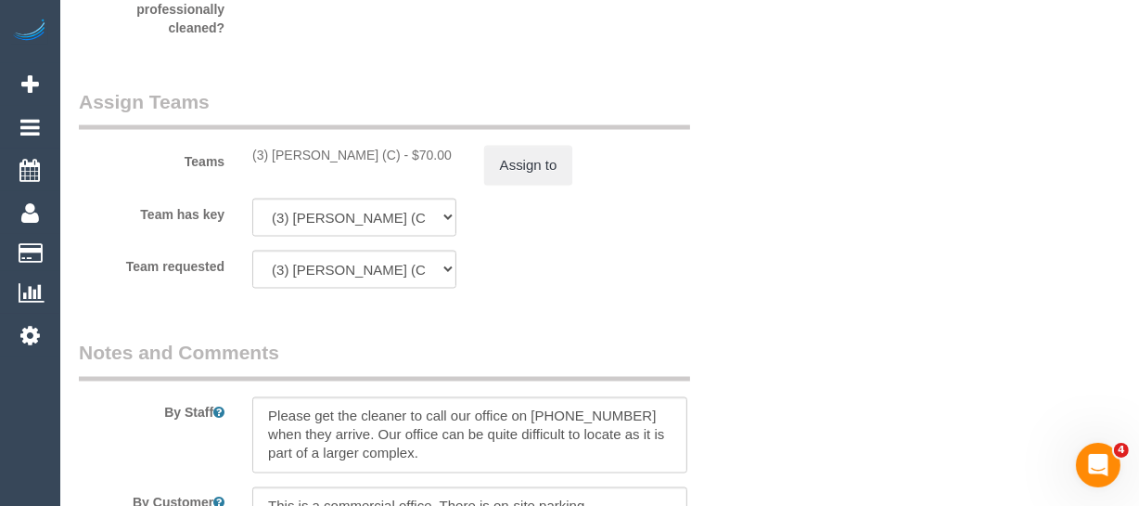
scroll to position [2774, 0]
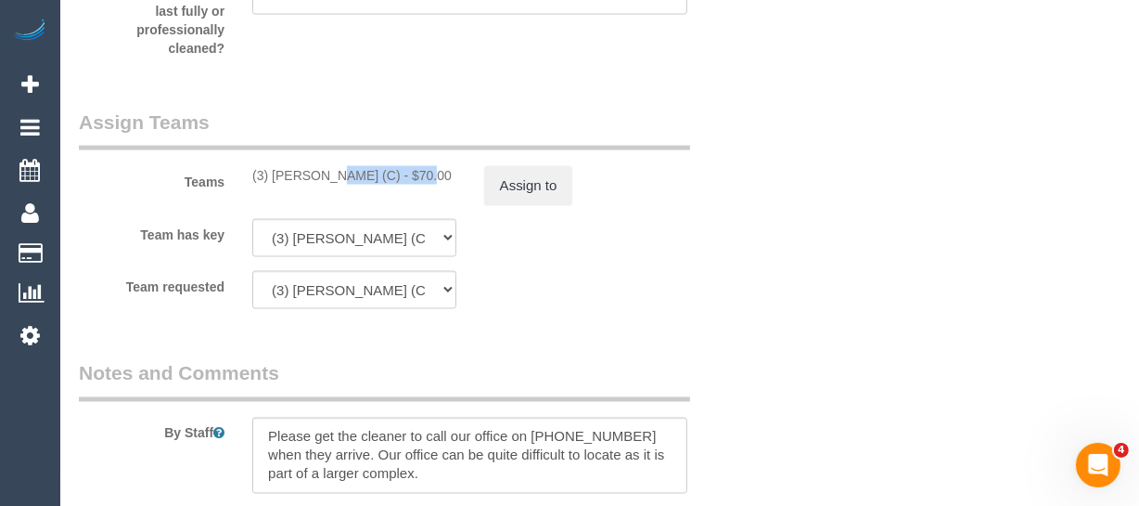
drag, startPoint x: 367, startPoint y: 201, endPoint x: 418, endPoint y: 200, distance: 50.1
click at [270, 185] on div "(3) [PERSON_NAME] (C) - $70.00" at bounding box center [354, 175] width 204 height 19
copy div "[PERSON_NAME] (C"
click at [500, 205] on button "Assign to" at bounding box center [528, 185] width 89 height 39
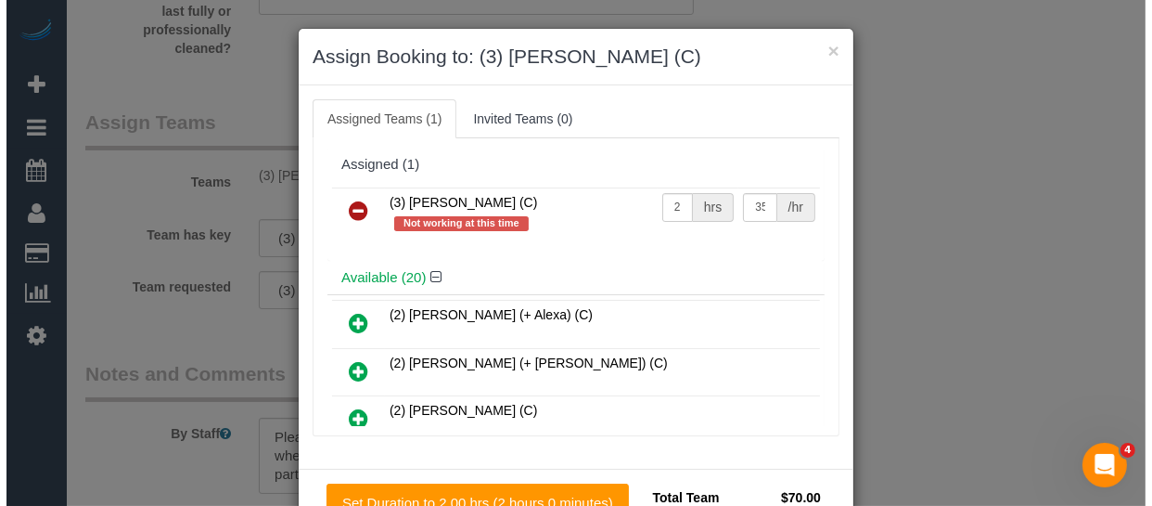
scroll to position [2756, 0]
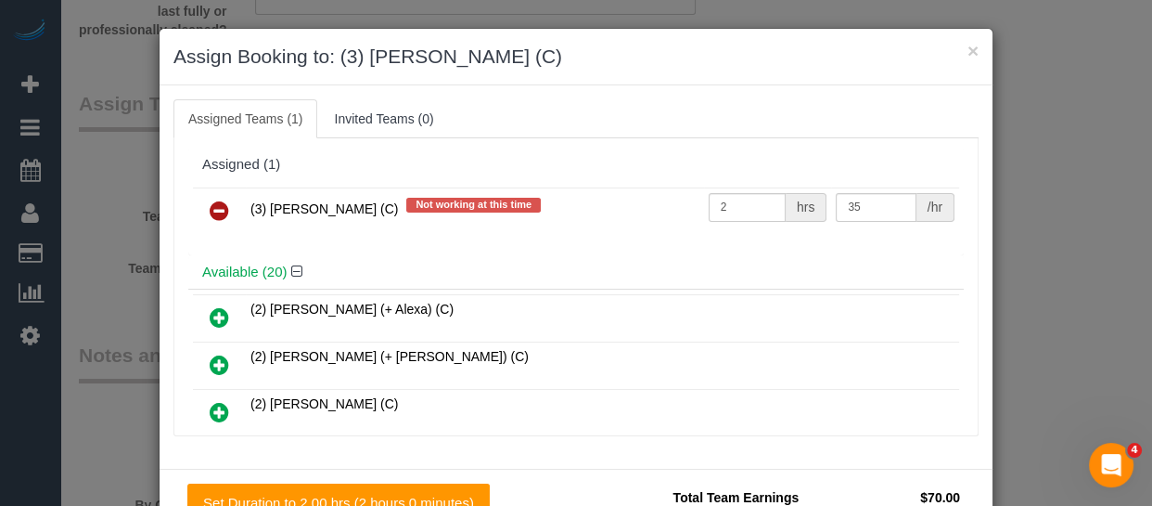
click at [201, 202] on link at bounding box center [220, 211] width 44 height 37
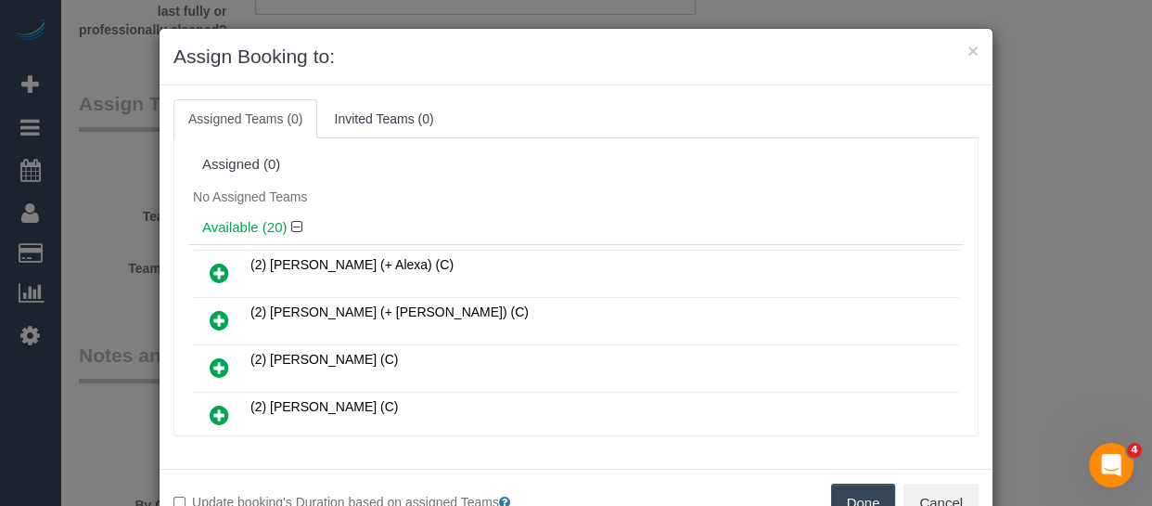
click at [870, 500] on button "Done" at bounding box center [863, 502] width 65 height 39
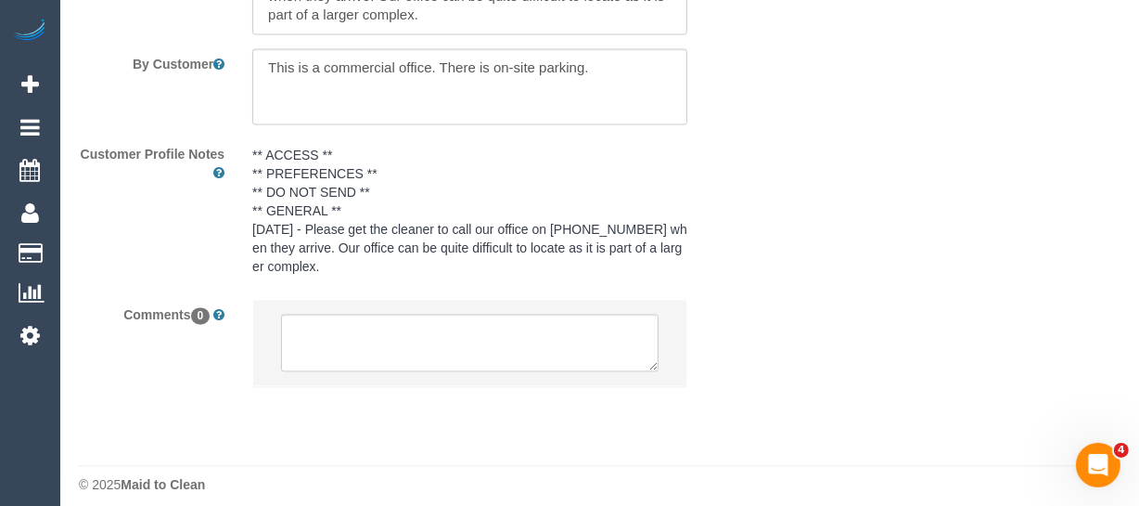
scroll to position [3271, 0]
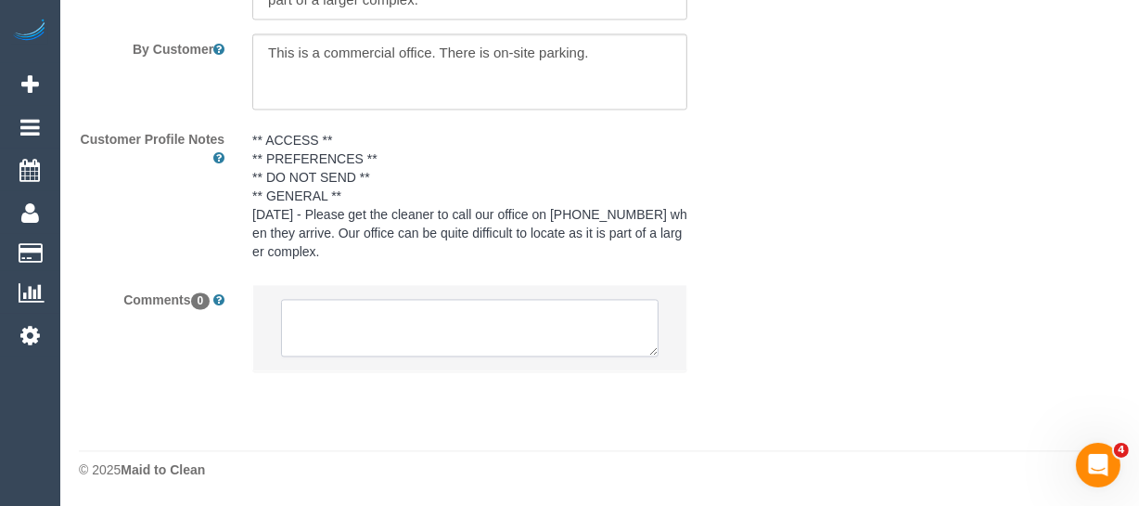
click at [479, 342] on textarea at bounding box center [470, 328] width 378 height 58
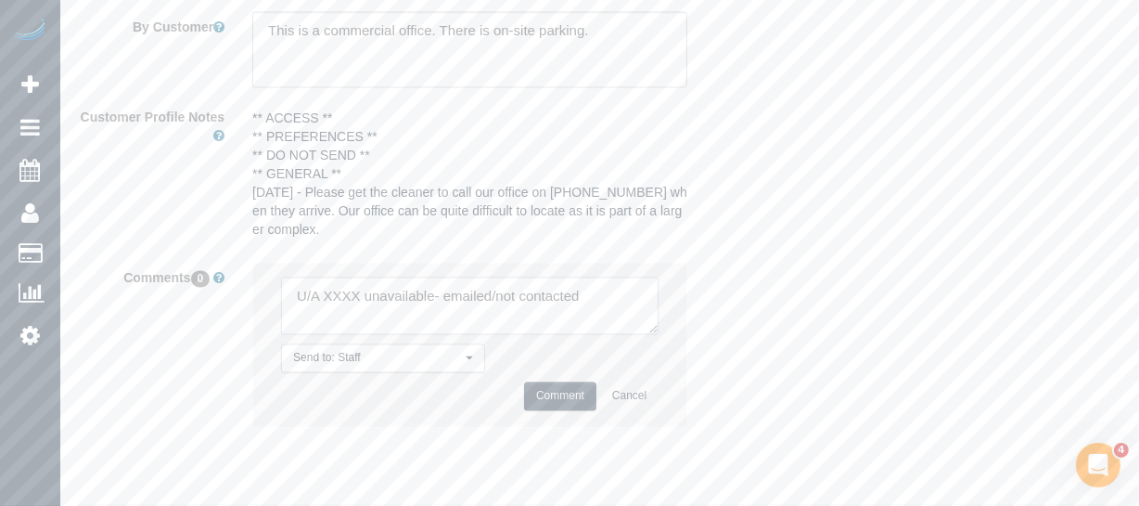
click at [341, 312] on textarea at bounding box center [470, 306] width 378 height 58
paste textarea "[PERSON_NAME] (C"
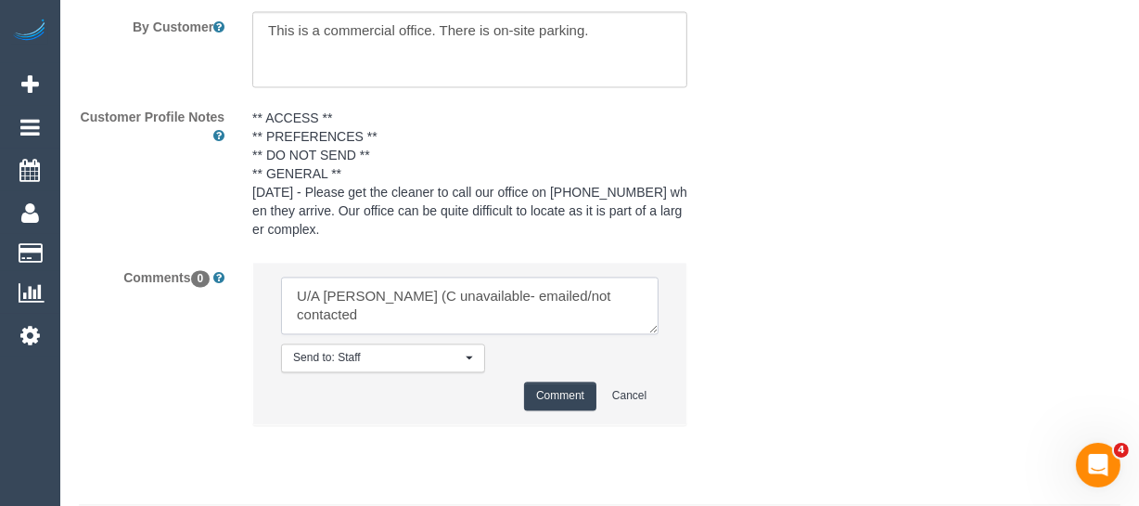
drag, startPoint x: 559, startPoint y: 313, endPoint x: 599, endPoint y: 342, distance: 50.5
click at [600, 334] on textarea at bounding box center [470, 306] width 378 height 58
type textarea "U/A [PERSON_NAME] (C unavailable- emailed"
click at [557, 410] on button "Comment" at bounding box center [560, 395] width 72 height 29
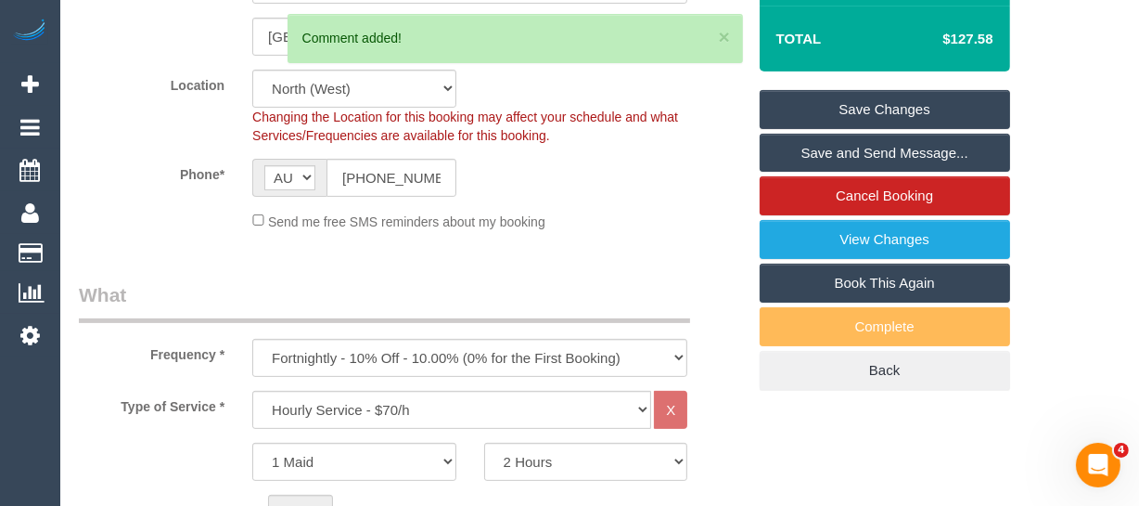
scroll to position [208, 0]
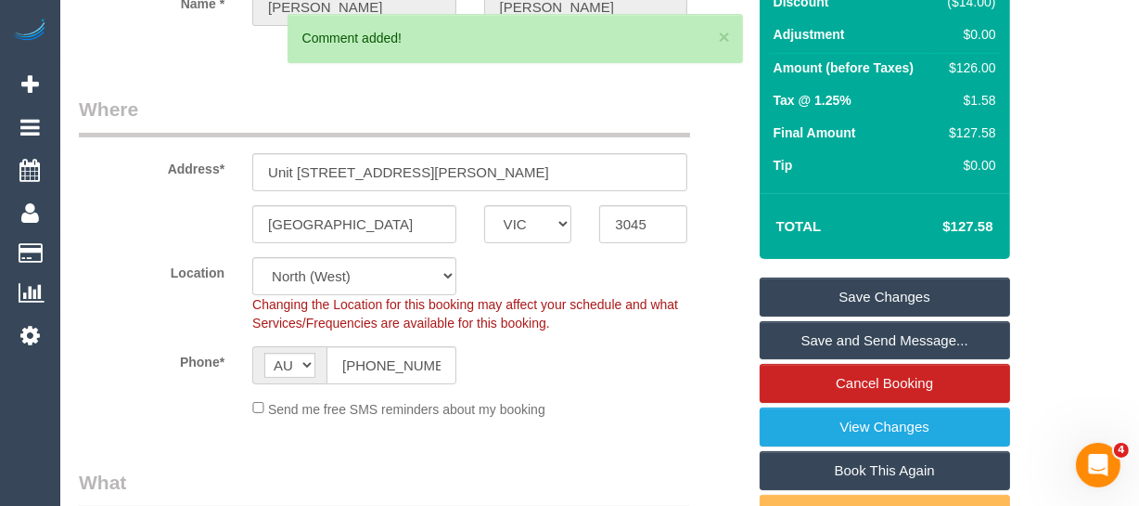
click at [844, 306] on link "Save Changes" at bounding box center [885, 296] width 251 height 39
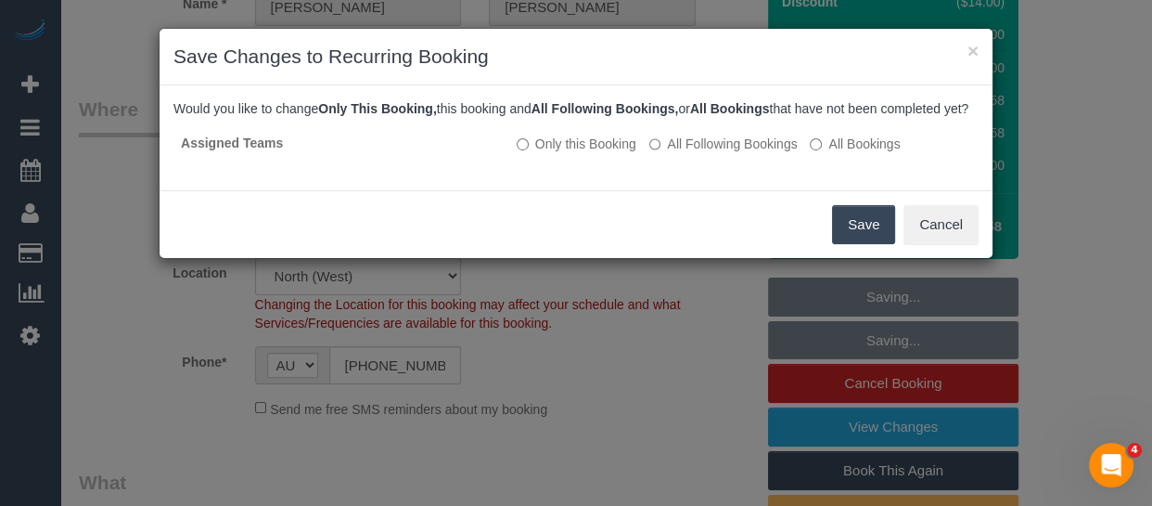
click at [884, 232] on button "Save" at bounding box center [863, 224] width 63 height 39
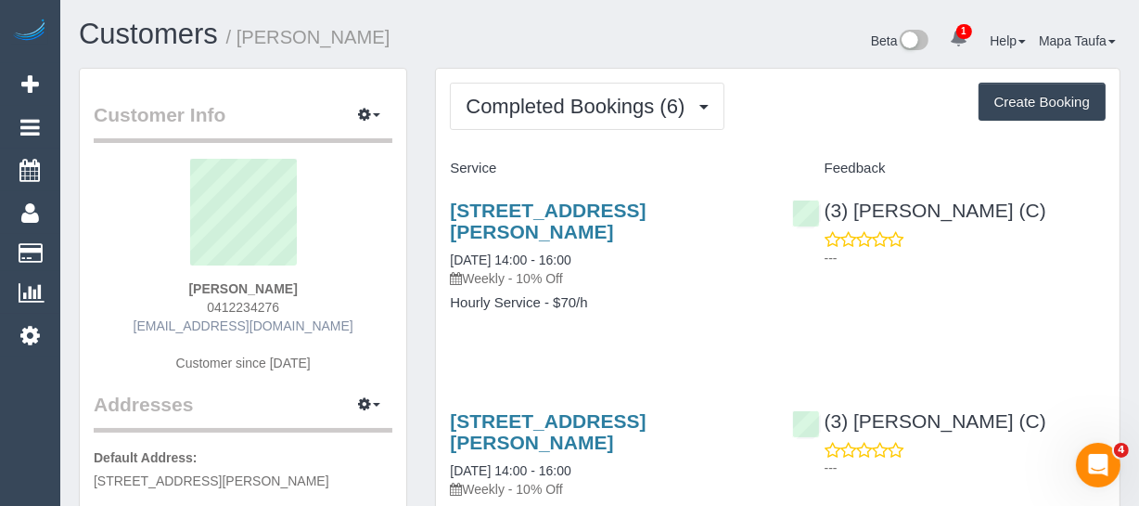
drag, startPoint x: 354, startPoint y: 323, endPoint x: 195, endPoint y: 323, distance: 158.7
click at [157, 323] on div "[PERSON_NAME] 0412234276 [EMAIL_ADDRESS][DOMAIN_NAME] Customer since [DATE]" at bounding box center [243, 275] width 299 height 232
copy link "[EMAIL_ADDRESS][DOMAIN_NAME]"
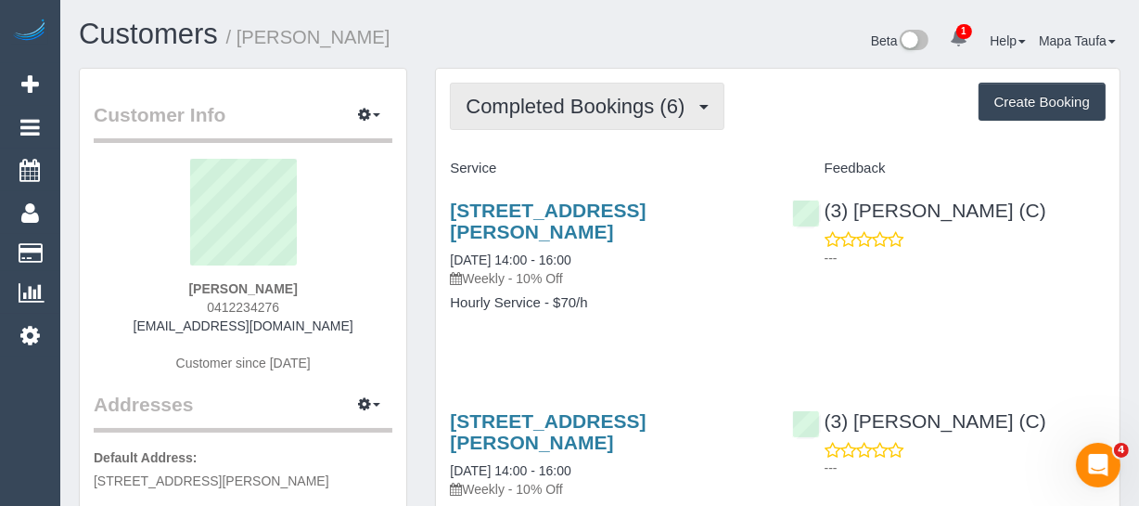
click at [520, 129] on button "Completed Bookings (6)" at bounding box center [587, 106] width 275 height 47
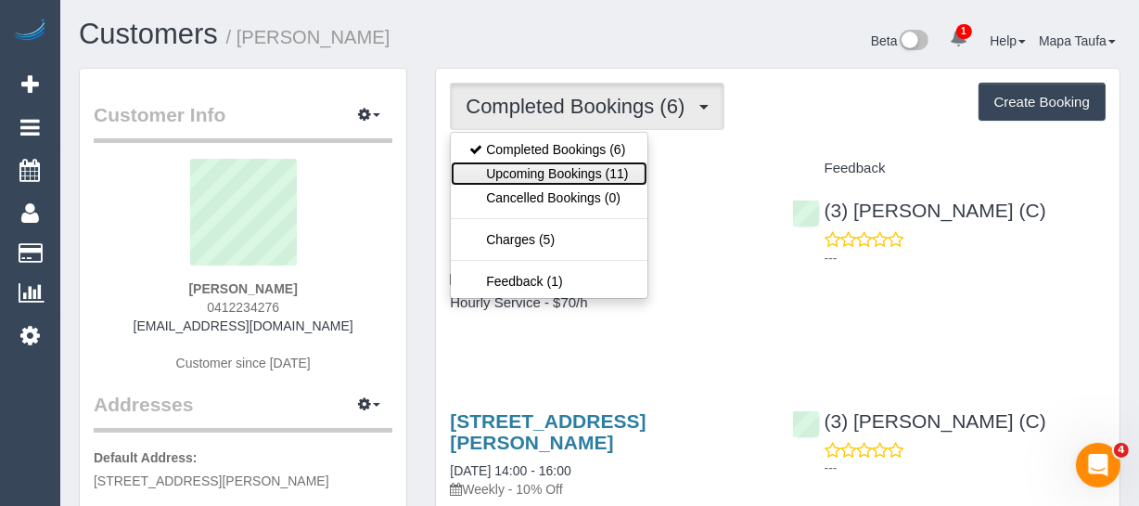
click at [525, 163] on link "Upcoming Bookings (11)" at bounding box center [549, 173] width 196 height 24
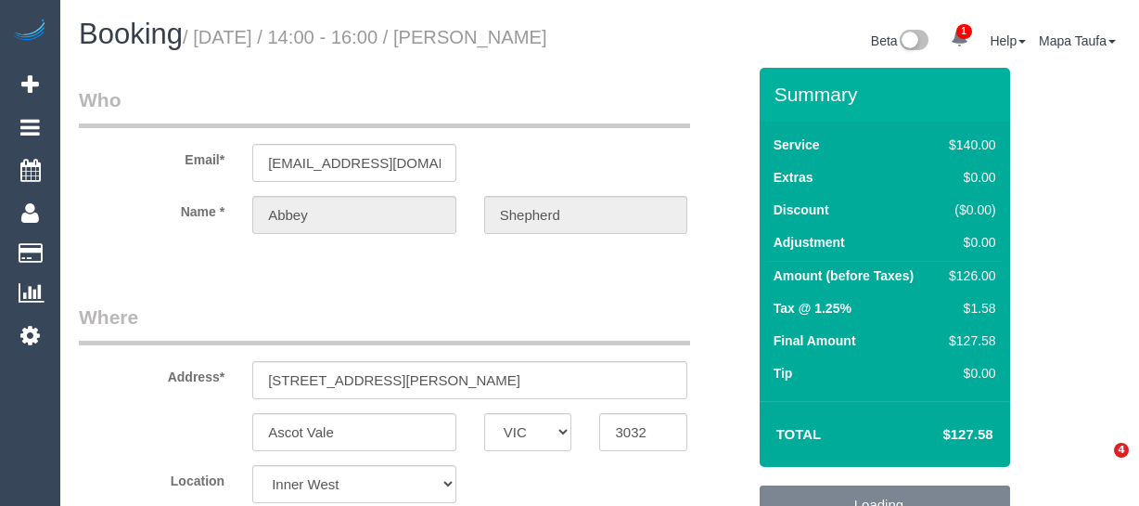
select select "VIC"
select select "spot5"
select select "number:29"
select select "number:14"
select select "number:19"
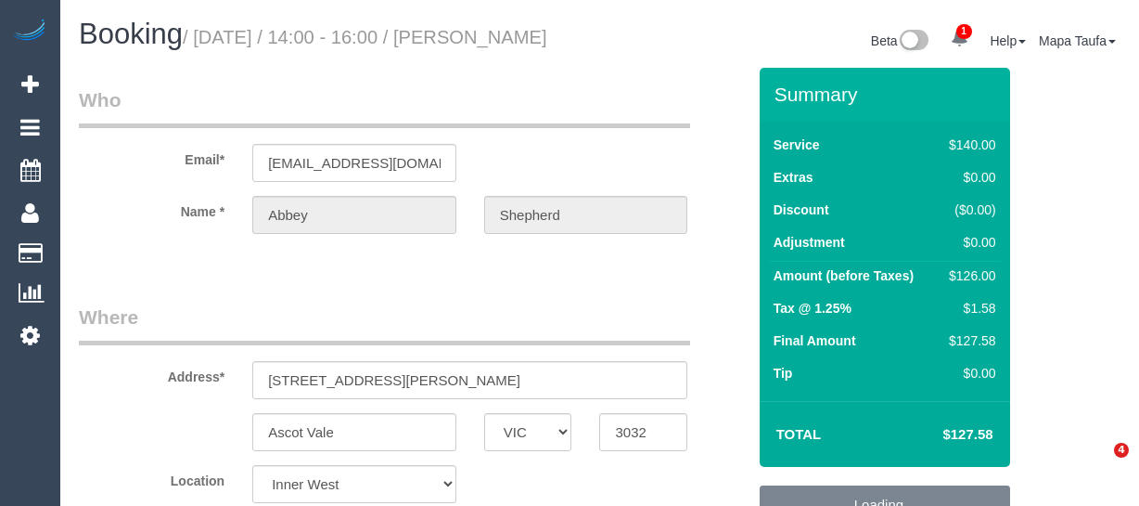
select select "number:36"
select select "number:34"
select select "number:13"
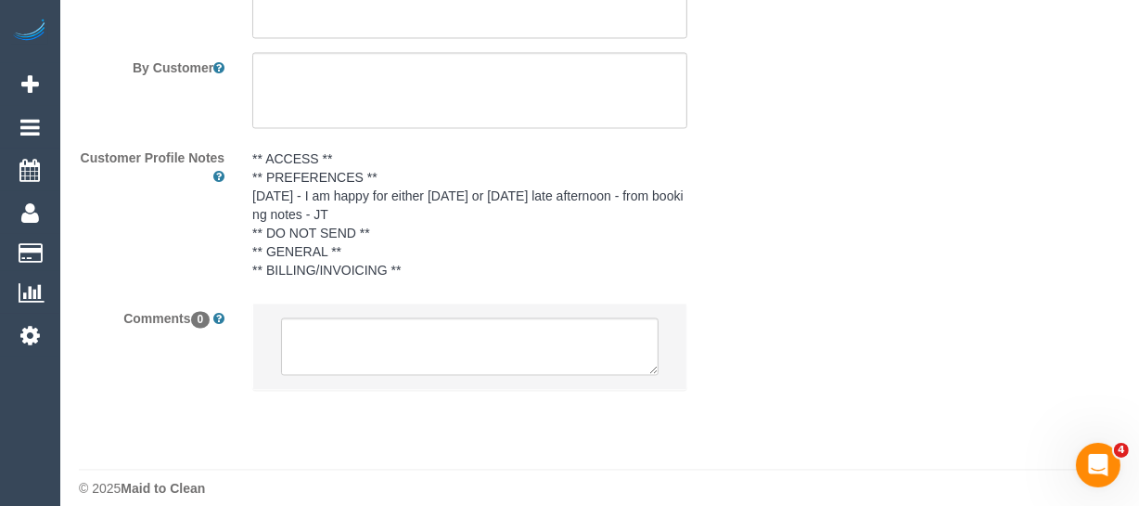
scroll to position [3271, 0]
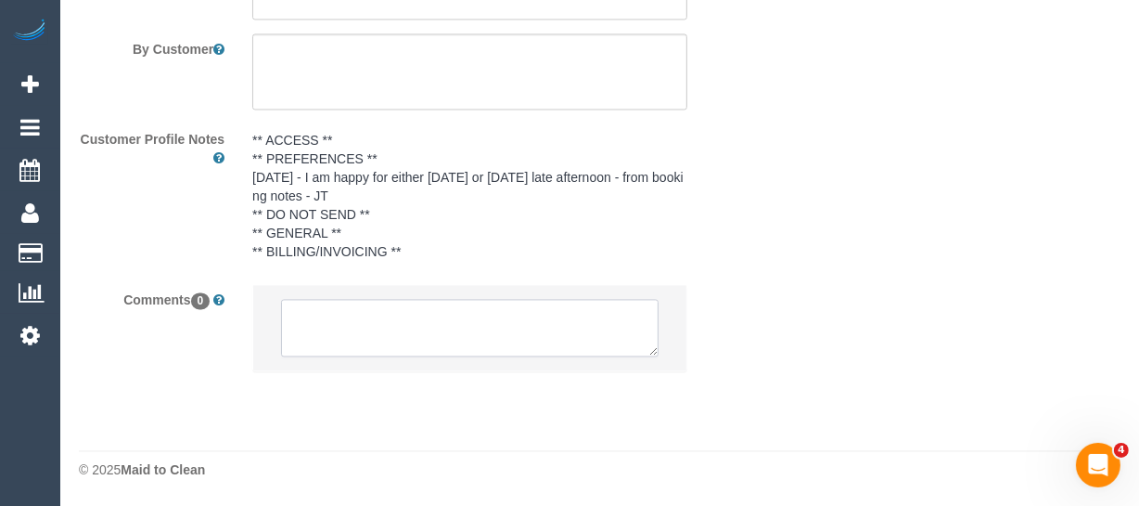
click at [496, 339] on textarea at bounding box center [470, 328] width 378 height 58
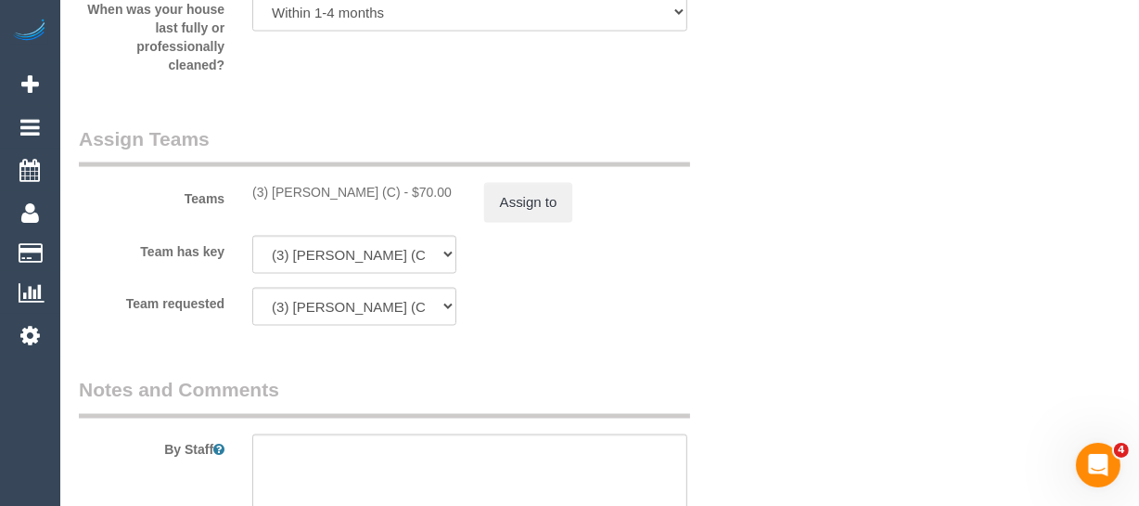
scroll to position [2681, 0]
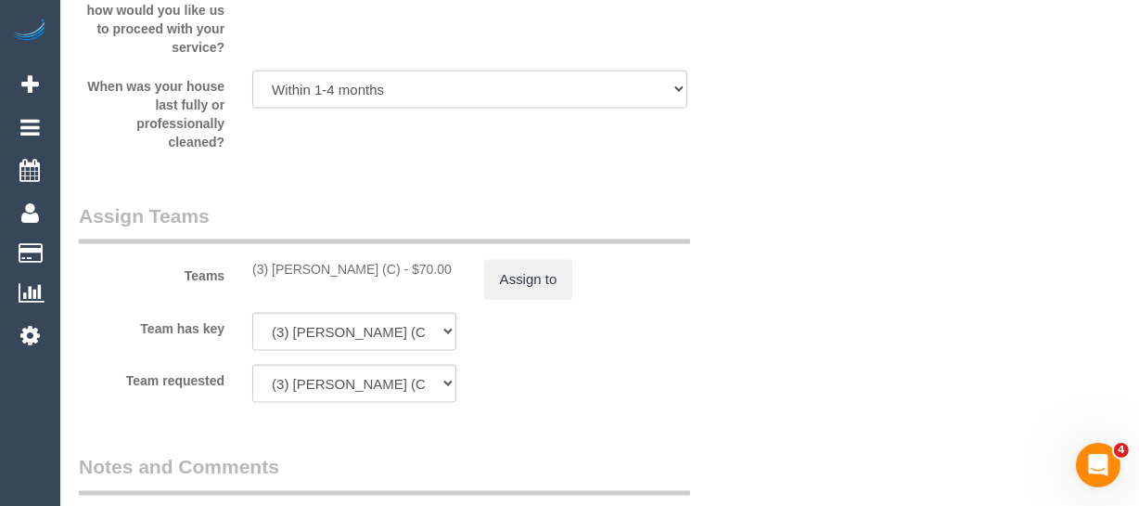
type textarea "U/A XXXX unavailable- emailed/not contacted"
drag, startPoint x: 370, startPoint y: 293, endPoint x: 317, endPoint y: 292, distance: 52.9
click at [274, 278] on div "(3) Afzaal Ahmad (C) - $70.00" at bounding box center [354, 269] width 204 height 19
copy div "Afzaal Ahmad (C"
click at [526, 299] on button "Assign to" at bounding box center [528, 279] width 89 height 39
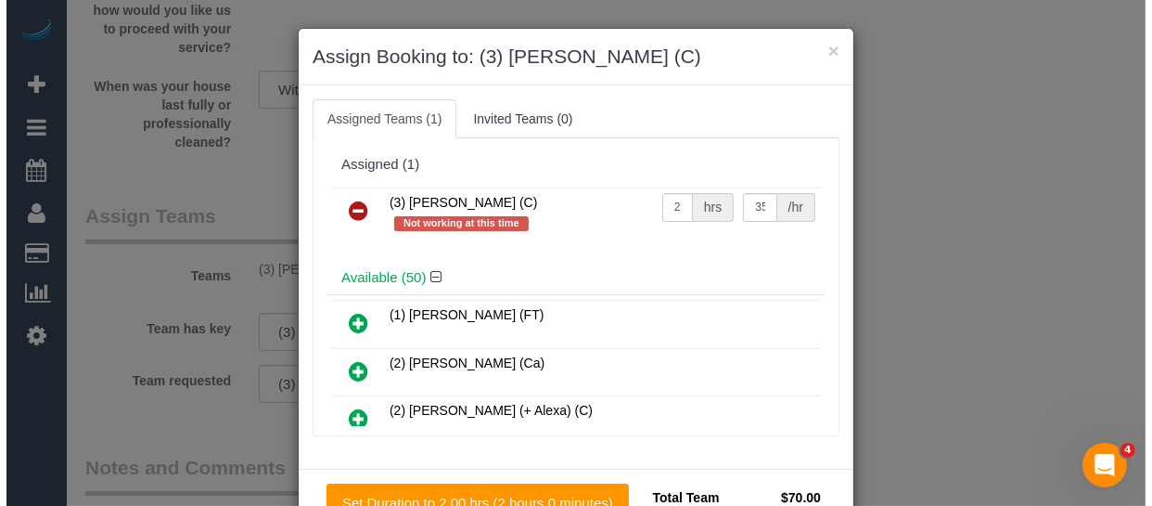
scroll to position [2662, 0]
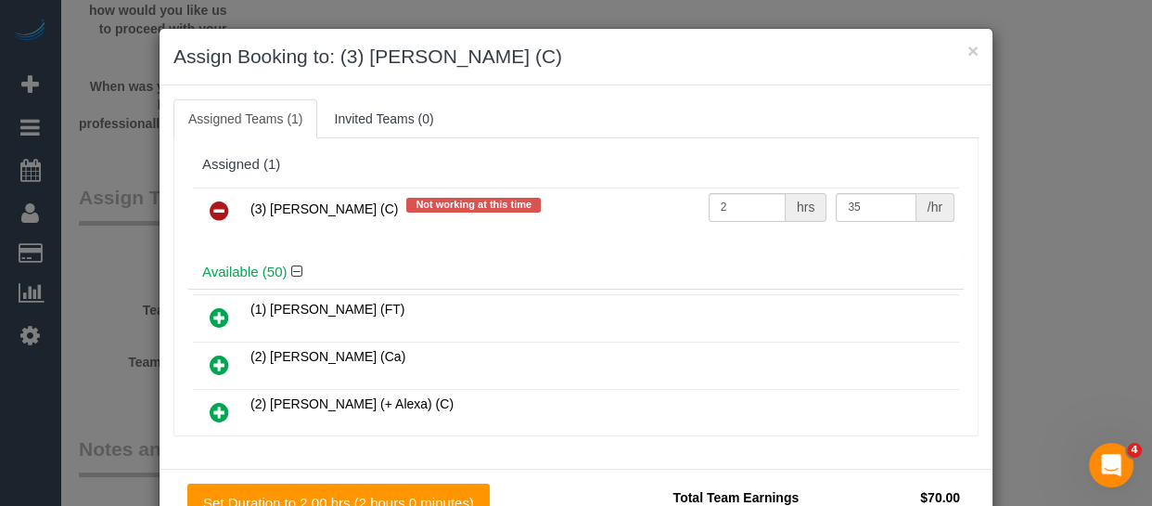
click at [212, 210] on icon at bounding box center [219, 210] width 19 height 22
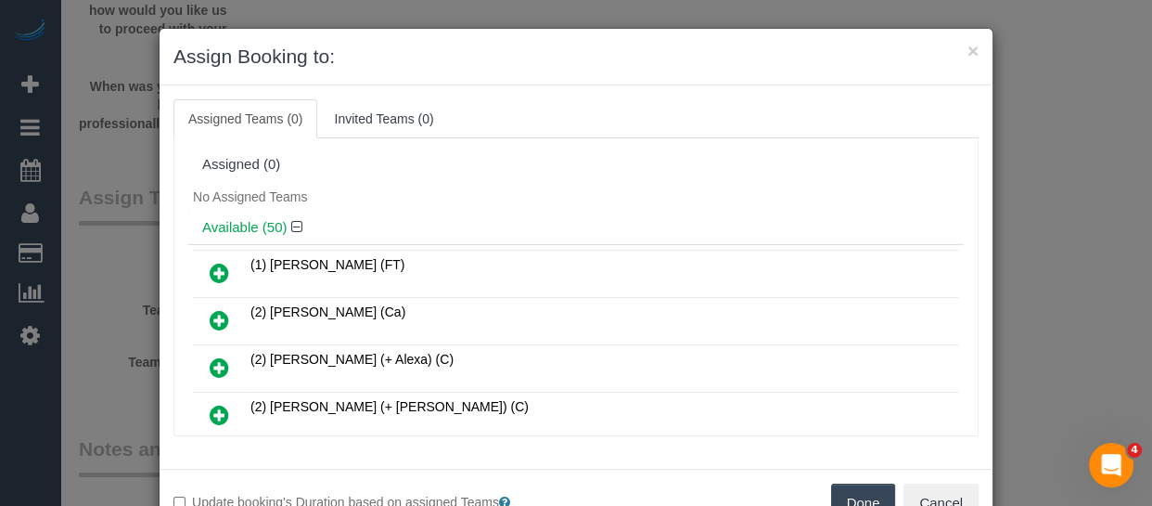
click at [861, 495] on button "Done" at bounding box center [863, 502] width 65 height 39
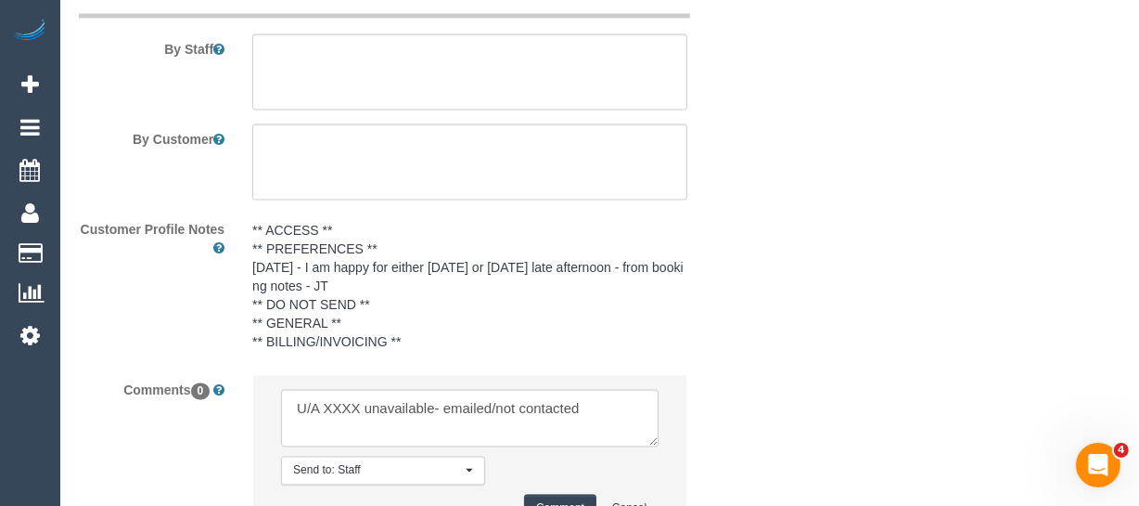
scroll to position [3271, 0]
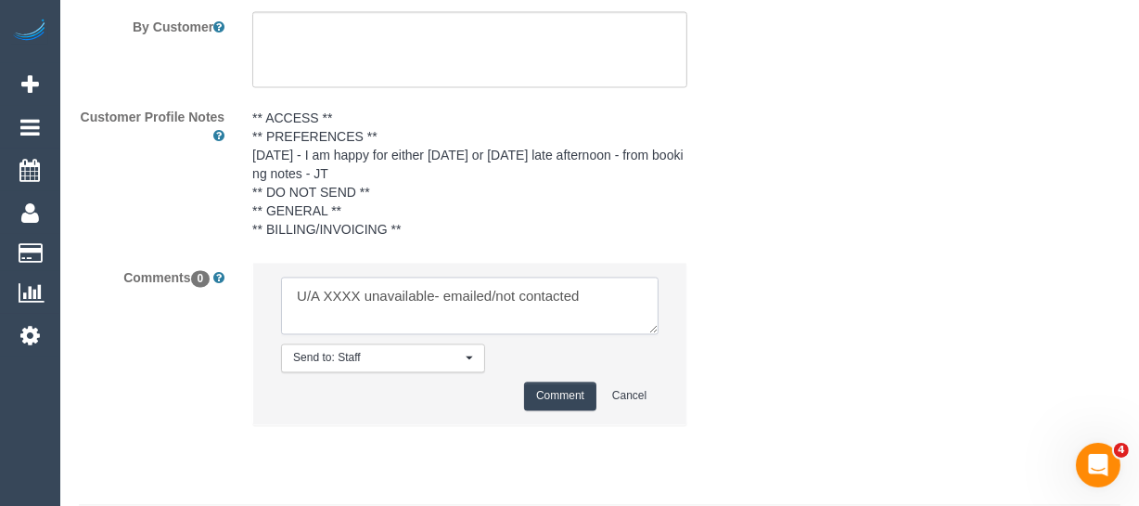
click at [343, 315] on textarea at bounding box center [470, 306] width 378 height 58
paste textarea "Afzaal Ahmad (C"
drag, startPoint x: 559, startPoint y: 317, endPoint x: 596, endPoint y: 342, distance: 44.0
click at [596, 334] on textarea at bounding box center [470, 306] width 378 height 58
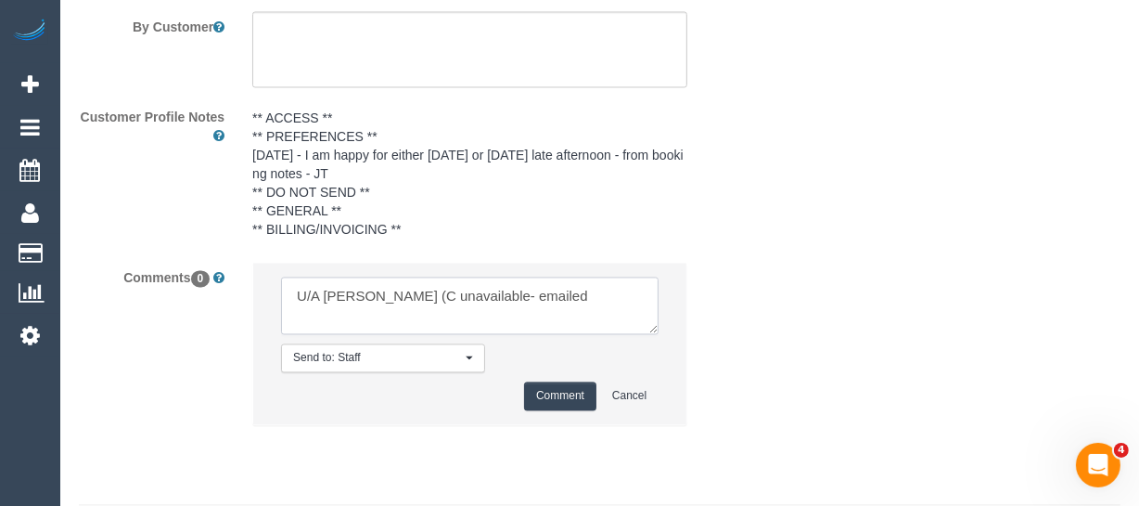
type textarea "U/A Afzaal Ahmad (C unavailable- emailed"
click at [572, 410] on button "Comment" at bounding box center [560, 395] width 72 height 29
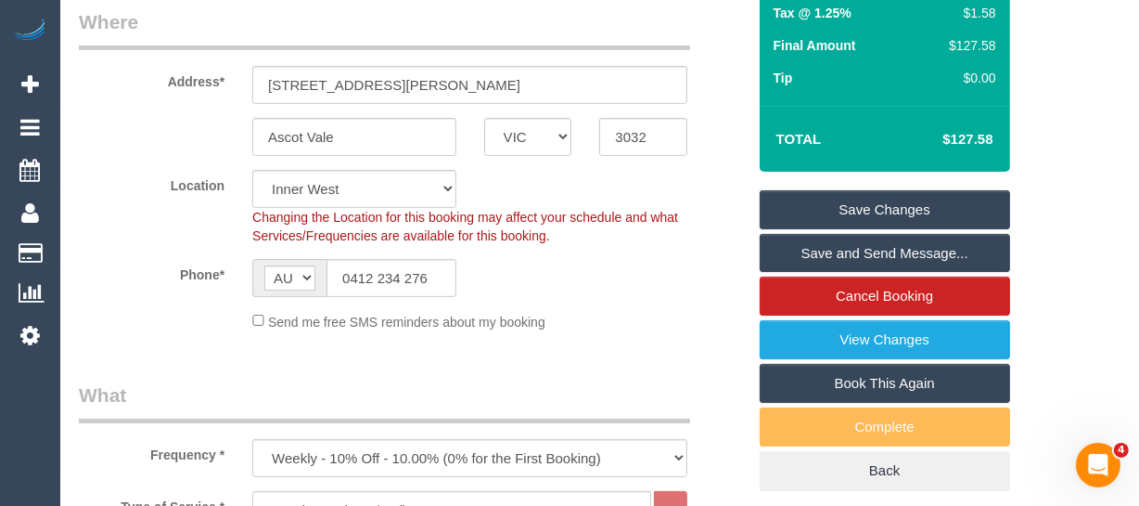
scroll to position [303, 0]
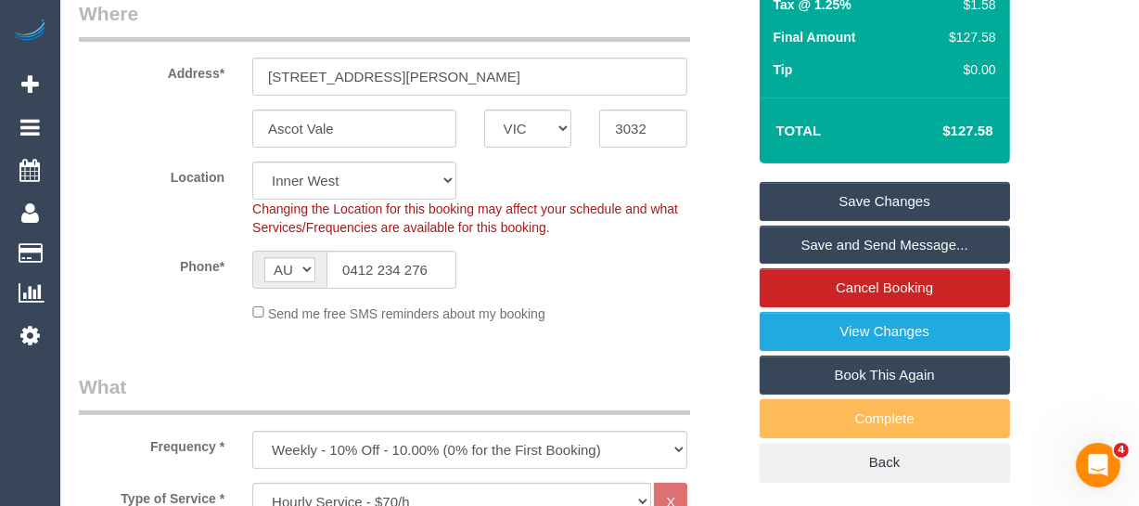
click at [851, 214] on link "Save Changes" at bounding box center [885, 201] width 251 height 39
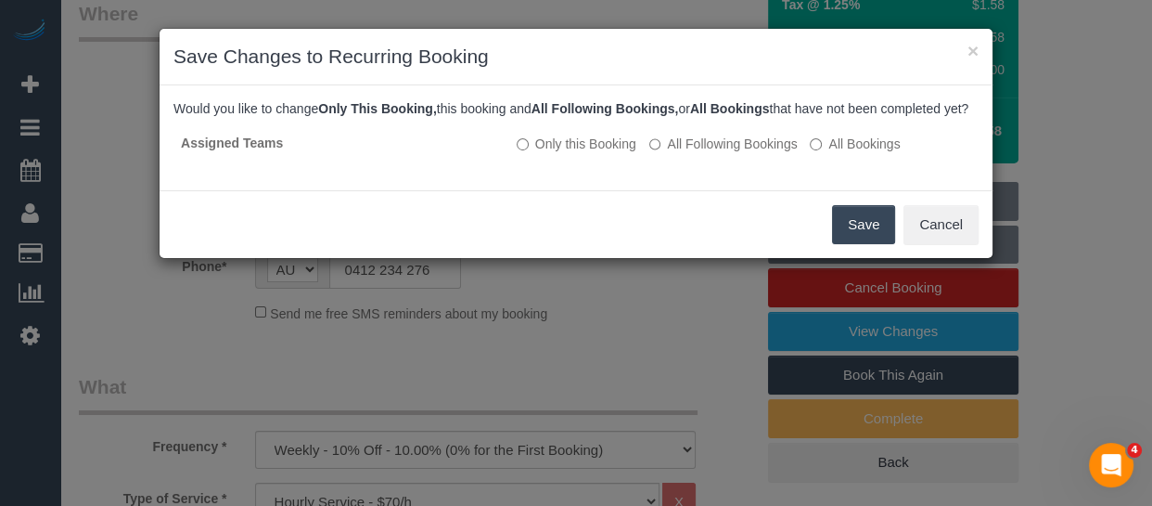
click at [857, 241] on button "Save" at bounding box center [863, 224] width 63 height 39
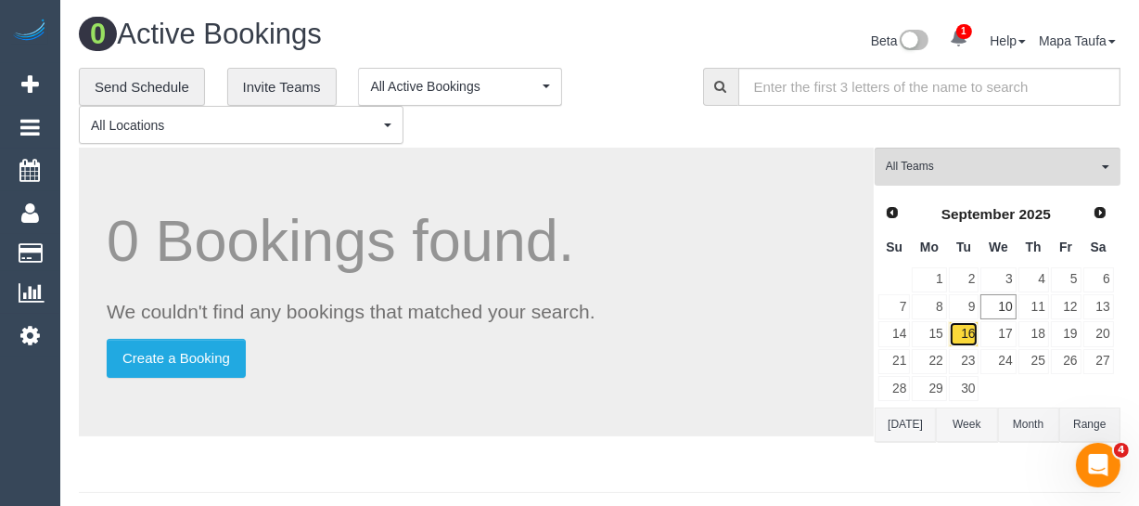
click at [961, 336] on link "16" at bounding box center [964, 333] width 31 height 25
click at [1009, 176] on button "(3) Afzaal Ahmad (C) All Teams" at bounding box center [998, 167] width 246 height 38
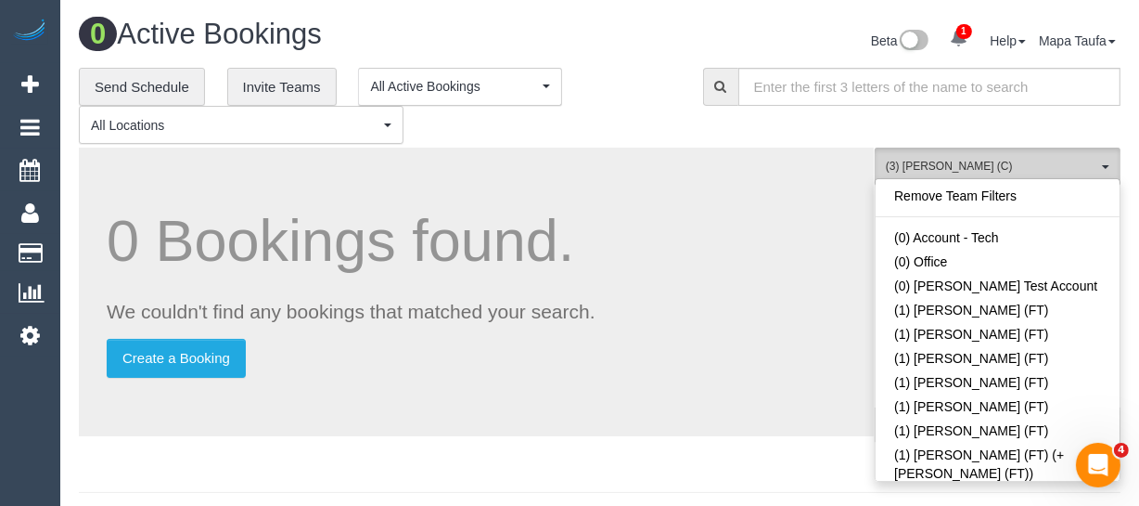
scroll to position [2005, 0]
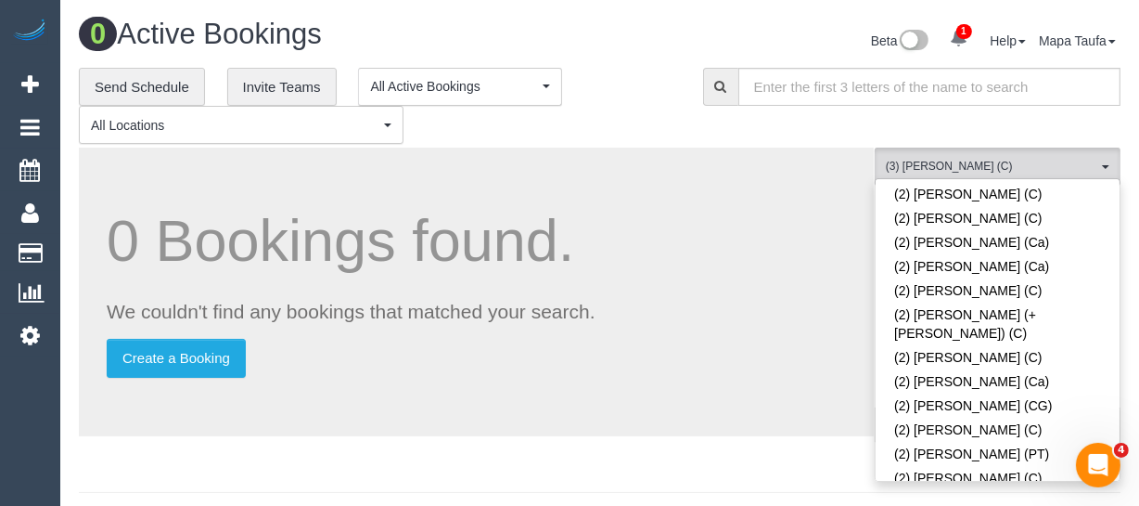
click at [762, 379] on div "0 Bookings found. We couldn't find any bookings that matched your search. Creat…" at bounding box center [476, 292] width 795 height 289
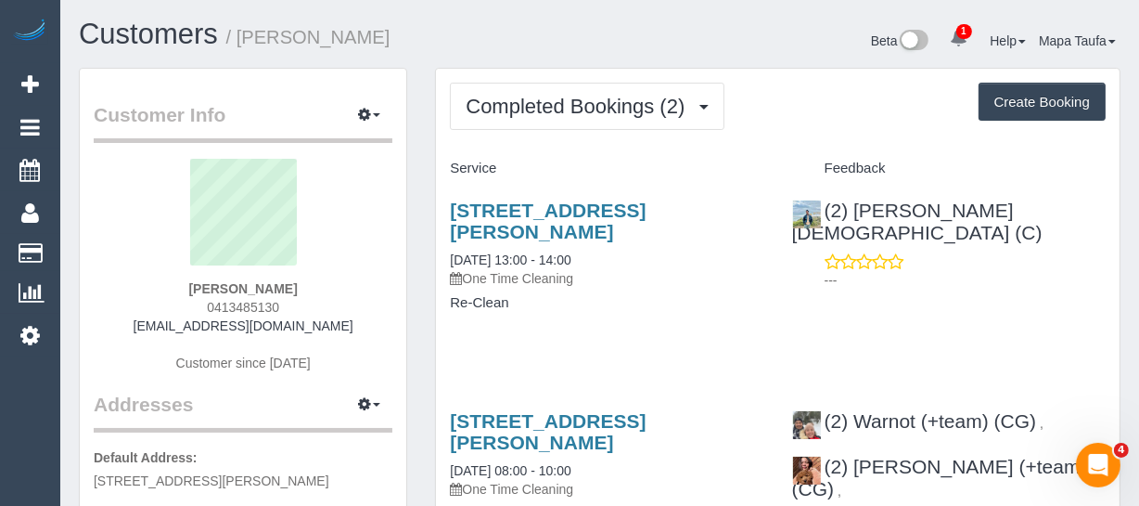
click at [598, 322] on div "[STREET_ADDRESS][PERSON_NAME] [DATE] 13:00 - 14:00 One Time Cleaning Re-Clean" at bounding box center [606, 266] width 341 height 164
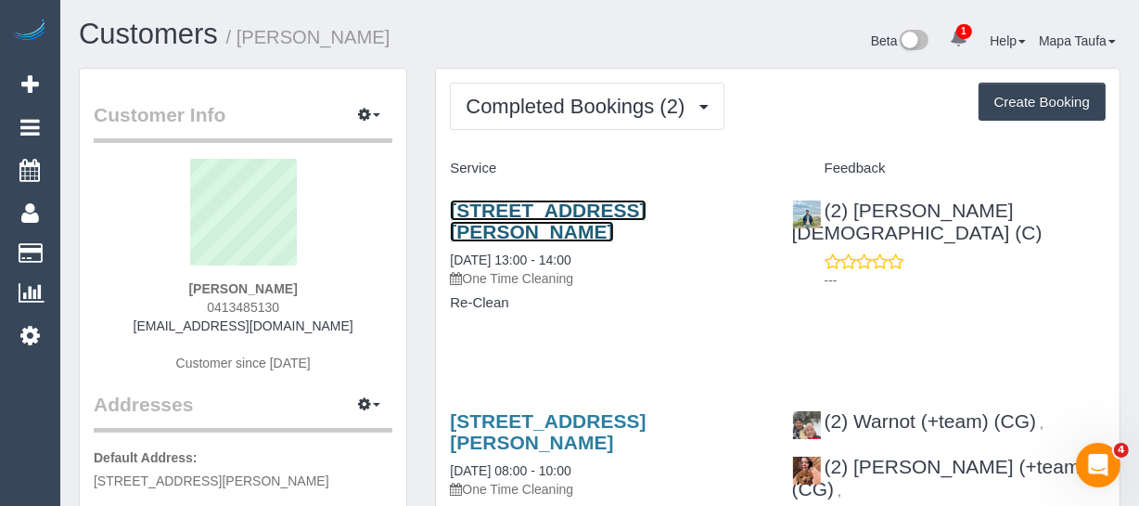
click at [491, 207] on link "[STREET_ADDRESS][PERSON_NAME]" at bounding box center [548, 220] width 196 height 43
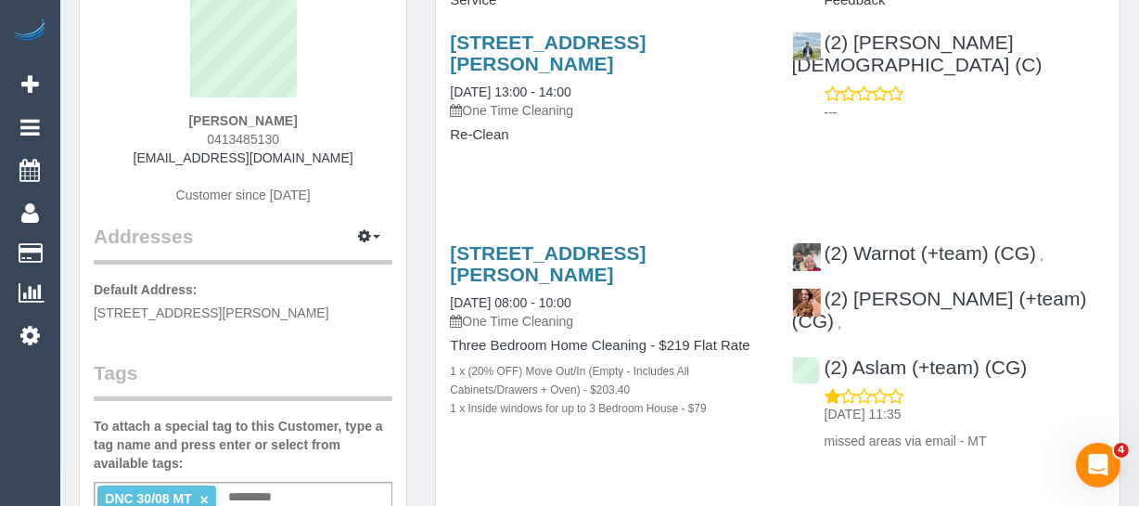
scroll to position [84, 0]
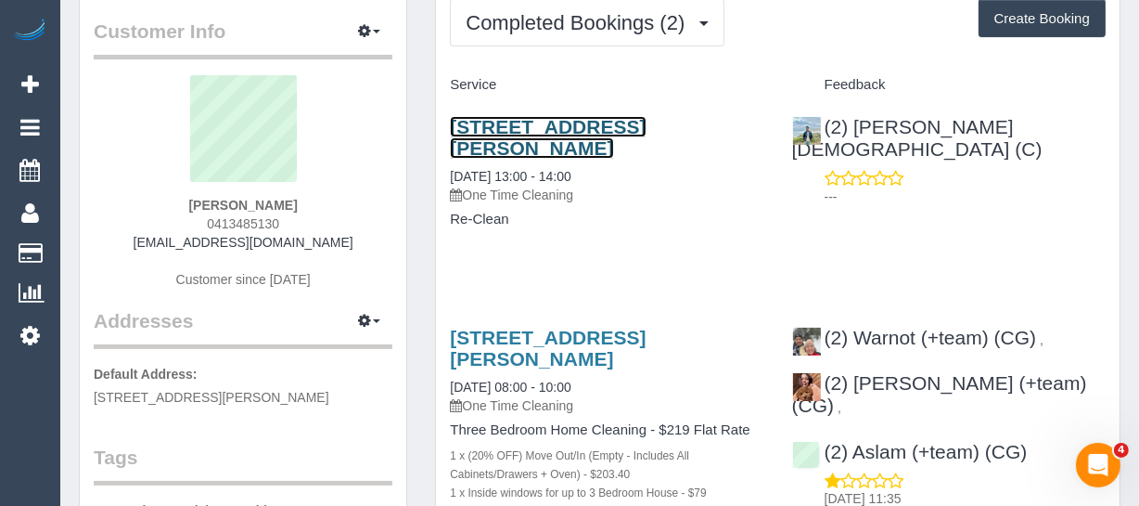
click at [521, 135] on link "[STREET_ADDRESS][PERSON_NAME]" at bounding box center [548, 137] width 196 height 43
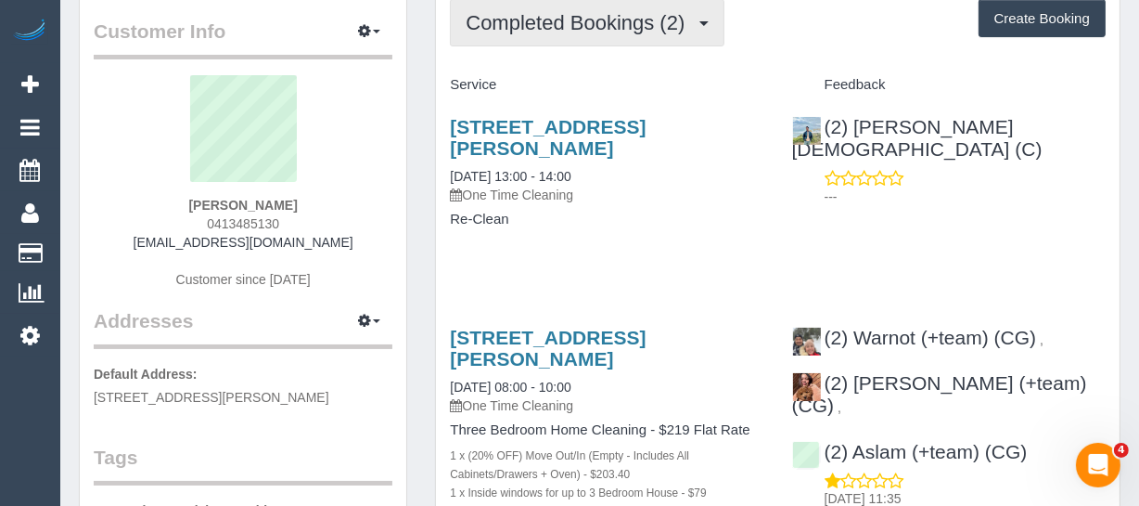
click at [513, 27] on span "Completed Bookings (2)" at bounding box center [580, 22] width 228 height 23
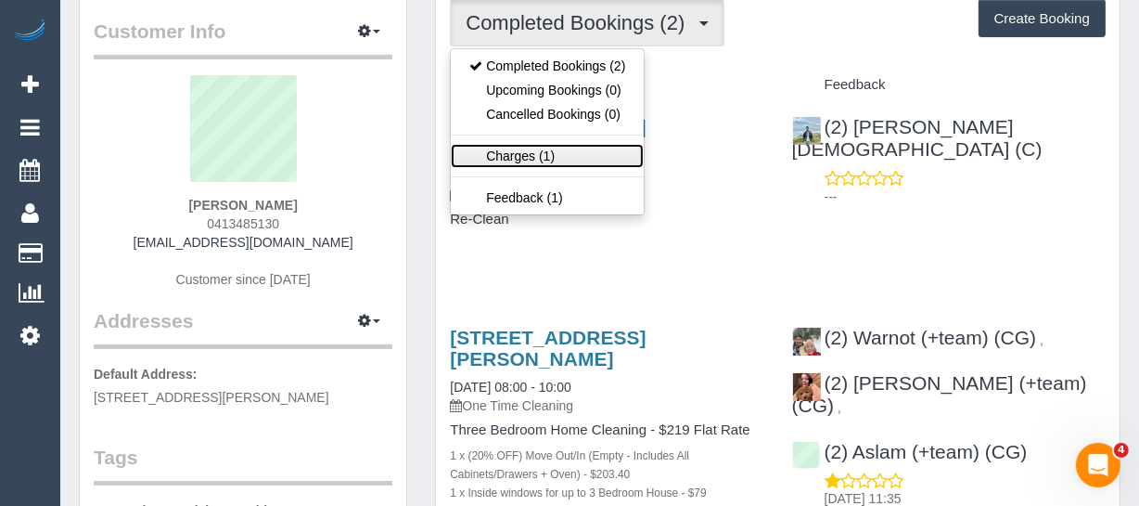
click at [534, 148] on link "Charges (1)" at bounding box center [547, 156] width 193 height 24
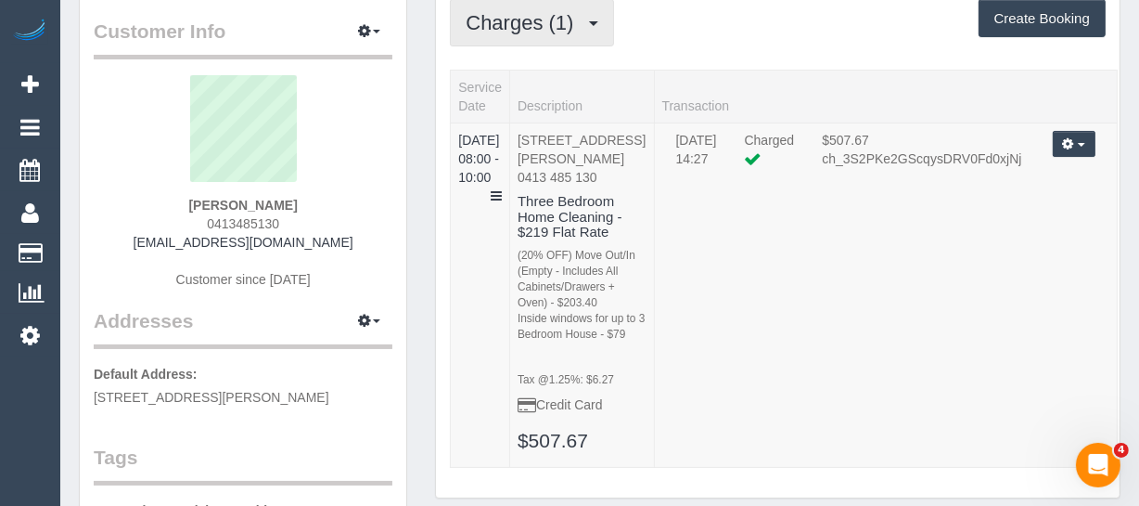
click at [525, 28] on span "Charges (1)" at bounding box center [524, 22] width 117 height 23
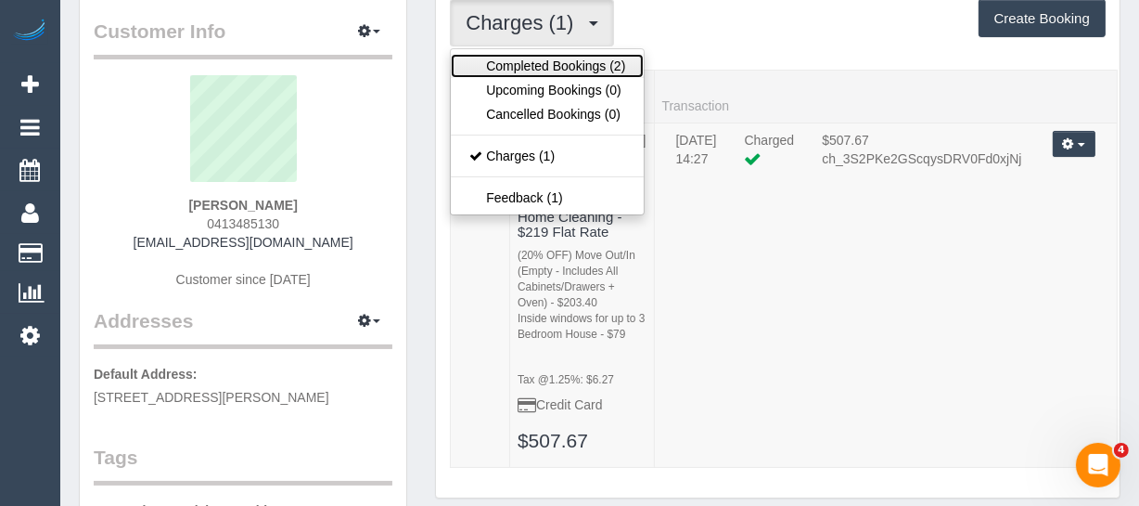
click at [518, 63] on link "Completed Bookings (2)" at bounding box center [547, 66] width 193 height 24
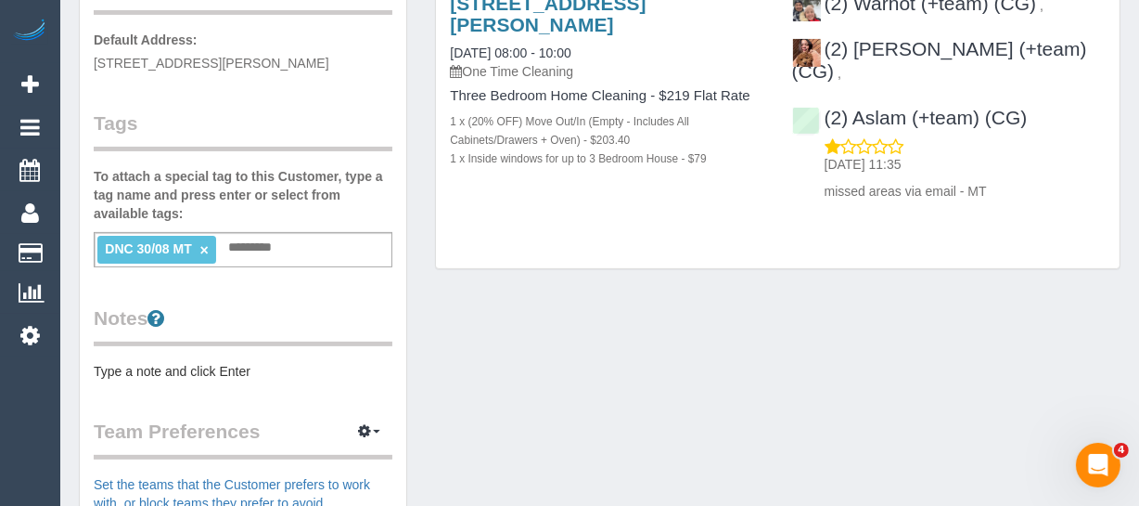
scroll to position [421, 0]
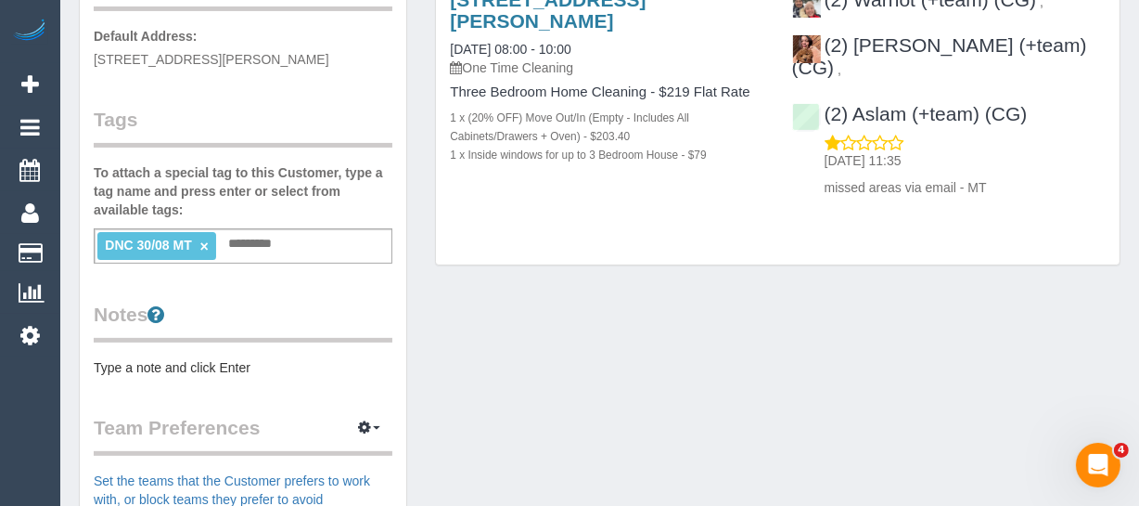
drag, startPoint x: 207, startPoint y: 238, endPoint x: 361, endPoint y: 258, distance: 155.4
click at [207, 238] on link "×" at bounding box center [204, 246] width 8 height 16
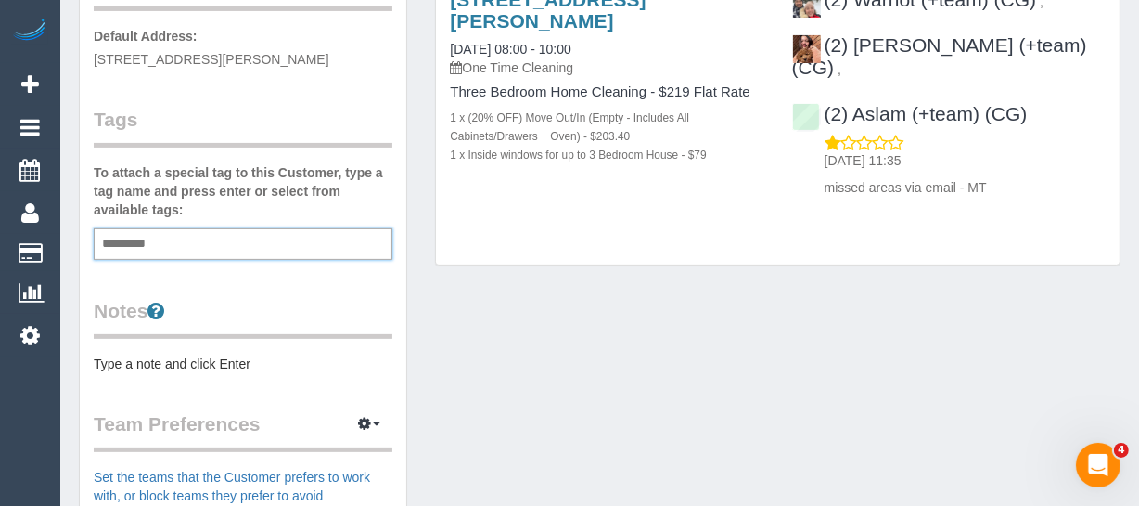
click at [609, 325] on div "Customer Info Edit Contact Info Send Message Email Preferences Special Sales Ta…" at bounding box center [600, 267] width 1070 height 1243
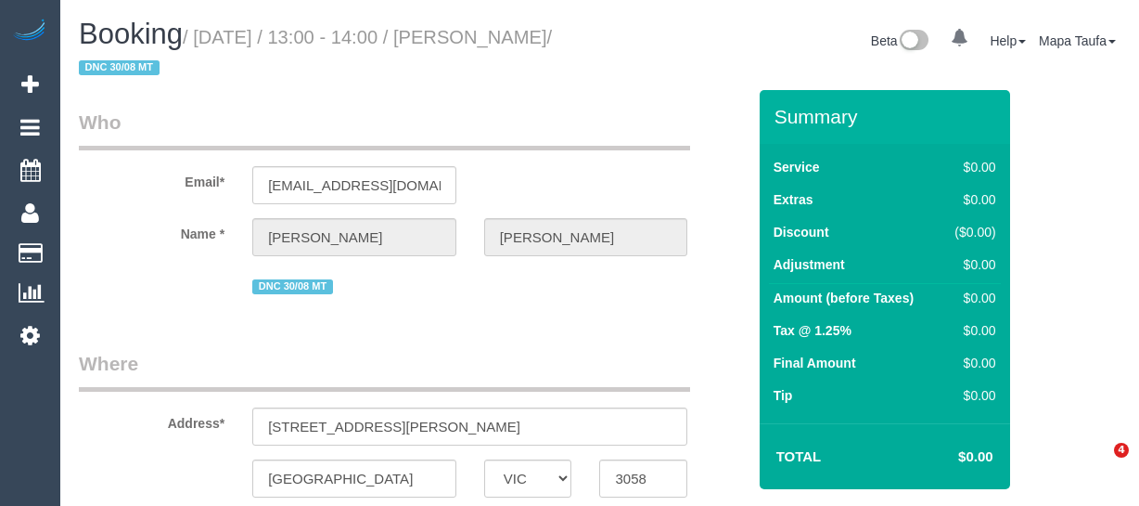
select select "VIC"
select select "string:AU"
select select "object:599"
select select "string:stripe-pm_1Ry1ER2GScqysDRVt0ZAC5Tt"
select select "number:28"
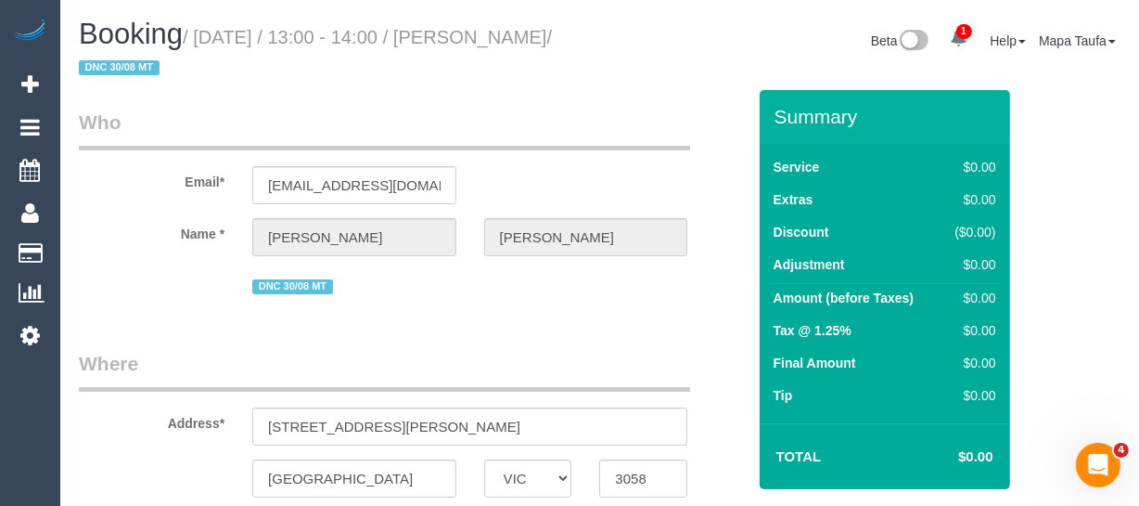
select select "number:17"
select select "number:18"
select select "number:24"
select select "VIC"
select select "string:AU"
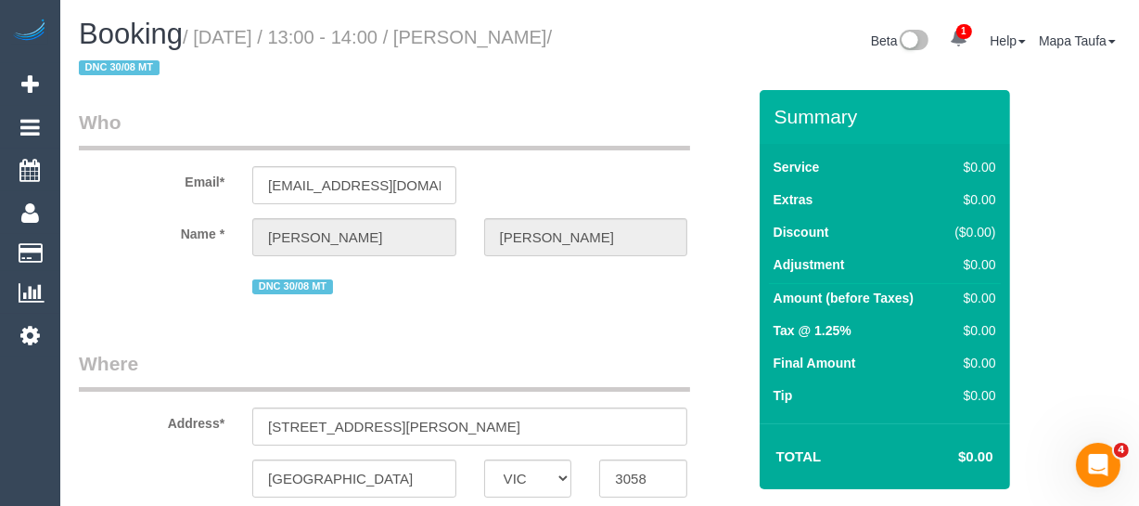
select select "string:stripe-pm_1Ry1ER2GScqysDRVt0ZAC5Tt"
select select "number:28"
select select "number:17"
select select "number:18"
select select "number:24"
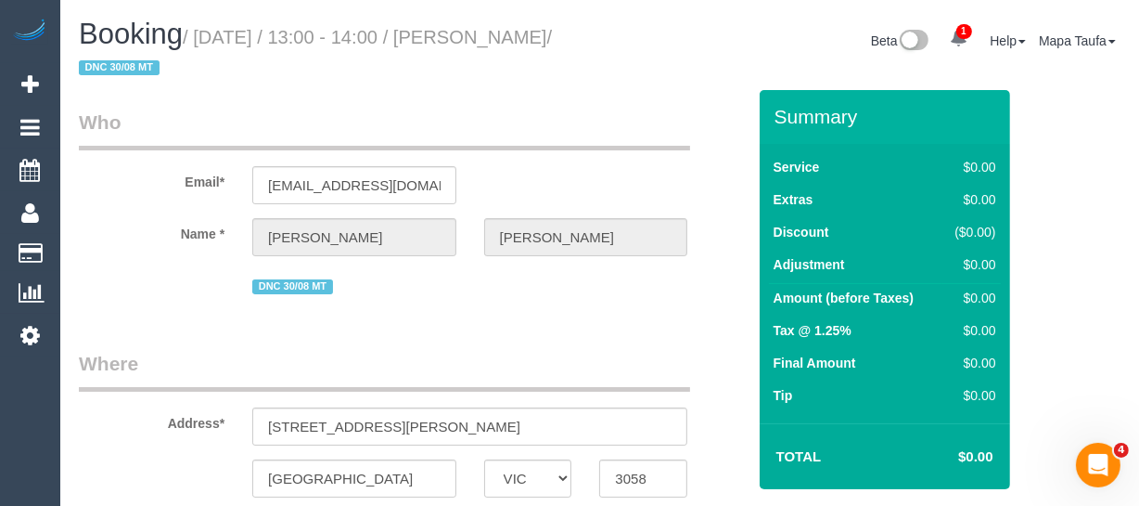
select select "object:823"
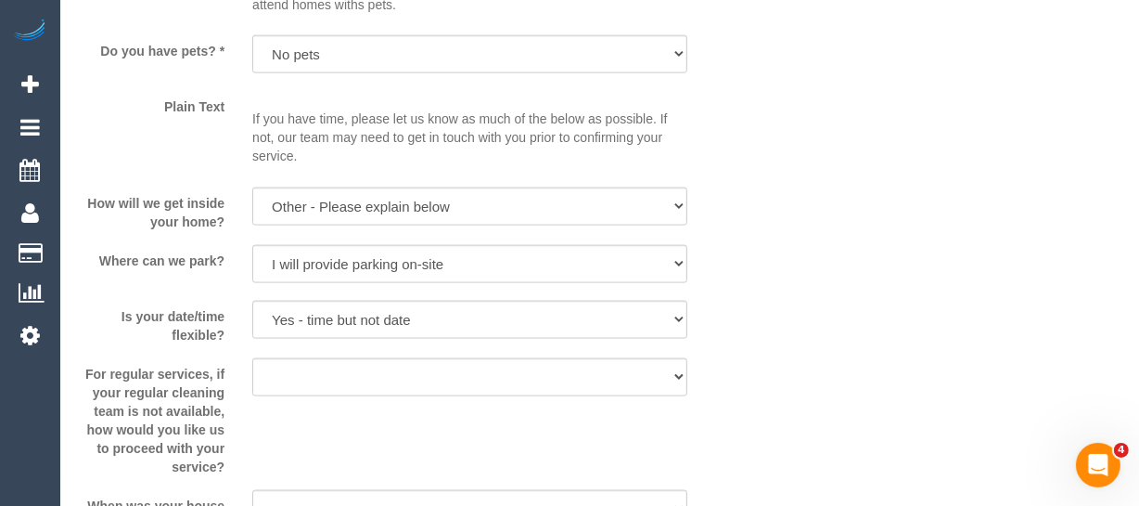
scroll to position [2554, 0]
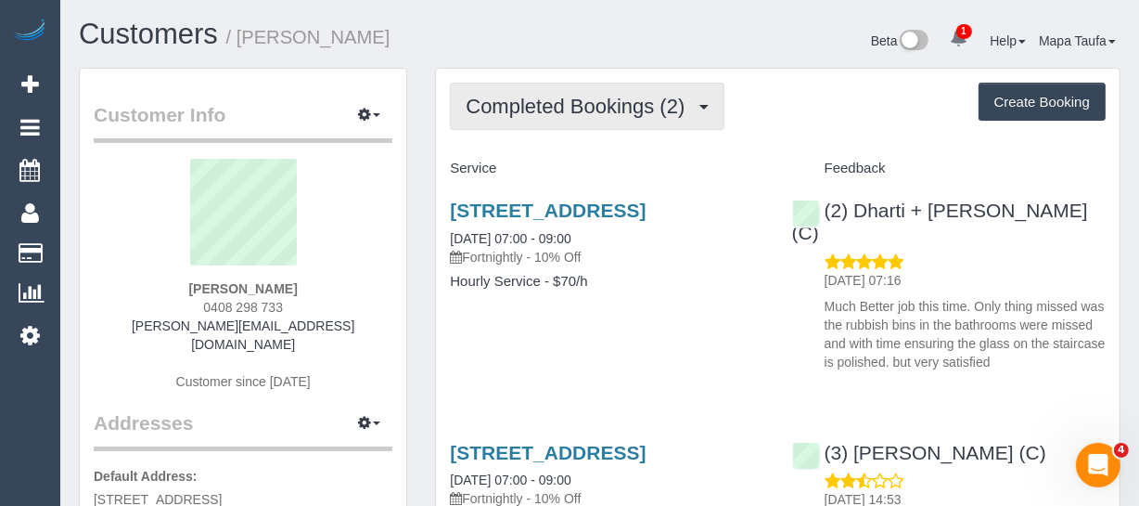
click at [534, 122] on button "Completed Bookings (2)" at bounding box center [587, 106] width 275 height 47
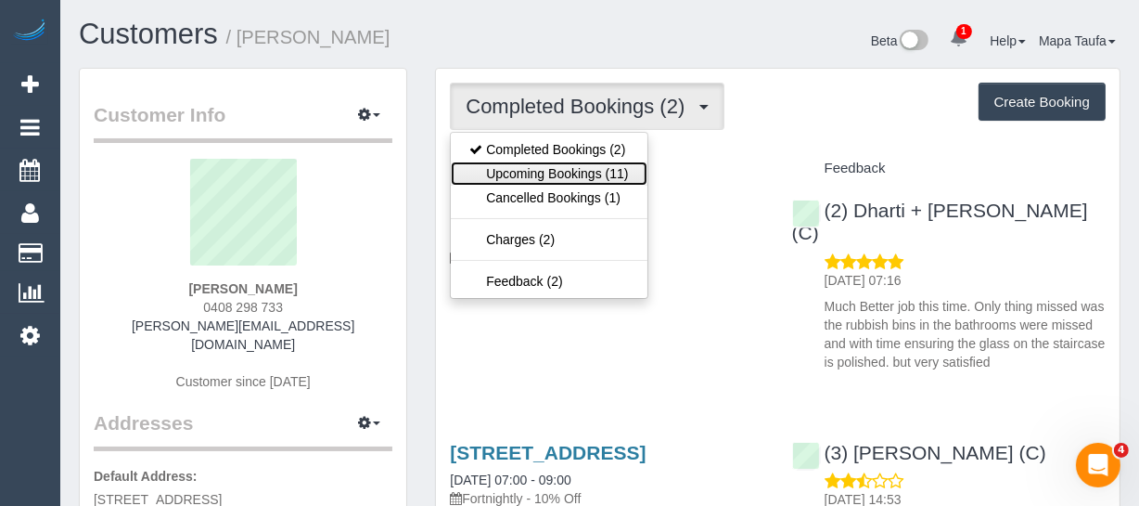
click at [529, 164] on link "Upcoming Bookings (11)" at bounding box center [549, 173] width 196 height 24
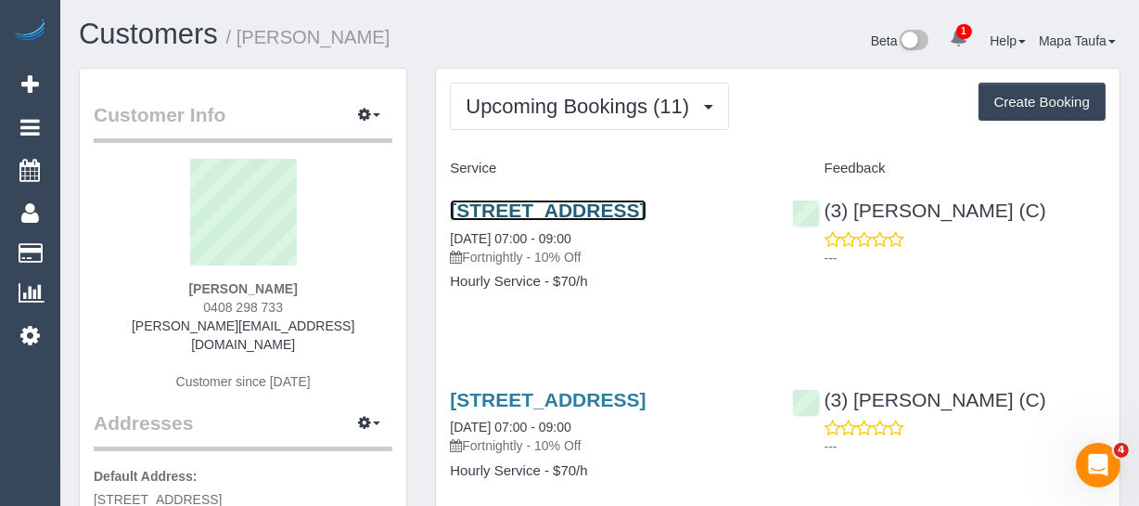
click at [542, 221] on link "[STREET_ADDRESS]" at bounding box center [548, 209] width 196 height 21
drag, startPoint x: 611, startPoint y: 390, endPoint x: 555, endPoint y: 371, distance: 58.7
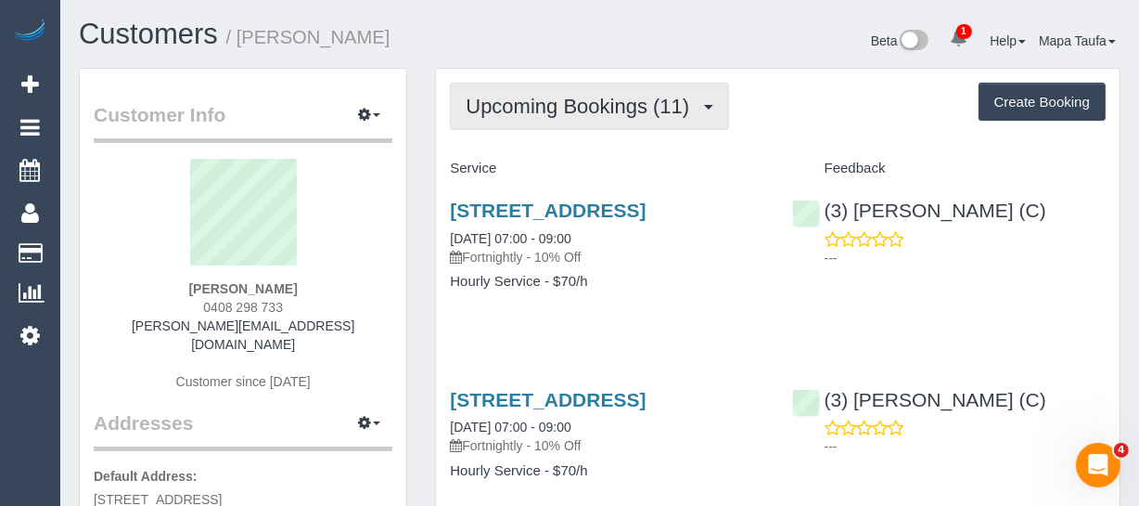
click at [513, 114] on span "Upcoming Bookings (11)" at bounding box center [582, 106] width 233 height 23
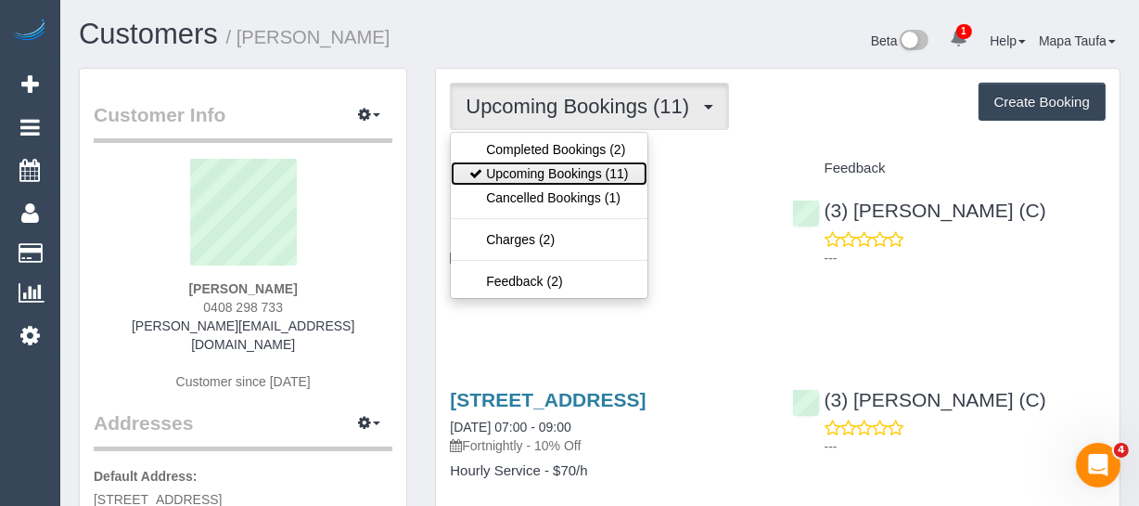
drag, startPoint x: 510, startPoint y: 174, endPoint x: 500, endPoint y: 179, distance: 11.6
click at [511, 174] on link "Upcoming Bookings (11)" at bounding box center [549, 173] width 196 height 24
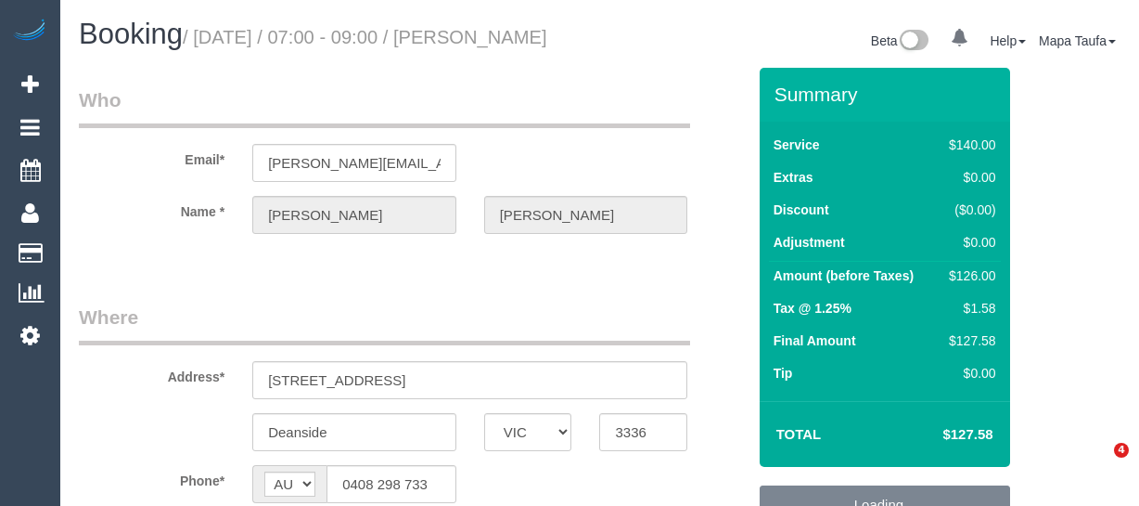
select select "VIC"
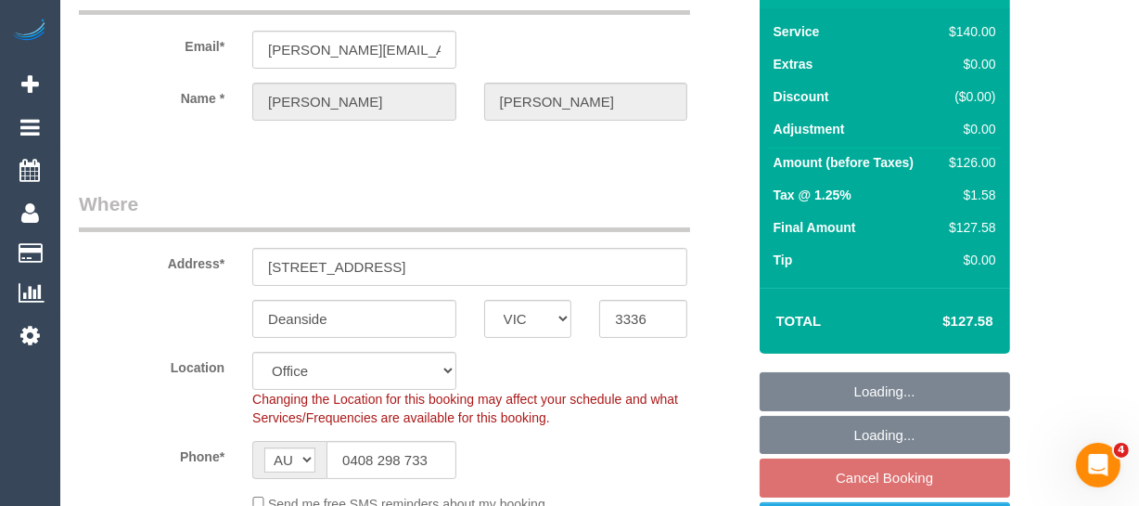
select select "object:854"
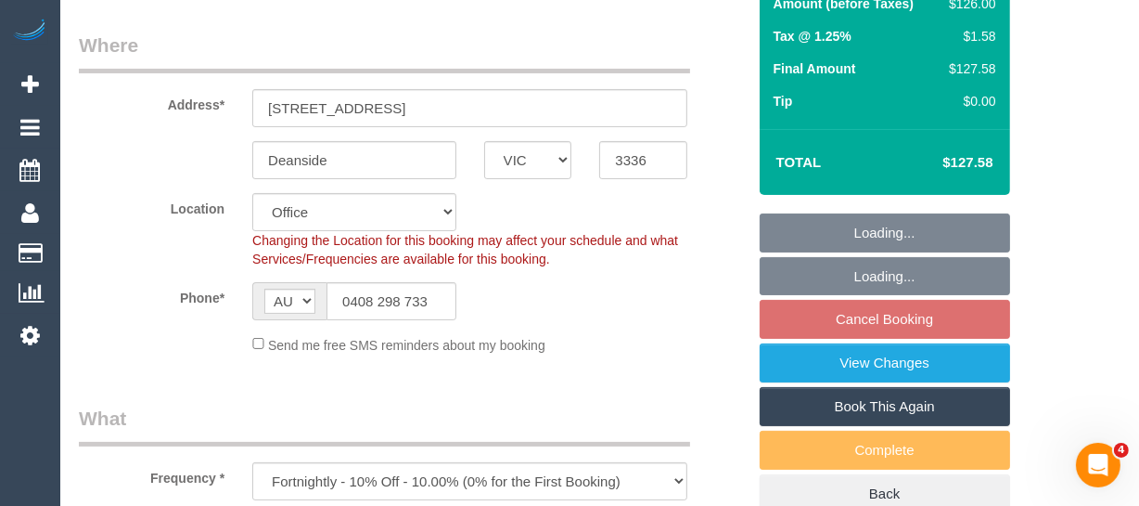
select select "number:27"
select select "number:14"
select select "number:18"
select select "number:25"
select select "number:34"
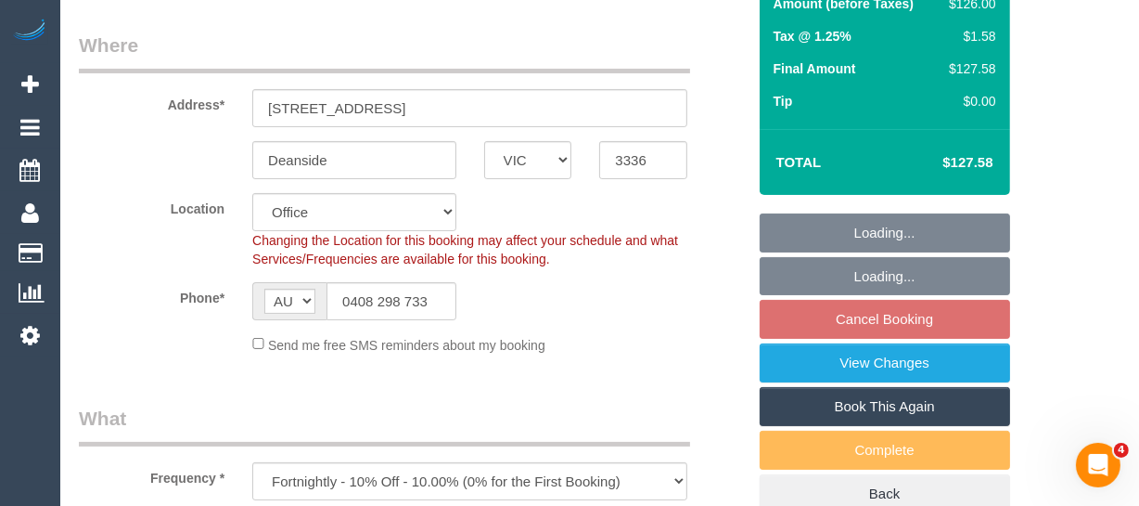
select select "number:13"
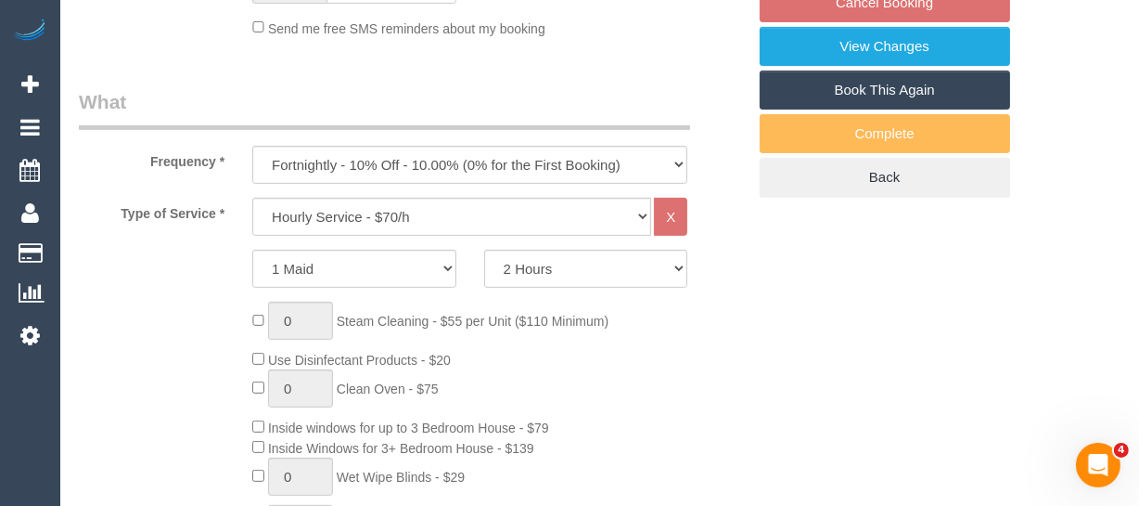
select select "string:stripe-pm_1Rtirs2GScqysDRVX7B13LOd"
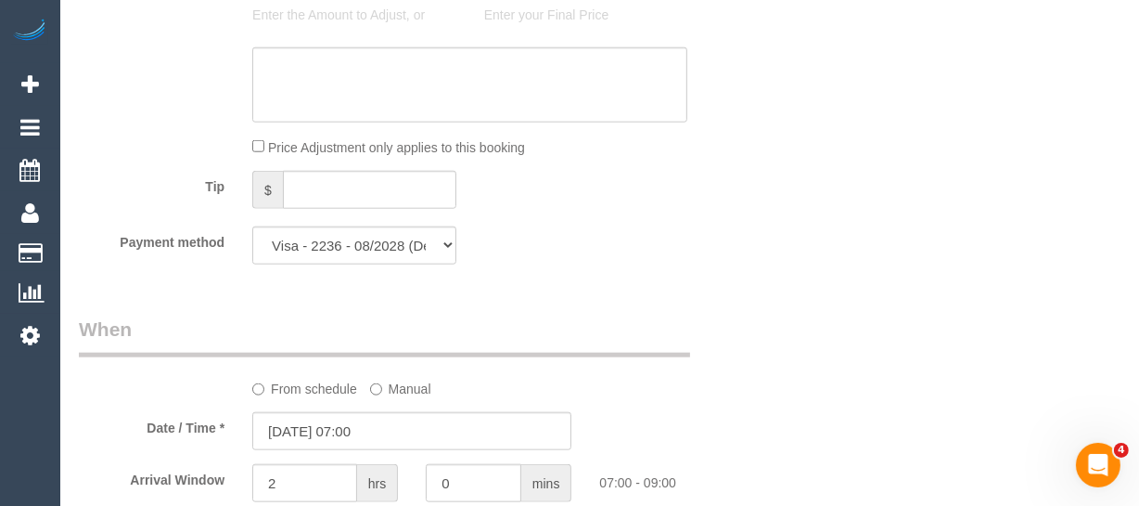
scroll to position [1856, 0]
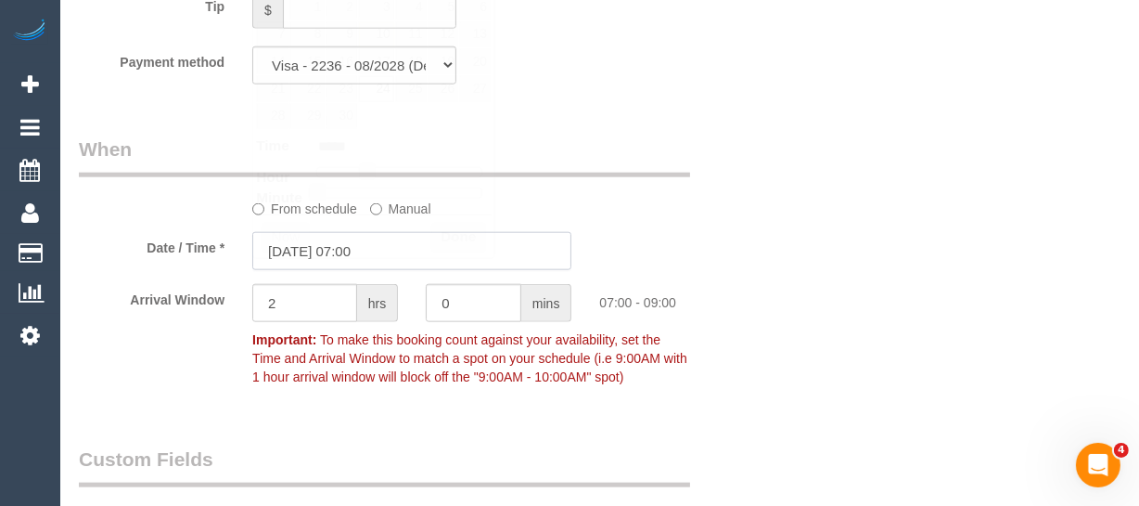
click at [356, 268] on input "24/09/2025 07:00" at bounding box center [411, 251] width 319 height 38
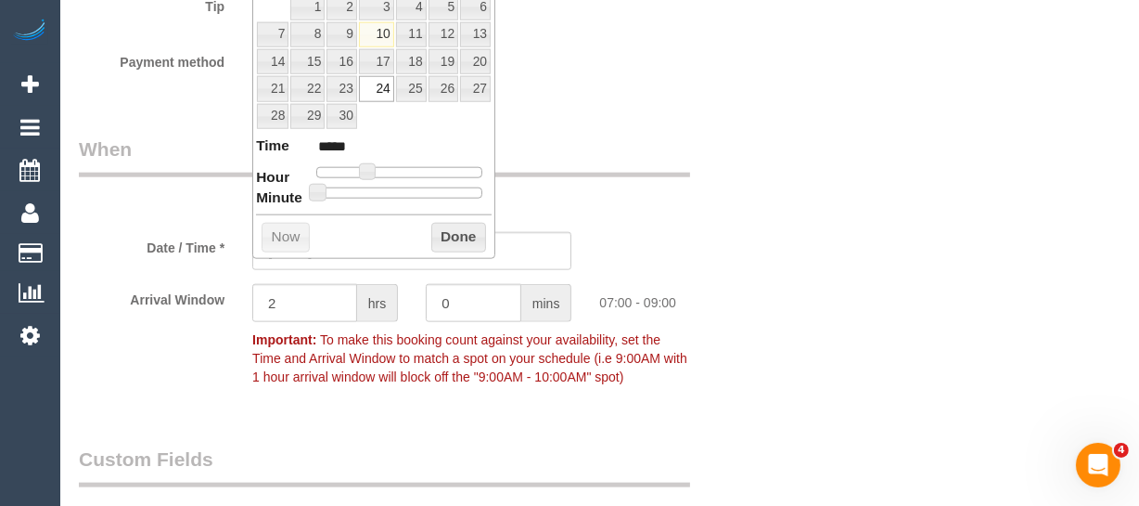
scroll to position [1771, 0]
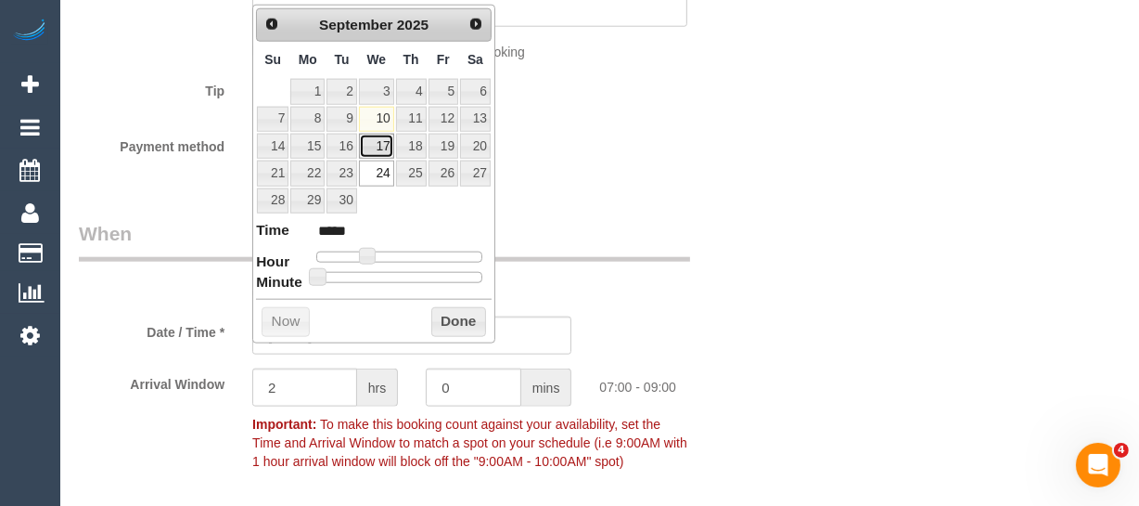
click at [380, 145] on link "17" at bounding box center [376, 146] width 35 height 25
type input "17/09/2025 07:00"
click at [462, 309] on button "Done" at bounding box center [458, 322] width 55 height 30
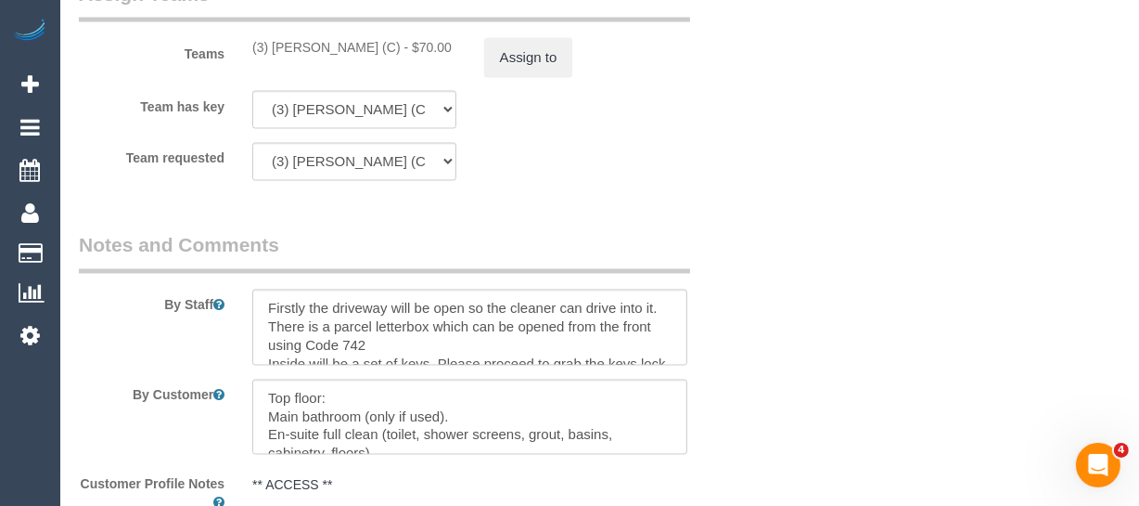
scroll to position [2867, 0]
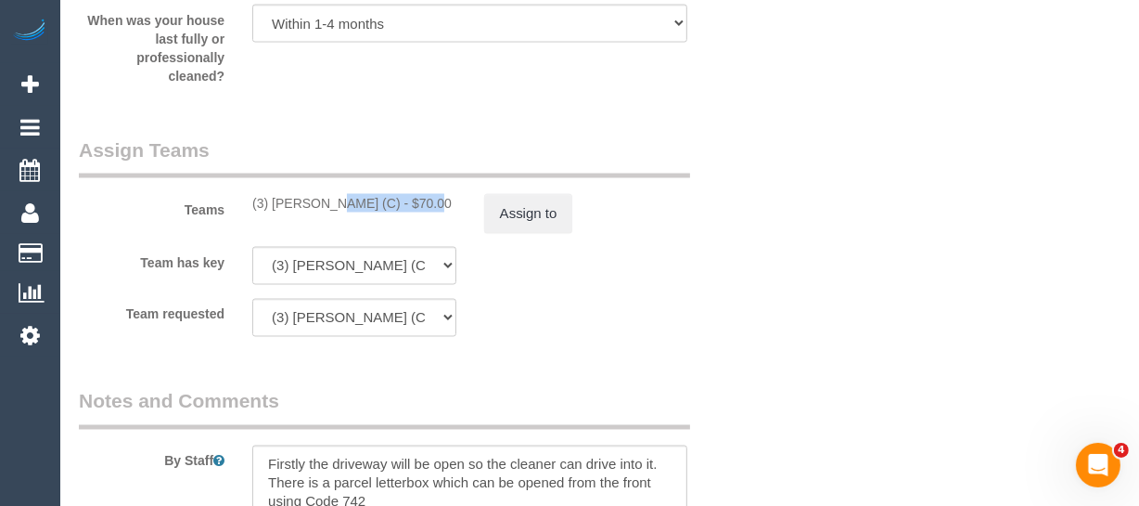
drag, startPoint x: 380, startPoint y: 227, endPoint x: 273, endPoint y: 227, distance: 107.6
click at [273, 212] on div "(3) Pratham Bagga (C) - $70.00" at bounding box center [354, 203] width 204 height 19
copy div "Pratham Bagga (C"
click at [488, 233] on button "Assign to" at bounding box center [528, 213] width 89 height 39
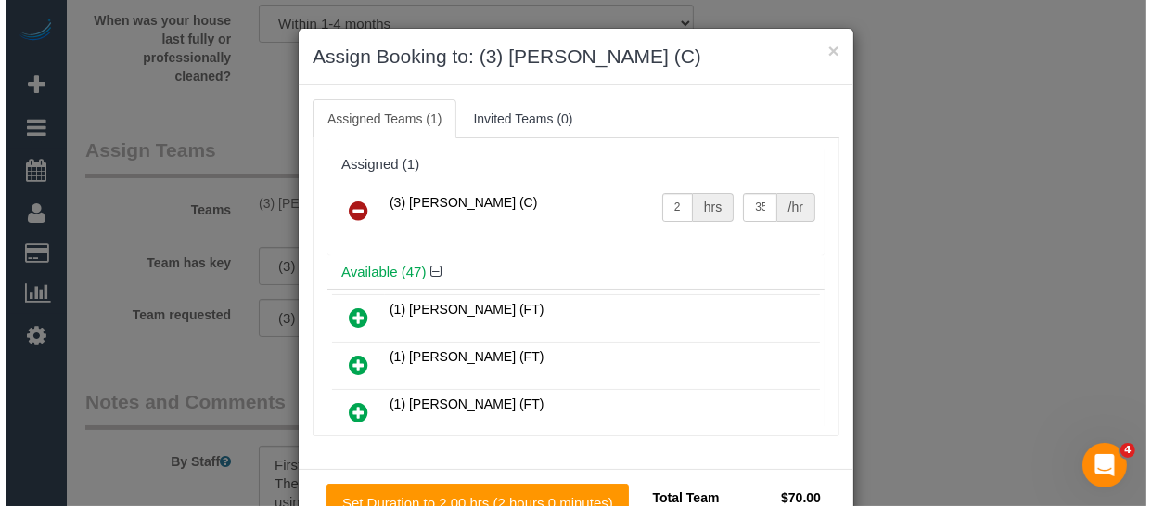
scroll to position [2849, 0]
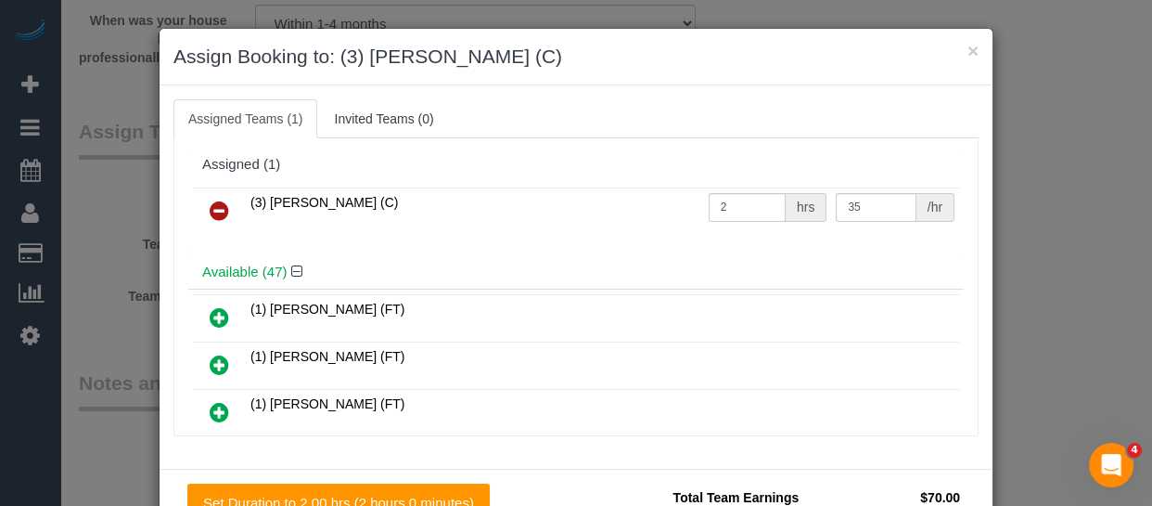
click at [193, 204] on td at bounding box center [219, 210] width 53 height 47
click at [201, 211] on link at bounding box center [220, 211] width 44 height 37
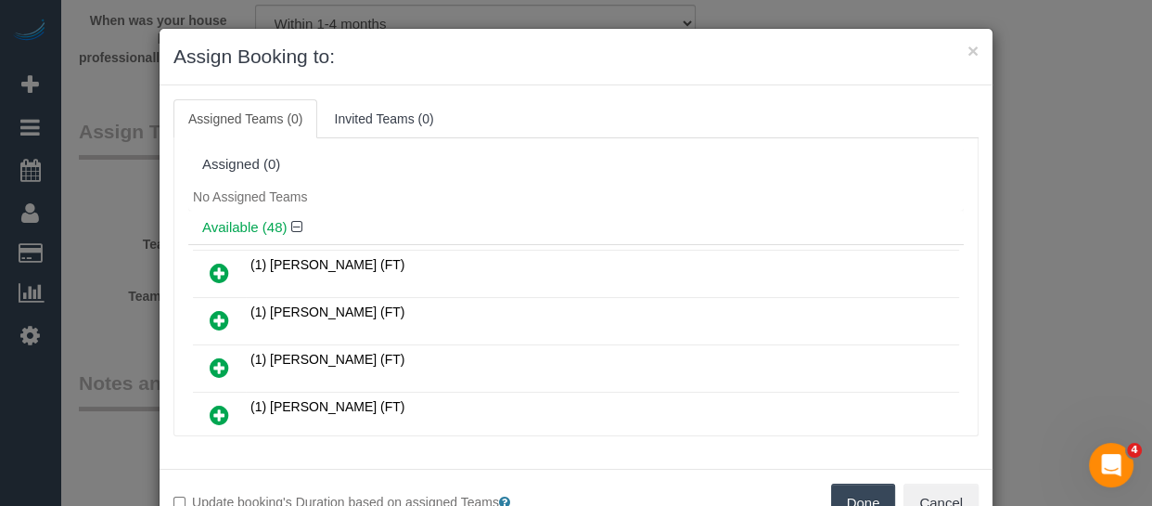
click at [846, 483] on button "Done" at bounding box center [863, 502] width 65 height 39
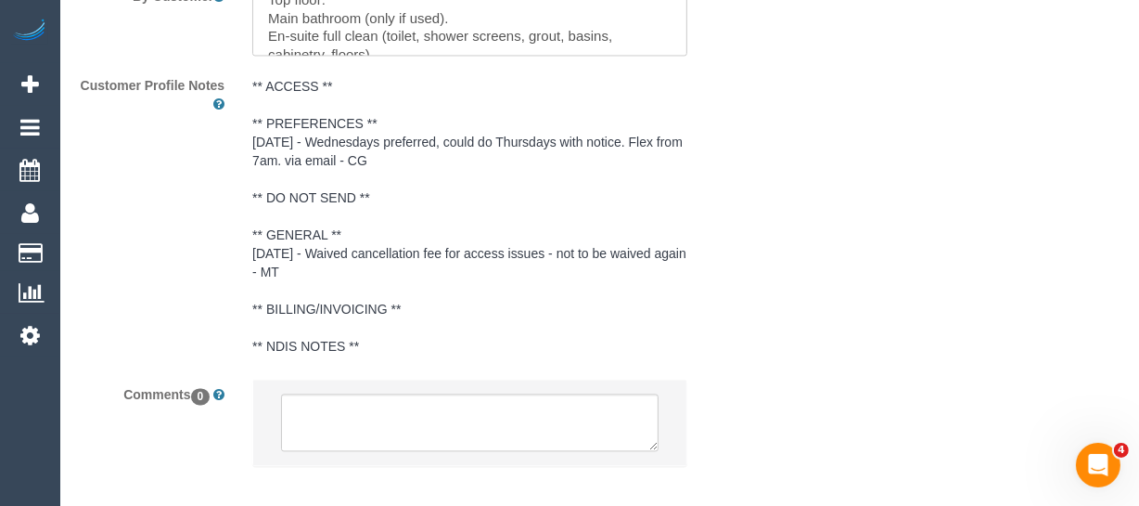
scroll to position [3540, 0]
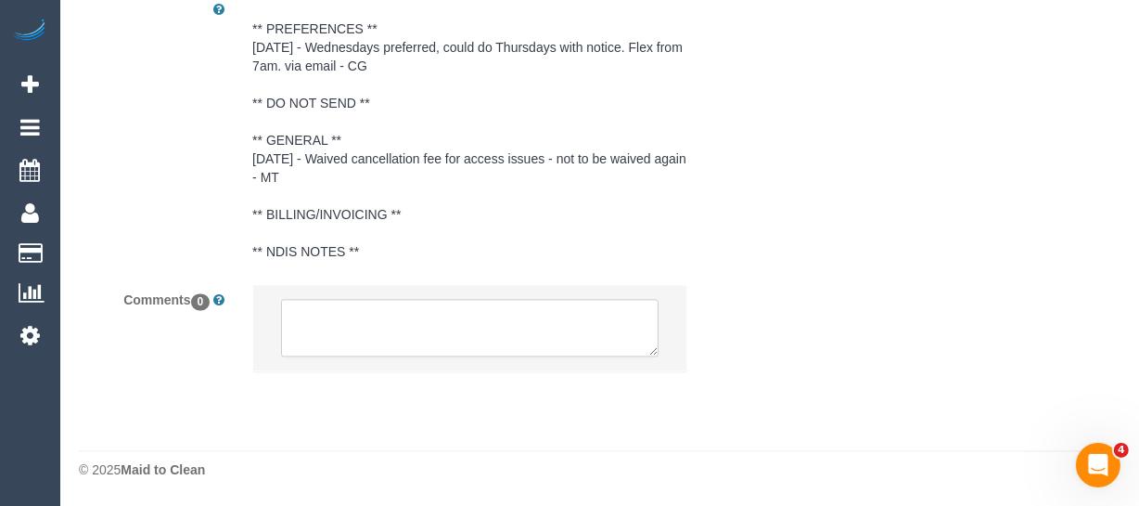
click at [416, 327] on textarea at bounding box center [470, 328] width 378 height 58
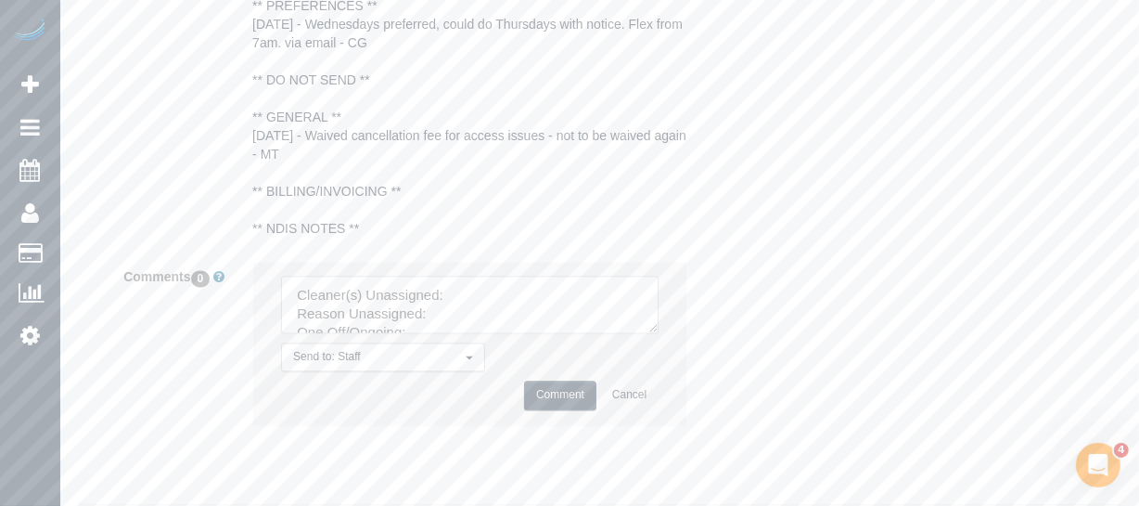
click at [499, 322] on textarea at bounding box center [470, 305] width 378 height 58
paste textarea "Pratham Bagga (C"
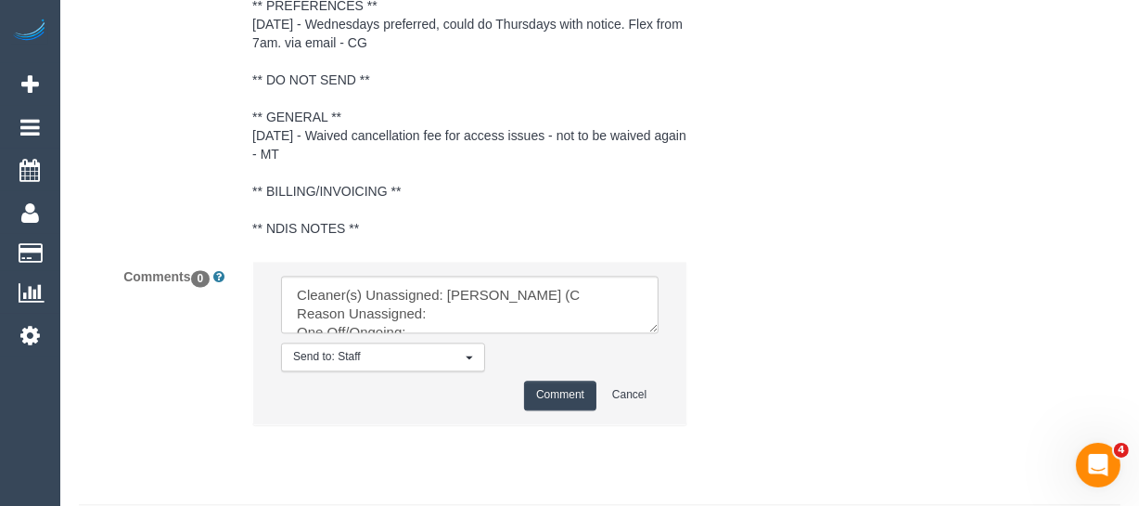
drag, startPoint x: 660, startPoint y: 348, endPoint x: 658, endPoint y: 378, distance: 29.7
click at [660, 379] on li "Send to: Staff Nothing selected Send to: Staff Send to: Customer Send to: Team …" at bounding box center [469, 342] width 433 height 161
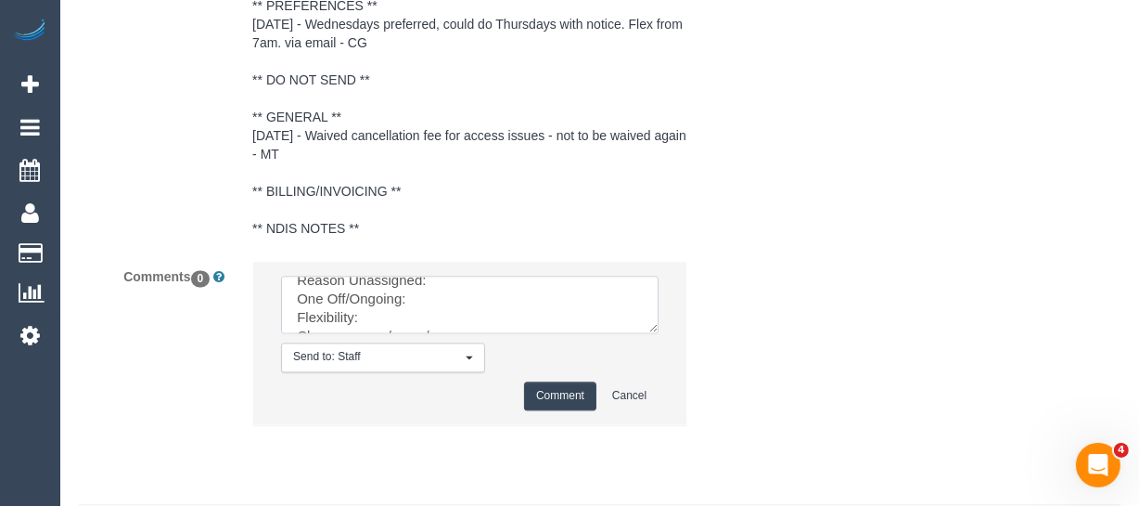
scroll to position [0, 0]
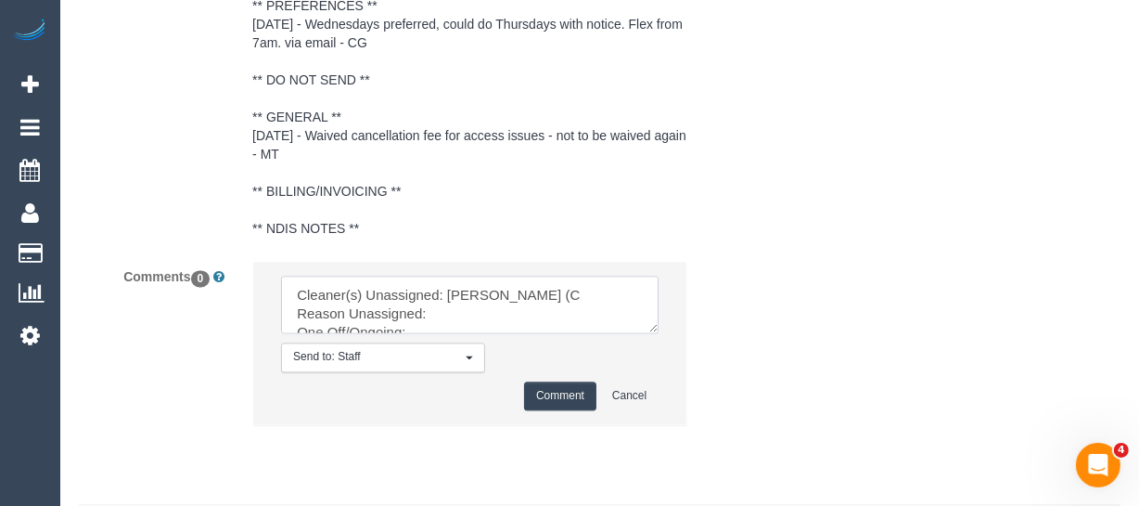
drag, startPoint x: 650, startPoint y: 352, endPoint x: 634, endPoint y: 443, distance: 92.5
click at [659, 333] on textarea at bounding box center [470, 305] width 378 height 58
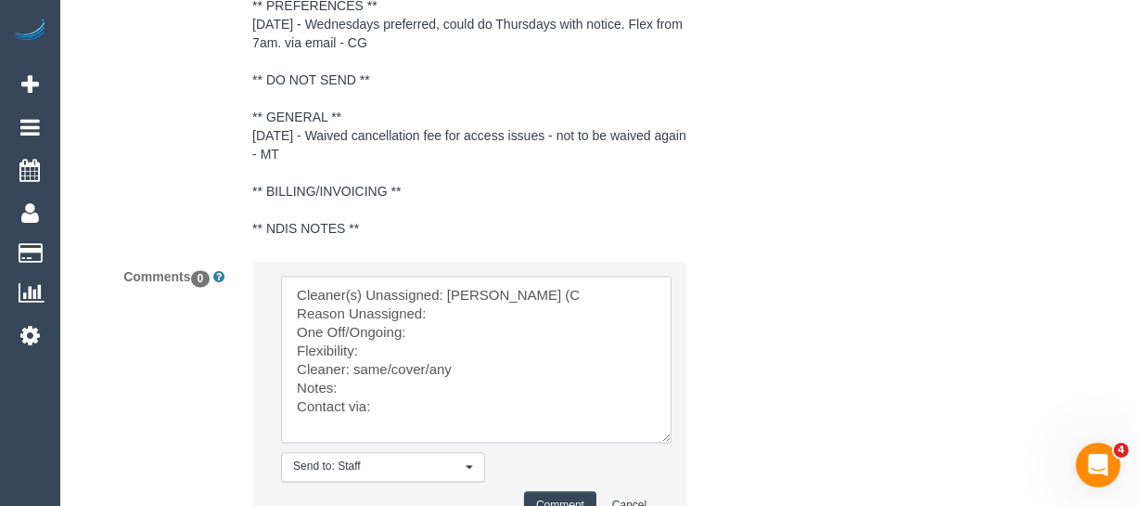
click at [462, 333] on textarea at bounding box center [476, 359] width 391 height 167
click at [430, 359] on textarea at bounding box center [476, 359] width 391 height 167
click at [413, 371] on textarea at bounding box center [476, 359] width 391 height 167
drag, startPoint x: 428, startPoint y: 389, endPoint x: 356, endPoint y: 384, distance: 71.6
click at [356, 384] on textarea at bounding box center [476, 359] width 391 height 167
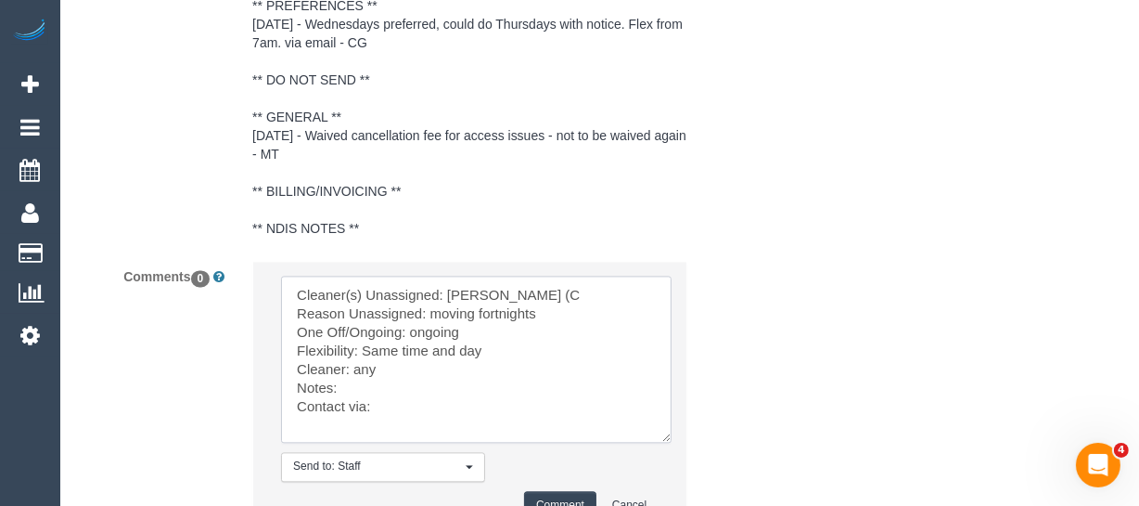
click at [437, 428] on textarea at bounding box center [476, 359] width 391 height 167
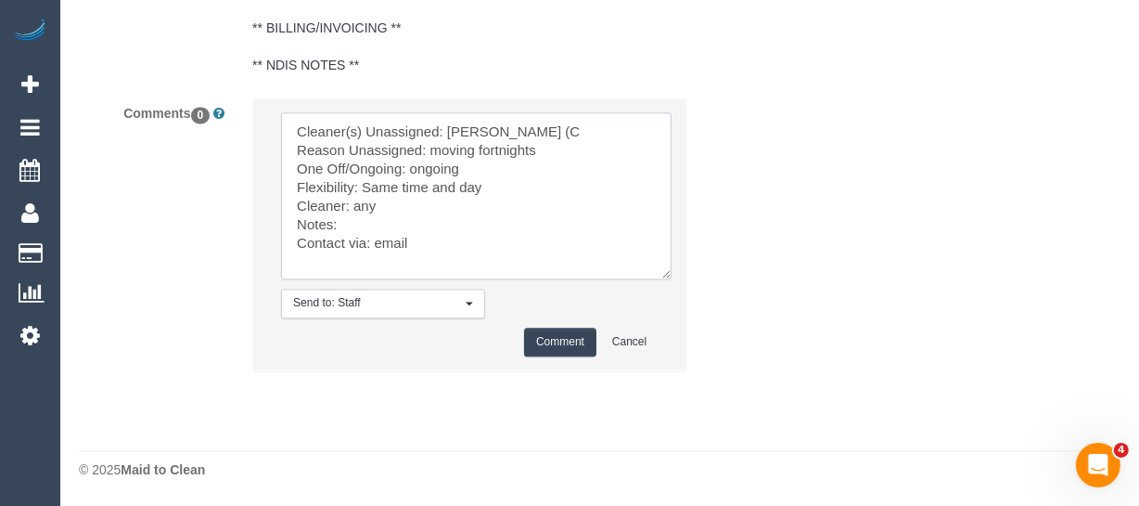
type textarea "Cleaner(s) Unassigned: Pratham Bagga (C Reason Unassigned: moving fortnights On…"
click at [549, 356] on button "Comment" at bounding box center [560, 342] width 72 height 29
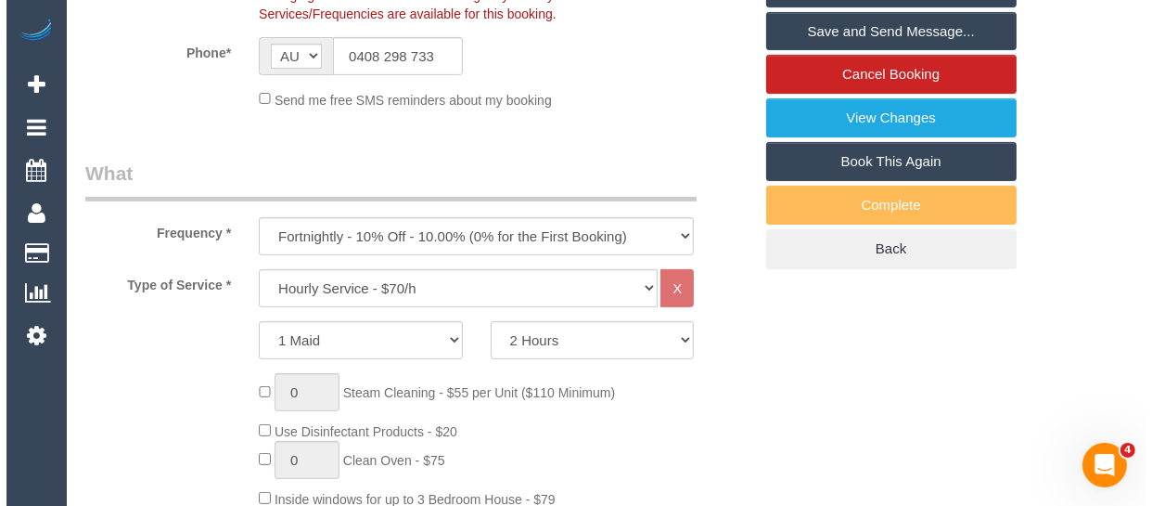
scroll to position [367, 0]
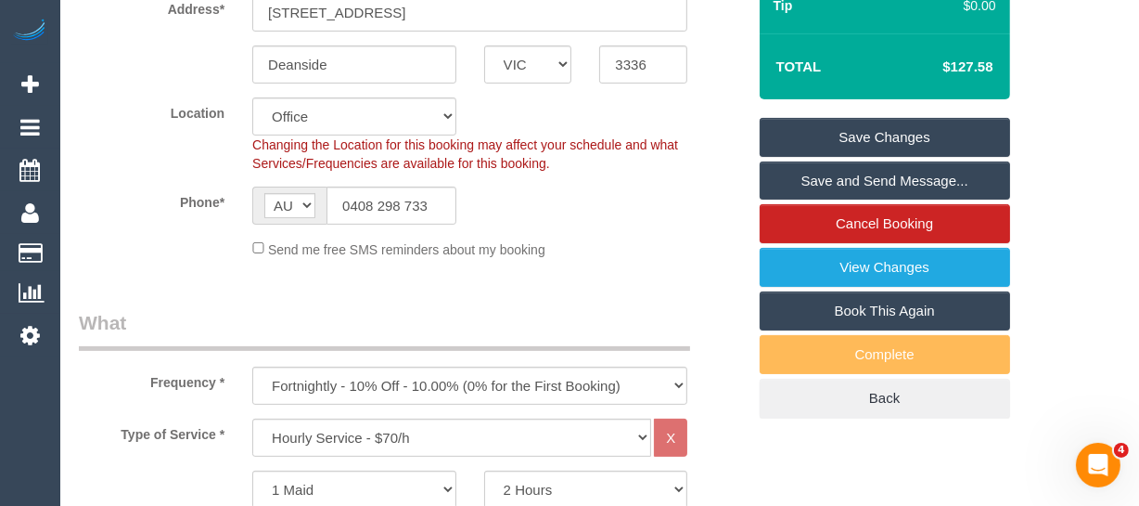
click at [926, 146] on link "Save Changes" at bounding box center [885, 137] width 251 height 39
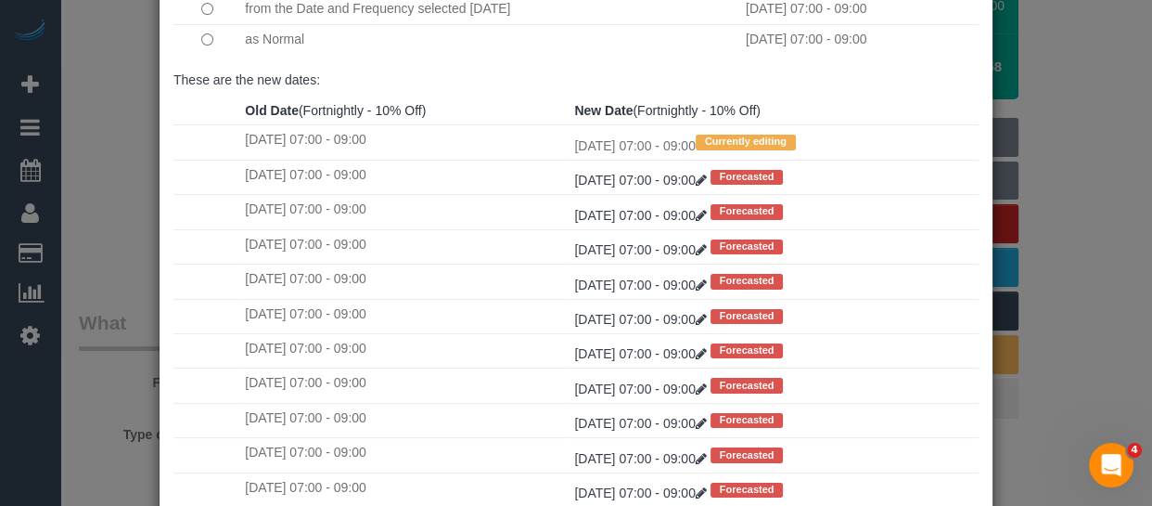
scroll to position [325, 0]
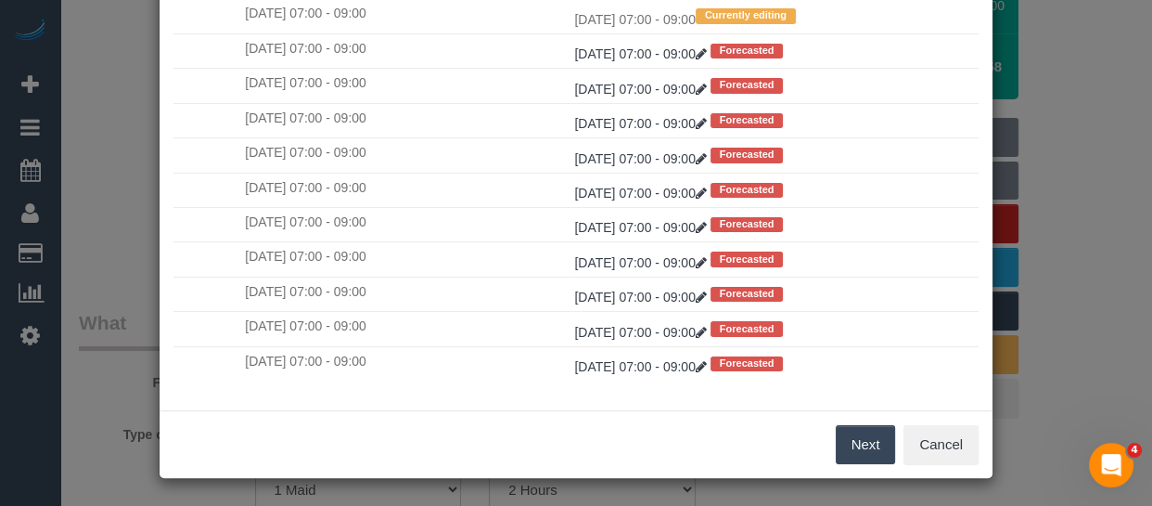
click at [858, 435] on button "Next" at bounding box center [866, 444] width 60 height 39
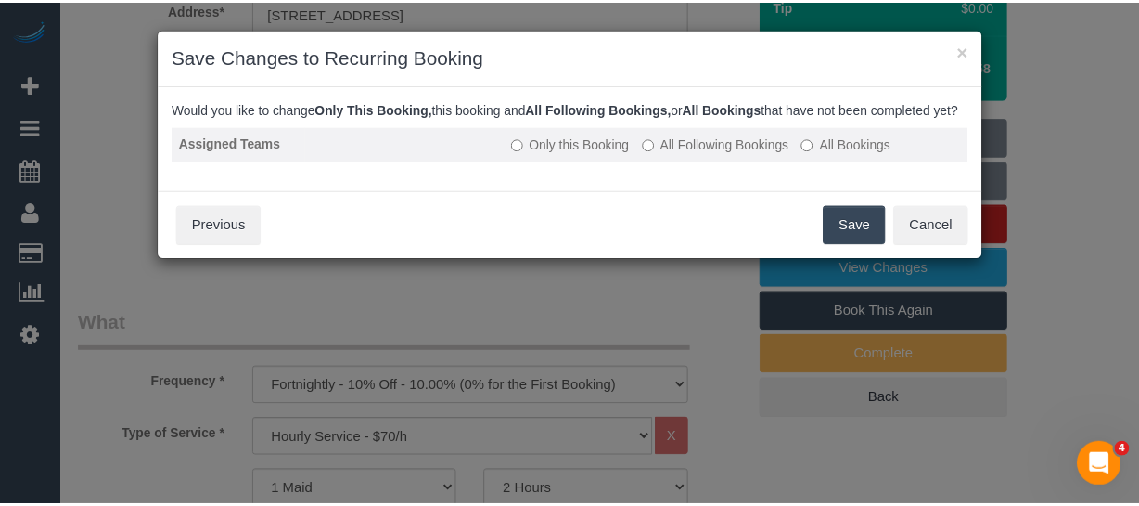
scroll to position [0, 0]
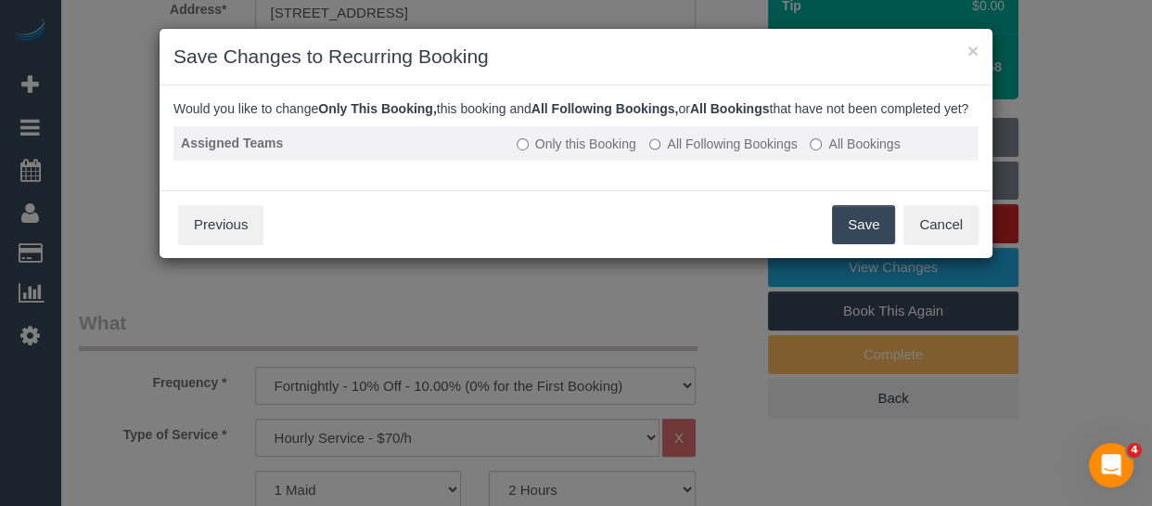
click at [674, 150] on td "Only this Booking All Following Bookings All Bookings" at bounding box center [743, 143] width 469 height 34
click at [678, 153] on label "All Following Bookings" at bounding box center [723, 144] width 148 height 19
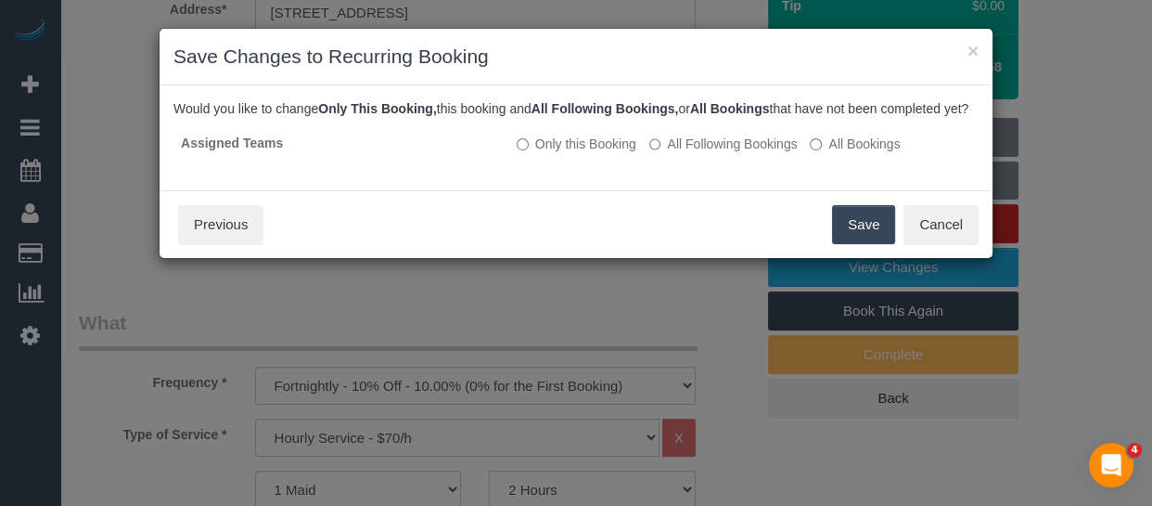
click at [845, 234] on button "Save" at bounding box center [863, 224] width 63 height 39
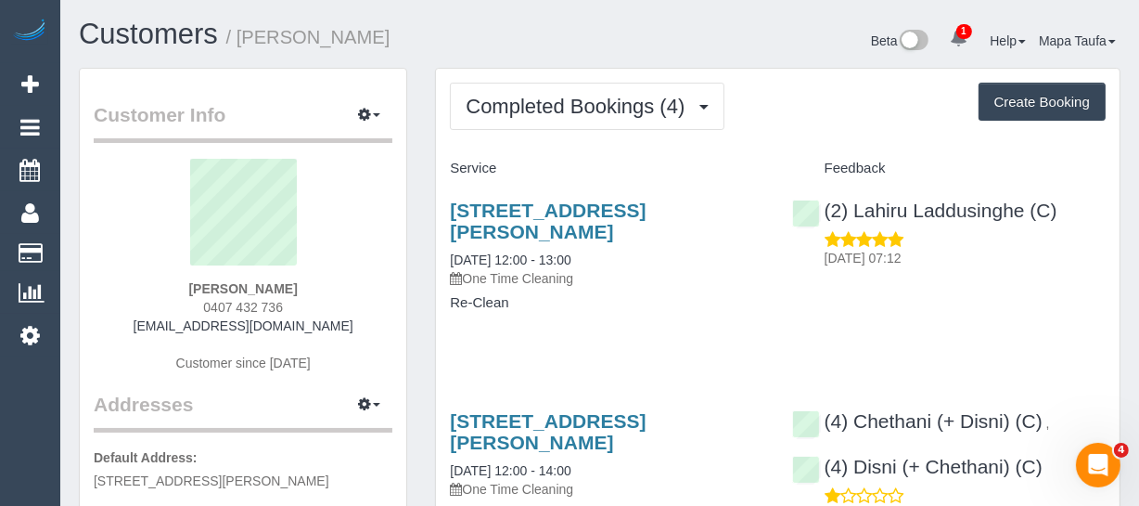
drag, startPoint x: 331, startPoint y: 278, endPoint x: 204, endPoint y: 278, distance: 127.1
click at [204, 278] on div "[PERSON_NAME] 0407 432 736 [EMAIL_ADDRESS][DOMAIN_NAME] Customer since [DATE]" at bounding box center [243, 275] width 299 height 232
copy strong "[PERSON_NAME]"
drag, startPoint x: 555, startPoint y: 234, endPoint x: 547, endPoint y: 158, distance: 76.4
click at [444, 208] on div "[STREET_ADDRESS][PERSON_NAME] [DATE] 12:00 - 13:00 One Time Cleaning Re-Clean" at bounding box center [606, 266] width 341 height 164
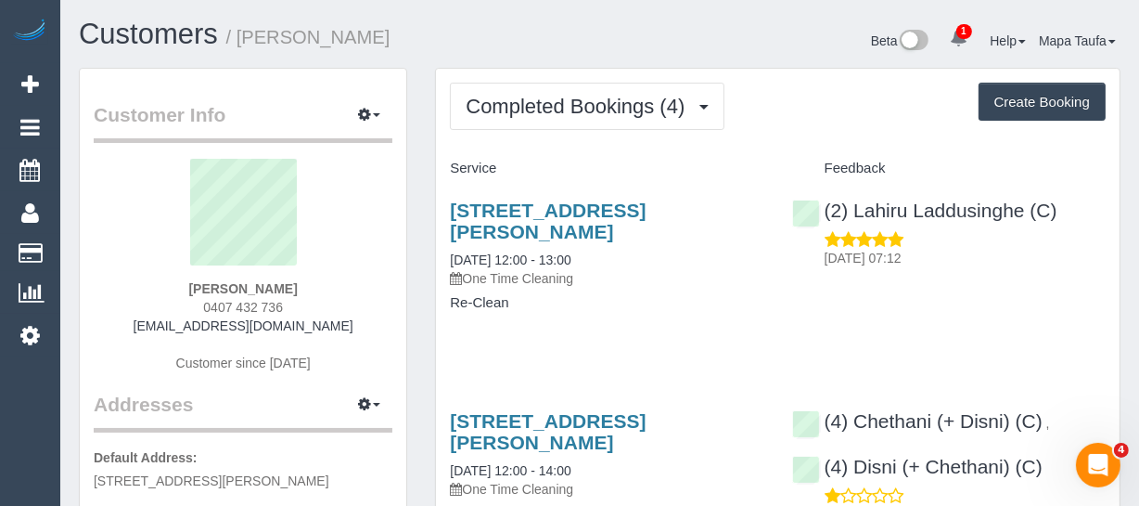
copy link "12 Elliott St, Cheltenham, VIC 3192"
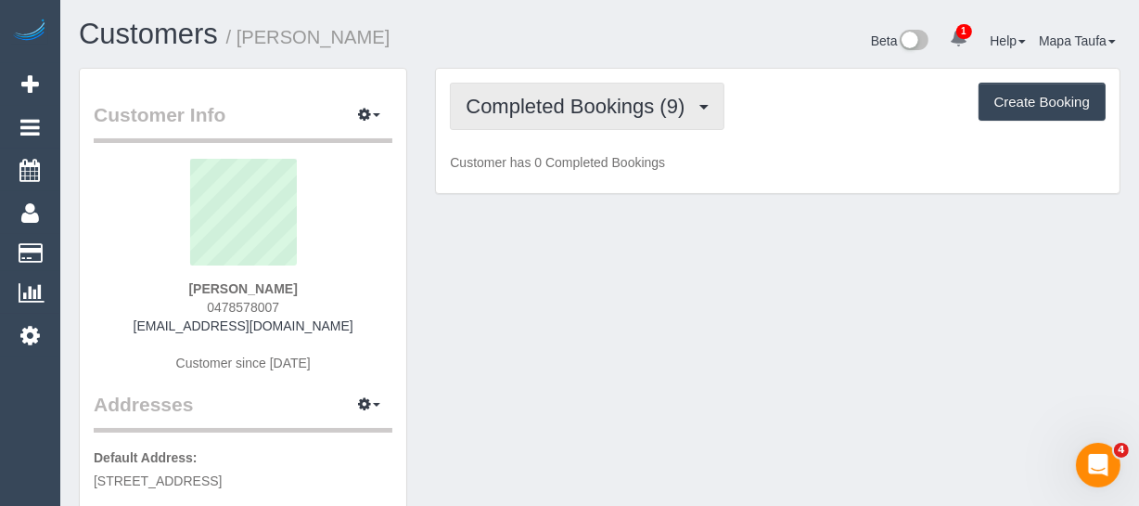
click at [506, 112] on span "Completed Bookings (9)" at bounding box center [580, 106] width 228 height 23
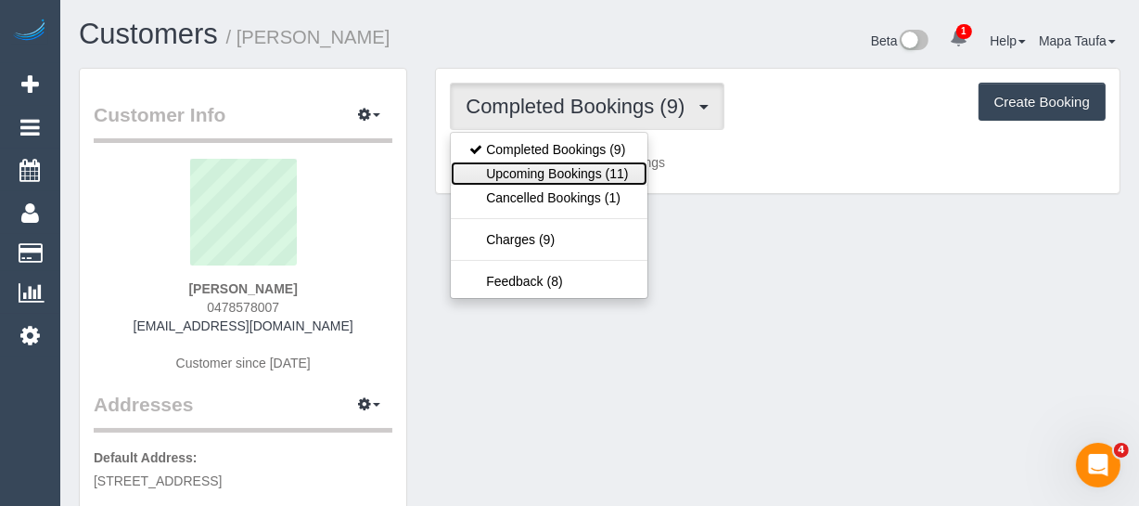
click at [534, 171] on link "Upcoming Bookings (11)" at bounding box center [549, 173] width 196 height 24
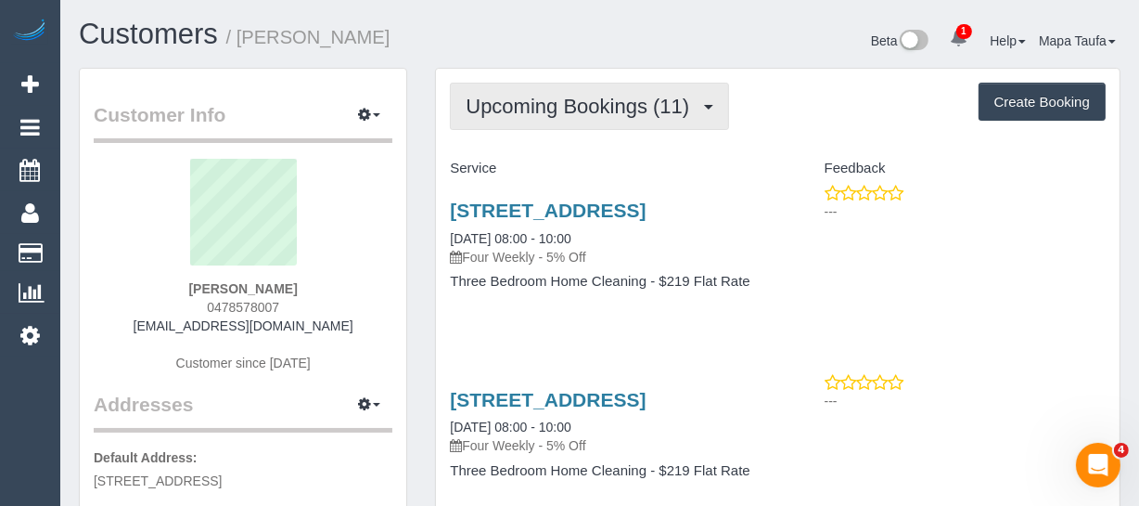
click at [564, 111] on span "Upcoming Bookings (11)" at bounding box center [582, 106] width 233 height 23
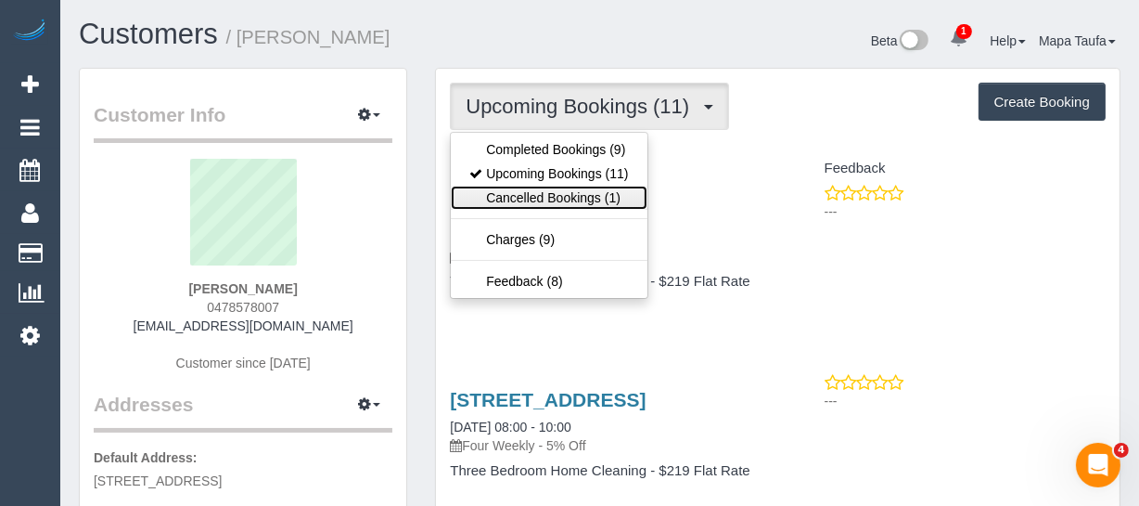
click at [525, 190] on link "Cancelled Bookings (1)" at bounding box center [549, 198] width 196 height 24
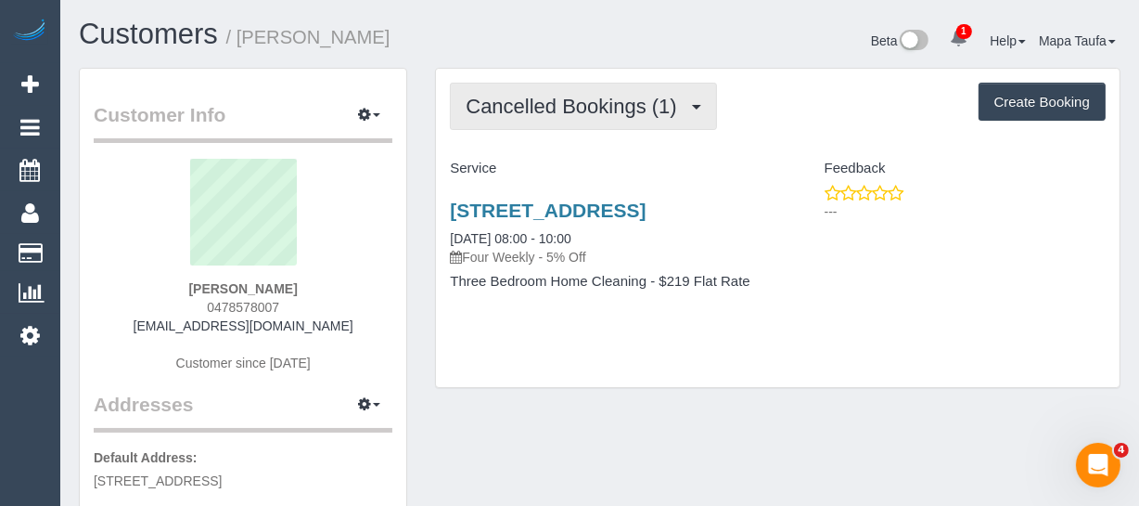
click at [579, 110] on span "Cancelled Bookings (1)" at bounding box center [576, 106] width 220 height 23
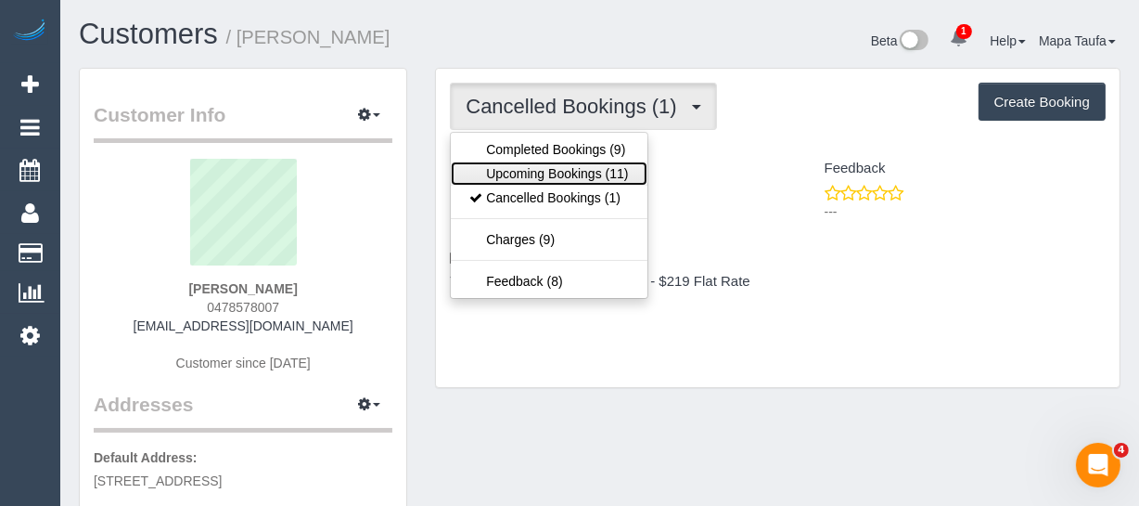
click at [572, 171] on link "Upcoming Bookings (11)" at bounding box center [549, 173] width 196 height 24
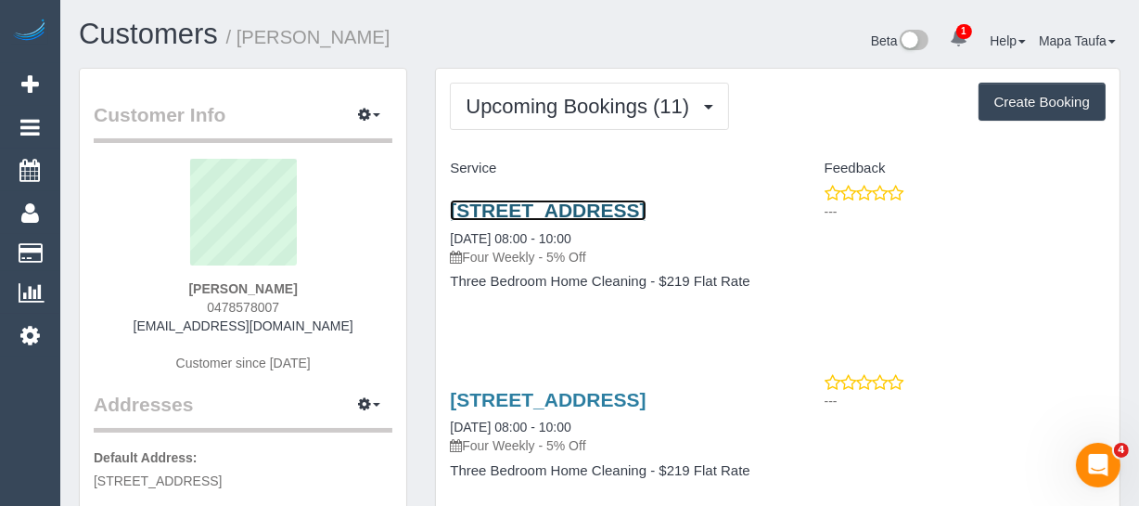
click at [551, 203] on link "[STREET_ADDRESS]" at bounding box center [548, 209] width 196 height 21
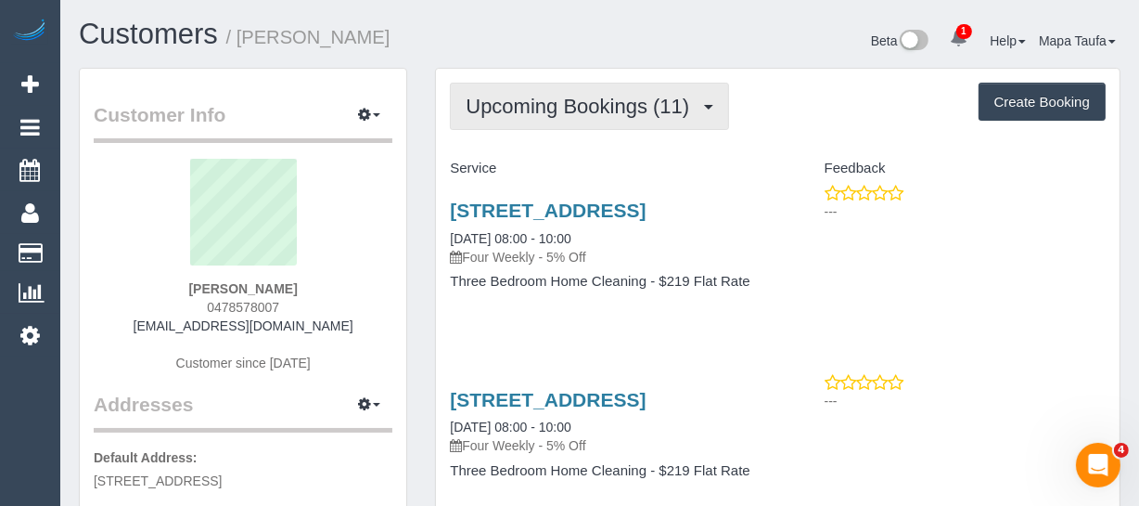
click at [516, 119] on button "Upcoming Bookings (11)" at bounding box center [589, 106] width 279 height 47
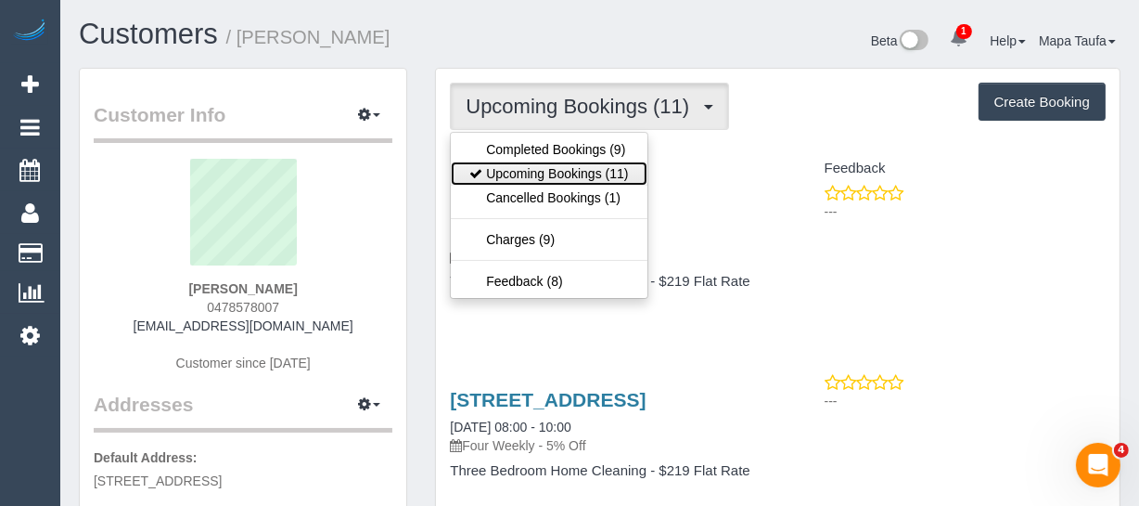
click at [534, 168] on link "Upcoming Bookings (11)" at bounding box center [549, 173] width 196 height 24
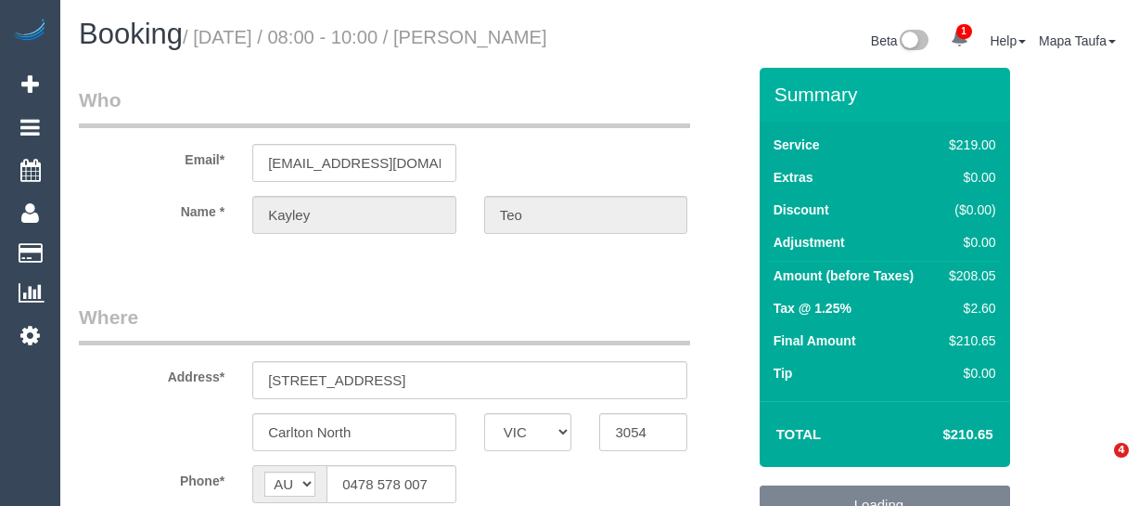
select select "VIC"
select select "object:531"
select select "string:stripe-pm_1QbD0y2GScqysDRV7ZFn35hH"
select select "number:30"
select select "number:17"
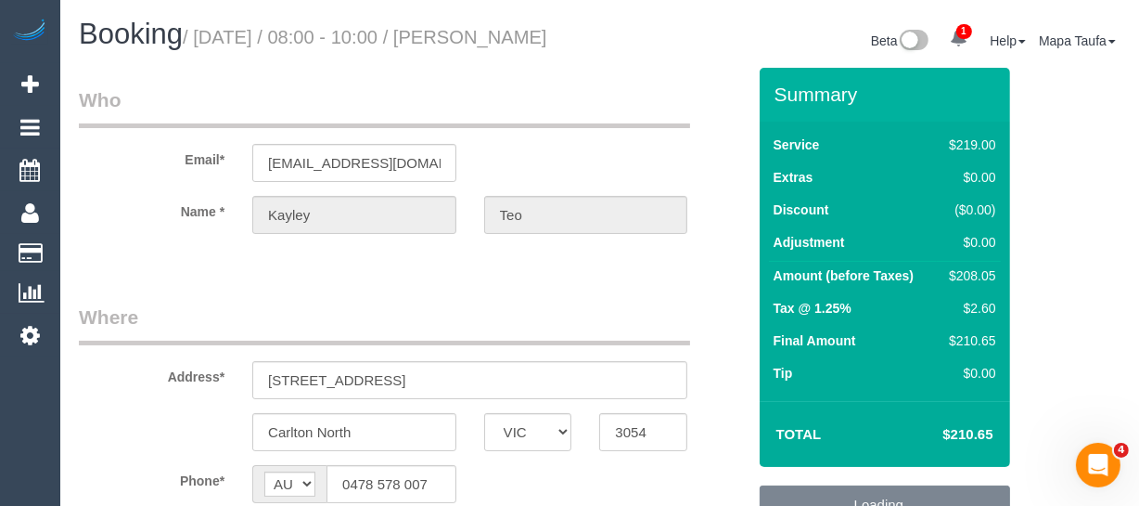
select select "number:19"
select select "number:36"
select select "number:34"
select select "number:12"
select select "object:684"
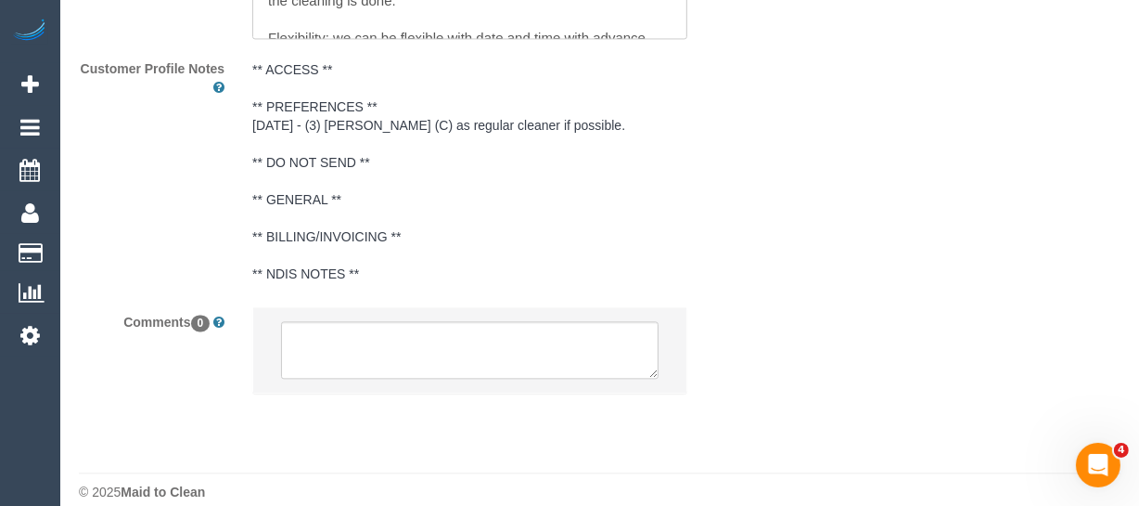
scroll to position [3624, 0]
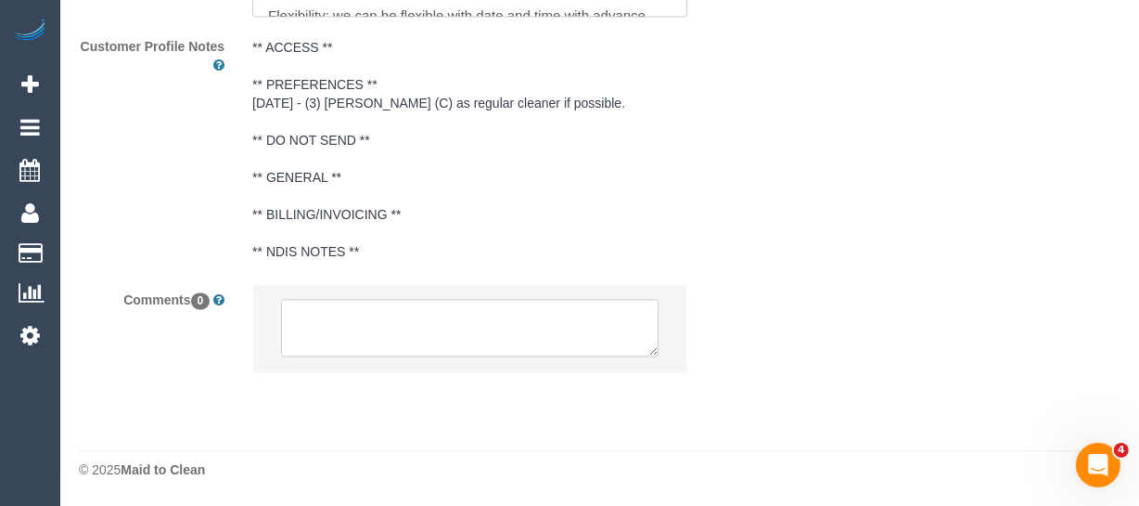
click at [427, 320] on textarea at bounding box center [470, 328] width 378 height 58
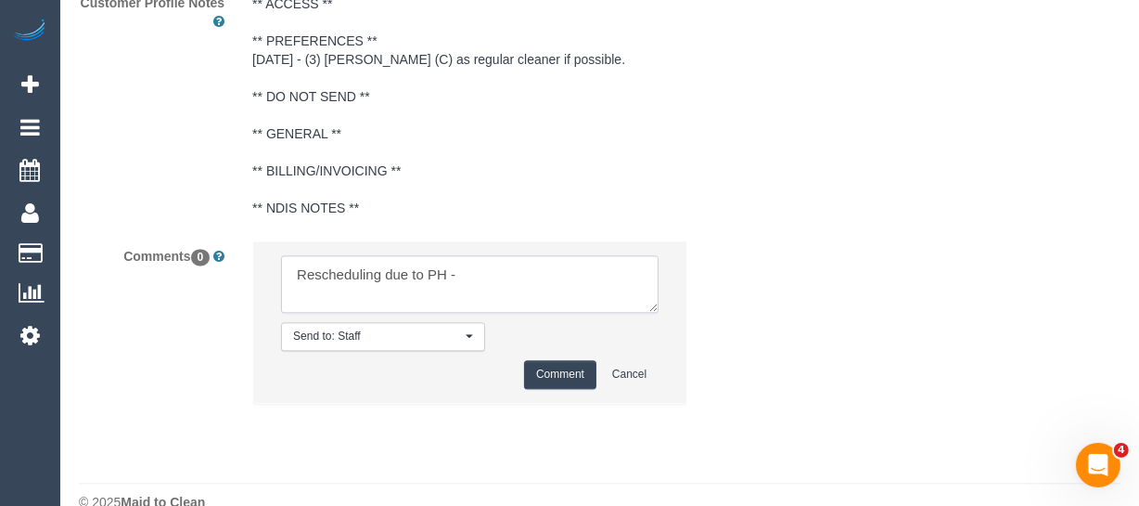
paste textarea "I'm aiming either Tuesday 23/9 or Thursday 25/9. Aiming for arrival time of 12-…"
type textarea "Rescheduling due to PH - I'm aiming either Tuesday 23/9 or Thursday 25/9. Aimin…"
click at [557, 389] on button "Comment" at bounding box center [560, 374] width 72 height 29
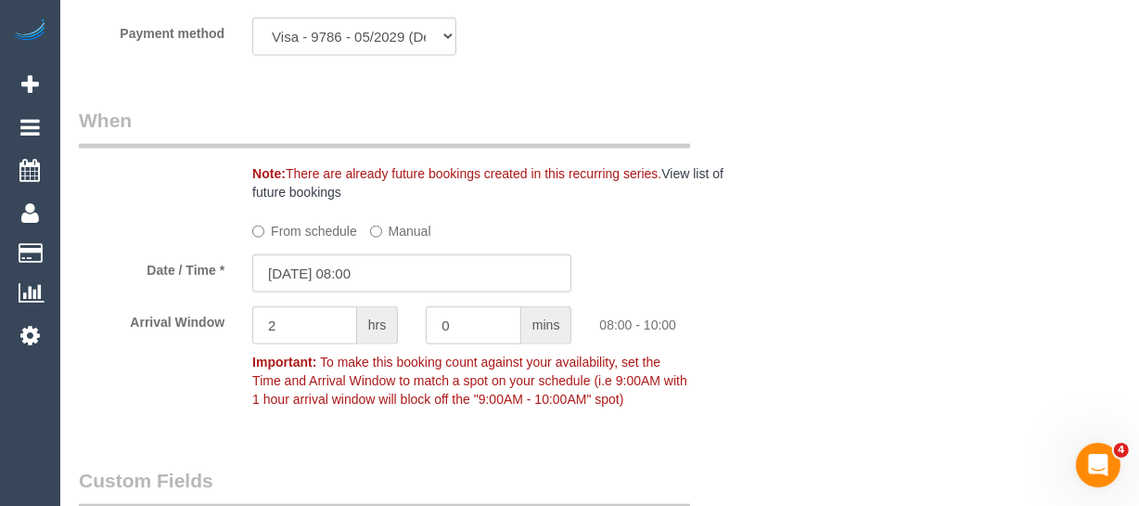
scroll to position [1961, 0]
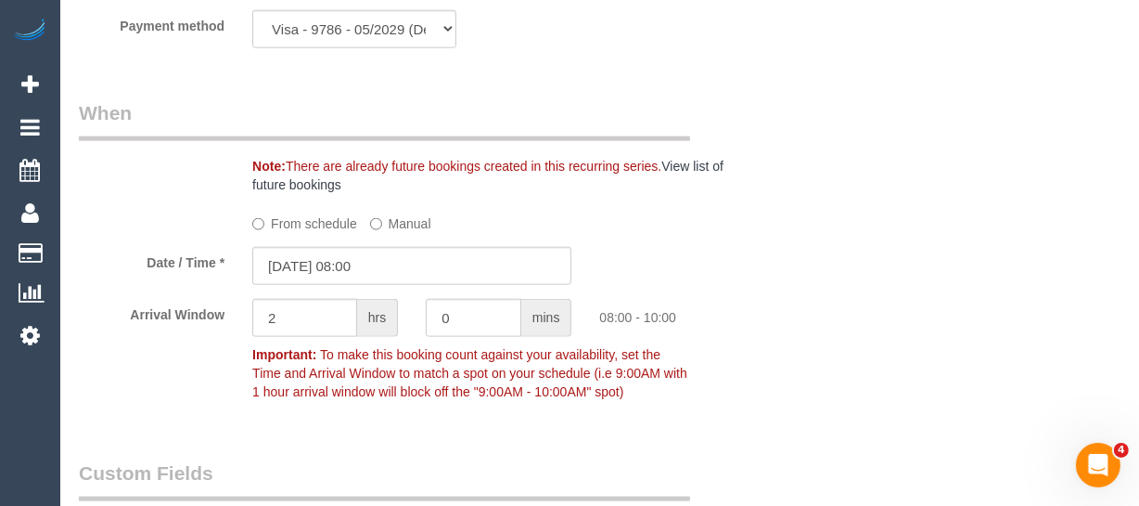
click at [327, 233] on label "From schedule" at bounding box center [304, 220] width 105 height 25
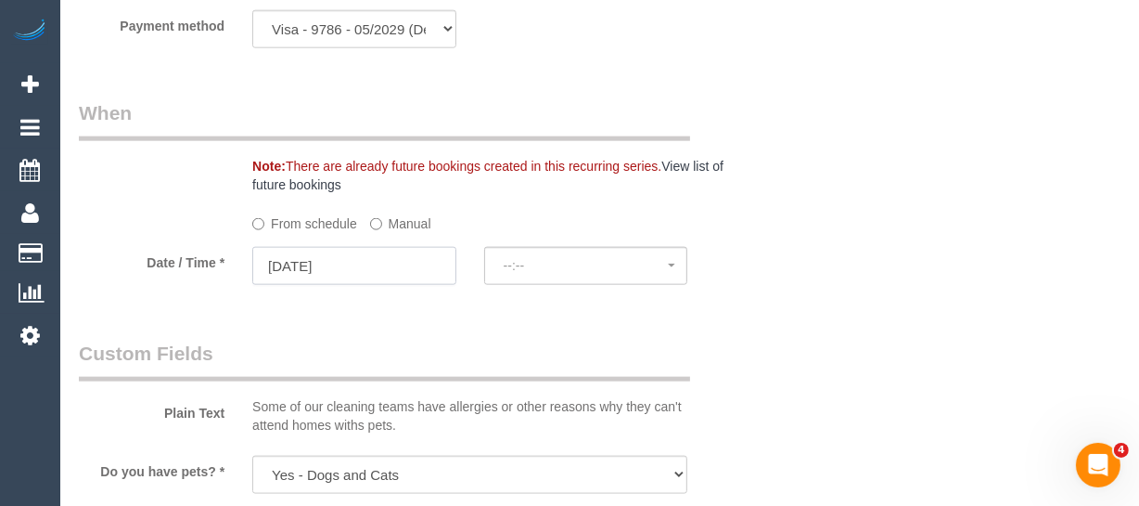
click at [380, 285] on input "26/09/2025" at bounding box center [354, 266] width 204 height 38
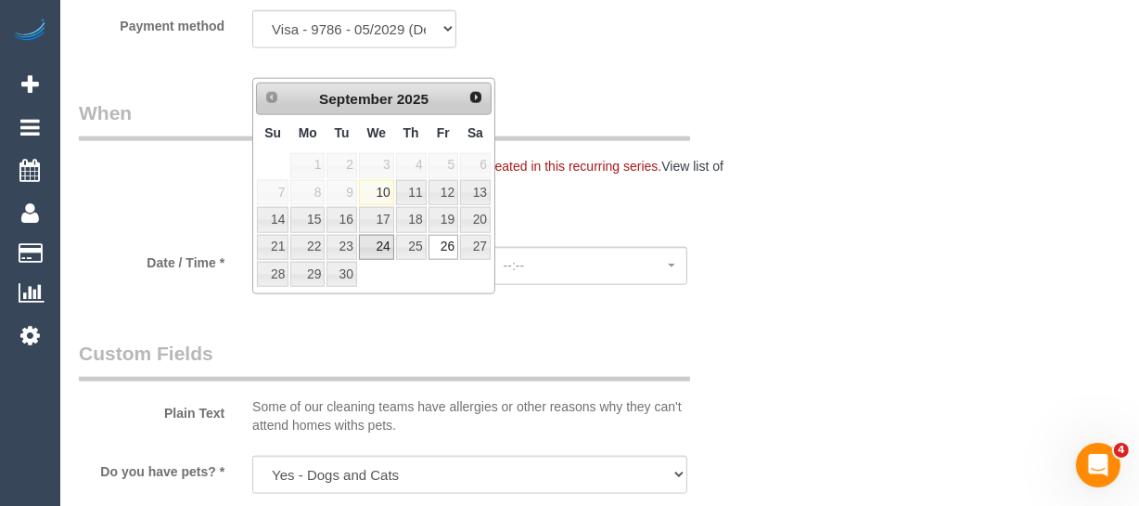
select select "spot27"
click at [336, 247] on link "23" at bounding box center [342, 247] width 30 height 25
type input "23/09/2025"
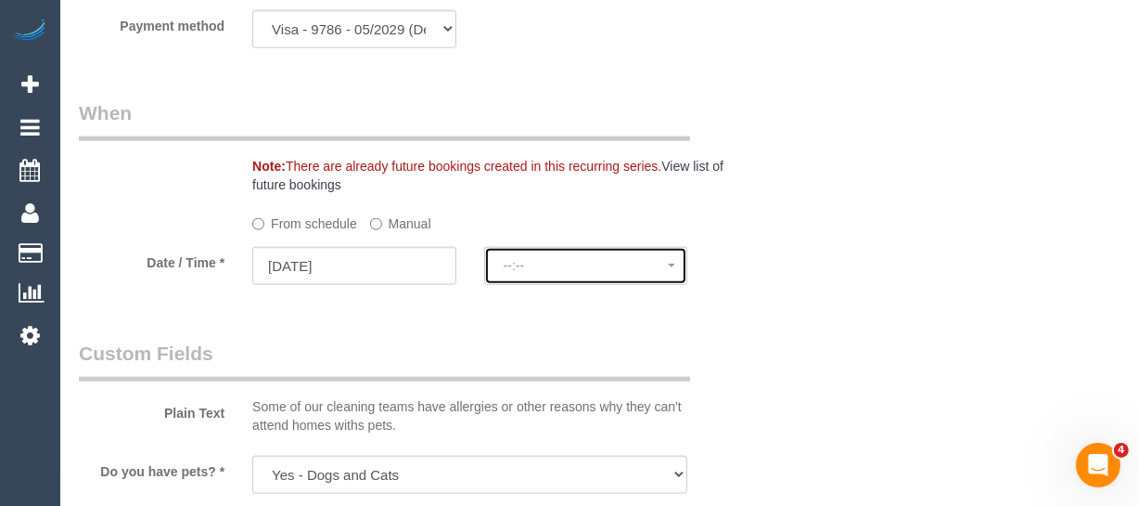
click at [520, 273] on span "--:--" at bounding box center [586, 265] width 165 height 15
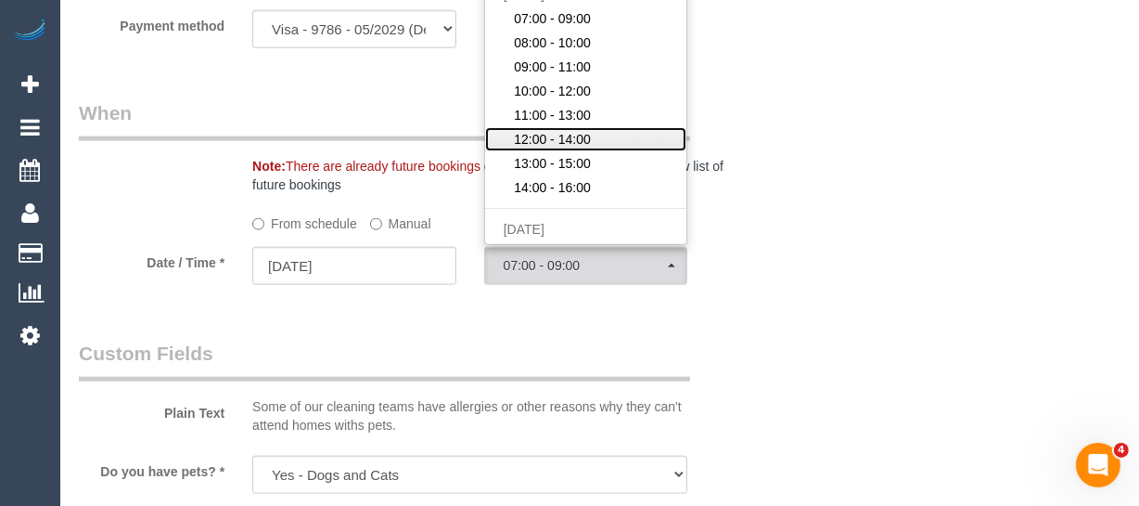
click at [560, 148] on span "12:00 - 14:00" at bounding box center [552, 139] width 77 height 19
select select "spot58"
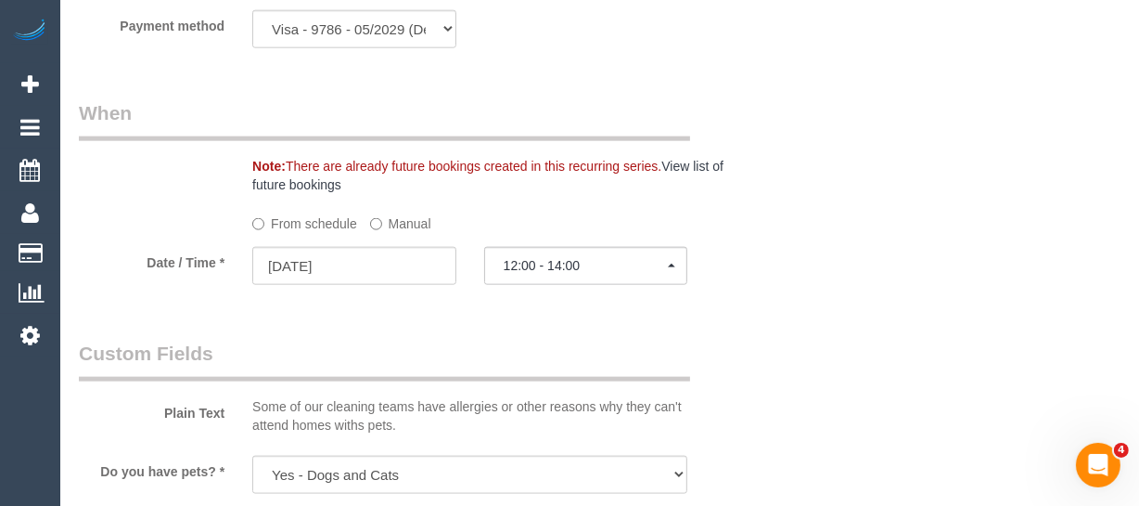
click at [873, 293] on div "Who Email* kayley.teo@gmail.com Name * Kayley Teo Where Address* 542 Canning St…" at bounding box center [600, 103] width 1042 height 3992
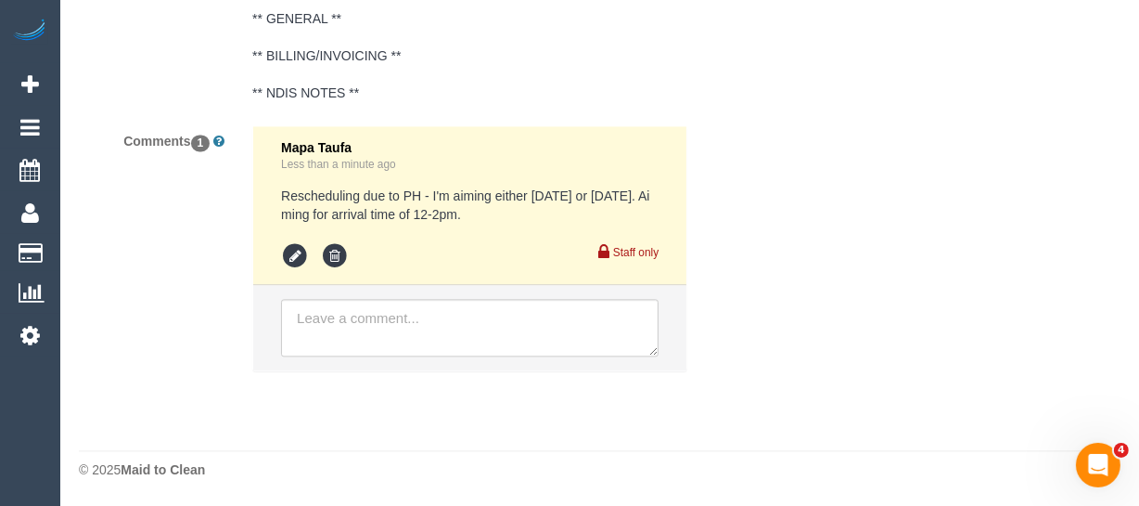
scroll to position [333, 0]
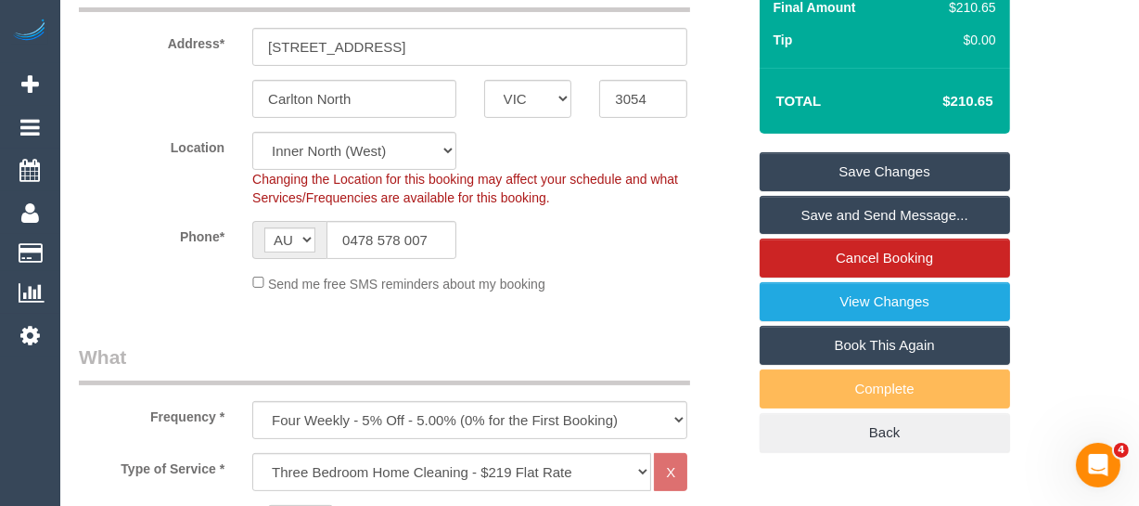
click at [927, 188] on link "Save Changes" at bounding box center [885, 171] width 251 height 39
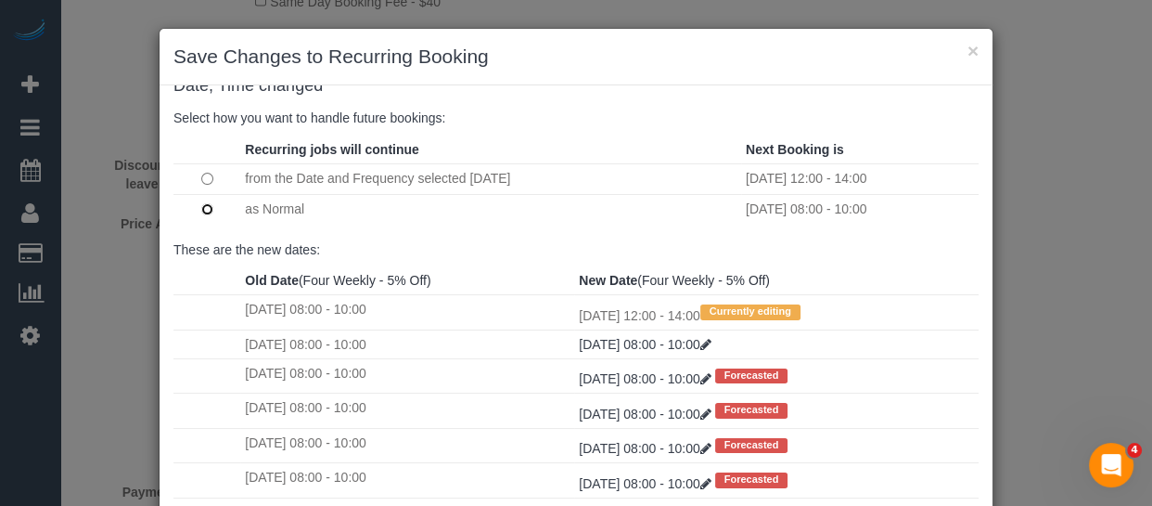
scroll to position [325, 0]
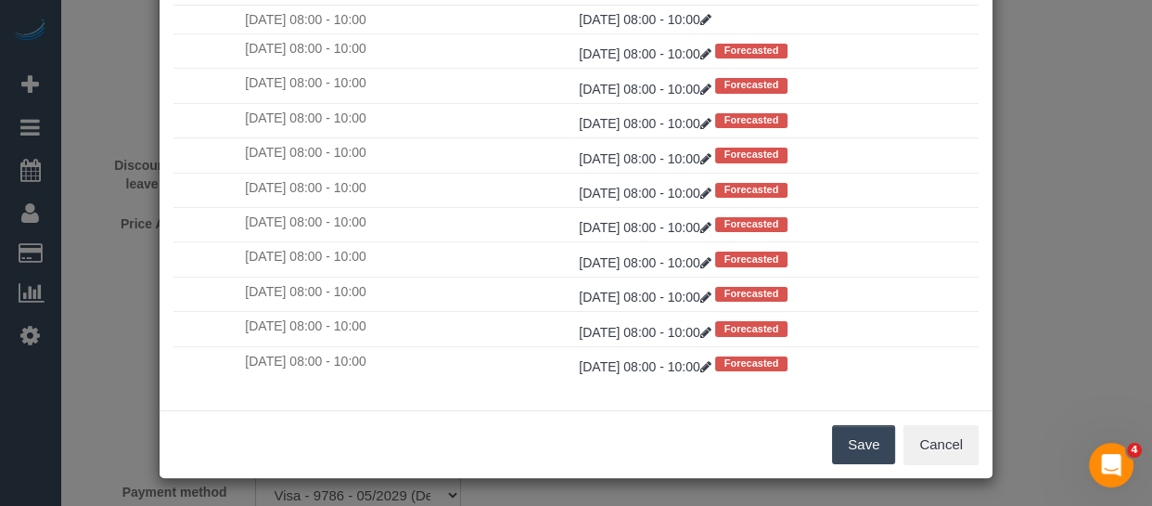
click at [857, 444] on button "Save" at bounding box center [863, 444] width 63 height 39
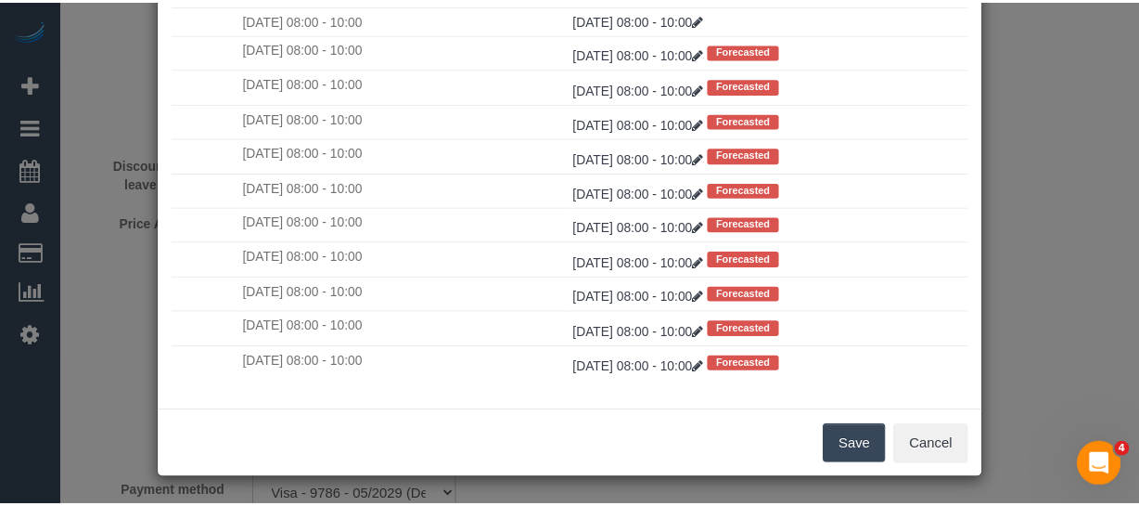
scroll to position [274, 0]
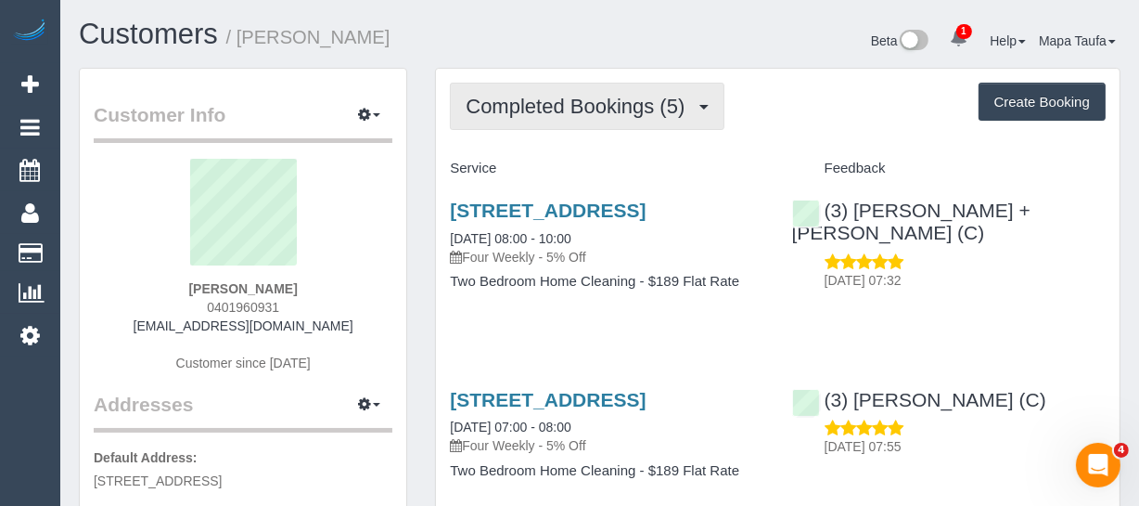
click at [599, 109] on span "Completed Bookings (5)" at bounding box center [580, 106] width 228 height 23
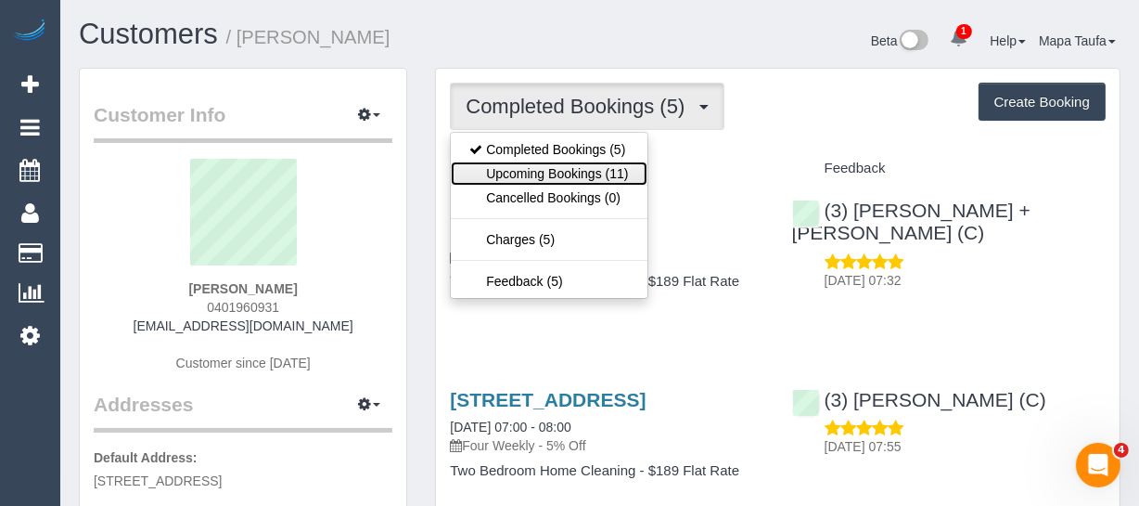
click at [584, 164] on link "Upcoming Bookings (11)" at bounding box center [549, 173] width 196 height 24
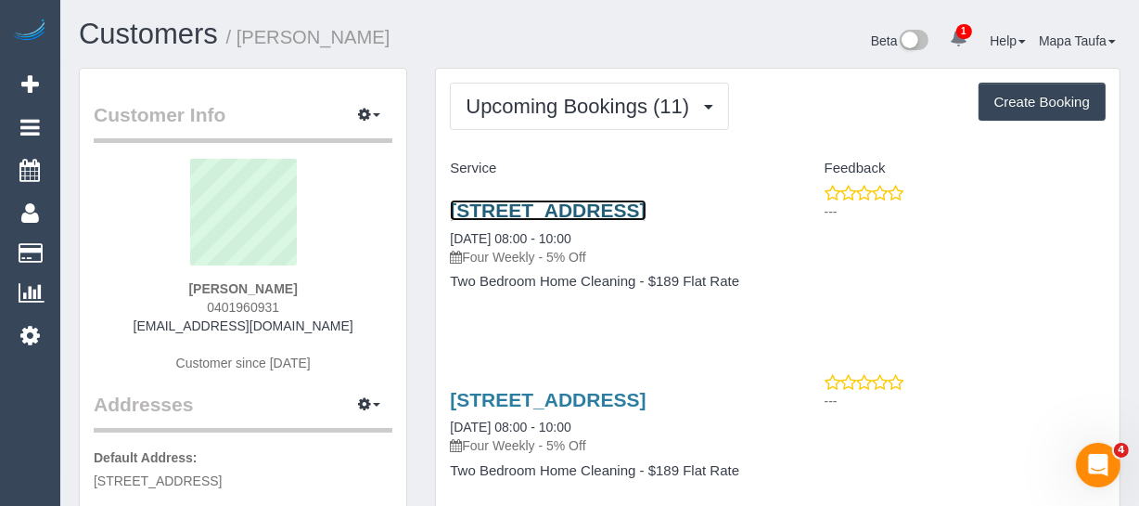
click at [513, 211] on link "[STREET_ADDRESS]" at bounding box center [548, 209] width 196 height 21
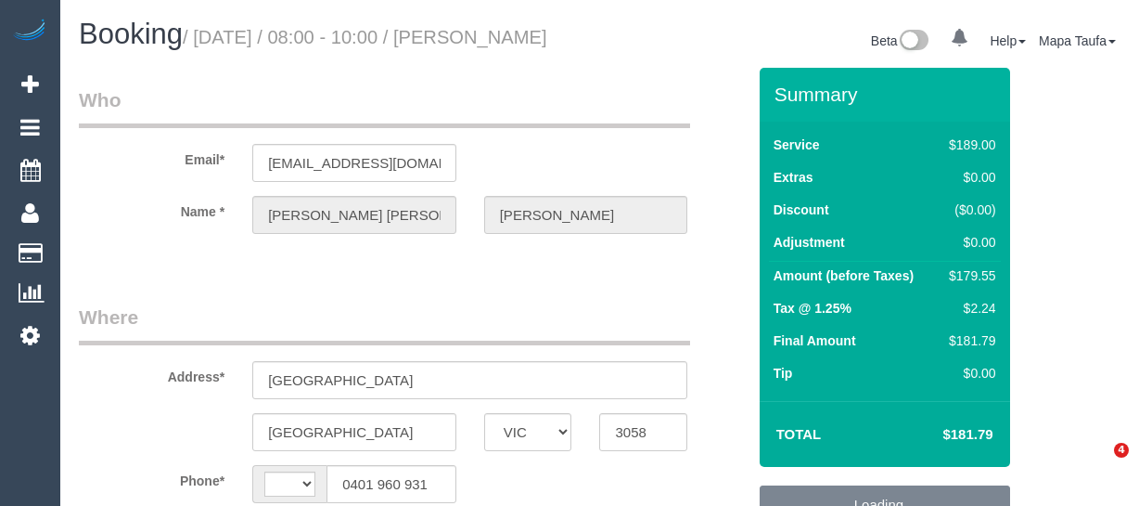
select select "VIC"
select select "string:AU"
select select "object:629"
select select "string:stripe-pm_1RpeuH2GScqysDRVCIalt25W"
select select "number:27"
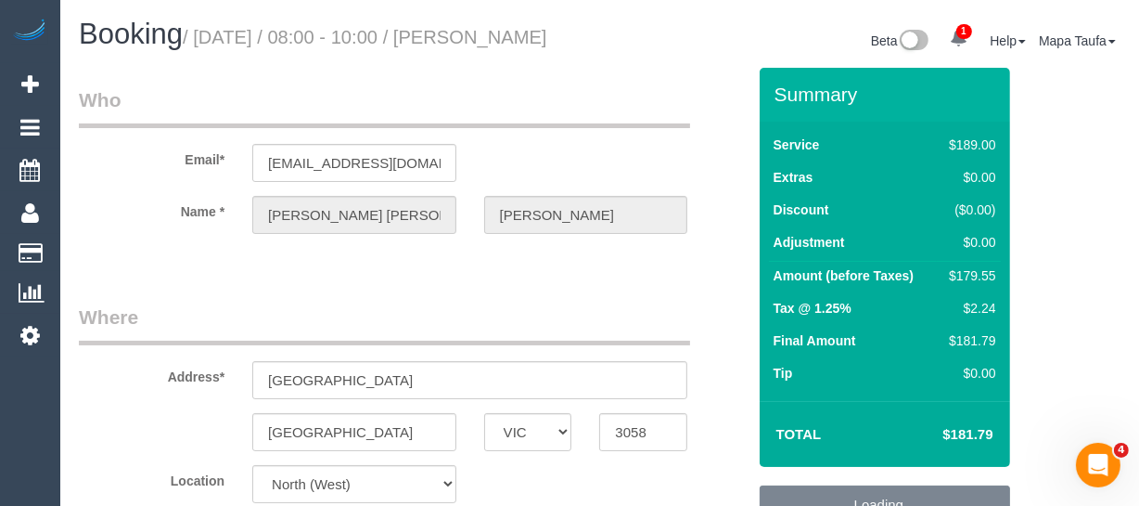
select select "number:16"
select select "number:19"
select select "number:23"
select select "number:34"
select select "number:11"
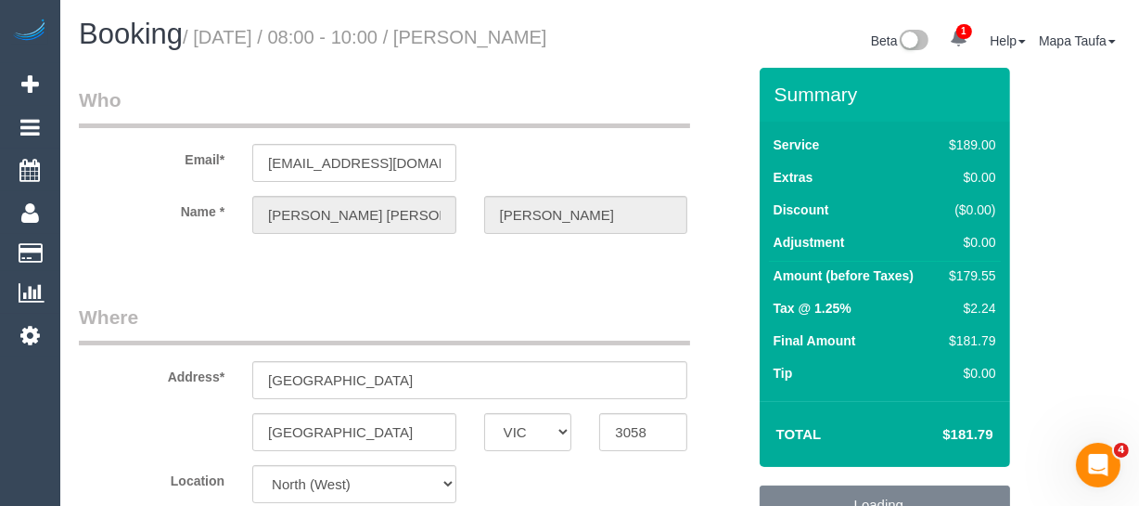
select select "object:780"
select select "spot2"
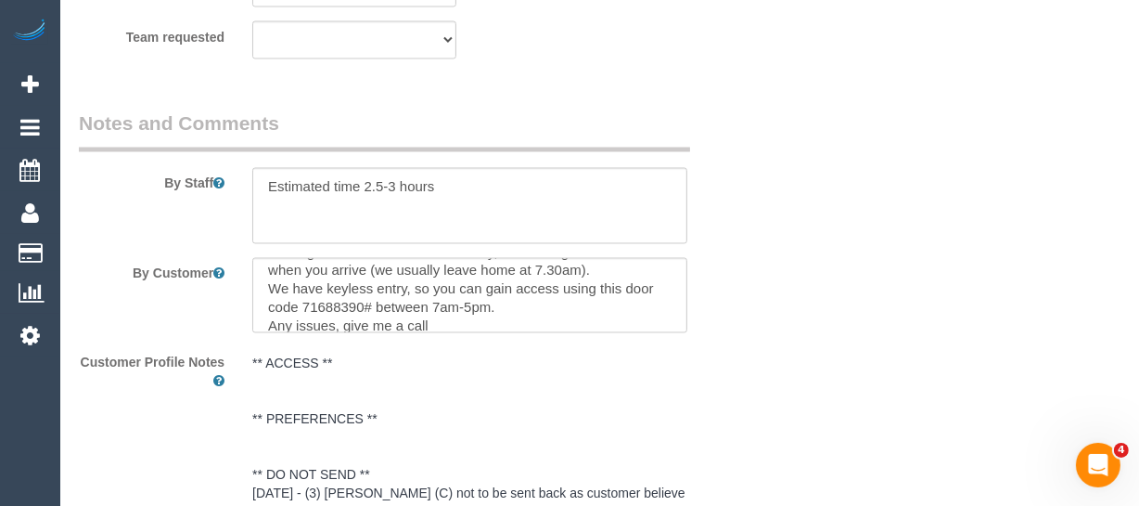
scroll to position [37, 0]
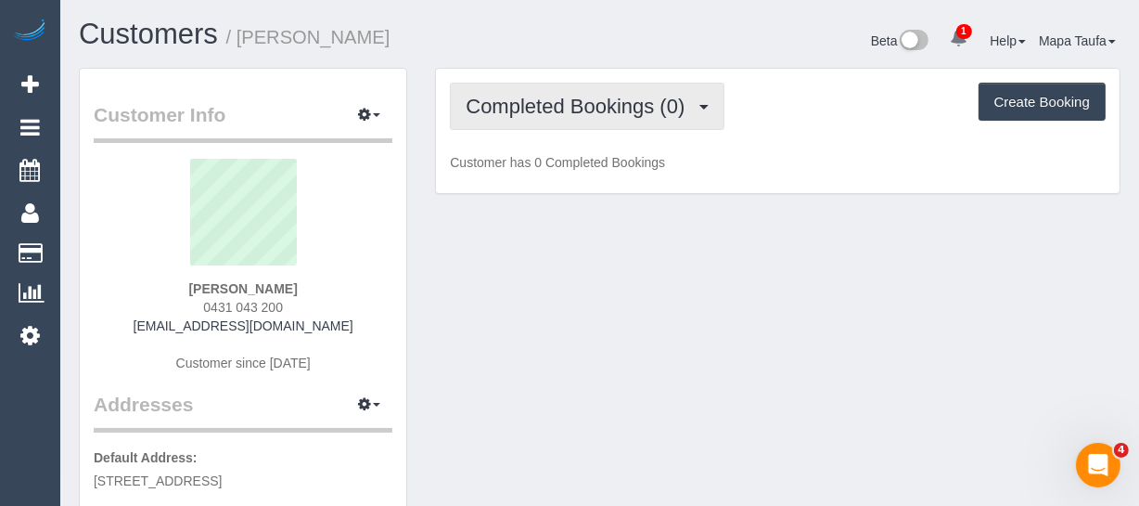
click at [517, 127] on button "Completed Bookings (0)" at bounding box center [587, 106] width 275 height 47
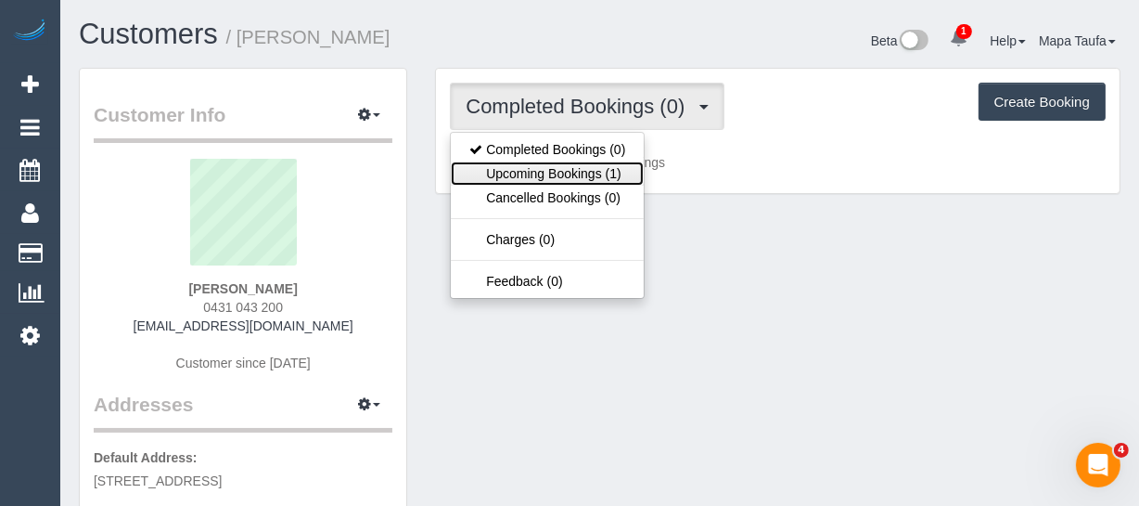
click at [526, 175] on link "Upcoming Bookings (1)" at bounding box center [547, 173] width 193 height 24
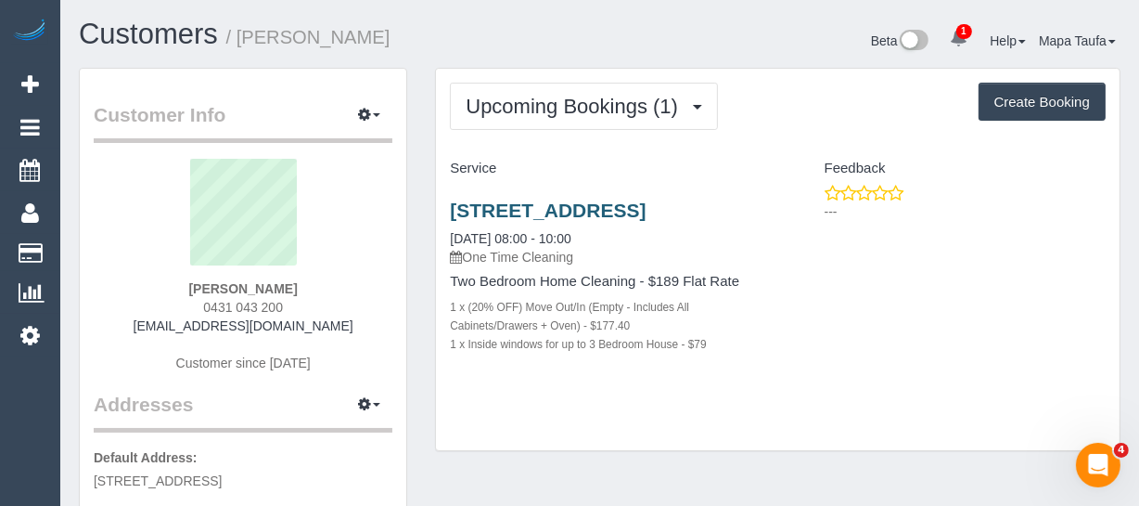
drag, startPoint x: 509, startPoint y: 244, endPoint x: 508, endPoint y: 232, distance: 12.1
click at [509, 241] on div "Unit 63, 26-36 High Street, Northcote, VIC 3070 15/09/2025 08:00 - 10:00 One Ti…" at bounding box center [607, 232] width 314 height 67
click at [508, 221] on link "Unit 63, 26-36 High Street, Northcote, VIC 3070" at bounding box center [548, 209] width 196 height 21
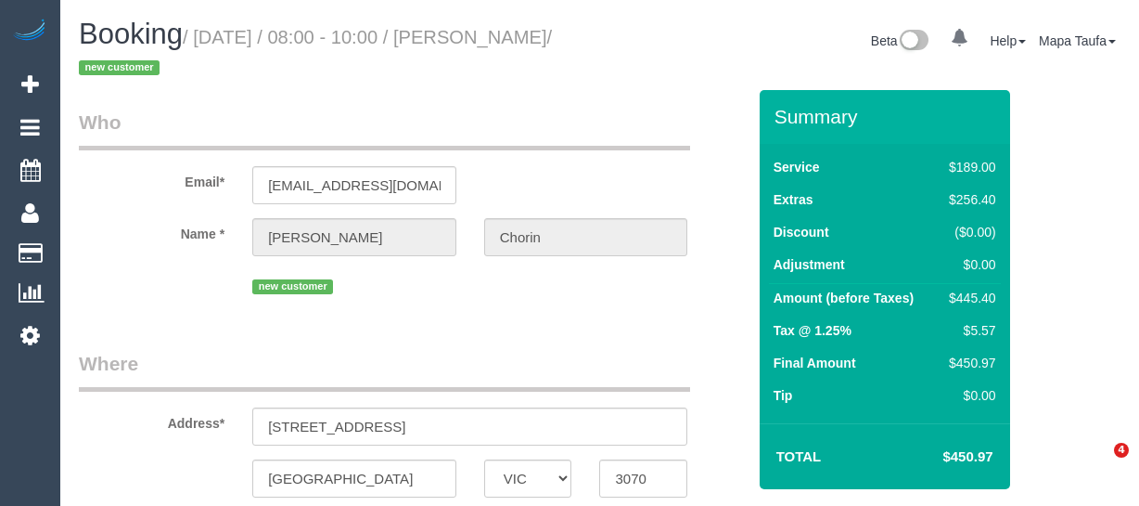
select select "VIC"
select select "string:stripe-pm_1S5G7p2GScqysDRVwkn1UT9p"
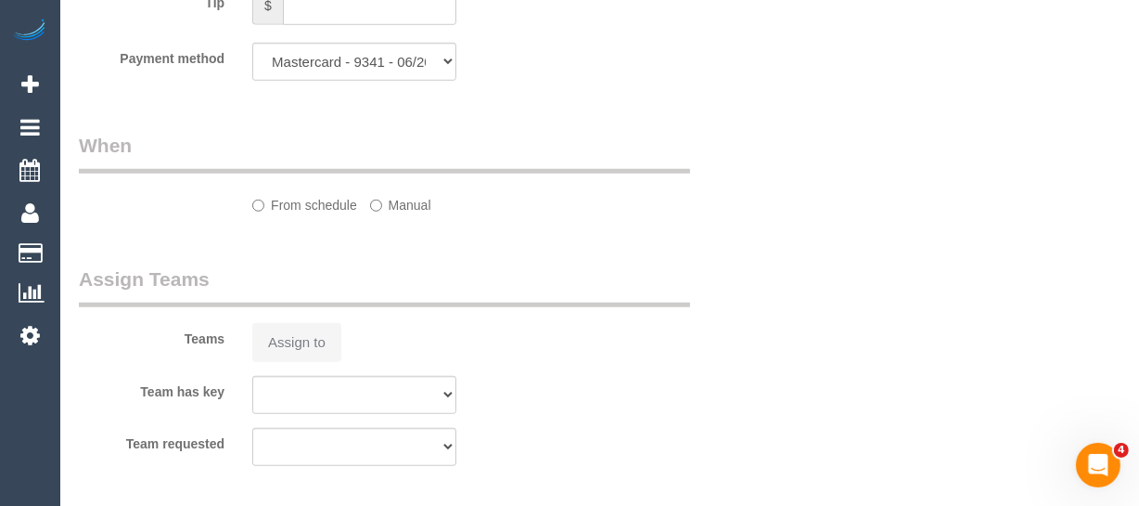
select select "object:588"
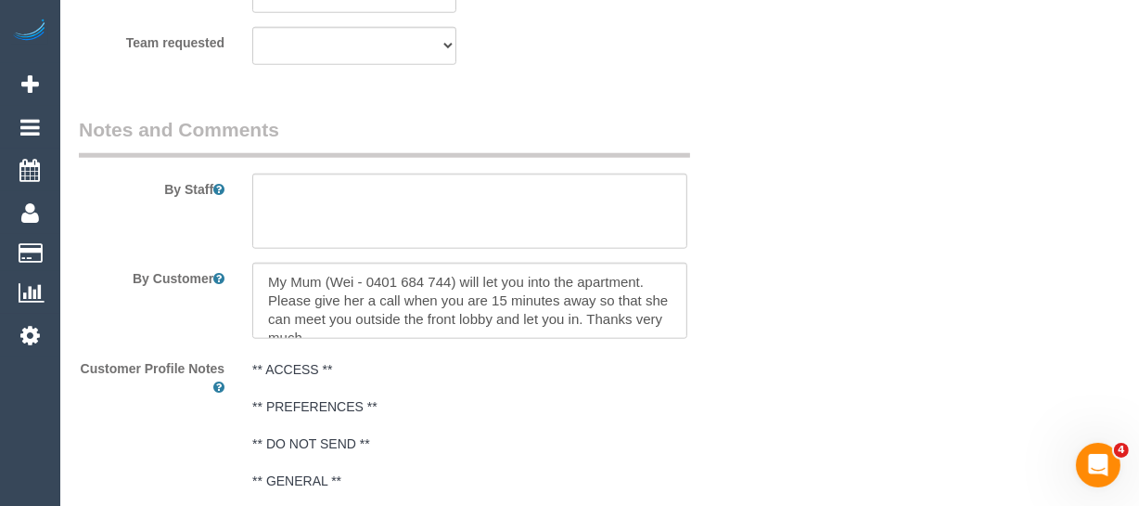
select select "spot2"
select select "number:28"
select select "number:17"
select select "number:19"
select select "number:24"
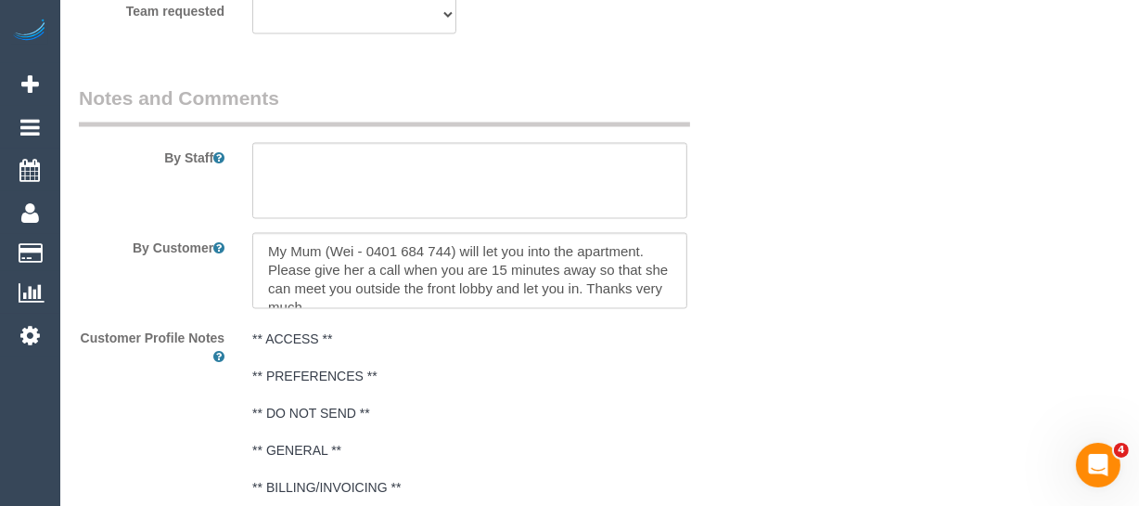
scroll to position [3181, 0]
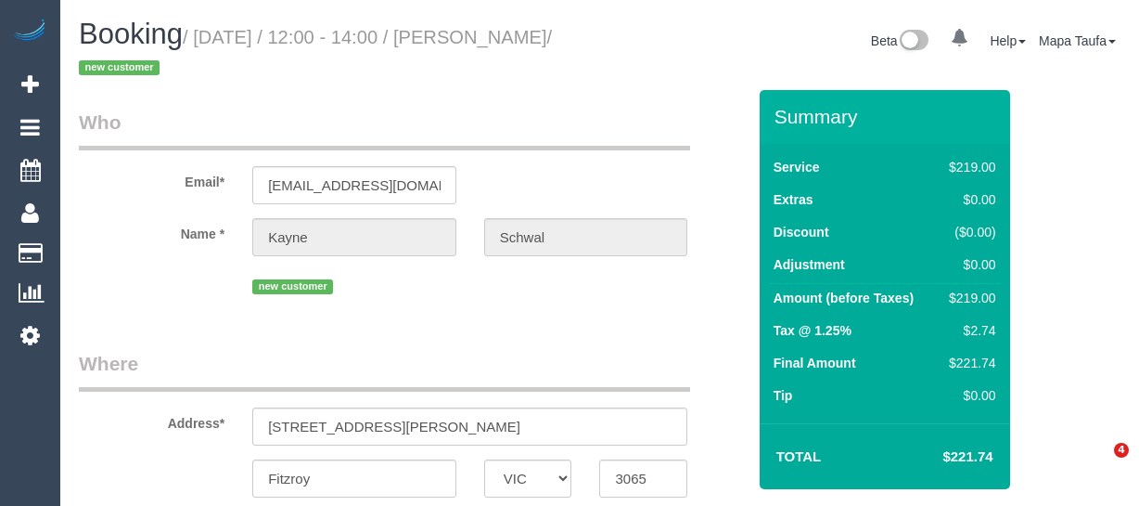
select select "VIC"
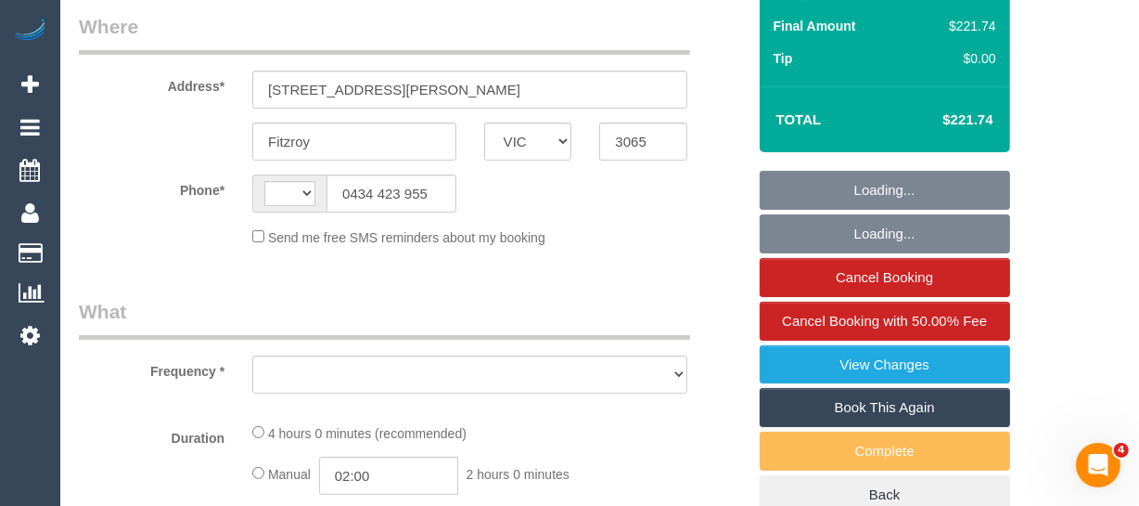
select select "string:AU"
select select "object:307"
select select "string:stripe-pm_1S3Q132GScqysDRVZQa5fi2o"
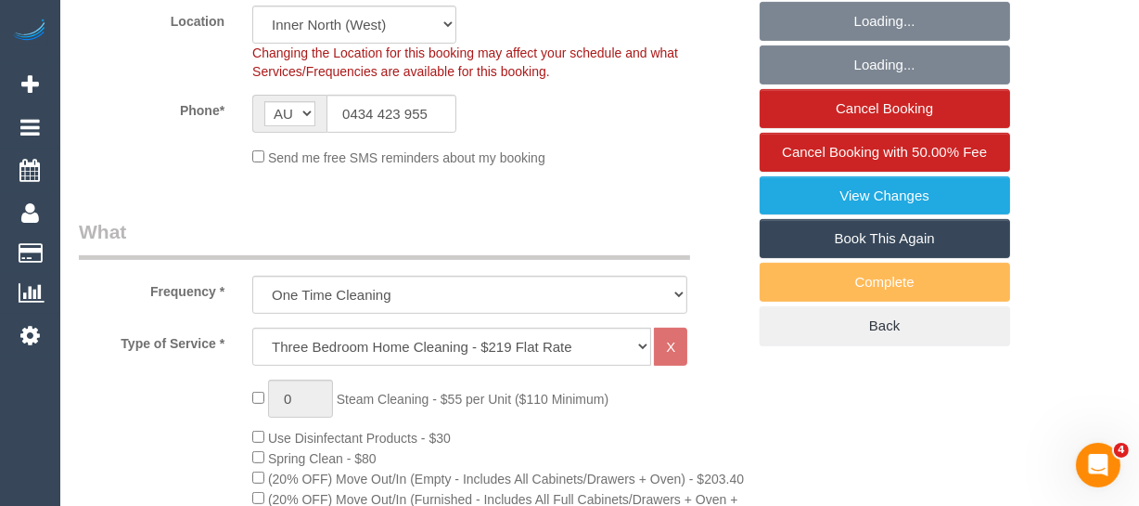
select select "number:27"
select select "number:15"
select select "number:19"
select select "number:24"
select select "number:35"
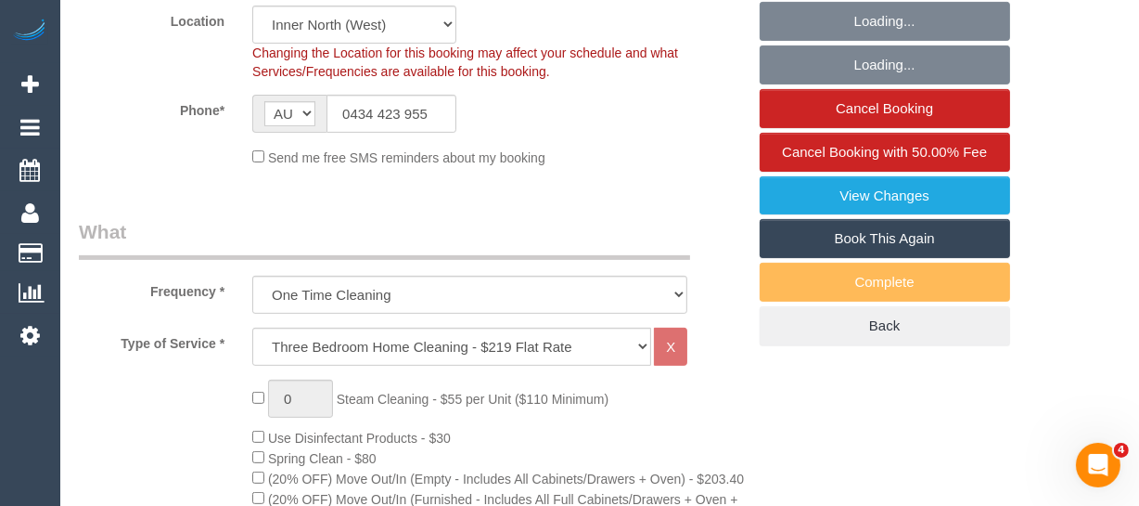
select select "number:12"
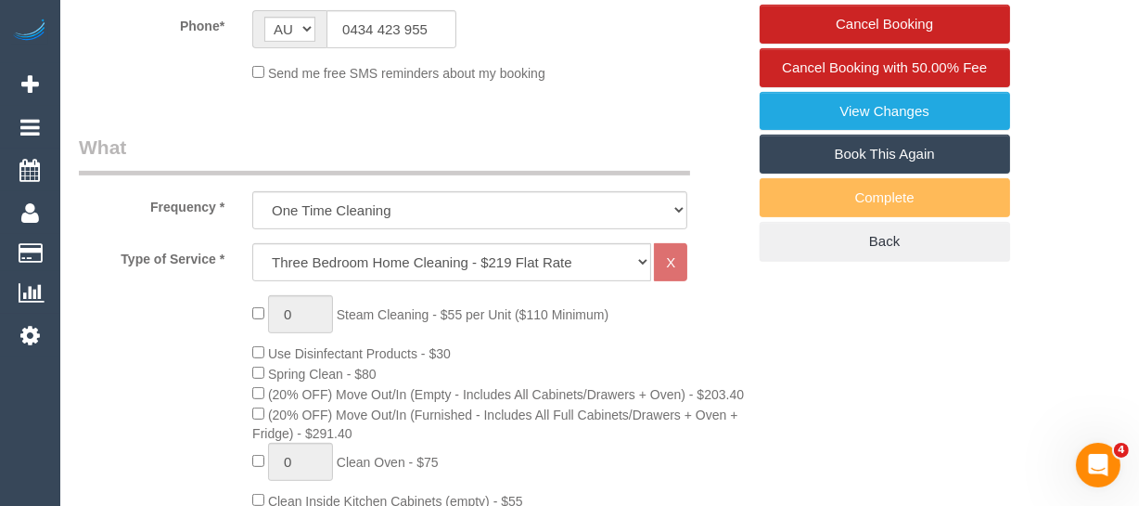
select select "object:1712"
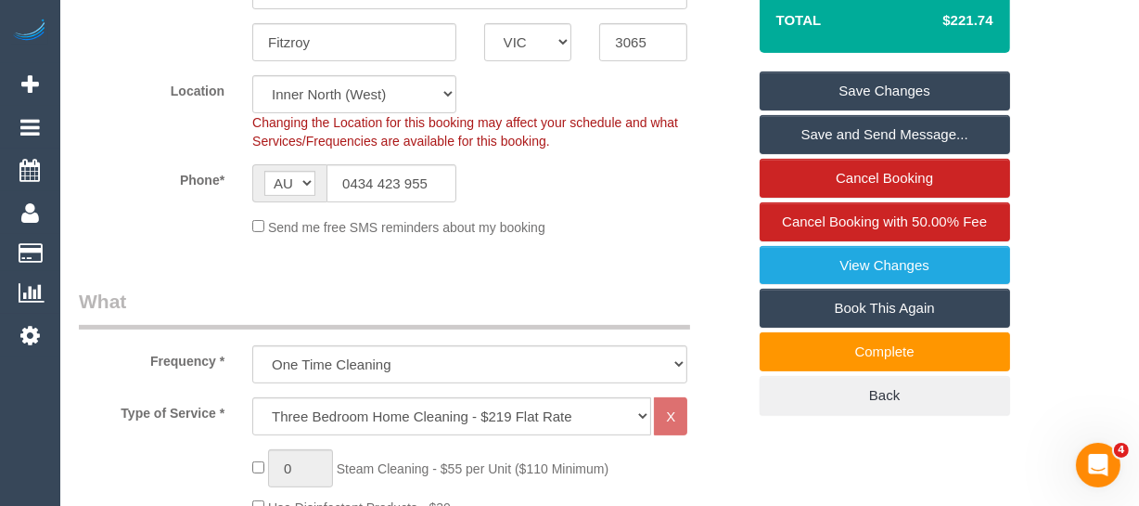
scroll to position [349, 0]
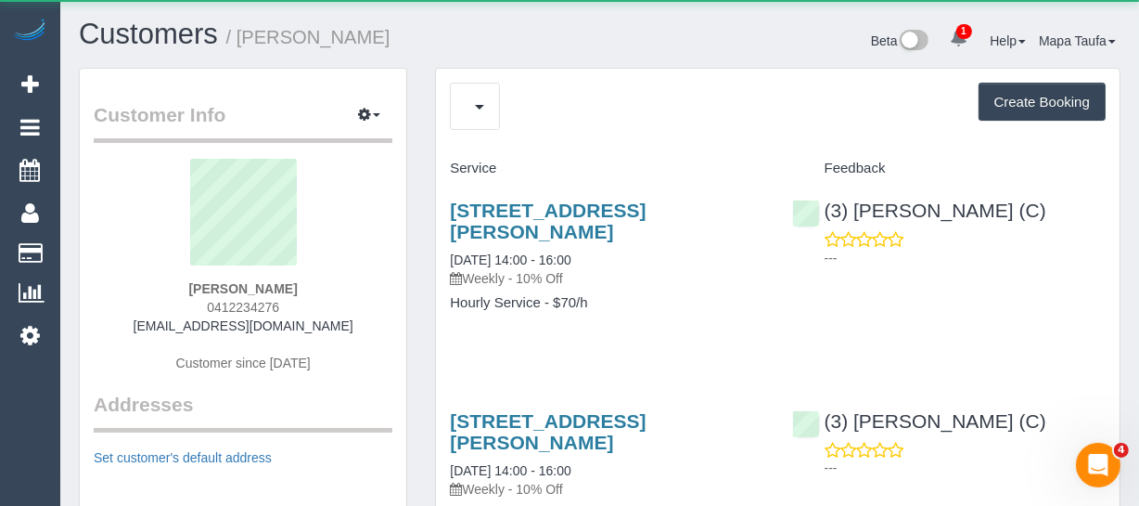
click at [529, 113] on div "Upcoming Bookings (12) Create Booking" at bounding box center [778, 106] width 656 height 47
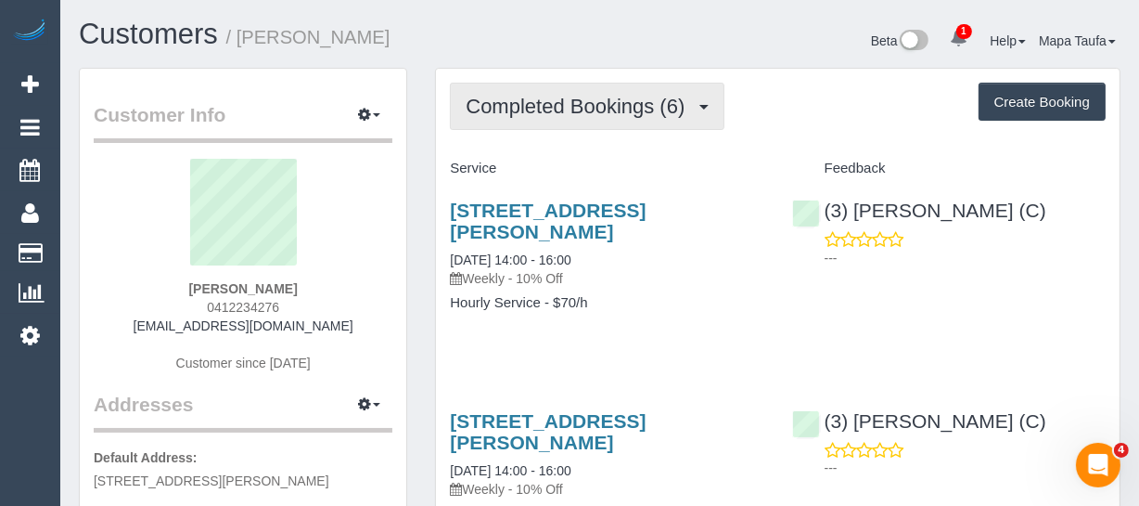
click at [525, 105] on span "Completed Bookings (6)" at bounding box center [580, 106] width 228 height 23
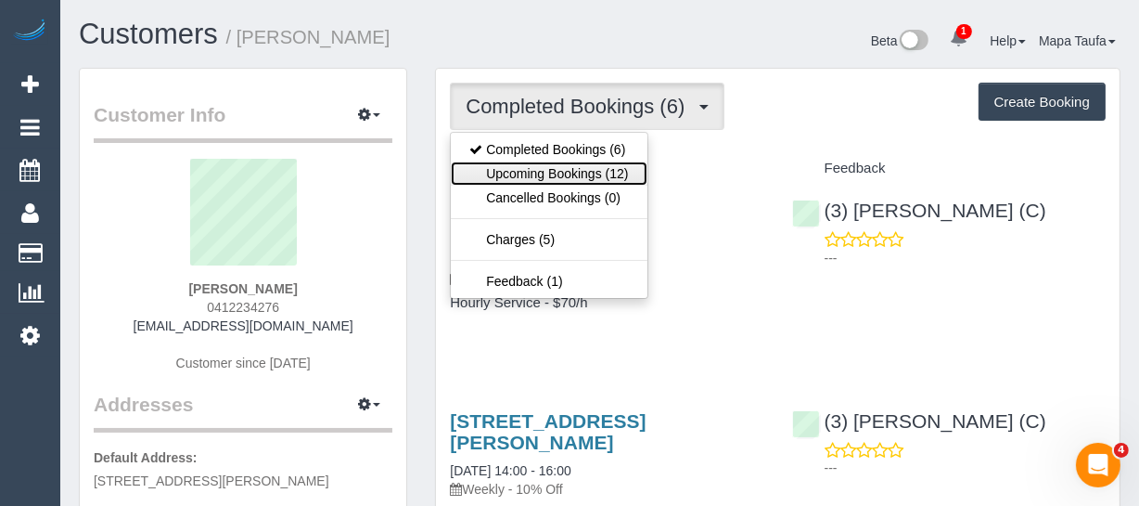
click at [530, 167] on link "Upcoming Bookings (12)" at bounding box center [549, 173] width 196 height 24
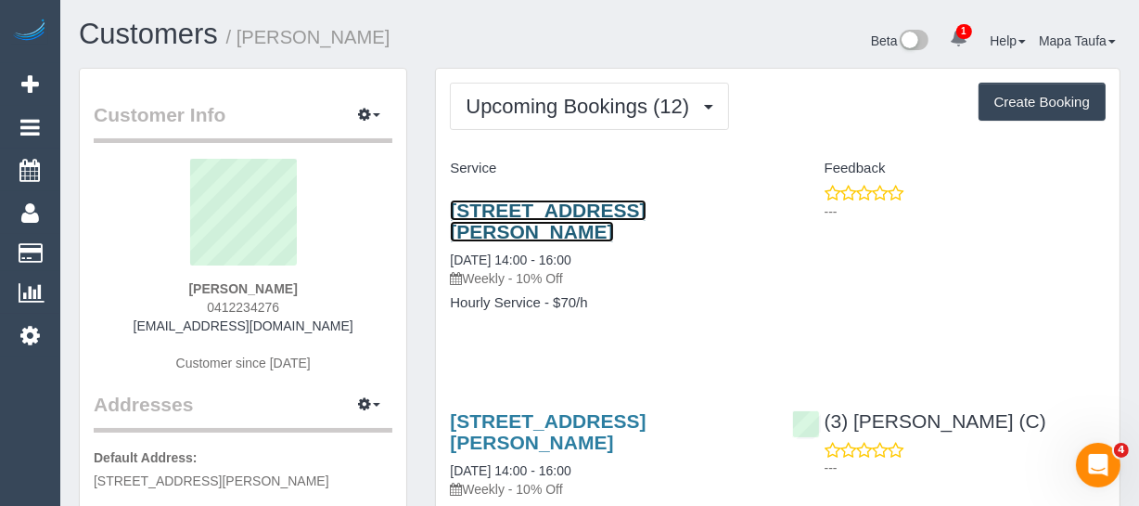
click at [528, 209] on link "[STREET_ADDRESS][PERSON_NAME]" at bounding box center [548, 220] width 196 height 43
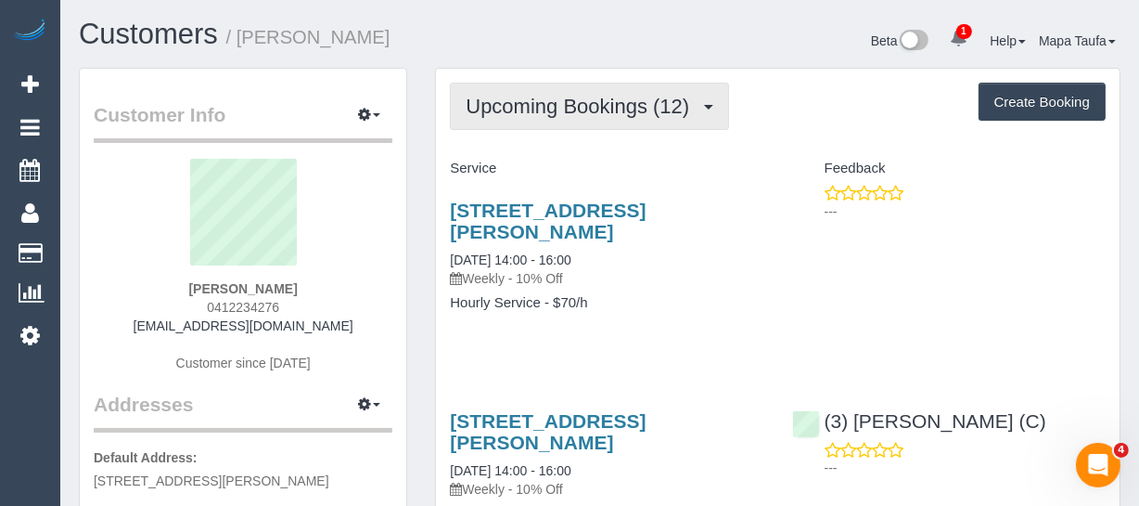
click at [491, 121] on button "Upcoming Bookings (12)" at bounding box center [589, 106] width 279 height 47
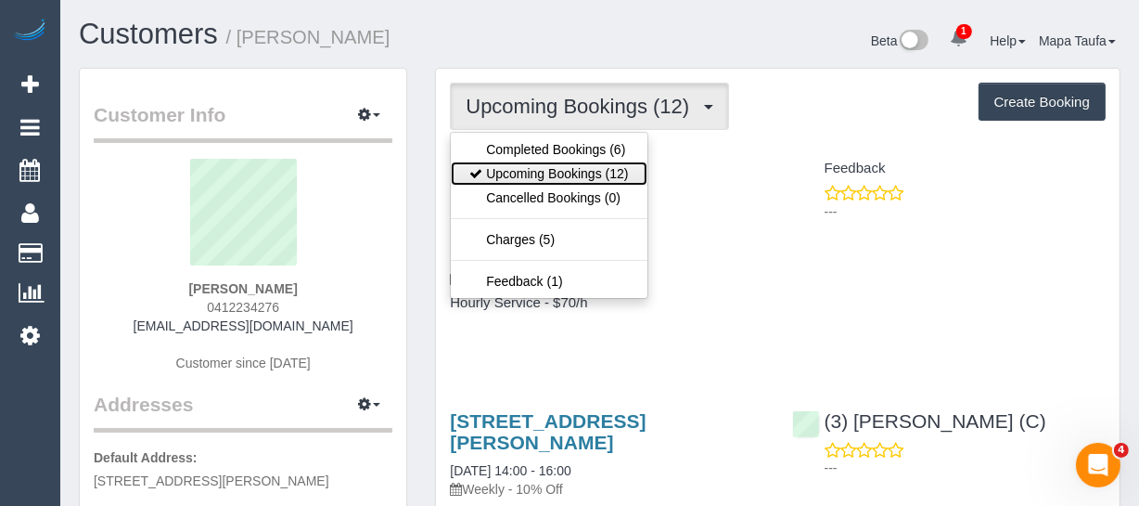
click at [500, 166] on link "Upcoming Bookings (12)" at bounding box center [549, 173] width 196 height 24
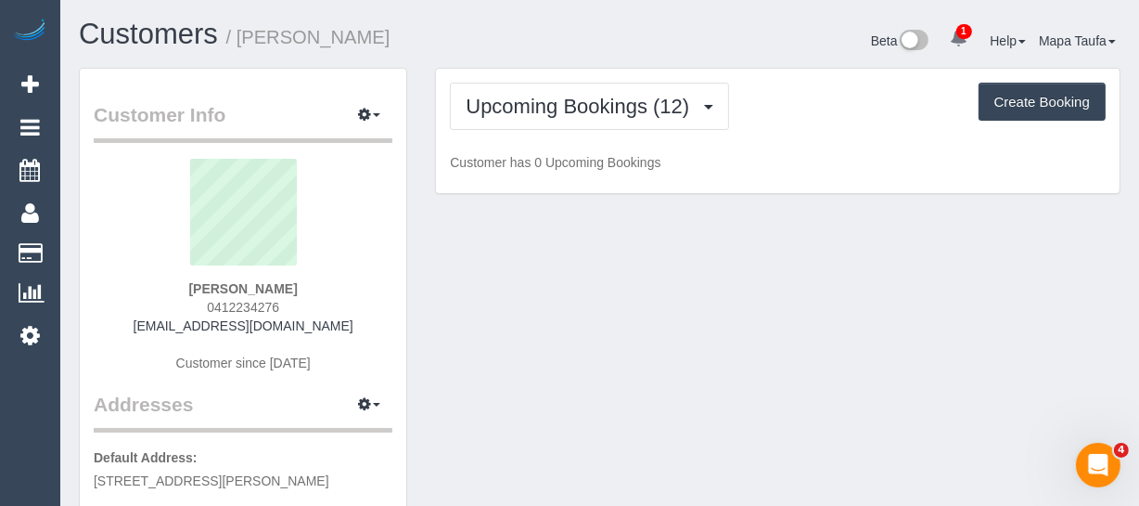
click at [512, 60] on div "Customers / [PERSON_NAME] Beta 1 Your Notifications You have 0 alerts × You hav…" at bounding box center [600, 43] width 1070 height 49
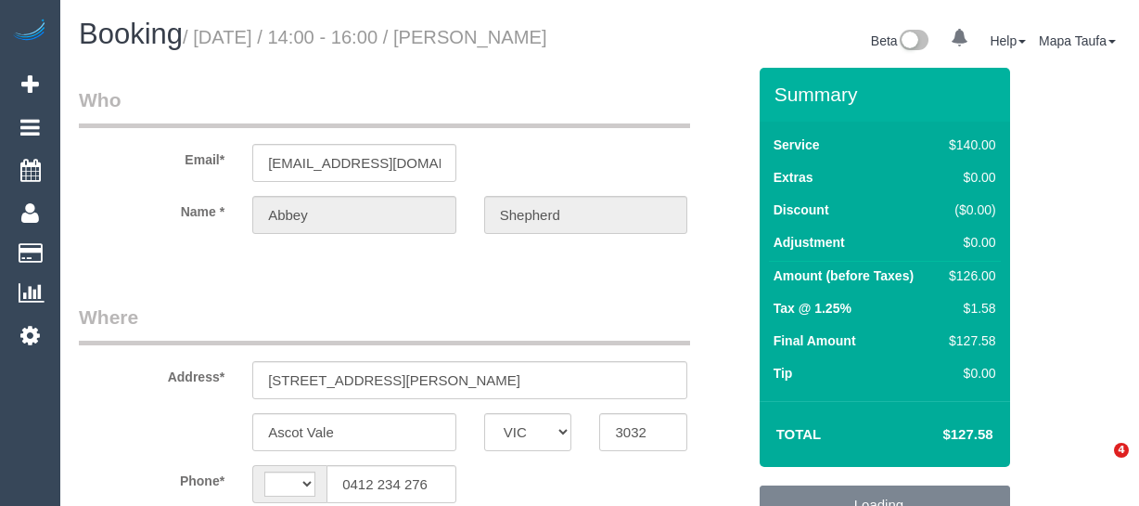
select select "VIC"
select select "string:AU"
select select "object:716"
select select "string:stripe-pm_1RrXzx2GScqysDRVVE0cZmos"
select select "number:29"
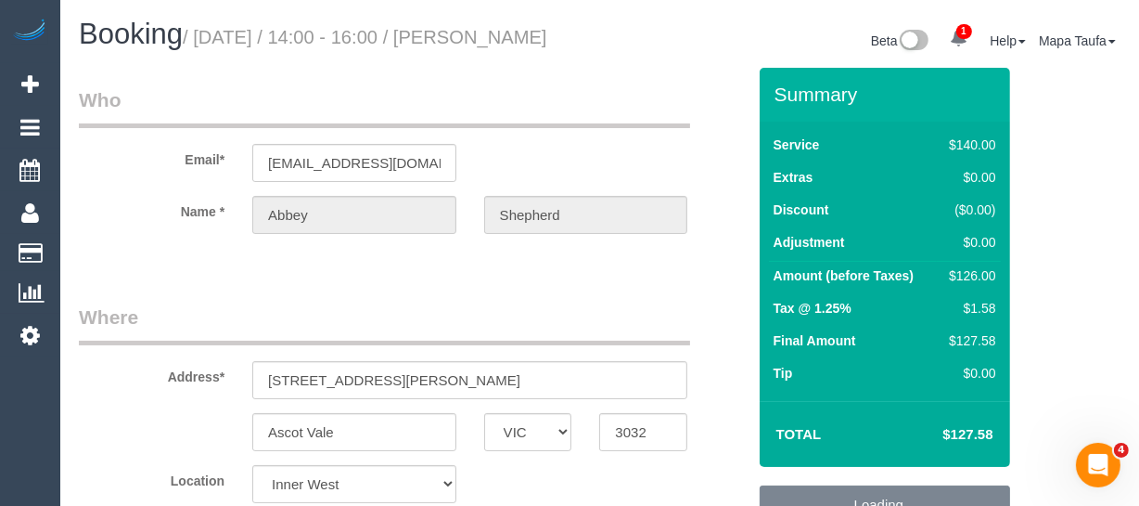
select select "number:14"
select select "number:19"
select select "number:36"
select select "number:34"
select select "number:13"
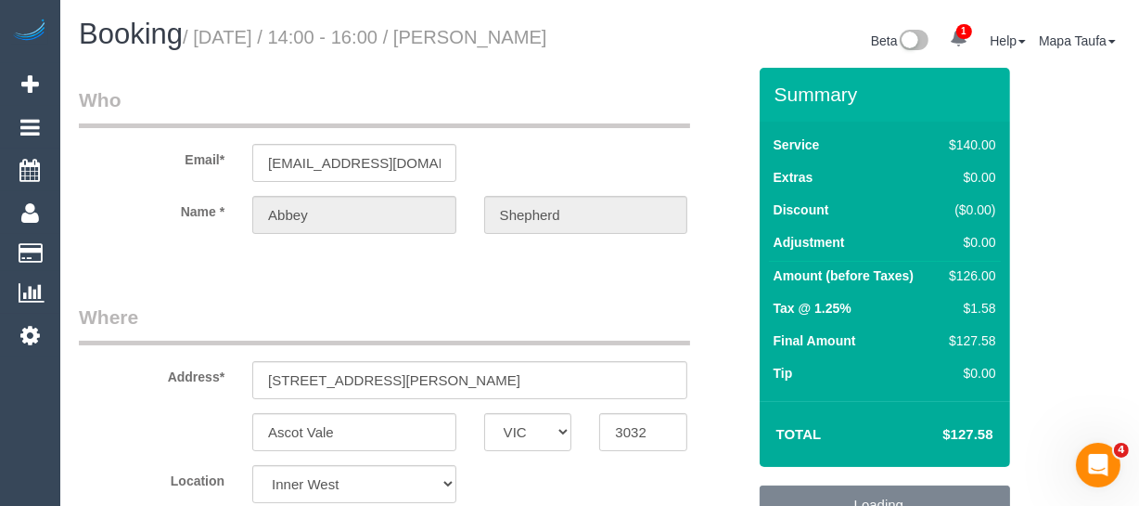
select select "object:873"
select select "spot5"
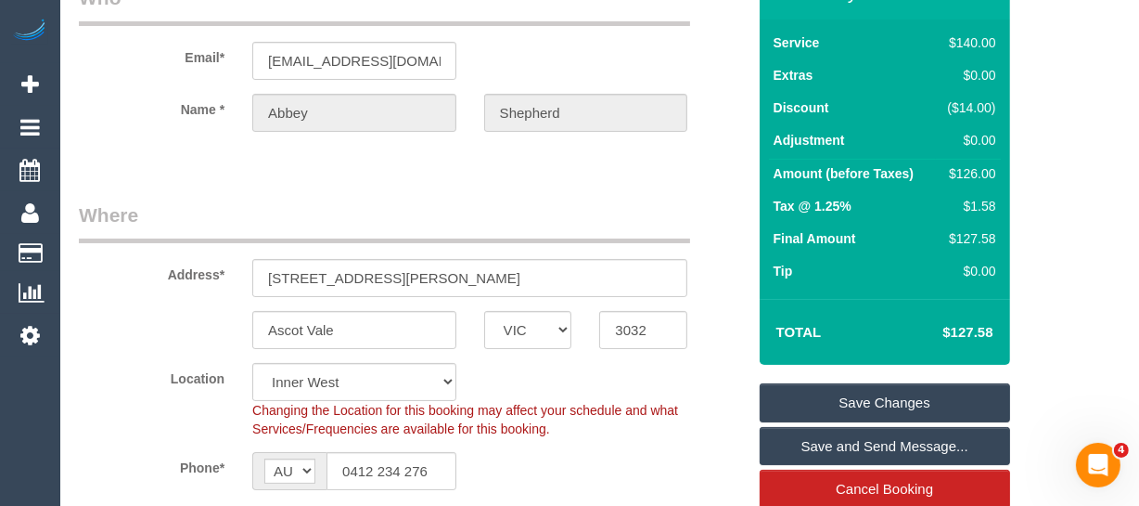
scroll to position [252, 0]
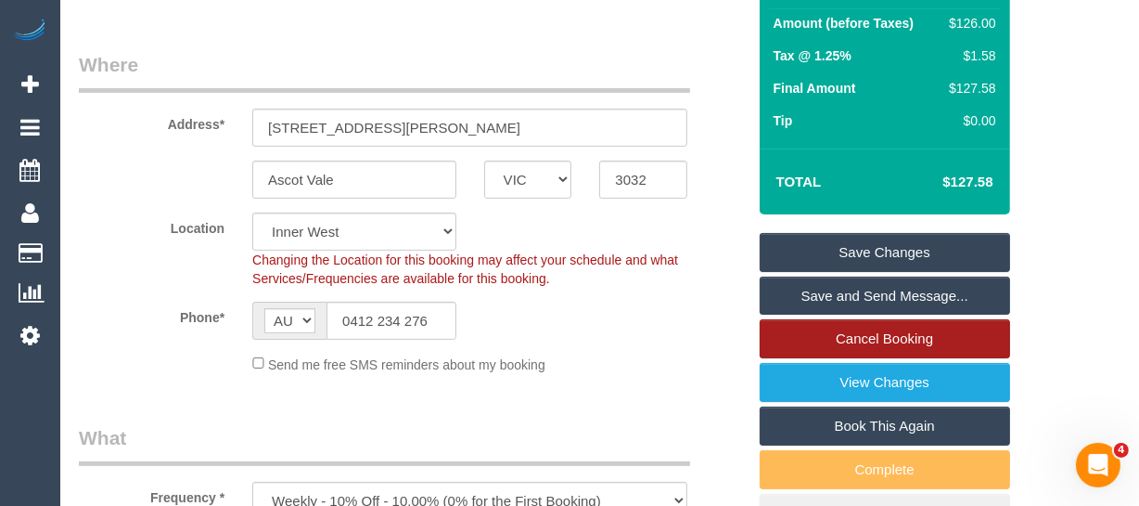
click at [894, 358] on link "Cancel Booking" at bounding box center [885, 338] width 251 height 39
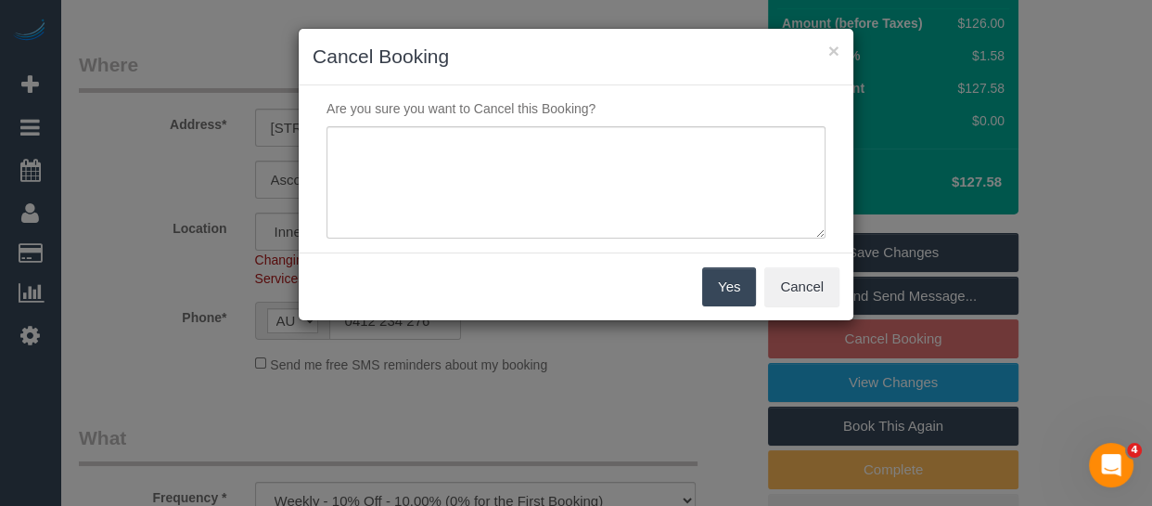
click at [611, 235] on div "Are you sure you want to Cancel this Booking?" at bounding box center [576, 168] width 555 height 167
click at [594, 176] on textarea at bounding box center [576, 182] width 499 height 113
type textarea "service not needed via emaiL -MT"
click at [726, 288] on button "Yes" at bounding box center [729, 286] width 54 height 39
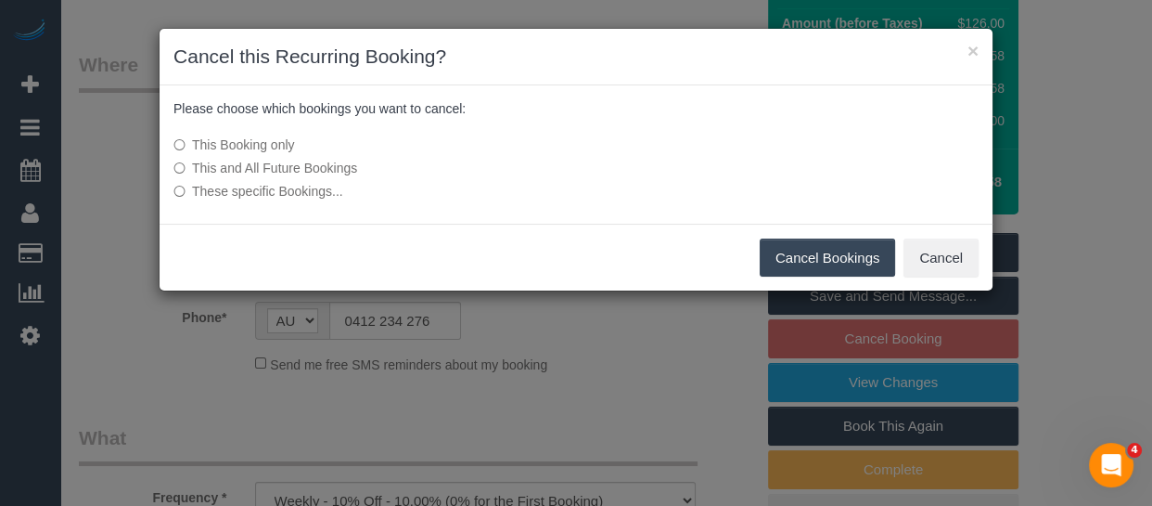
click at [806, 240] on button "Cancel Bookings" at bounding box center [828, 257] width 136 height 39
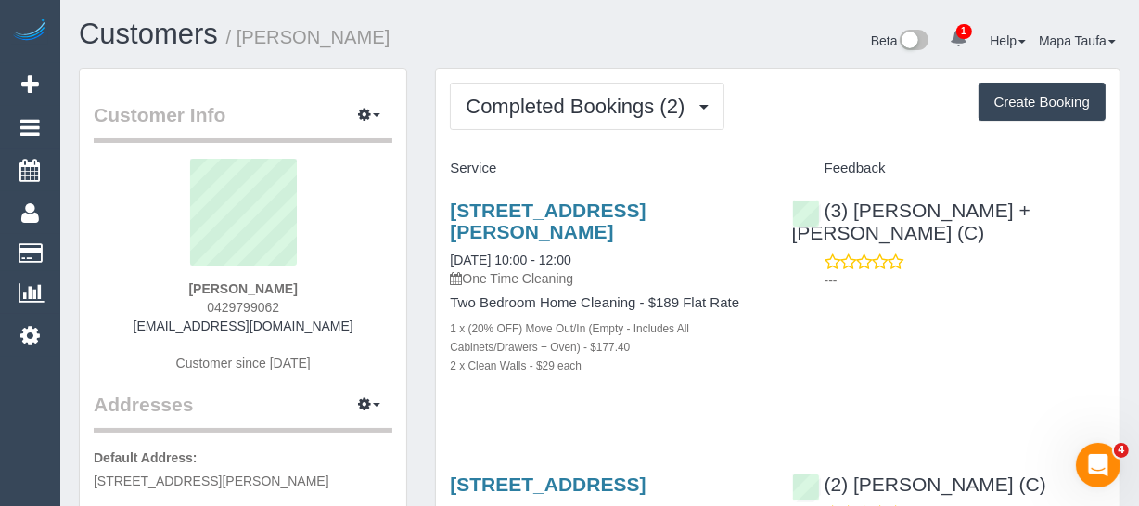
drag, startPoint x: 303, startPoint y: 287, endPoint x: 148, endPoint y: 280, distance: 155.1
click at [148, 280] on div "[PERSON_NAME] 0429799062 [EMAIL_ADDRESS][DOMAIN_NAME] Customer since [DATE]" at bounding box center [243, 275] width 299 height 232
copy strong "[PERSON_NAME]"
drag, startPoint x: 536, startPoint y: 222, endPoint x: 448, endPoint y: 199, distance: 90.9
click at [448, 199] on div "[STREET_ADDRESS][PERSON_NAME] [DATE] 10:00 - 12:00 One Time Cleaning Two Bedroo…" at bounding box center [606, 297] width 341 height 227
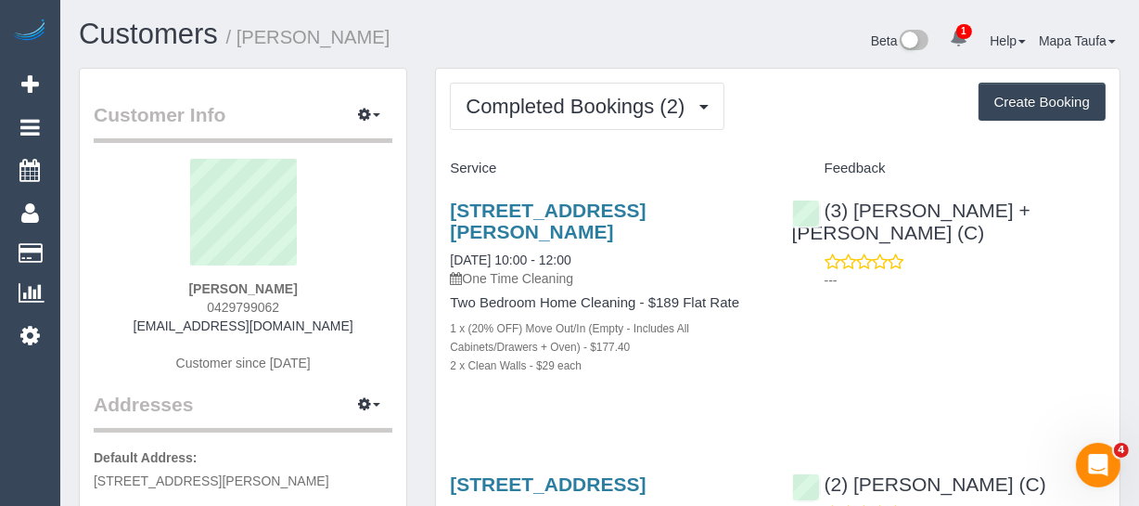
copy link "[STREET_ADDRESS][PERSON_NAME]"
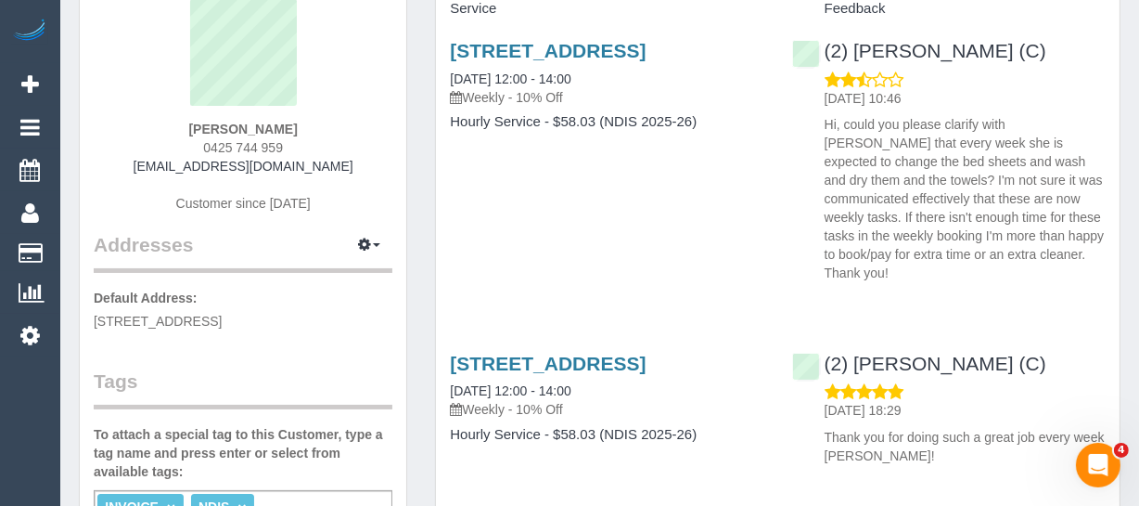
scroll to position [84, 0]
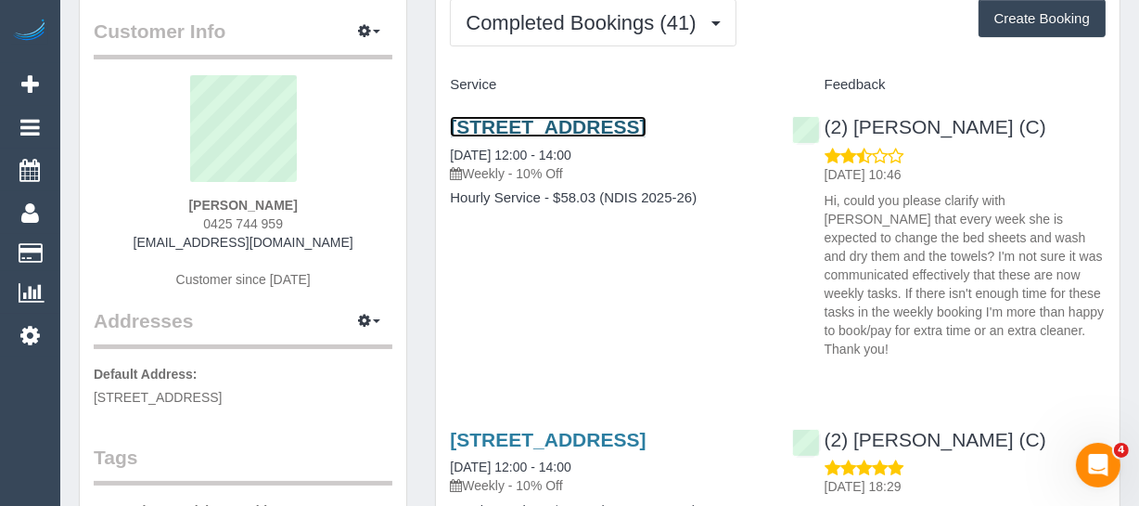
click at [508, 137] on link "[STREET_ADDRESS]" at bounding box center [548, 126] width 196 height 21
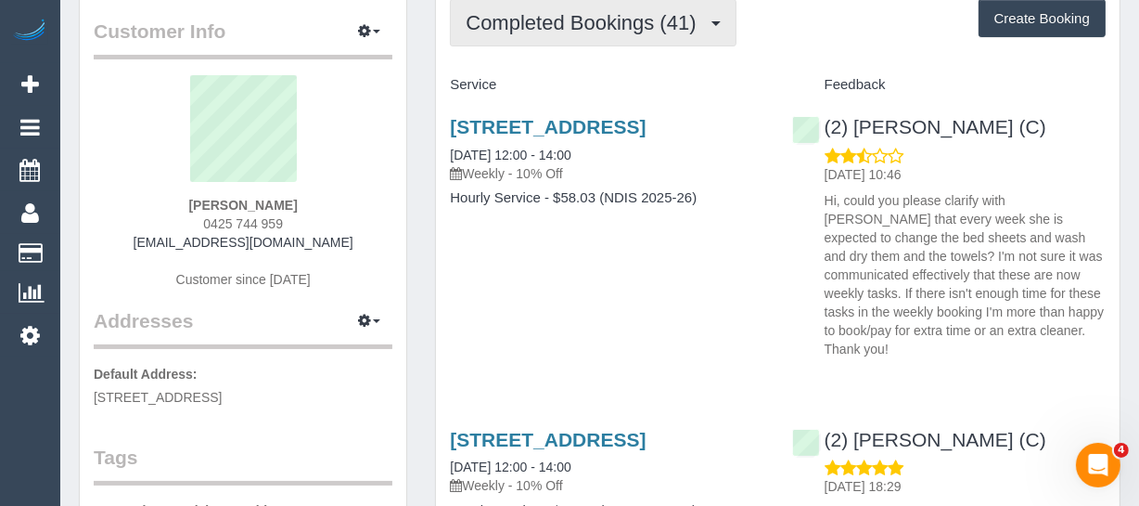
click at [543, 27] on span "Completed Bookings (41)" at bounding box center [585, 22] width 239 height 23
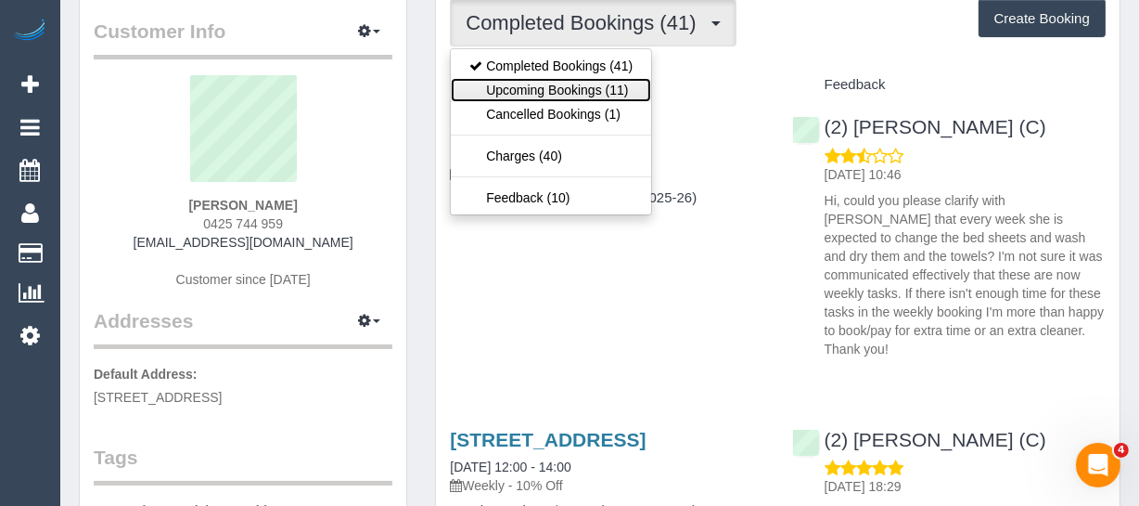
click at [574, 83] on link "Upcoming Bookings (11)" at bounding box center [551, 90] width 200 height 24
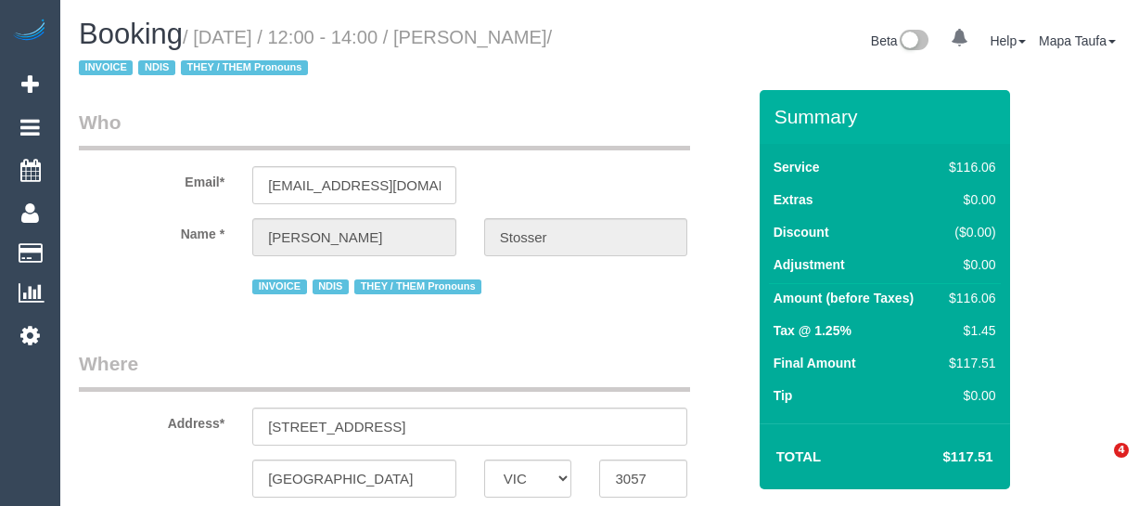
select select "VIC"
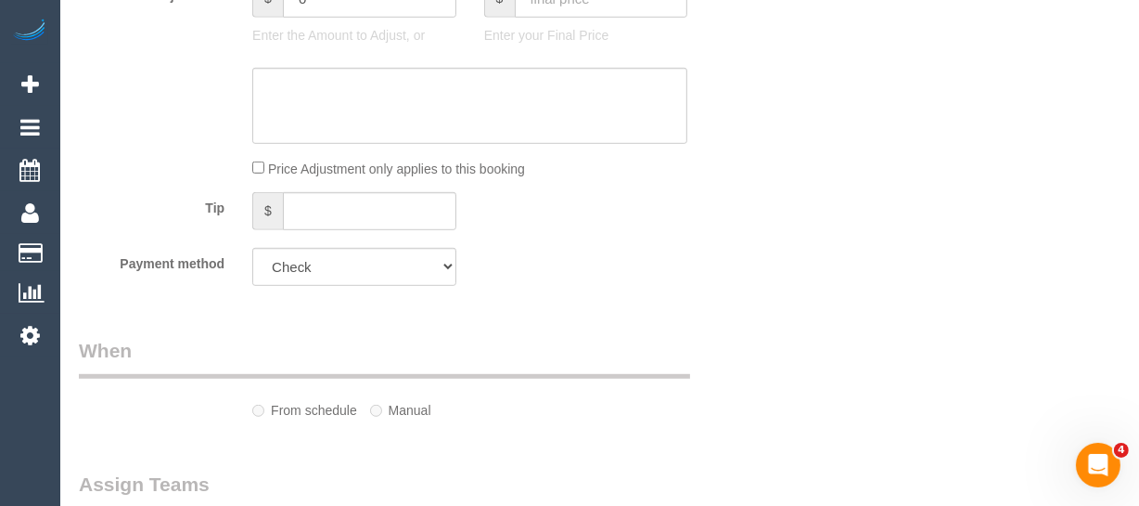
select select "string:AU"
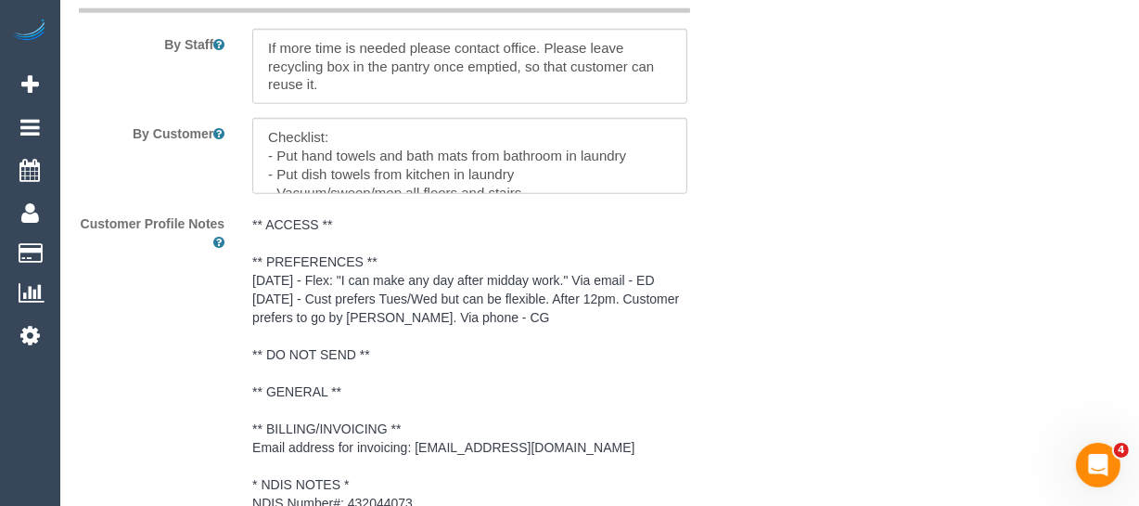
select select "object:547"
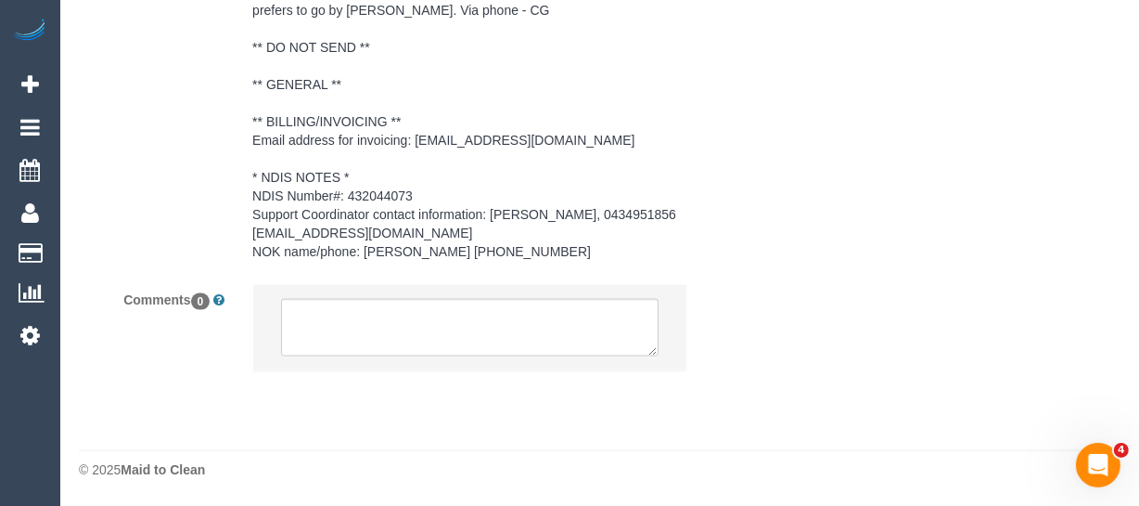
select select "number:28"
select select "number:14"
select select "number:19"
select select "number:36"
select select "number:35"
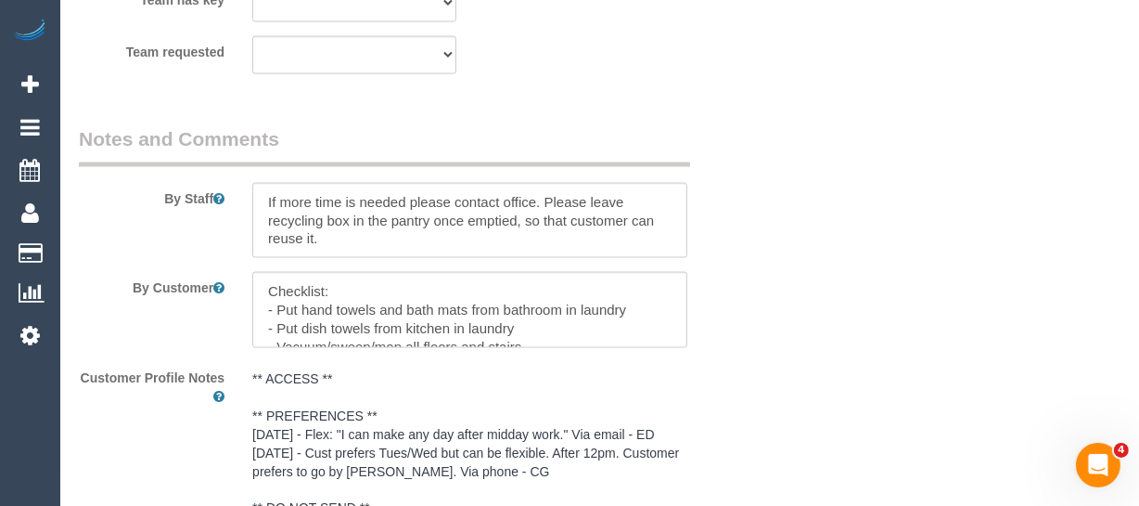
select select "object:1646"
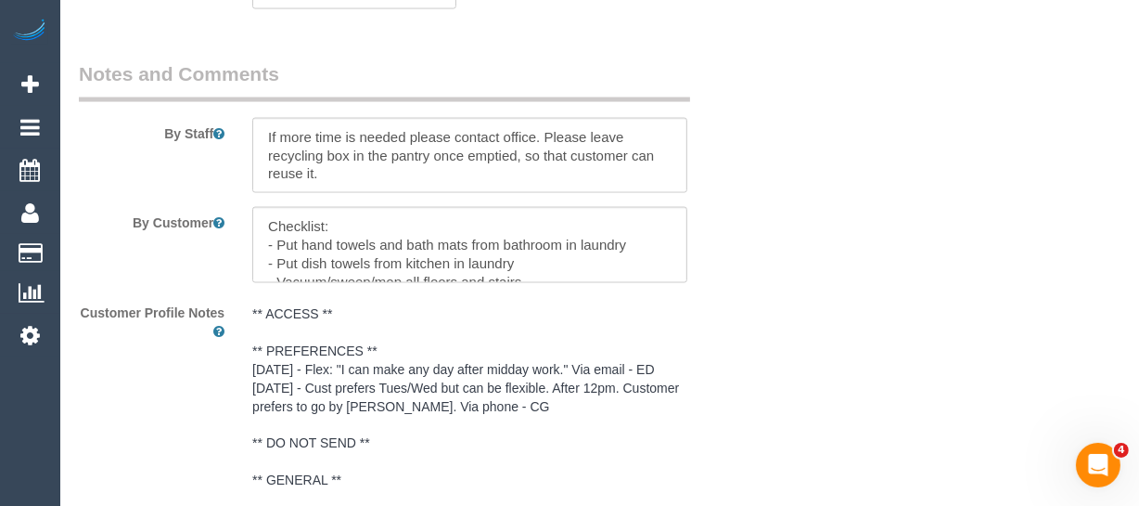
select select "spot1"
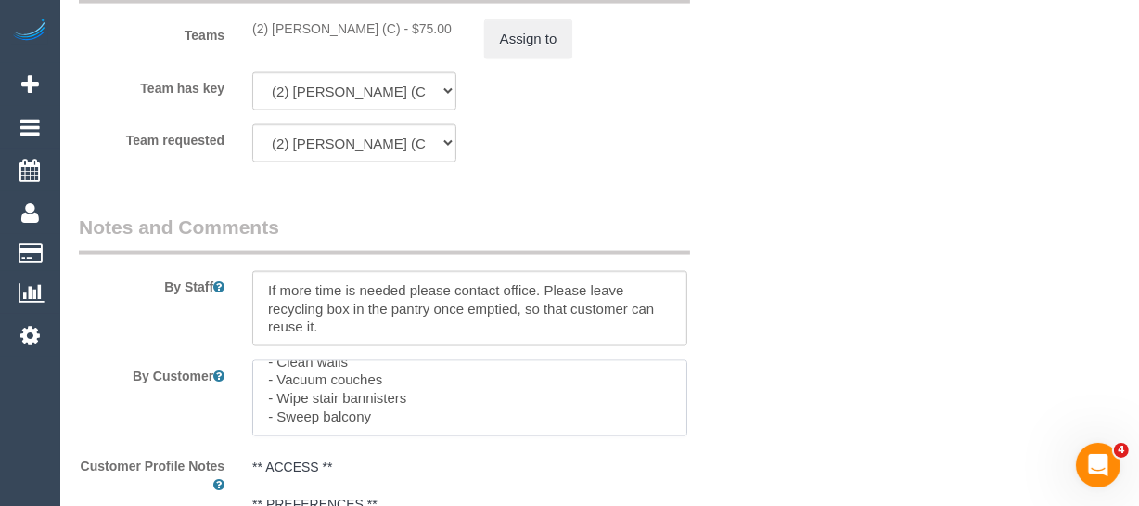
scroll to position [54, 0]
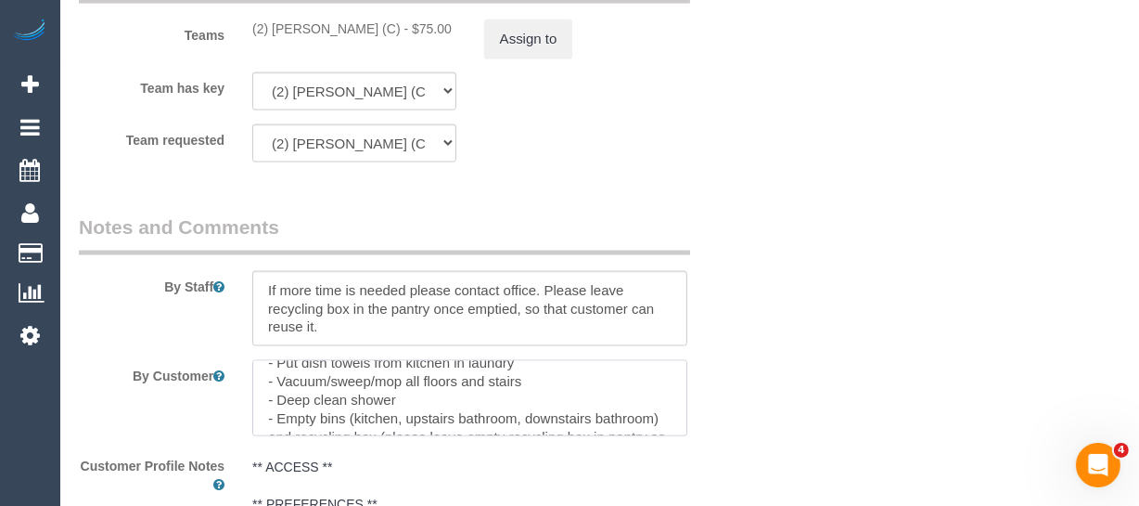
drag, startPoint x: 407, startPoint y: 407, endPoint x: 192, endPoint y: 325, distance: 230.6
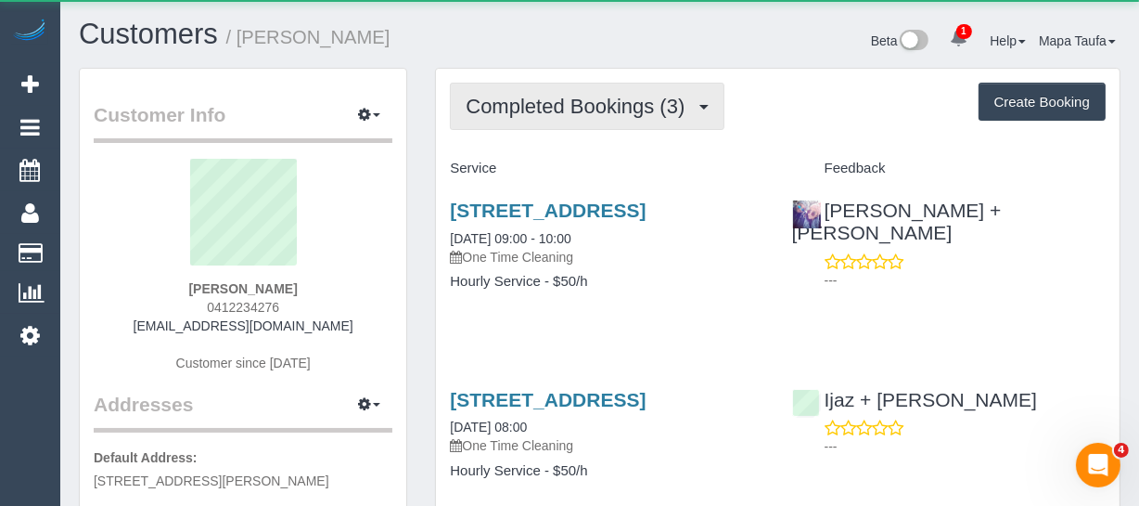
click at [529, 100] on span "Completed Bookings (3)" at bounding box center [580, 106] width 228 height 23
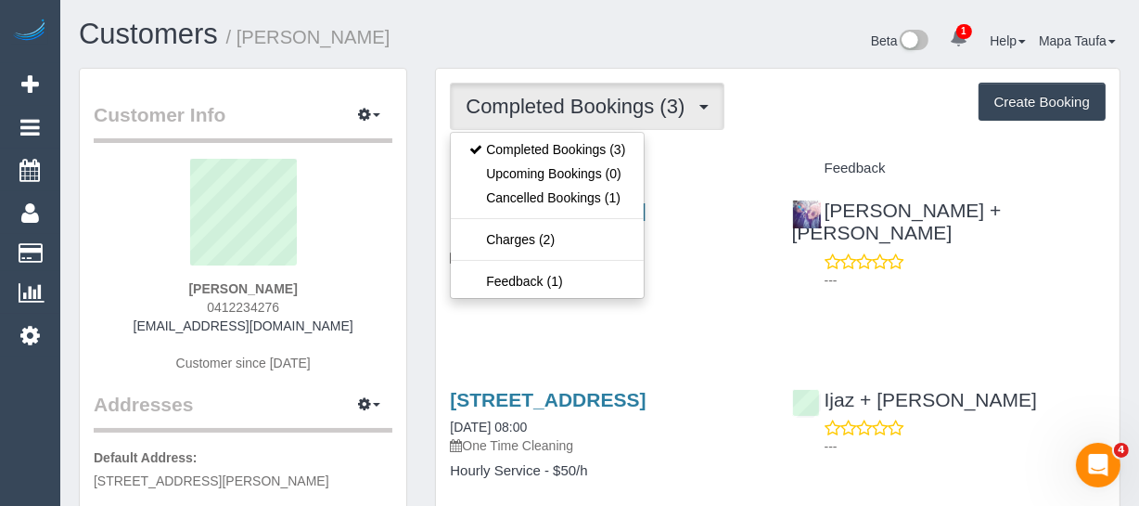
drag, startPoint x: 544, startPoint y: 60, endPoint x: 512, endPoint y: 50, distance: 33.2
click at [545, 60] on div "Customers / [PERSON_NAME] Beta 1 Your Notifications You have 0 alerts × You hav…" at bounding box center [600, 43] width 1070 height 49
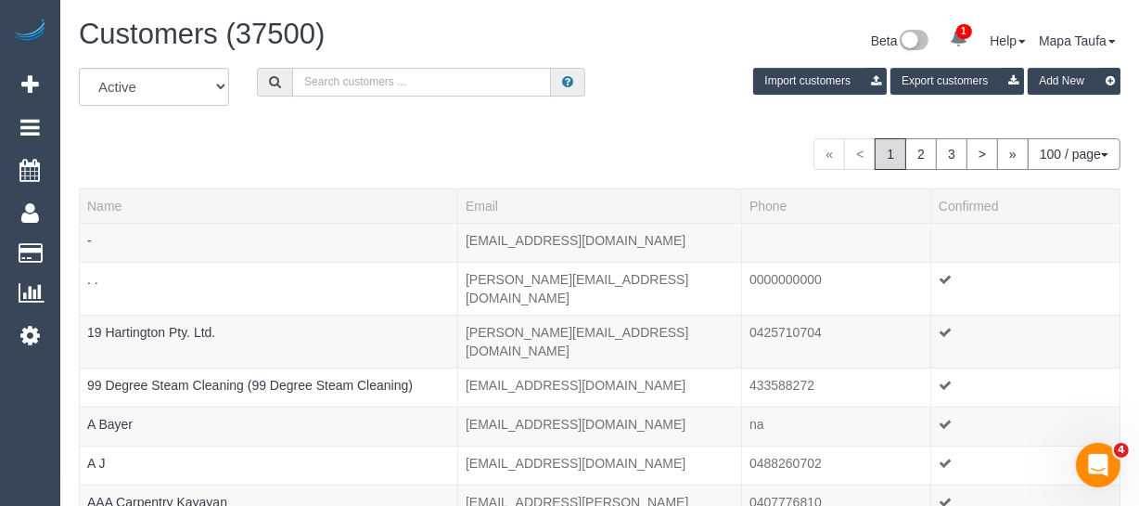
click at [354, 75] on input "text" at bounding box center [421, 82] width 259 height 29
paste input "[PERSON_NAME]"
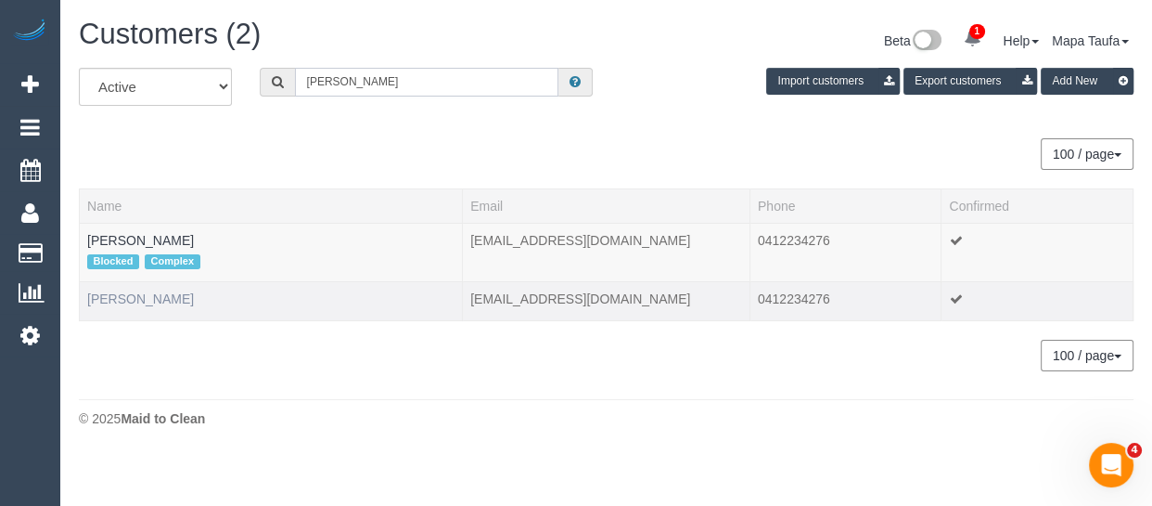
type input "[PERSON_NAME]"
click at [140, 299] on link "[PERSON_NAME]" at bounding box center [140, 298] width 107 height 15
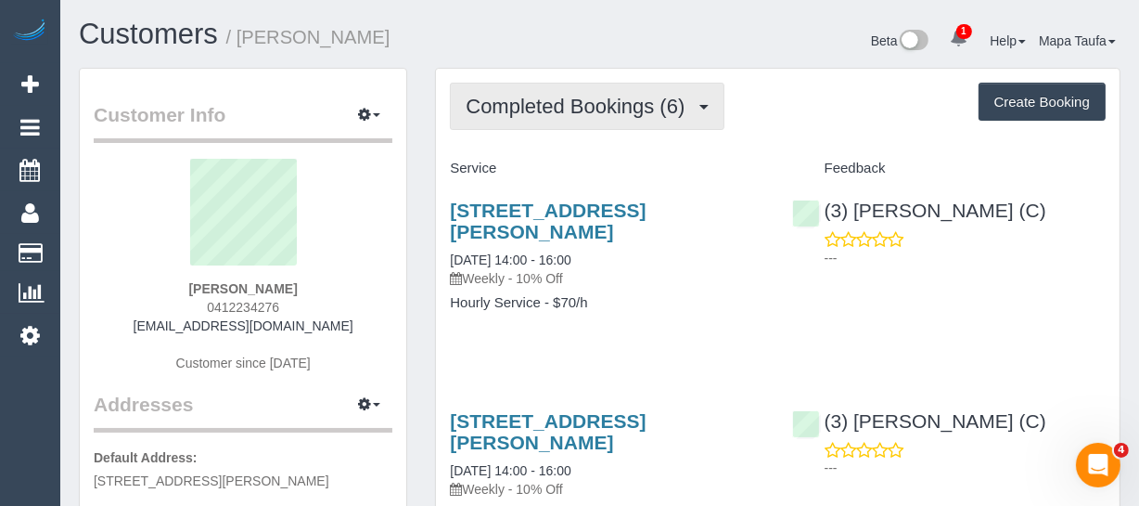
click at [532, 124] on button "Completed Bookings (6)" at bounding box center [587, 106] width 275 height 47
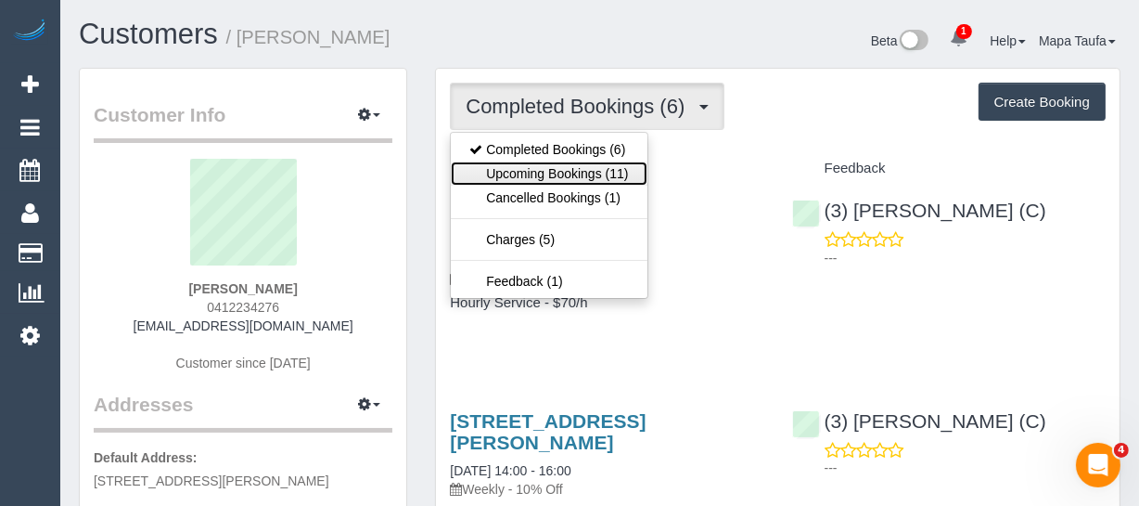
click at [535, 167] on link "Upcoming Bookings (11)" at bounding box center [549, 173] width 196 height 24
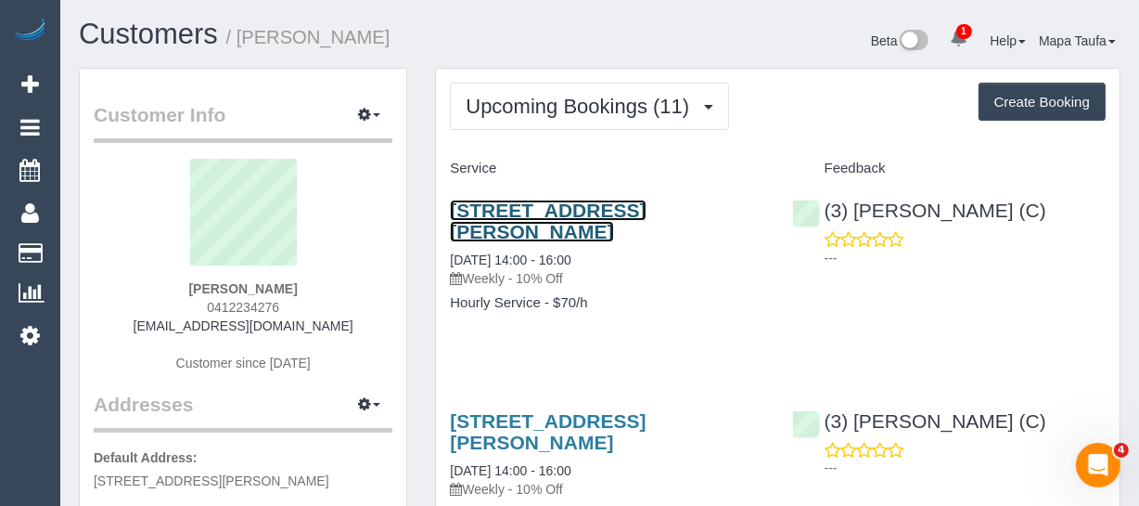
click at [476, 203] on link "[STREET_ADDRESS][PERSON_NAME]" at bounding box center [548, 220] width 196 height 43
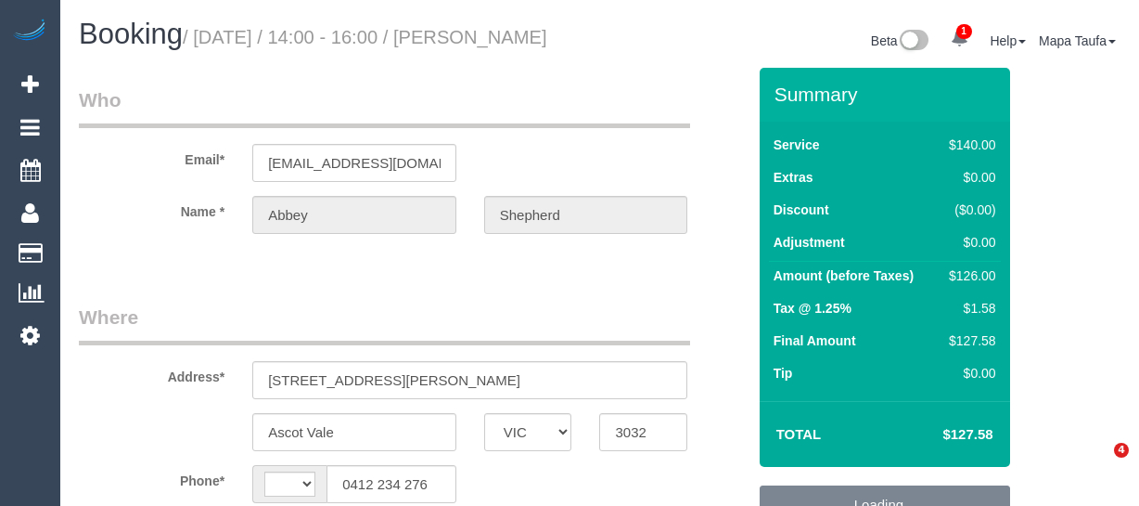
select select "VIC"
select select "string:AU"
select select "object:537"
select select "string:stripe-pm_1RrXzx2GScqysDRVVE0cZmos"
select select "object:1542"
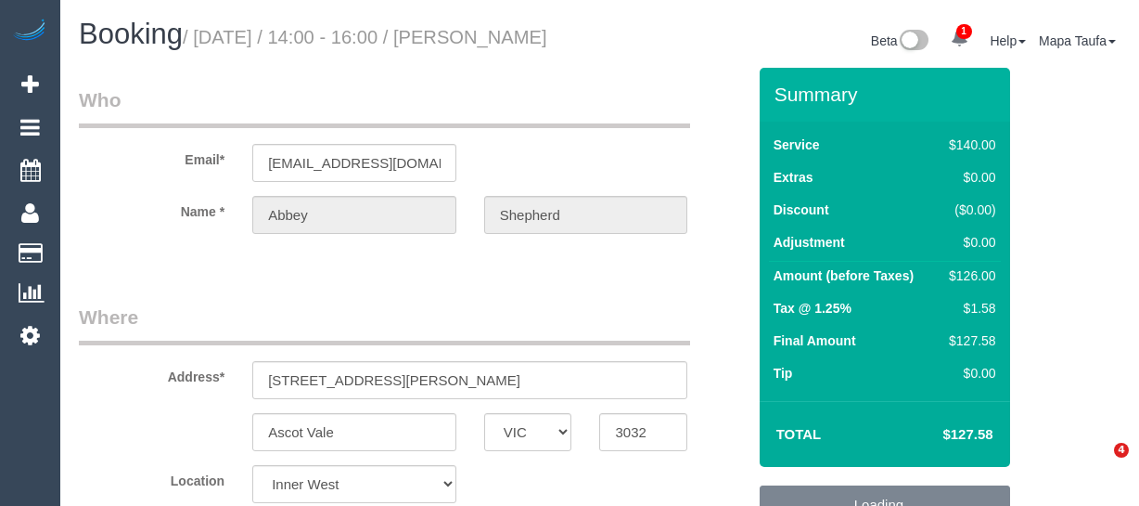
select select "spot5"
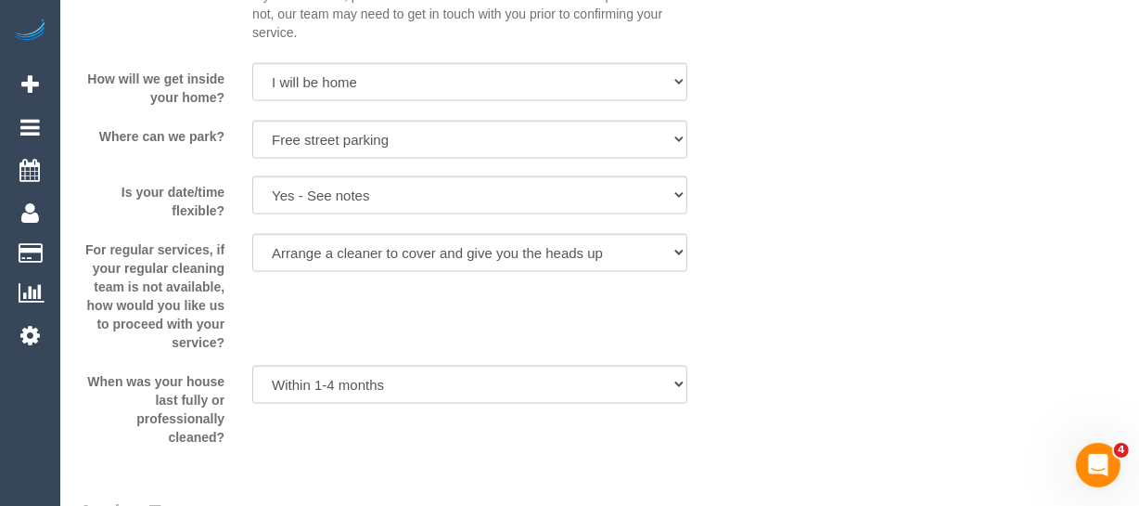
scroll to position [1970, 0]
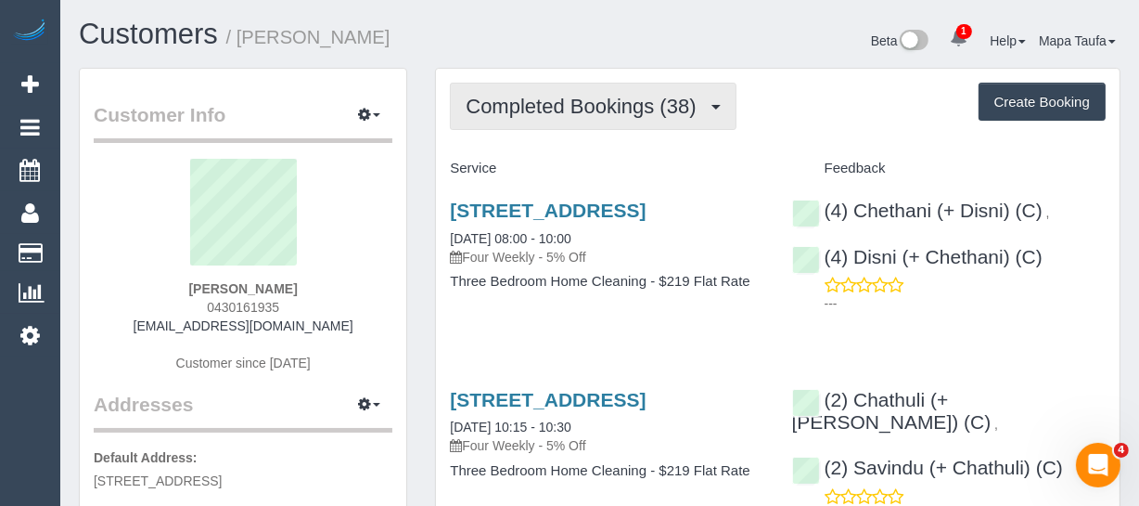
click at [490, 110] on span "Completed Bookings (38)" at bounding box center [585, 106] width 239 height 23
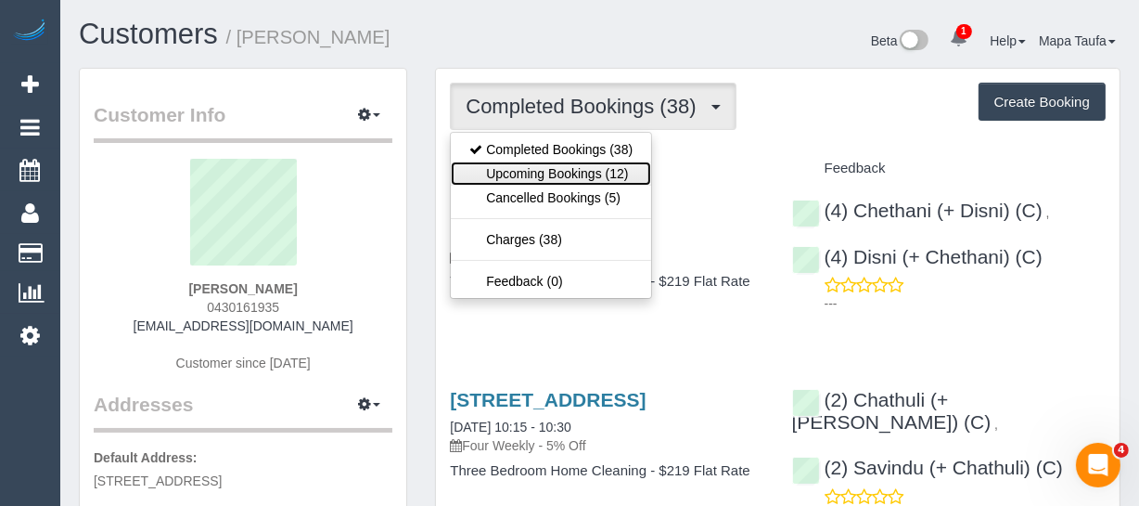
click at [513, 175] on link "Upcoming Bookings (12)" at bounding box center [551, 173] width 200 height 24
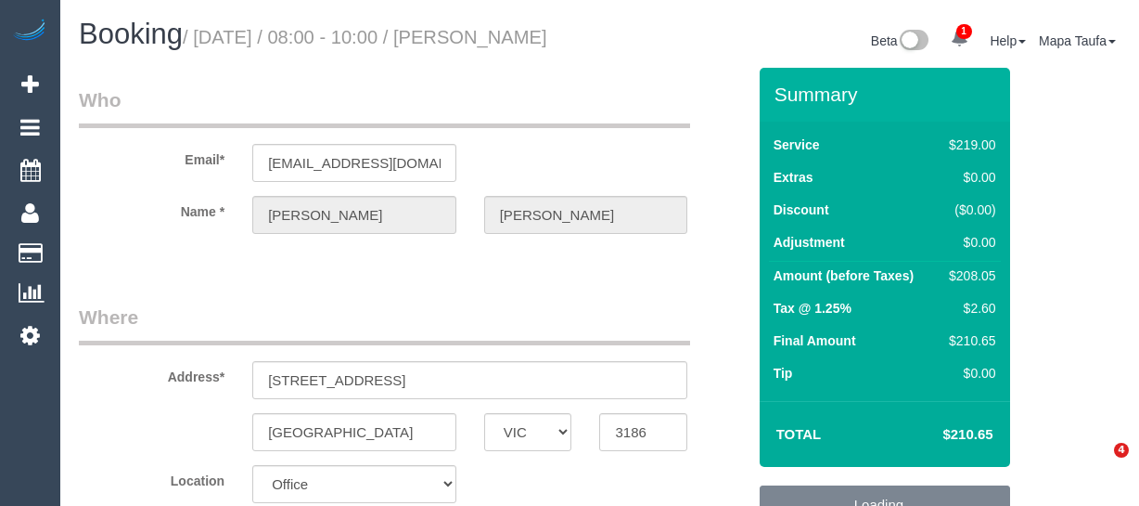
select select "VIC"
select select "number:29"
select select "number:15"
select select "number:19"
select select "number:22"
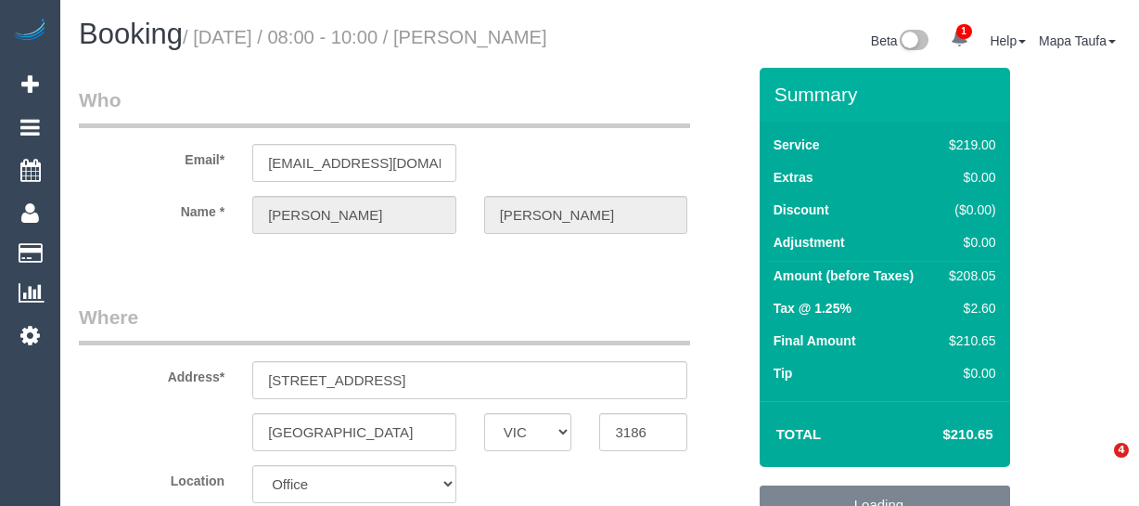
select select "number:26"
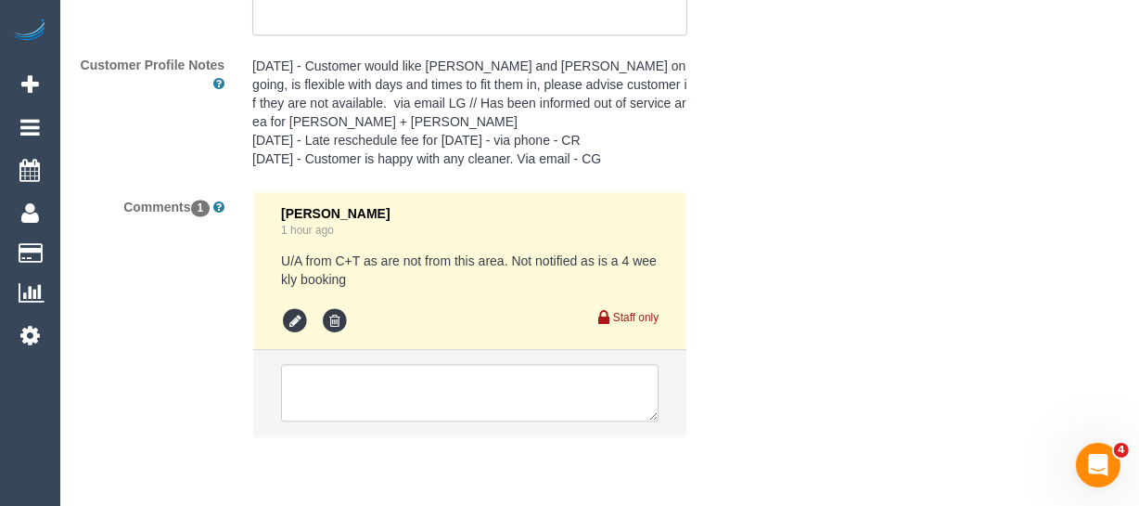
scroll to position [3672, 0]
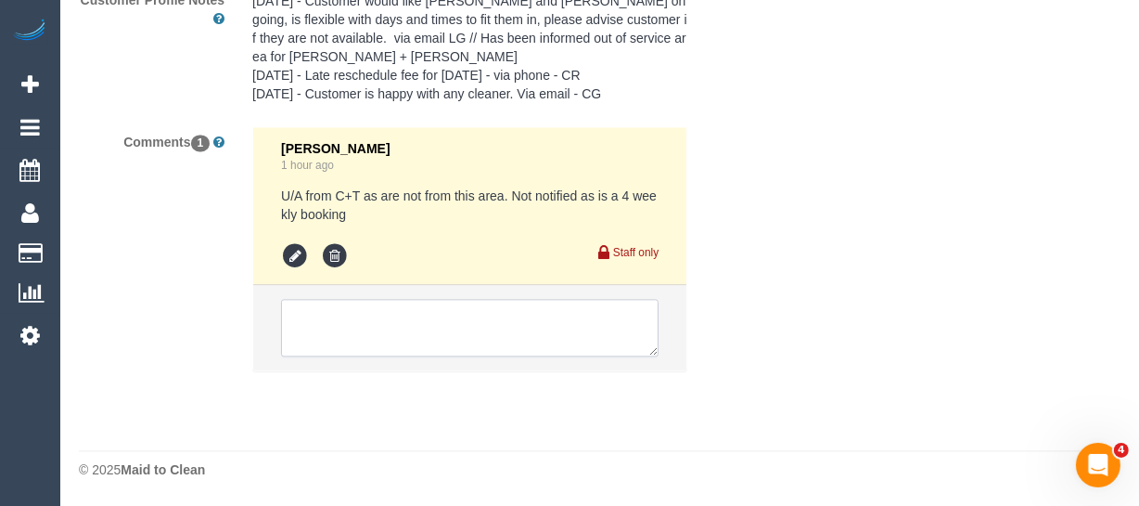
click at [354, 334] on textarea at bounding box center [470, 328] width 378 height 58
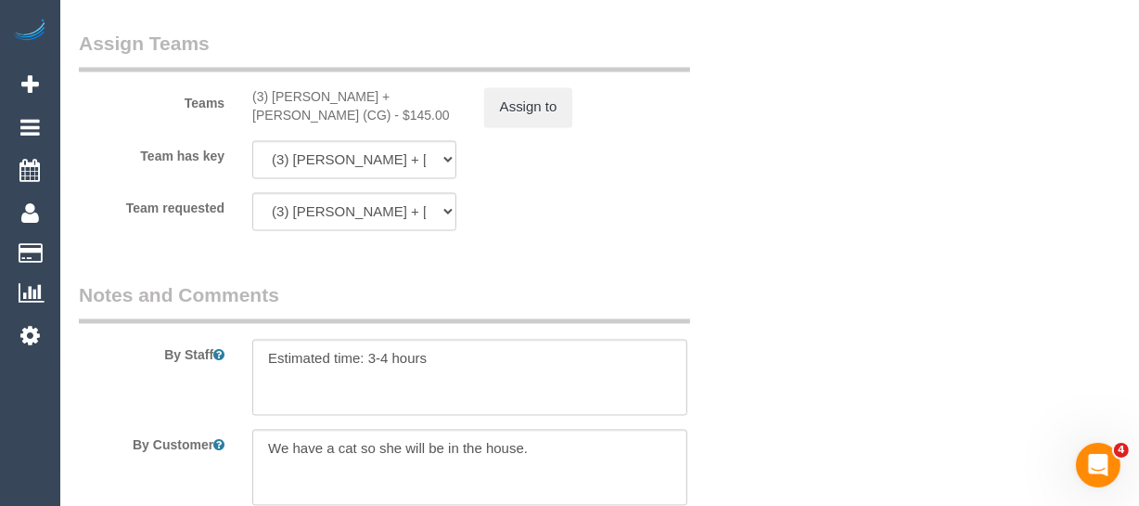
scroll to position [3080, 0]
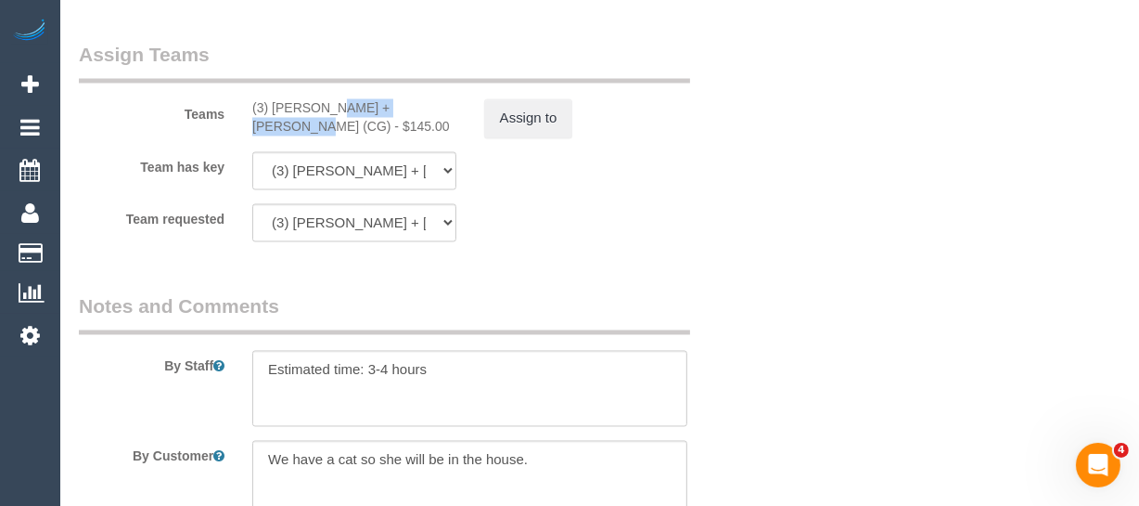
drag, startPoint x: 380, startPoint y: 148, endPoint x: 271, endPoint y: 149, distance: 109.5
click at [271, 136] on div "(3) Bansari + Bhavesh (CG) - $145.00" at bounding box center [354, 117] width 204 height 37
copy div "Bansari + Bhavesh"
click at [520, 138] on button "Assign to" at bounding box center [528, 118] width 89 height 39
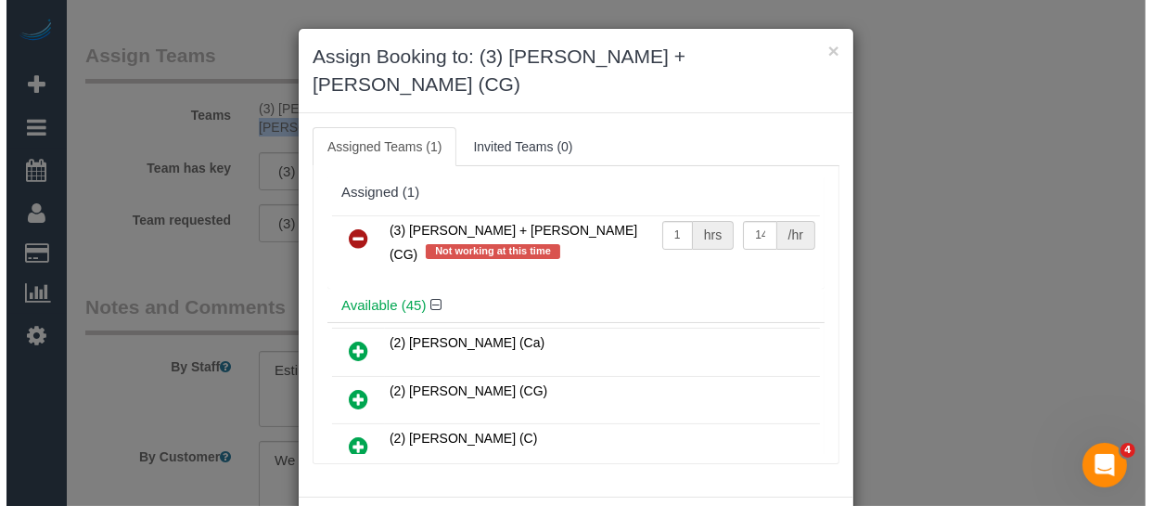
scroll to position [3043, 0]
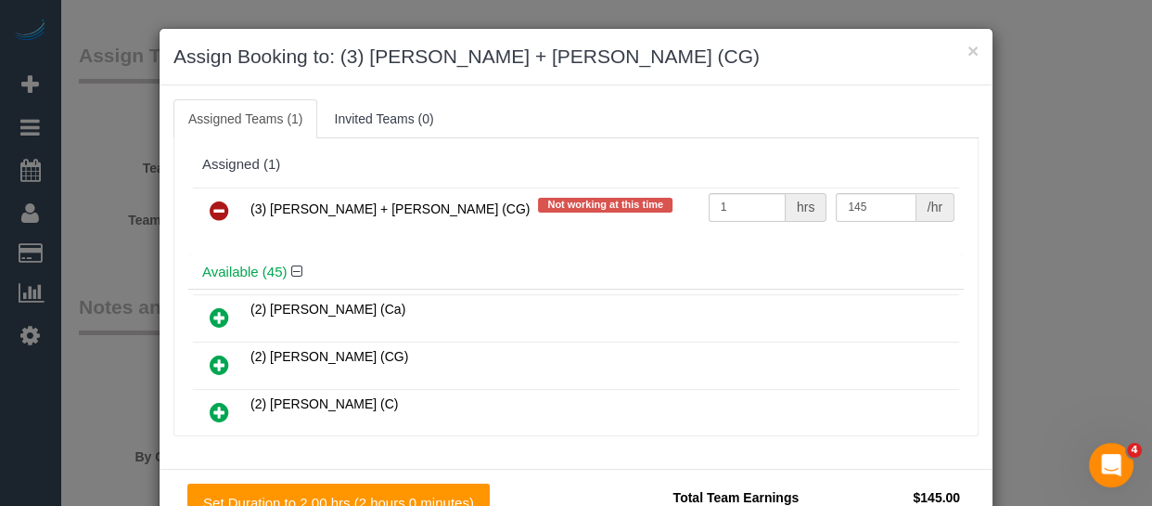
click at [224, 202] on link at bounding box center [220, 211] width 44 height 37
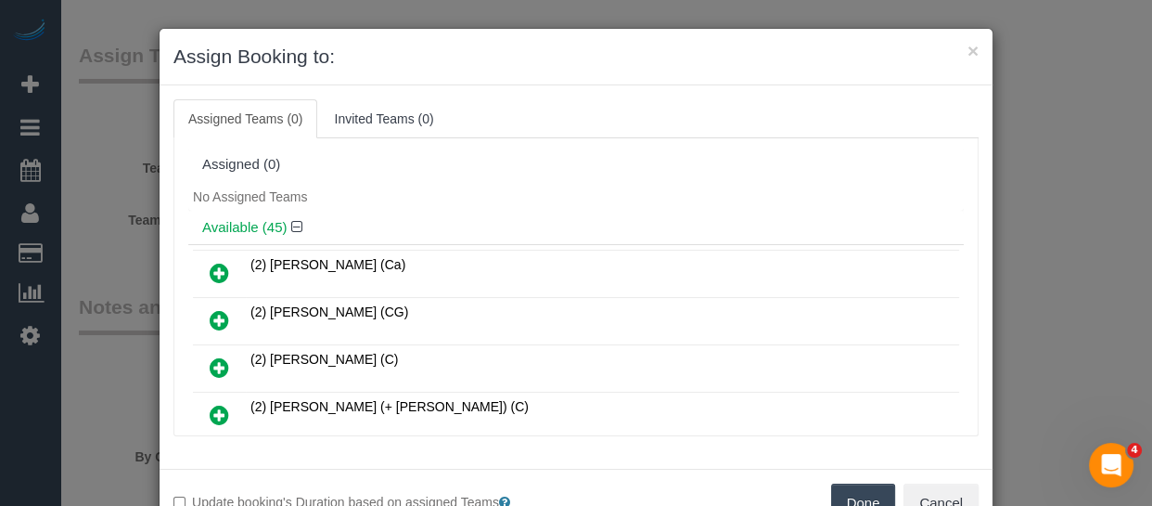
click at [862, 501] on button "Done" at bounding box center [863, 502] width 65 height 39
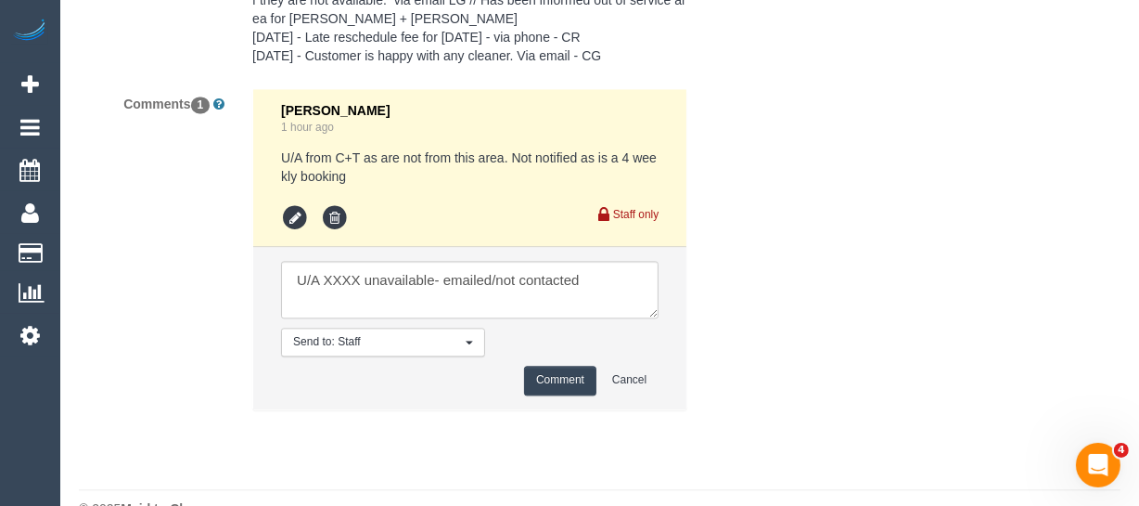
scroll to position [3748, 0]
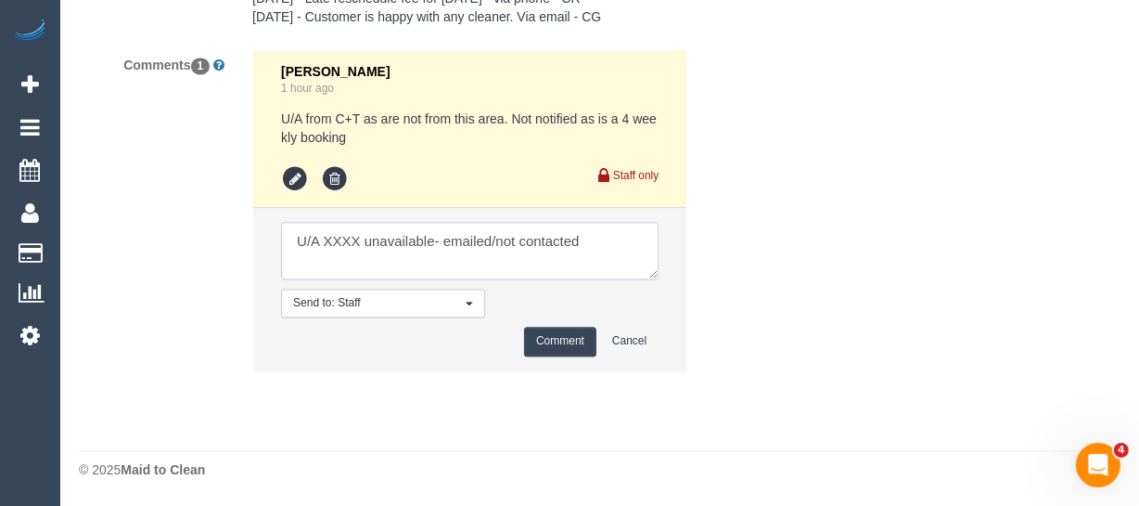
click at [331, 236] on textarea at bounding box center [470, 251] width 378 height 58
paste textarea "Bansari + Bhavesh"
drag, startPoint x: 572, startPoint y: 239, endPoint x: 520, endPoint y: 237, distance: 52.0
click at [520, 237] on textarea at bounding box center [470, 251] width 378 height 58
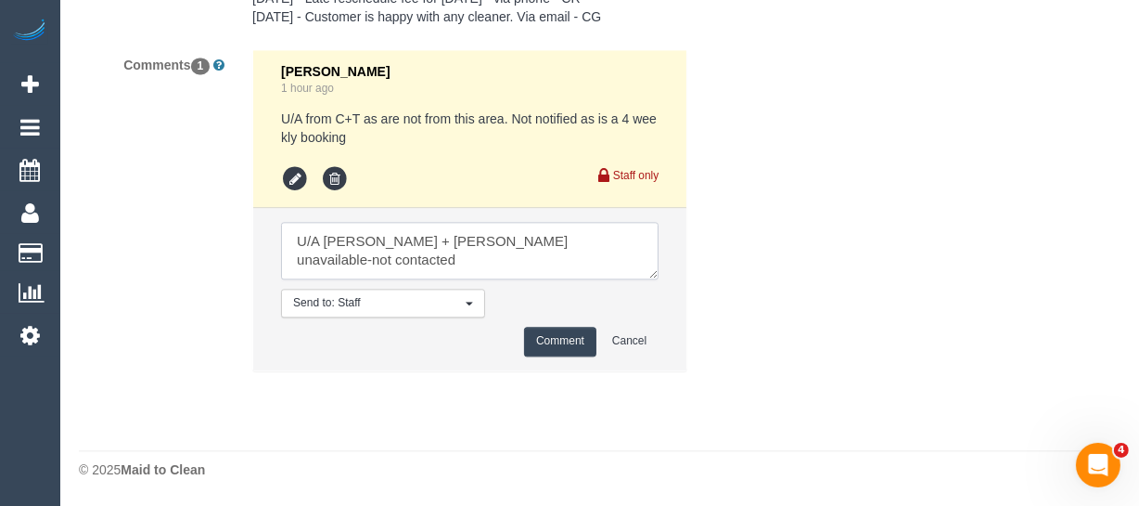
type textarea "U/A Bansari + Bhavesh unavailable-not contacted"
click at [554, 349] on button "Comment" at bounding box center [560, 341] width 72 height 29
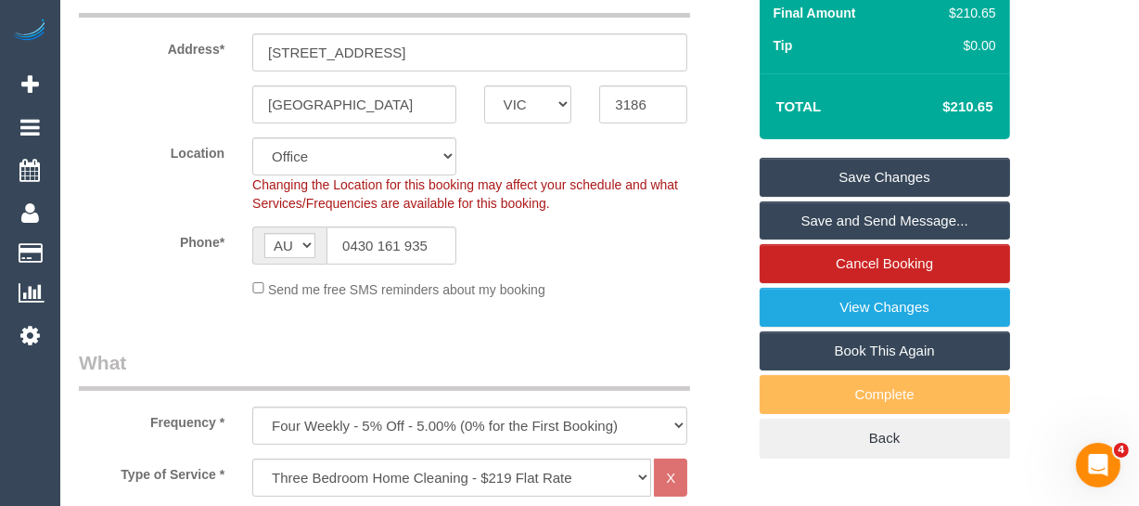
scroll to position [381, 0]
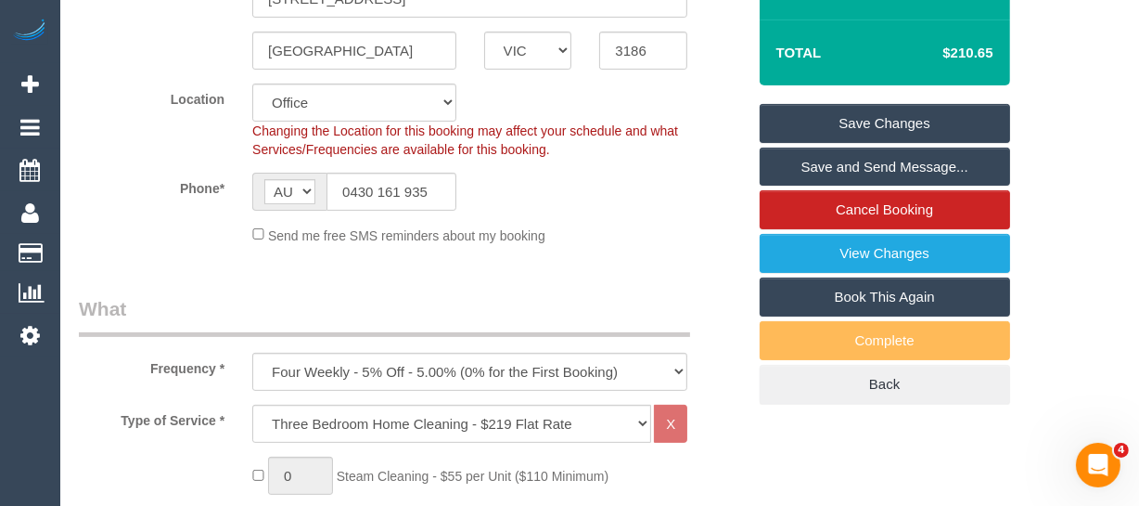
click at [919, 143] on link "Save Changes" at bounding box center [885, 123] width 251 height 39
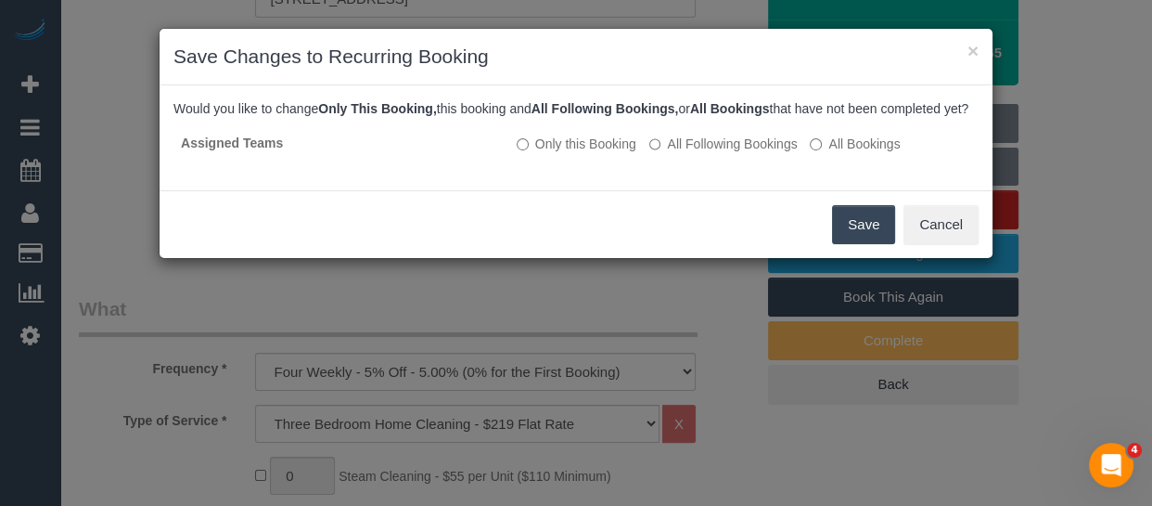
click at [842, 244] on button "Save" at bounding box center [863, 224] width 63 height 39
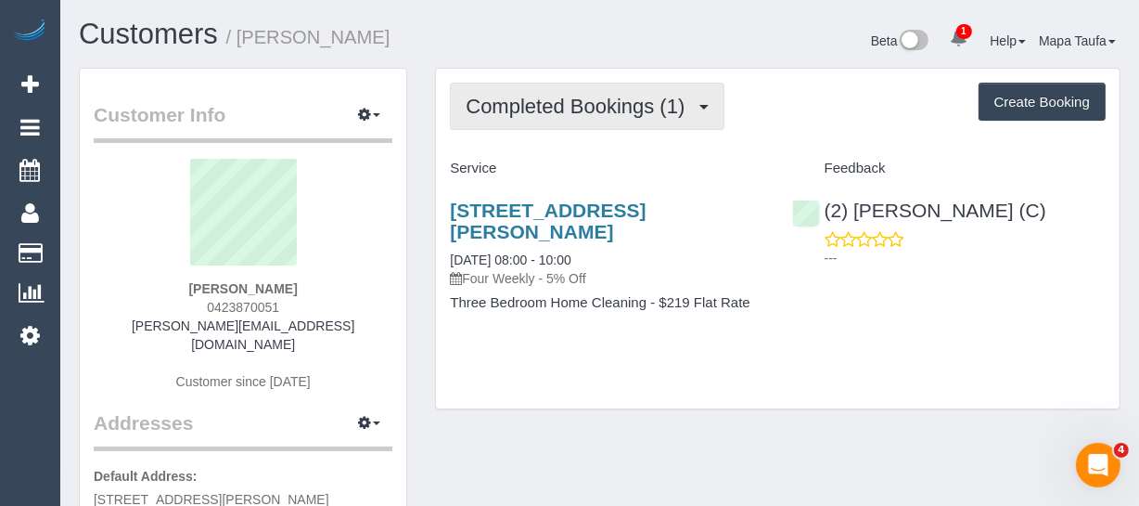
click at [517, 103] on span "Completed Bookings (1)" at bounding box center [580, 106] width 228 height 23
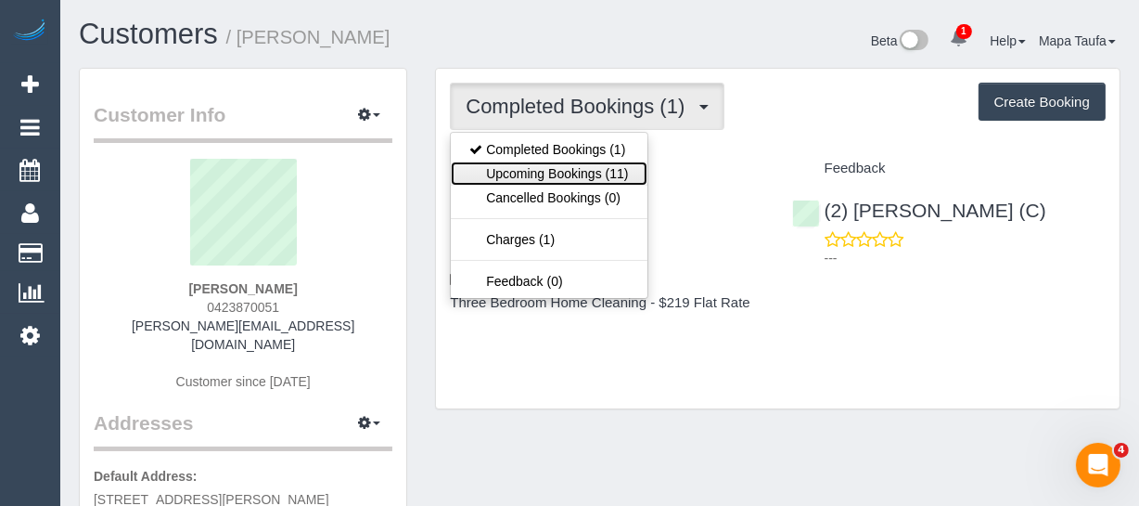
click at [539, 167] on link "Upcoming Bookings (11)" at bounding box center [549, 173] width 196 height 24
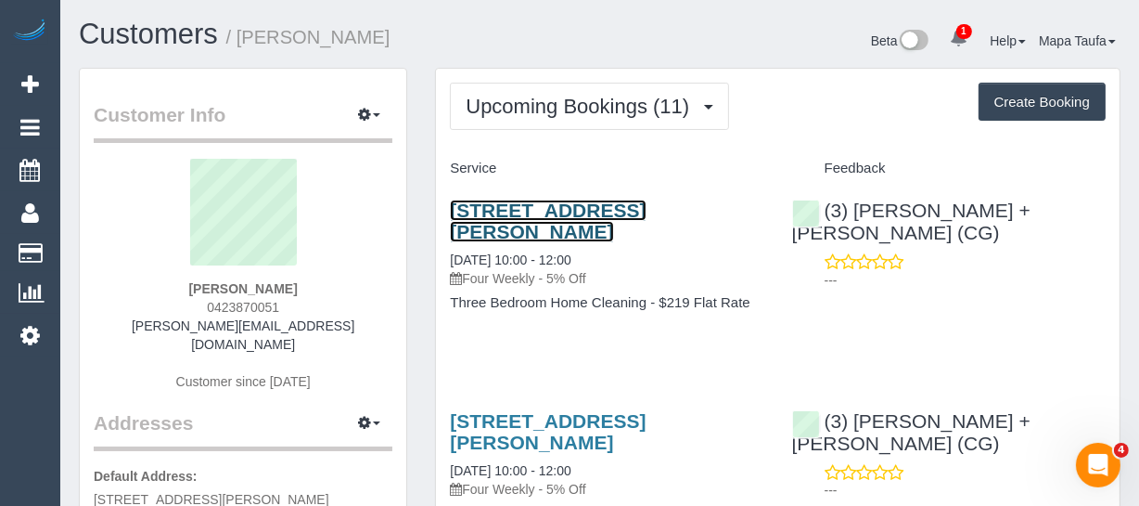
click at [480, 212] on link "[STREET_ADDRESS][PERSON_NAME]" at bounding box center [548, 220] width 196 height 43
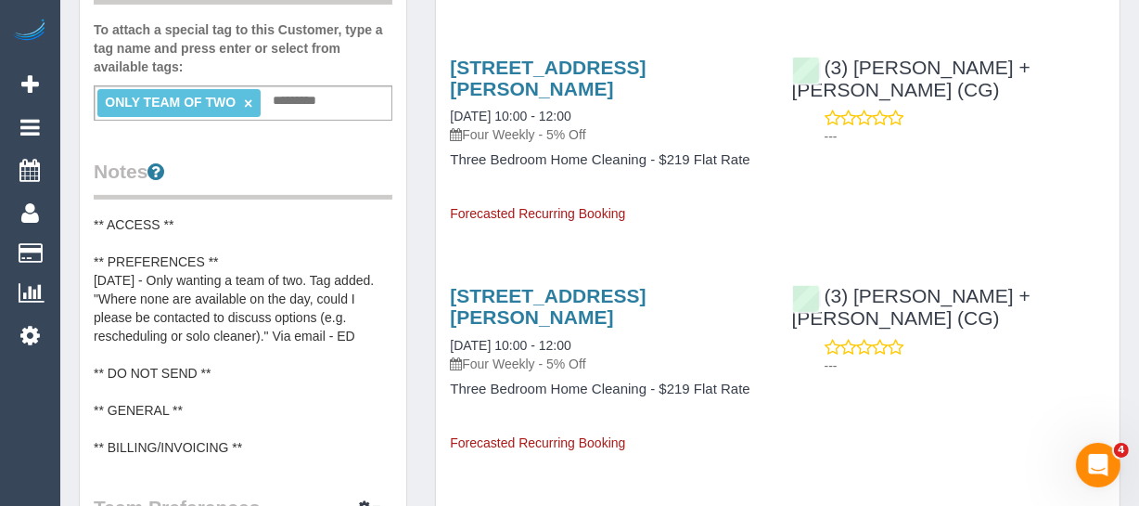
scroll to position [590, 0]
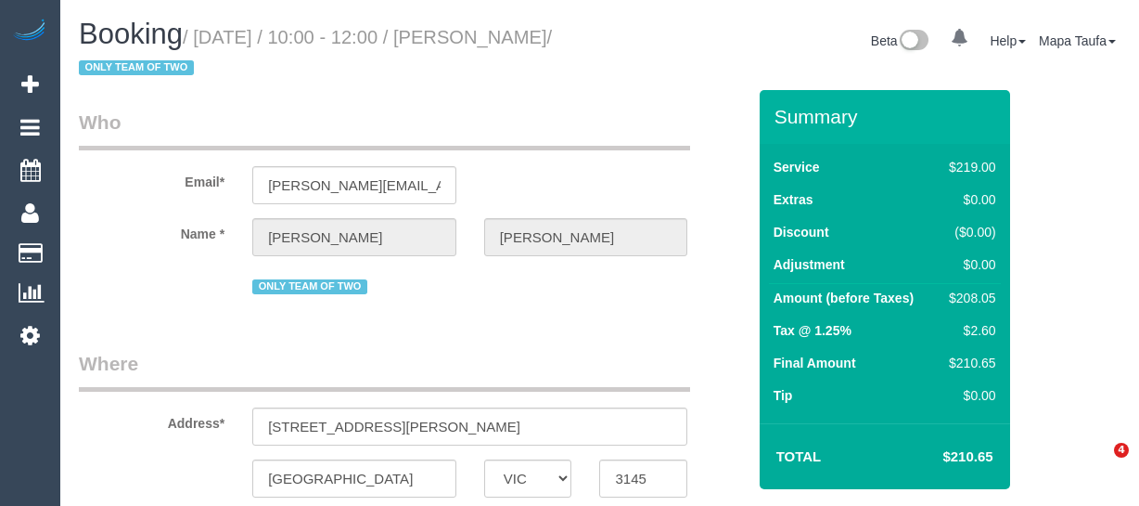
select select "VIC"
select select "string:AU"
select select "string:stripe-pm_1RtRVU2GScqysDRVtxDDunYG"
select select "object:704"
select select "number:28"
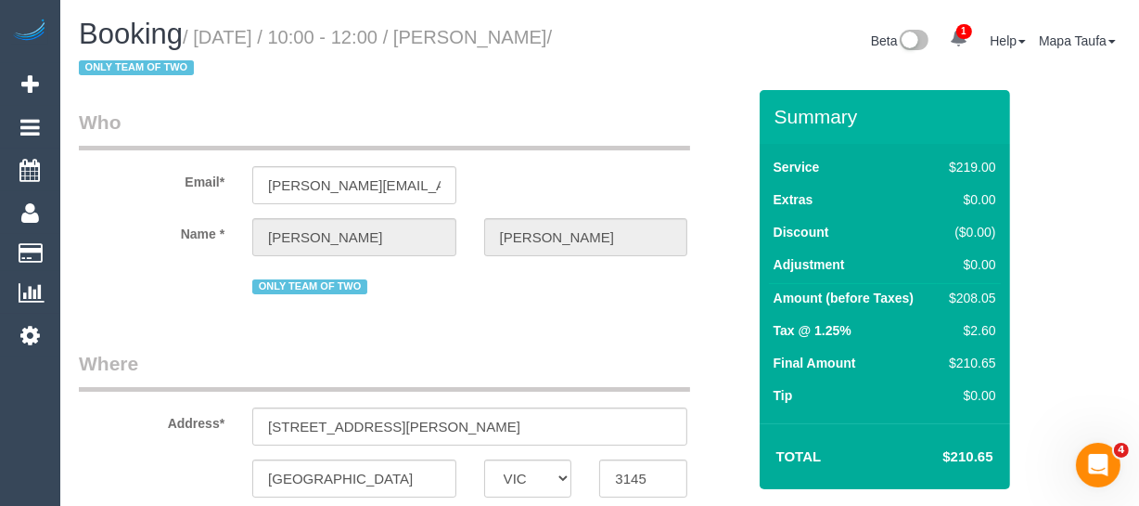
select select "number:14"
select select "number:19"
select select "number:24"
select select "number:35"
select select "number:12"
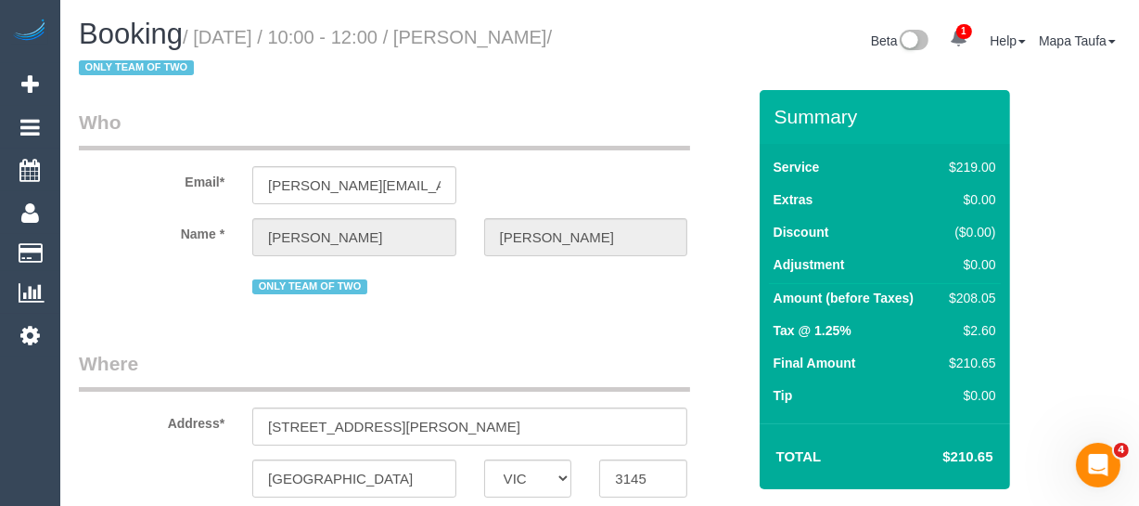
select select "spot3"
select select "object:1438"
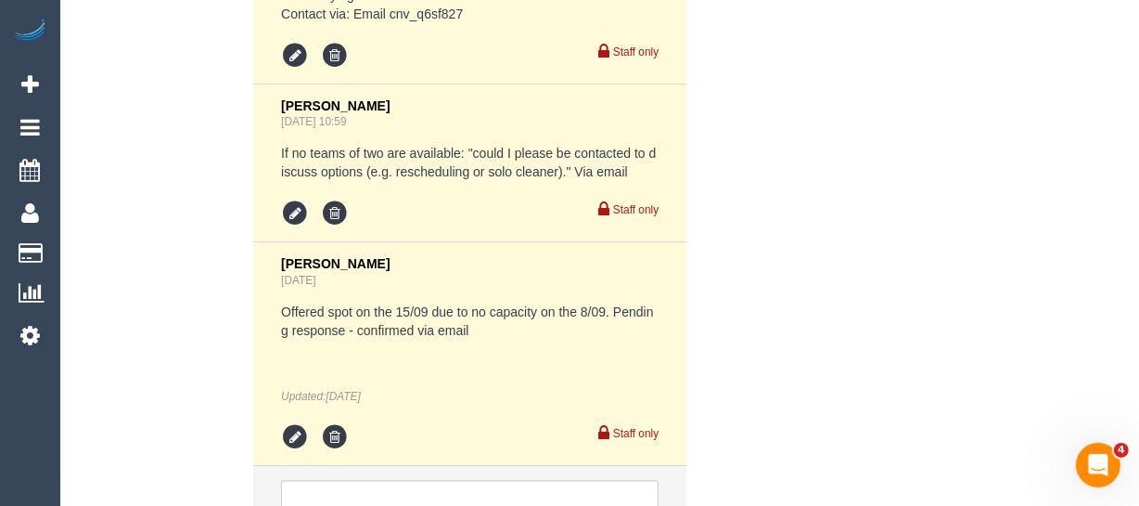
scroll to position [4148, 0]
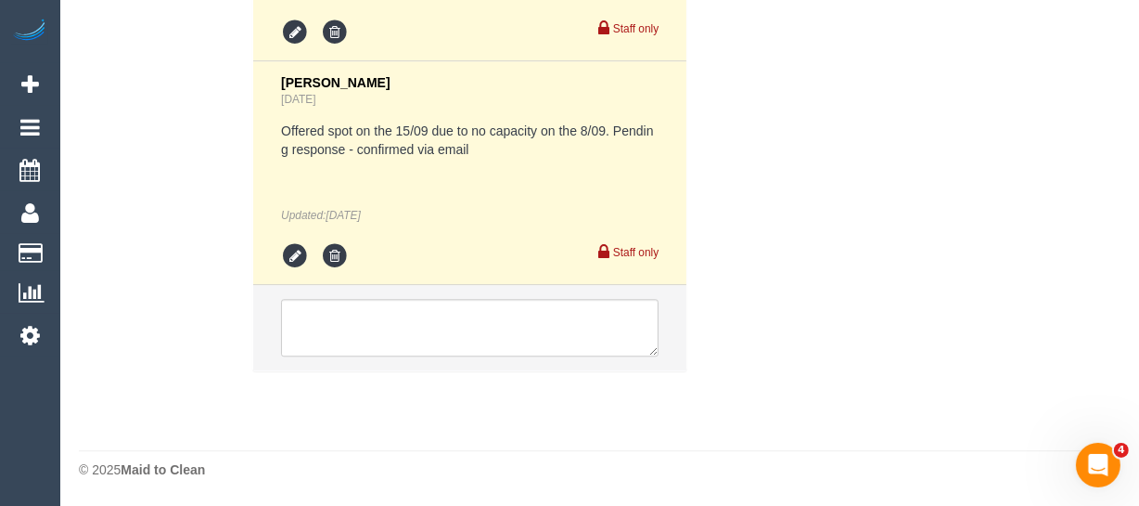
click at [388, 358] on li at bounding box center [469, 327] width 433 height 85
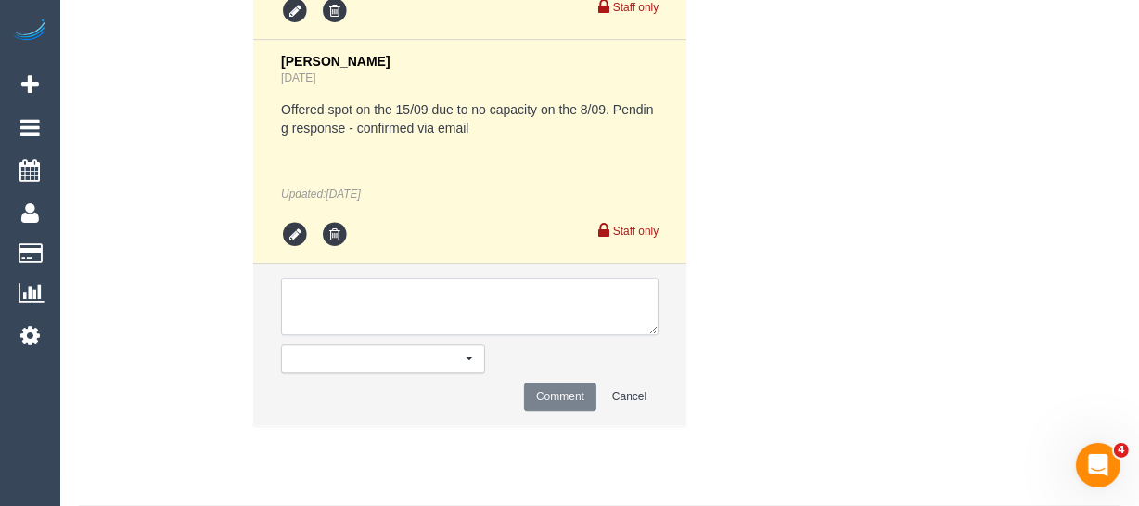
click at [384, 335] on textarea at bounding box center [470, 306] width 378 height 58
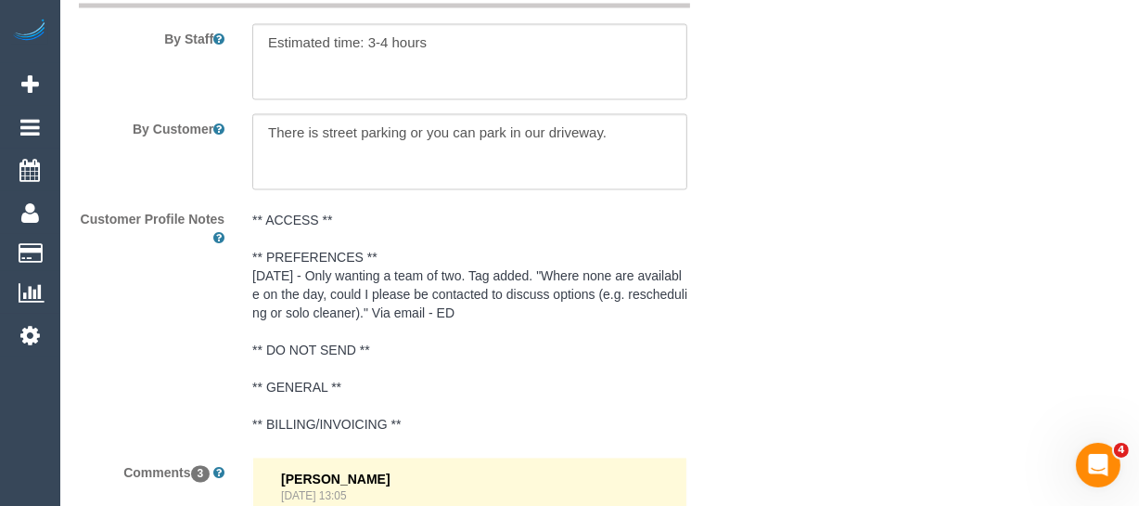
scroll to position [3051, 0]
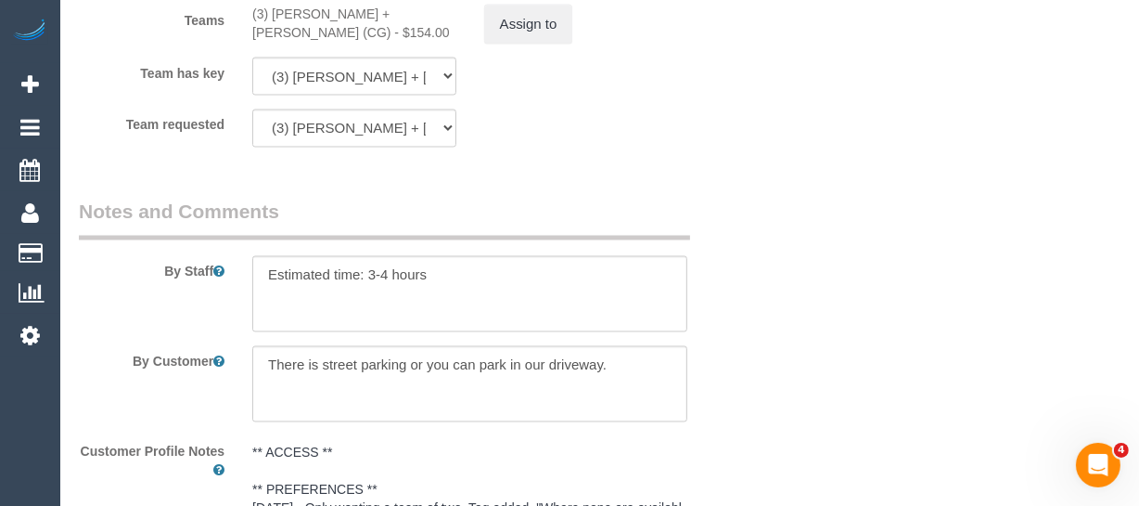
type textarea "U/A XXXX unavailable- emailed/not contacted"
drag, startPoint x: 401, startPoint y: 35, endPoint x: 275, endPoint y: 30, distance: 126.3
click at [275, 30] on div "(3) Bansari + Bhavesh (CG) - $154.00" at bounding box center [354, 23] width 204 height 37
copy div "Bansari + Bhavesh (C"
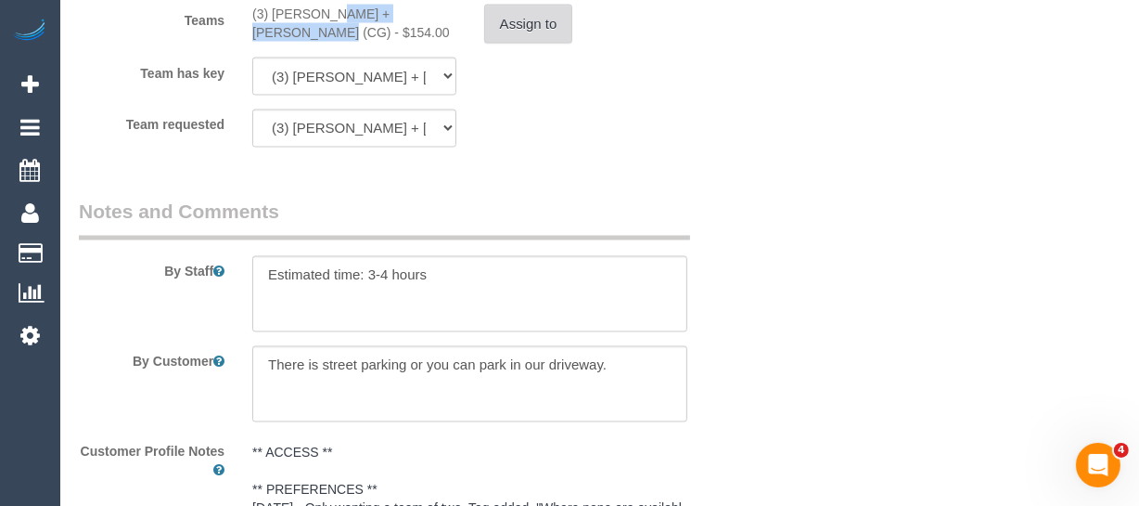
click at [517, 44] on button "Assign to" at bounding box center [528, 24] width 89 height 39
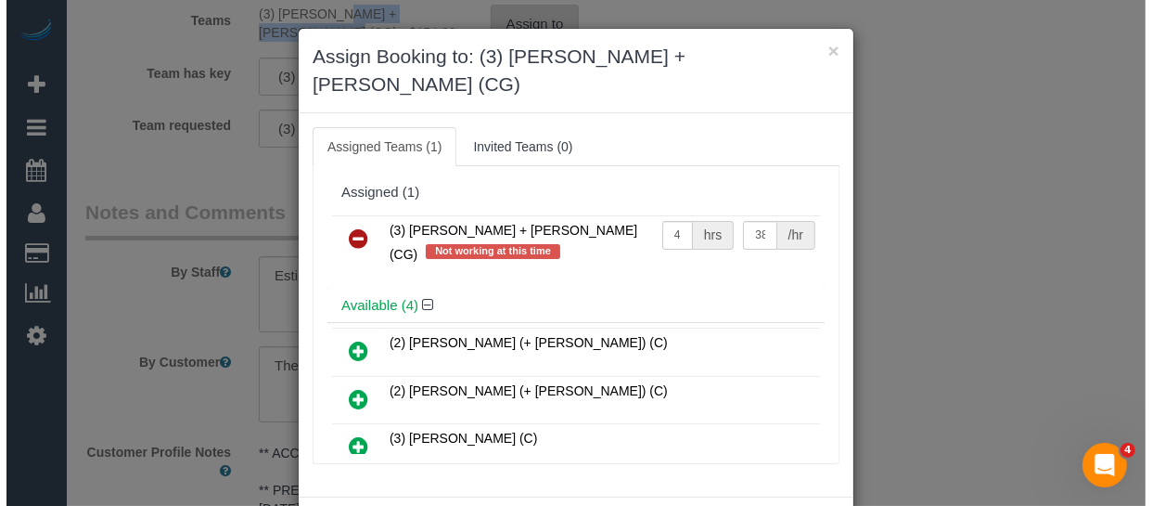
scroll to position [3014, 0]
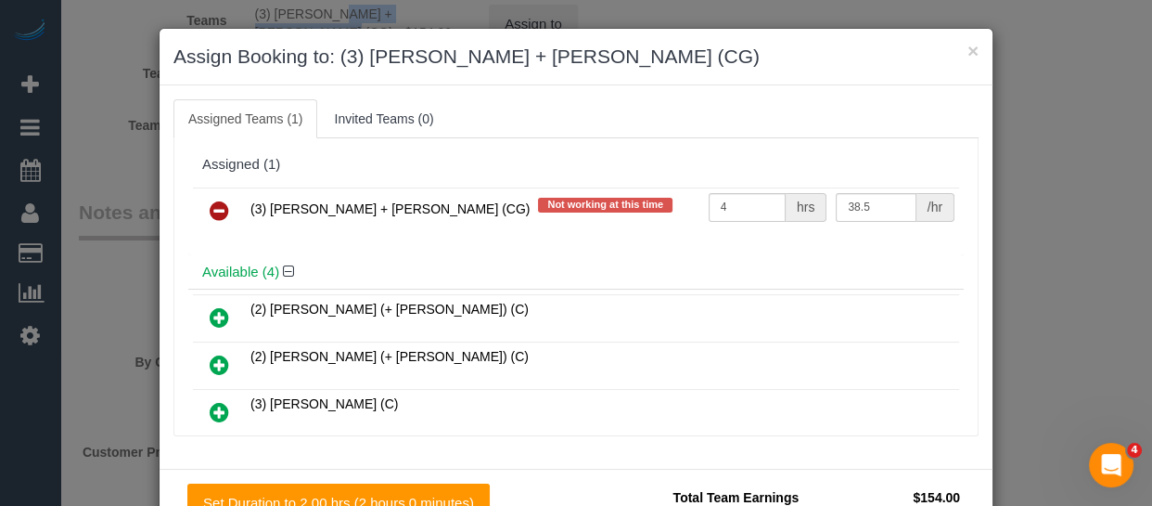
drag, startPoint x: 218, startPoint y: 210, endPoint x: 426, endPoint y: 278, distance: 218.9
click at [218, 211] on icon at bounding box center [219, 210] width 19 height 22
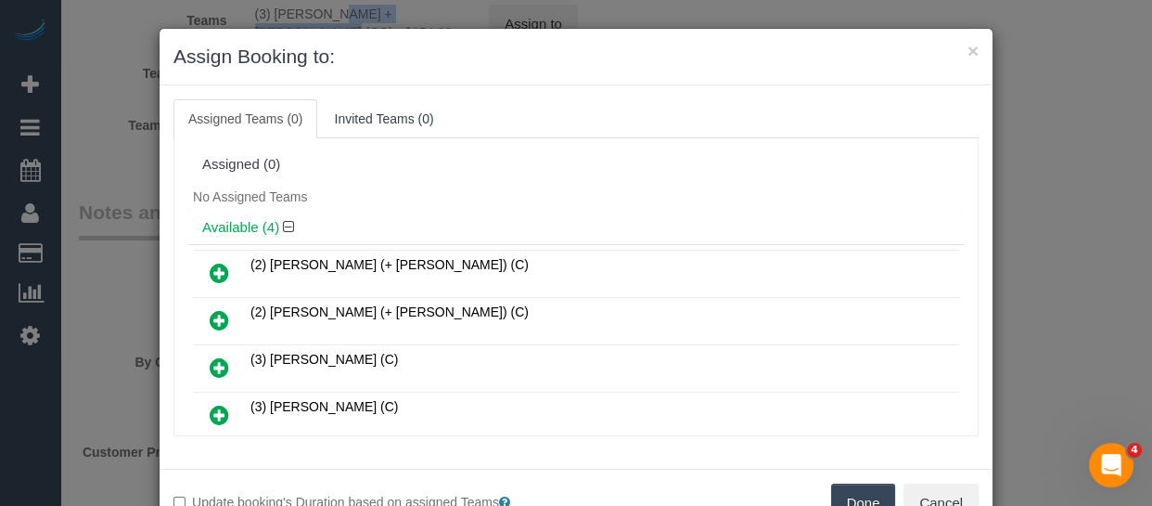
click at [842, 485] on button "Done" at bounding box center [863, 502] width 65 height 39
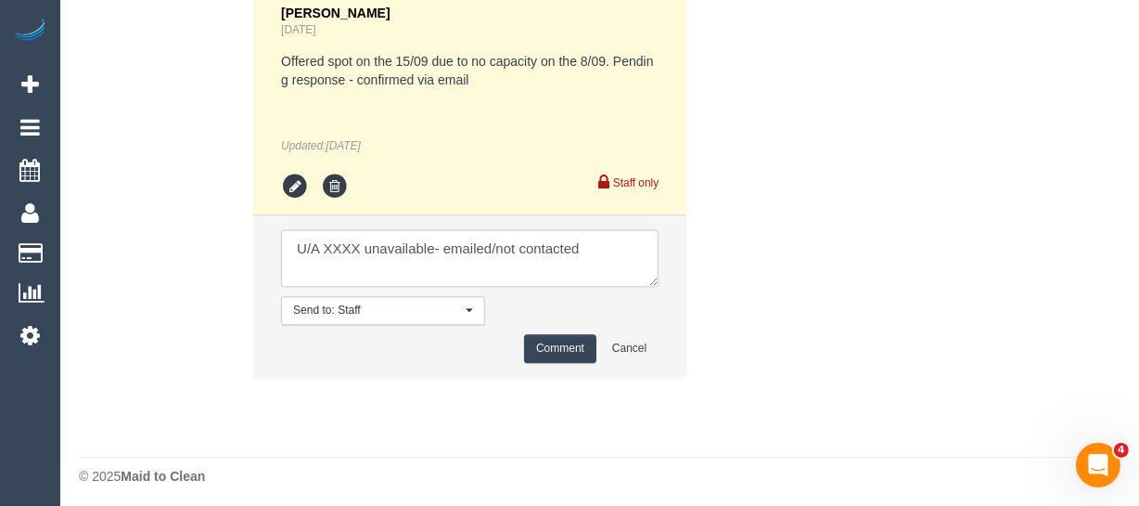
scroll to position [4223, 0]
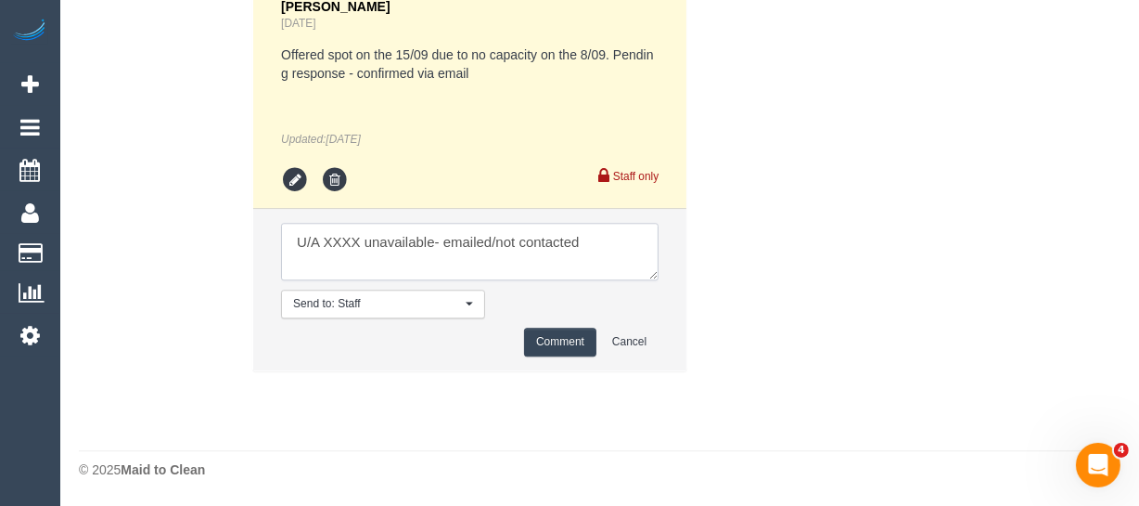
click at [337, 237] on textarea at bounding box center [470, 252] width 378 height 58
paste textarea "Bansari + Bhavesh (C"
drag, startPoint x: 595, startPoint y: 240, endPoint x: 541, endPoint y: 240, distance: 53.8
click at [541, 240] on textarea at bounding box center [470, 252] width 378 height 58
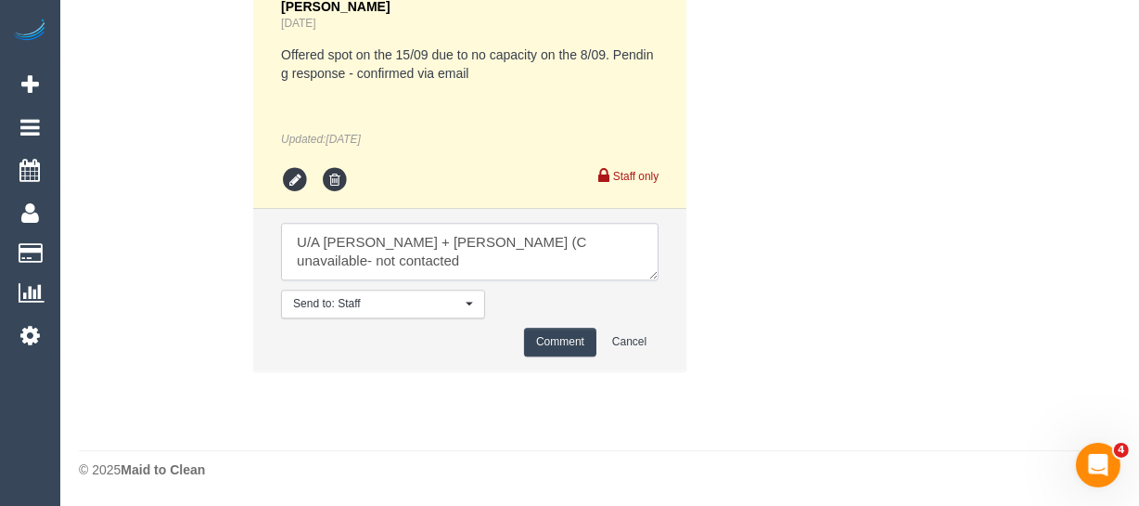
type textarea "U/A Bansari + Bhavesh (C unavailable- not contacted"
click at [553, 339] on button "Comment" at bounding box center [560, 342] width 72 height 29
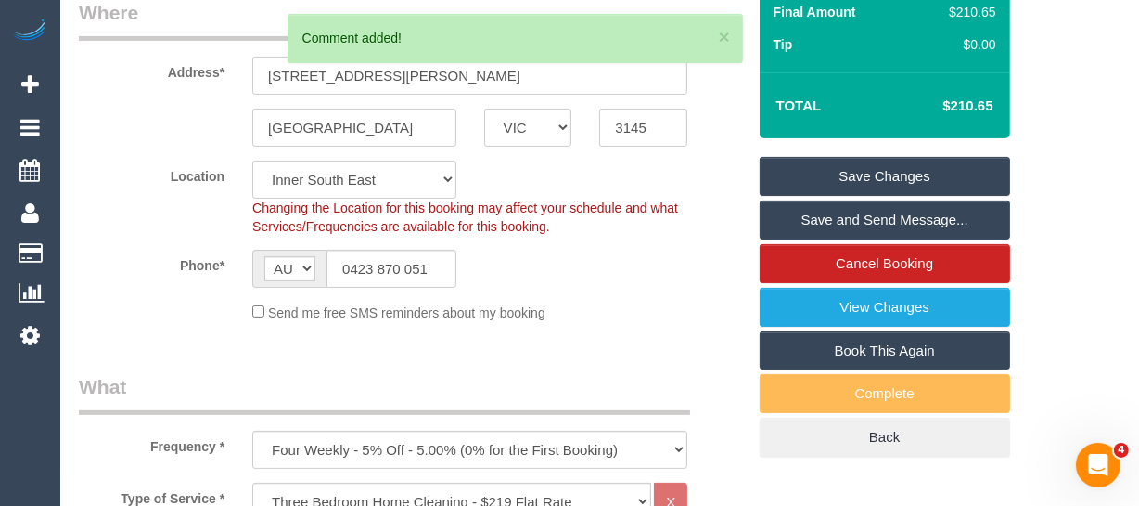
scroll to position [341, 0]
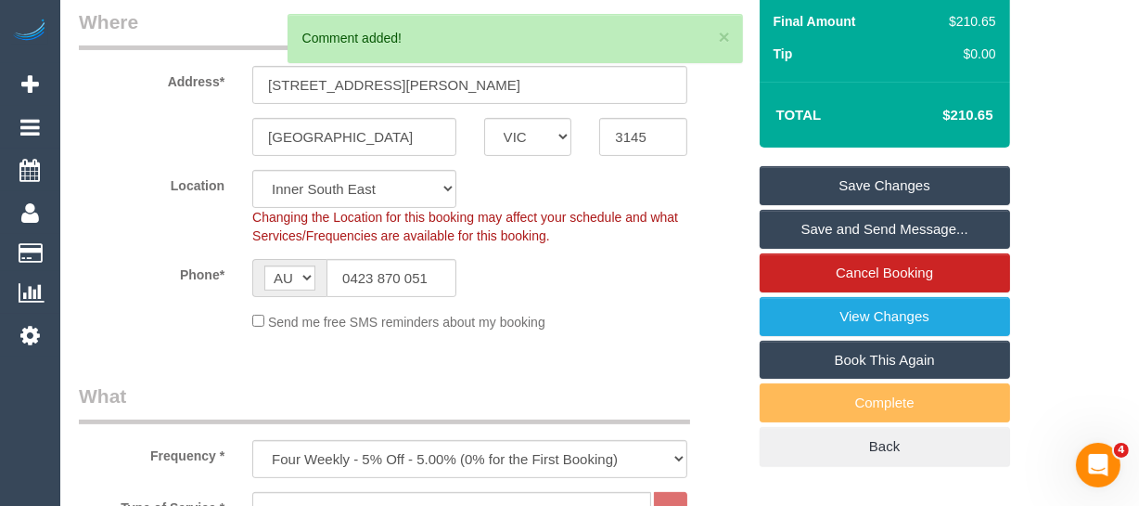
click at [883, 169] on link "Save Changes" at bounding box center [885, 185] width 251 height 39
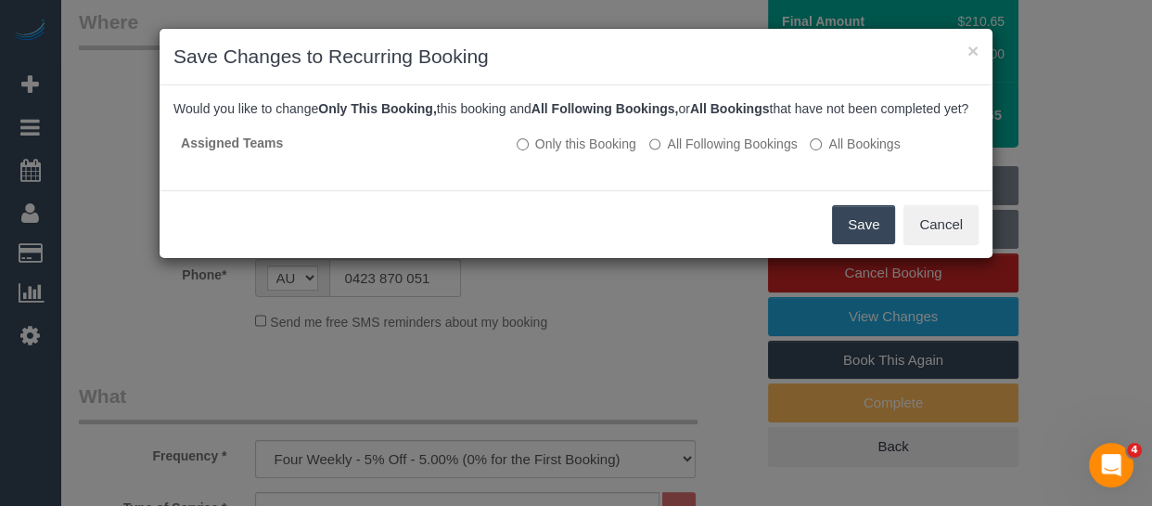
click at [865, 238] on button "Save" at bounding box center [863, 224] width 63 height 39
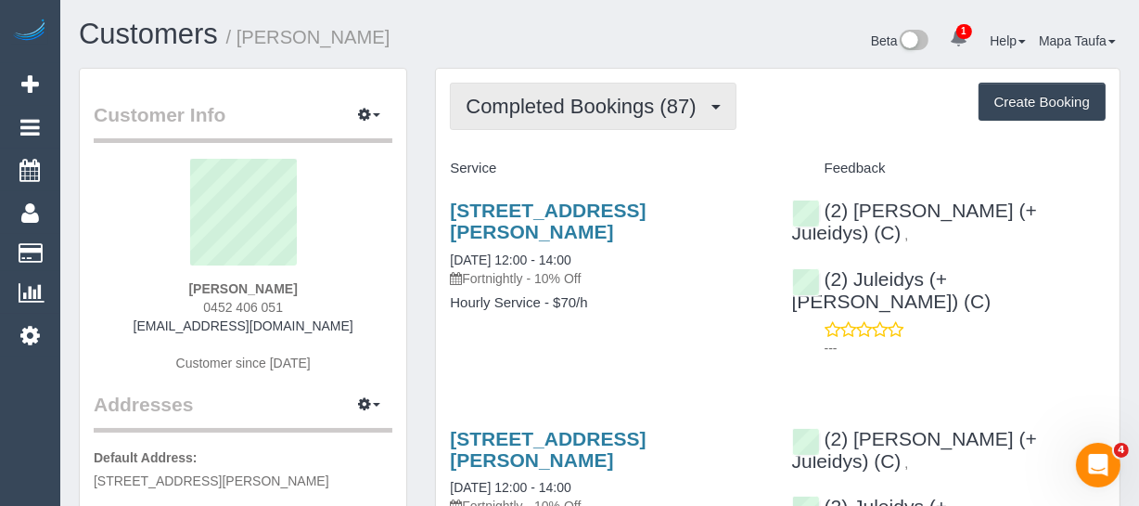
click at [537, 95] on span "Completed Bookings (87)" at bounding box center [585, 106] width 239 height 23
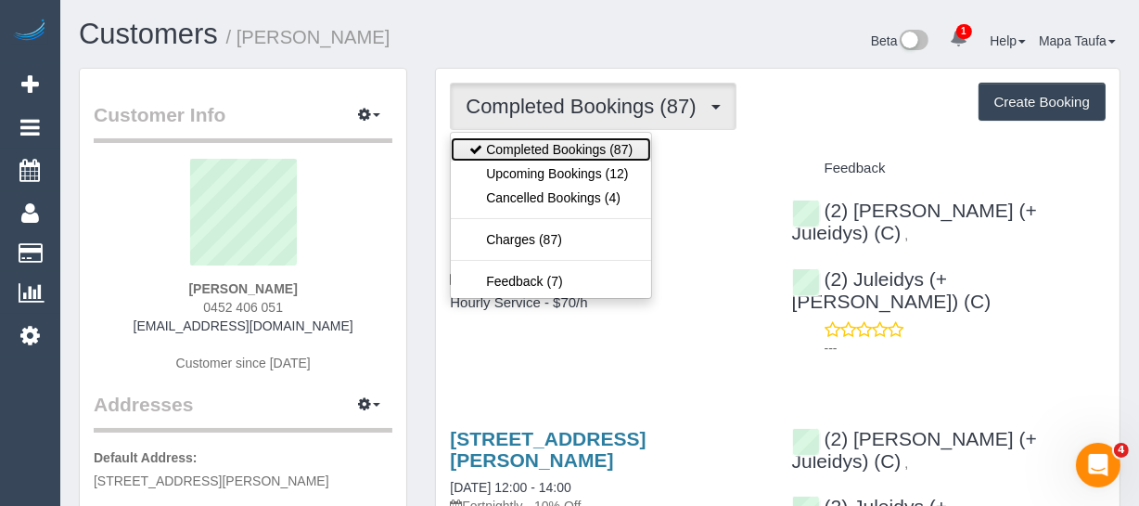
click at [540, 157] on link "Completed Bookings (87)" at bounding box center [551, 149] width 200 height 24
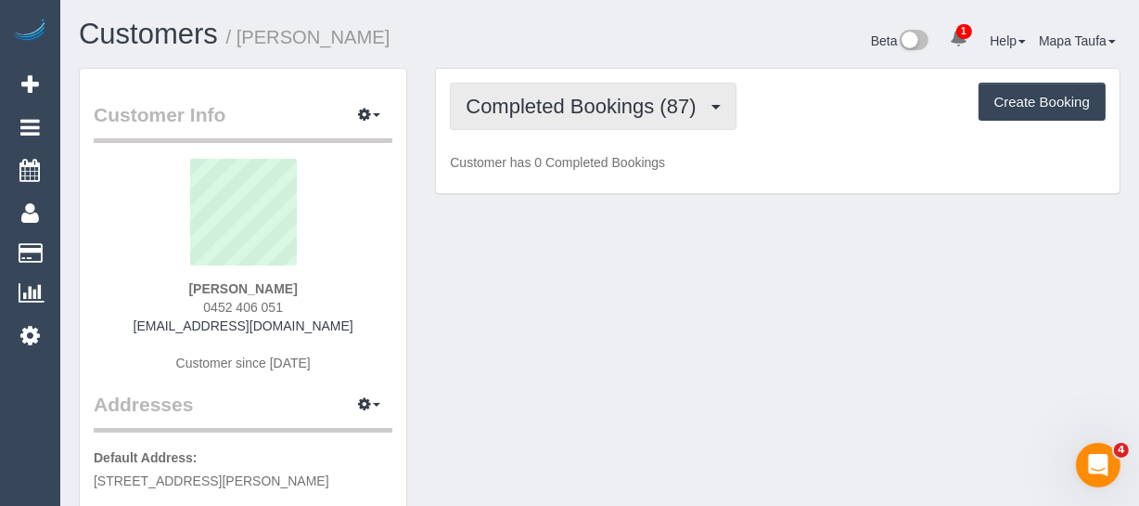
drag, startPoint x: 543, startPoint y: 116, endPoint x: 543, endPoint y: 165, distance: 49.2
click at [543, 121] on button "Completed Bookings (87)" at bounding box center [593, 106] width 286 height 47
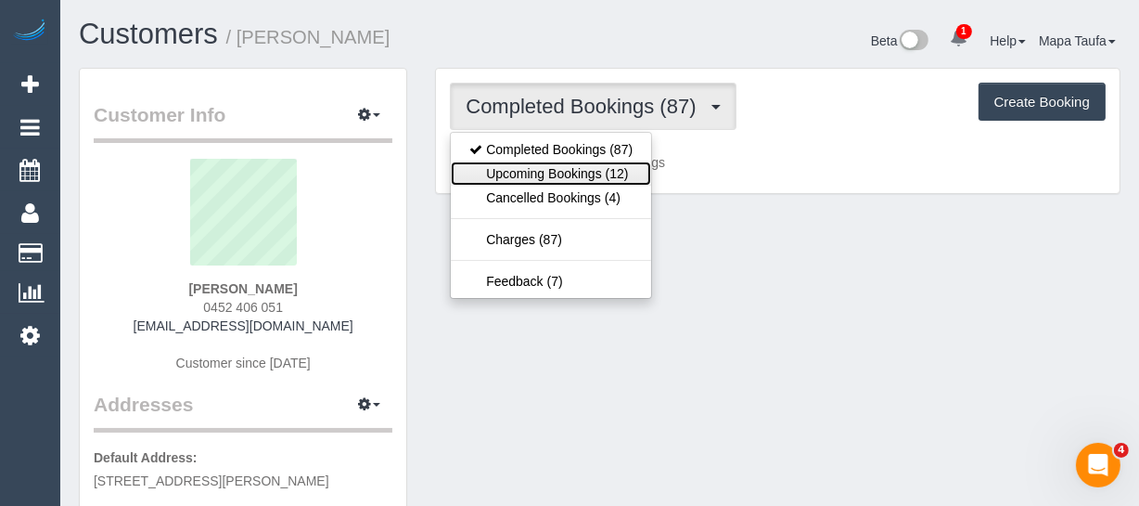
click at [543, 167] on link "Upcoming Bookings (12)" at bounding box center [551, 173] width 200 height 24
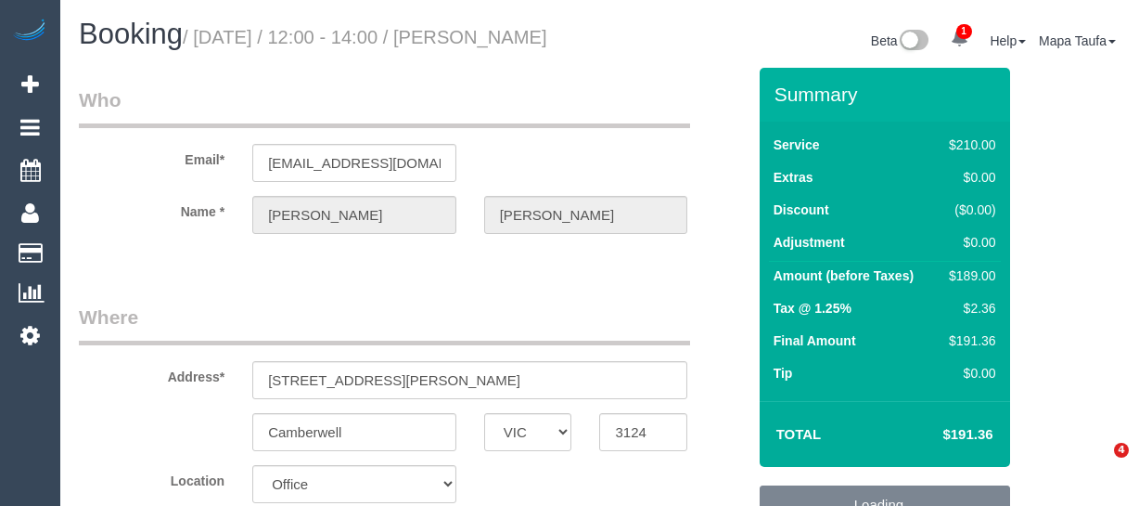
select select "VIC"
select select "180"
select select "number:28"
select select "number:14"
select select "number:19"
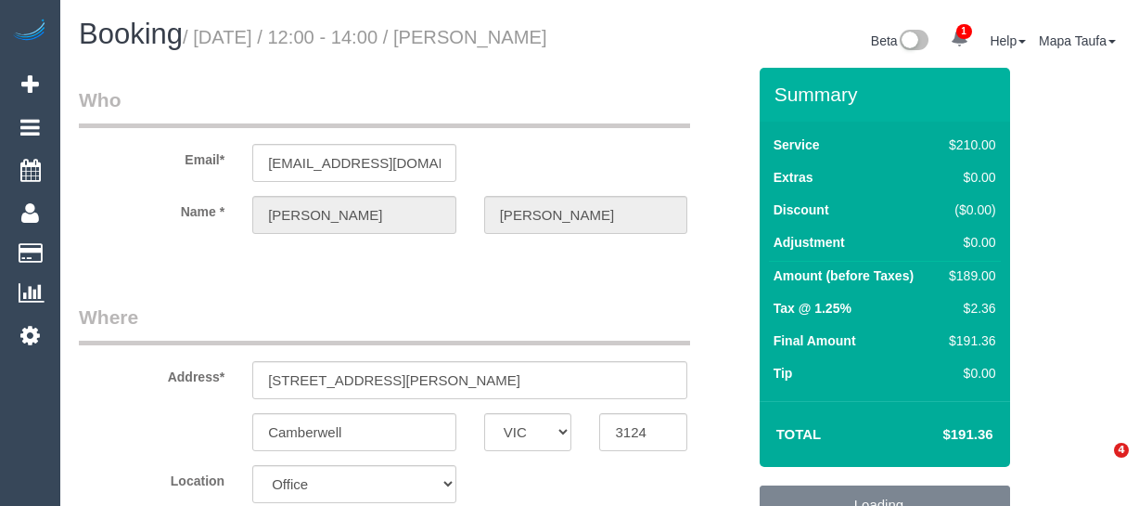
select select "number:22"
select select "number:34"
select select "number:11"
select select "object:897"
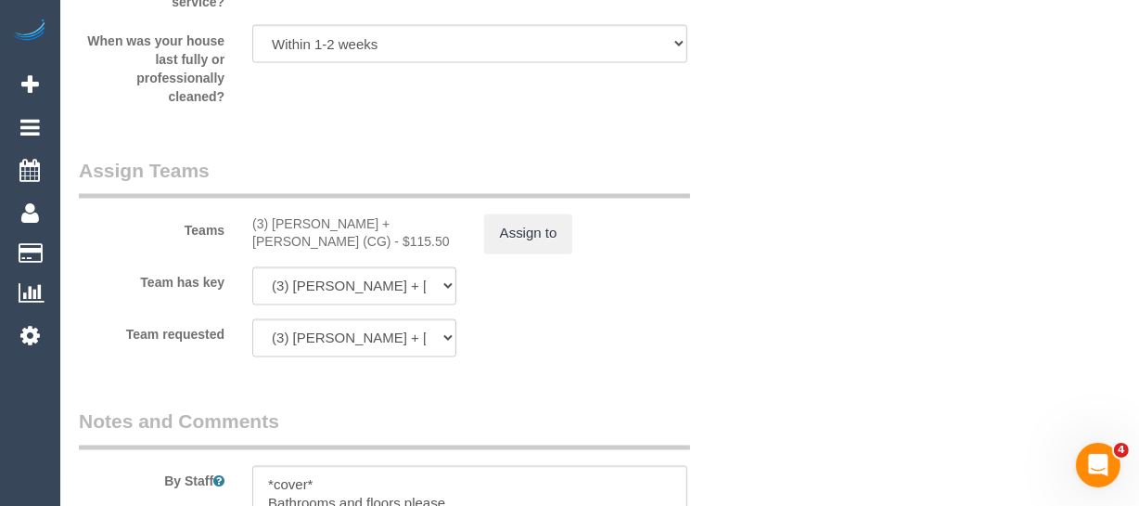
scroll to position [2962, 0]
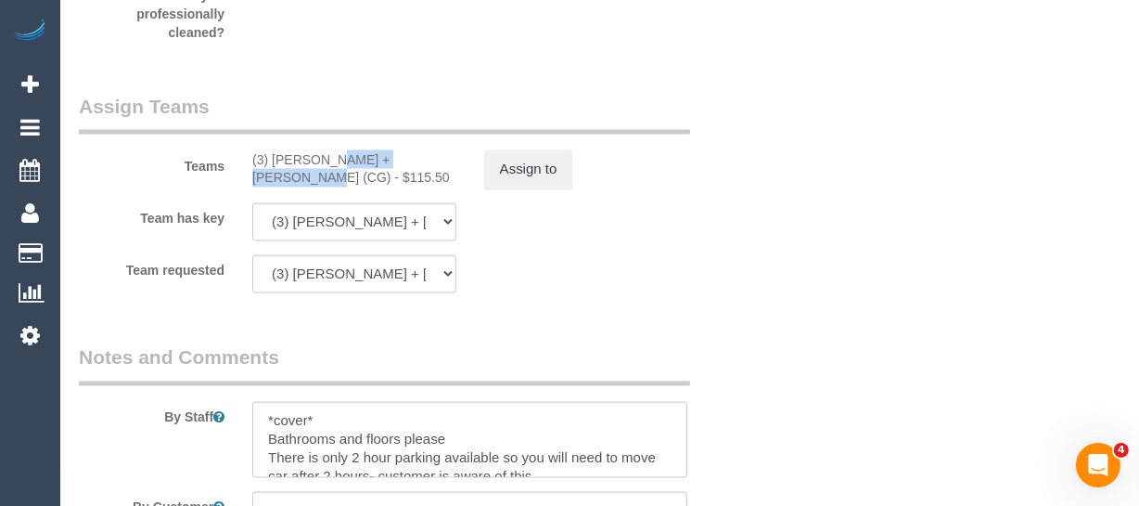
drag, startPoint x: 384, startPoint y: 184, endPoint x: 272, endPoint y: 176, distance: 112.5
click at [272, 176] on div "(3) Bansari + Bhavesh (CG) - $115.50" at bounding box center [354, 168] width 204 height 37
click at [534, 189] on button "Assign to" at bounding box center [528, 169] width 89 height 39
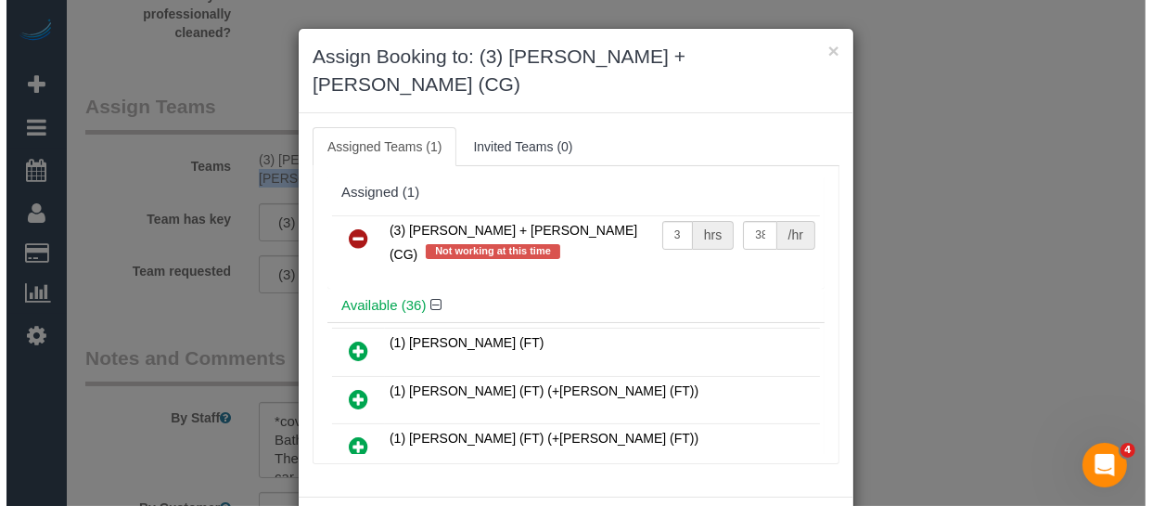
scroll to position [2943, 0]
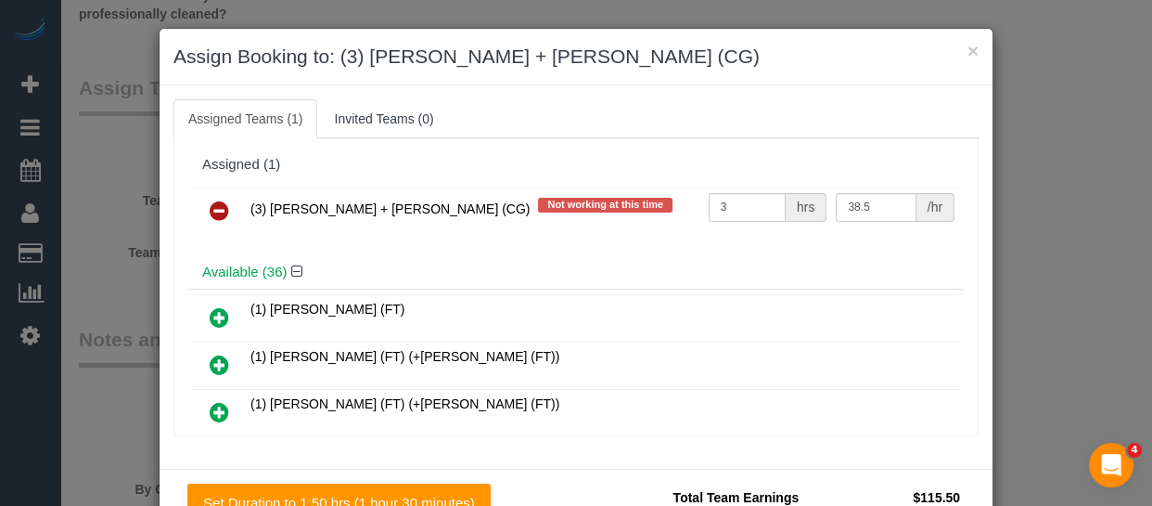
drag, startPoint x: 211, startPoint y: 208, endPoint x: 499, endPoint y: 317, distance: 308.6
click at [210, 208] on icon at bounding box center [219, 210] width 19 height 22
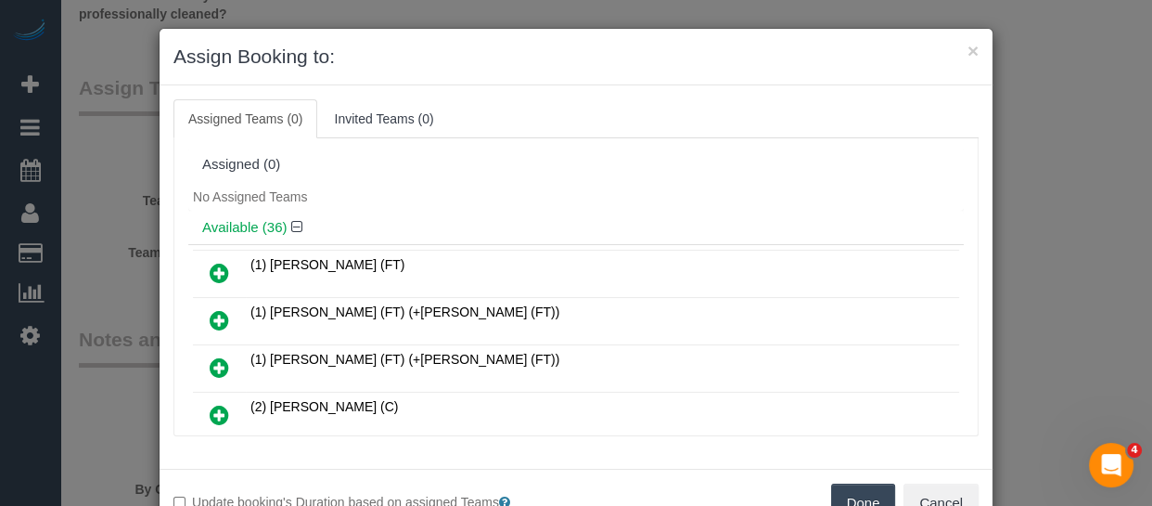
click at [843, 483] on button "Done" at bounding box center [863, 502] width 65 height 39
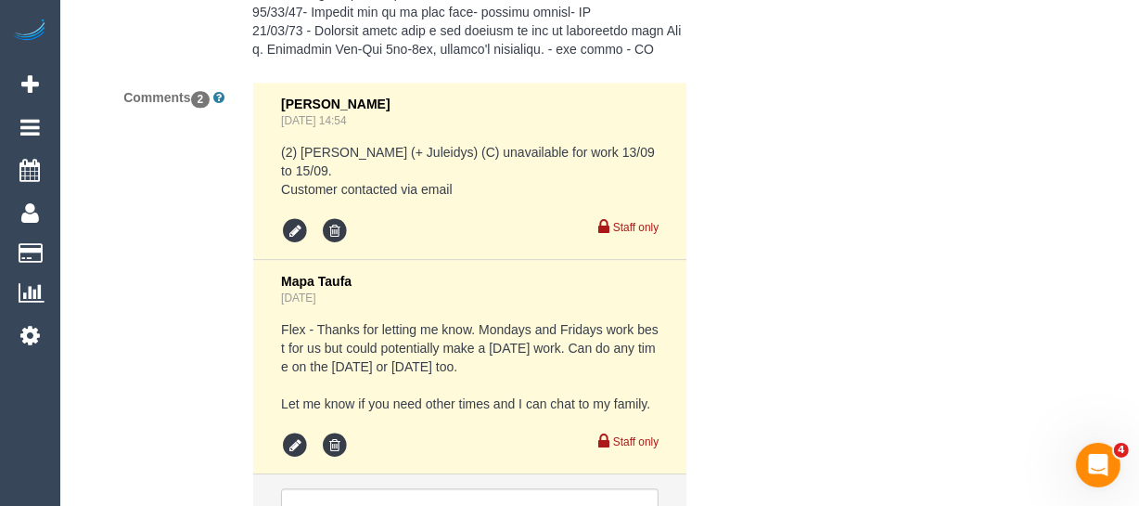
scroll to position [4055, 0]
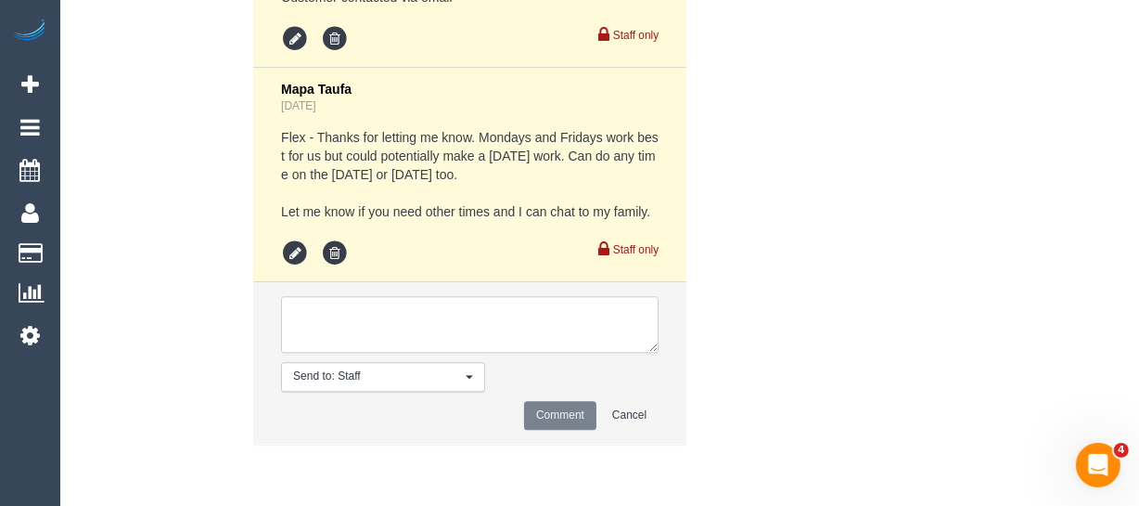
click at [411, 341] on textarea at bounding box center [470, 325] width 378 height 58
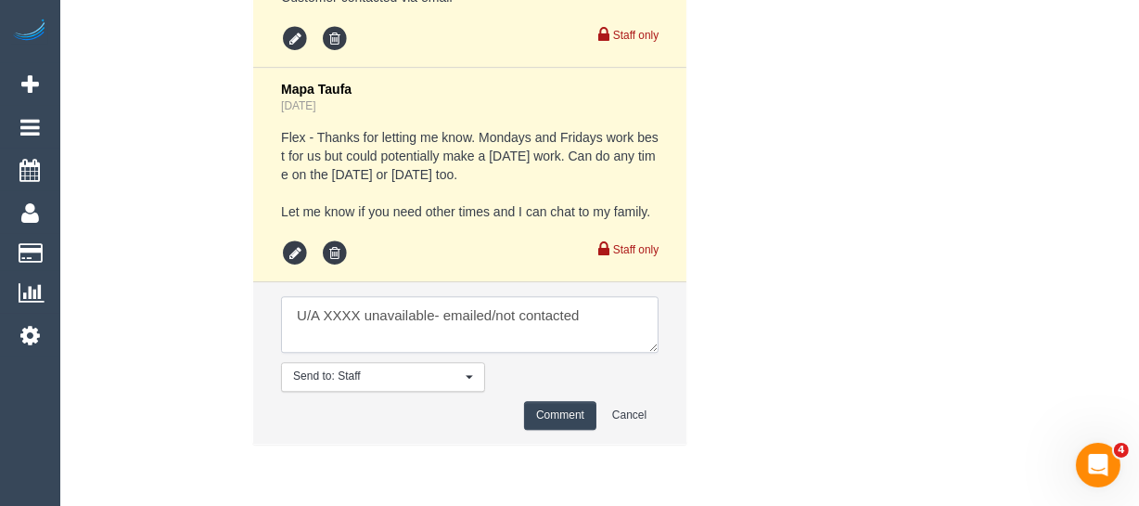
click at [341, 318] on textarea at bounding box center [470, 325] width 378 height 58
paste textarea "Bansari + Bhavesh"
drag, startPoint x: 575, startPoint y: 315, endPoint x: 526, endPoint y: 315, distance: 49.2
click at [526, 315] on textarea at bounding box center [470, 325] width 378 height 58
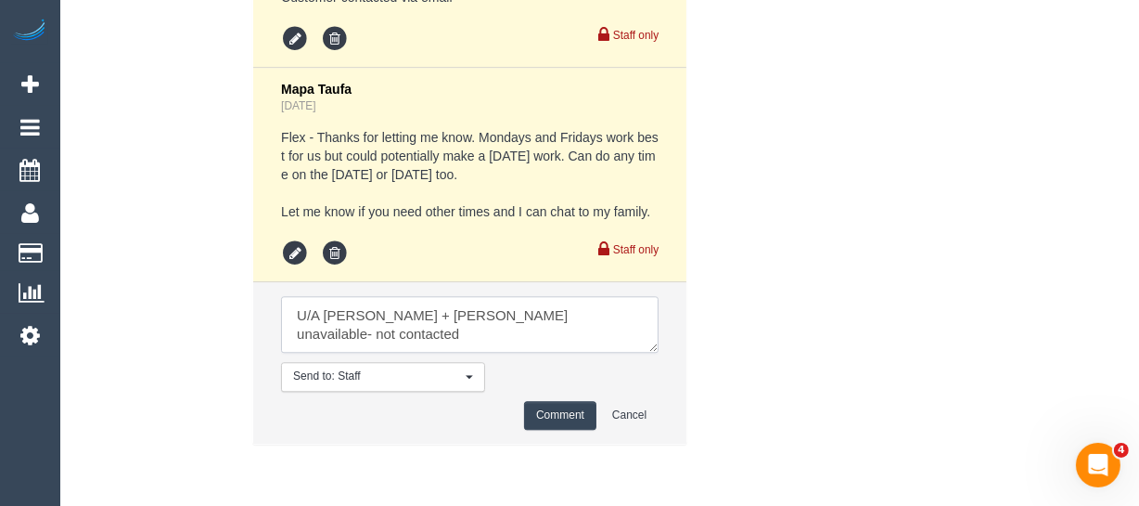
type textarea "U/A Bansari + Bhavesh unavailable- not contacted"
click at [560, 400] on li "Send to: Staff Nothing selected Send to: Staff Send to: Customer Send to: Team …" at bounding box center [469, 362] width 433 height 161
click at [560, 403] on button "Comment" at bounding box center [560, 415] width 72 height 29
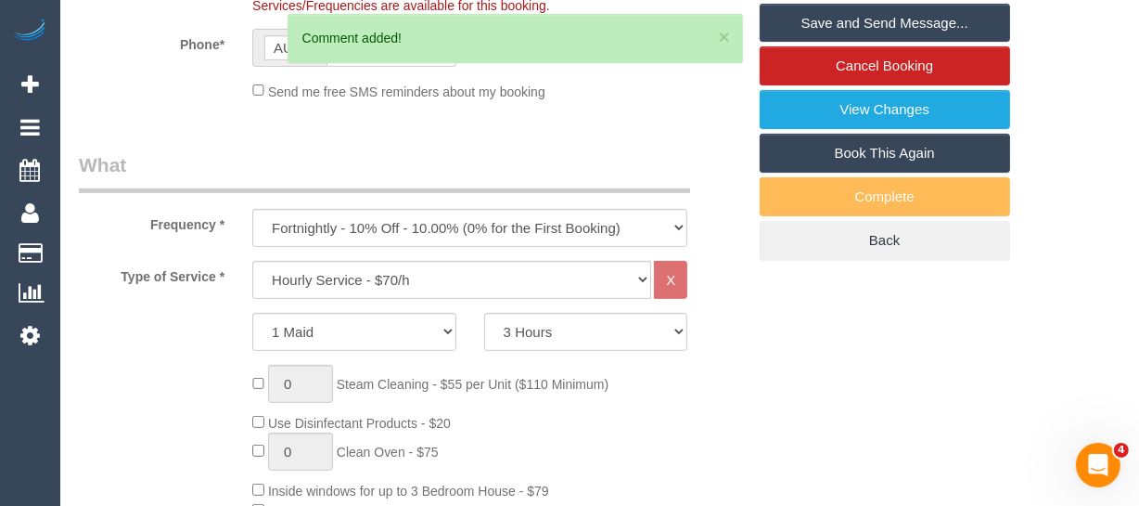
scroll to position [467, 0]
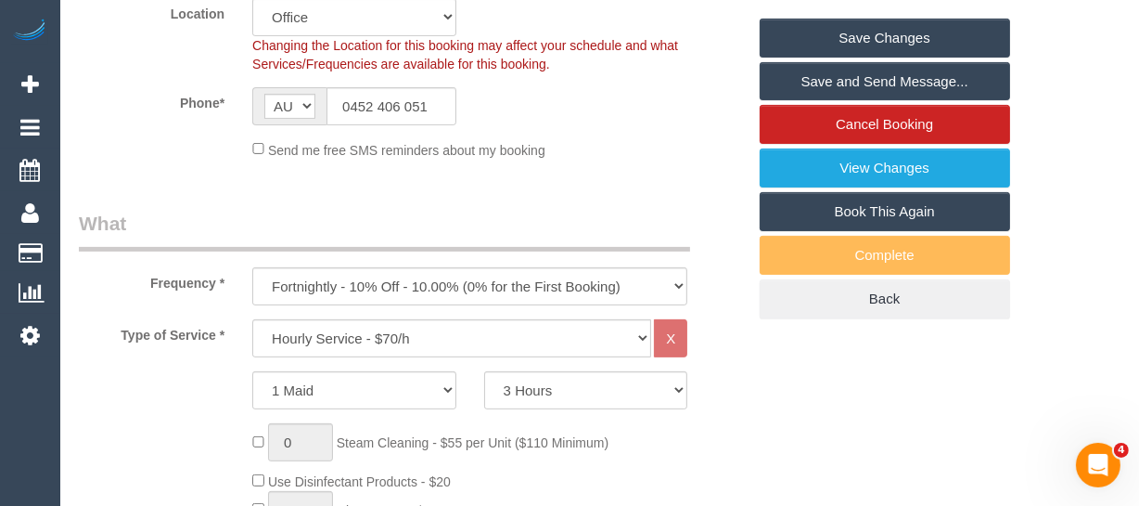
click at [901, 58] on link "Save Changes" at bounding box center [885, 38] width 251 height 39
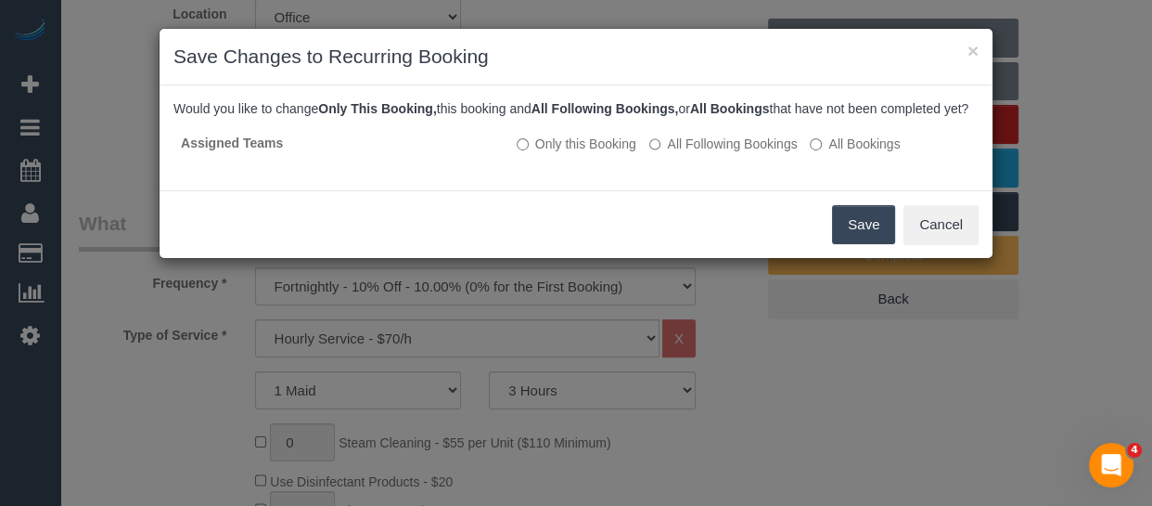
click at [871, 244] on button "Save" at bounding box center [863, 224] width 63 height 39
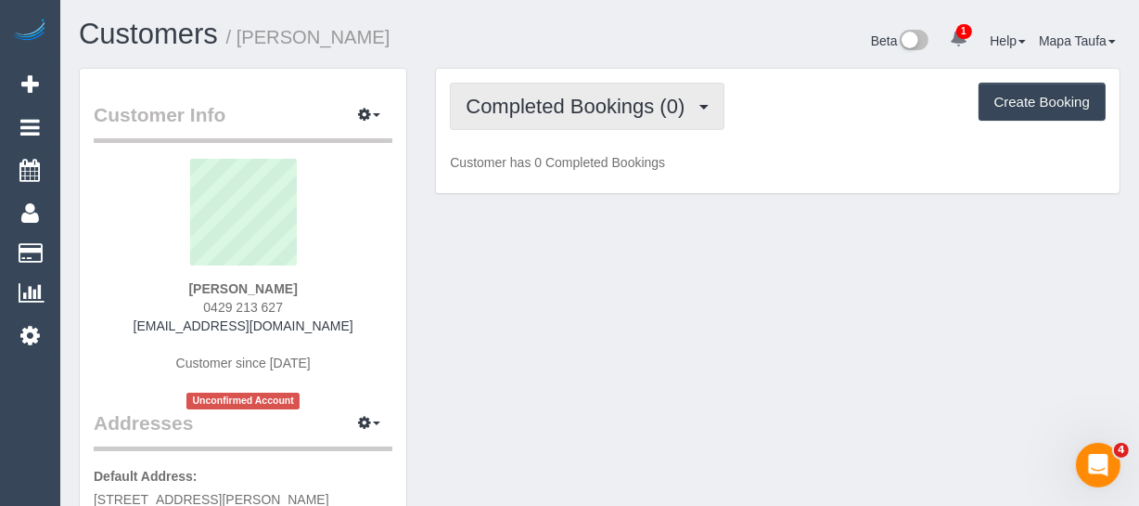
click at [599, 99] on span "Completed Bookings (0)" at bounding box center [580, 106] width 228 height 23
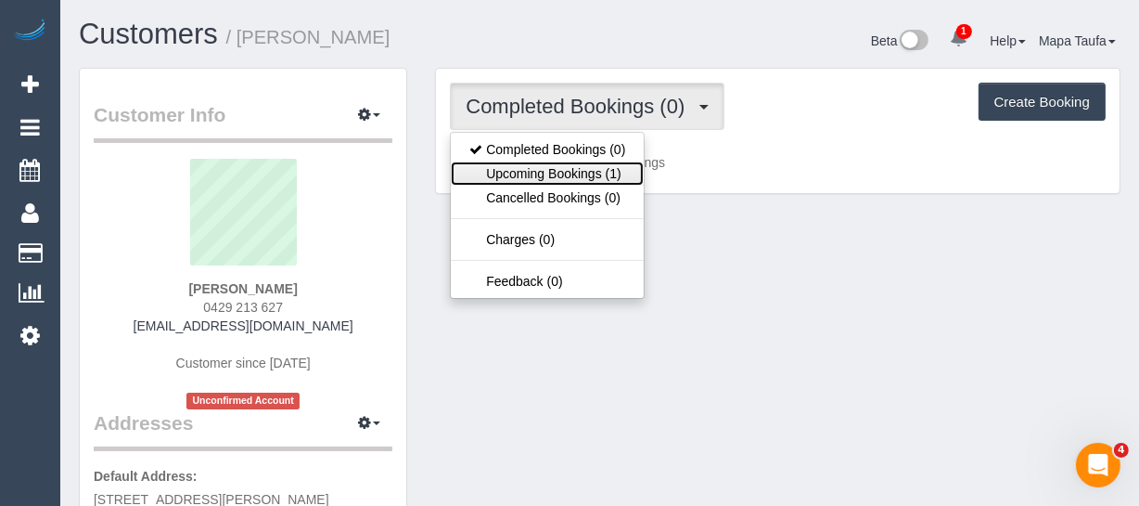
click at [583, 176] on link "Upcoming Bookings (1)" at bounding box center [547, 173] width 193 height 24
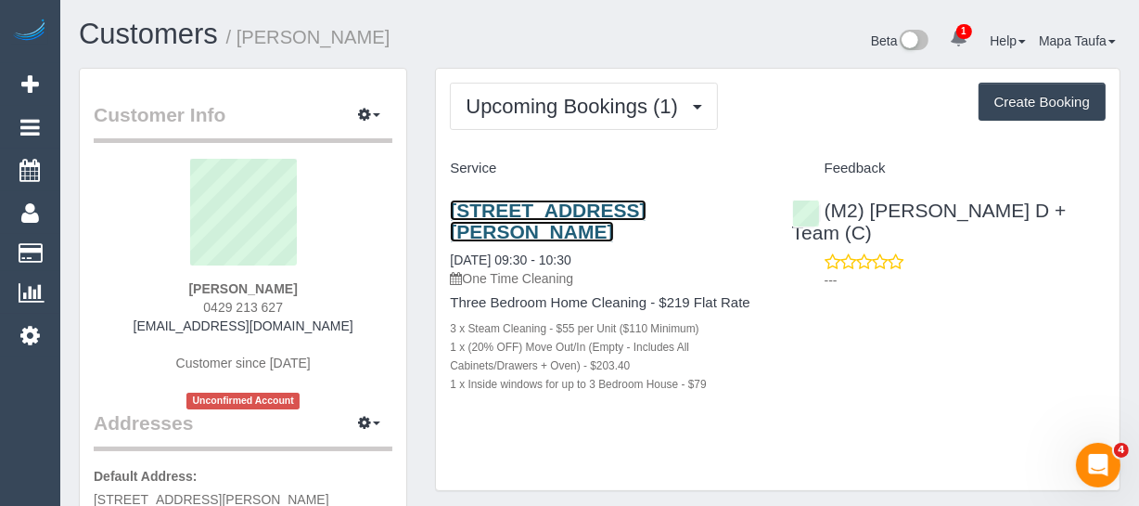
click at [547, 216] on link "10 Fordyce St, Cheltenham, VIC 3192" at bounding box center [548, 220] width 196 height 43
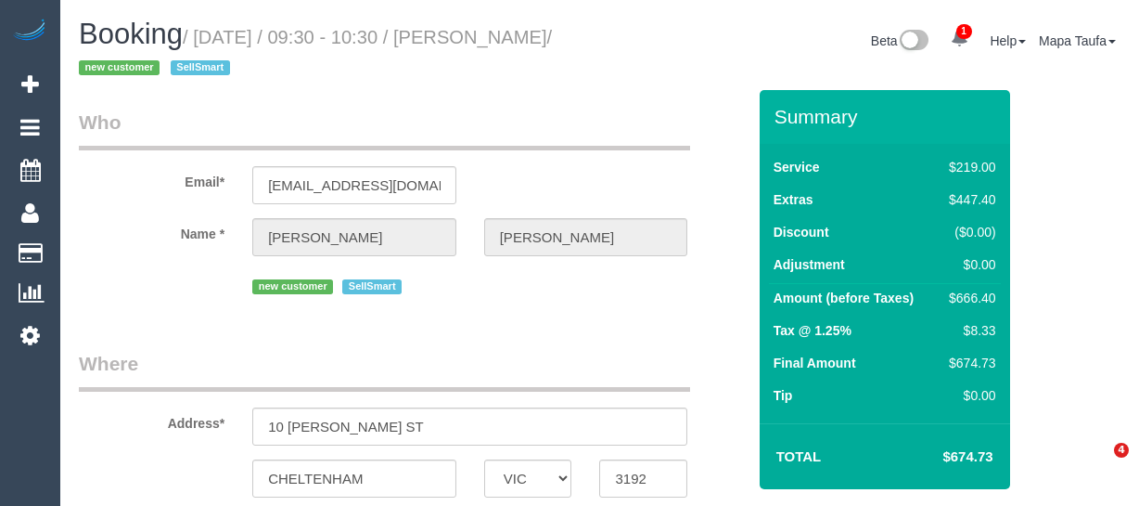
select select "VIC"
select select "string:AU"
select select "object:595"
select select "number:28"
select select "number:16"
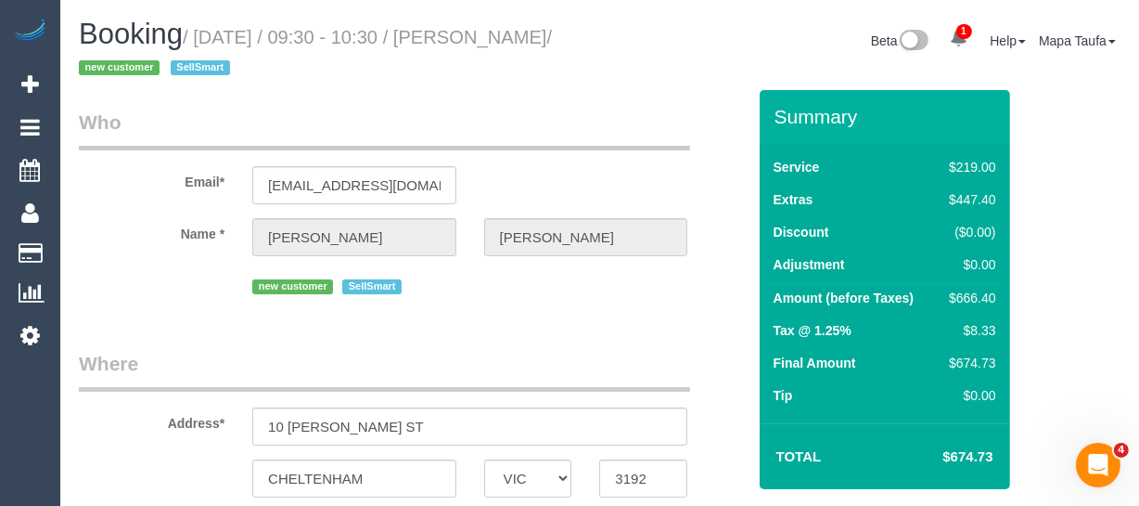
select select "number:19"
select select "number:24"
select select "object:858"
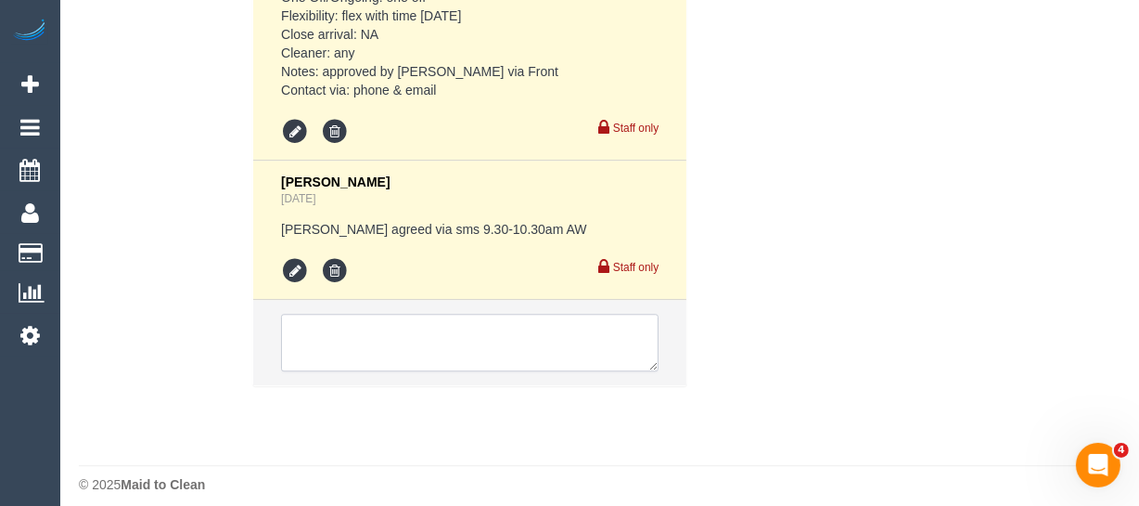
click at [453, 337] on textarea at bounding box center [470, 343] width 378 height 58
paste textarea "msg_1hjams3z"
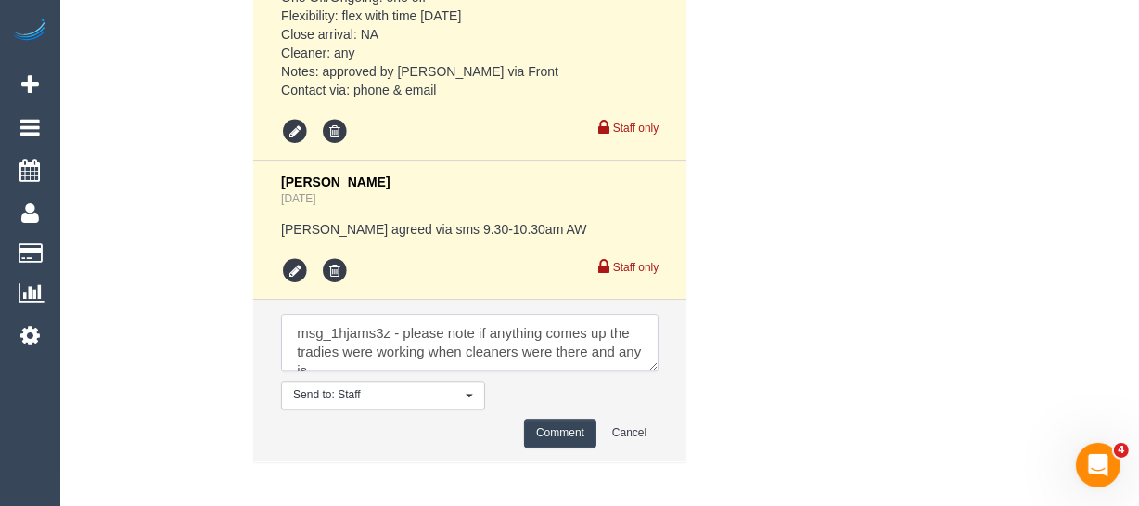
scroll to position [6, 0]
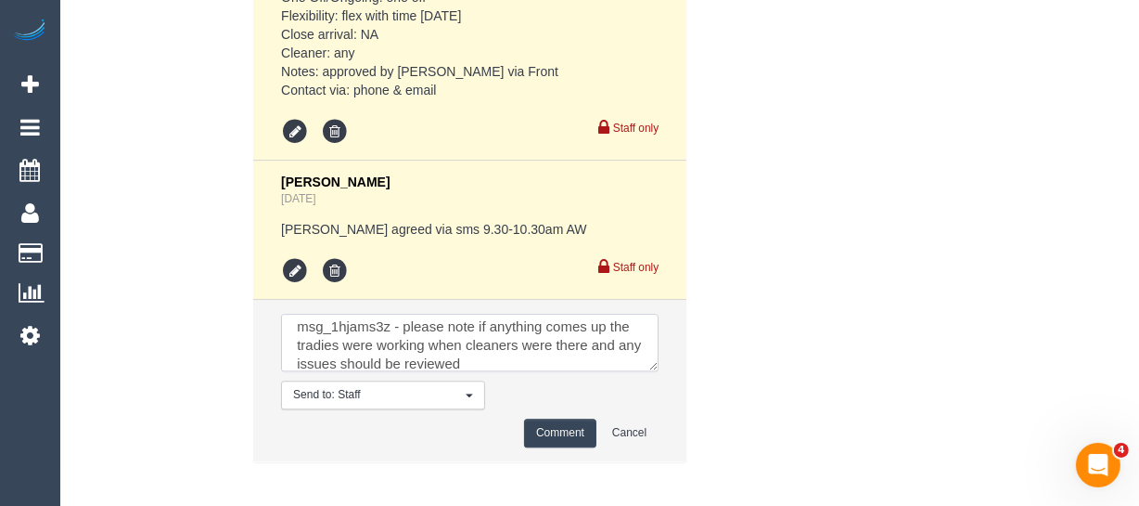
type textarea "msg_1hjams3z - please note if anything comes up the tradies were working when c…"
click at [553, 418] on button "Comment" at bounding box center [560, 432] width 72 height 29
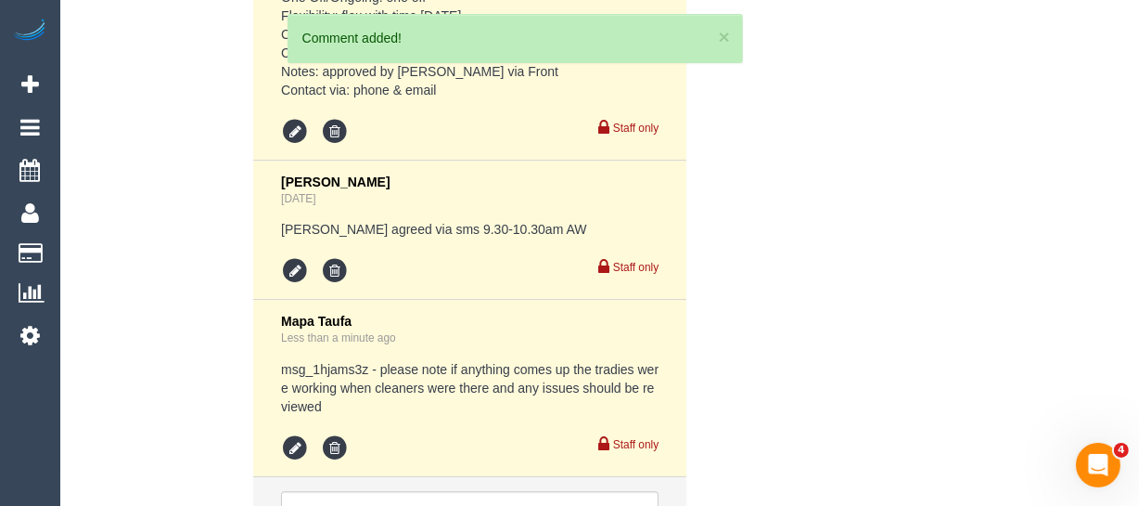
scroll to position [4398, 0]
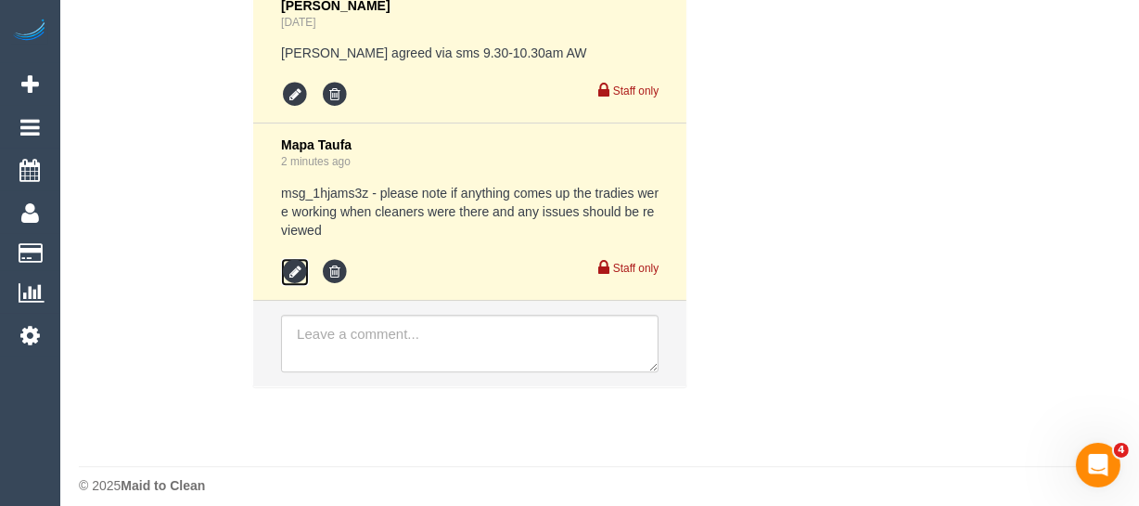
click at [288, 258] on icon at bounding box center [295, 272] width 28 height 28
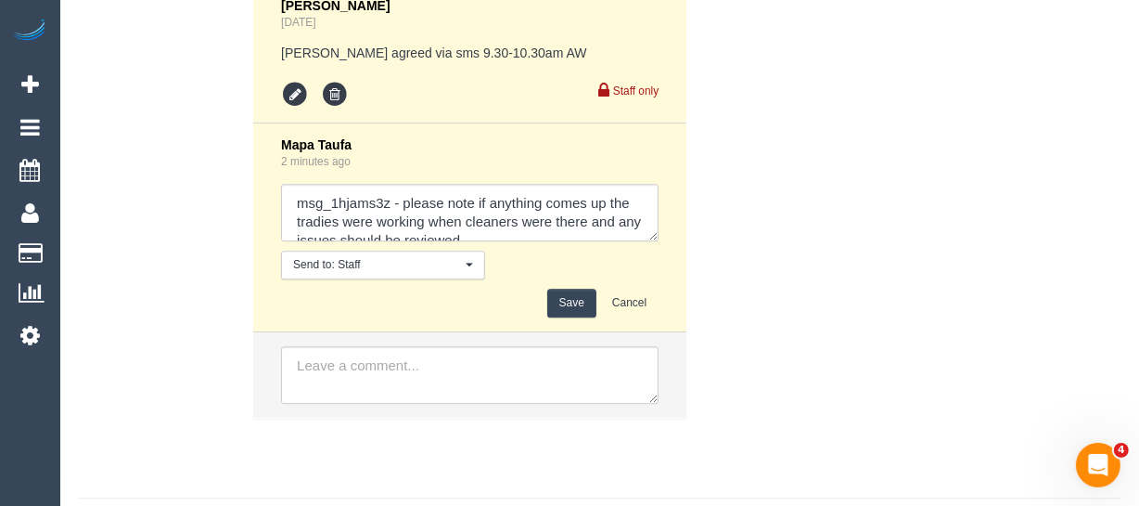
drag, startPoint x: 656, startPoint y: 216, endPoint x: 649, endPoint y: 274, distance: 57.9
click at [659, 241] on textarea at bounding box center [470, 213] width 378 height 58
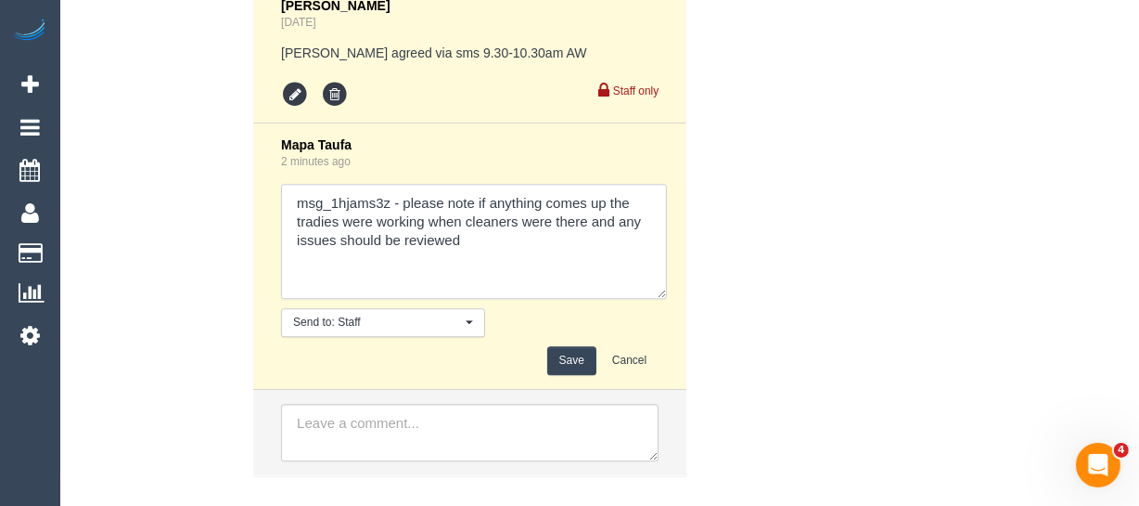
click at [523, 225] on textarea at bounding box center [474, 241] width 386 height 115
type textarea "msg_1hjams3z - please note if anything comes up the tradies were working when c…"
click at [575, 346] on button "Save" at bounding box center [571, 360] width 49 height 29
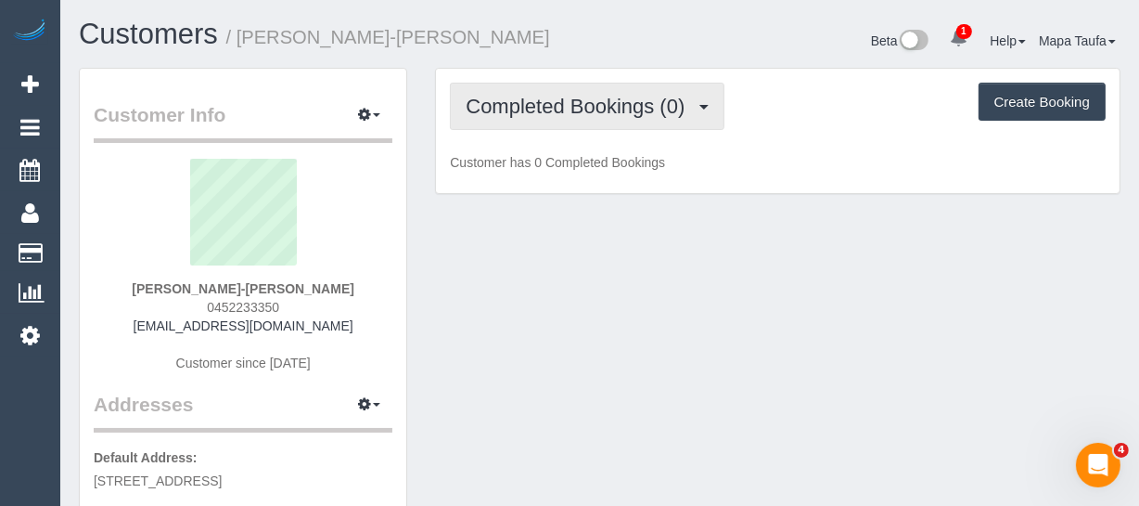
click at [552, 112] on span "Completed Bookings (0)" at bounding box center [580, 106] width 228 height 23
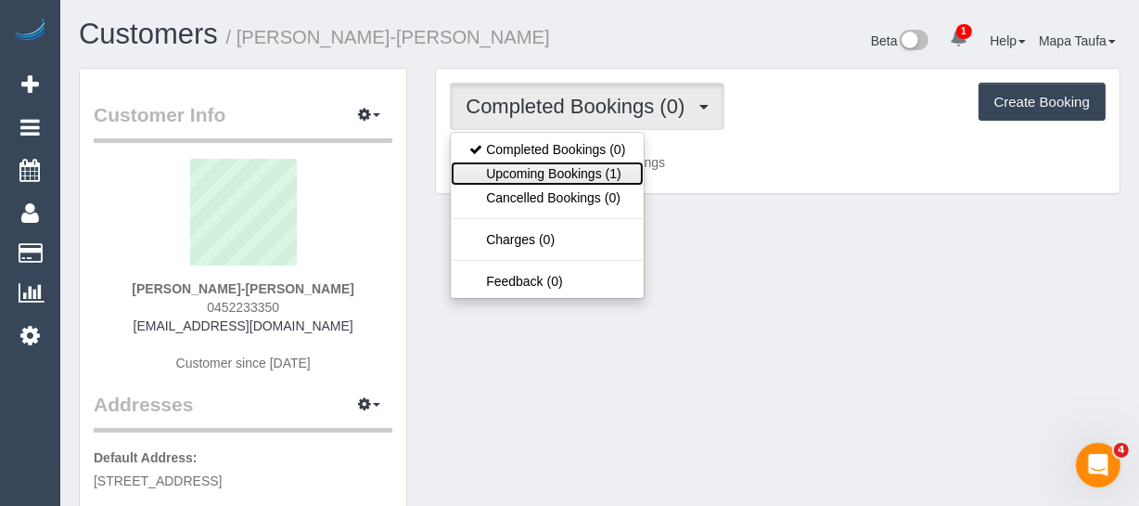
click at [547, 164] on link "Upcoming Bookings (1)" at bounding box center [547, 173] width 193 height 24
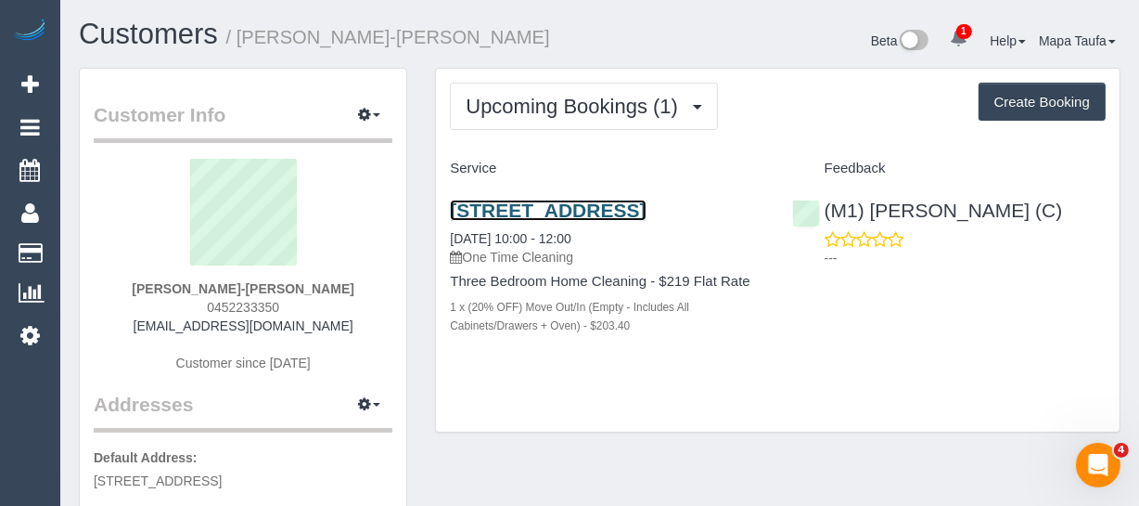
click at [532, 209] on link "[STREET_ADDRESS]" at bounding box center [548, 209] width 196 height 21
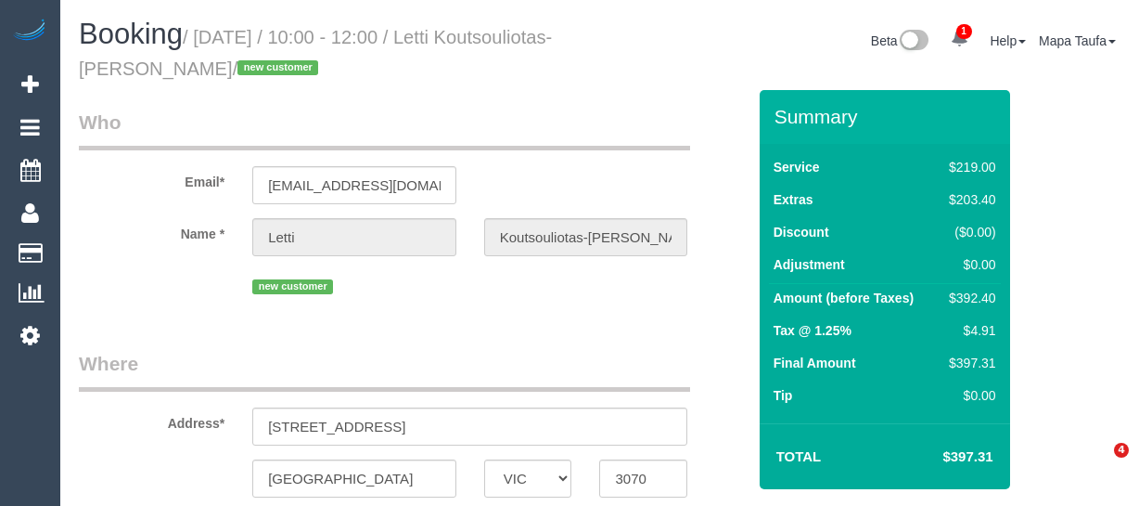
select select "VIC"
select select "object:606"
select select "string:stripe-pm_1S3qTn2GScqysDRVzqYiNpq4"
select select "number:28"
select select "number:15"
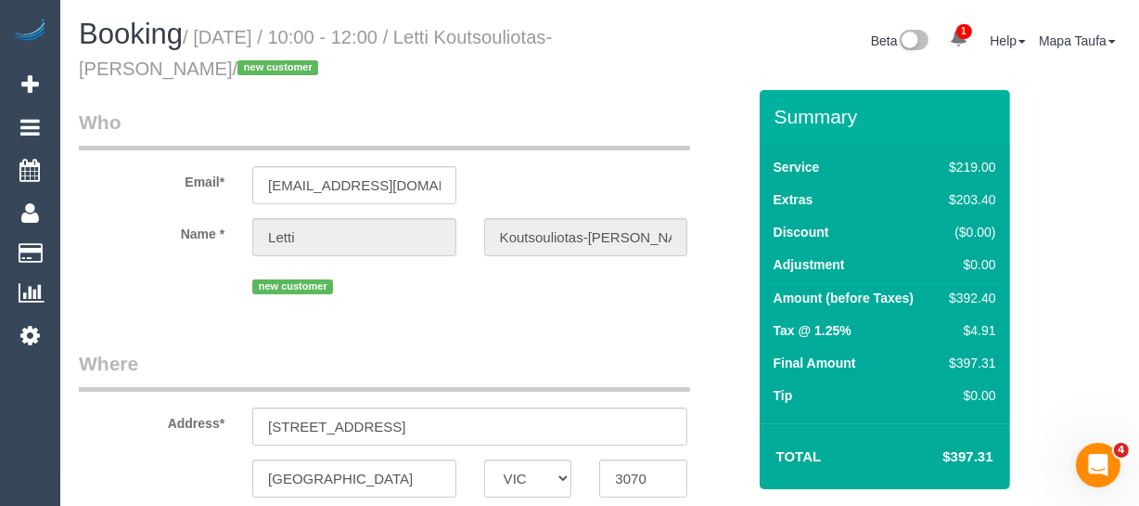
select select "number:19"
select select "number:24"
select select "number:34"
select select "number:11"
select select "object:759"
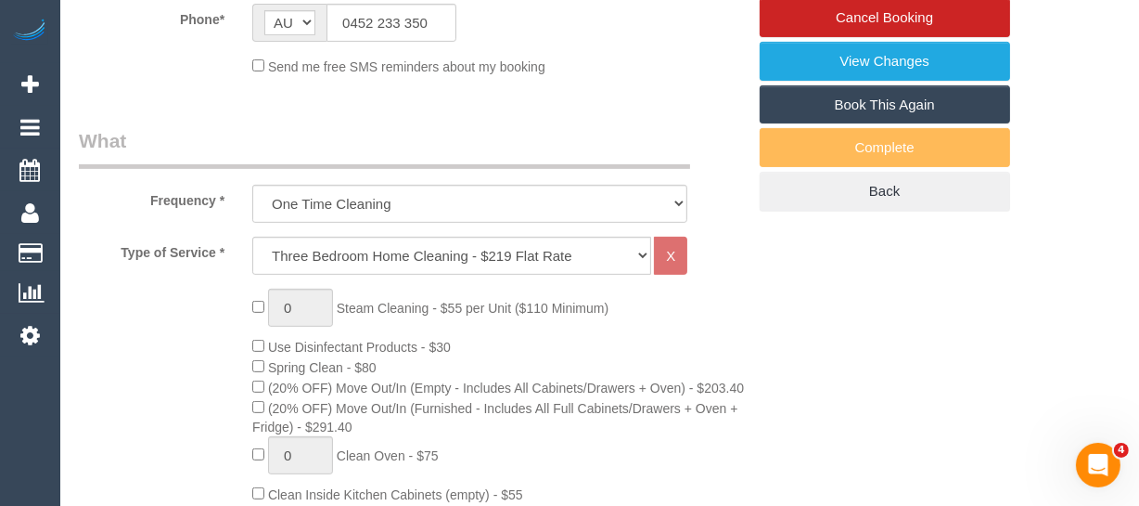
scroll to position [622, 0]
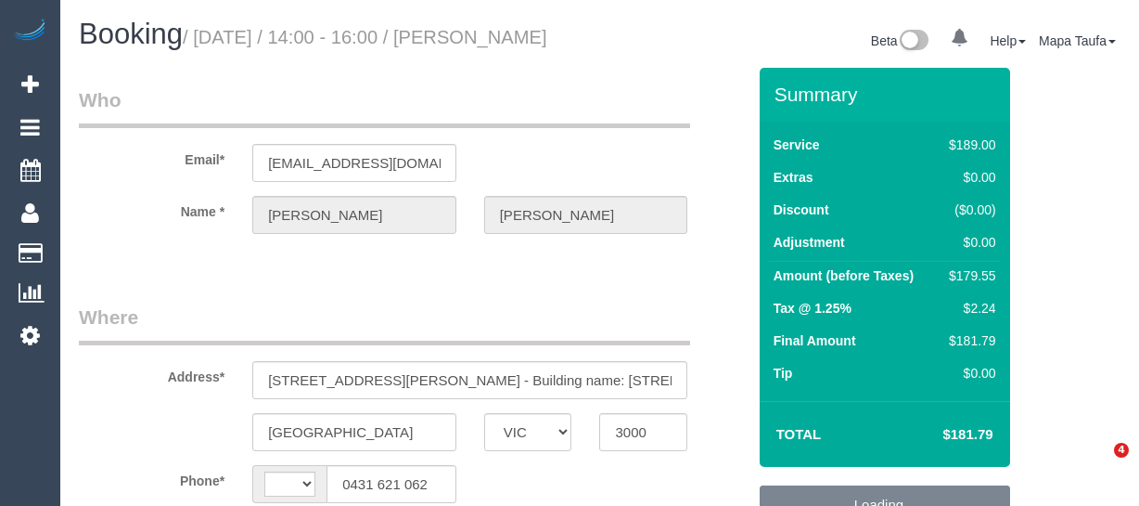
select select "VIC"
select select "string:AU"
select select "object:643"
select select "string:stripe-pm_1R4UuA2GScqysDRV5eIcah3m"
select select "number:28"
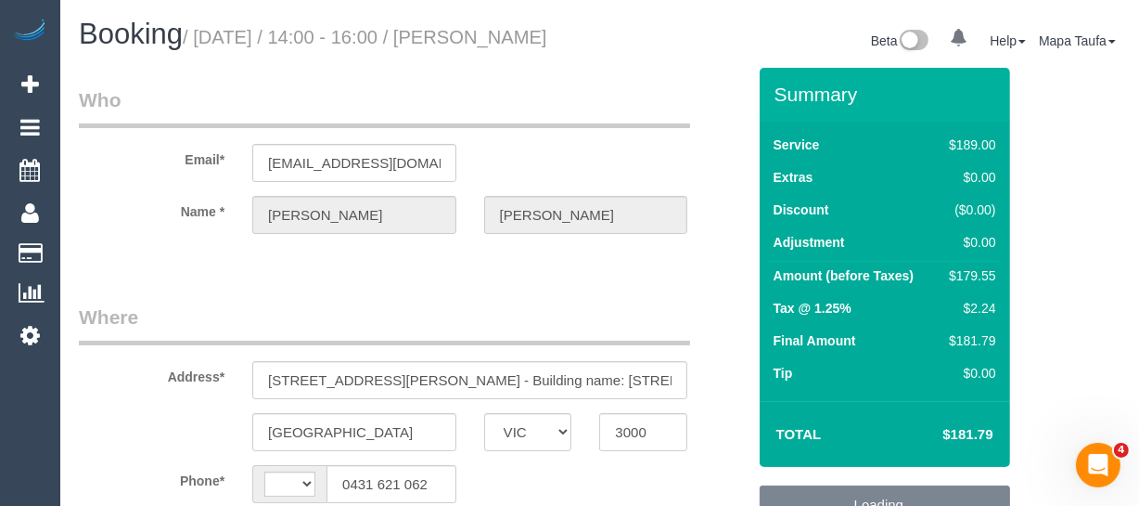
select select "number:14"
select select "number:20"
select select "number:22"
select select "number:33"
select select "number:26"
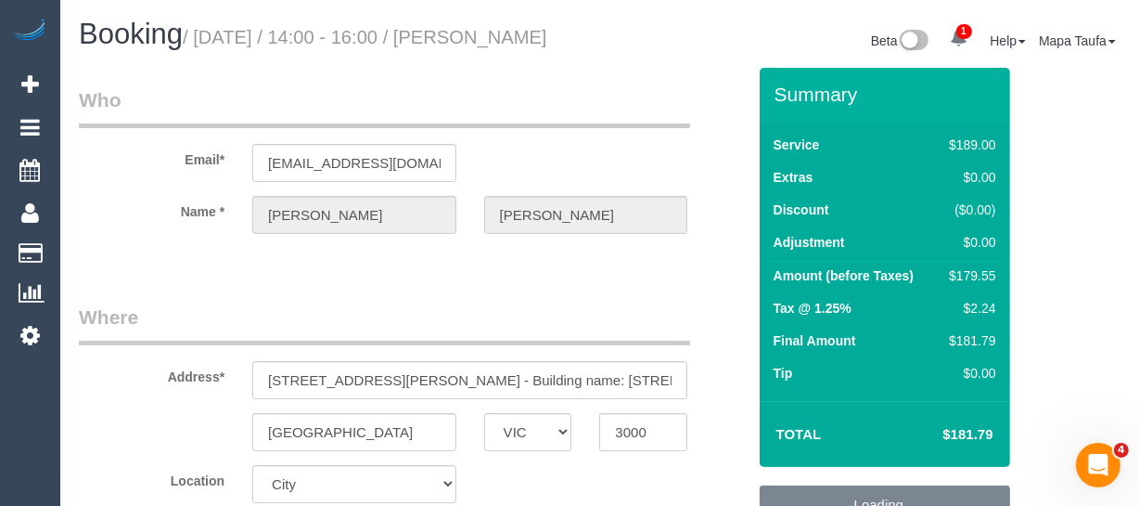
select select "object:1231"
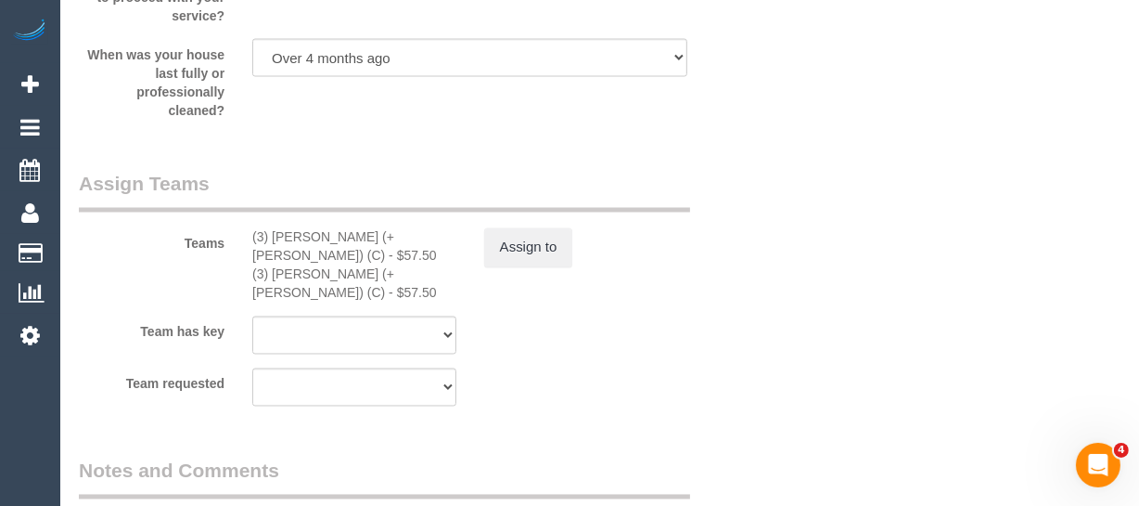
scroll to position [3036, 0]
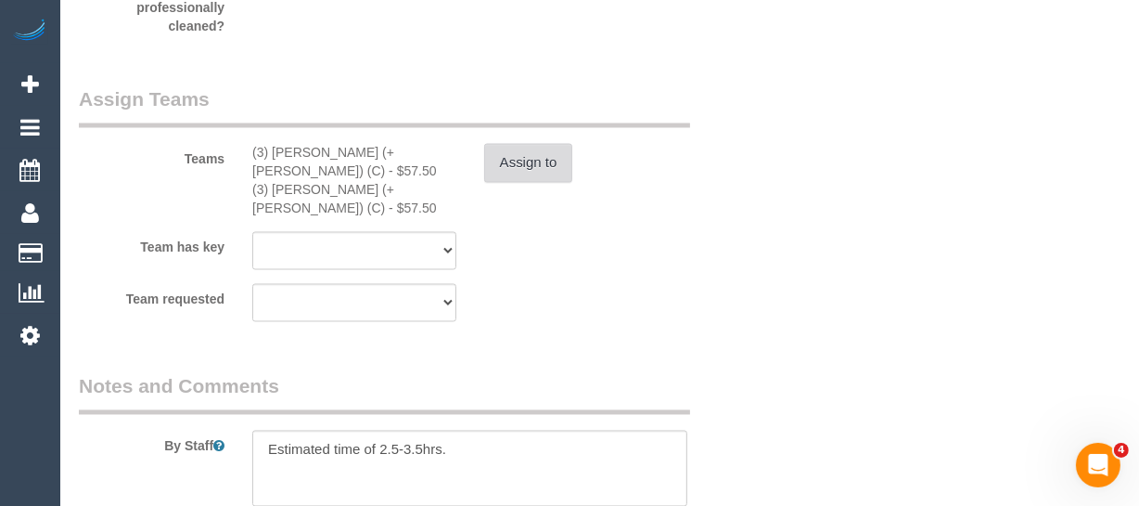
click at [546, 183] on button "Assign to" at bounding box center [528, 163] width 89 height 39
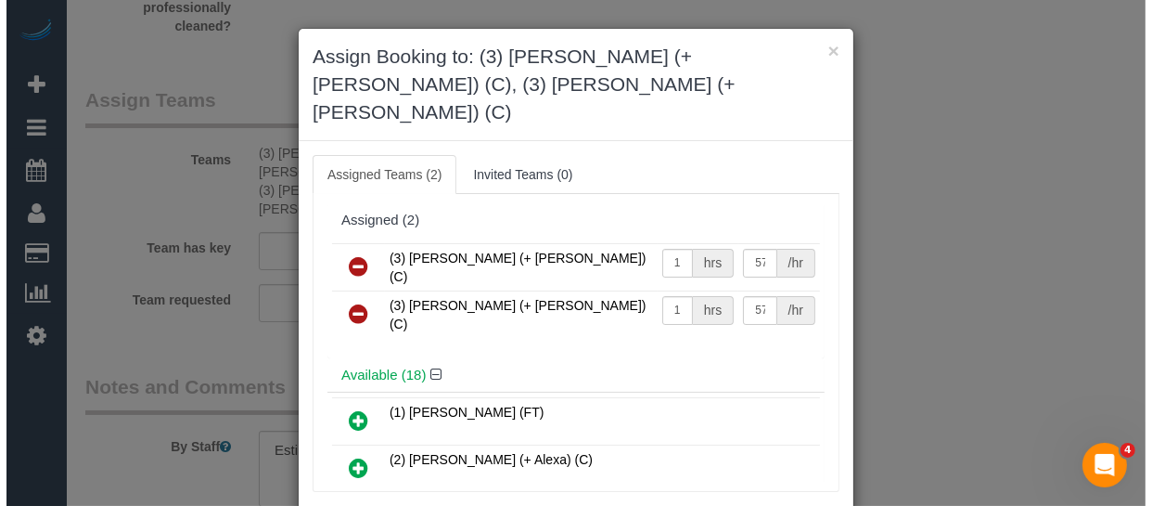
scroll to position [2999, 0]
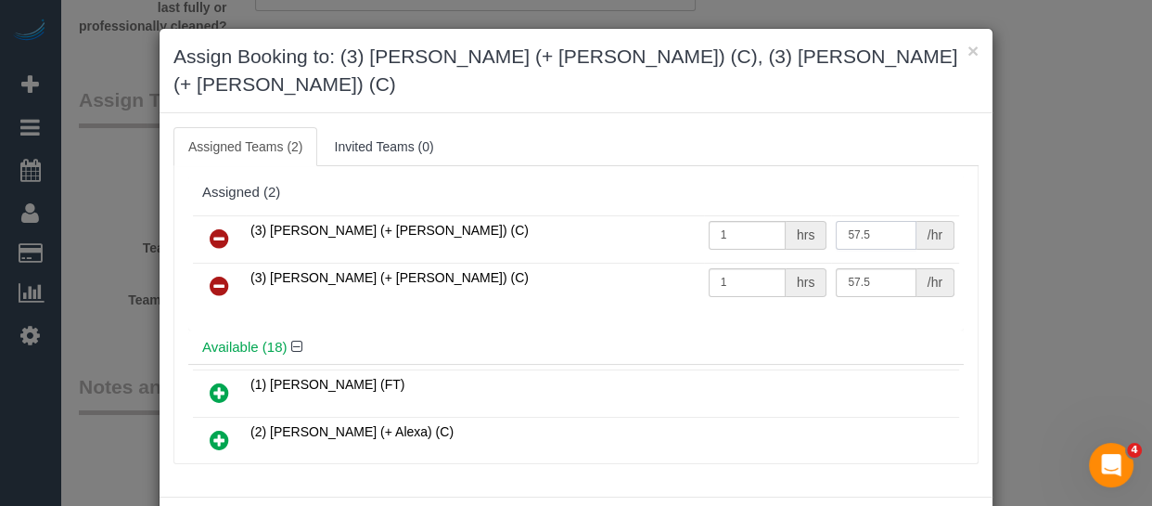
drag, startPoint x: 860, startPoint y: 213, endPoint x: 768, endPoint y: 199, distance: 92.9
click at [768, 215] on tr "(3) [PERSON_NAME] (+ [PERSON_NAME]) (C) 1 hrs 57.5 /hr" at bounding box center [576, 238] width 766 height 47
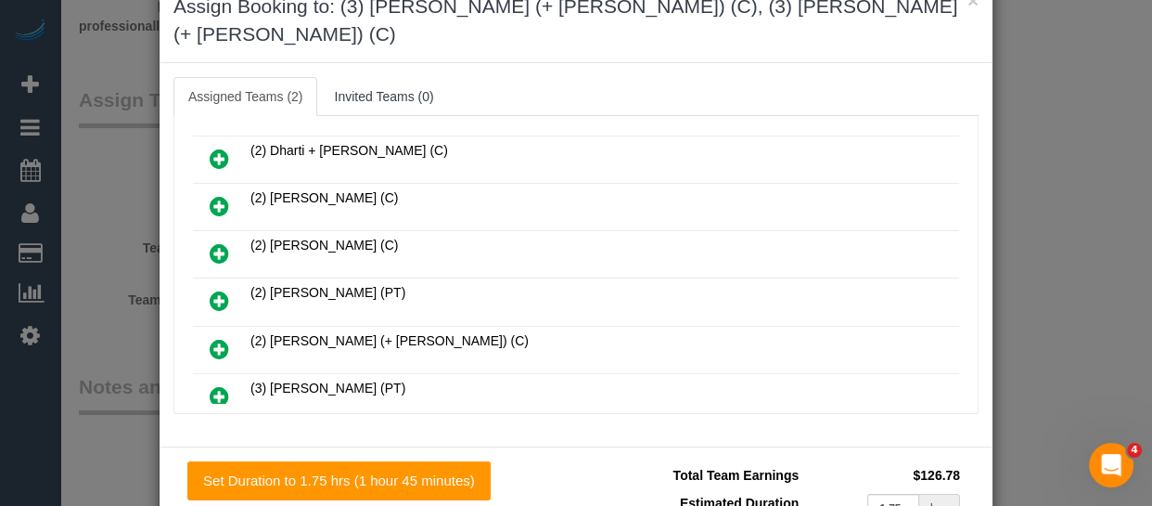
scroll to position [168, 0]
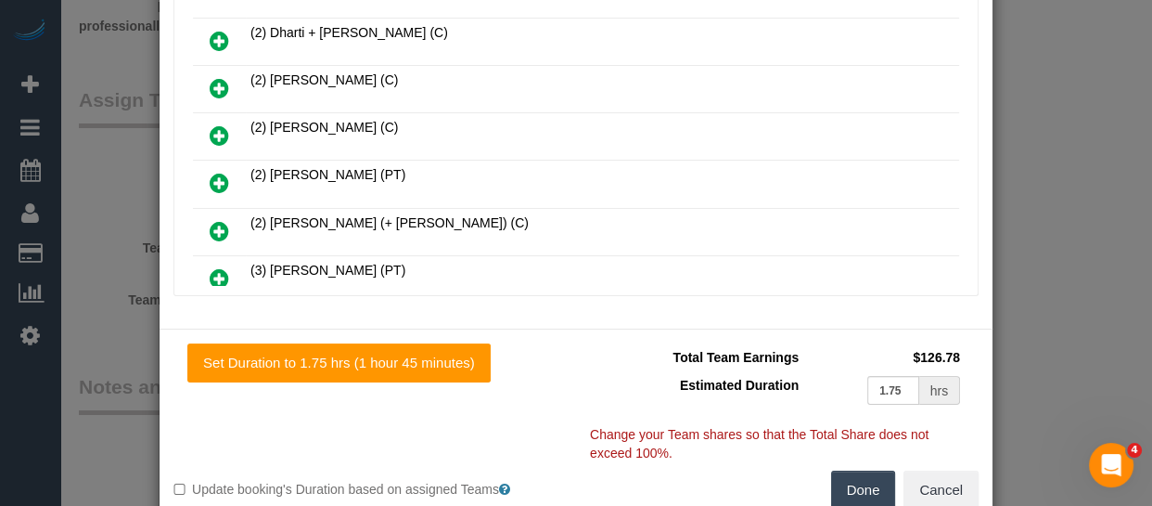
type input "69.28"
click at [846, 470] on button "Done" at bounding box center [863, 489] width 65 height 39
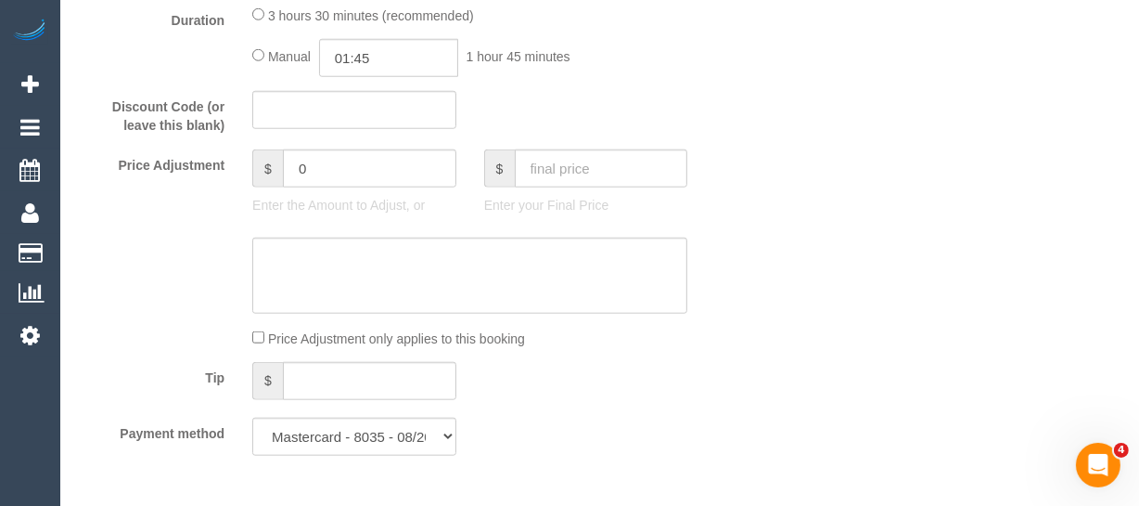
scroll to position [1524, 0]
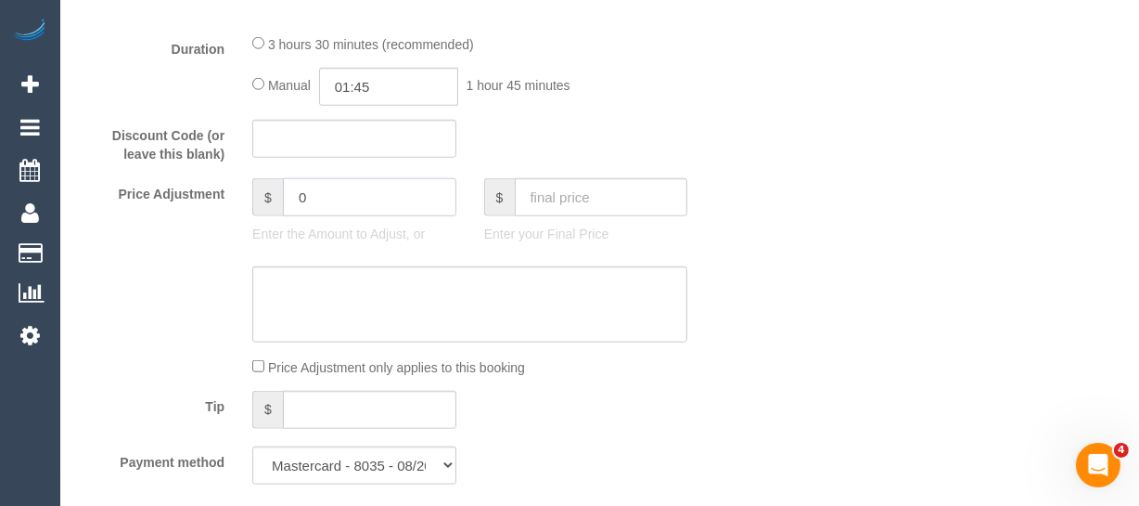
drag, startPoint x: 350, startPoint y: 258, endPoint x: 246, endPoint y: 242, distance: 105.1
click at [248, 244] on div "$ 0 Enter the Amount to Adjust, or" at bounding box center [354, 215] width 232 height 74
type input "11.78"
click at [332, 322] on textarea at bounding box center [469, 304] width 435 height 76
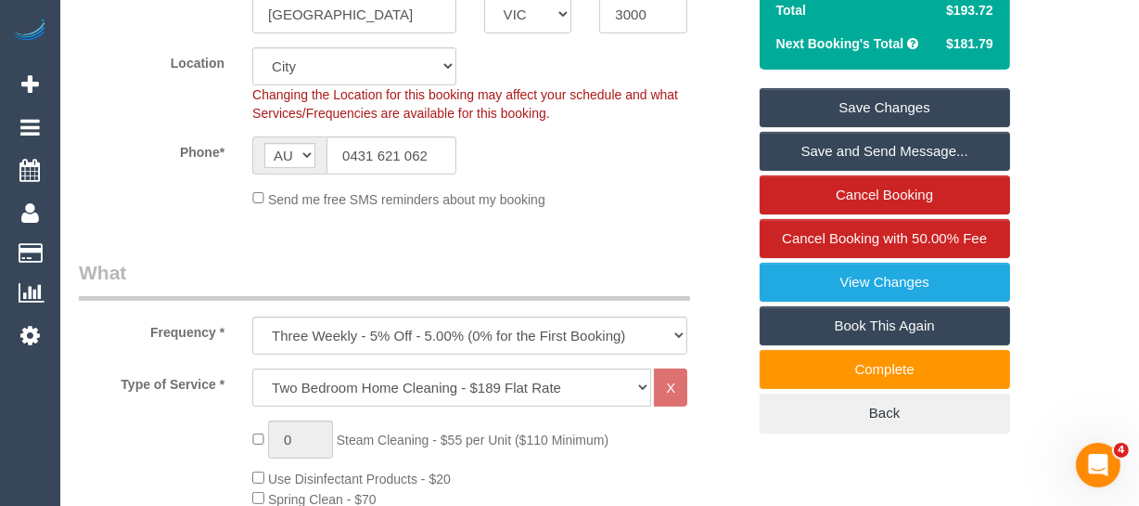
scroll to position [260, 0]
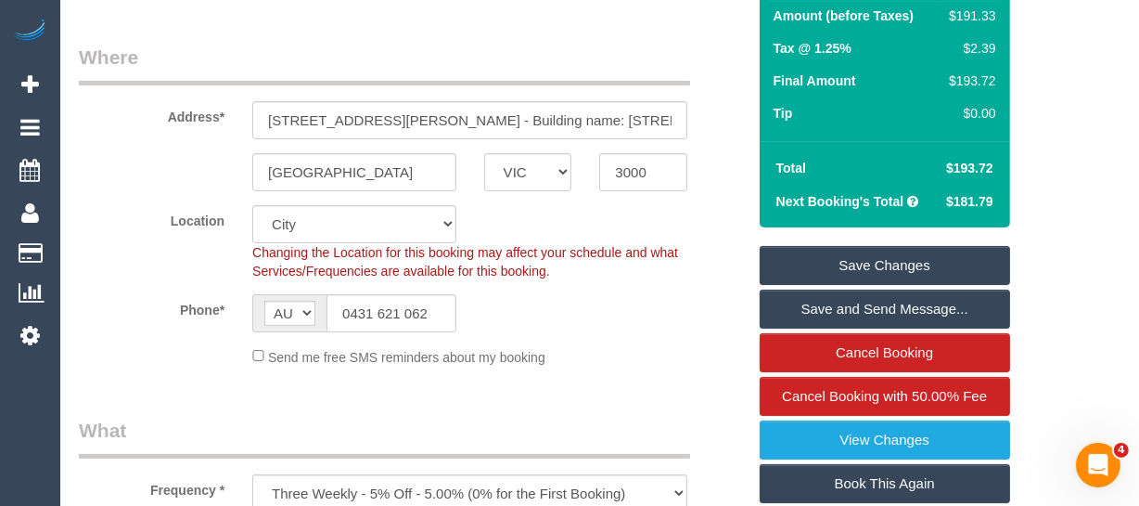
type textarea "11.78 added for parking via email -MT"
click at [927, 277] on link "Save Changes" at bounding box center [885, 265] width 251 height 39
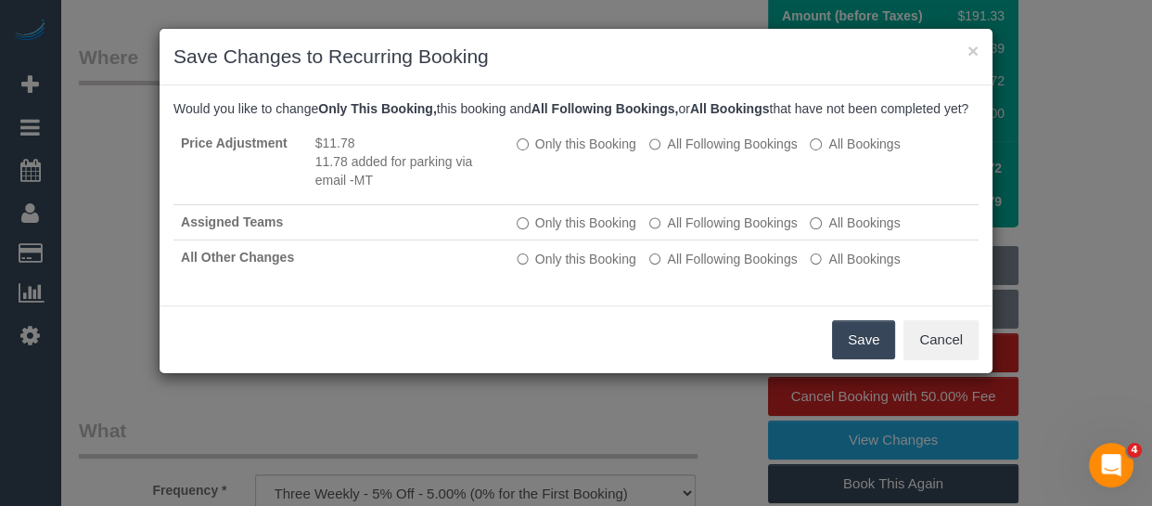
drag, startPoint x: 853, startPoint y: 355, endPoint x: 822, endPoint y: 331, distance: 39.0
click at [853, 356] on button "Save" at bounding box center [863, 339] width 63 height 39
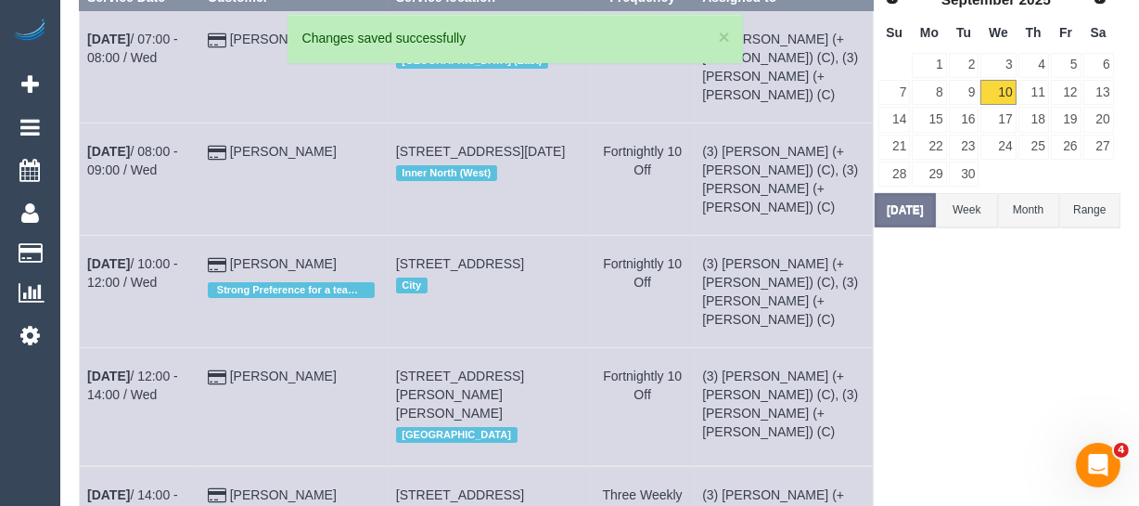
scroll to position [390, 0]
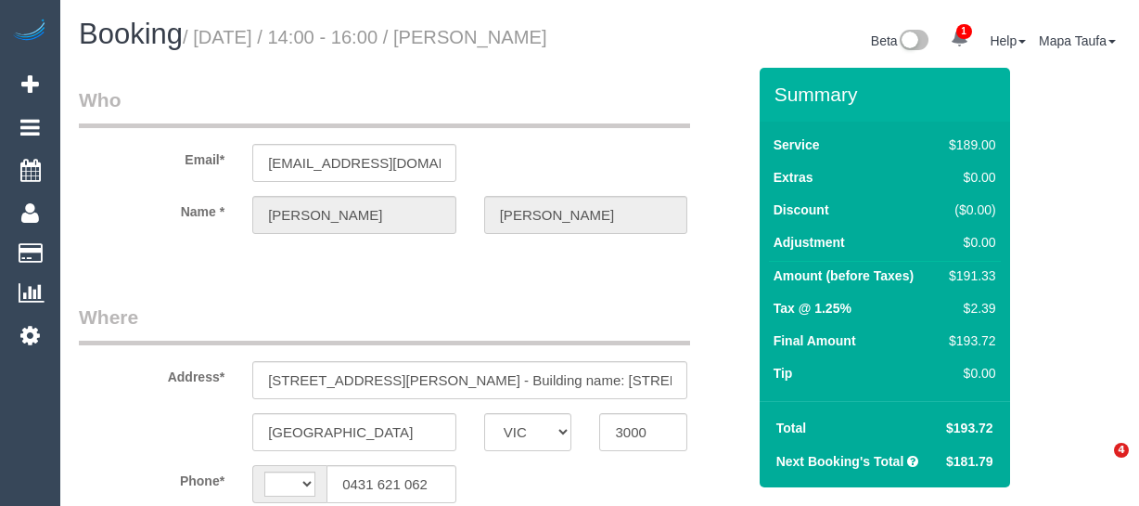
select select "VIC"
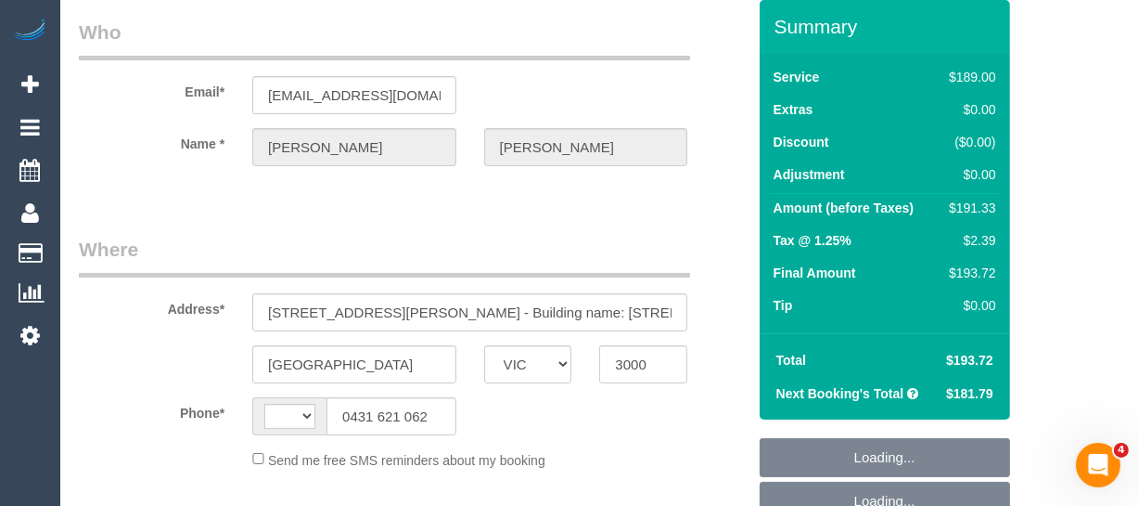
select select "object:2376"
select select "string:stripe-pm_1R4UuA2GScqysDRV5eIcah3m"
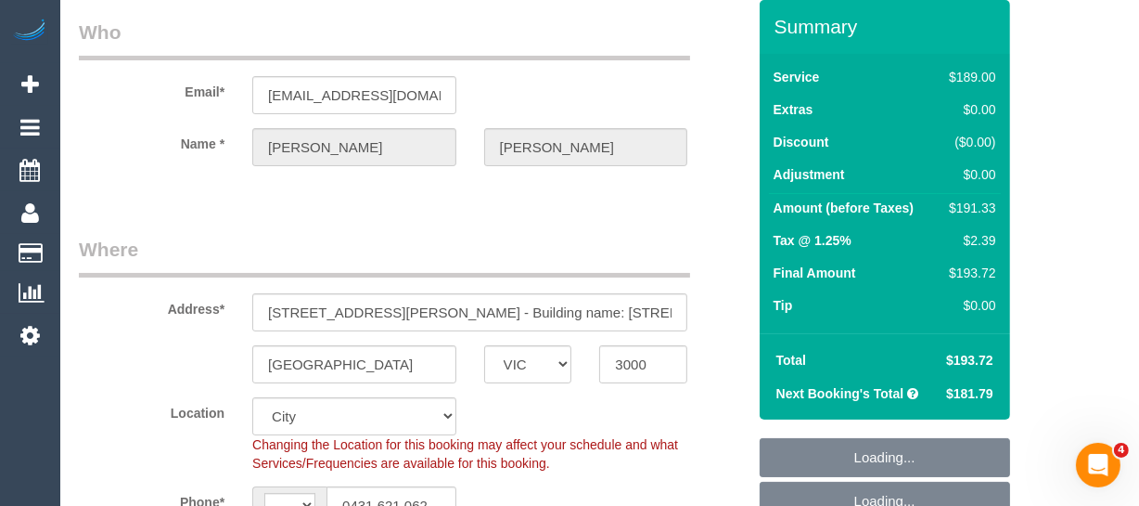
scroll to position [168, 0]
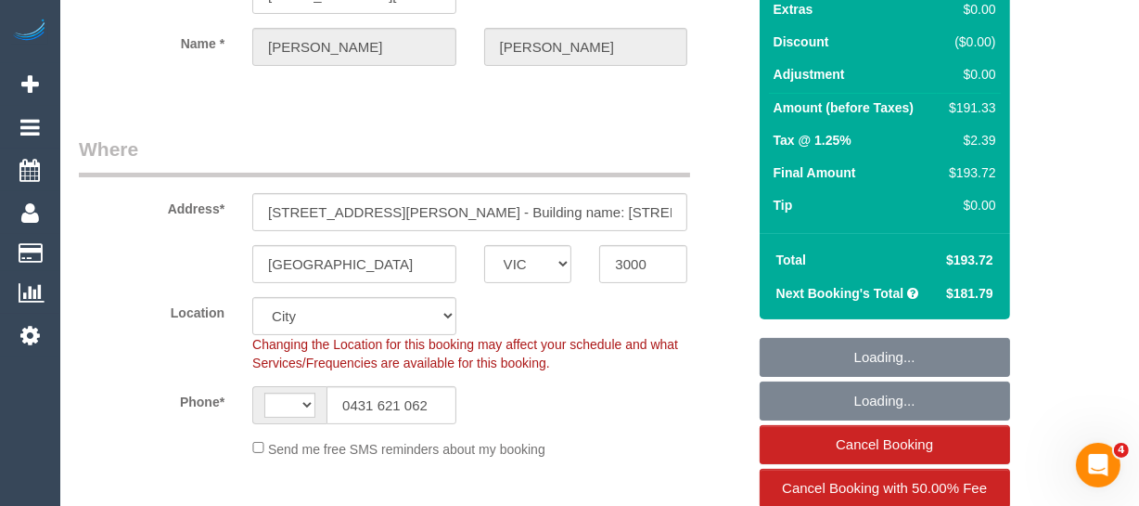
select select "object:2644"
select select "string:AU"
click at [382, 414] on input "0431 621 062" at bounding box center [392, 405] width 130 height 38
select select "number:28"
select select "number:14"
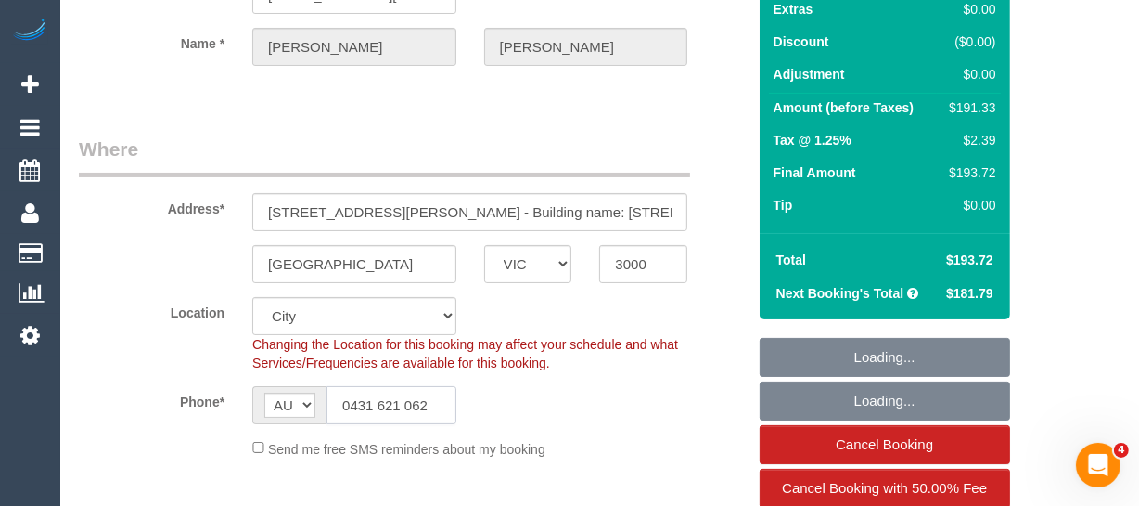
select select "number:20"
select select "number:22"
select select "number:33"
select select "number:26"
click at [382, 414] on input "0431 621 062" at bounding box center [392, 405] width 130 height 38
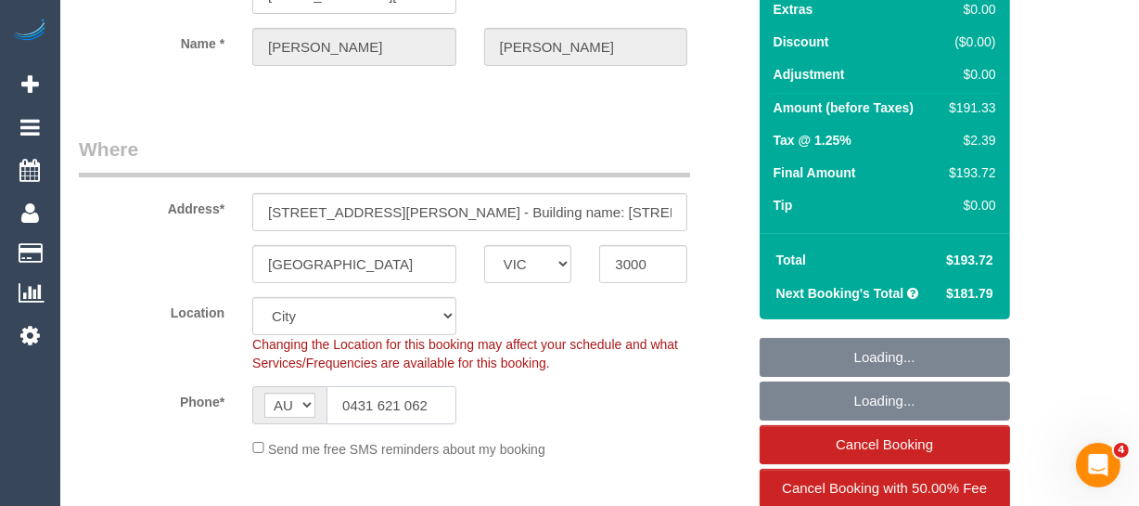
click at [382, 414] on input "0431 621 062" at bounding box center [392, 405] width 130 height 38
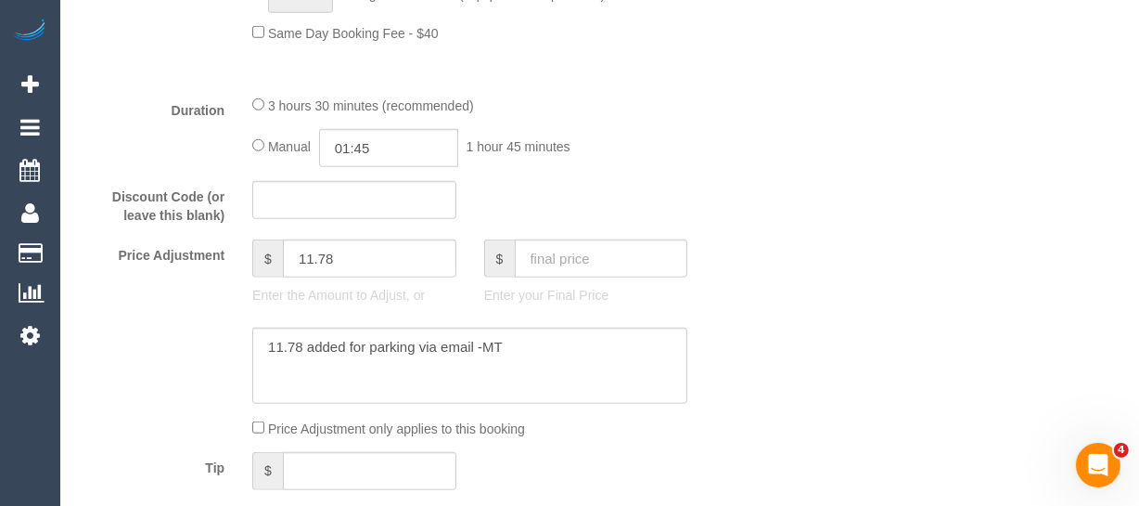
scroll to position [1687, 0]
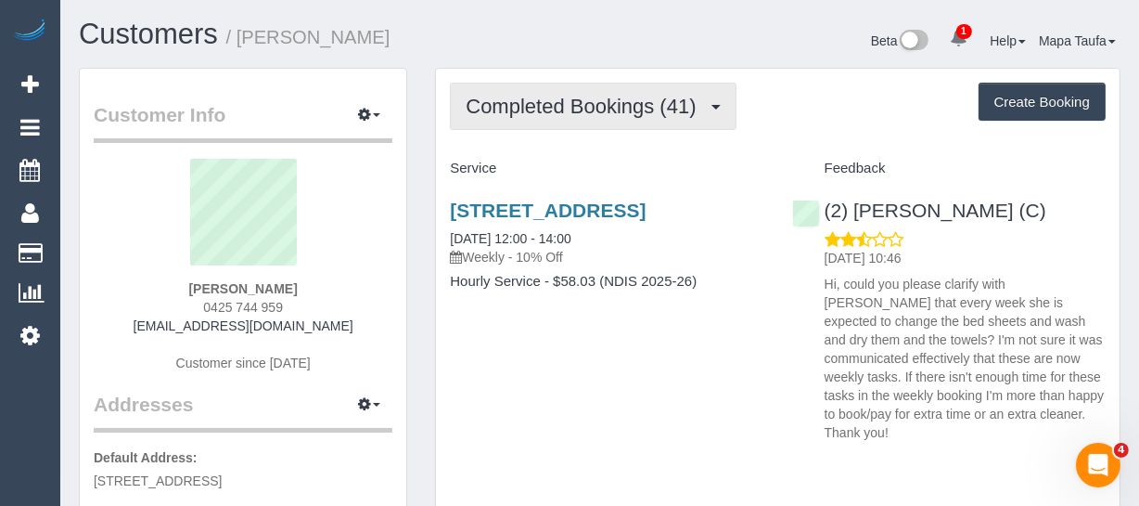
click at [564, 121] on button "Completed Bookings (41)" at bounding box center [593, 106] width 286 height 47
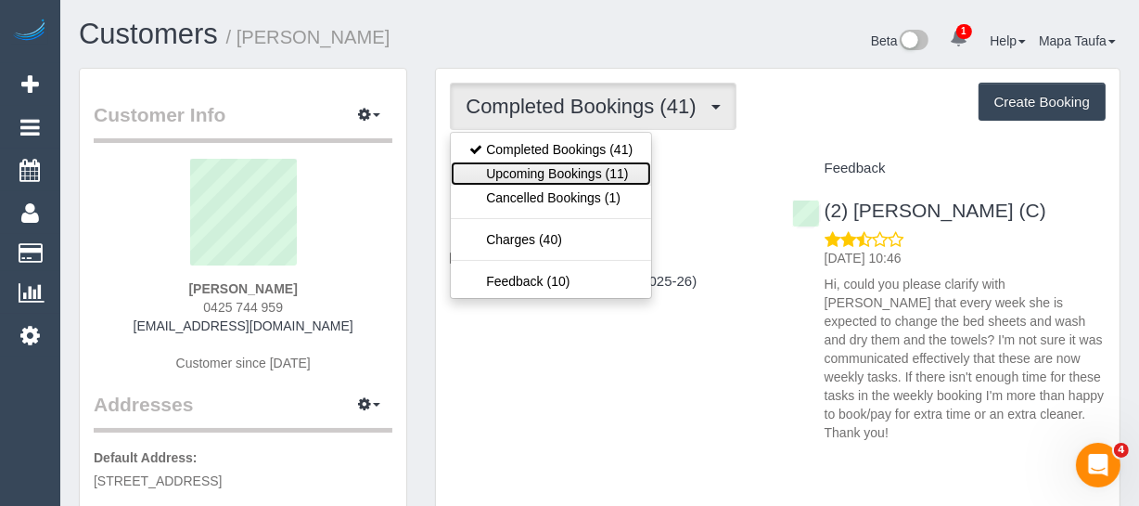
click at [563, 170] on link "Upcoming Bookings (11)" at bounding box center [551, 173] width 200 height 24
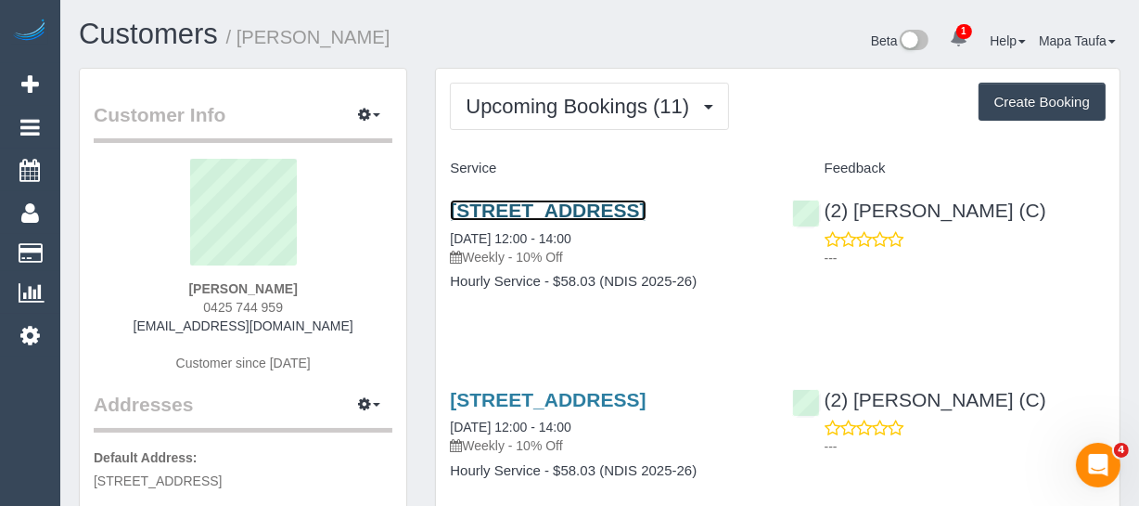
click at [523, 213] on link "[STREET_ADDRESS]" at bounding box center [548, 209] width 196 height 21
drag, startPoint x: 351, startPoint y: 287, endPoint x: 199, endPoint y: 283, distance: 151.3
click at [199, 283] on div "Megan Stosser 0425 744 959 heymickey107@gmail.com Customer since 2024" at bounding box center [243, 275] width 299 height 232
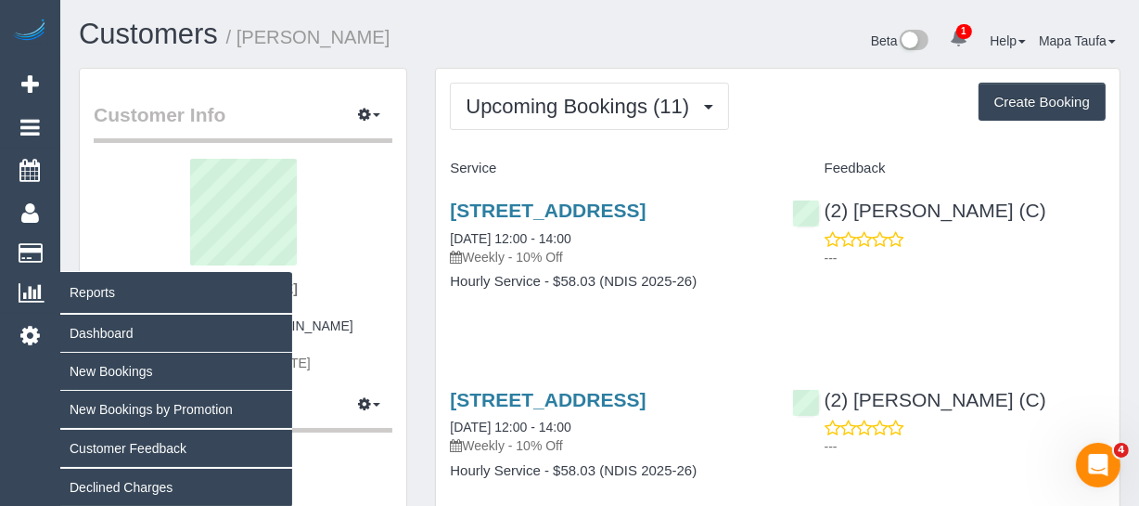
copy strong "Megan Stosser"
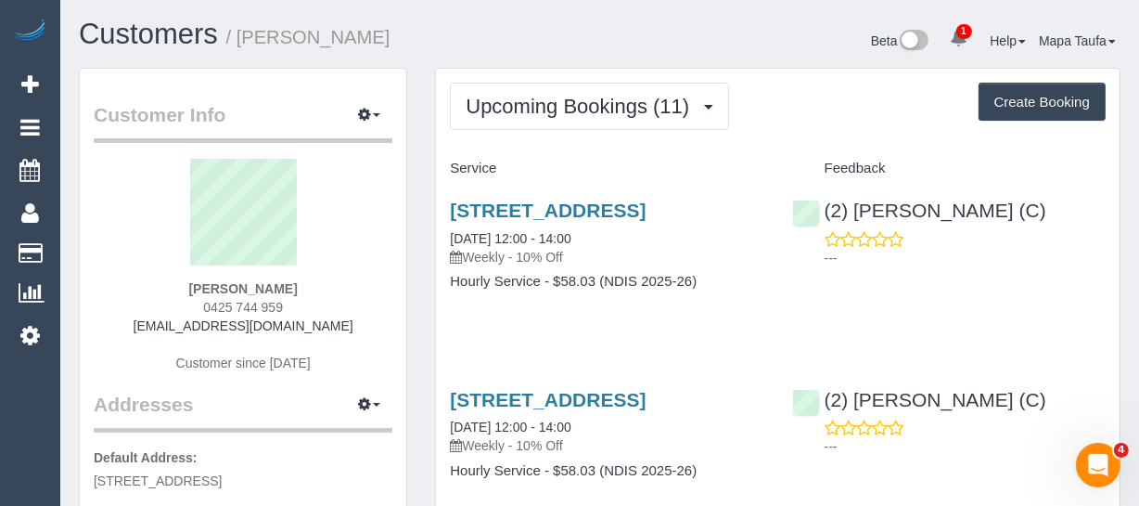
drag, startPoint x: 494, startPoint y: 224, endPoint x: 585, endPoint y: 222, distance: 91.9
click at [472, 212] on div "3/15 Leyden St, Brunswick East, VIC 3057 16/09/2025 12:00 - 14:00 Weekly - 10% …" at bounding box center [607, 232] width 314 height 67
click at [586, 221] on h3 "3/15 Leyden St, Brunswick East, VIC 3057" at bounding box center [607, 209] width 314 height 21
drag, startPoint x: 574, startPoint y: 232, endPoint x: 319, endPoint y: 288, distance: 261.2
click at [447, 206] on div "3/15 Leyden St, Brunswick East, VIC 3057 16/09/2025 12:00 - 14:00 Weekly - 10% …" at bounding box center [606, 255] width 341 height 143
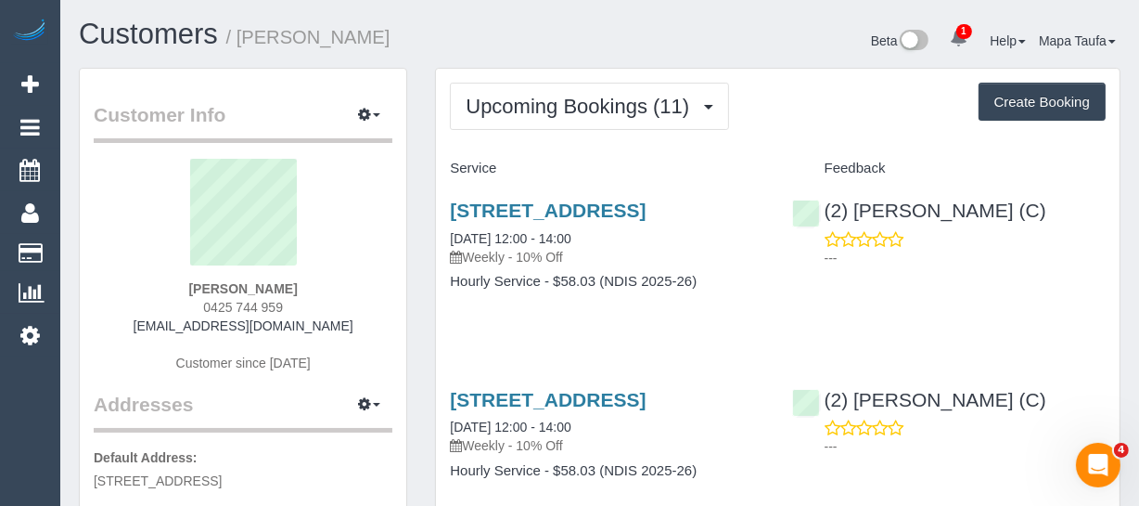
copy link "3/15 Leyden St, Brunswick East, VIC 3057"
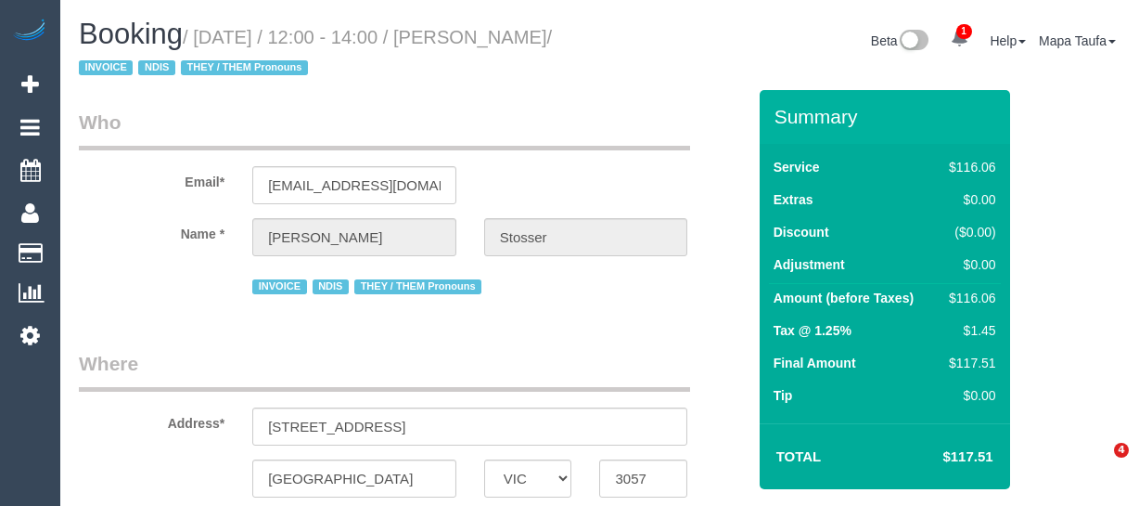
select select "VIC"
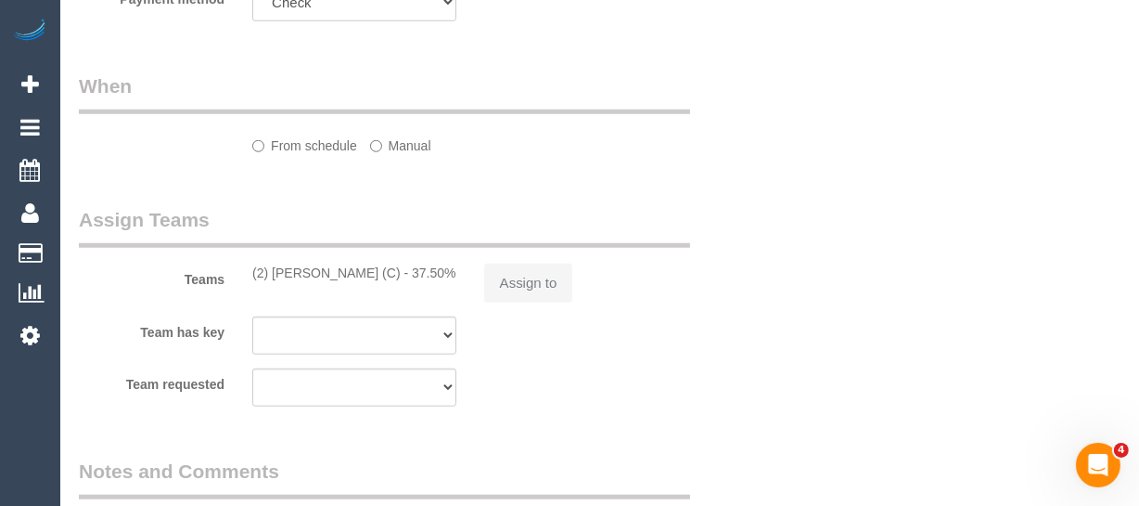
select select "string:AU"
select select "object:599"
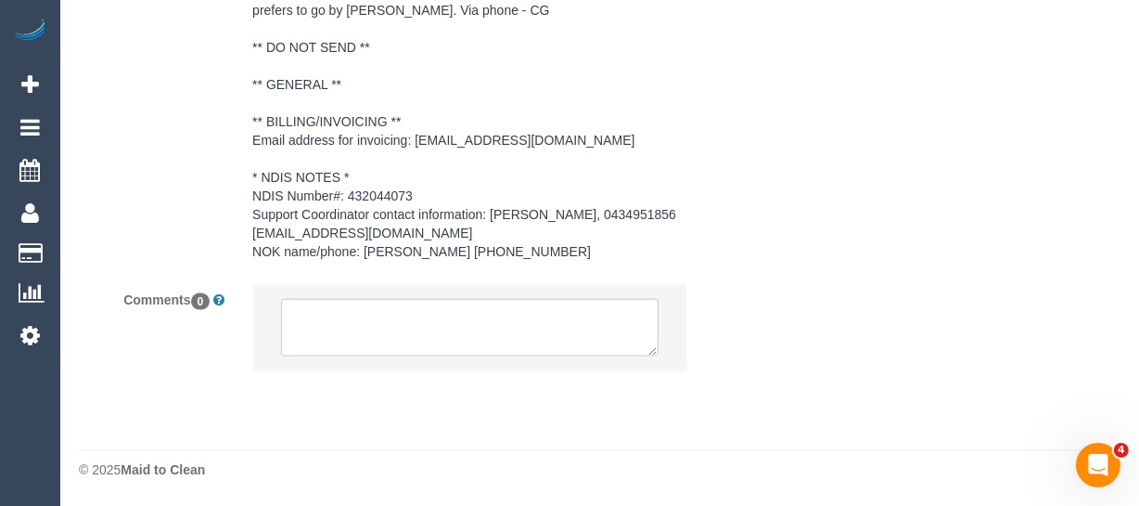
select select "spot6"
select select "number:28"
select select "number:14"
select select "number:19"
select select "number:36"
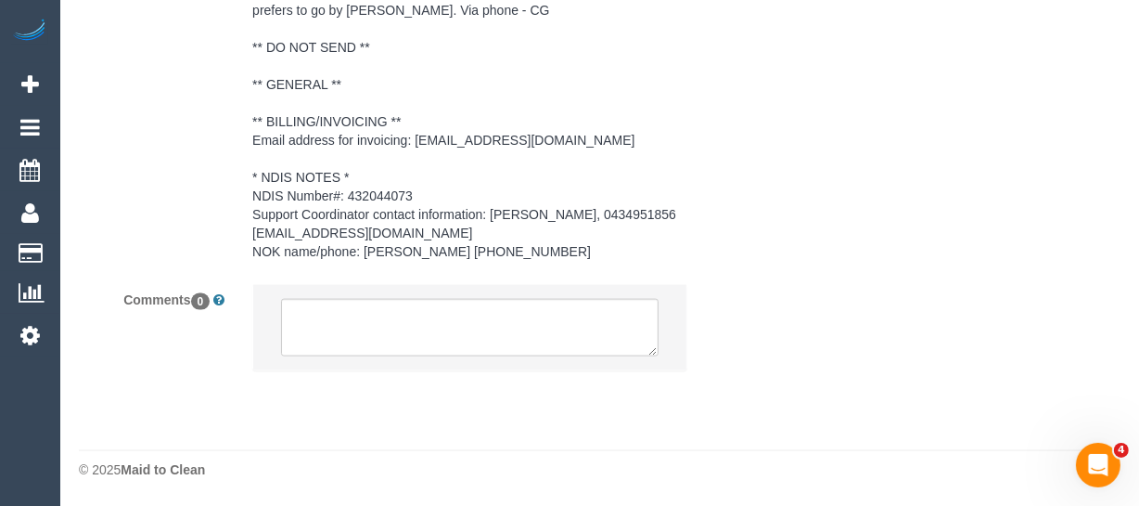
select select "number:35"
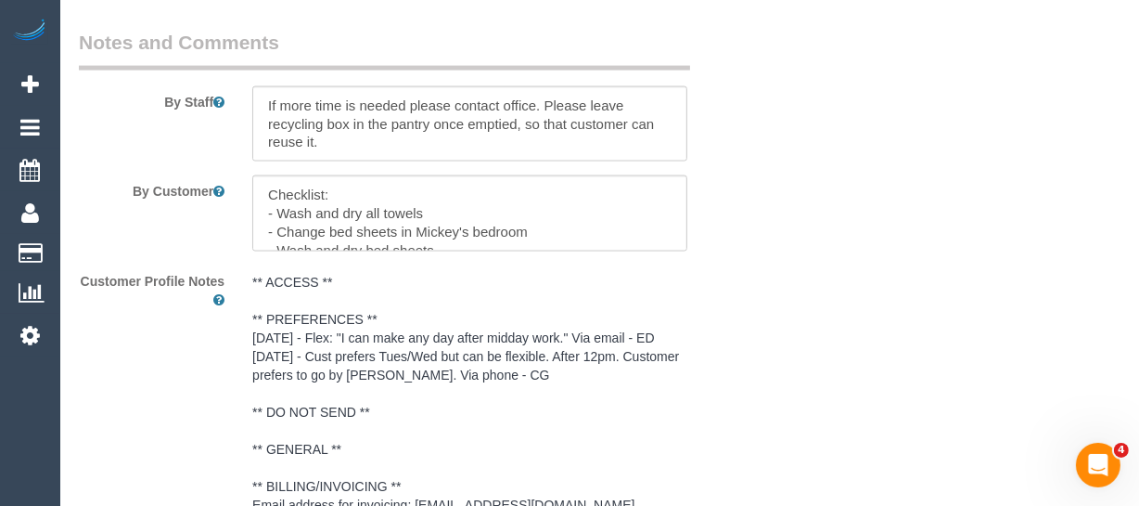
select select "object:755"
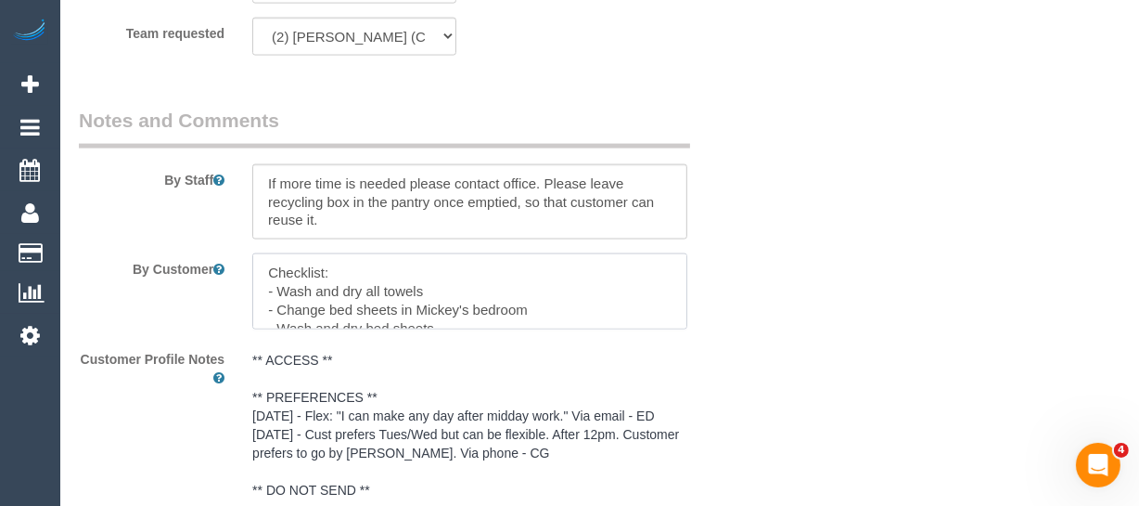
scroll to position [296, 0]
drag, startPoint x: 293, startPoint y: 282, endPoint x: 495, endPoint y: 355, distance: 214.3
click at [495, 355] on sui-booking-comments "By Staff By Customer Customer Profile Notes ** ACCESS ** ** PREFERENCES ** [DAT…" at bounding box center [412, 470] width 667 height 727
click at [569, 321] on textarea at bounding box center [469, 291] width 435 height 76
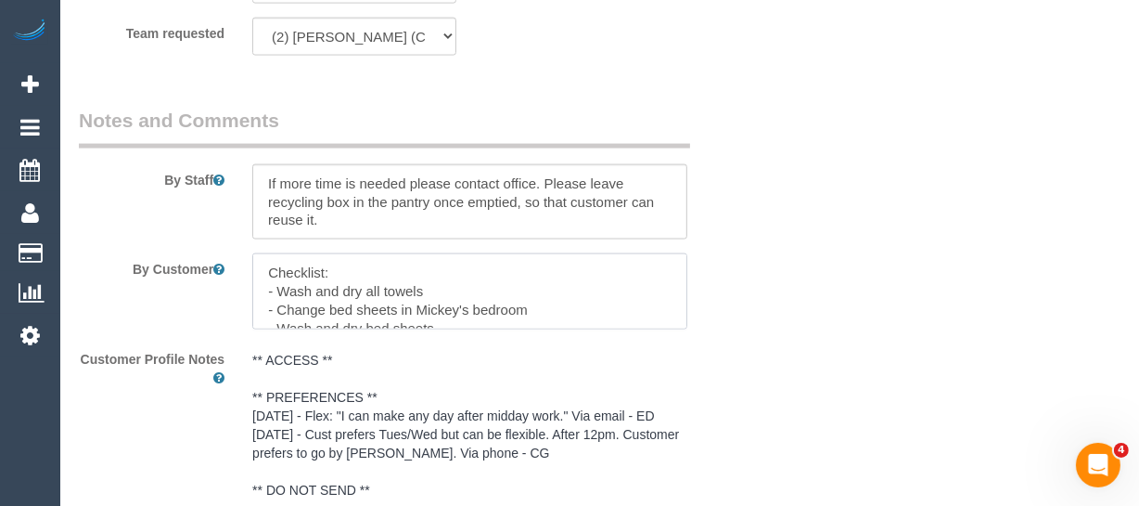
drag, startPoint x: 502, startPoint y: 317, endPoint x: 201, endPoint y: 228, distance: 313.5
click at [212, 218] on sui-booking-comments "By Staff By Customer Customer Profile Notes ** ACCESS ** ** PREFERENCES ** [DAT…" at bounding box center [412, 470] width 667 height 727
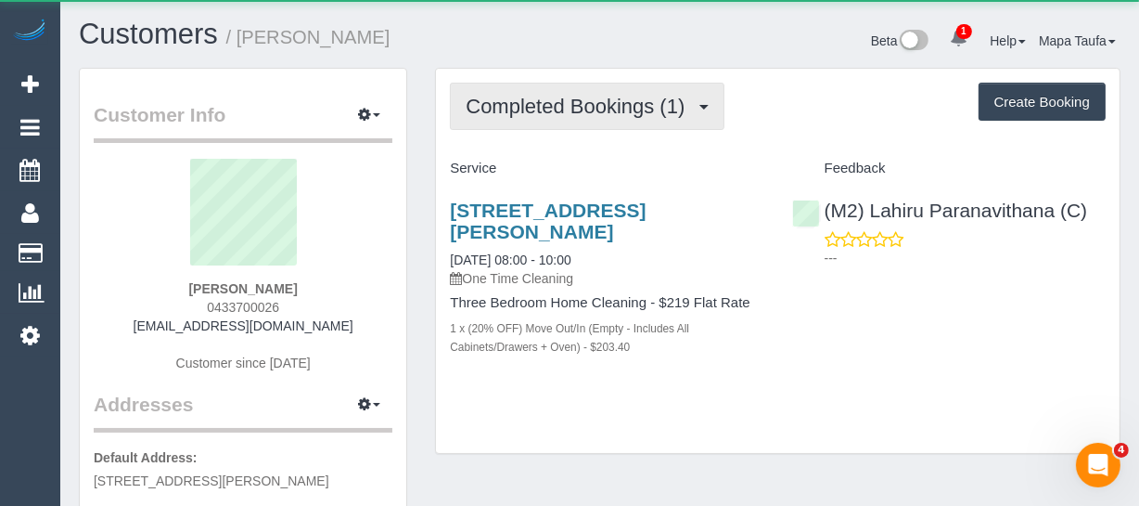
click at [621, 101] on span "Completed Bookings (1)" at bounding box center [580, 106] width 228 height 23
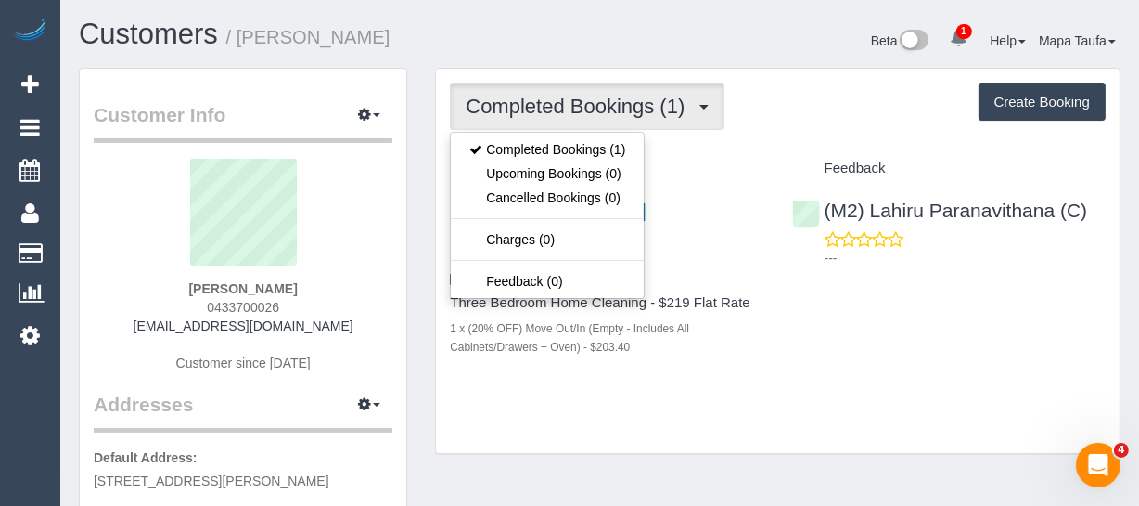
drag, startPoint x: 767, startPoint y: 116, endPoint x: 631, endPoint y: 139, distance: 138.4
click at [765, 118] on div "Completed Bookings (1) Completed Bookings (1) Upcoming Bookings (0) Cancelled B…" at bounding box center [778, 106] width 656 height 47
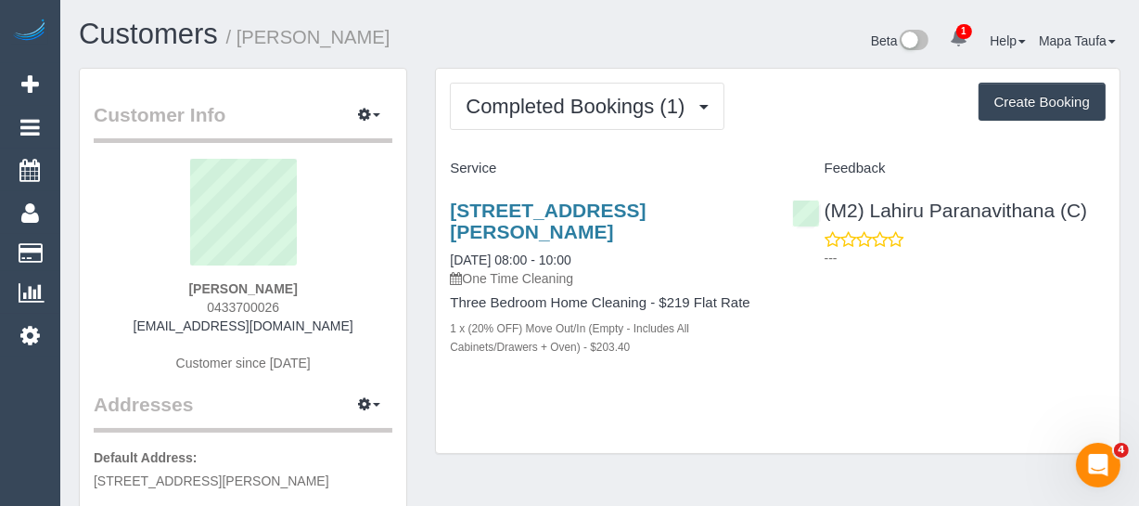
click at [624, 456] on div "Completed Bookings (1) Completed Bookings (1) Upcoming Bookings (0) Cancelled B…" at bounding box center [778, 270] width 714 height 405
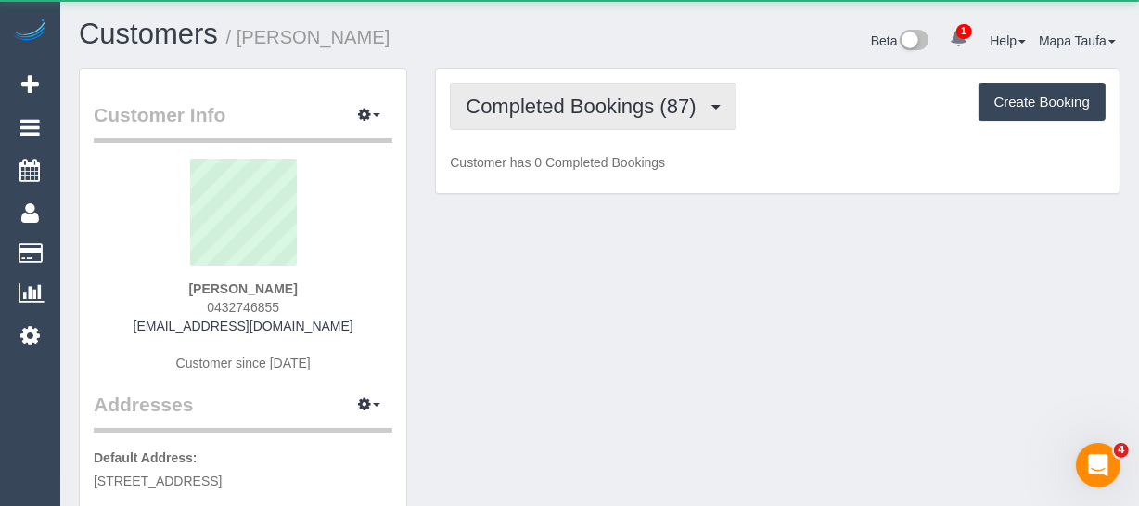
click at [539, 102] on span "Completed Bookings (87)" at bounding box center [585, 106] width 239 height 23
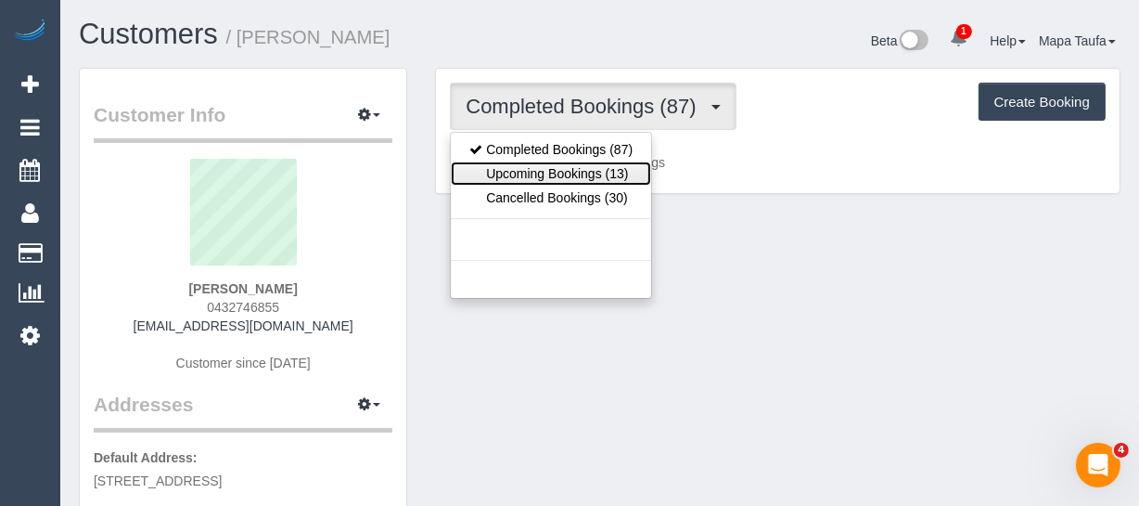
click at [547, 167] on link "Upcoming Bookings (13)" at bounding box center [551, 173] width 200 height 24
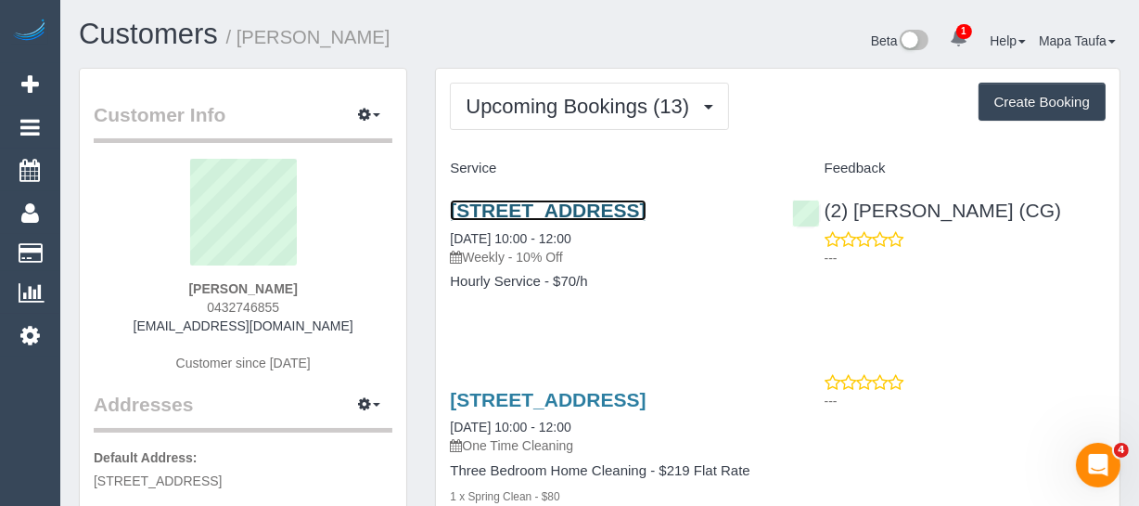
click at [531, 210] on link "3, Kuala Close, St. Albans, VIC 3021" at bounding box center [548, 209] width 196 height 21
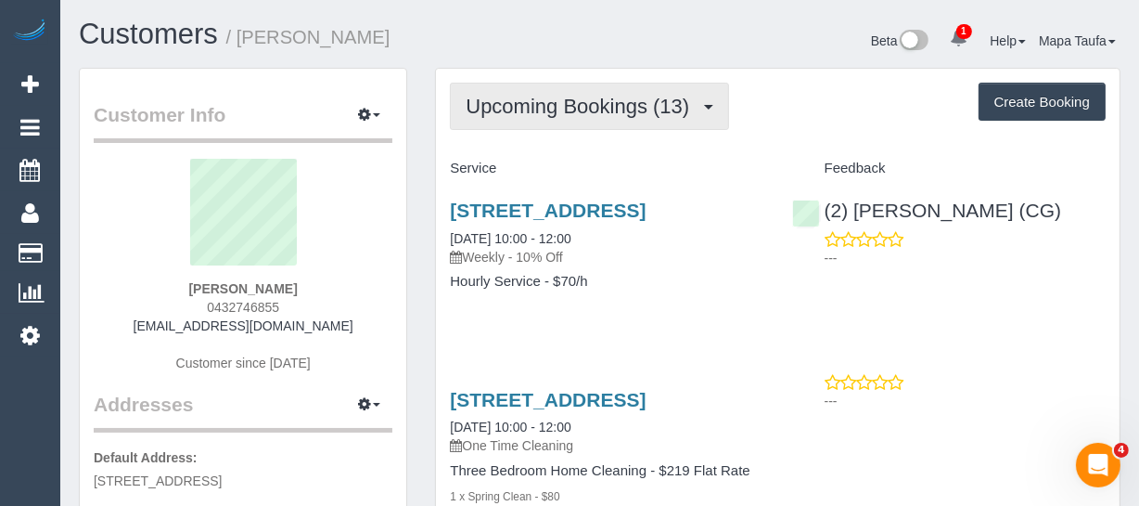
click at [547, 116] on button "Upcoming Bookings (13)" at bounding box center [589, 106] width 279 height 47
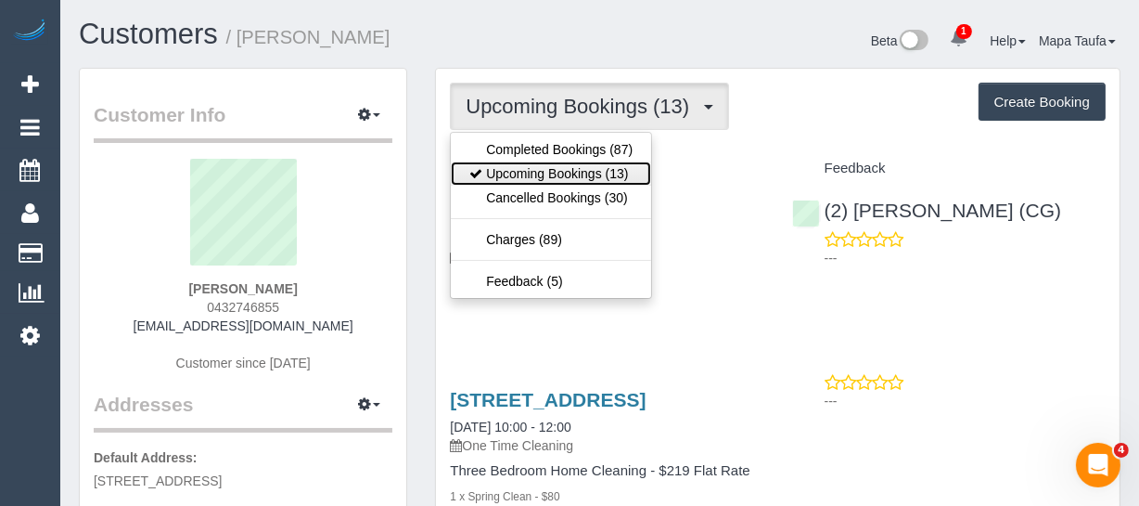
click at [547, 167] on link "Upcoming Bookings (13)" at bounding box center [551, 173] width 200 height 24
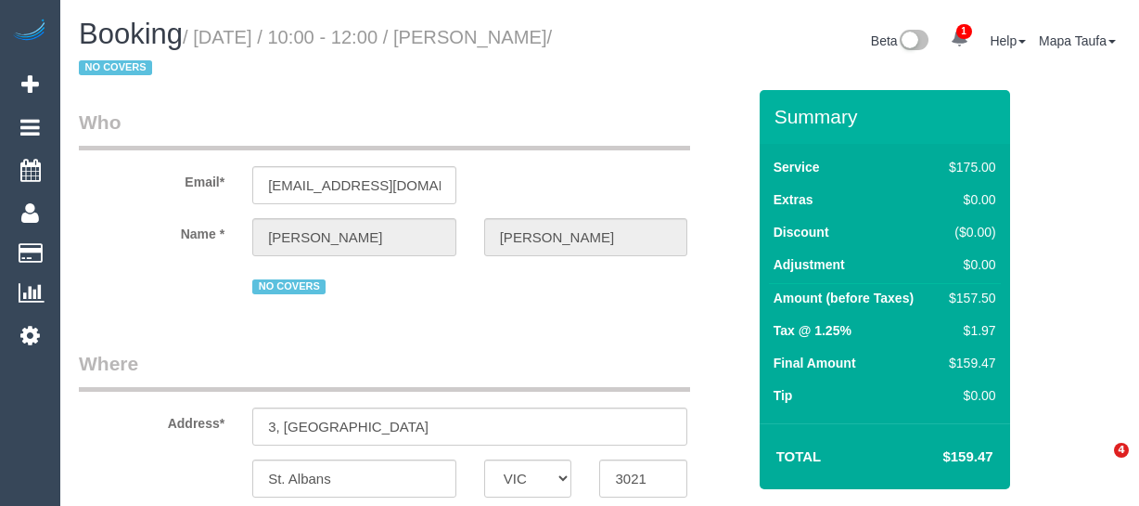
select select "VIC"
select select "150"
select select "number:30"
select select "number:16"
select select "number:19"
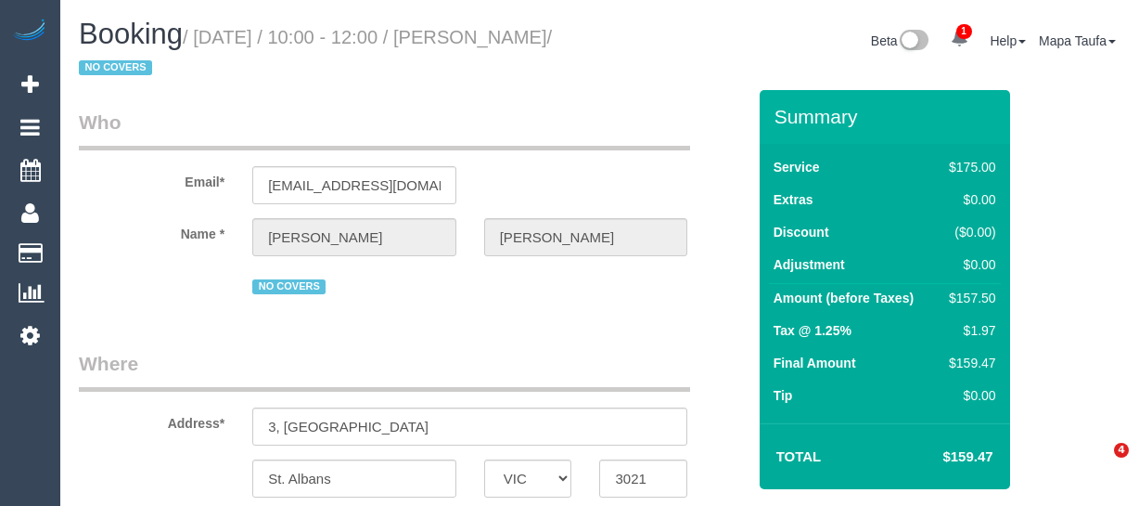
select select "number:23"
select select "number:34"
select select "number:26"
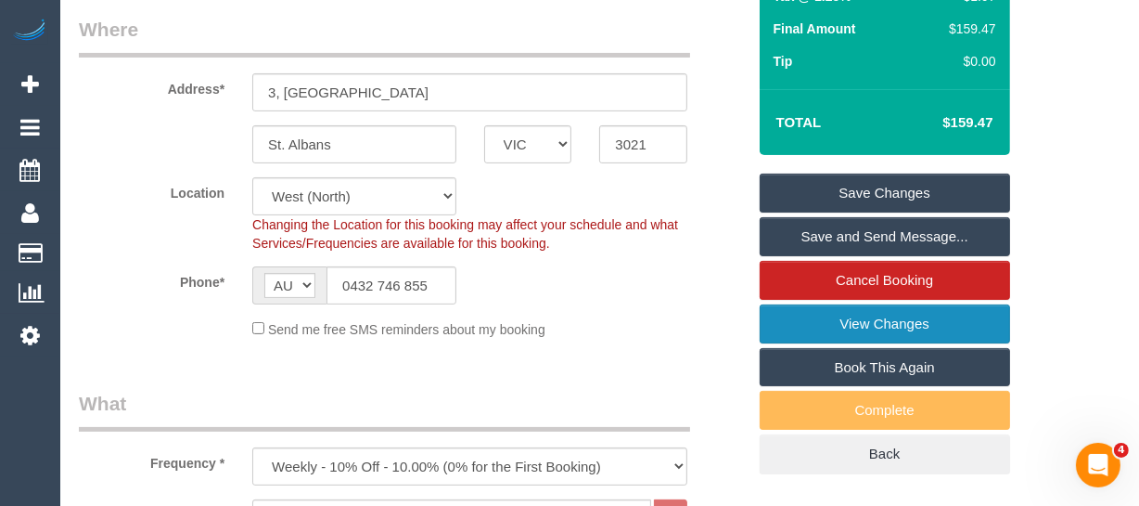
scroll to position [337, 0]
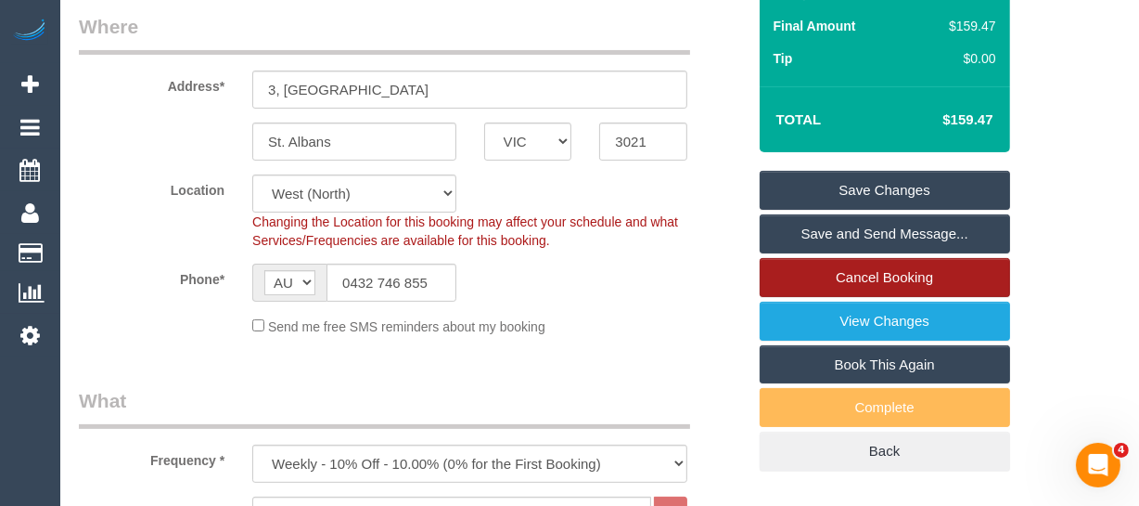
click at [850, 271] on link "Cancel Booking" at bounding box center [885, 277] width 251 height 39
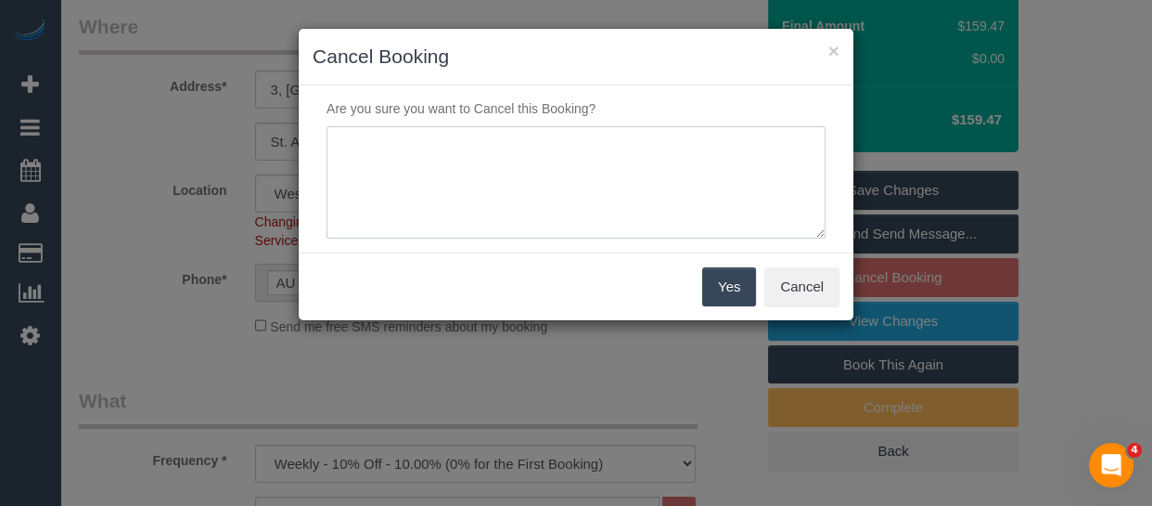
click at [565, 162] on textarea at bounding box center [576, 182] width 499 height 113
type textarea "service not needed via email -MT"
click at [736, 285] on button "Yes" at bounding box center [729, 286] width 54 height 39
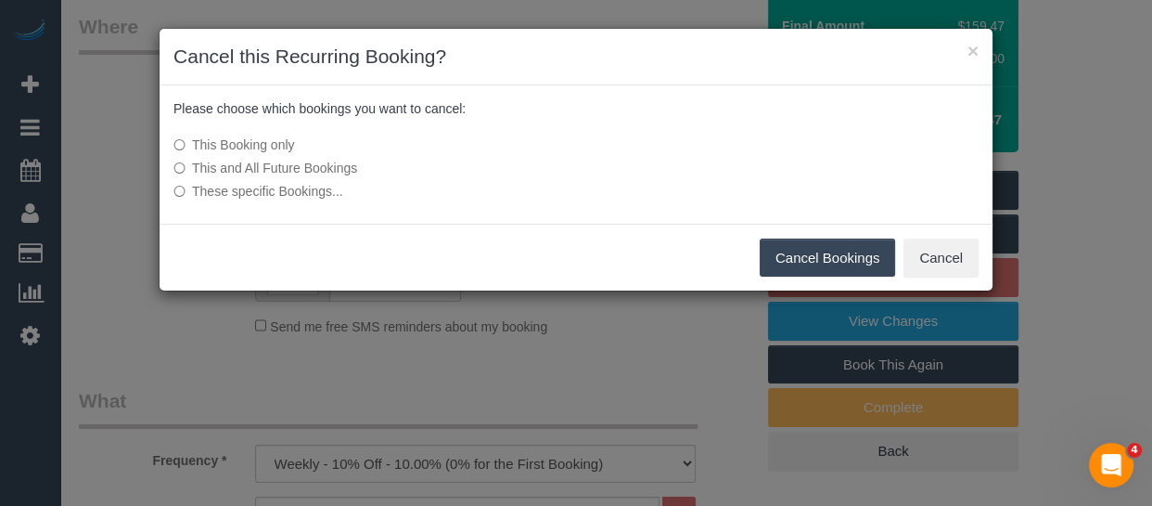
drag, startPoint x: 782, startPoint y: 256, endPoint x: 367, endPoint y: 260, distance: 415.7
click at [779, 257] on button "Cancel Bookings" at bounding box center [828, 257] width 136 height 39
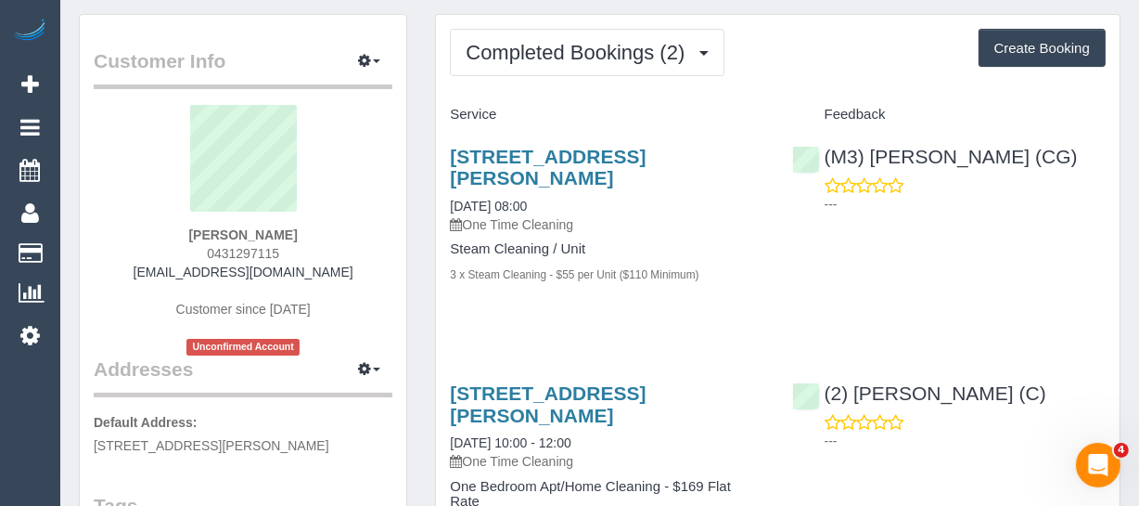
scroll to position [84, 0]
